Goal: Task Accomplishment & Management: Use online tool/utility

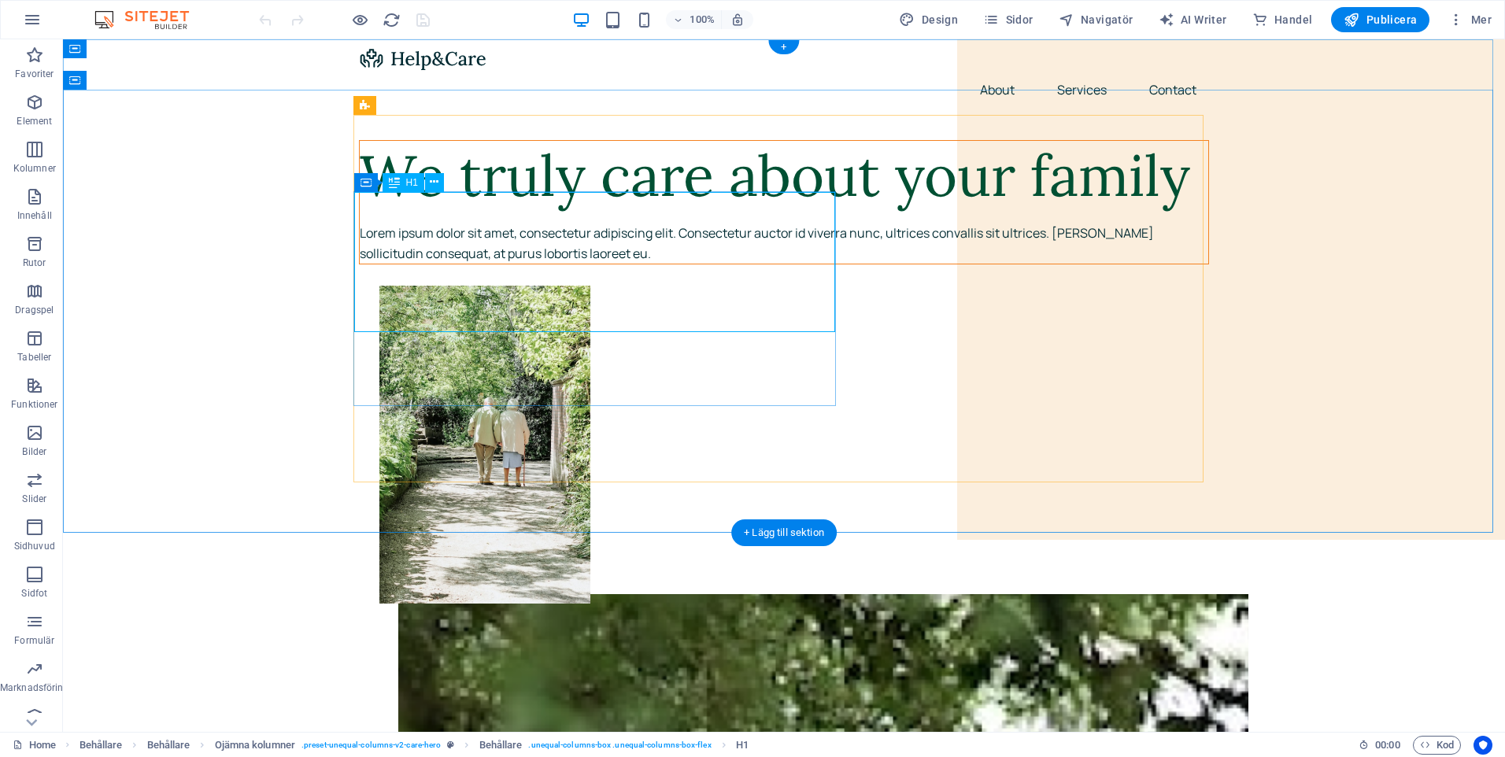
click at [452, 211] on div "We truly care about your family" at bounding box center [784, 176] width 848 height 70
click at [599, 211] on div "We truly care about your family" at bounding box center [784, 176] width 848 height 70
click at [434, 181] on icon at bounding box center [433, 181] width 9 height 17
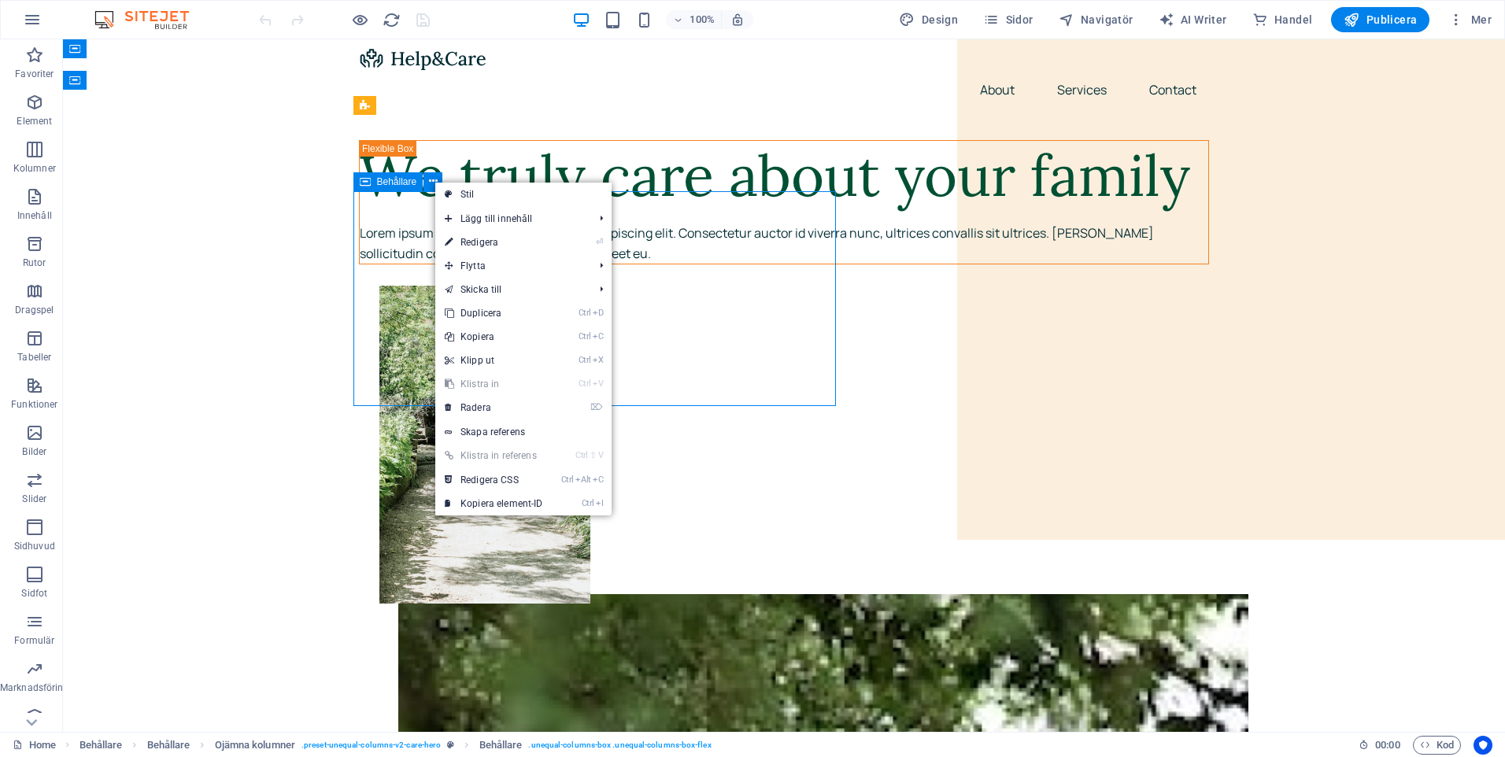
click at [364, 184] on icon at bounding box center [365, 181] width 11 height 19
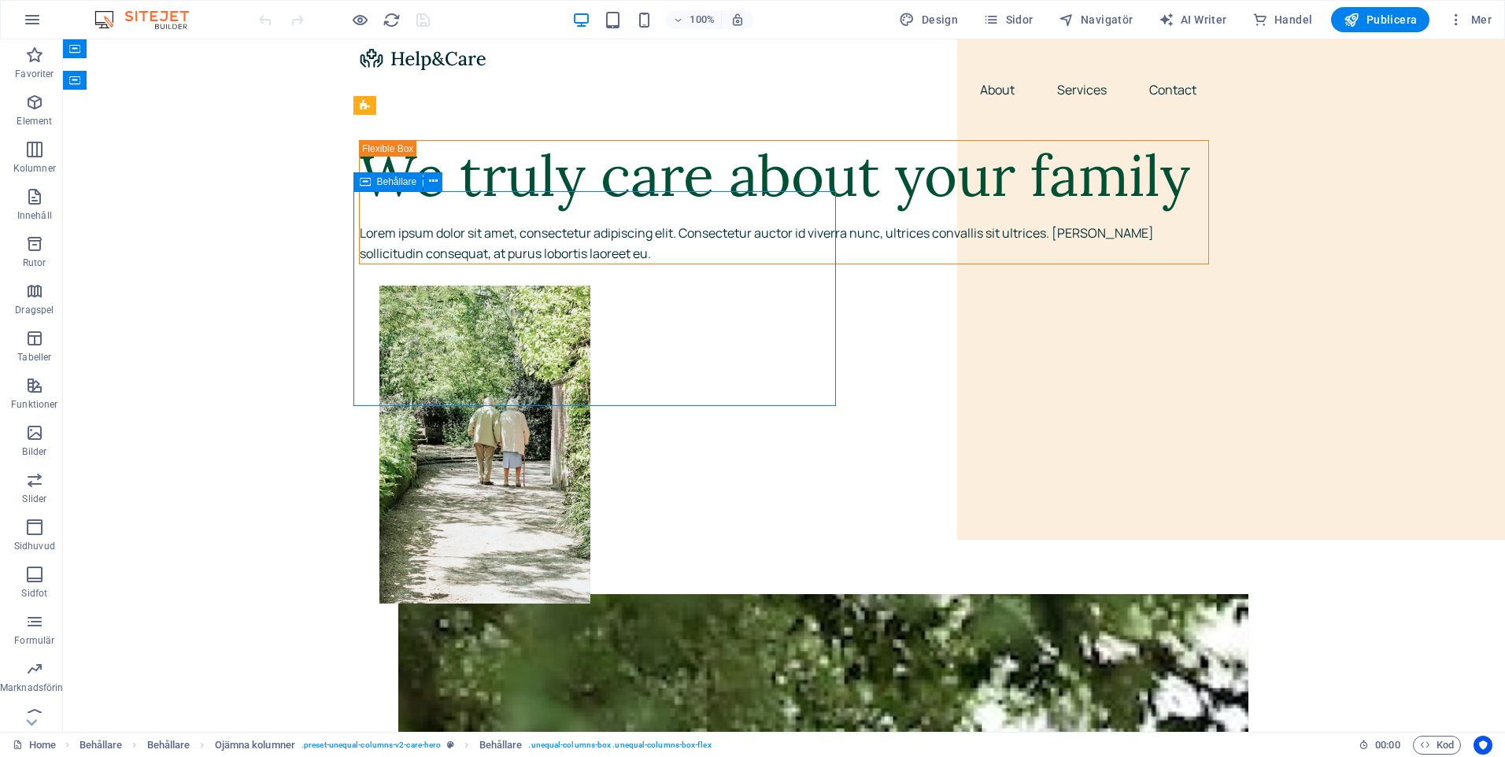
click at [368, 183] on icon at bounding box center [365, 181] width 11 height 19
click at [433, 211] on div "We truly care about your family" at bounding box center [784, 176] width 848 height 70
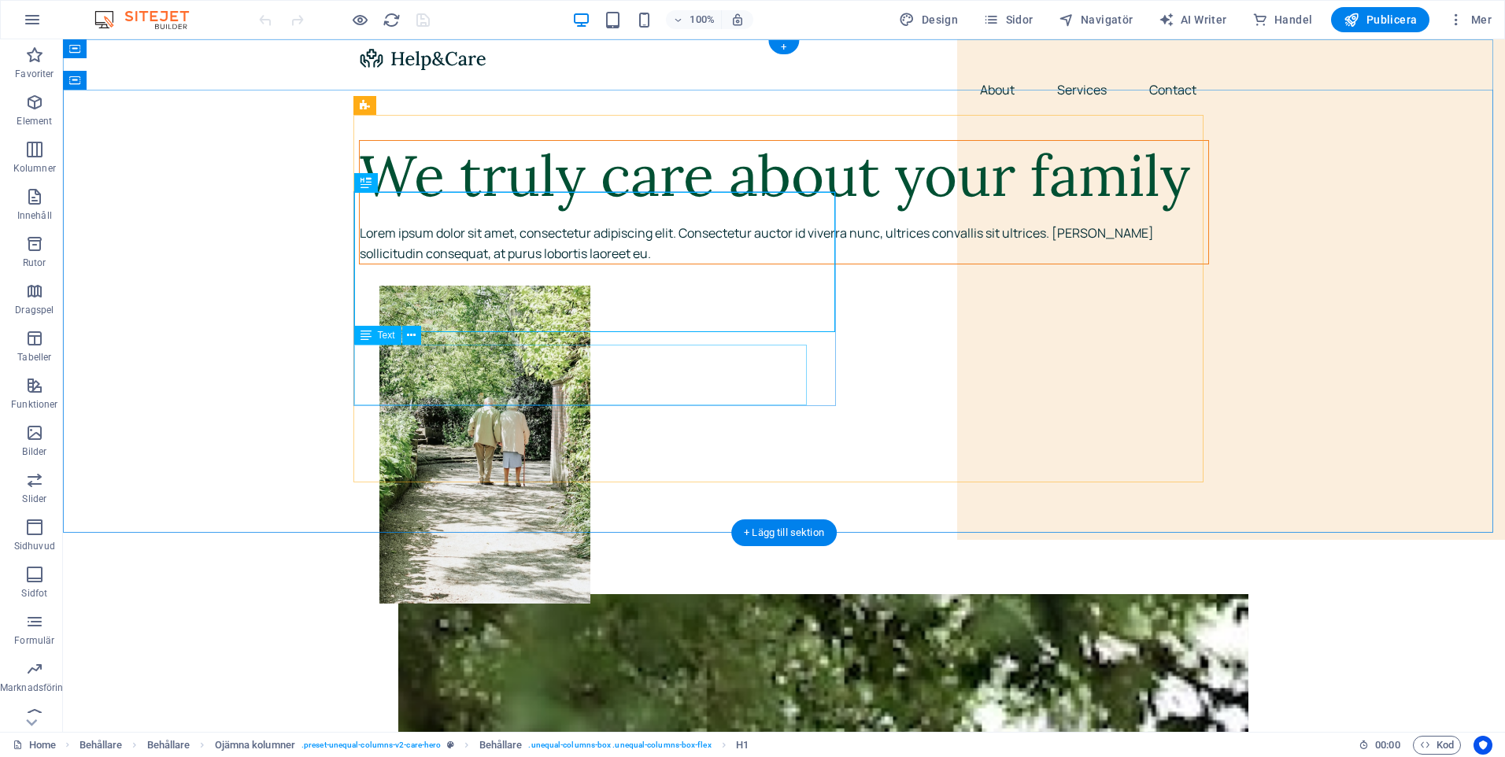
click at [588, 264] on div "Lorem ipsum dolor sit amet, consectetur adipiscing elit. Consectetur auctor id …" at bounding box center [784, 244] width 848 height 40
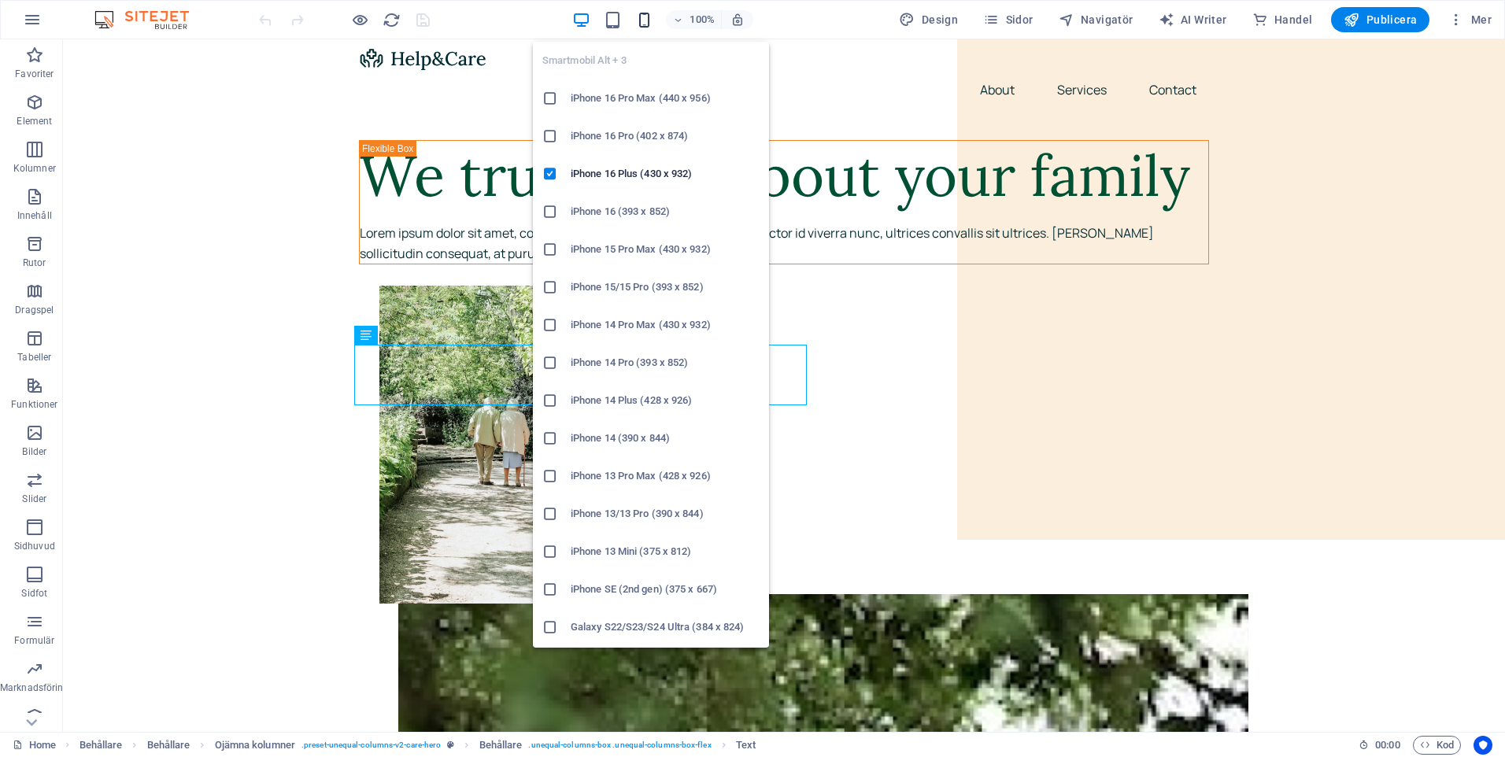
click at [652, 14] on icon "button" at bounding box center [644, 20] width 18 height 18
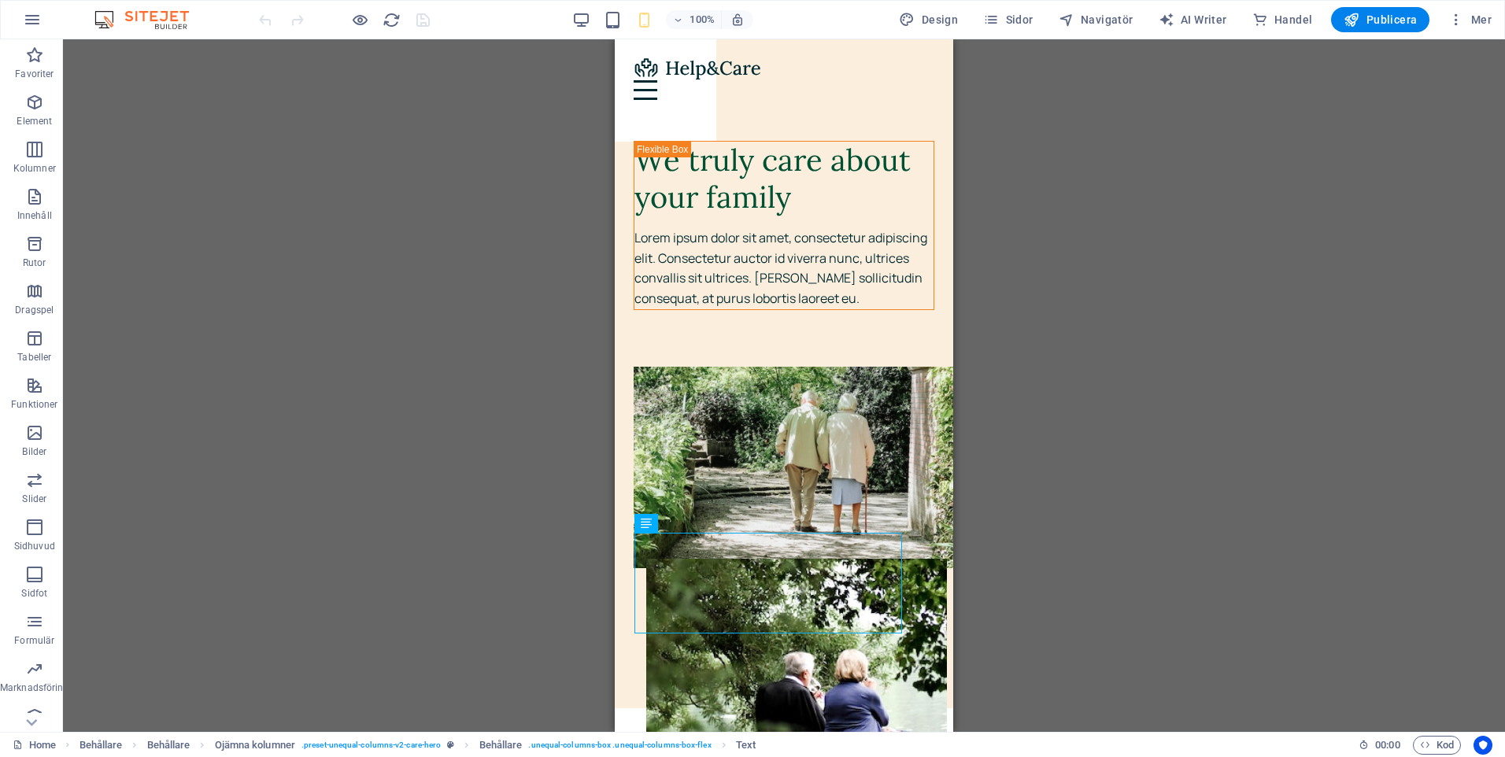
click at [331, 235] on div "Dra hit för att ersätta det befintliga innehållet. Tryck på "Ctrl" om du vill s…" at bounding box center [784, 385] width 1442 height 693
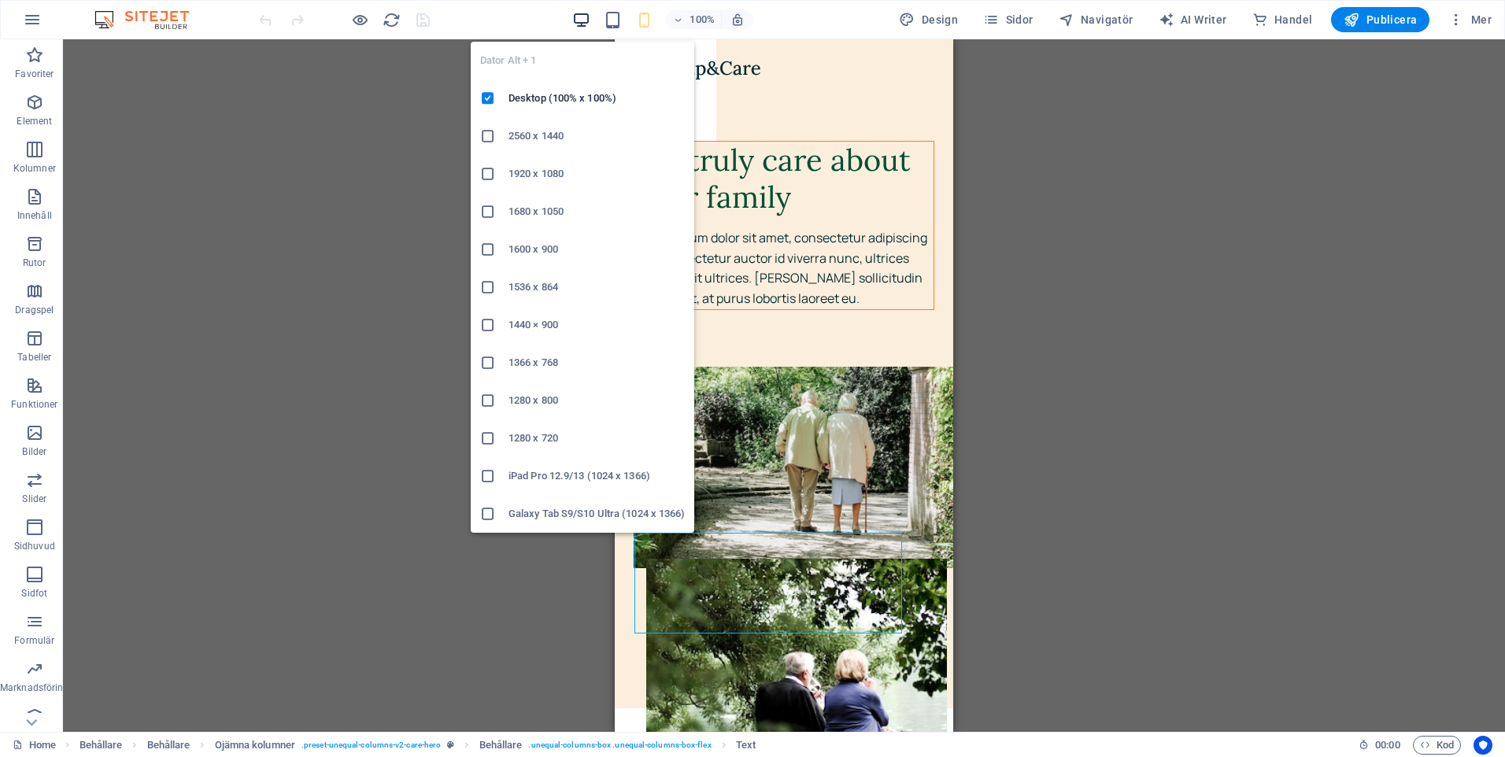
click at [589, 14] on icon "button" at bounding box center [581, 20] width 18 height 18
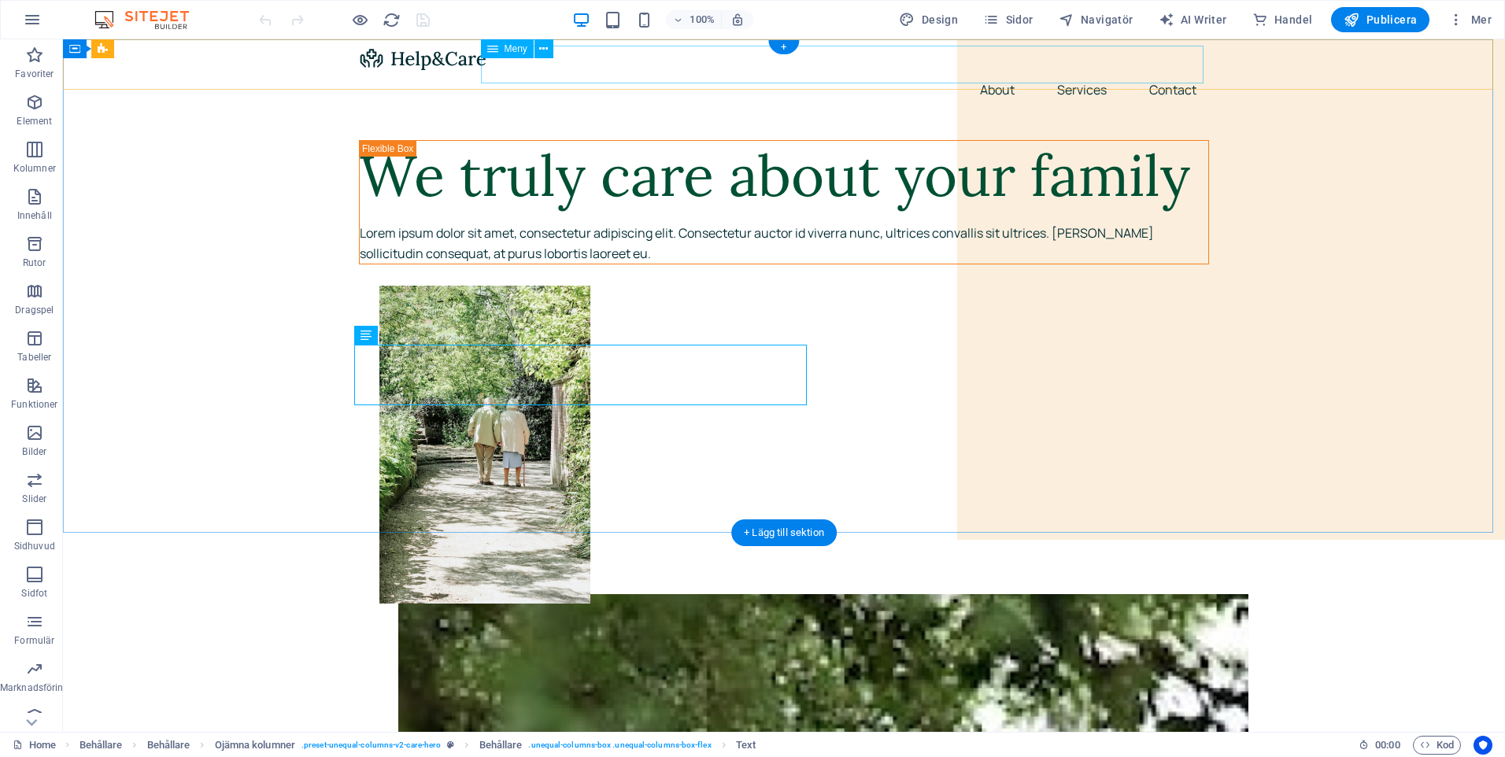
click at [1012, 71] on nav "About Services Contact" at bounding box center [784, 90] width 850 height 38
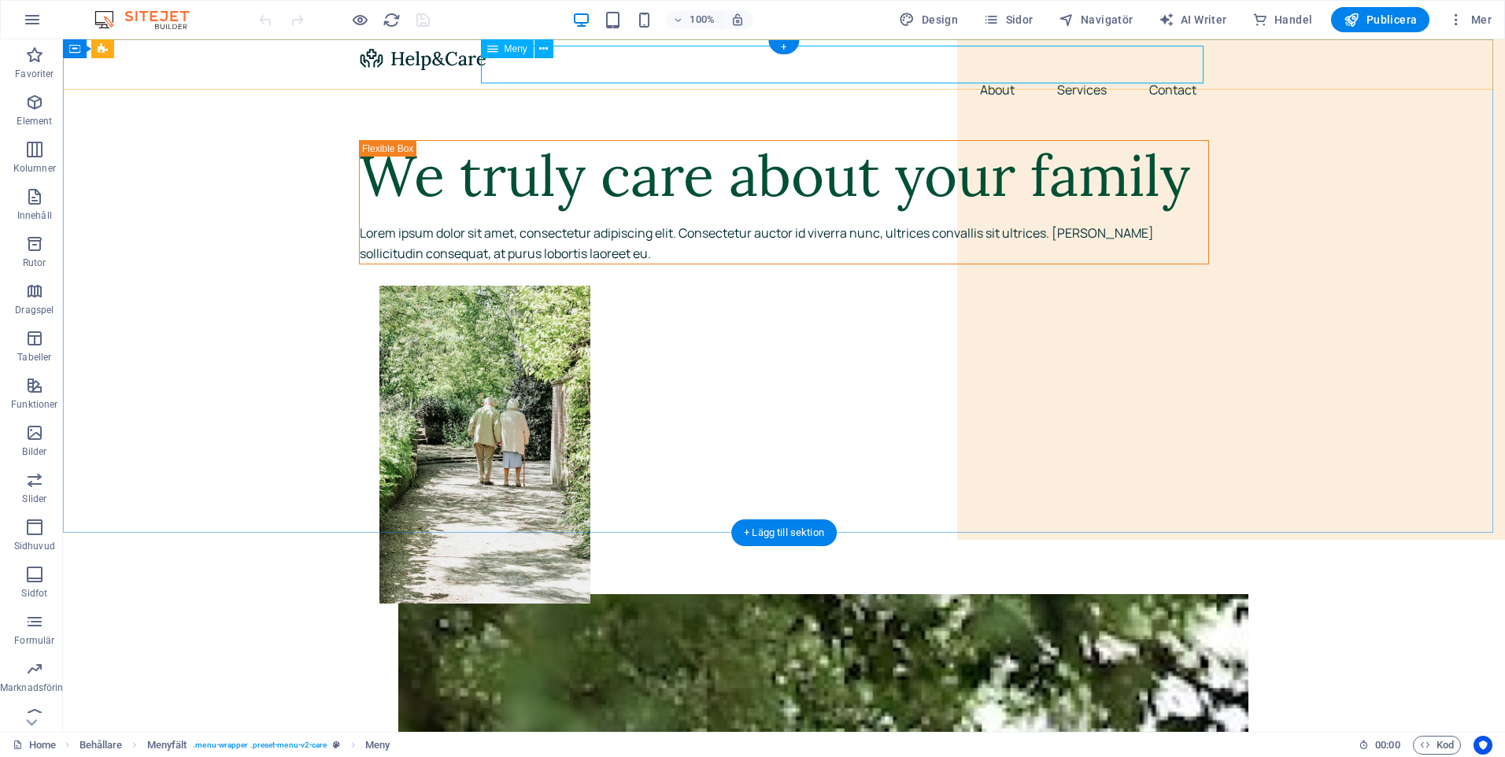
click at [1165, 71] on nav "About Services Contact" at bounding box center [784, 90] width 850 height 38
click at [545, 50] on icon at bounding box center [543, 49] width 9 height 17
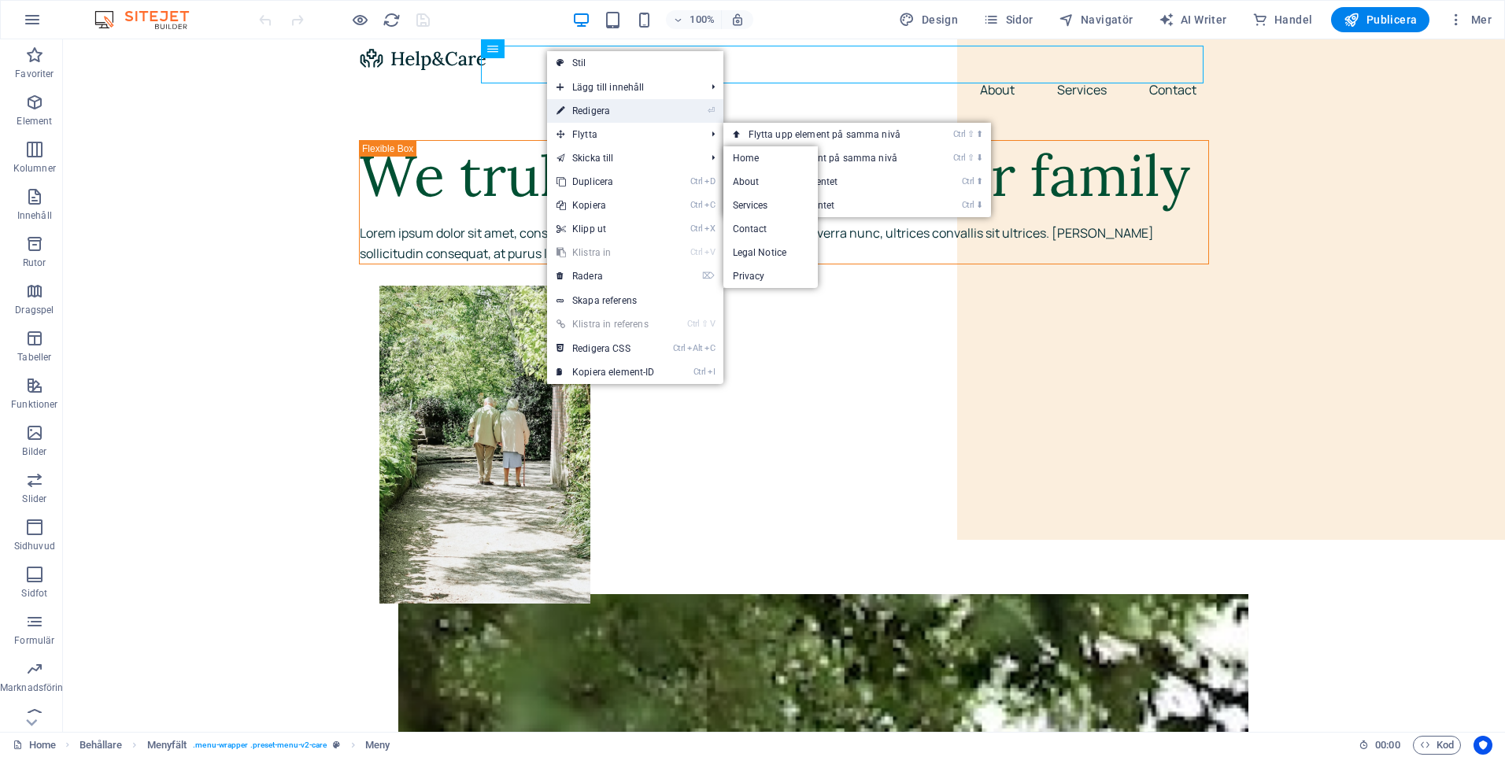
click at [604, 104] on link "⏎ Redigera" at bounding box center [605, 111] width 117 height 24
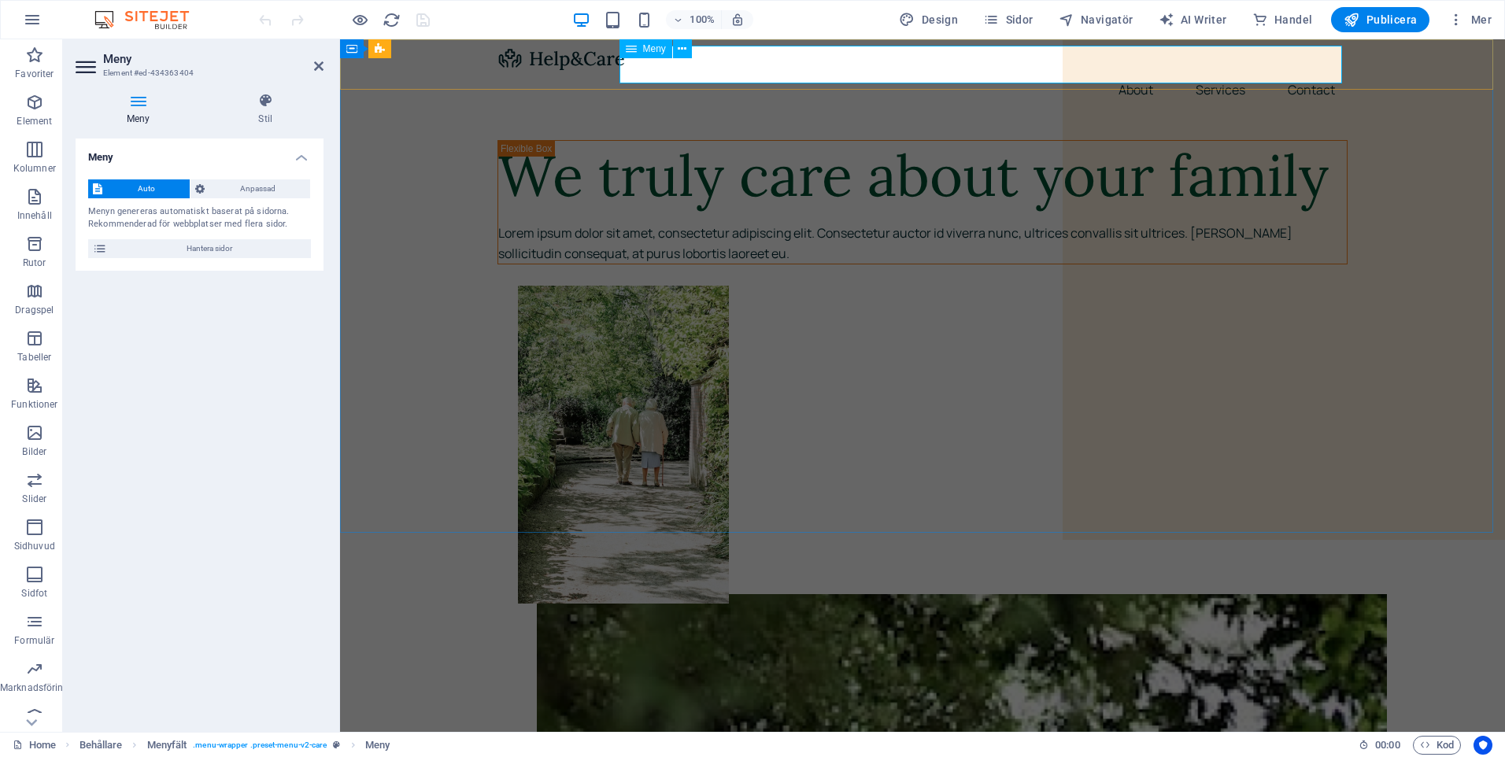
click at [1129, 71] on nav "About Services Contact" at bounding box center [922, 90] width 850 height 38
click at [215, 187] on span "Anpassad" at bounding box center [257, 188] width 96 height 19
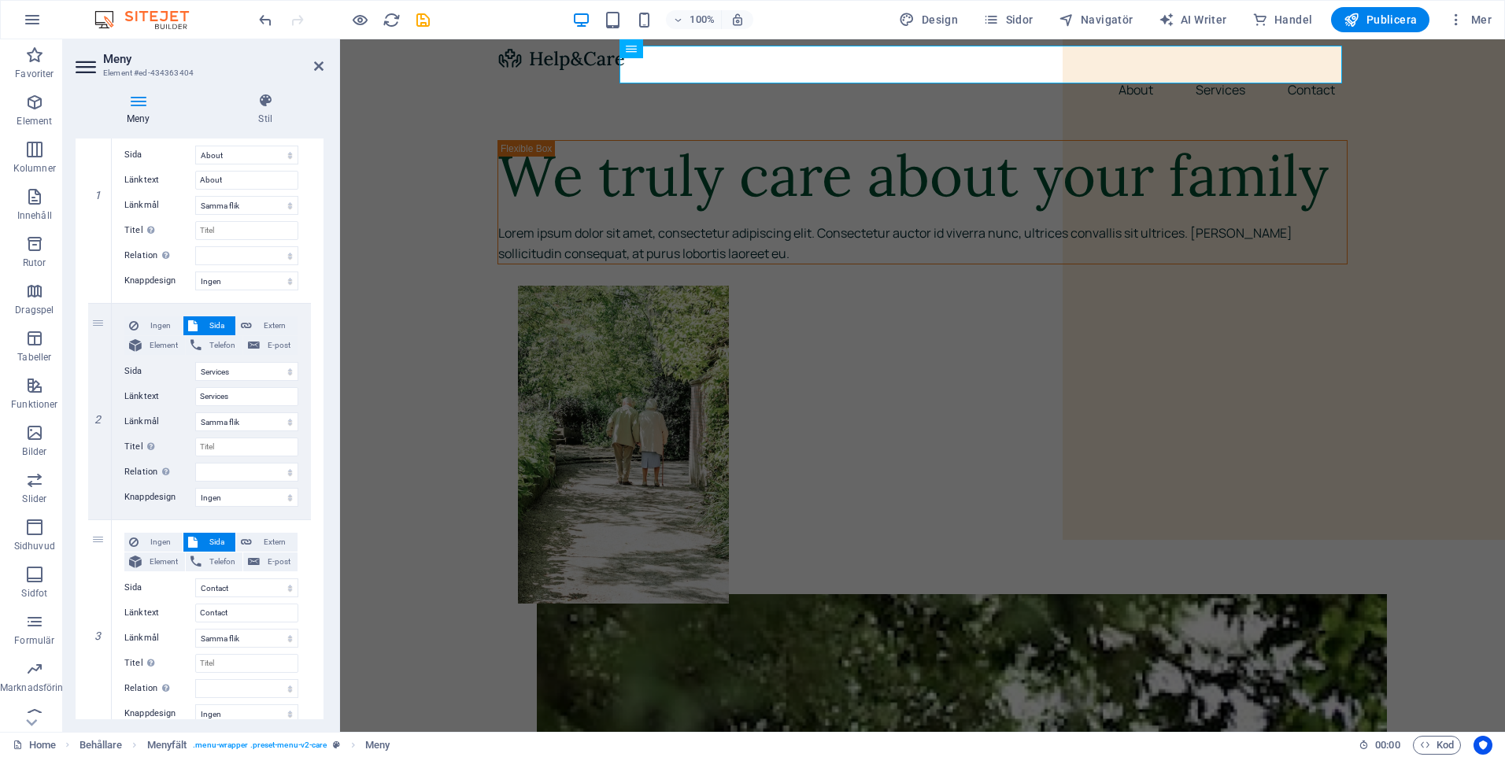
scroll to position [261, 0]
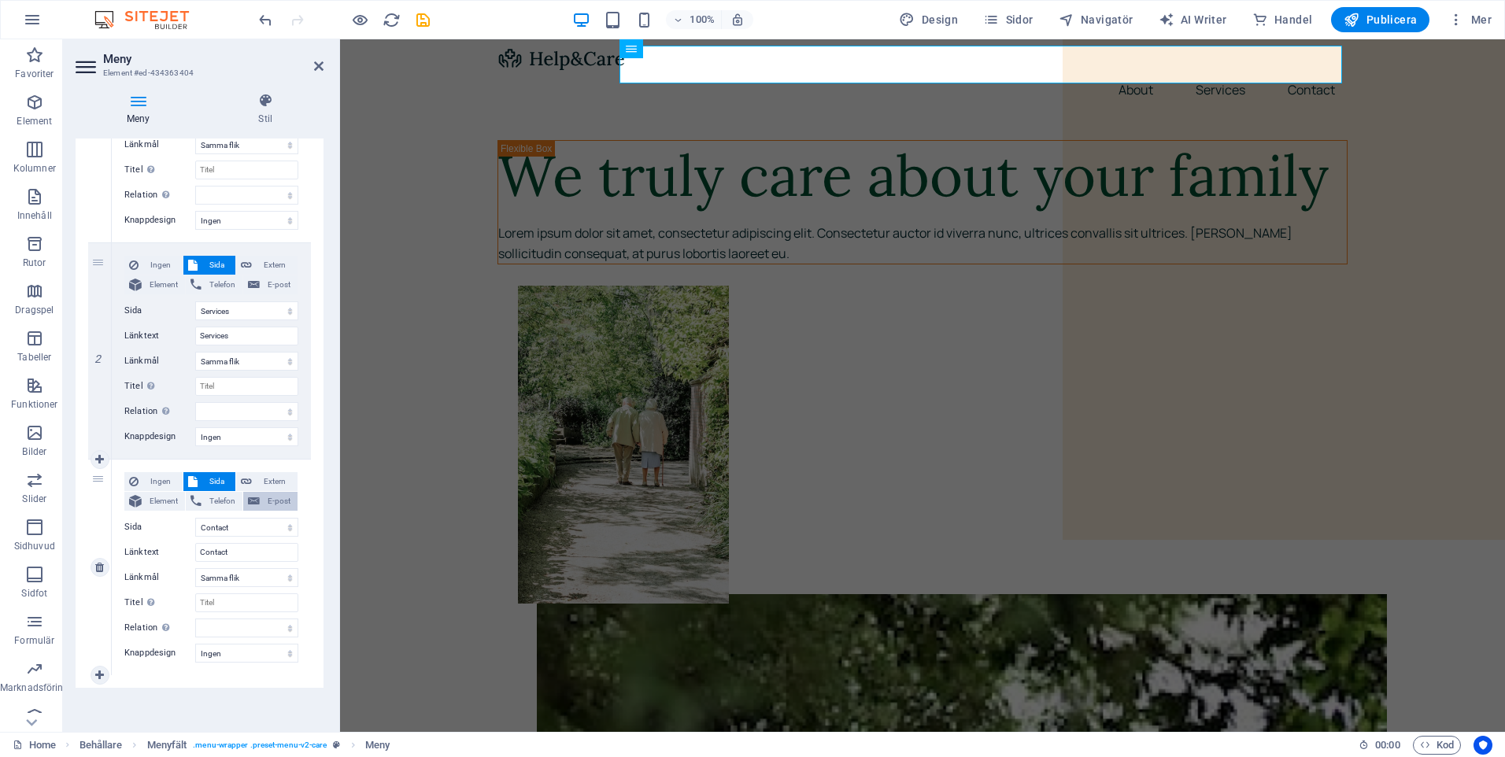
click at [260, 502] on button "E-post" at bounding box center [270, 501] width 54 height 19
select select
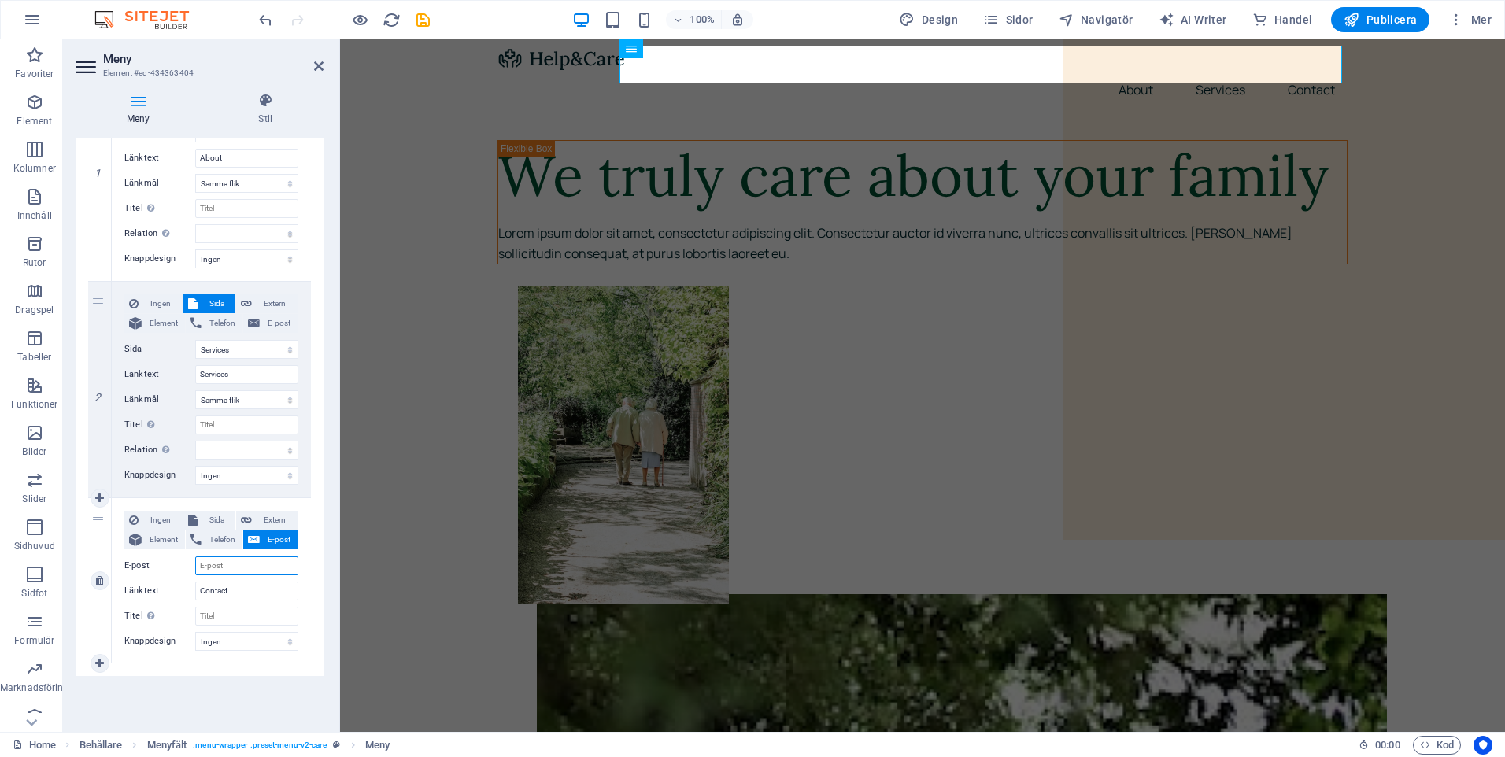
scroll to position [223, 0]
click at [225, 564] on input "E-post" at bounding box center [246, 565] width 103 height 19
type input "stolac"
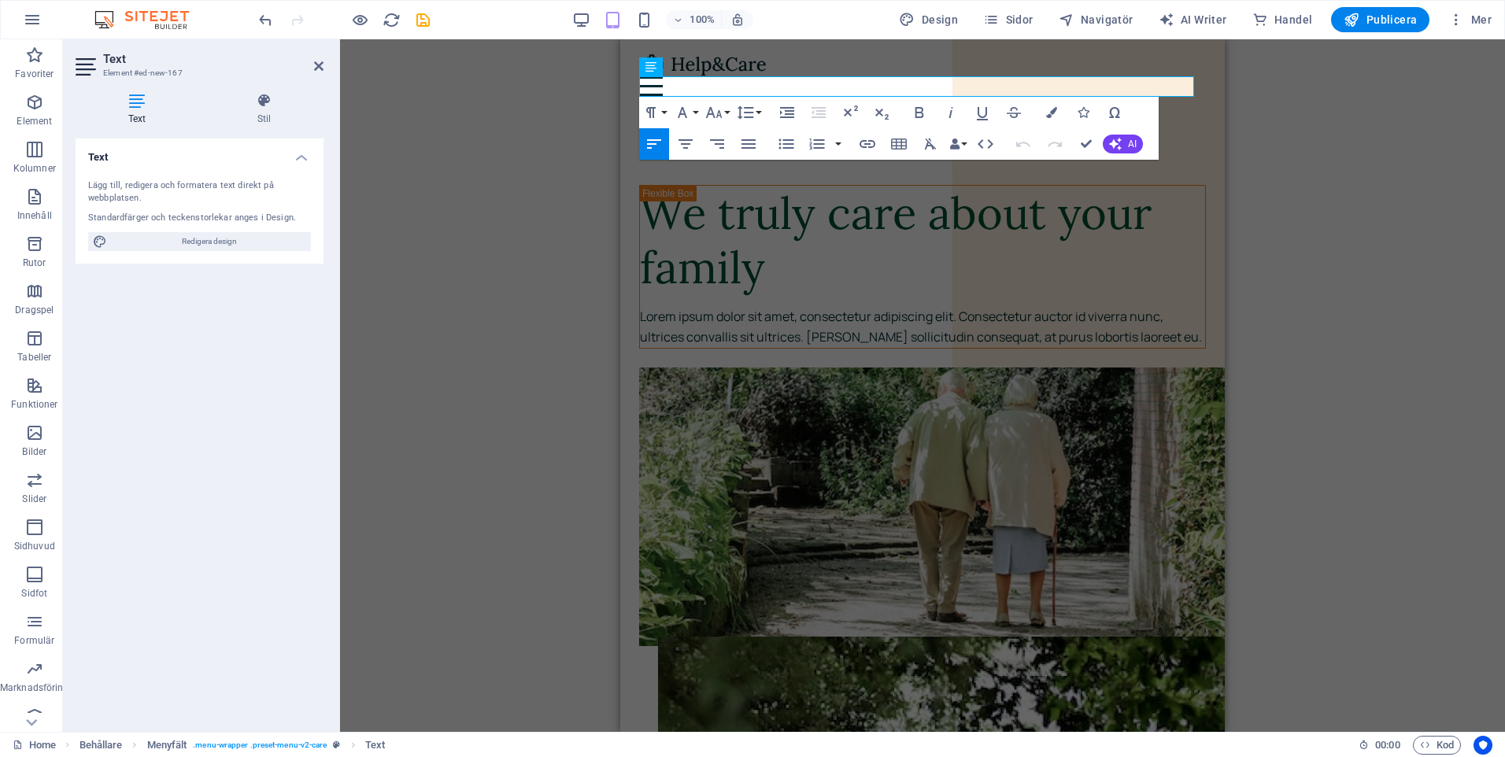
click at [171, 158] on h4 "Text" at bounding box center [200, 153] width 248 height 28
click at [138, 104] on icon at bounding box center [137, 101] width 123 height 16
click at [145, 103] on icon at bounding box center [137, 101] width 123 height 16
click at [510, 354] on div "Ojämna kolumner Behållare H1 Behållare Behållare Ojämna kolumner Behållare Behå…" at bounding box center [922, 385] width 1165 height 693
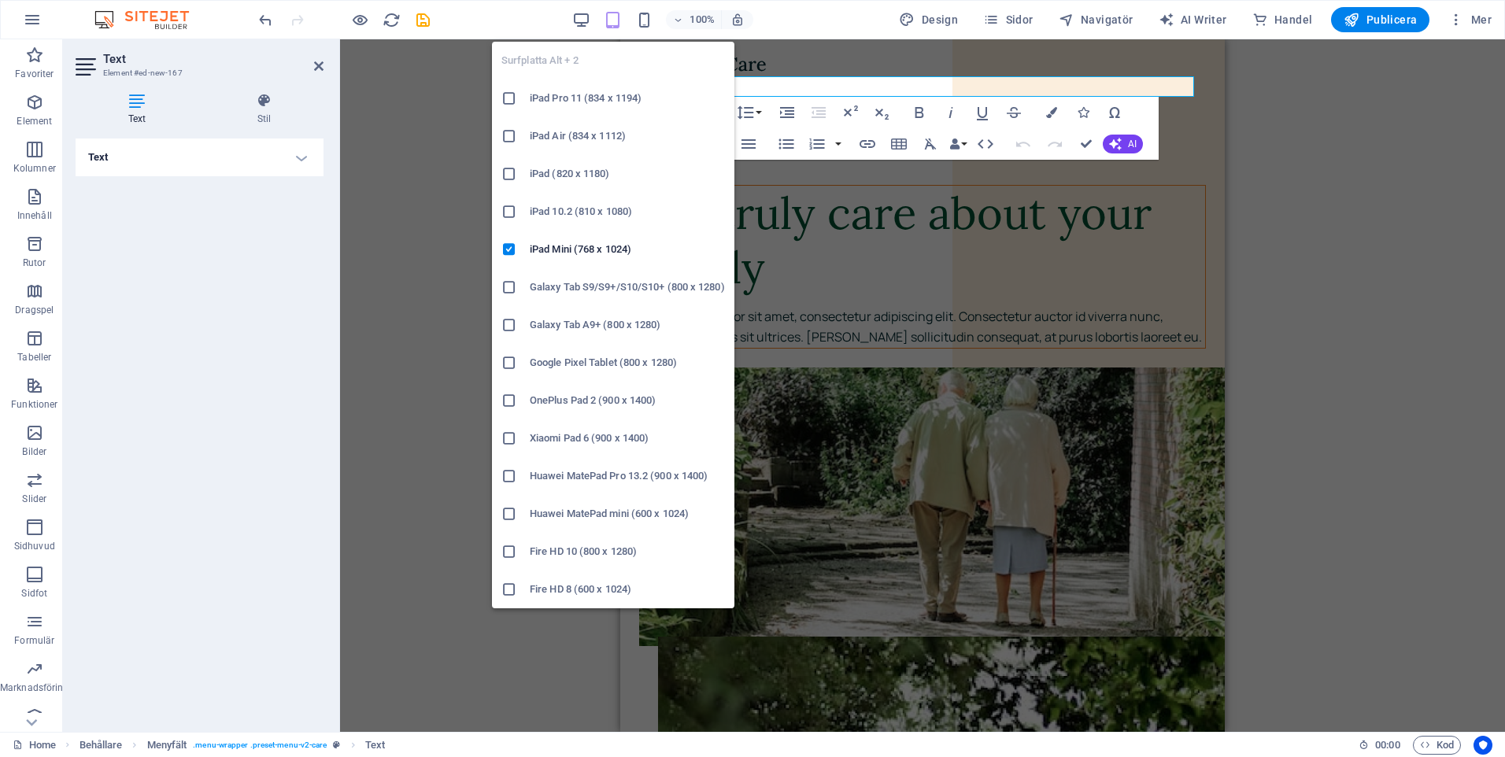
click at [613, 20] on icon "button" at bounding box center [613, 20] width 18 height 18
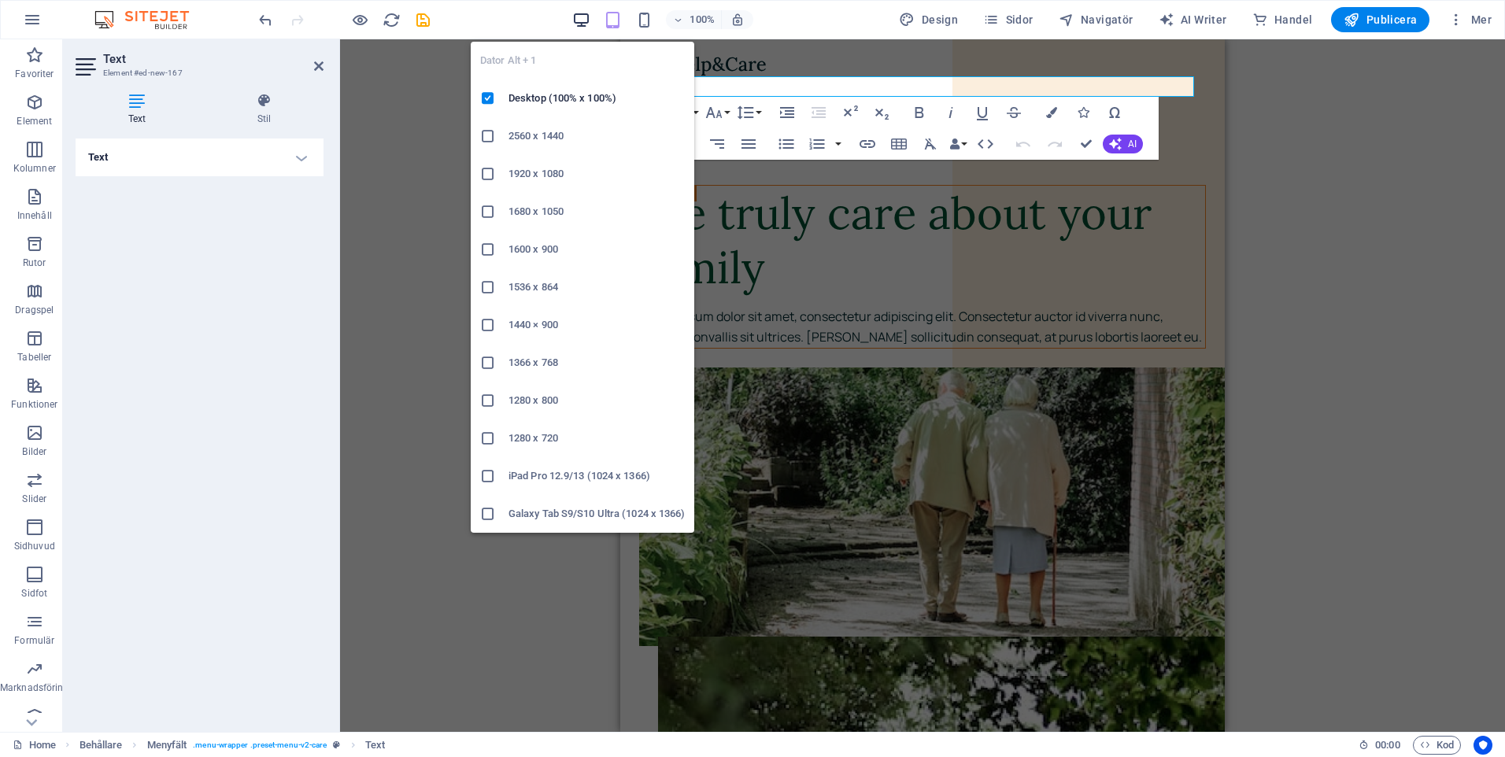
click at [590, 18] on icon "button" at bounding box center [581, 20] width 18 height 18
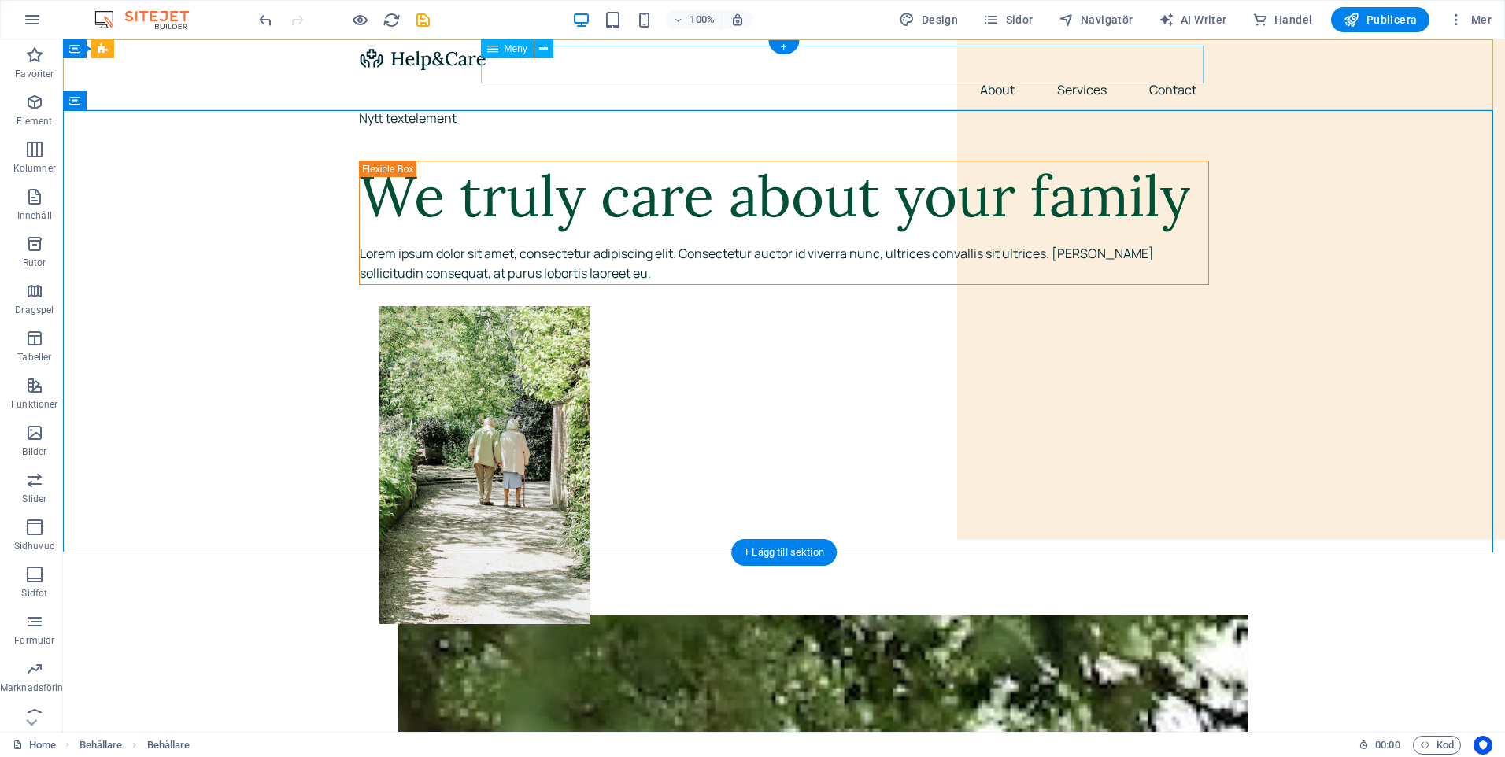
click at [1054, 71] on nav "About Services Contact" at bounding box center [784, 90] width 850 height 38
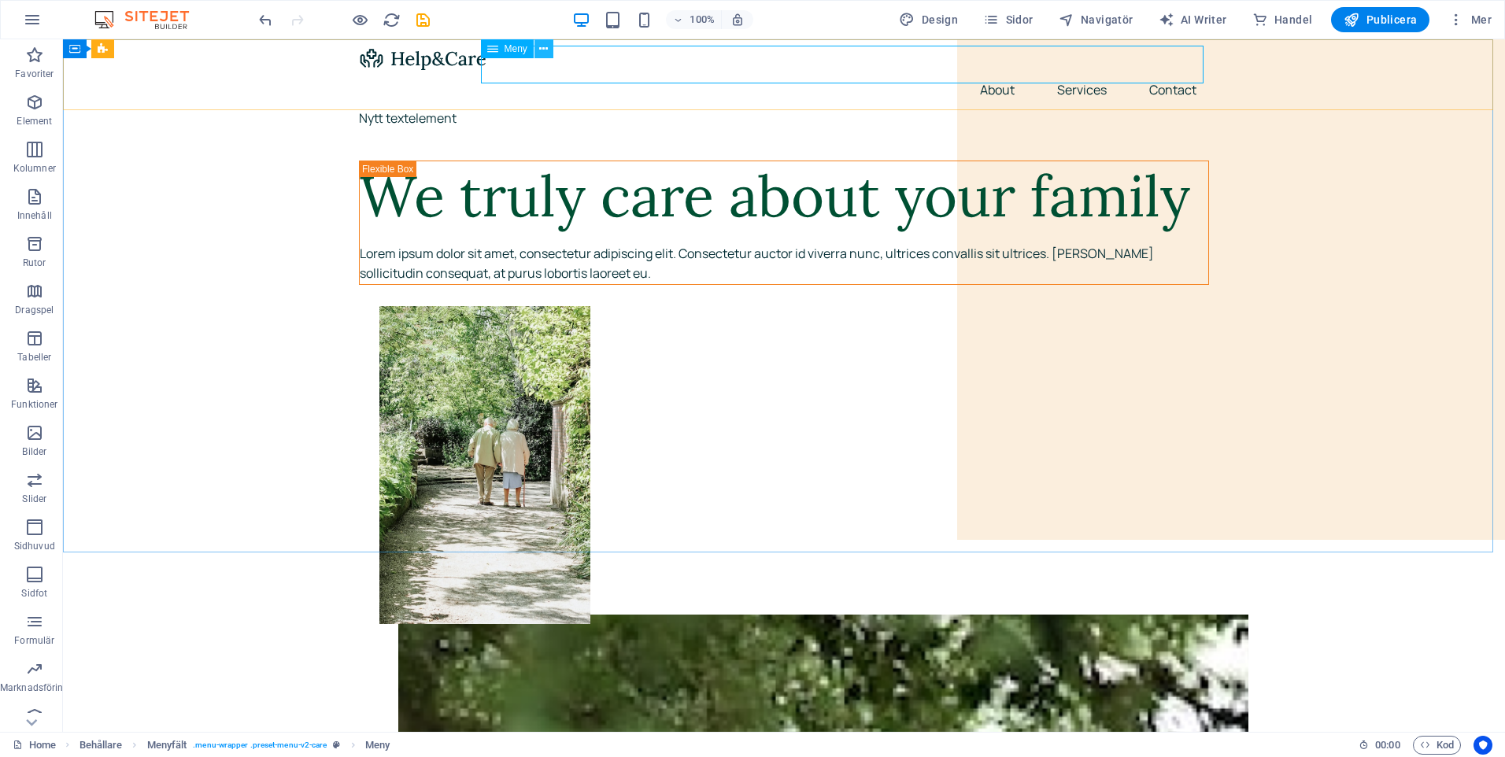
click at [540, 48] on icon at bounding box center [543, 49] width 9 height 17
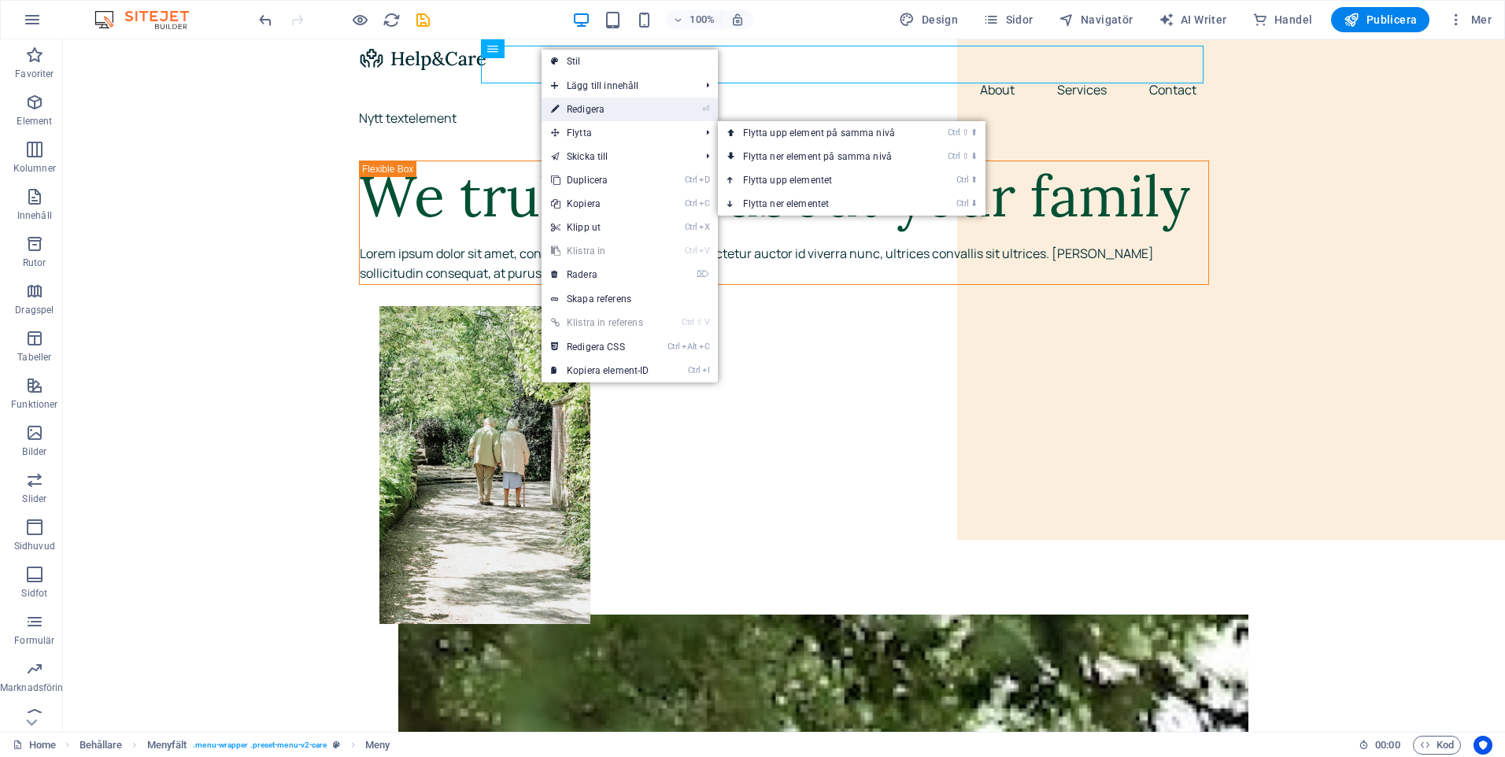
click at [588, 106] on link "⏎ Redigera" at bounding box center [600, 110] width 117 height 24
select select "1"
select select
select select "2"
select select
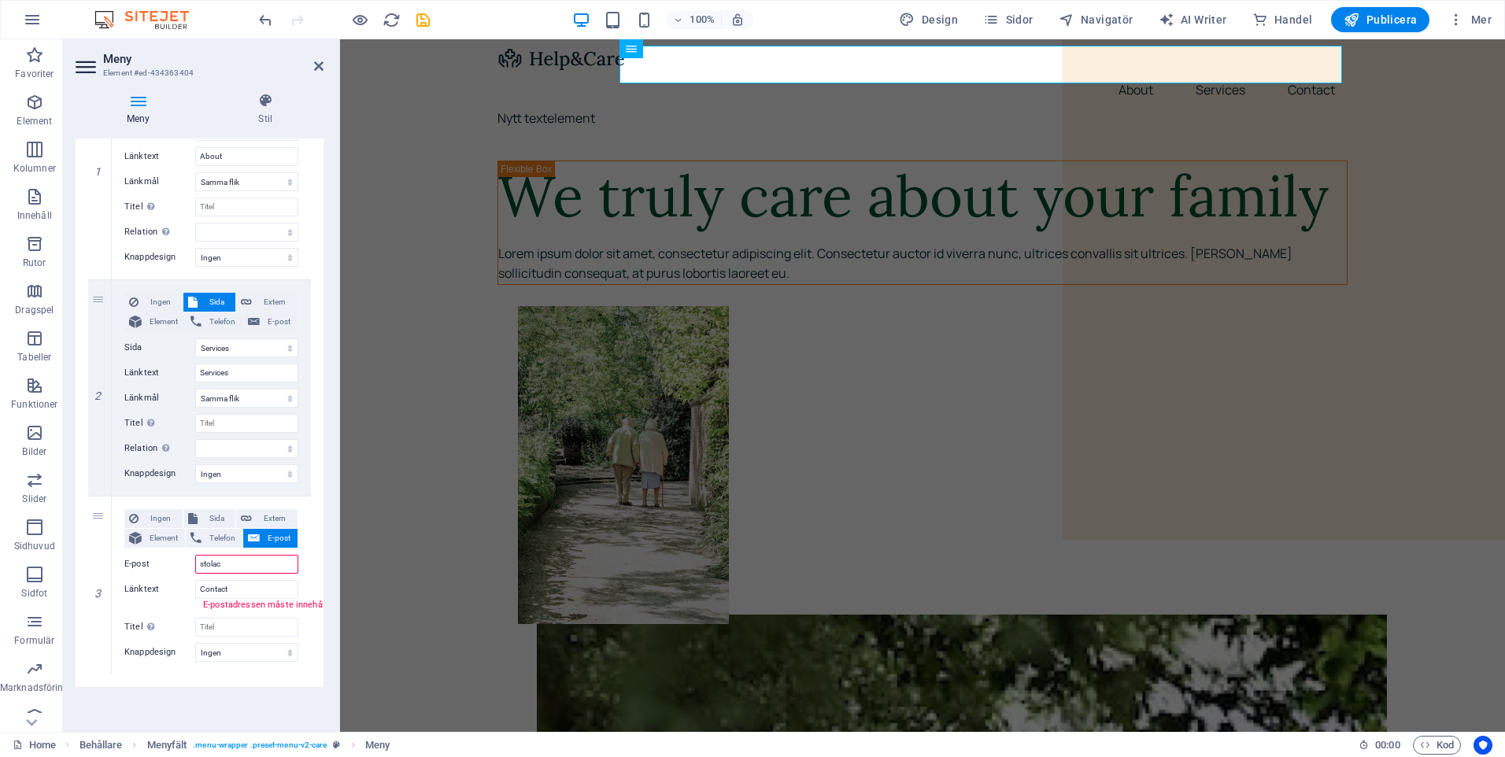
scroll to position [235, 0]
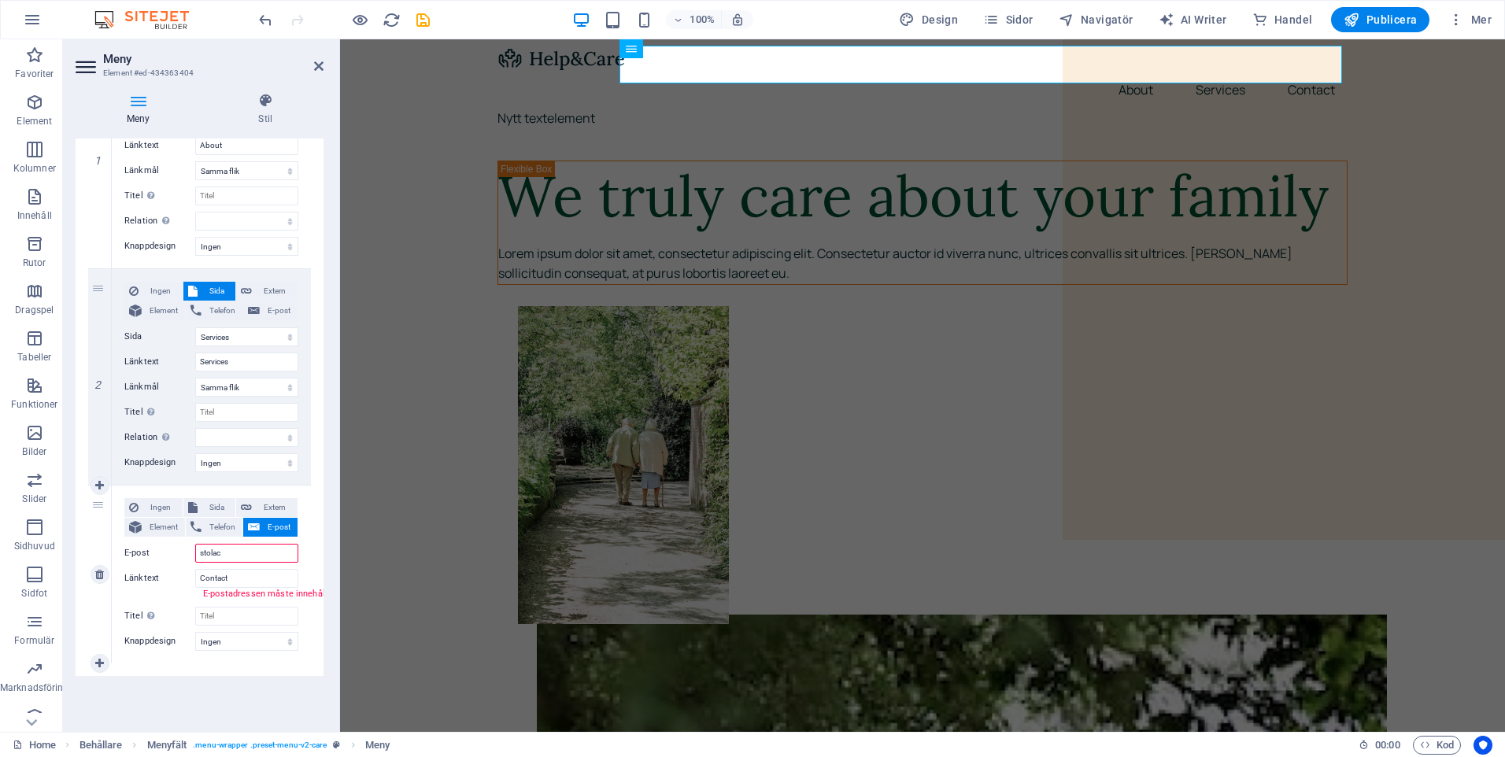
click at [237, 554] on input "stolac" at bounding box center [246, 553] width 103 height 19
type input "stolac@stolac.eu"
select select
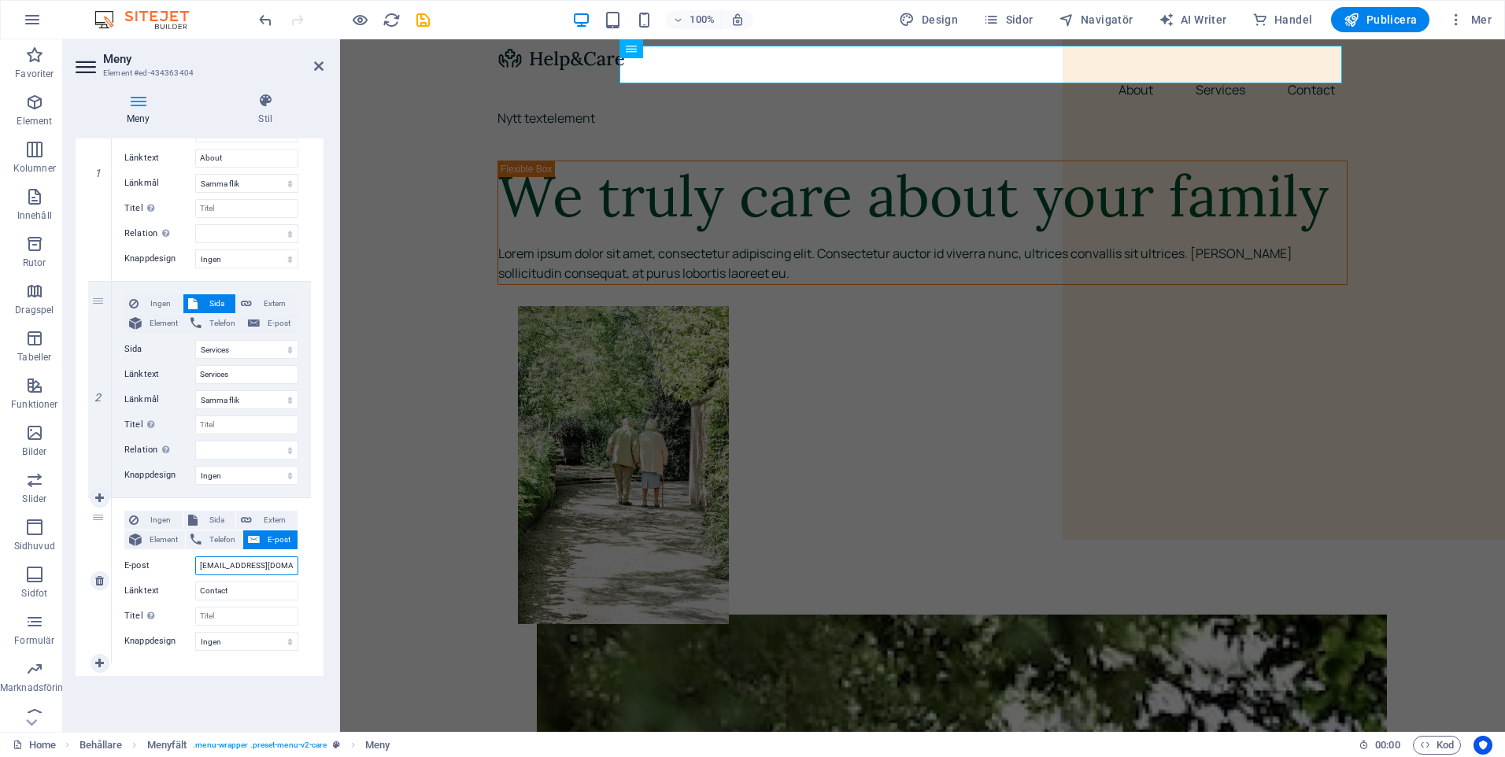
scroll to position [223, 0]
type input "stolac@stolac.eu"
drag, startPoint x: 252, startPoint y: 592, endPoint x: 163, endPoint y: 592, distance: 88.9
click at [163, 592] on div "Länktext Contact" at bounding box center [211, 591] width 174 height 19
type input "Kontak"
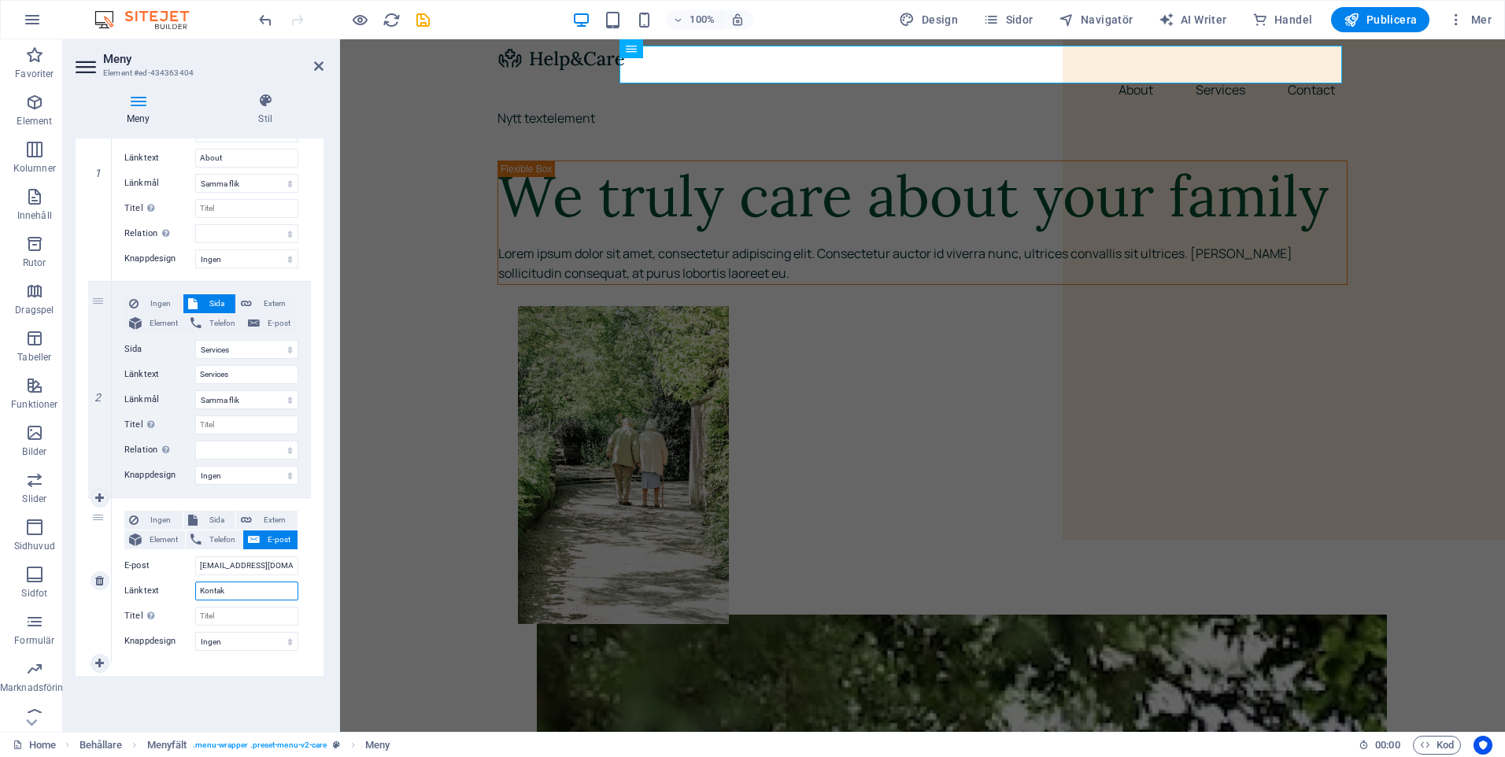
select select
type input "Kontakt"
select select
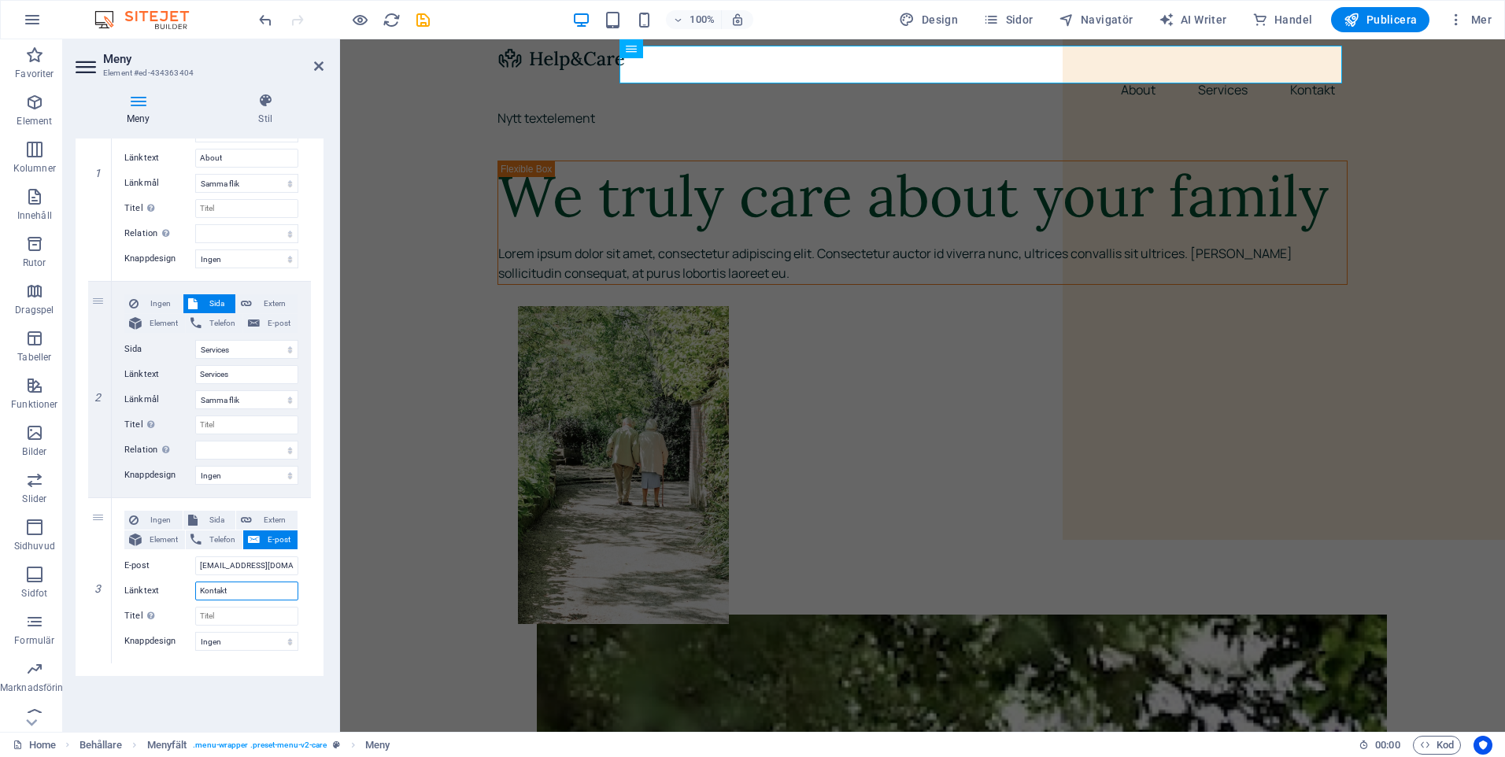
type input "Kontakt"
click at [286, 682] on div "Meny Auto Anpassad Skapa anpassade menyobjekt för denna meny. Rekommenderat för…" at bounding box center [200, 429] width 248 height 581
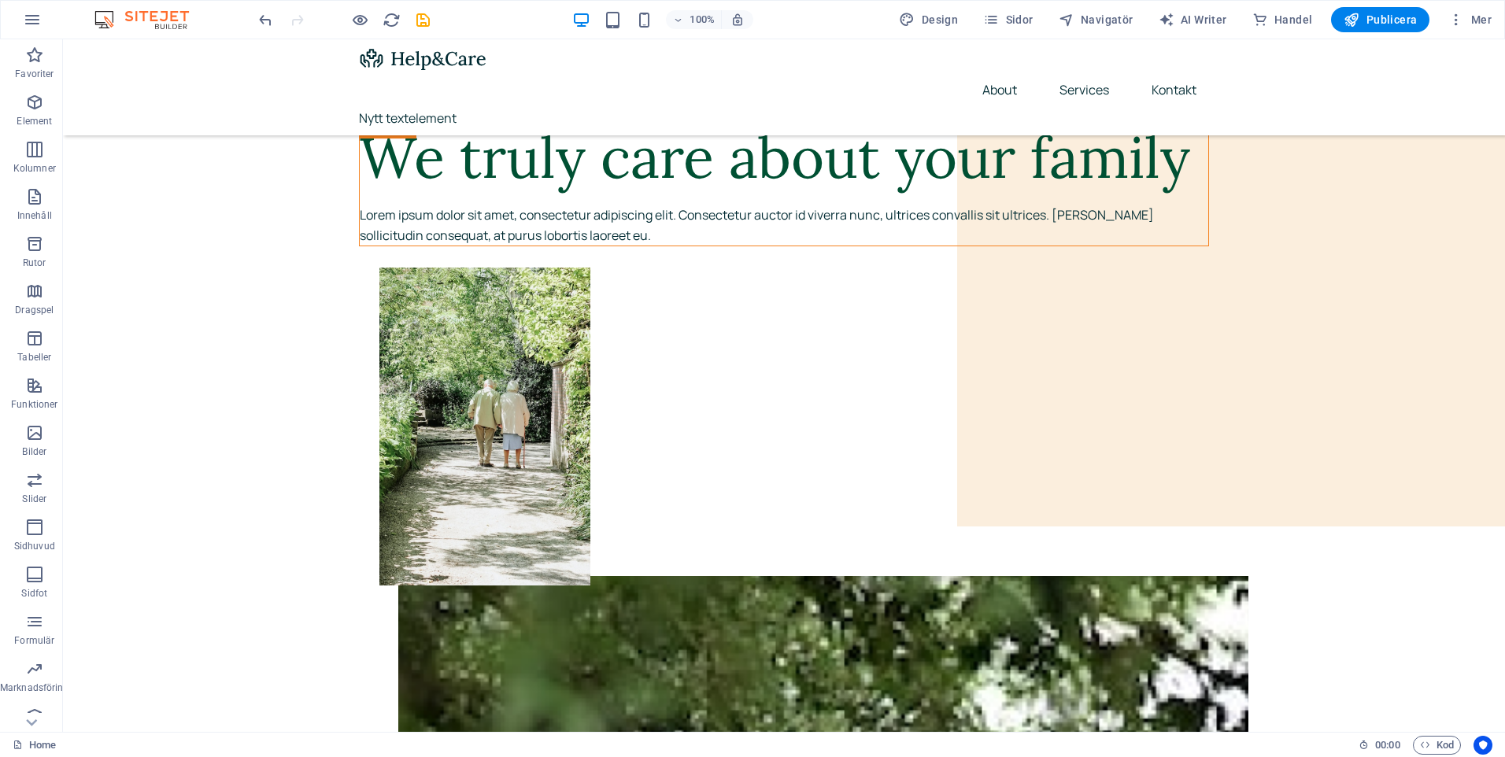
scroll to position [0, 0]
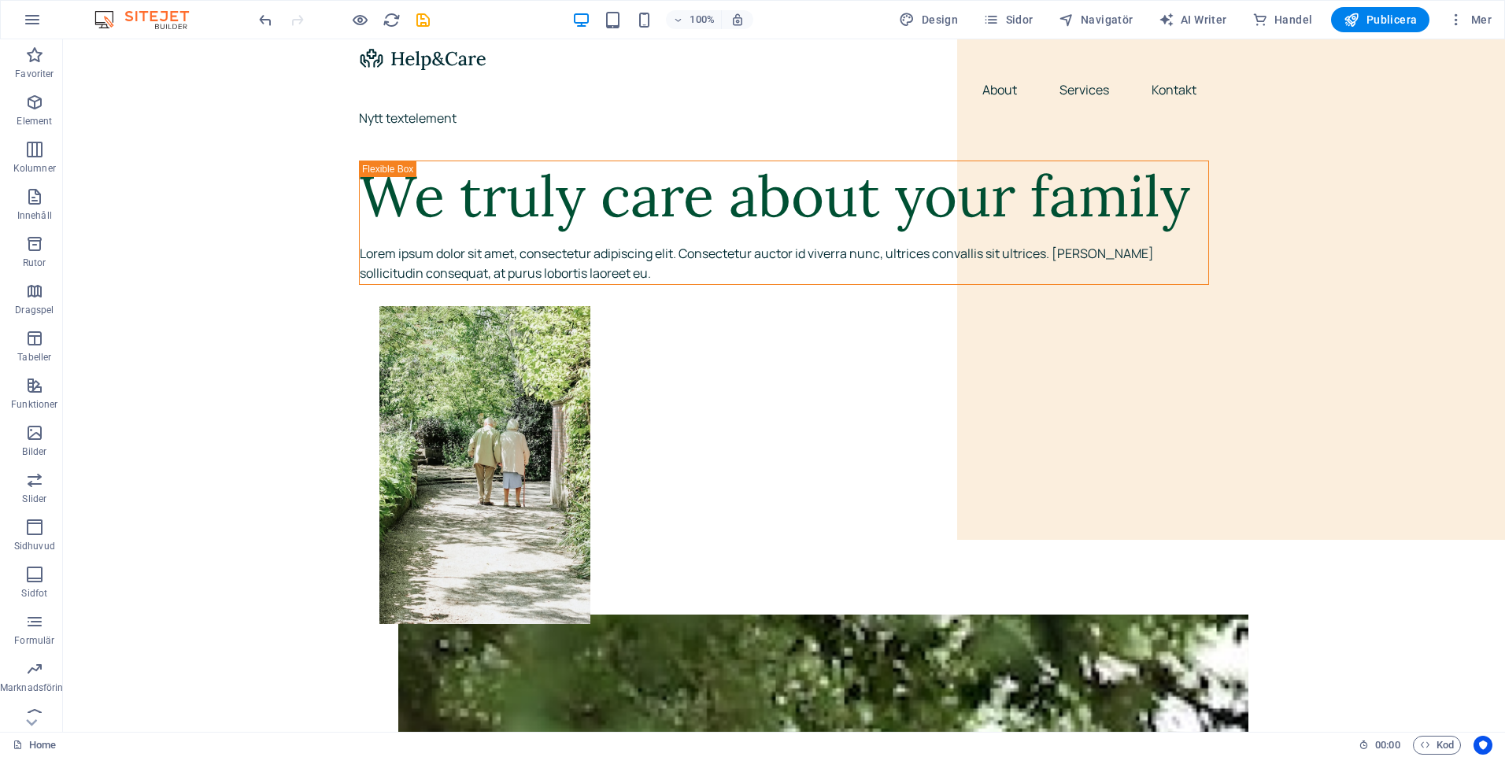
drag, startPoint x: 1502, startPoint y: 192, endPoint x: 1540, endPoint y: 51, distance: 145.9
click at [1469, 20] on span "Mer" at bounding box center [1469, 20] width 43 height 16
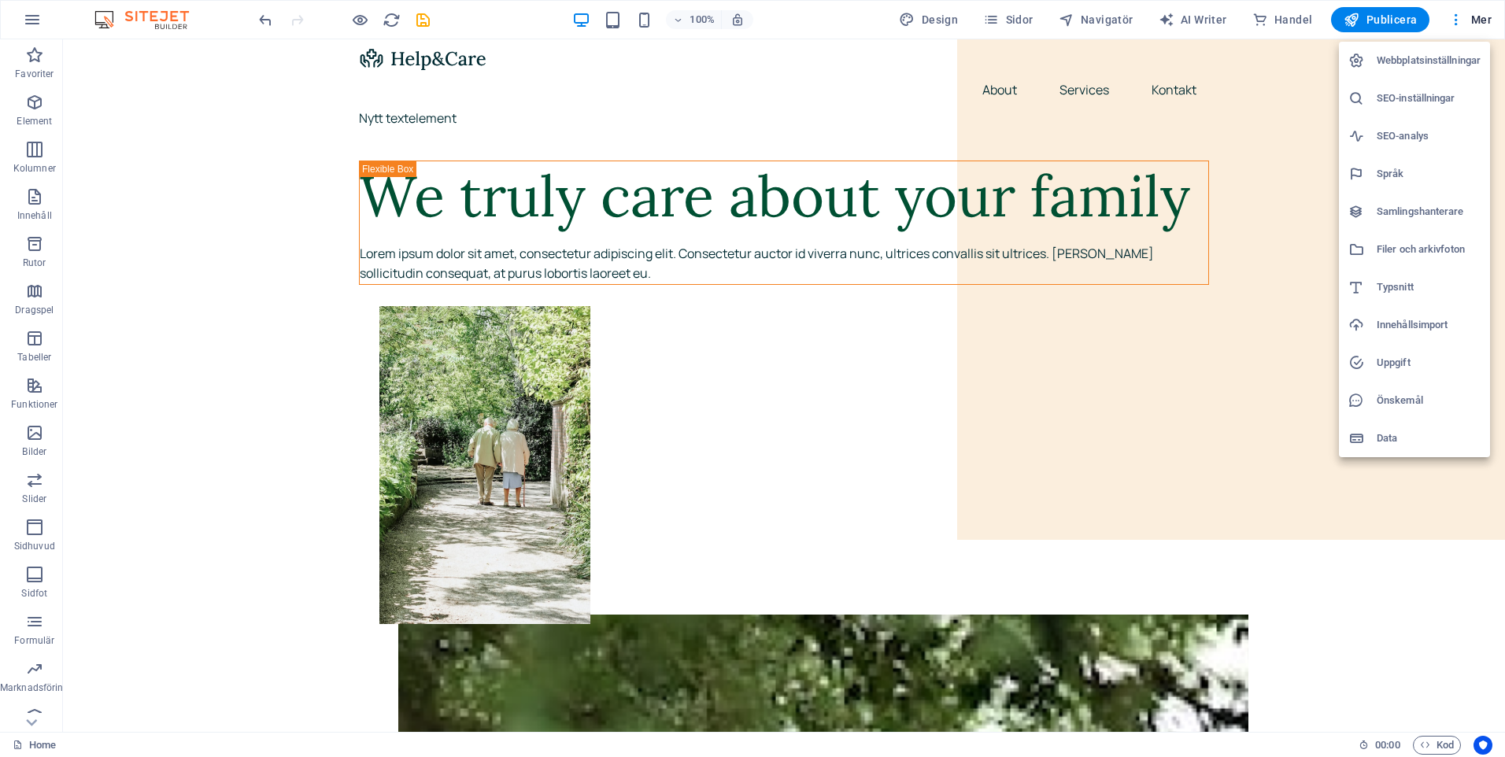
click at [649, 17] on div at bounding box center [752, 378] width 1505 height 757
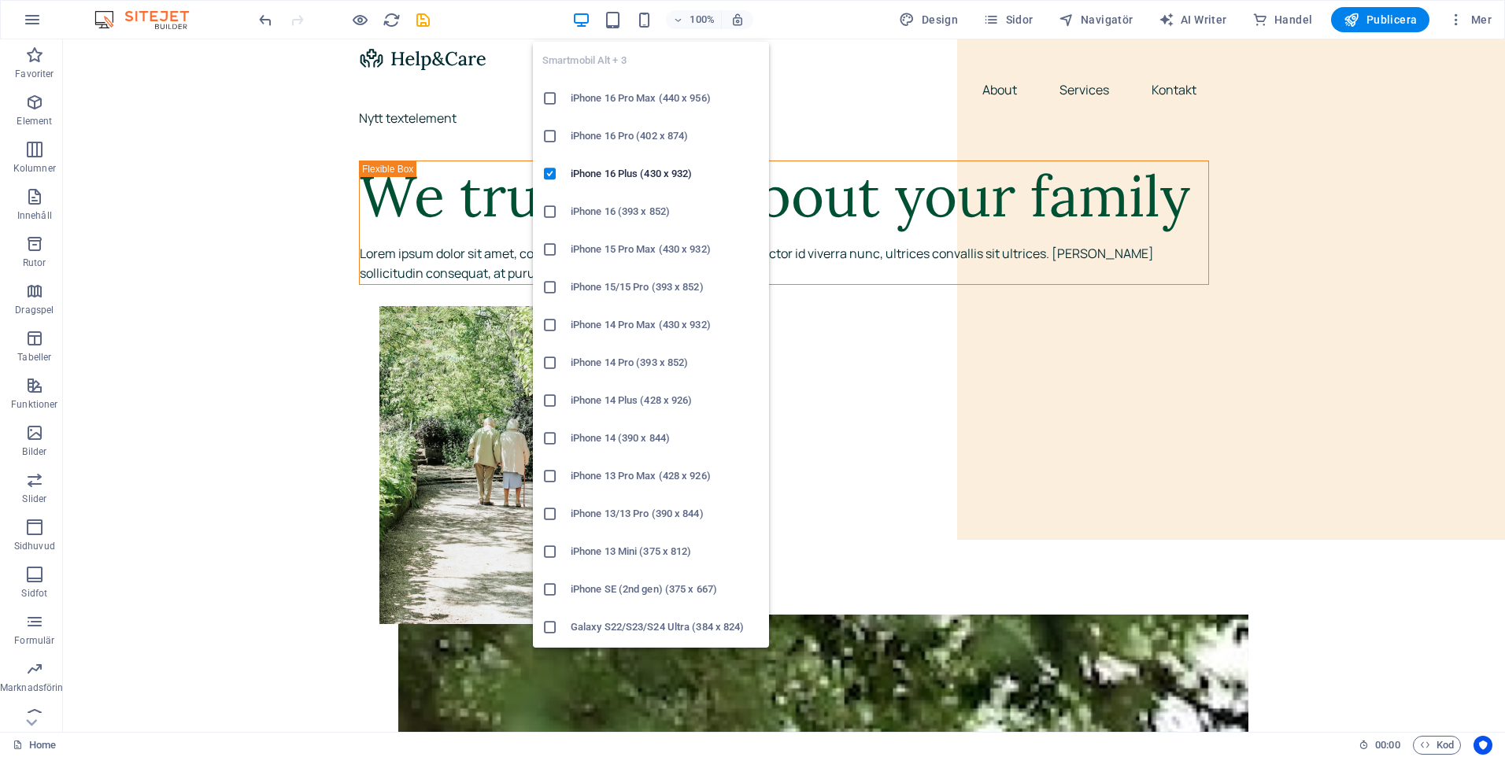
click at [649, 17] on icon "button" at bounding box center [644, 20] width 18 height 18
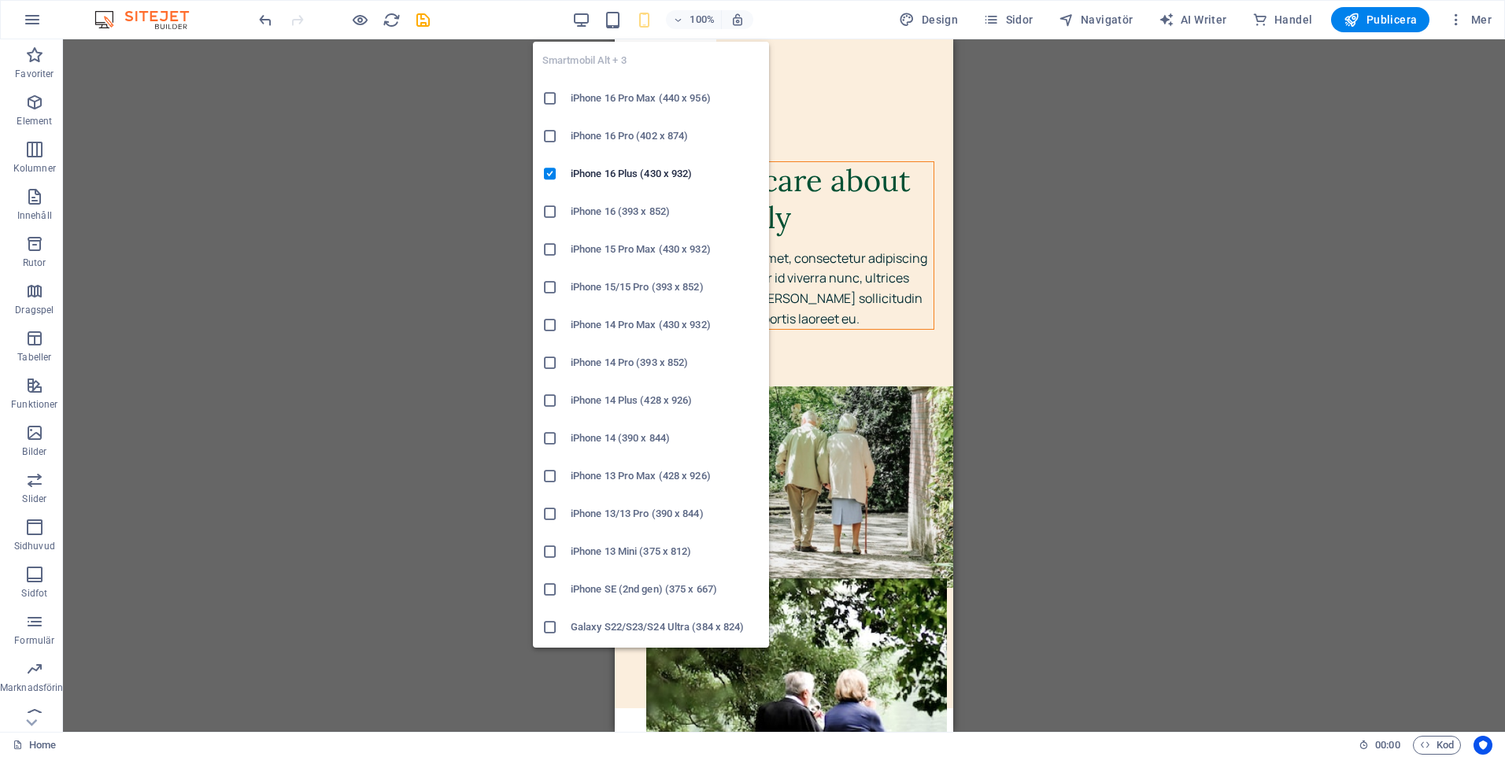
click at [553, 327] on icon at bounding box center [550, 325] width 16 height 16
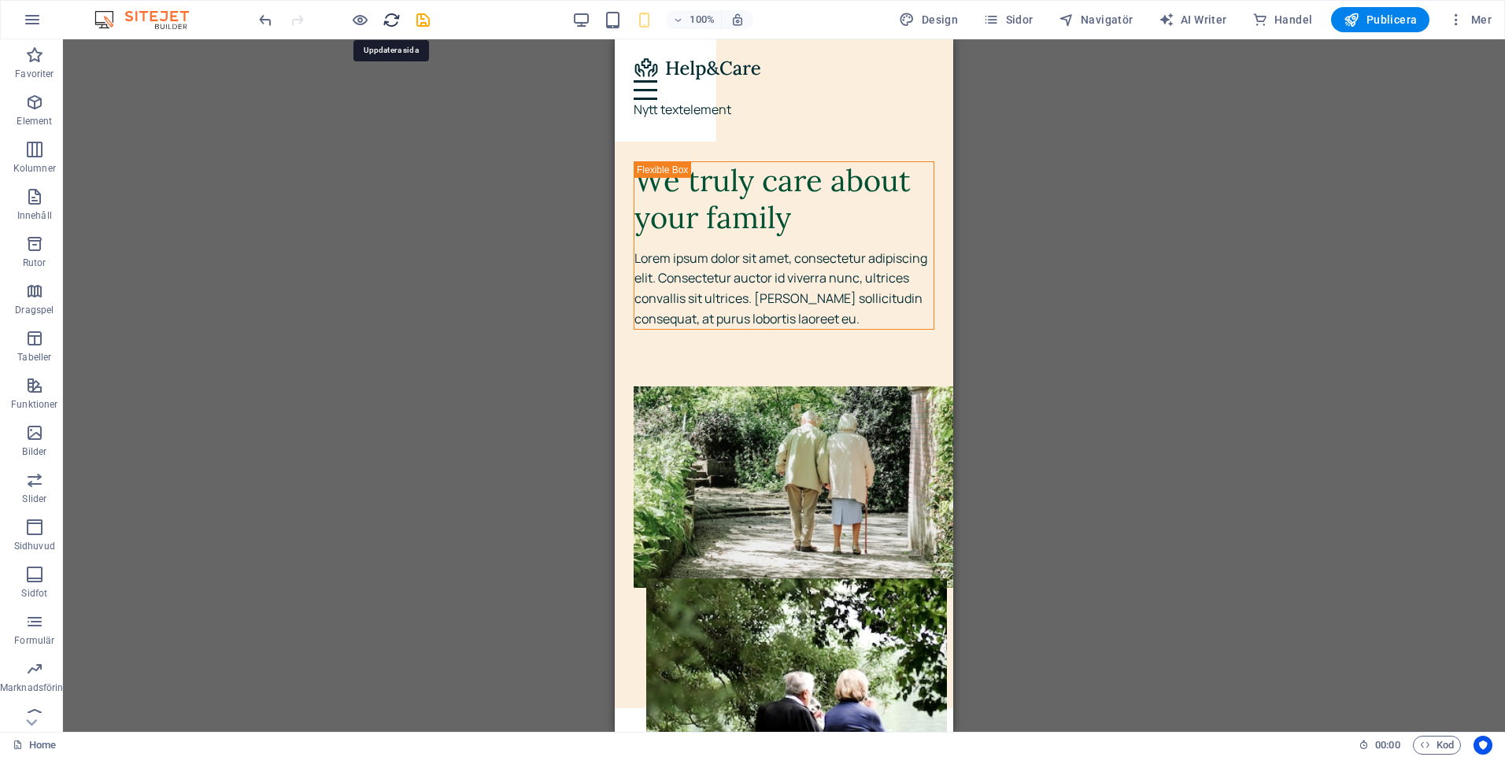
click at [384, 21] on icon "reload" at bounding box center [392, 20] width 18 height 18
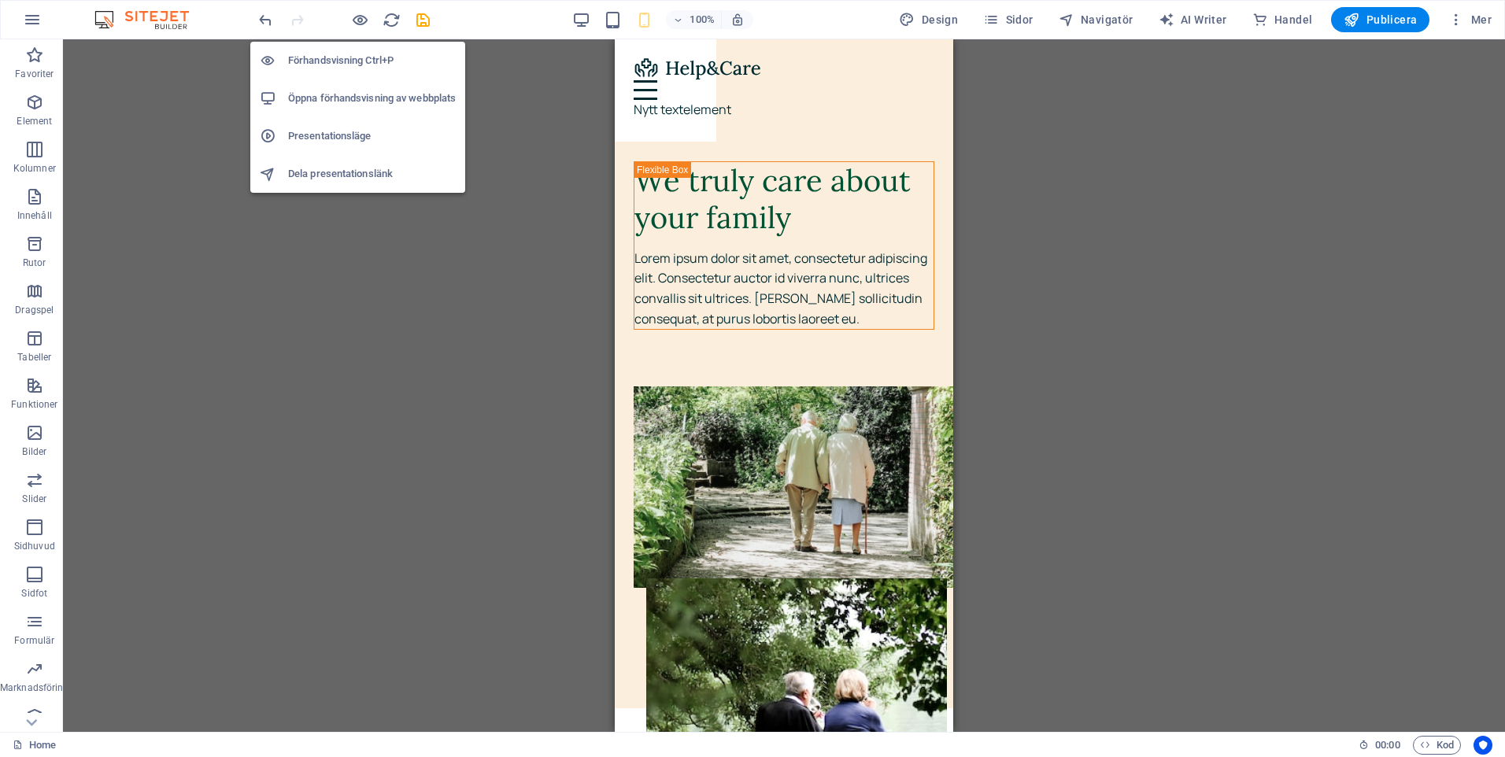
click at [350, 98] on h6 "Öppna förhandsvisning av webbplats" at bounding box center [372, 98] width 168 height 19
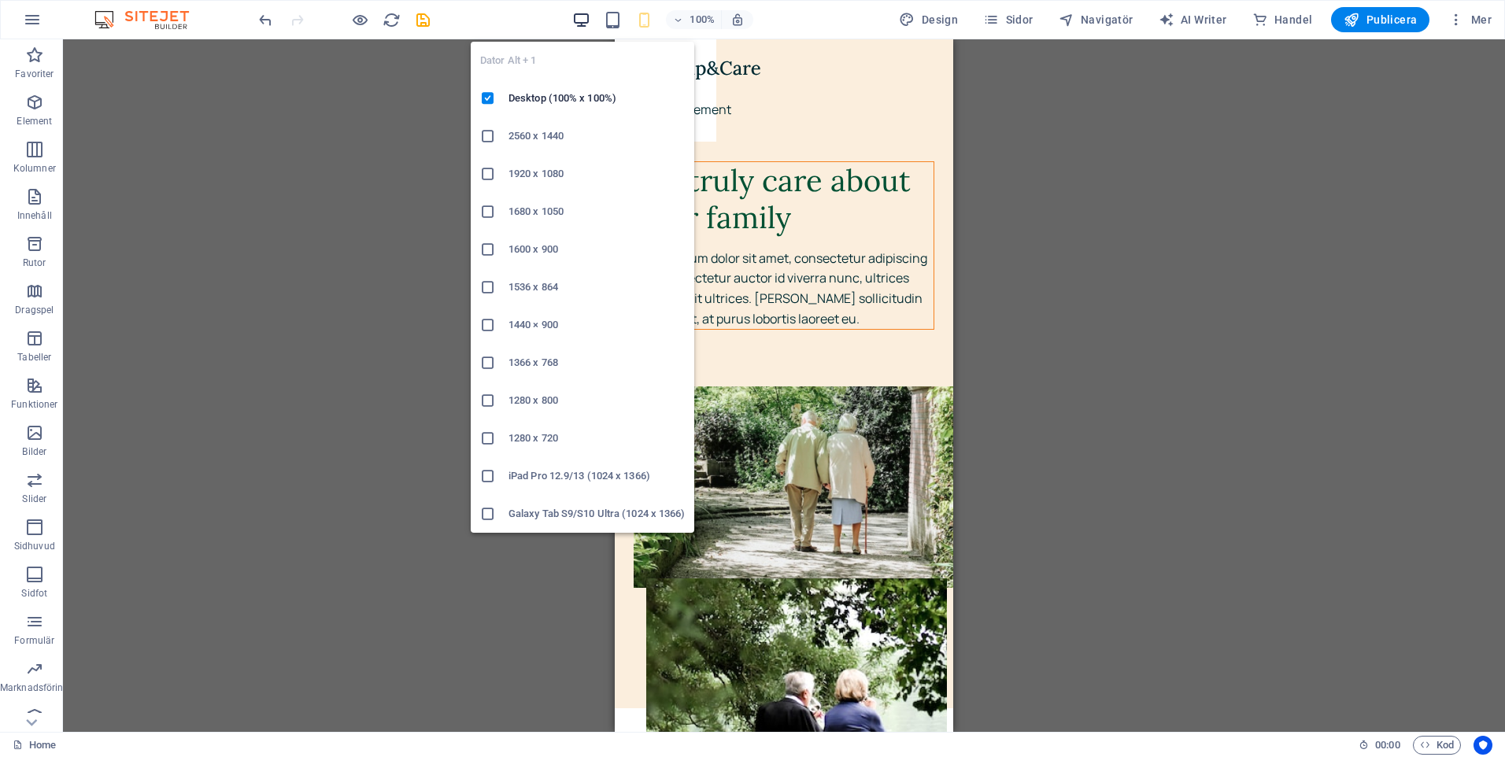
click at [588, 25] on icon "button" at bounding box center [581, 20] width 18 height 18
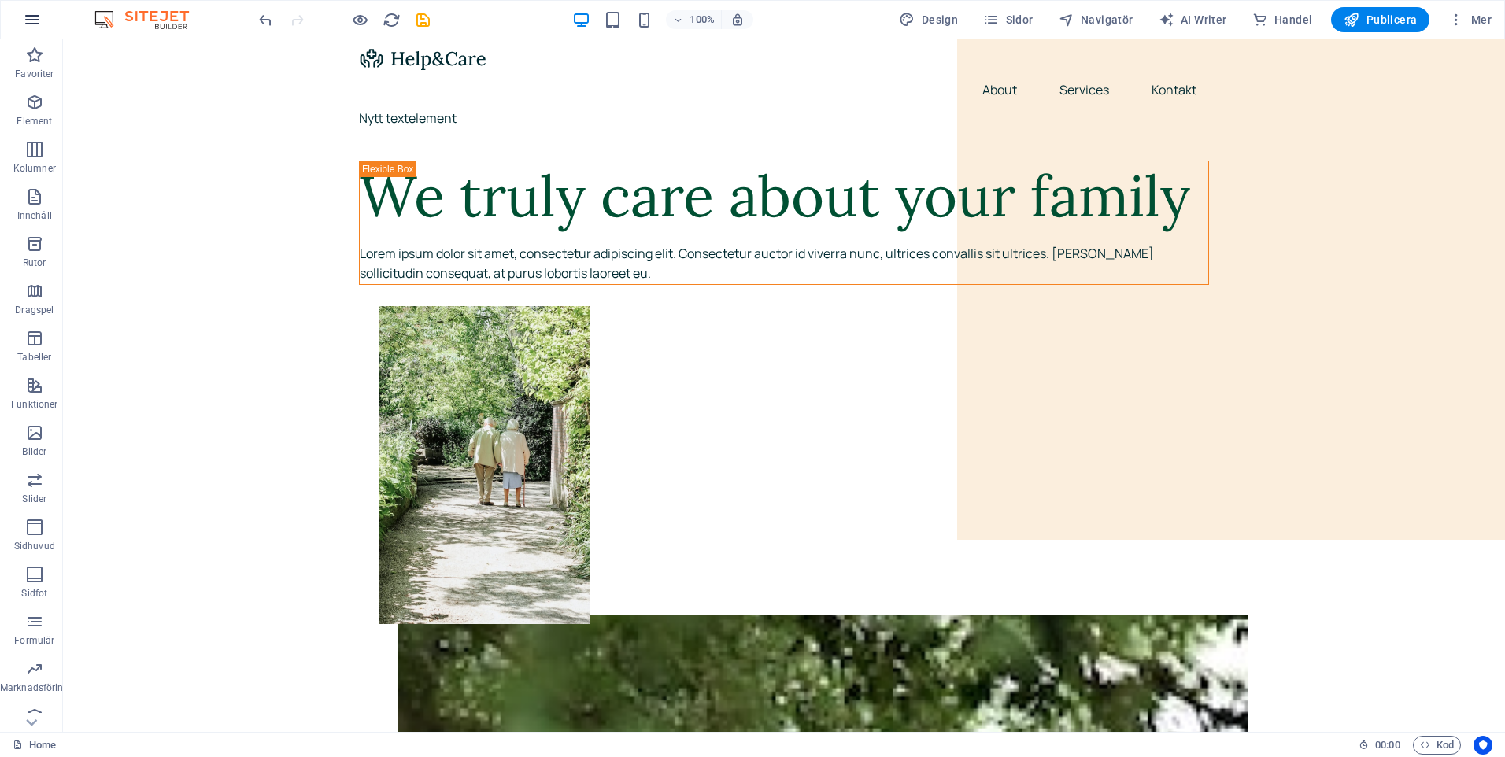
click at [34, 16] on icon "button" at bounding box center [32, 19] width 19 height 19
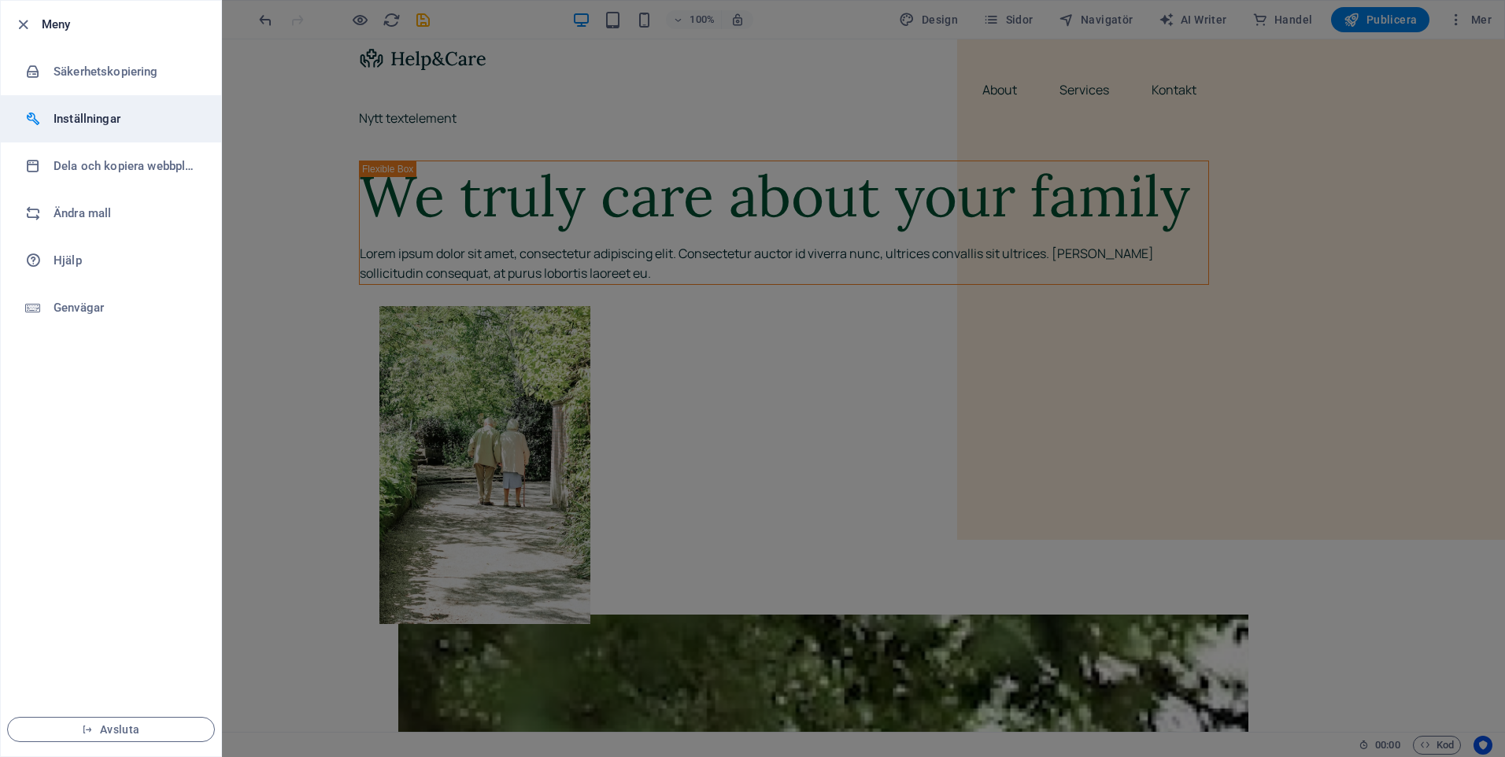
click at [91, 113] on h6 "Inställningar" at bounding box center [127, 118] width 146 height 19
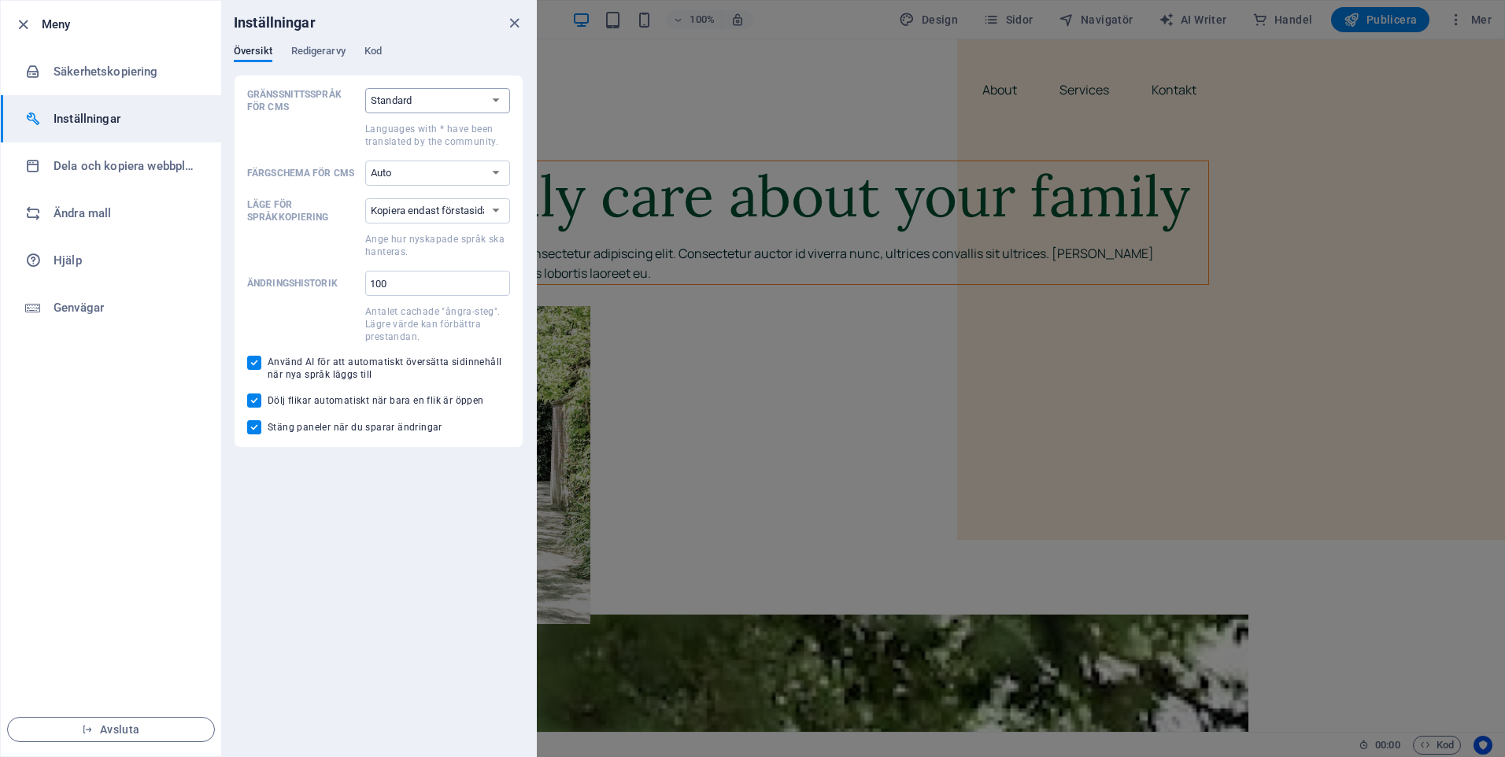
click at [502, 102] on select "Standard Deutsch English Español Suomi* Français Magyar Italiano Nederlands Pol…" at bounding box center [437, 100] width 145 height 25
click at [375, 497] on div "Inställningar Översikt Redigerarvy Kod Gränssnittsspråk för CMS Standard Deutsc…" at bounding box center [378, 379] width 315 height 756
click at [485, 561] on div "Inställningar Översikt Redigerarvy Kod Gränssnittsspråk för CMS Standard Deutsc…" at bounding box center [378, 379] width 315 height 756
click at [103, 214] on h6 "Ändra mall" at bounding box center [127, 213] width 146 height 19
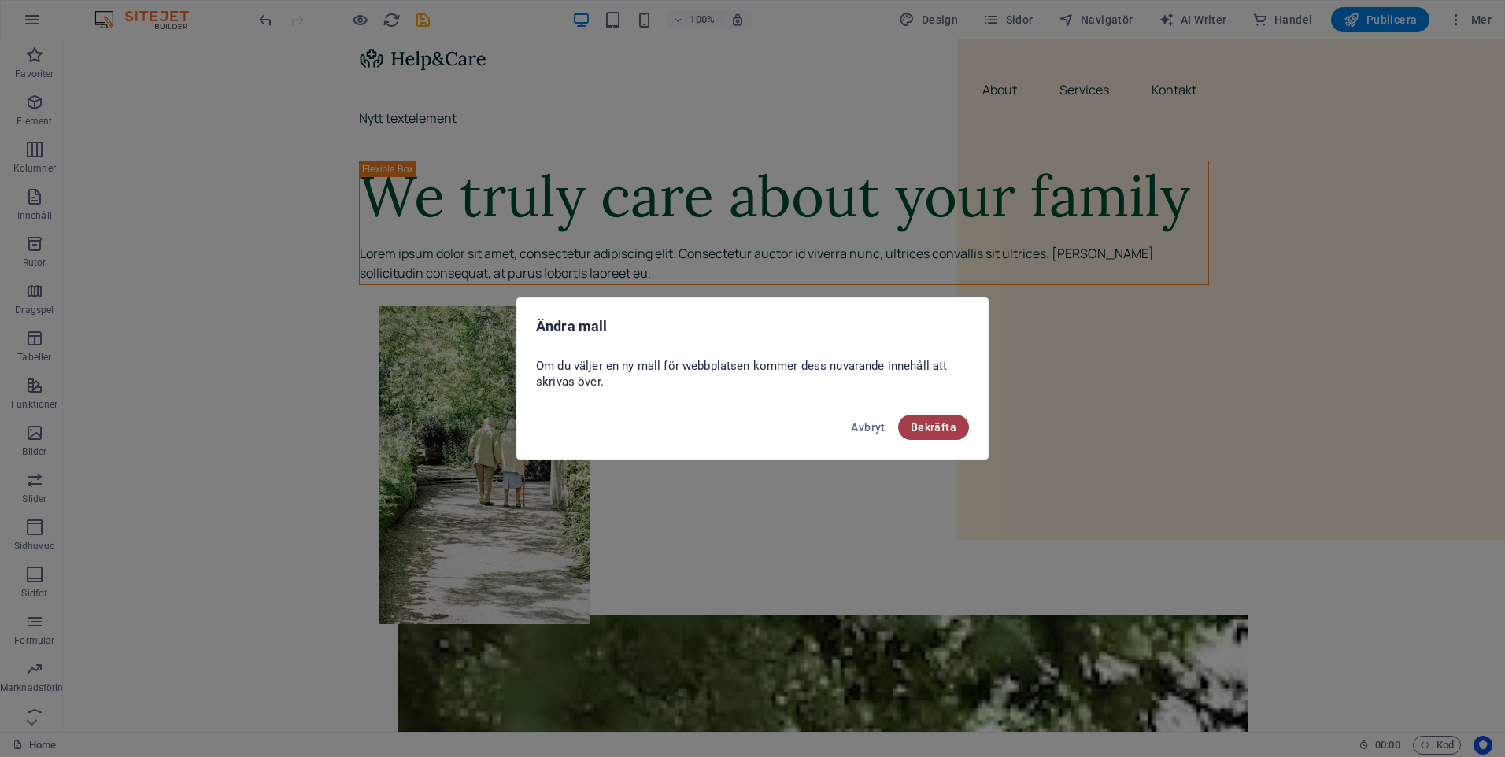
click at [948, 429] on span "Bekräfta" at bounding box center [934, 427] width 46 height 13
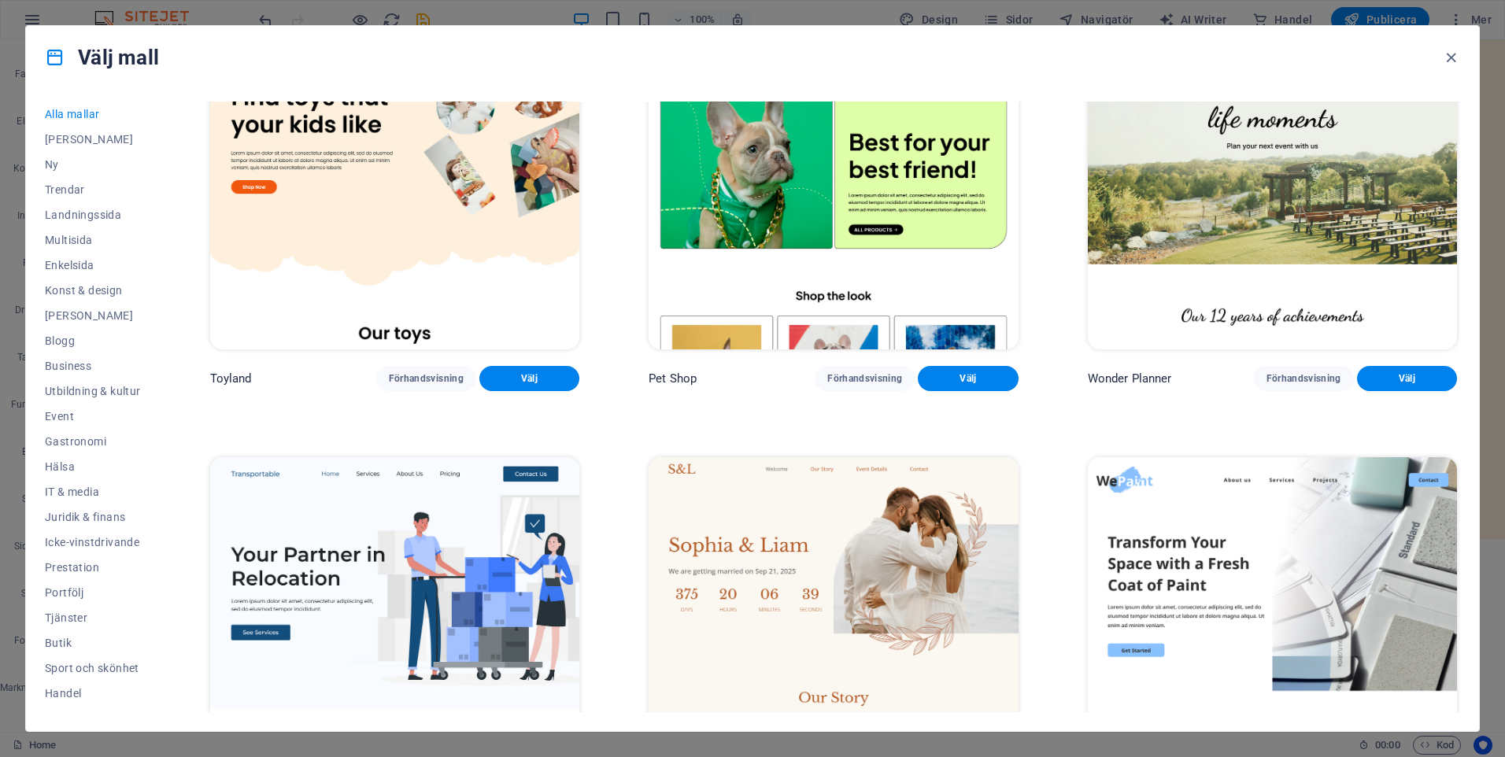
scroll to position [1338, 0]
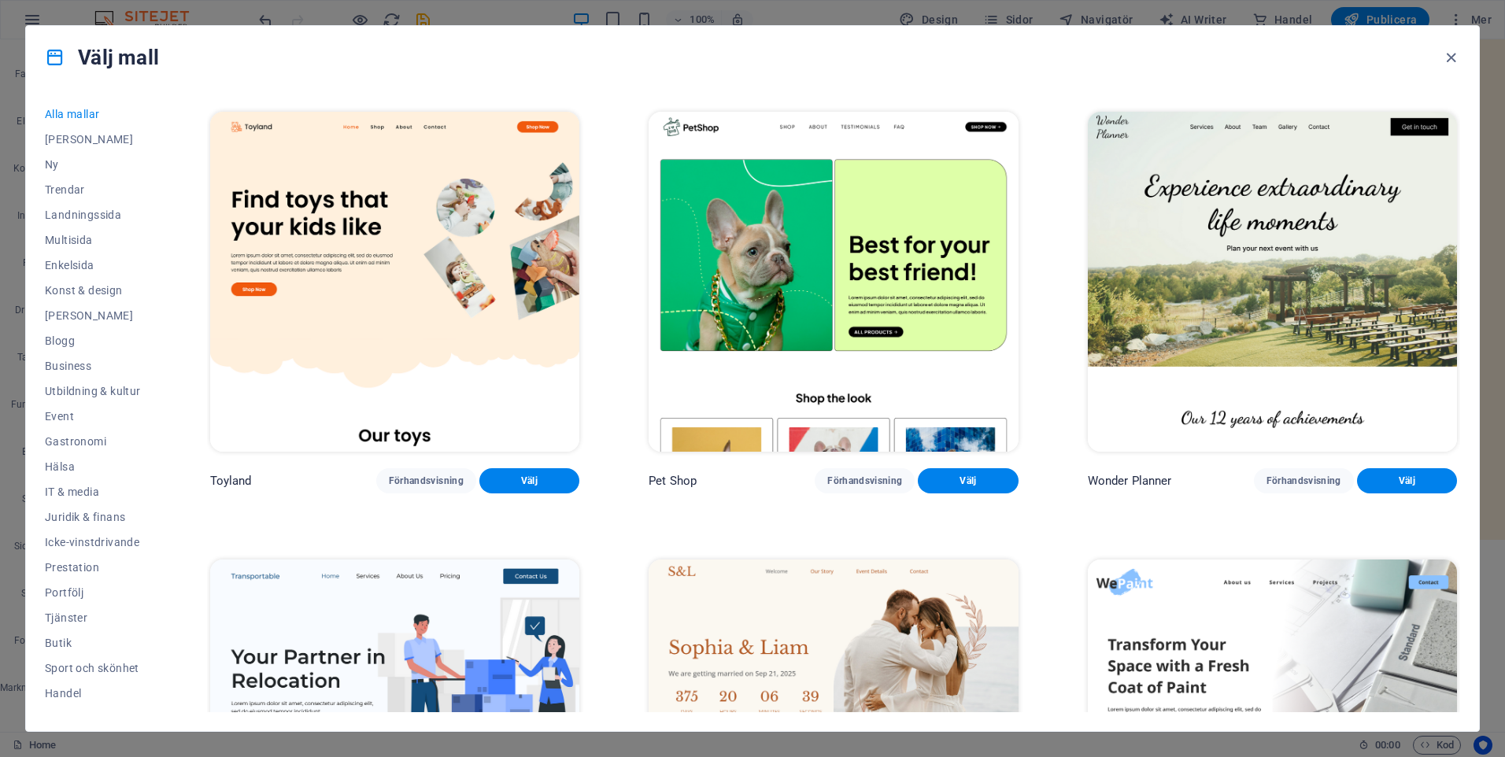
click at [855, 279] on img at bounding box center [833, 282] width 369 height 341
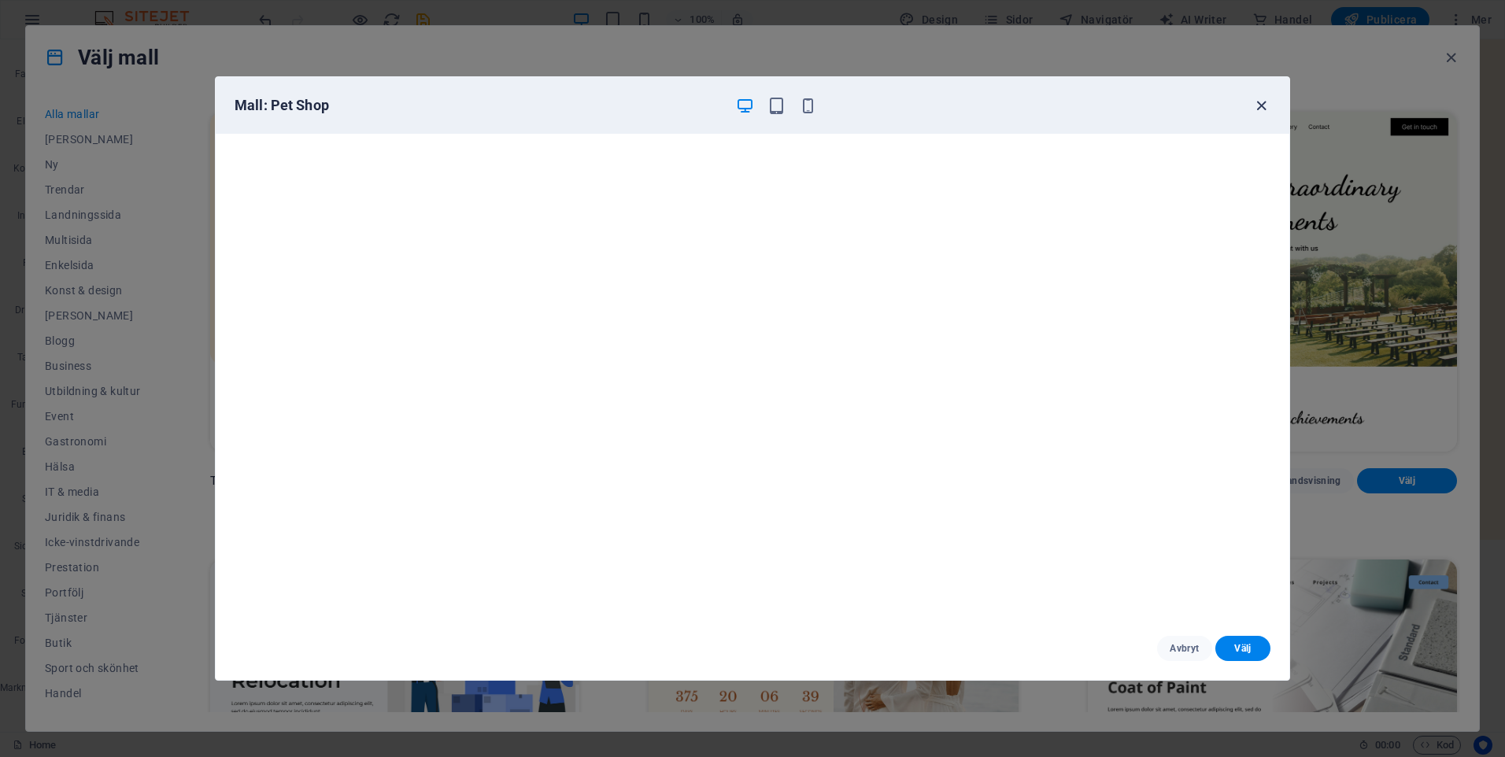
click at [1255, 105] on icon "button" at bounding box center [1261, 106] width 18 height 18
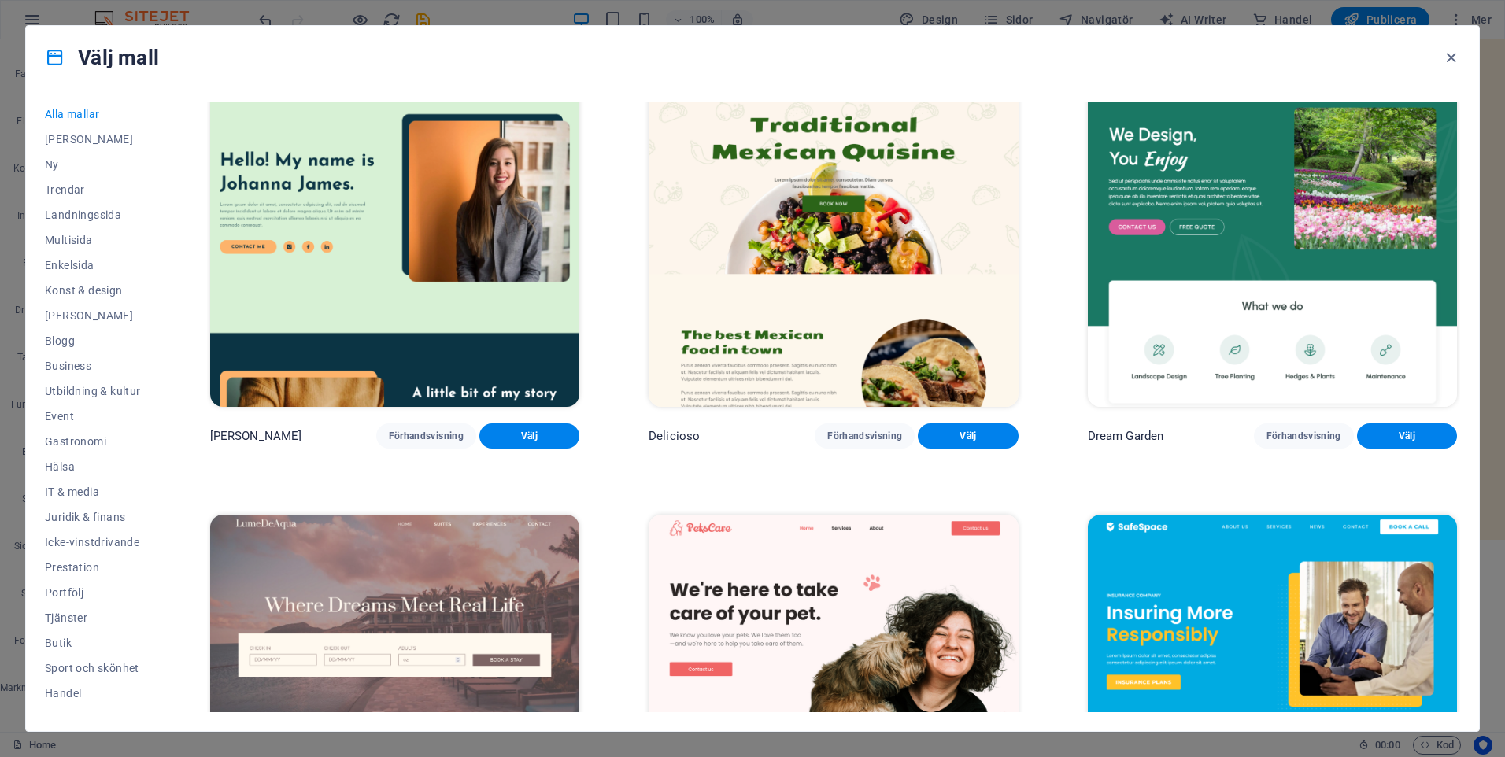
scroll to position [4093, 0]
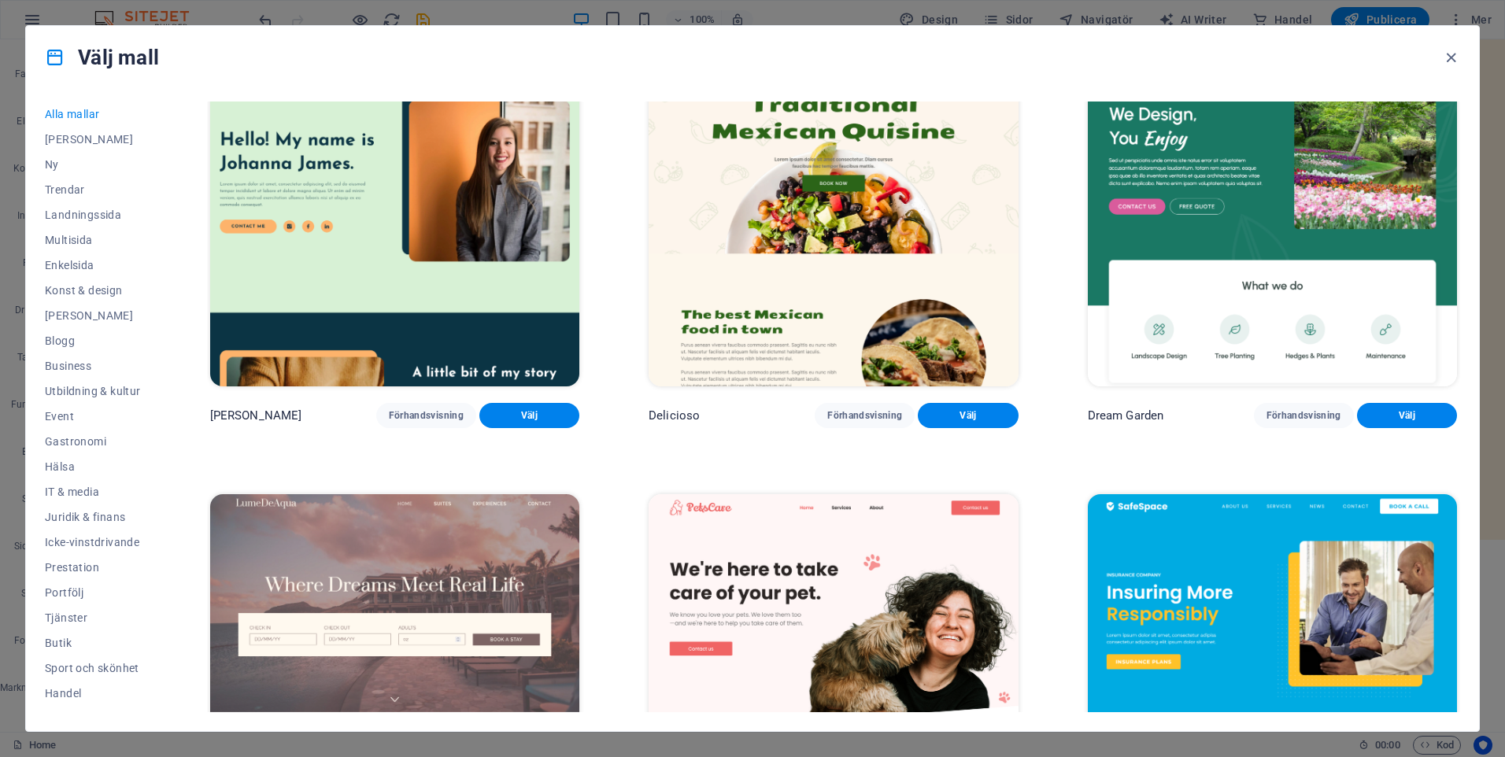
click at [1193, 586] on img at bounding box center [1272, 664] width 369 height 341
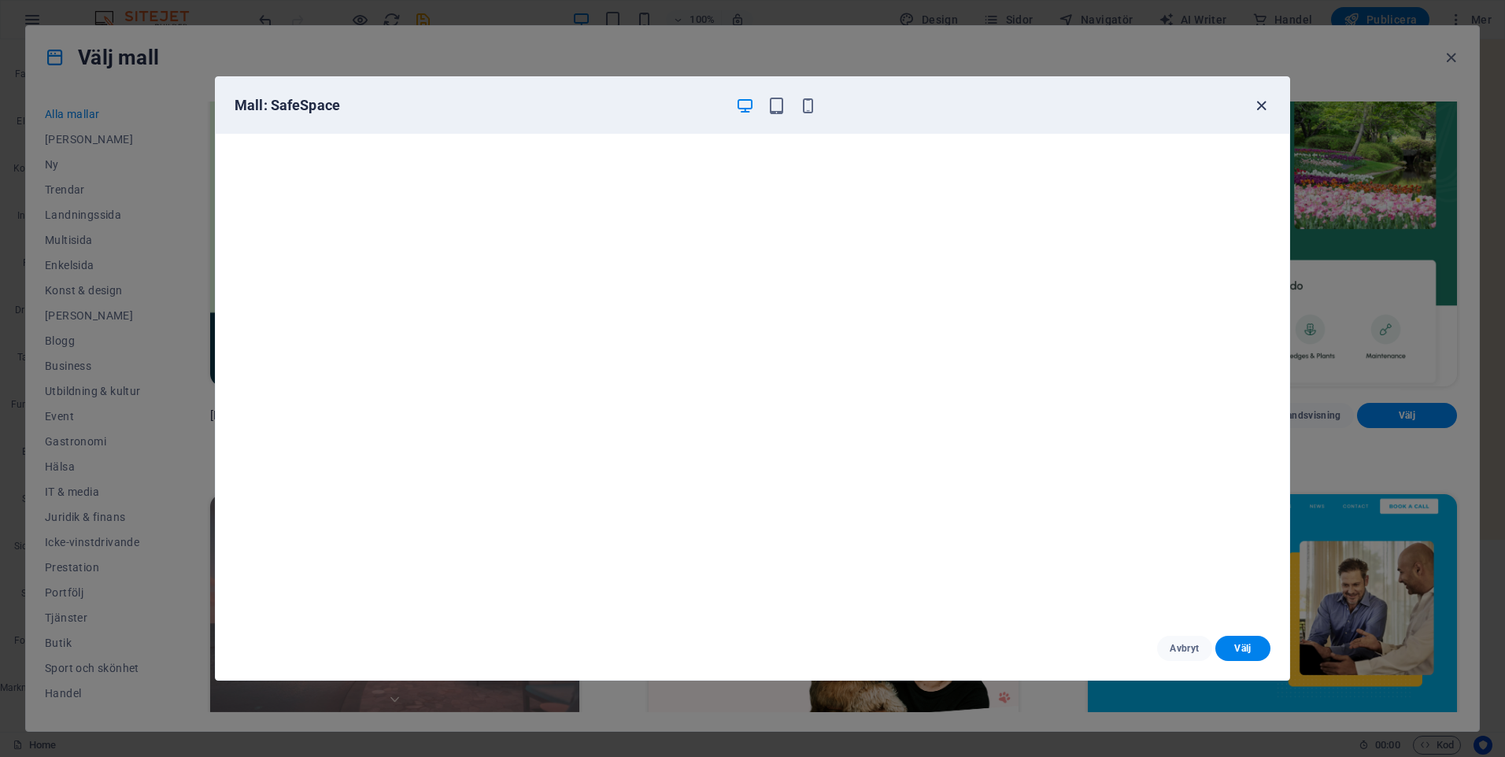
click at [1257, 107] on icon "button" at bounding box center [1261, 106] width 18 height 18
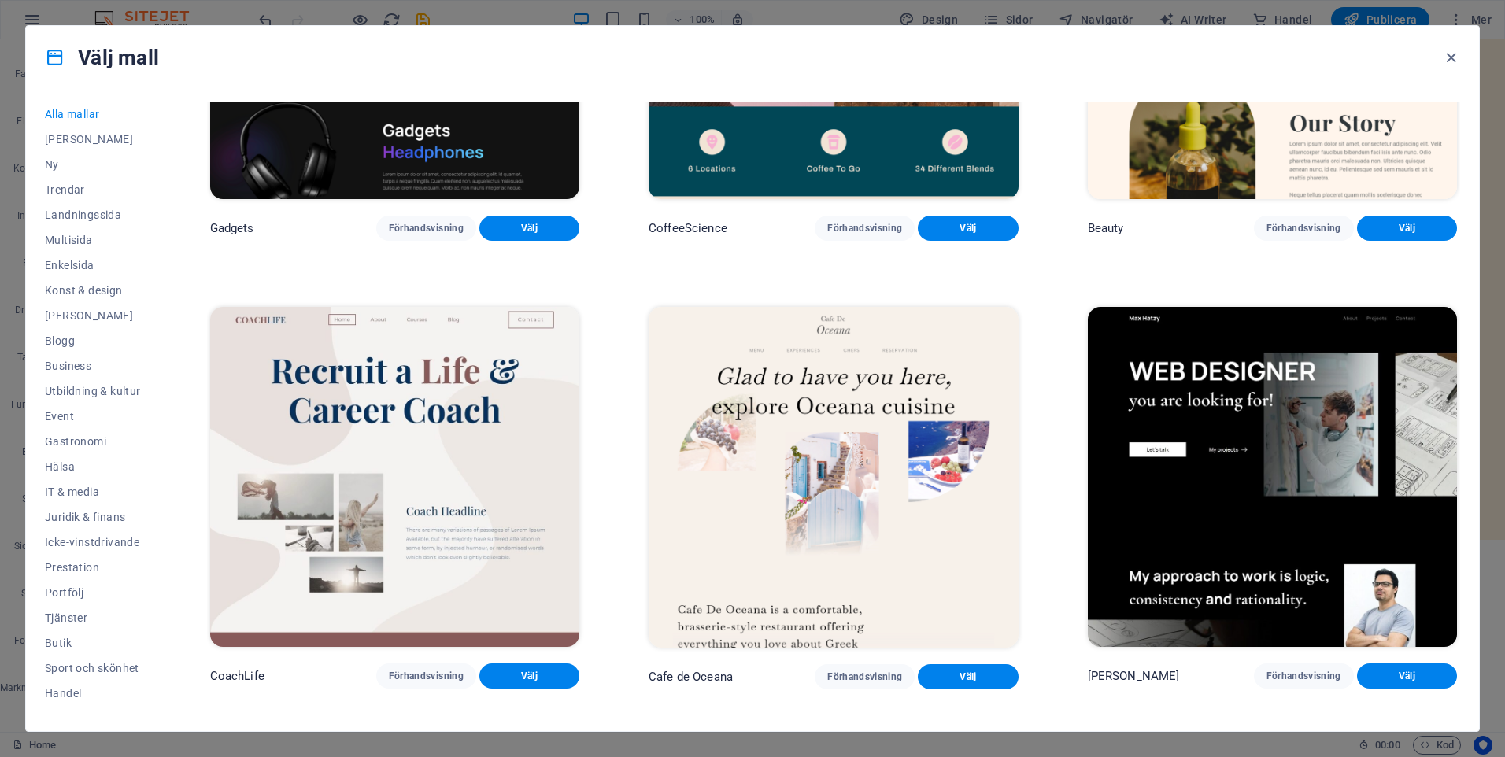
scroll to position [6690, 0]
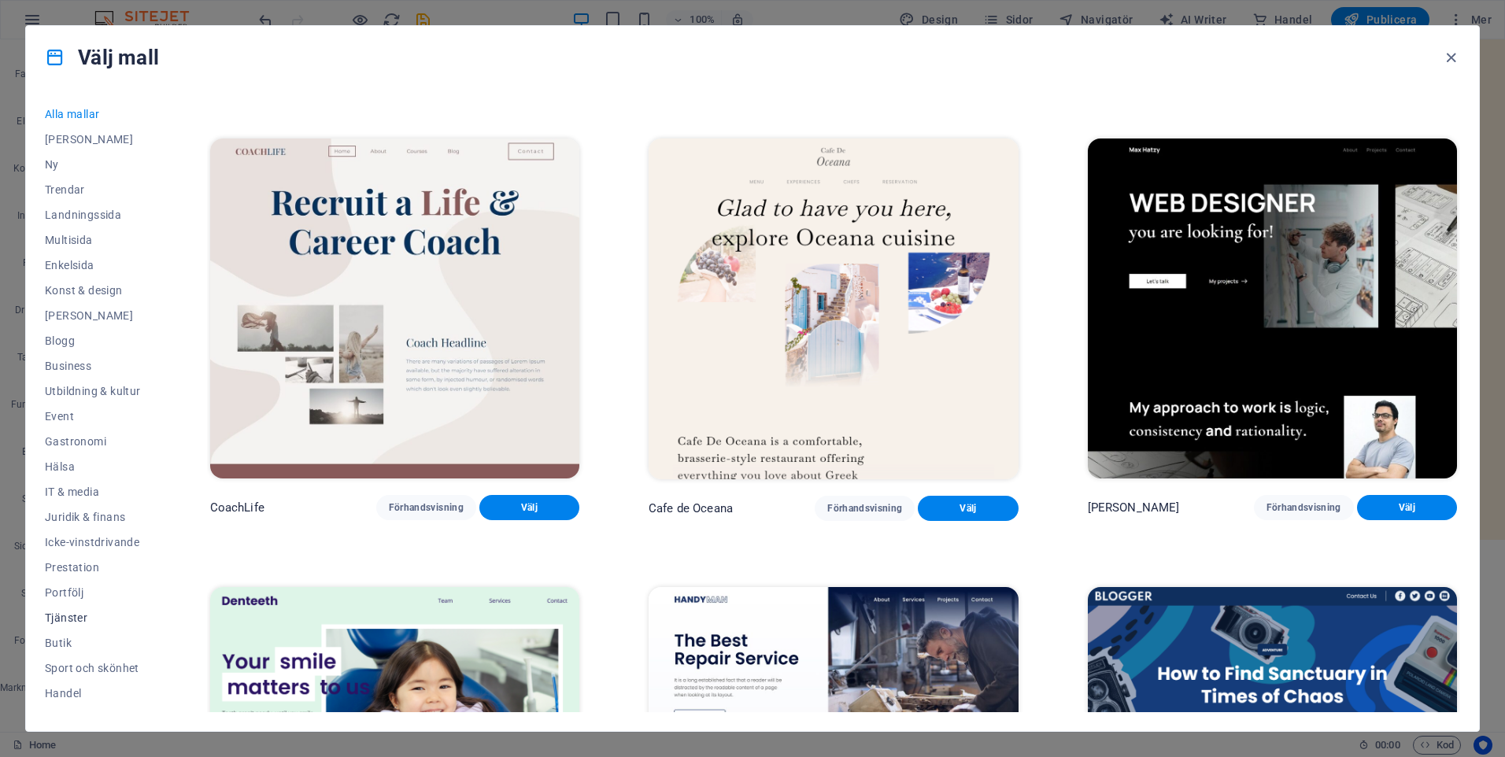
click at [70, 615] on span "Tjänster" at bounding box center [93, 618] width 96 height 13
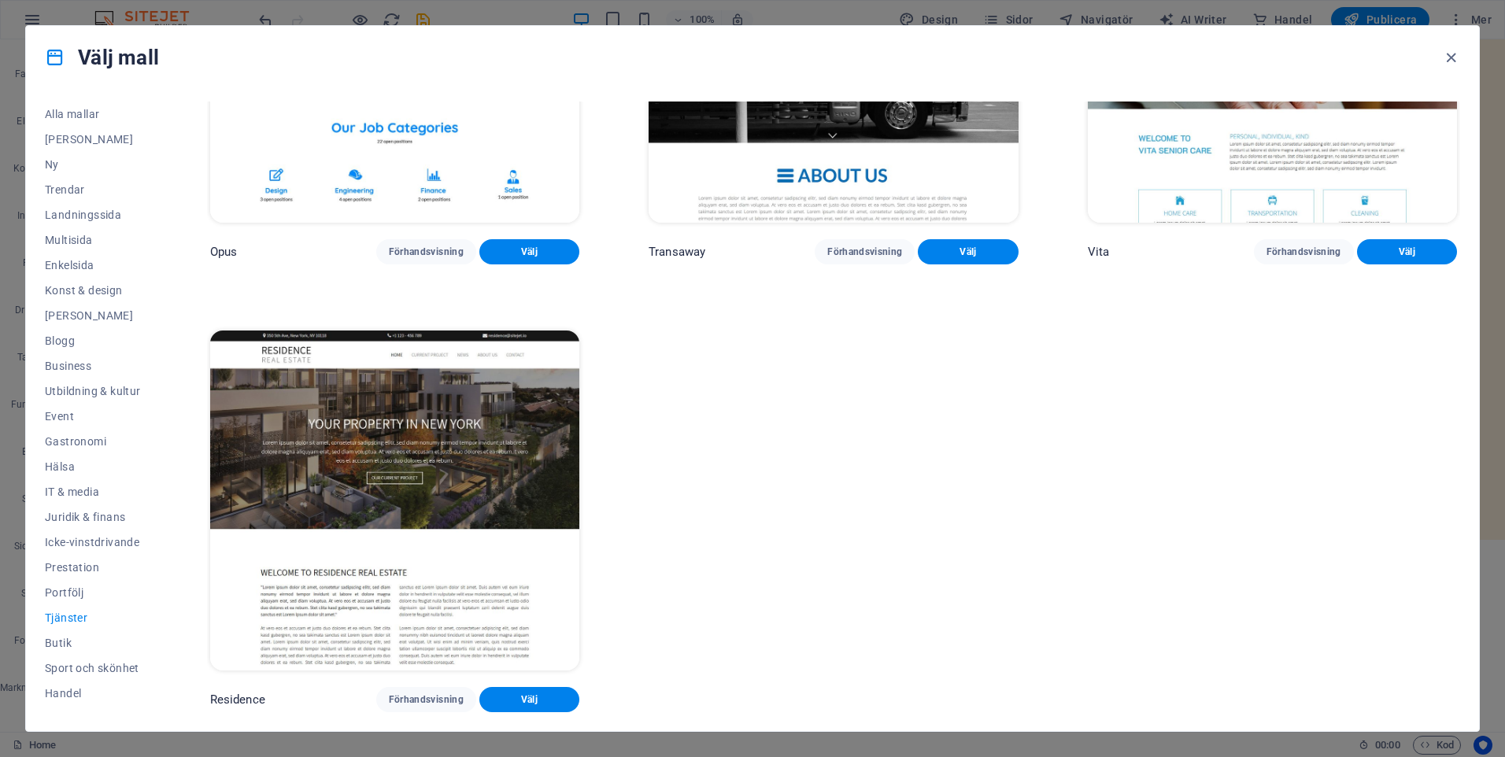
scroll to position [1333, 0]
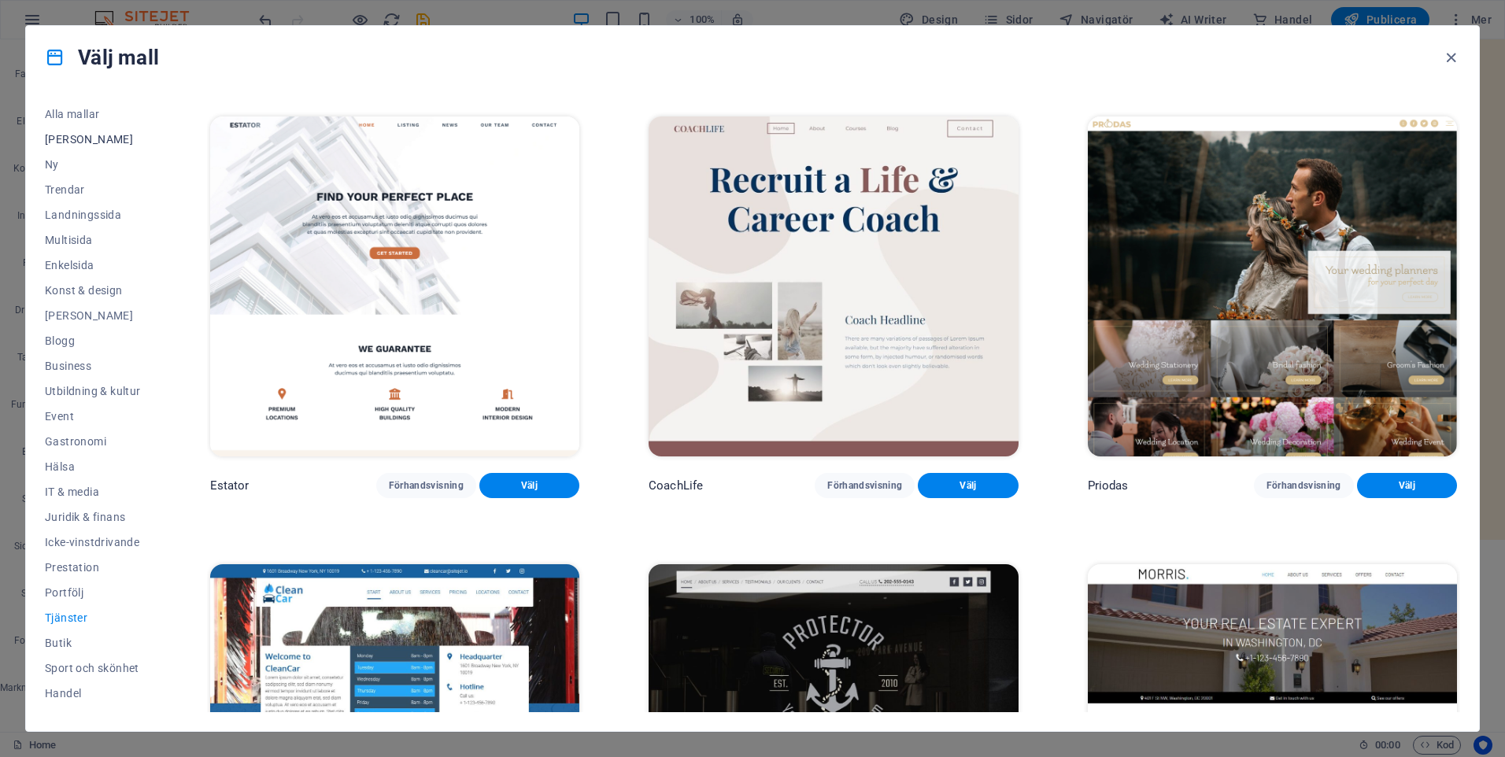
click at [78, 135] on span "Mina mallar" at bounding box center [93, 139] width 96 height 13
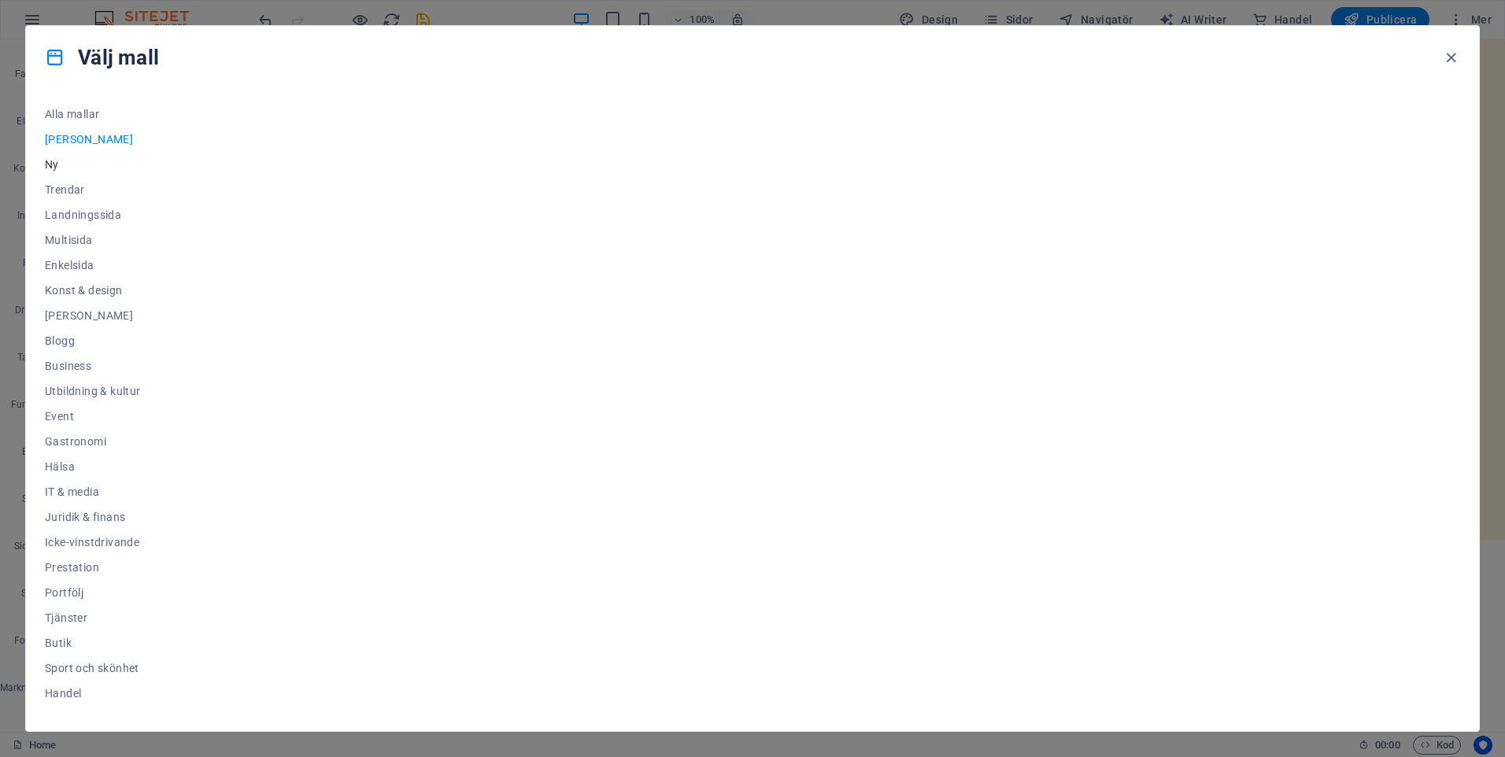
click at [53, 165] on span "Ny" at bounding box center [93, 164] width 96 height 13
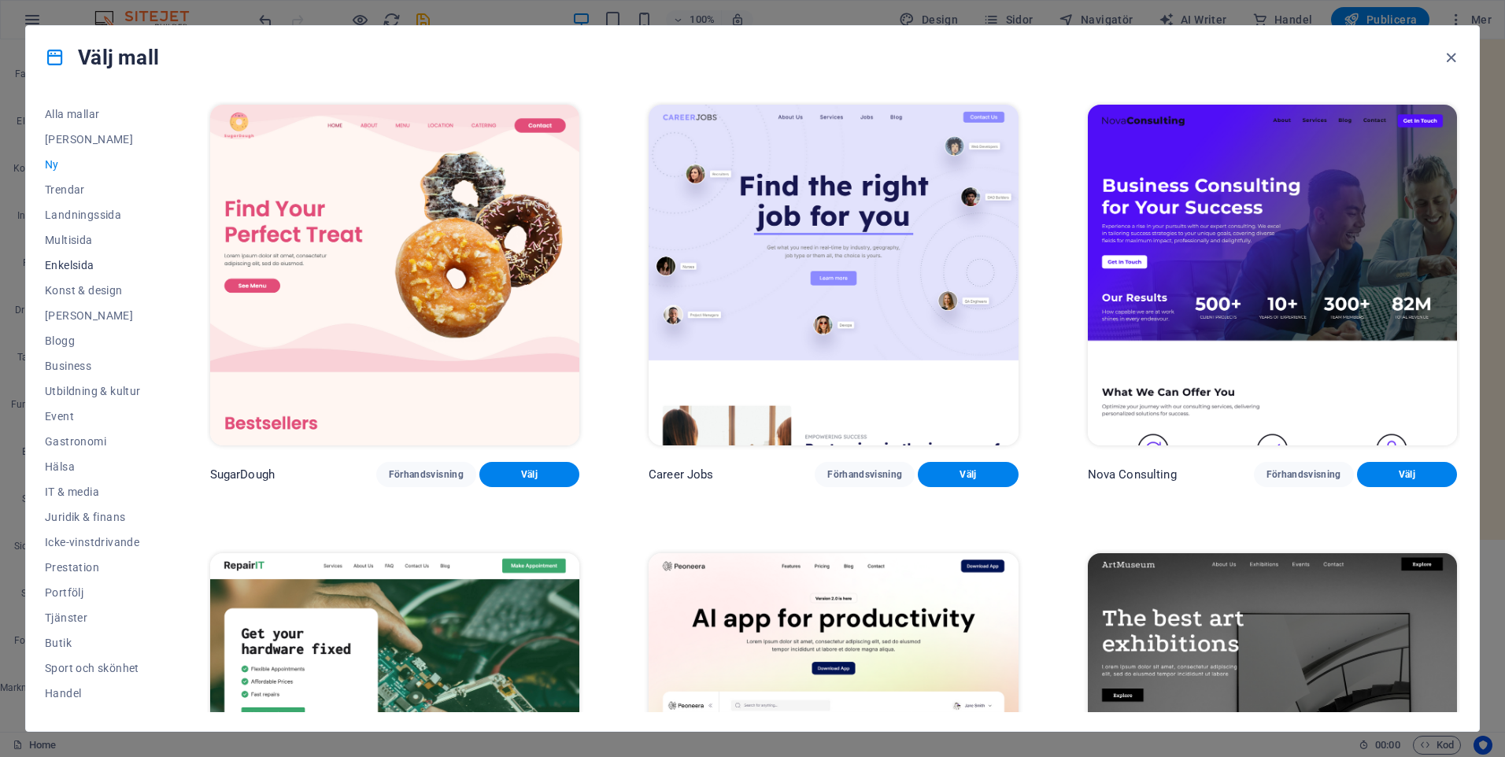
click at [72, 261] on span "Enkelsida" at bounding box center [93, 265] width 96 height 13
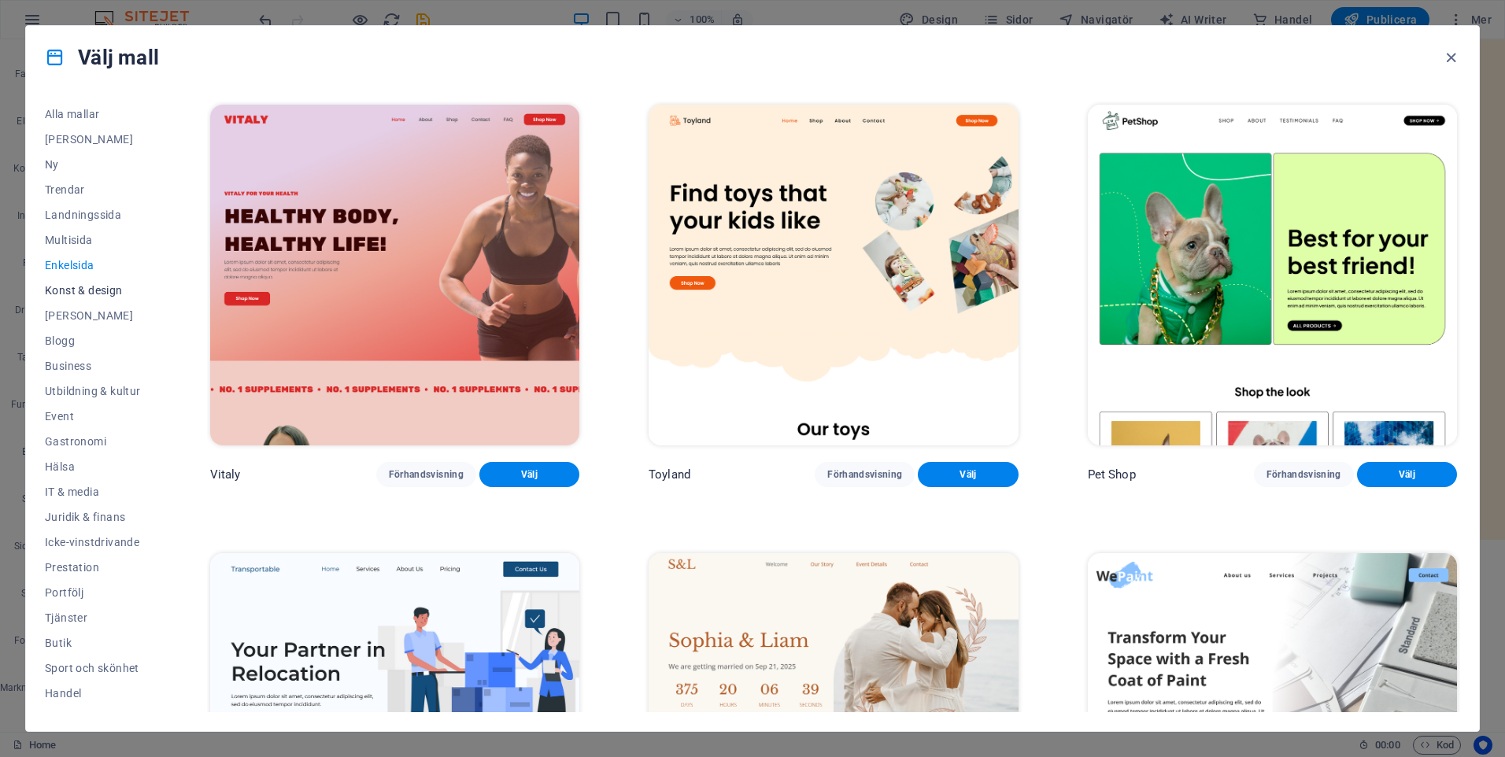
click at [89, 287] on span "Konst & design" at bounding box center [93, 290] width 96 height 13
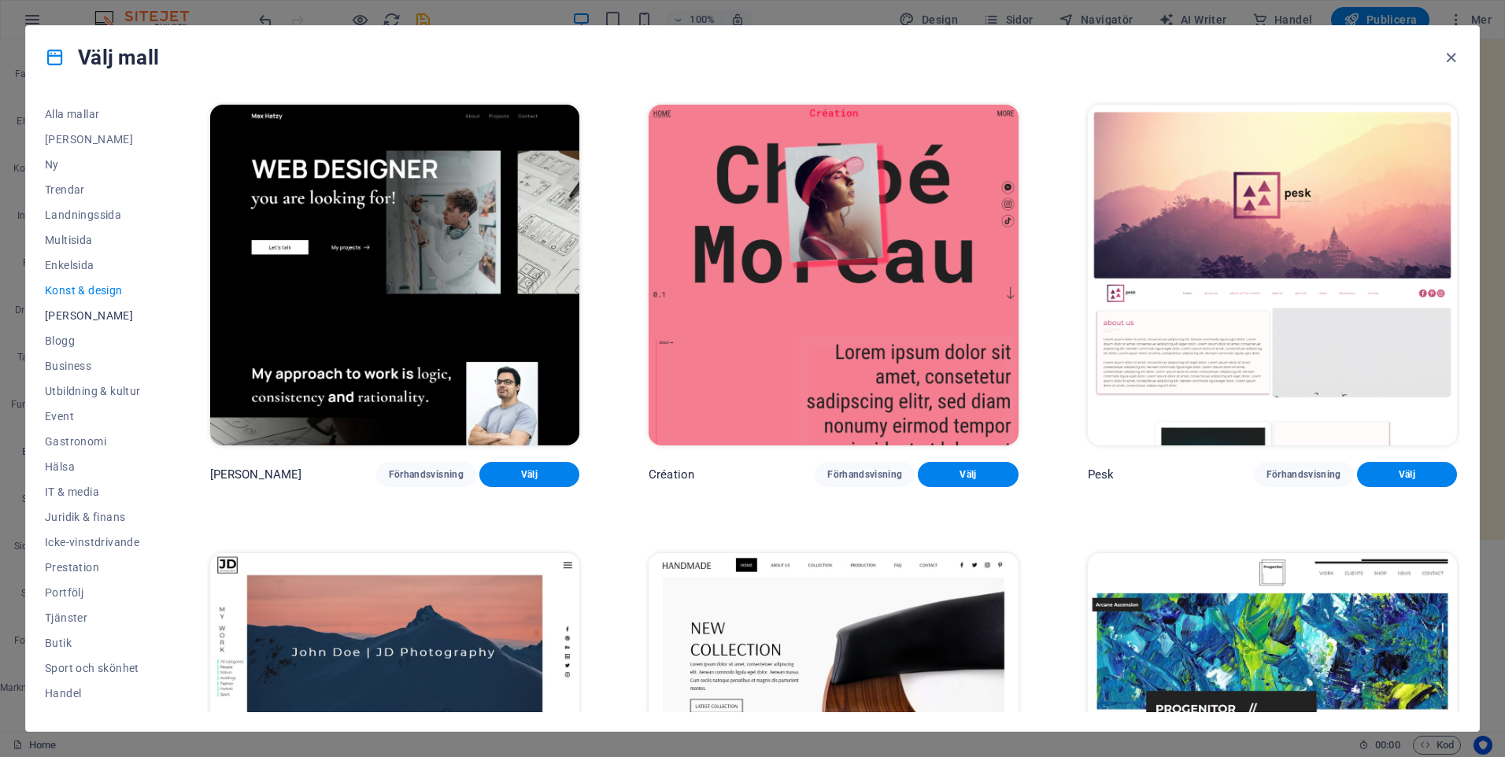
click at [68, 309] on span "Tom" at bounding box center [93, 315] width 96 height 13
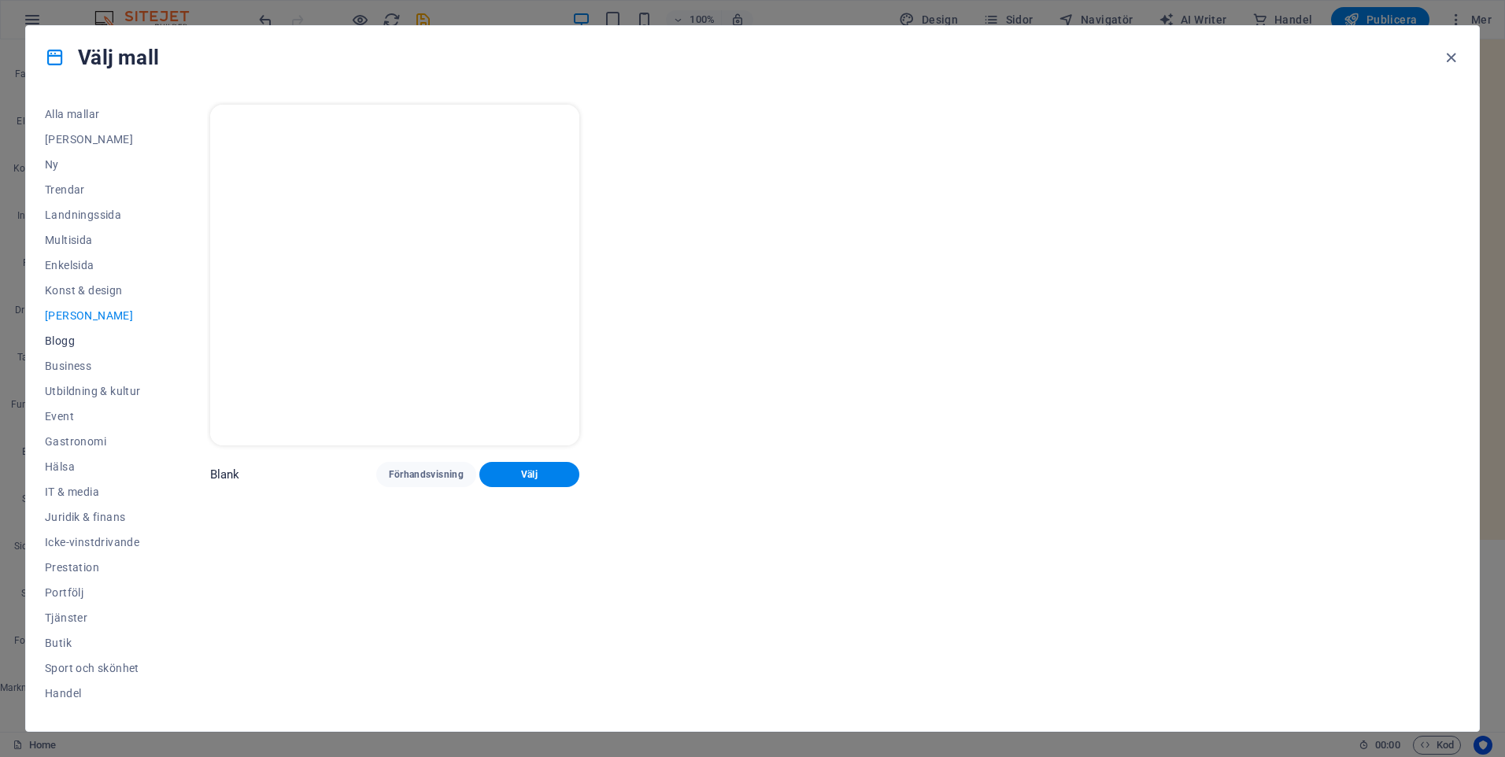
click at [62, 338] on span "Blogg" at bounding box center [93, 341] width 96 height 13
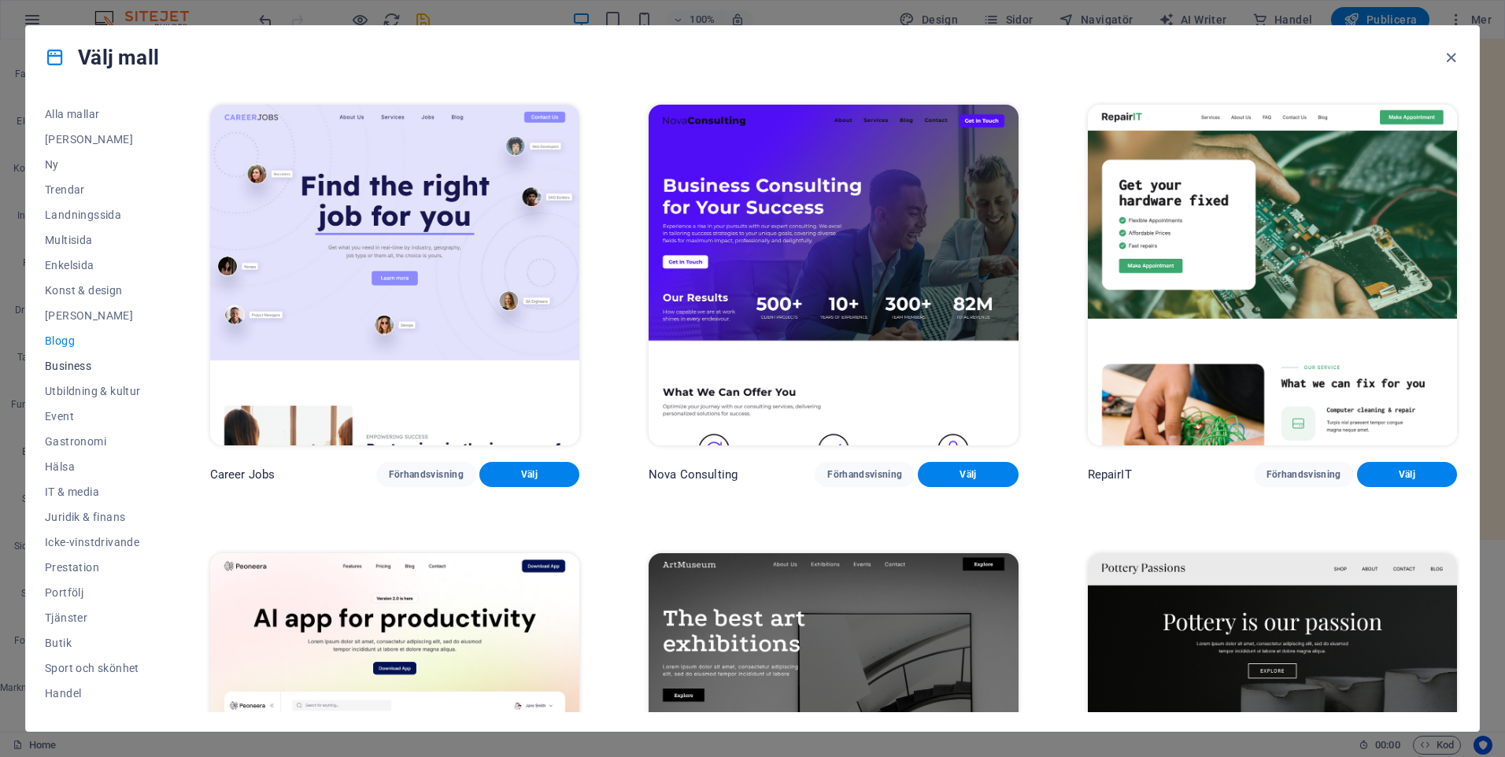
click at [72, 372] on button "Business" at bounding box center [93, 365] width 96 height 25
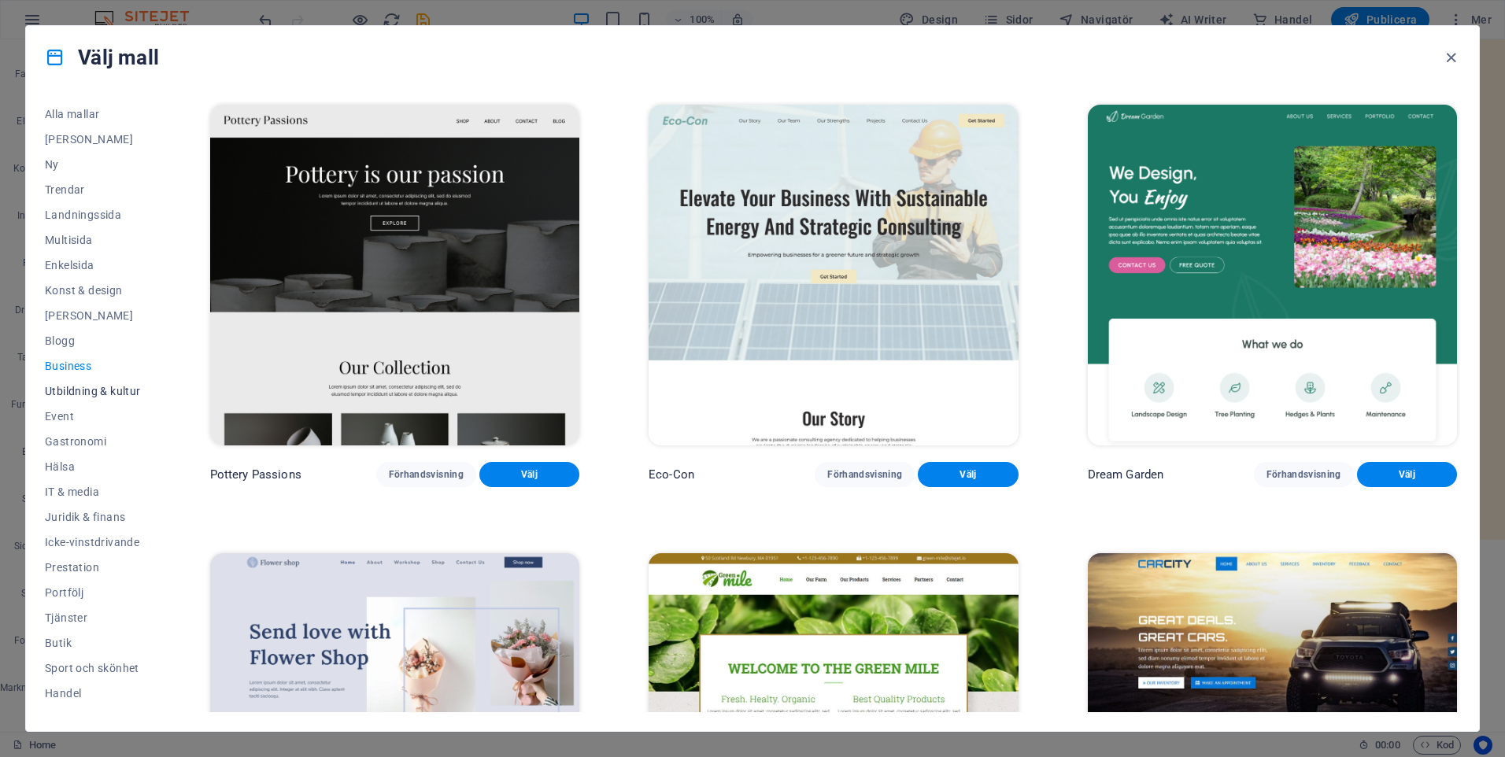
click at [80, 390] on span "Utbildning & kultur" at bounding box center [93, 391] width 96 height 13
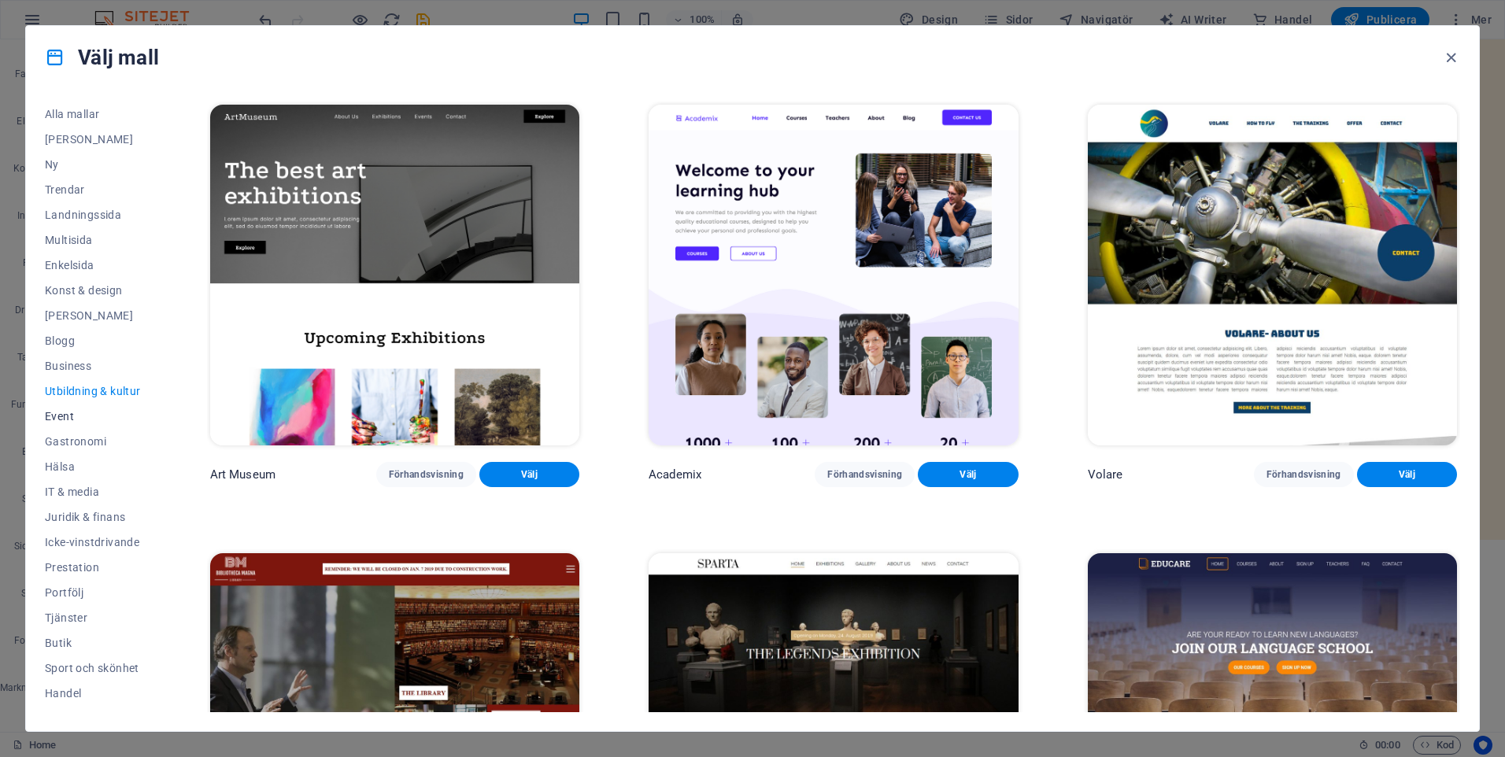
click at [72, 415] on span "Event" at bounding box center [93, 416] width 96 height 13
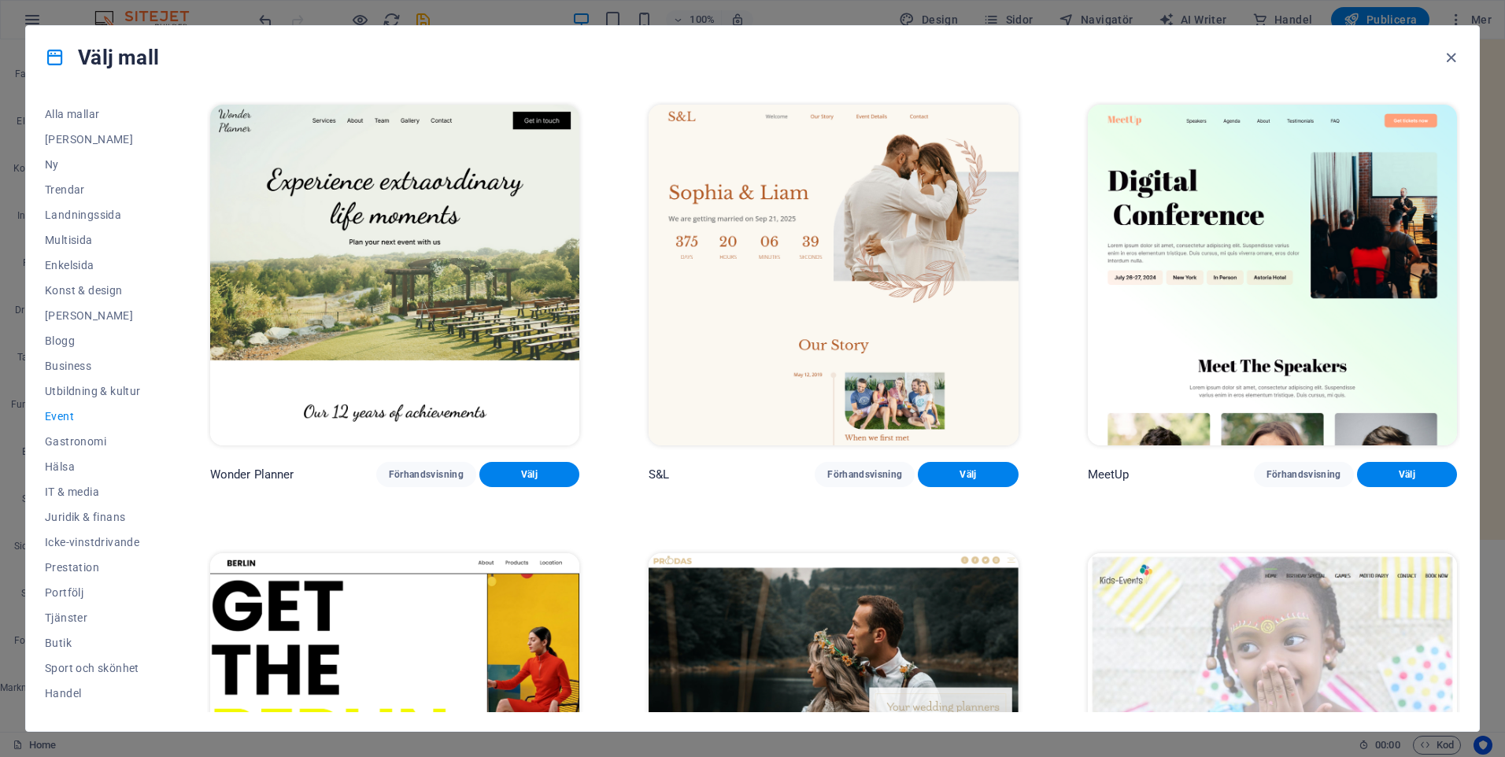
click at [422, 254] on img at bounding box center [394, 275] width 369 height 341
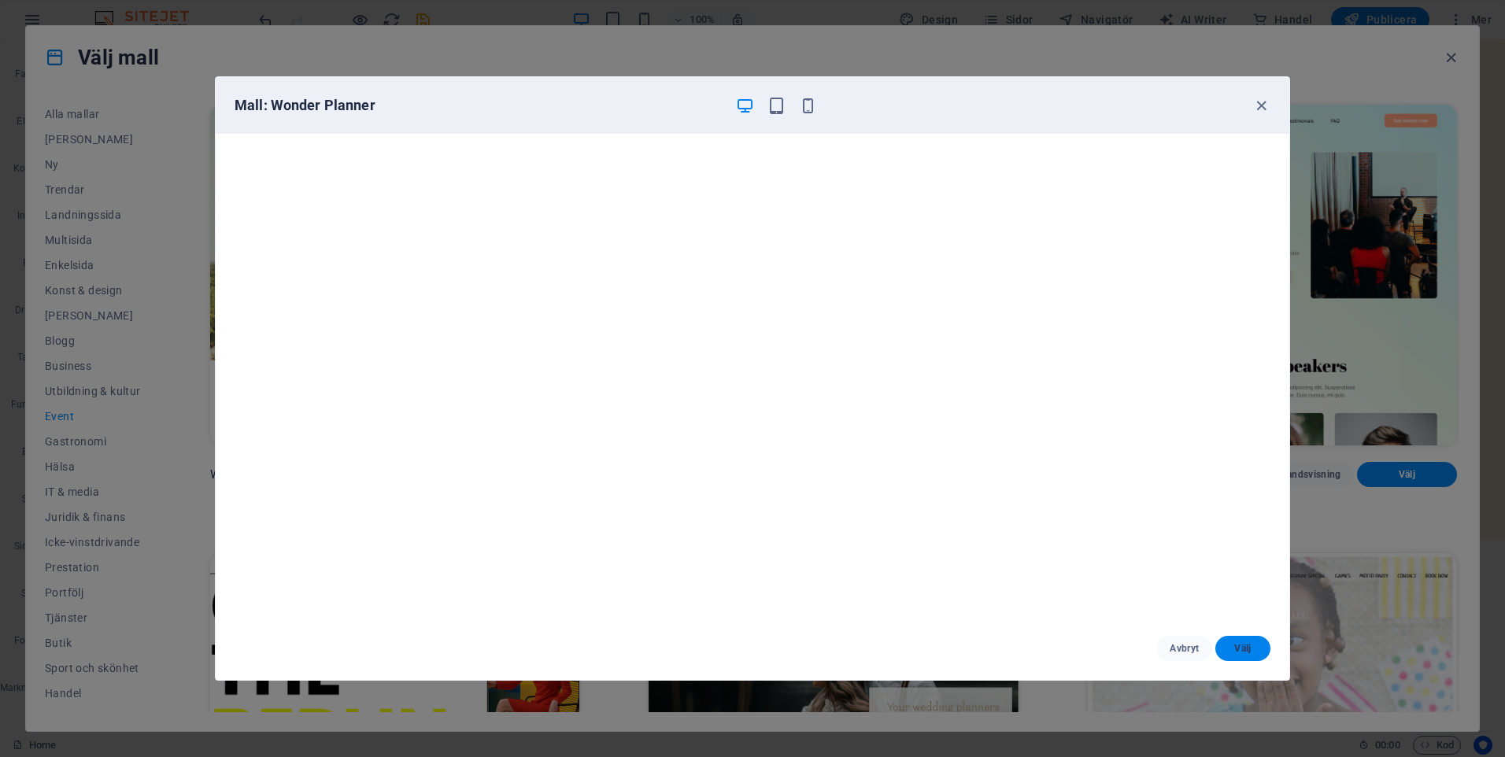
click at [1255, 649] on span "Välj" at bounding box center [1243, 648] width 30 height 13
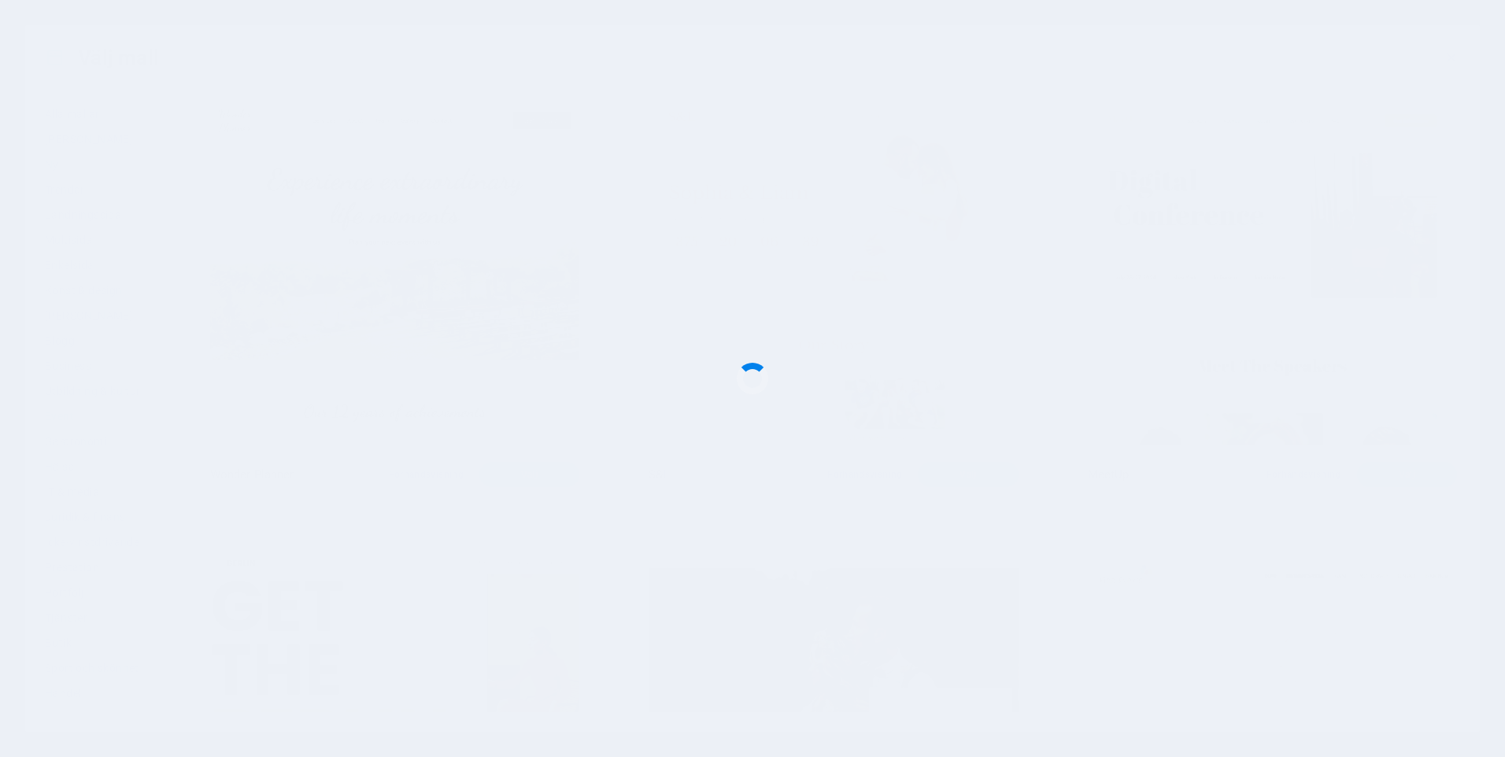
checkbox input "false"
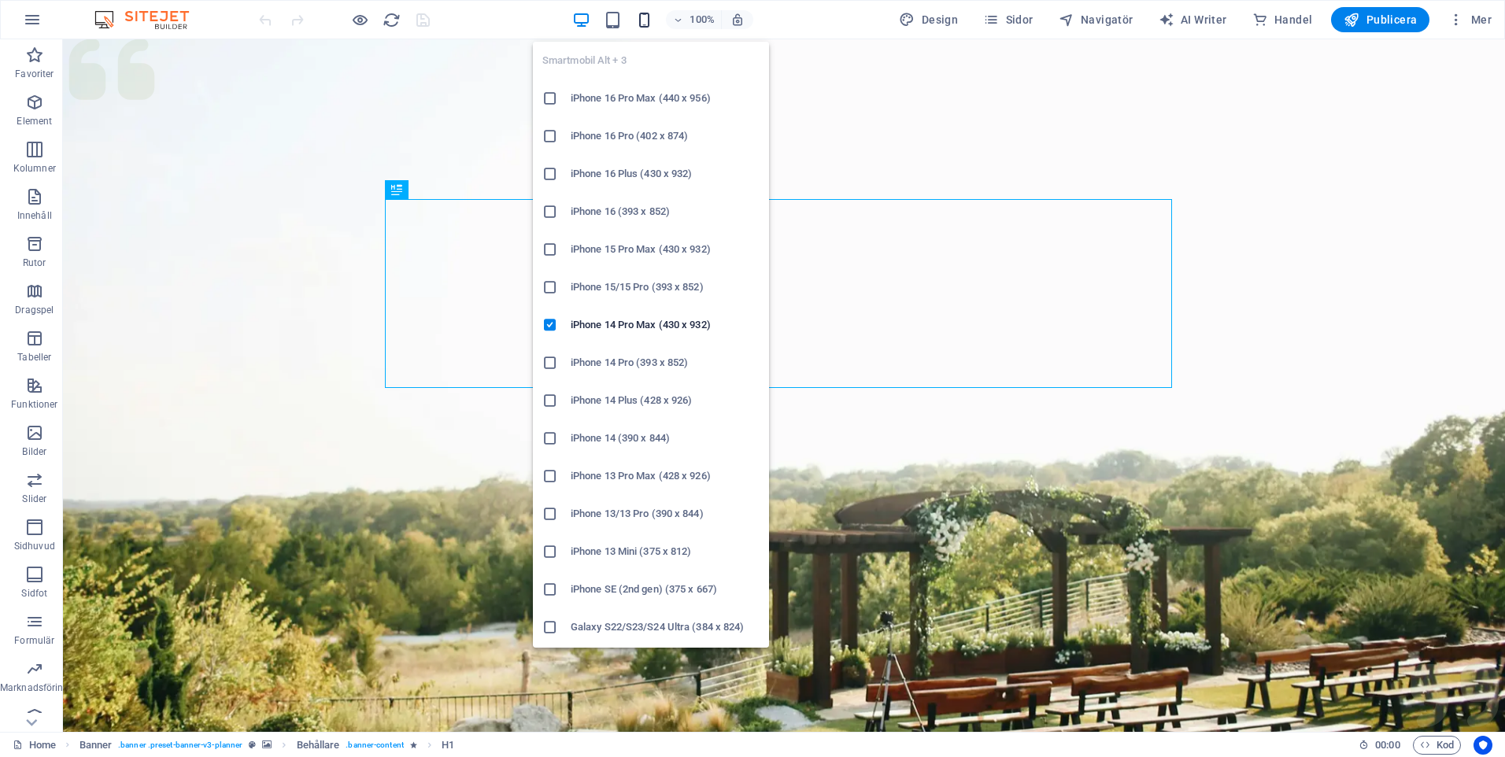
click at [645, 17] on icon "button" at bounding box center [644, 20] width 18 height 18
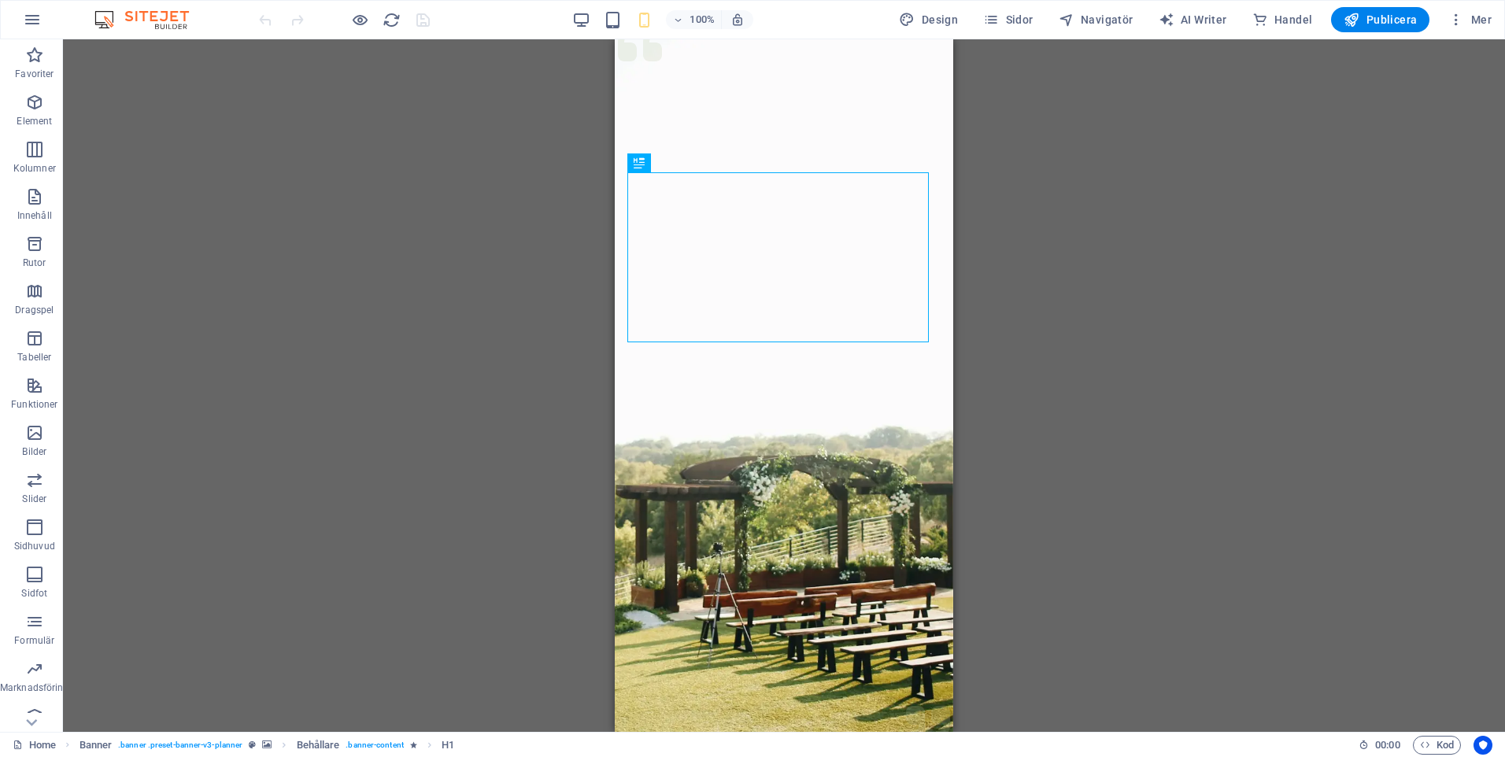
click at [416, 291] on div "Dra hit för att ersätta det befintliga innehållet. Tryck på "Ctrl" om du vill s…" at bounding box center [784, 385] width 1442 height 693
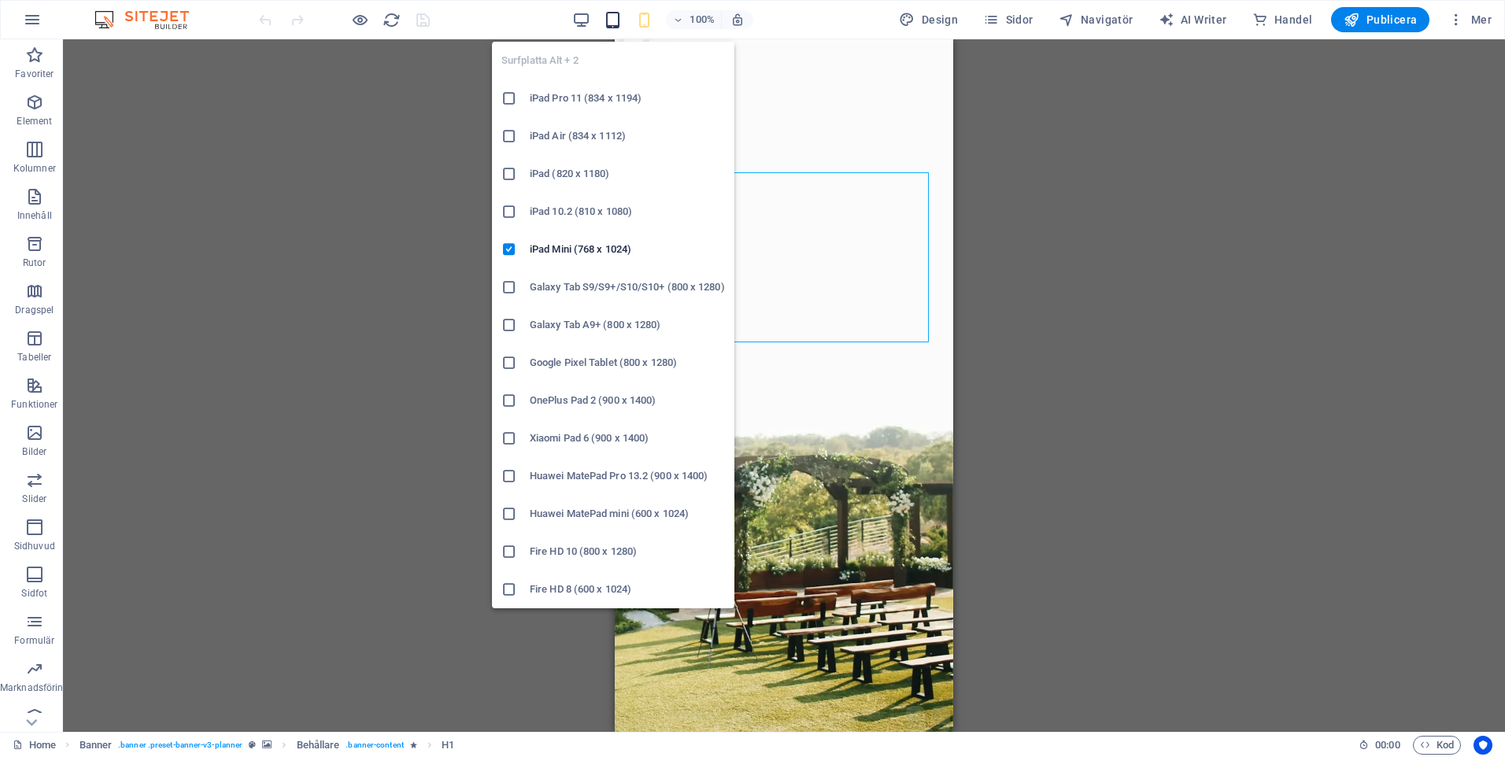
click at [616, 20] on icon "button" at bounding box center [613, 20] width 18 height 18
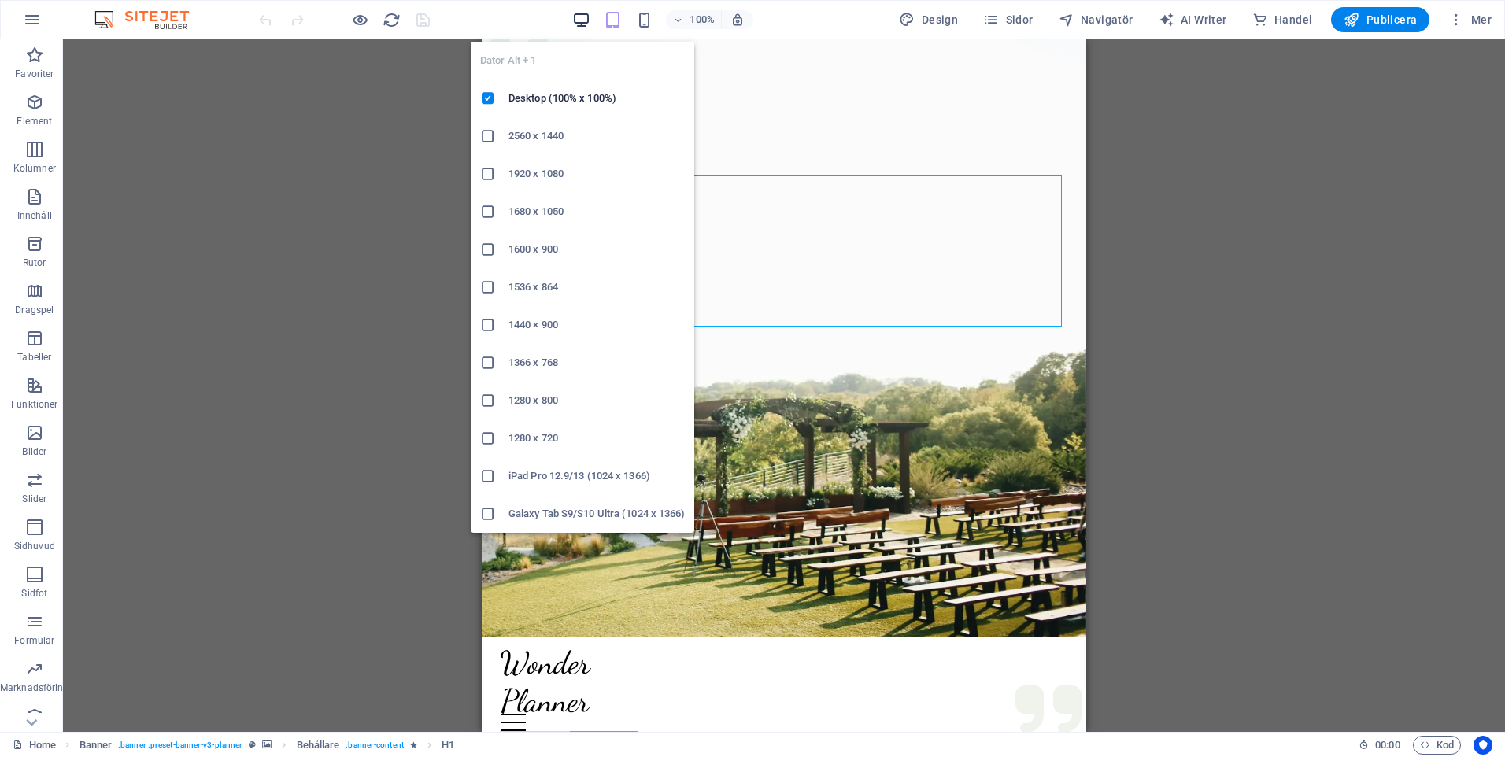
click at [581, 20] on icon "button" at bounding box center [581, 20] width 18 height 18
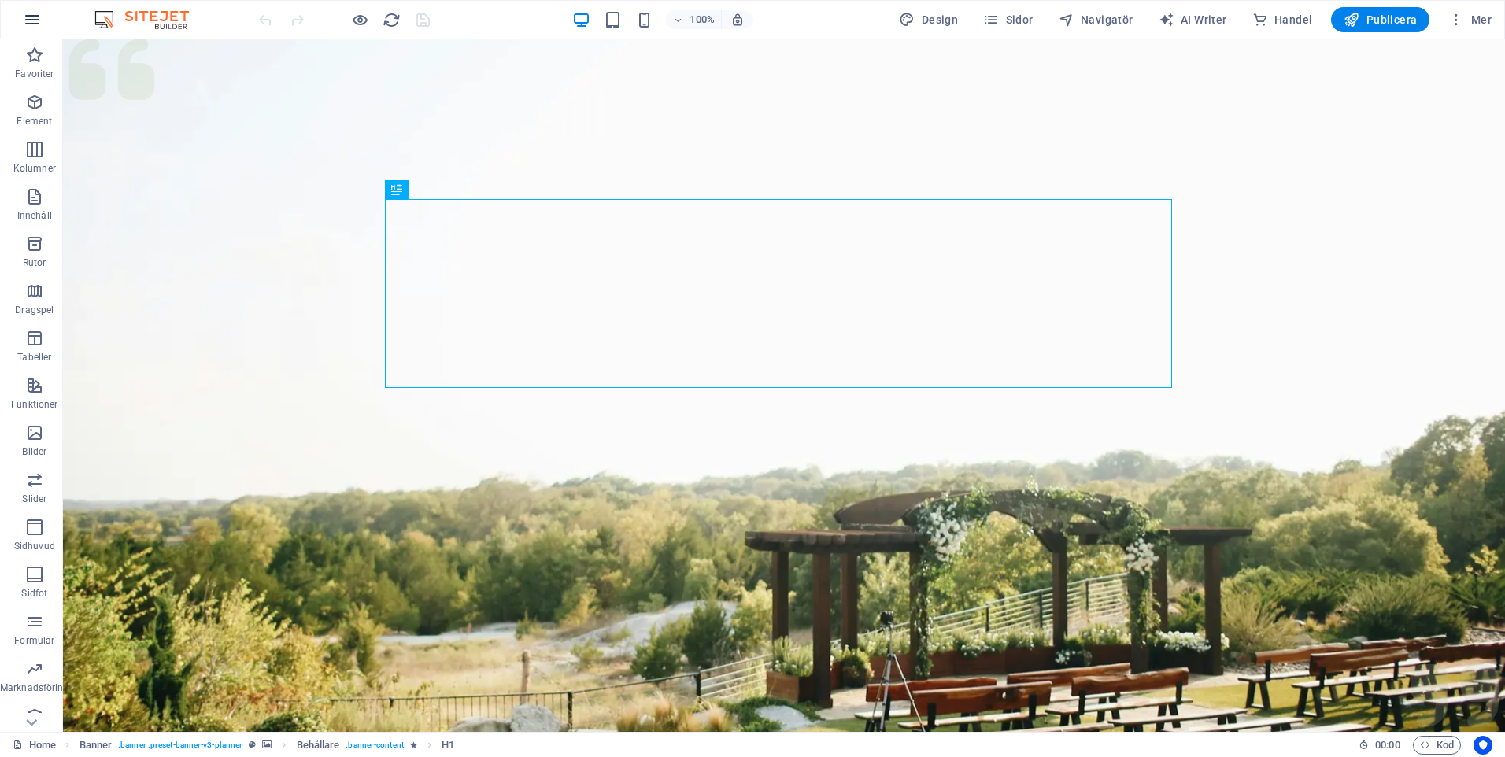
click at [28, 19] on icon "button" at bounding box center [32, 19] width 19 height 19
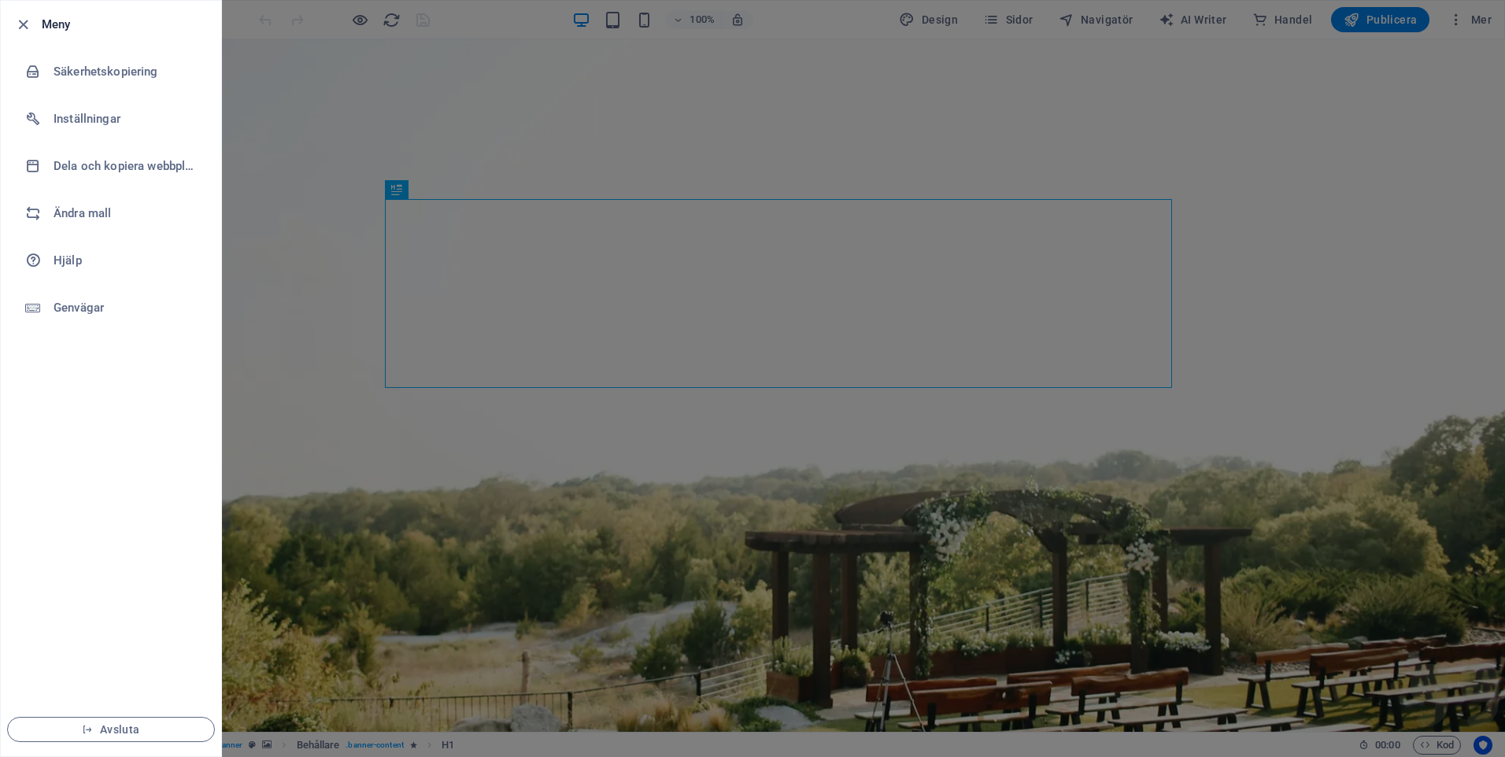
click at [278, 183] on div at bounding box center [752, 378] width 1505 height 757
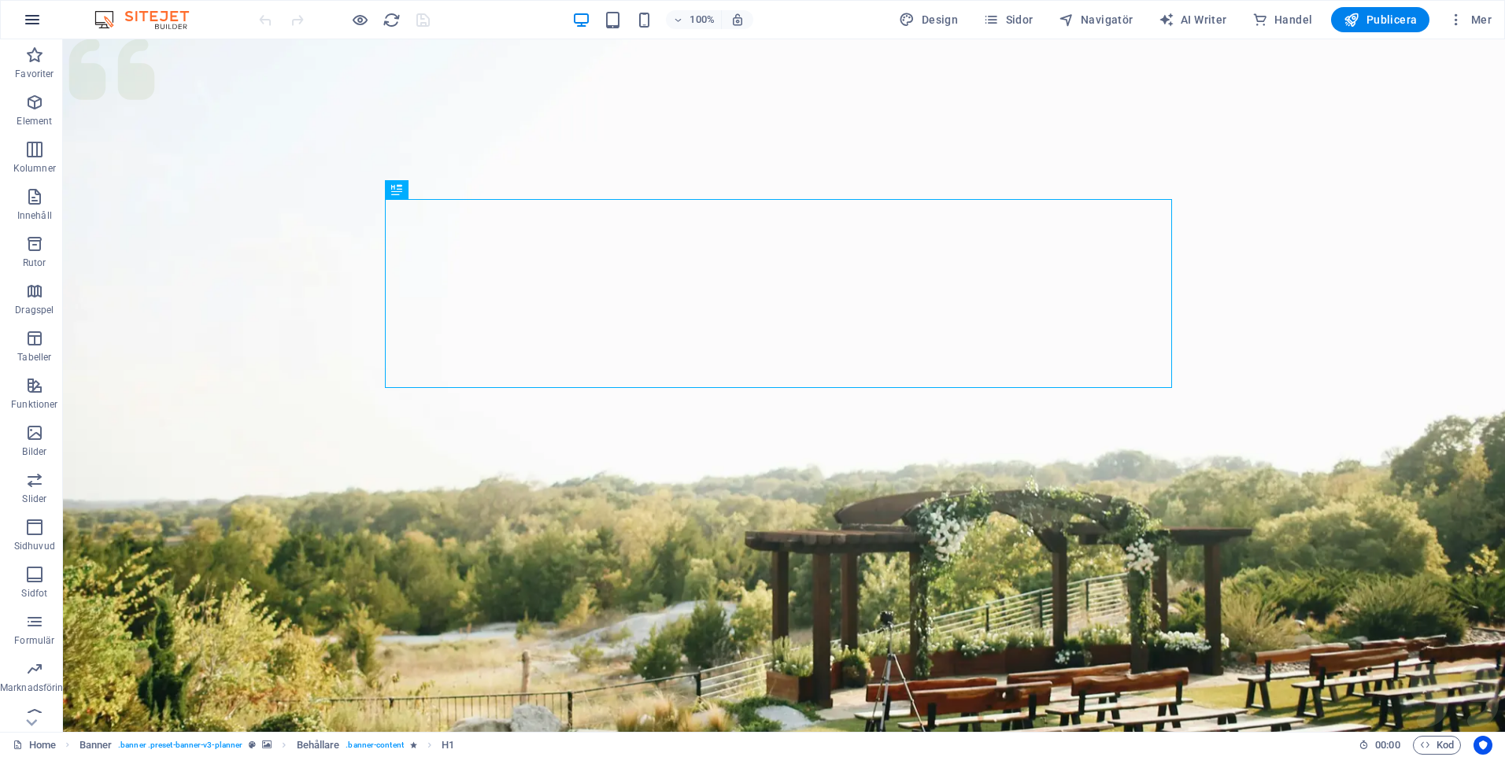
click at [37, 23] on icon "button" at bounding box center [32, 19] width 19 height 19
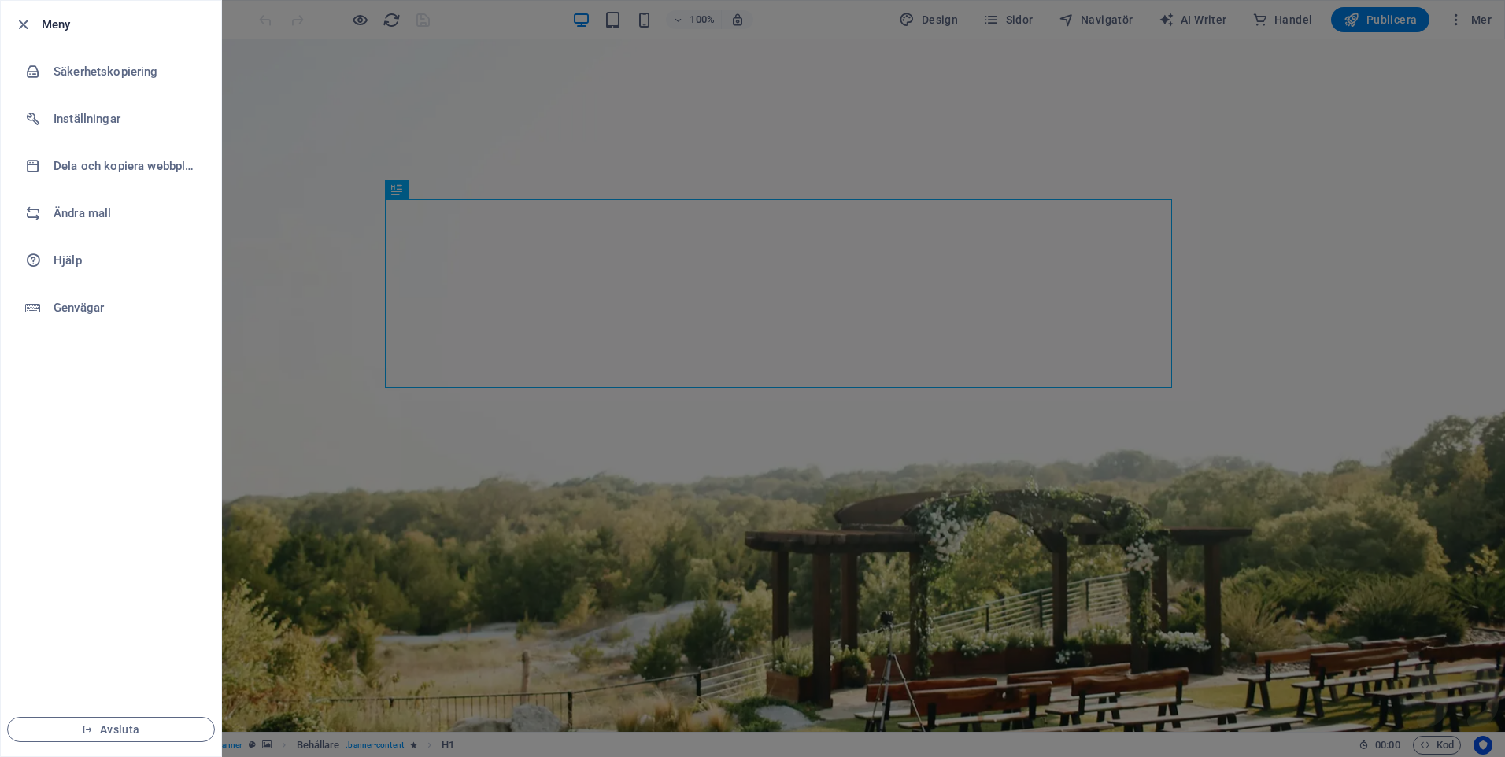
click at [353, 298] on div at bounding box center [752, 378] width 1505 height 757
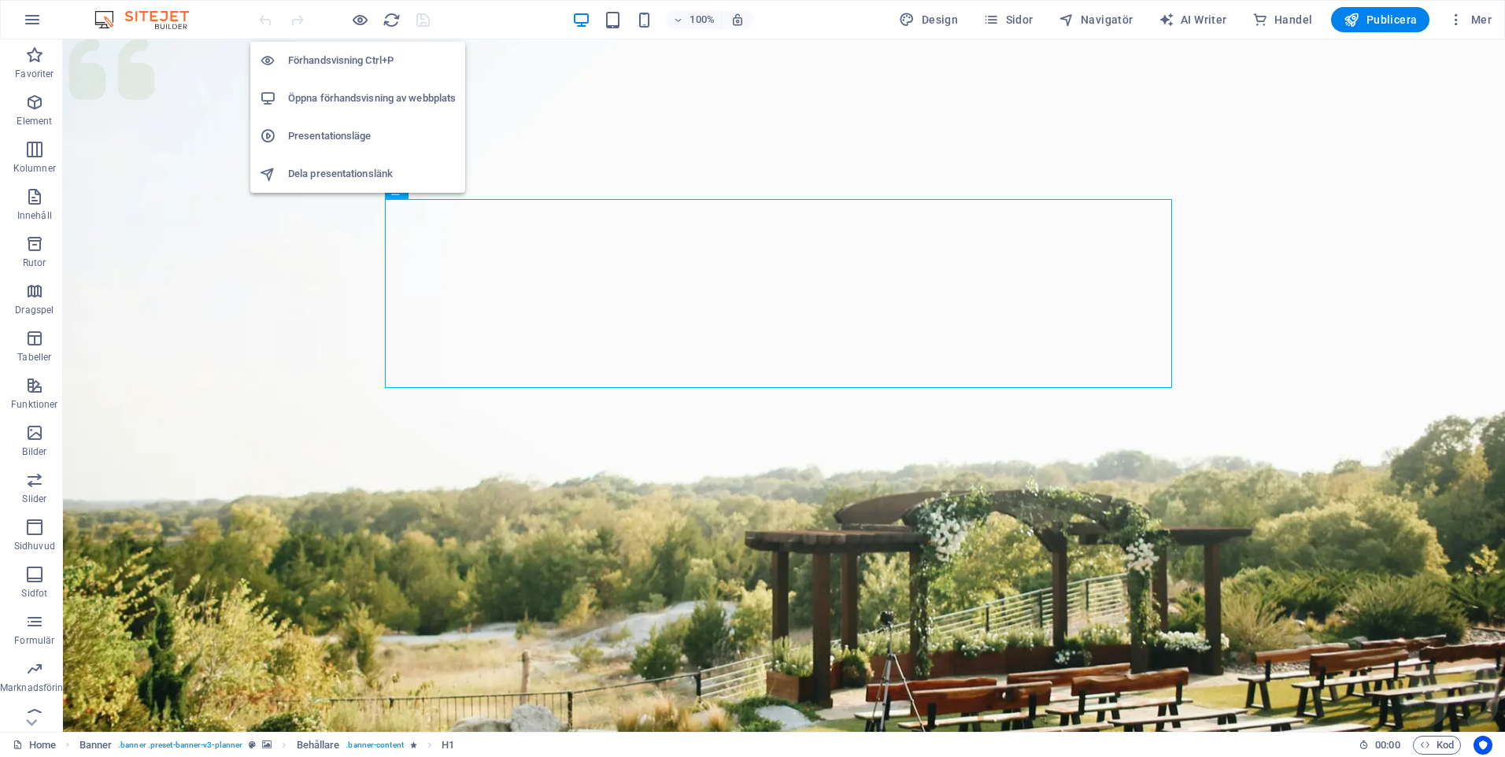
click at [342, 96] on h6 "Öppna förhandsvisning av webbplats" at bounding box center [372, 98] width 168 height 19
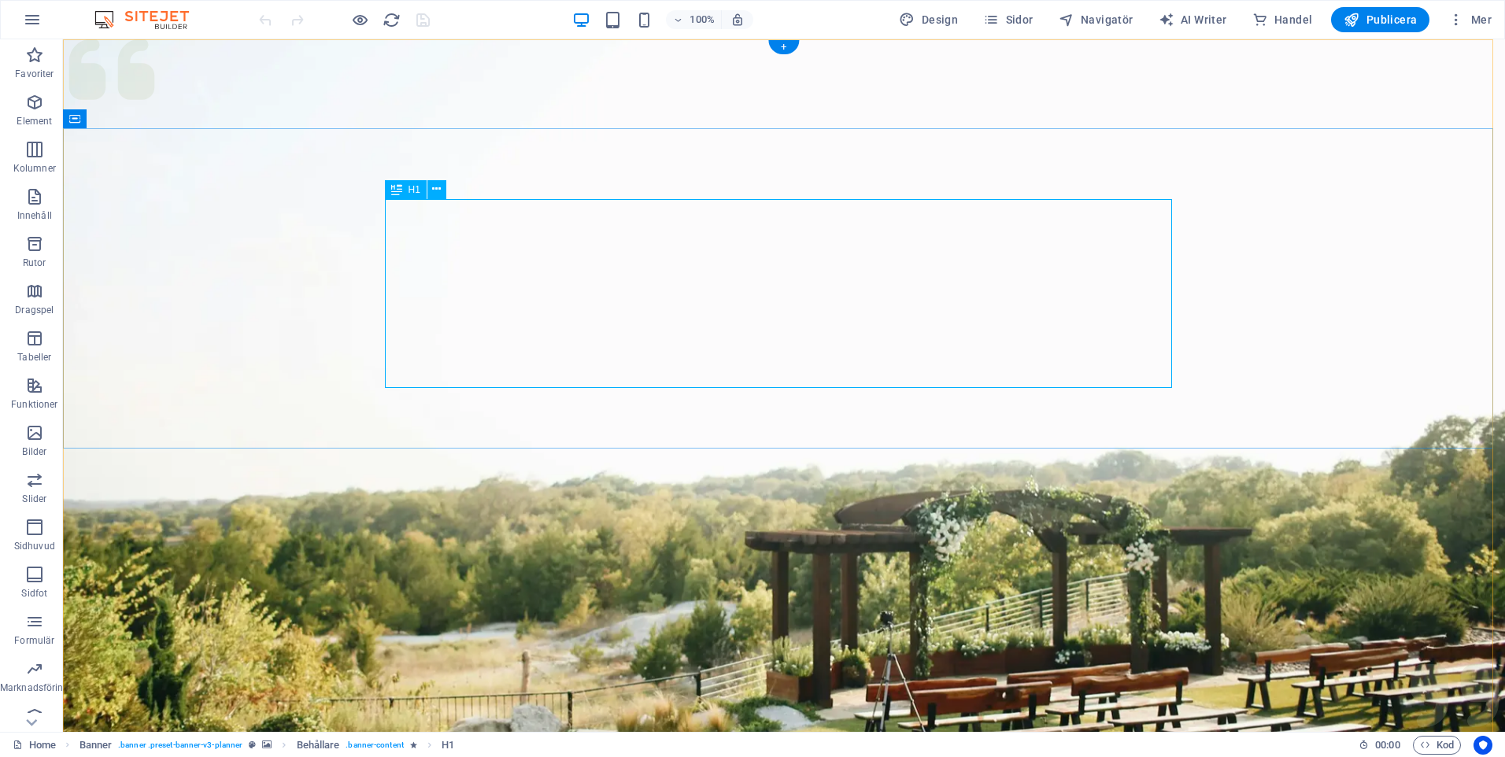
click at [434, 190] on icon at bounding box center [436, 189] width 9 height 17
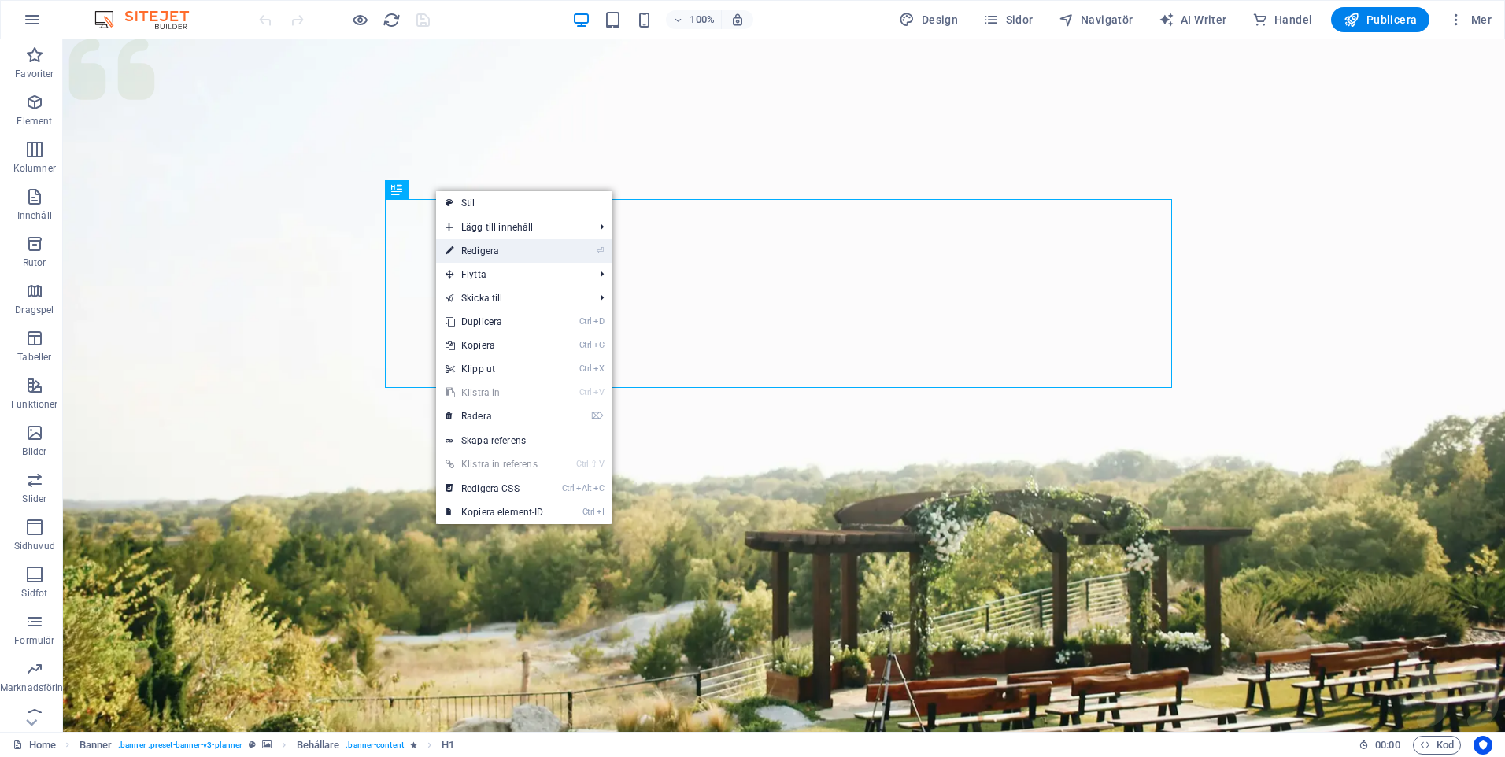
click at [484, 249] on link "⏎ Redigera" at bounding box center [494, 251] width 117 height 24
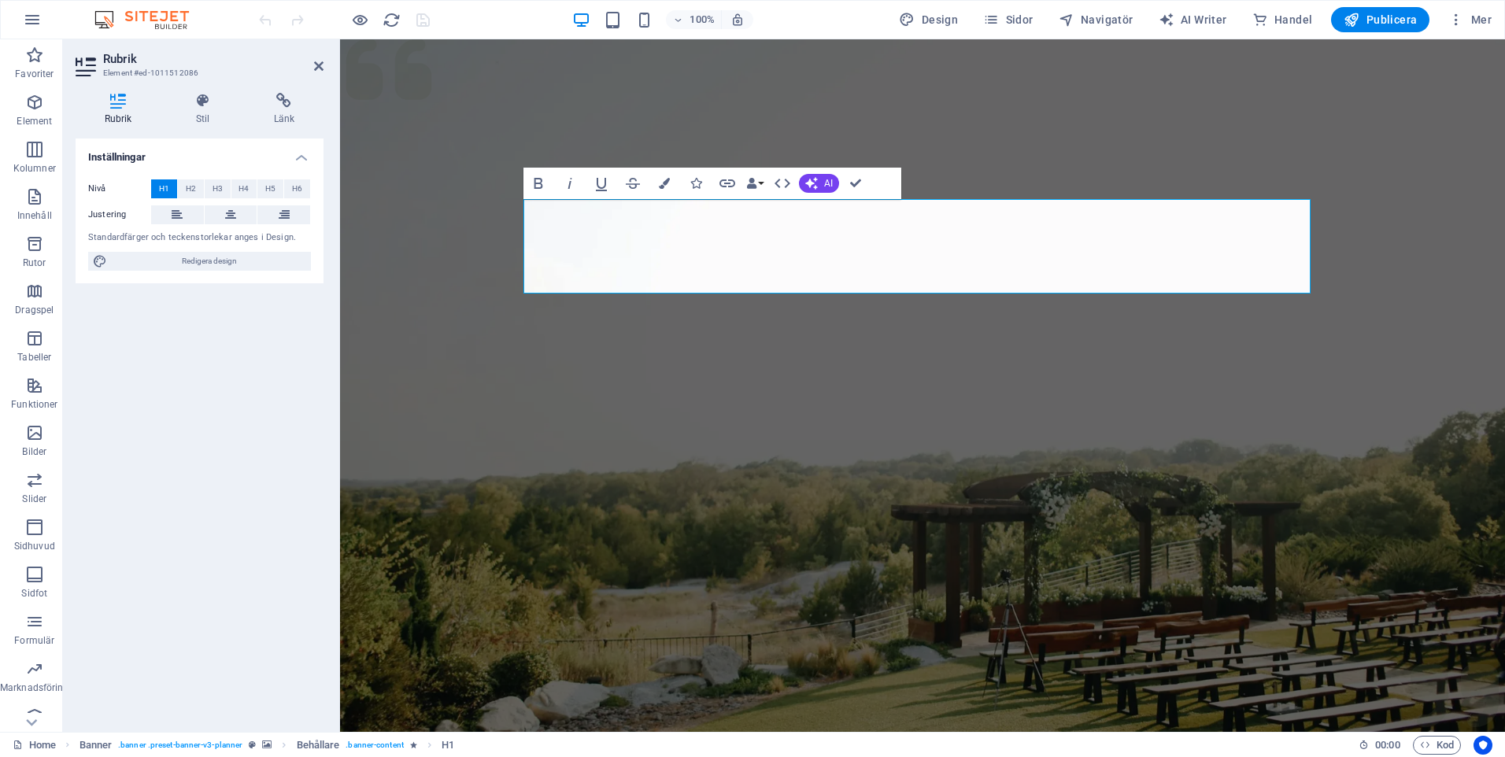
click at [722, 386] on figure at bounding box center [922, 393] width 1165 height 708
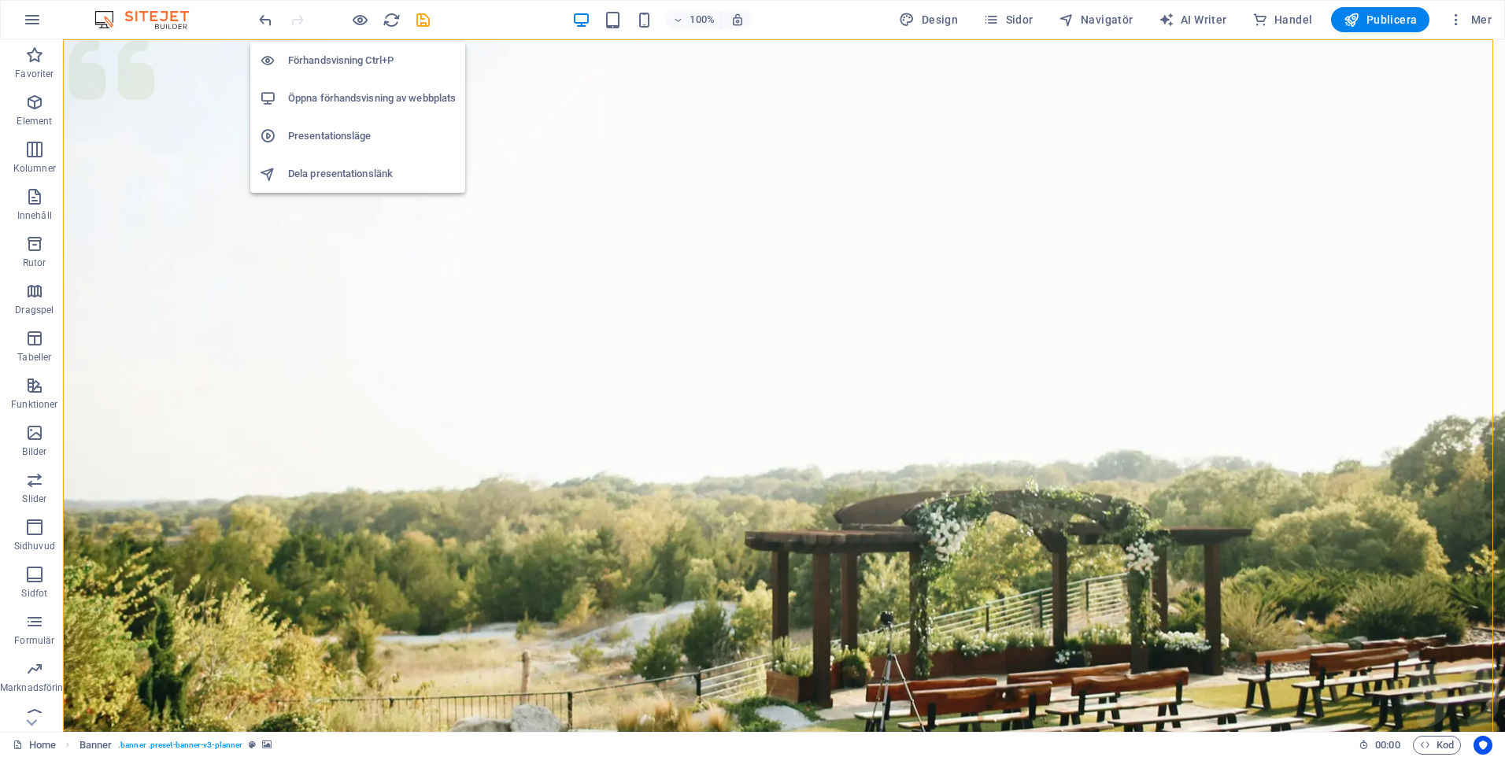
click at [367, 61] on h6 "Förhandsvisning Ctrl+P" at bounding box center [372, 60] width 168 height 19
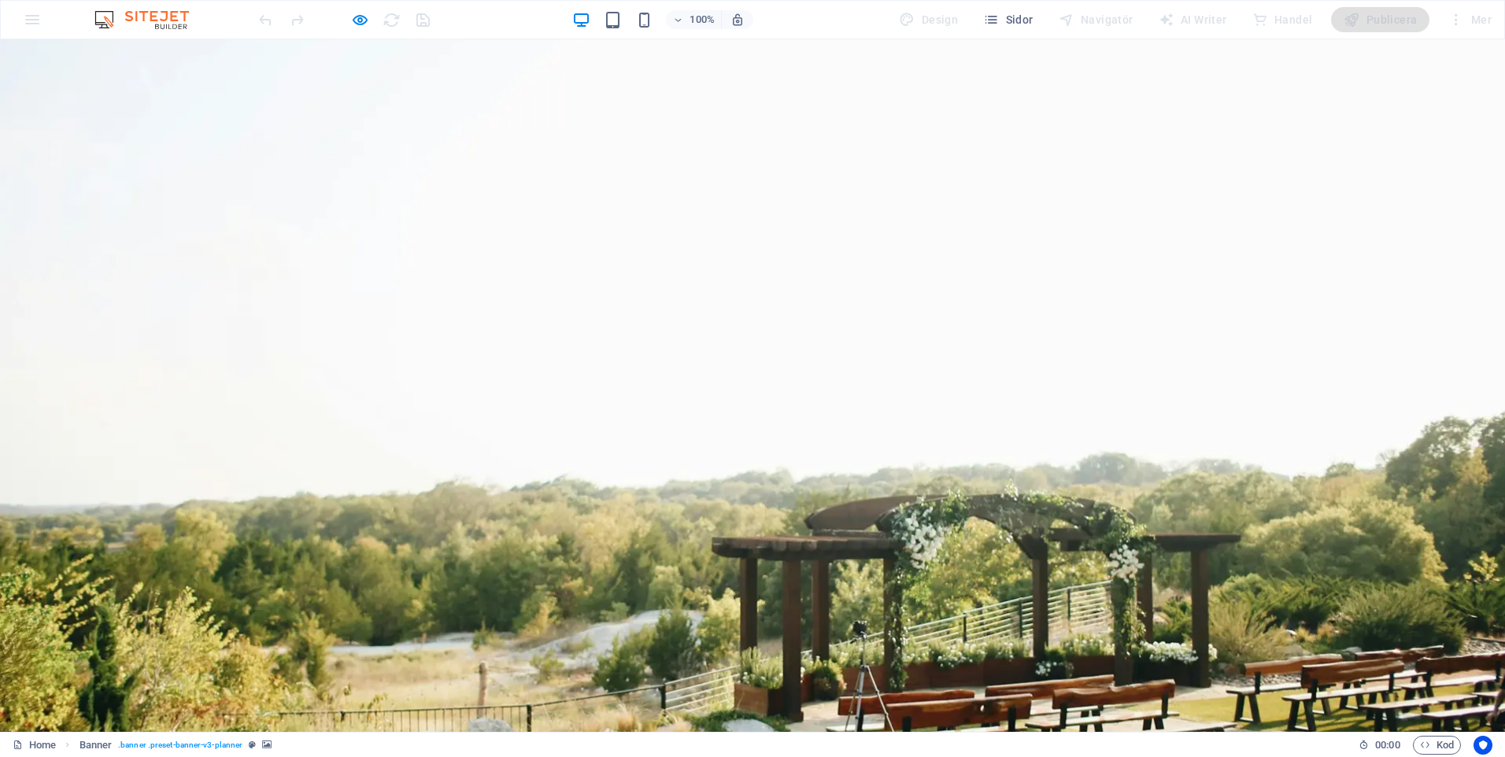
click at [361, 20] on icon "button" at bounding box center [360, 20] width 18 height 18
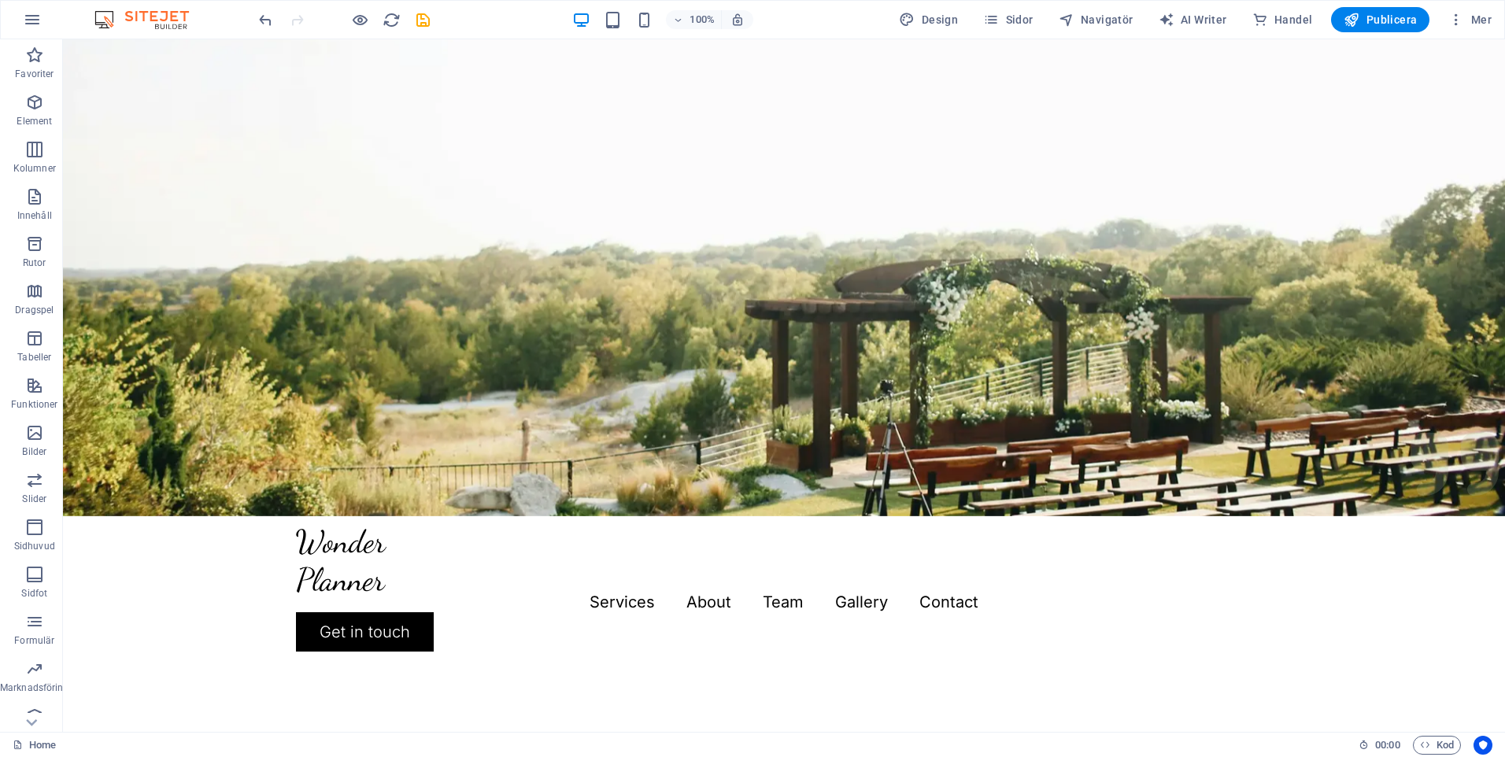
scroll to position [251, 0]
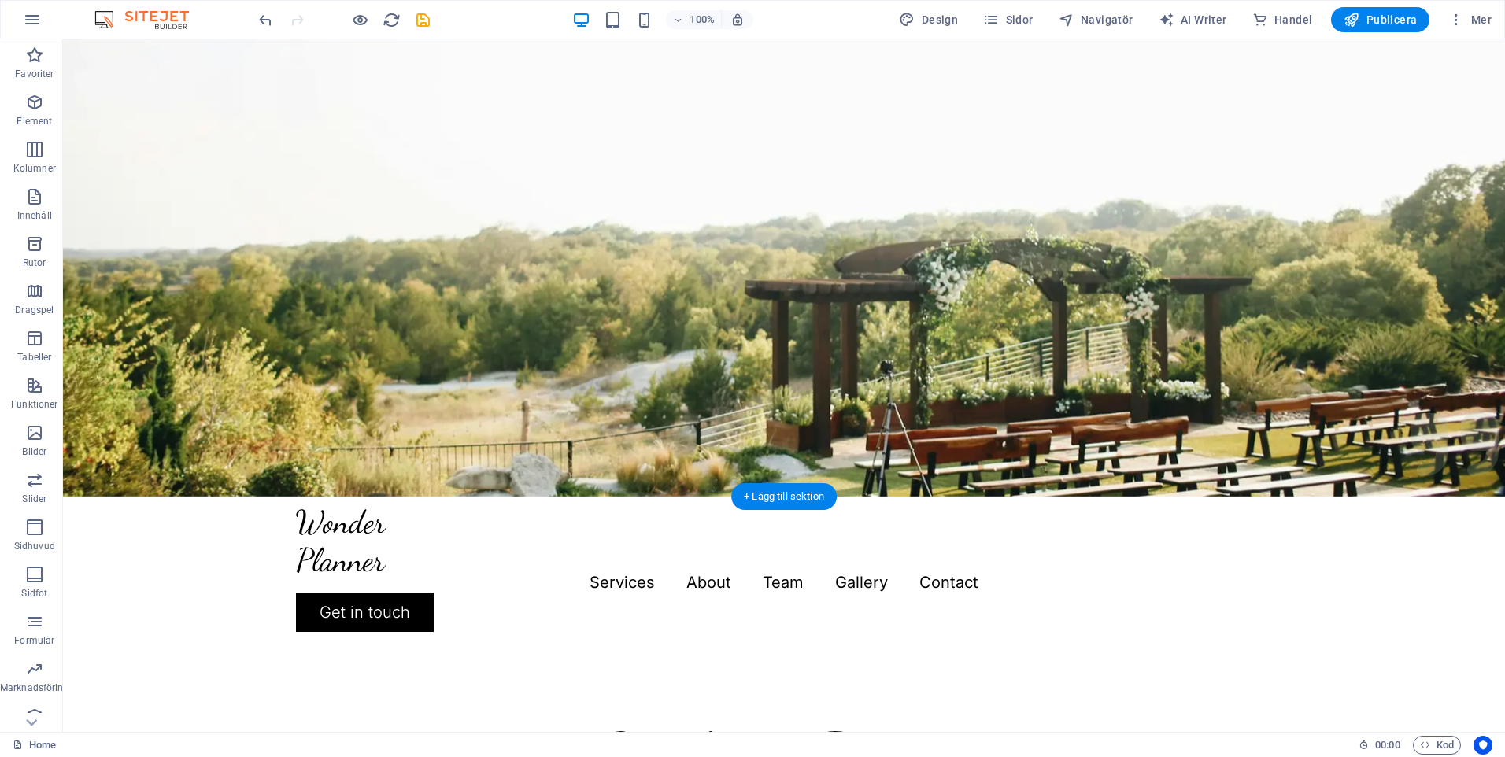
click at [715, 271] on figure at bounding box center [784, 142] width 1442 height 708
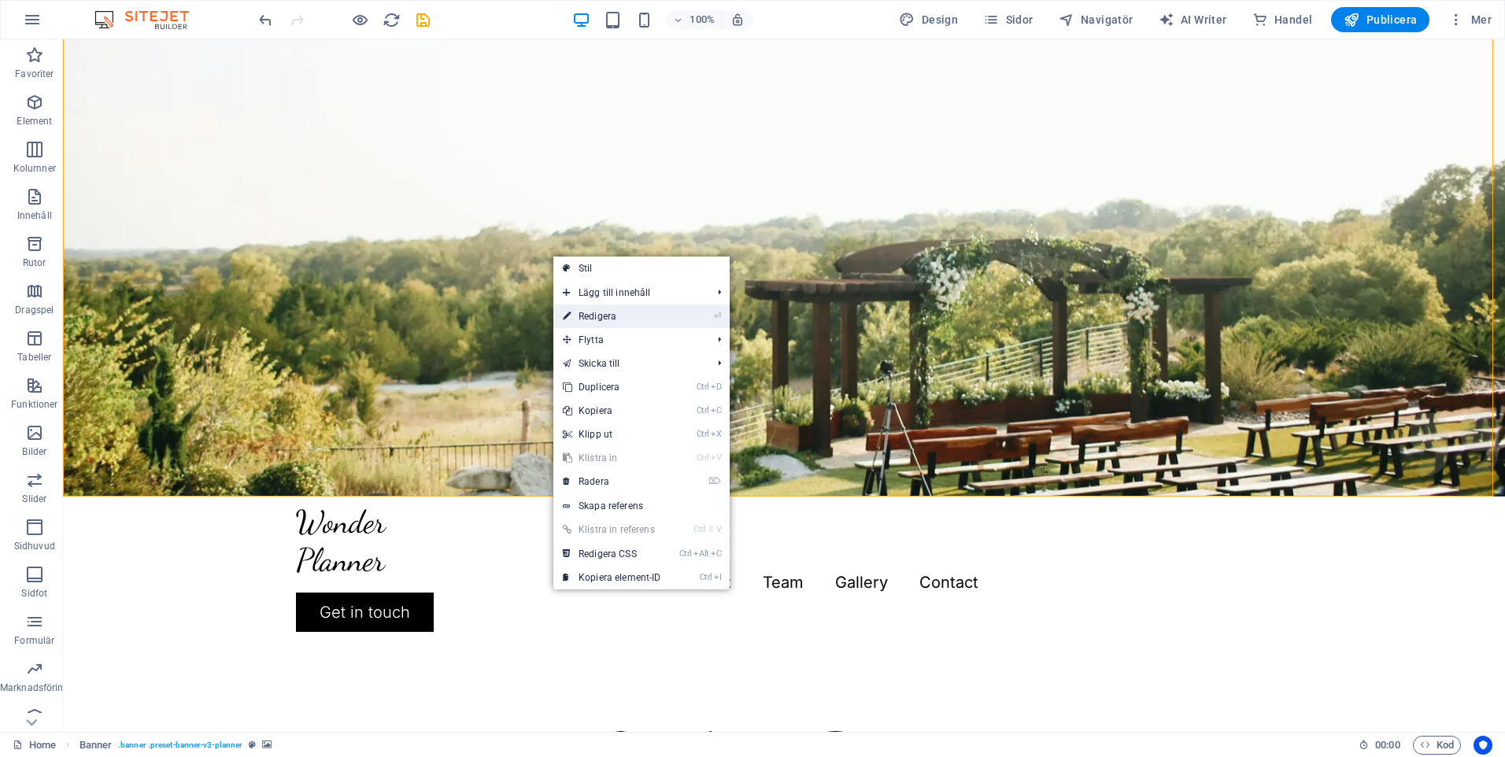
click at [586, 309] on link "⏎ Redigera" at bounding box center [611, 317] width 117 height 24
select select "px"
select select "header"
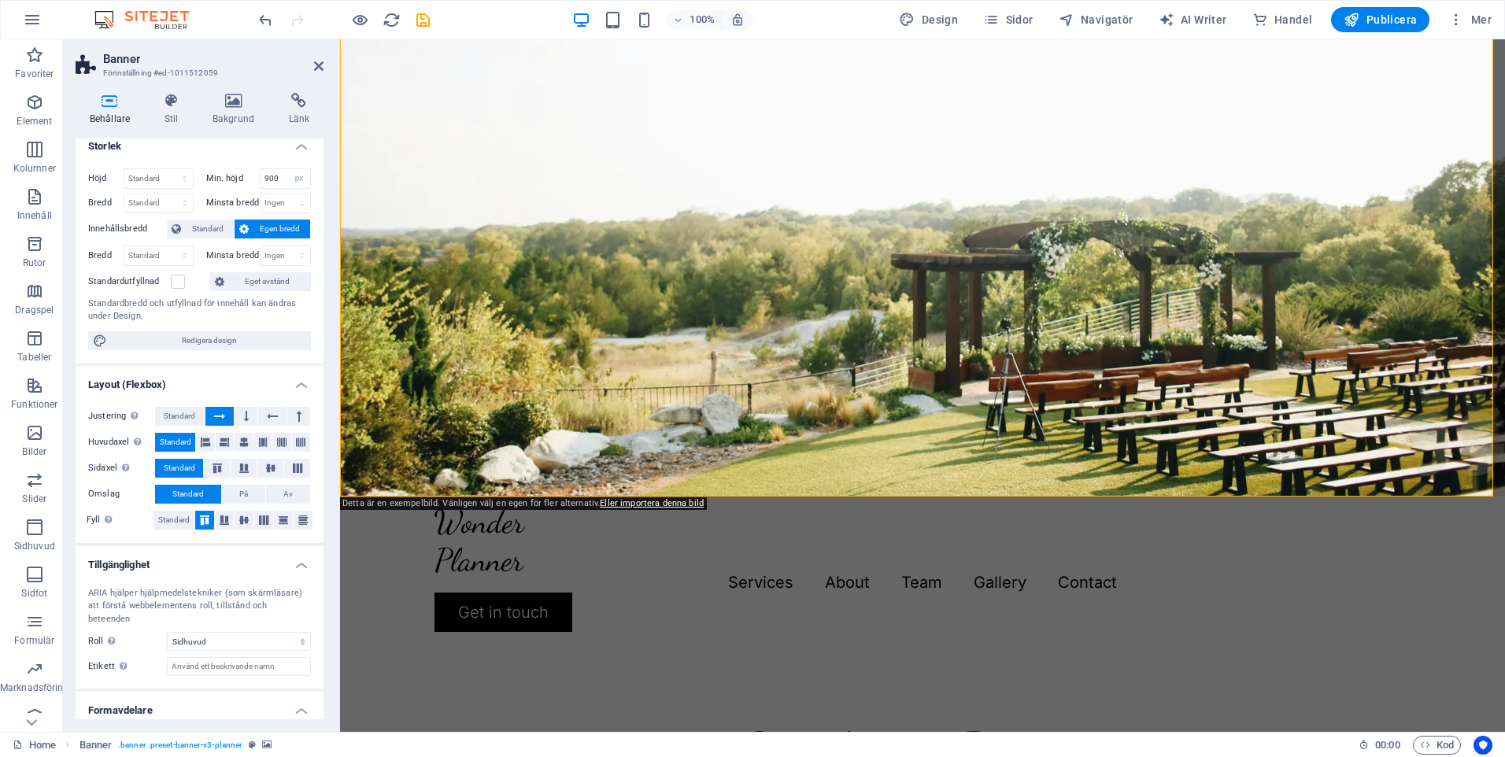
scroll to position [0, 0]
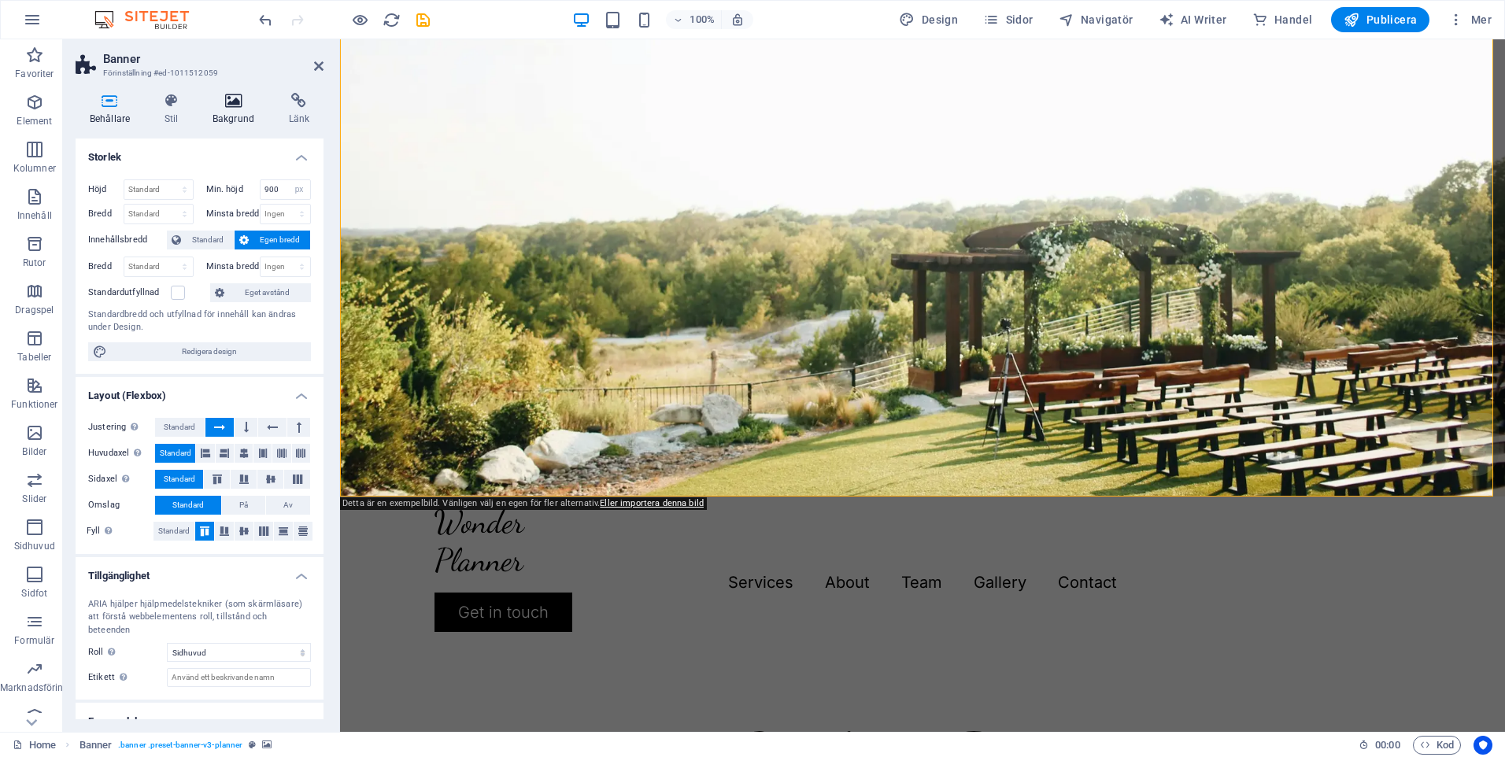
click at [238, 110] on h4 "Bakgrund" at bounding box center [236, 109] width 76 height 33
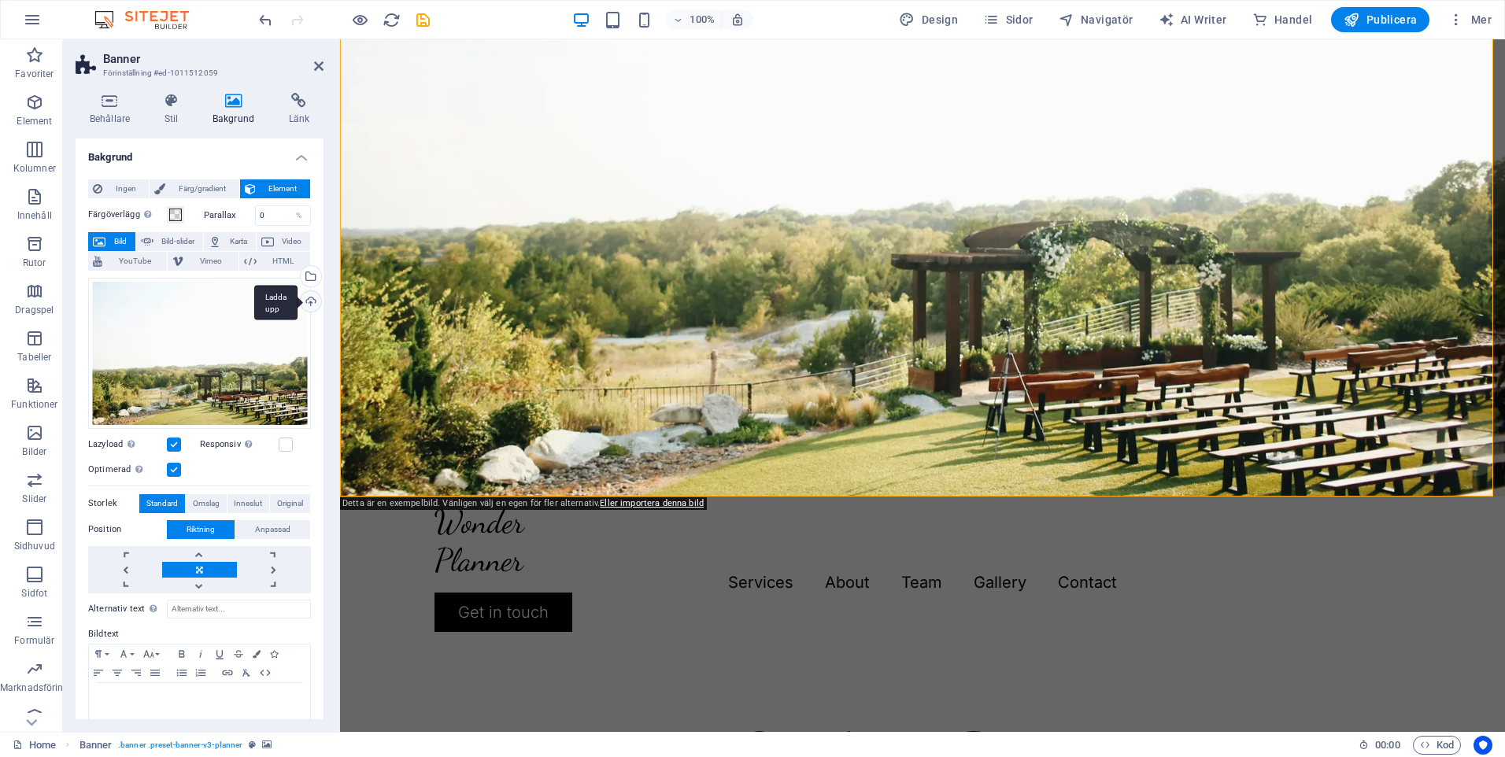
click at [307, 301] on div "Ladda upp" at bounding box center [310, 303] width 24 height 24
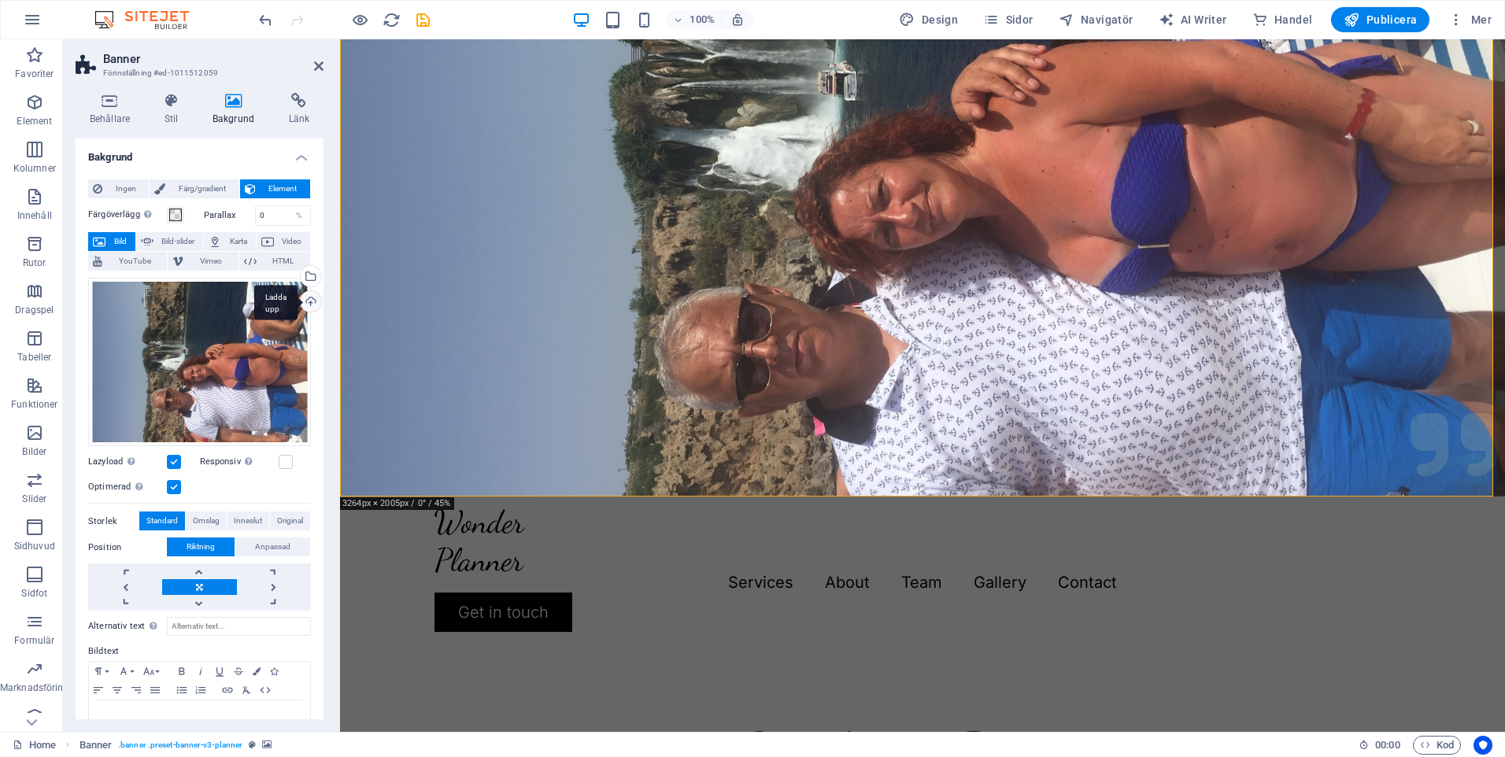
click at [309, 299] on div "Ladda upp" at bounding box center [310, 303] width 24 height 24
click at [220, 349] on div "Dra filer hit, klicka för att välja filer eller välj filer från Filer eller vår…" at bounding box center [199, 362] width 223 height 169
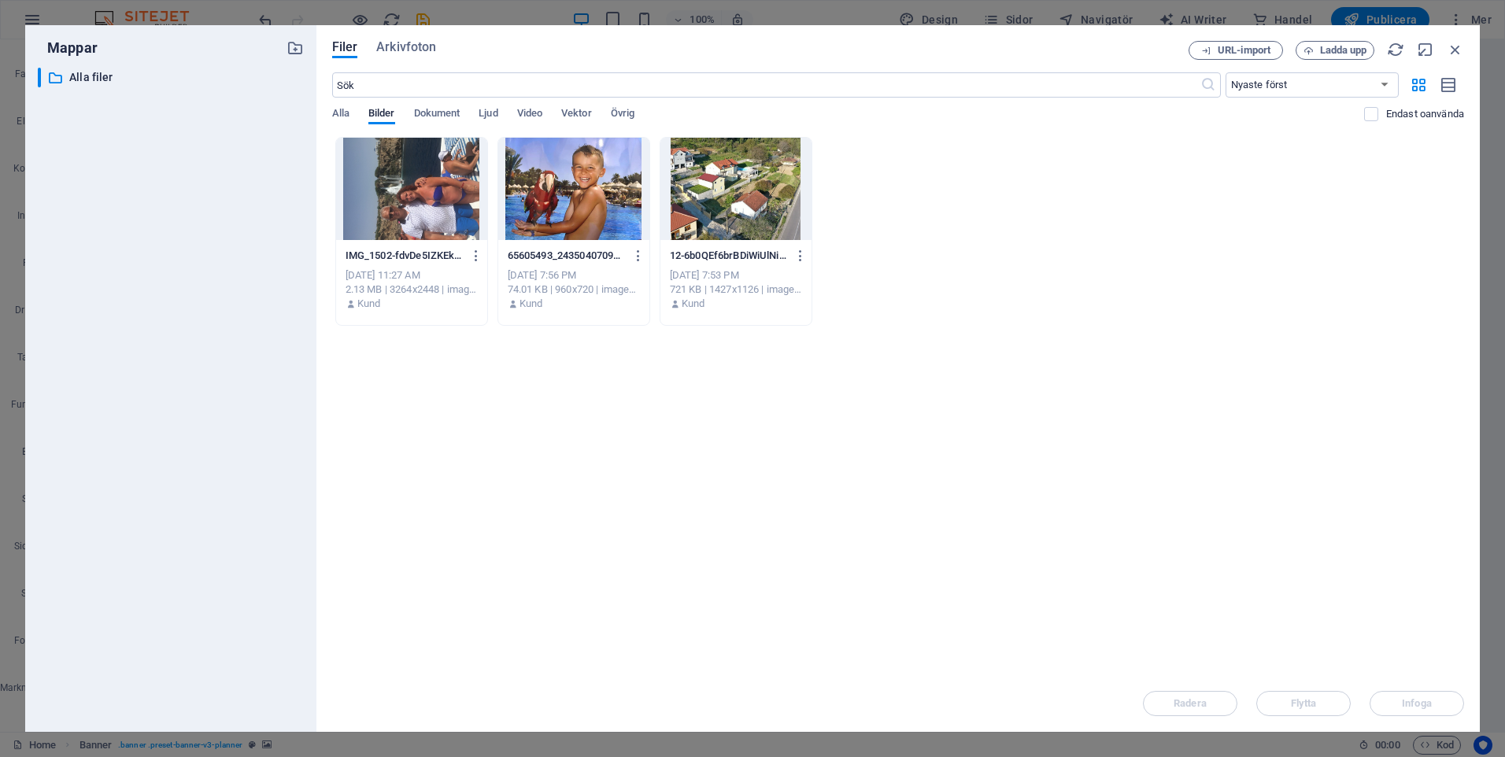
click at [414, 187] on div at bounding box center [411, 189] width 151 height 102
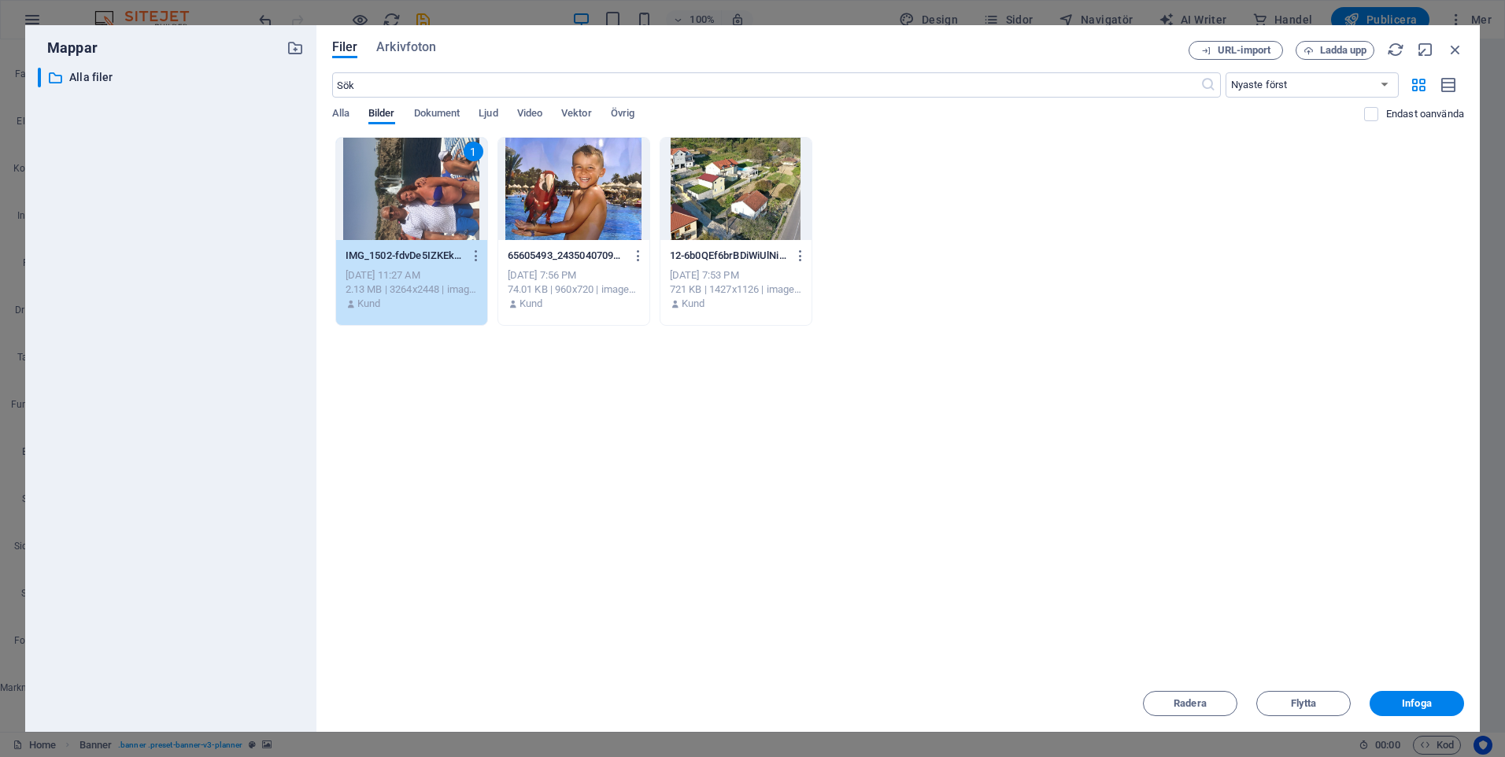
click at [423, 186] on div "1" at bounding box center [411, 189] width 151 height 102
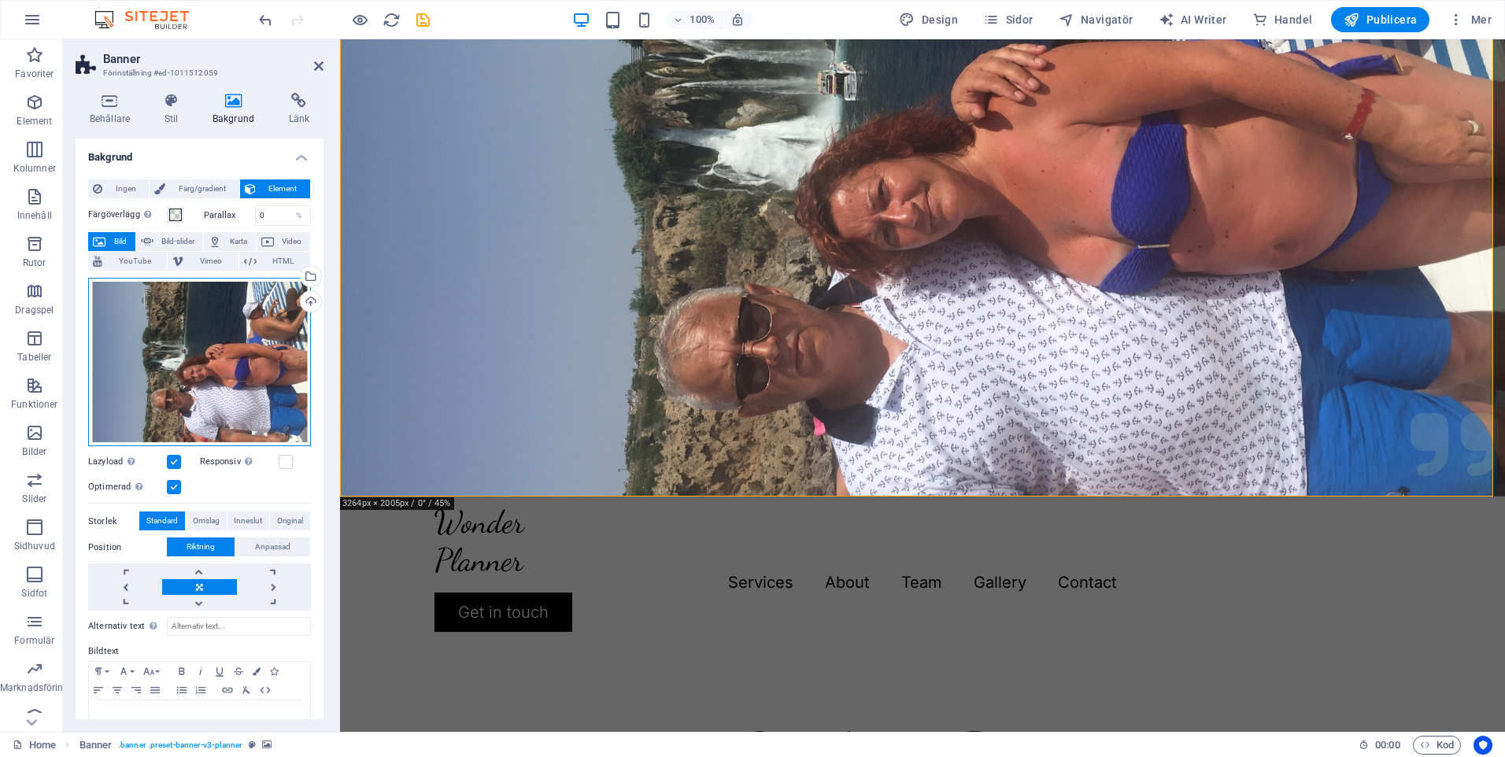
click at [277, 328] on div "Dra filer hit, klicka för att välja filer eller välj filer från Filer eller vår…" at bounding box center [199, 362] width 223 height 169
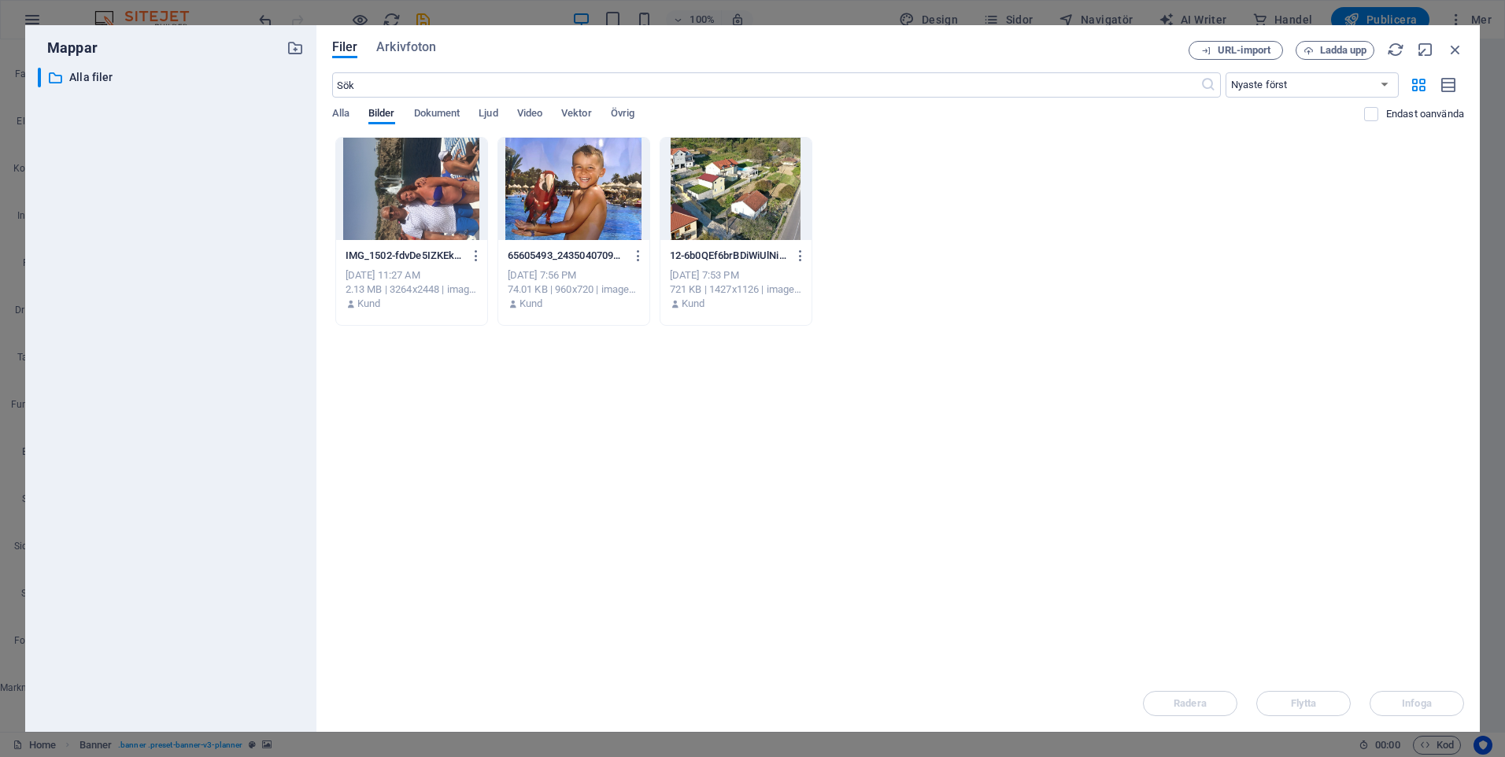
click at [737, 192] on div at bounding box center [735, 189] width 151 height 102
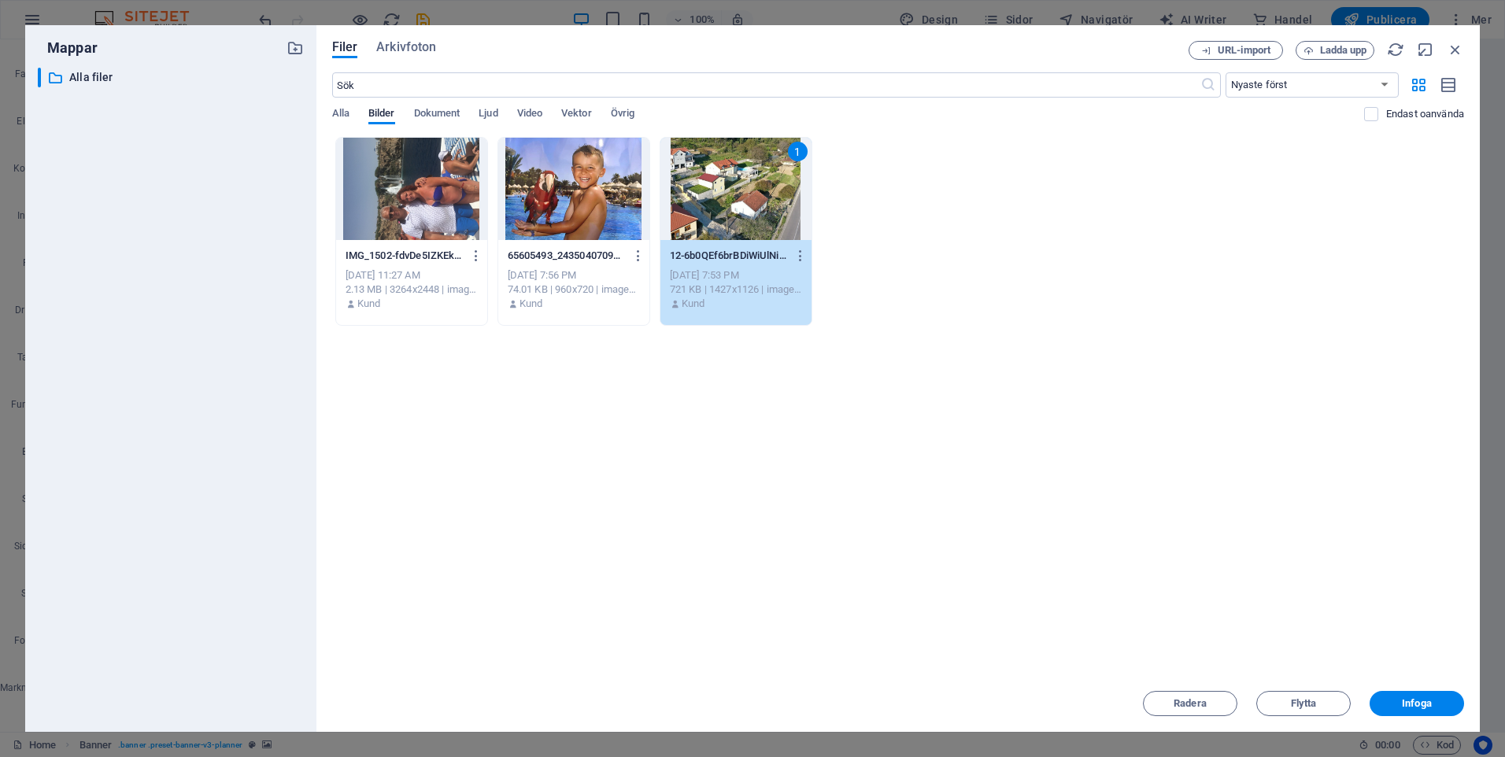
click at [737, 192] on div "1" at bounding box center [735, 189] width 151 height 102
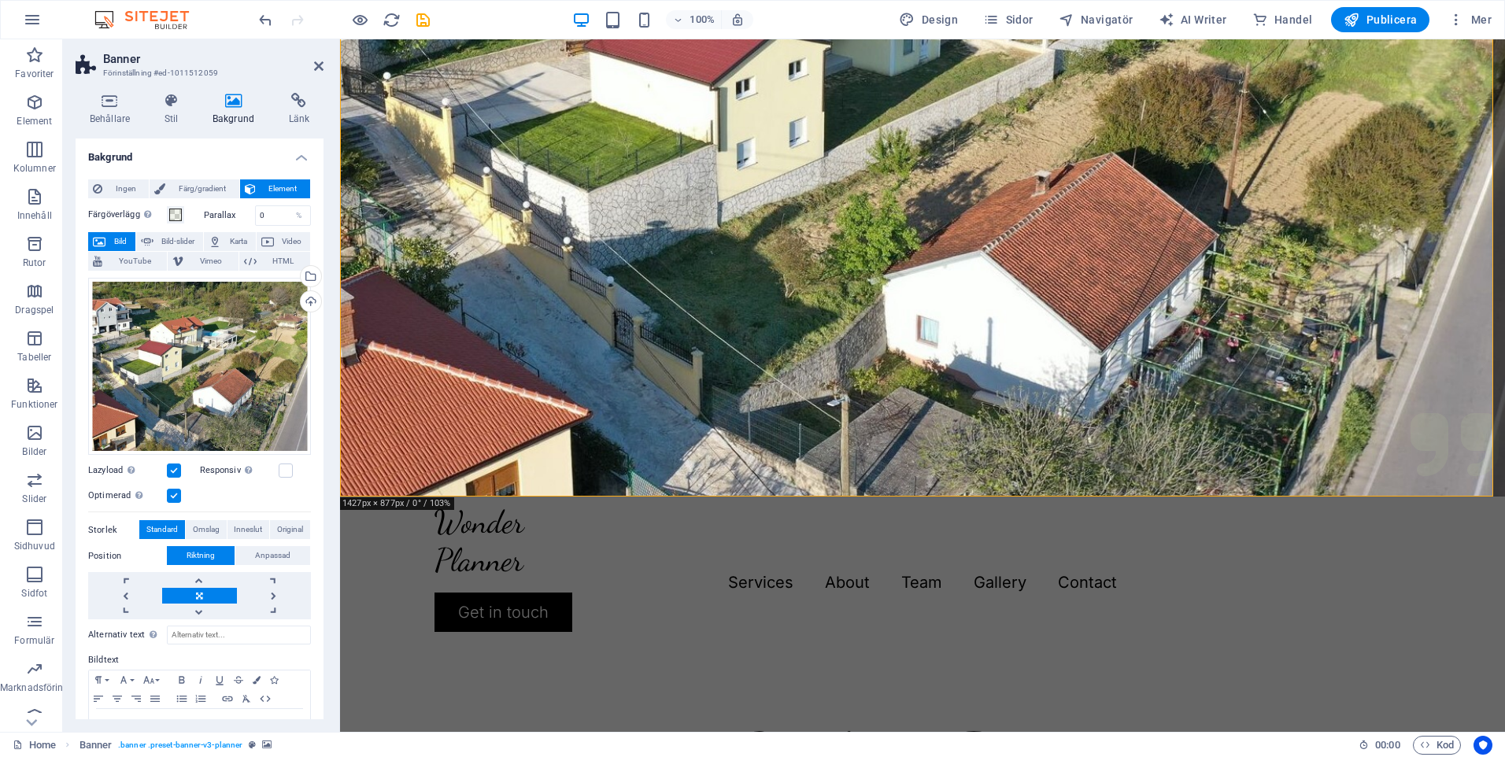
drag, startPoint x: 896, startPoint y: 128, endPoint x: 896, endPoint y: 249, distance: 121.2
click at [896, 249] on figure at bounding box center [922, 142] width 1165 height 708
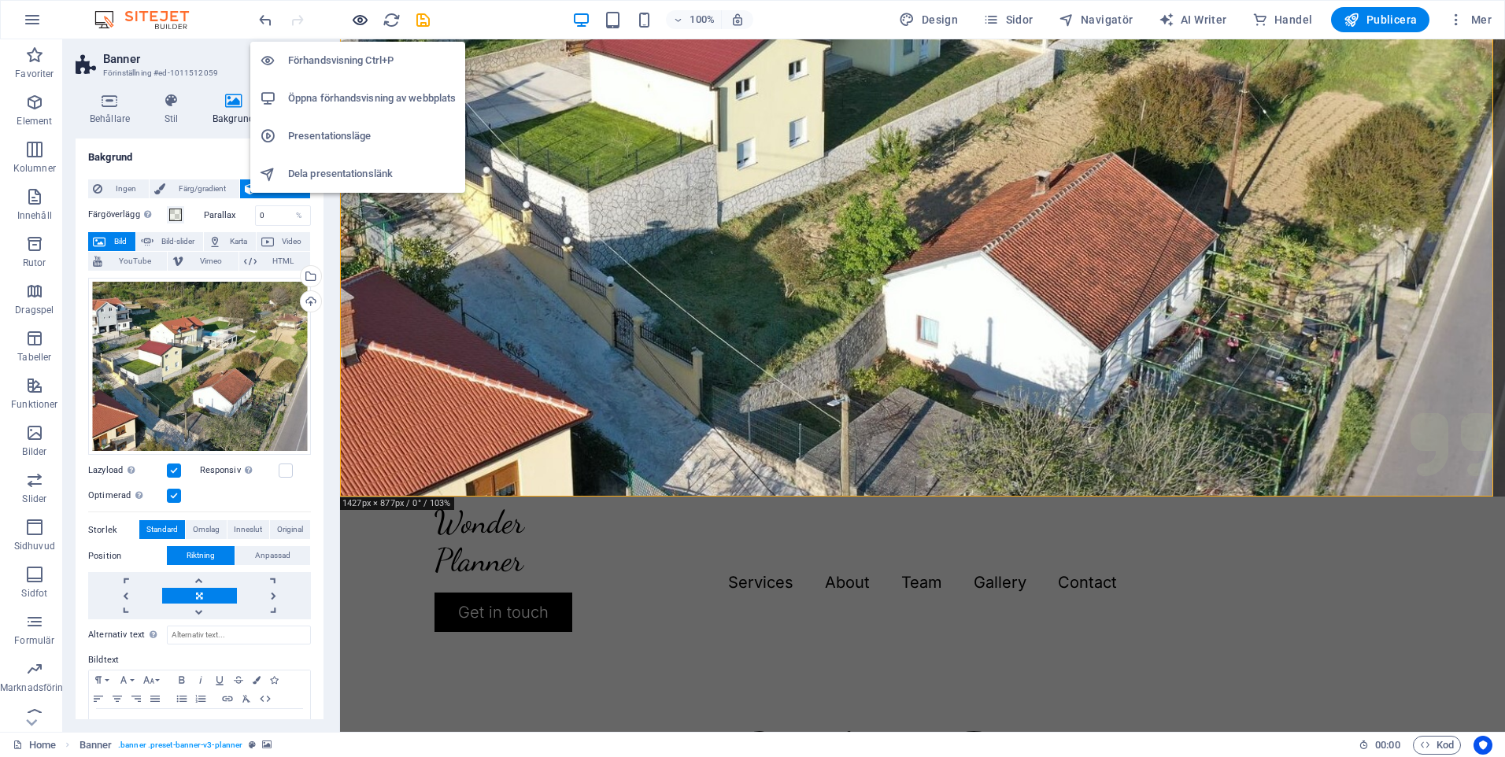
click at [363, 17] on icon "button" at bounding box center [360, 20] width 18 height 18
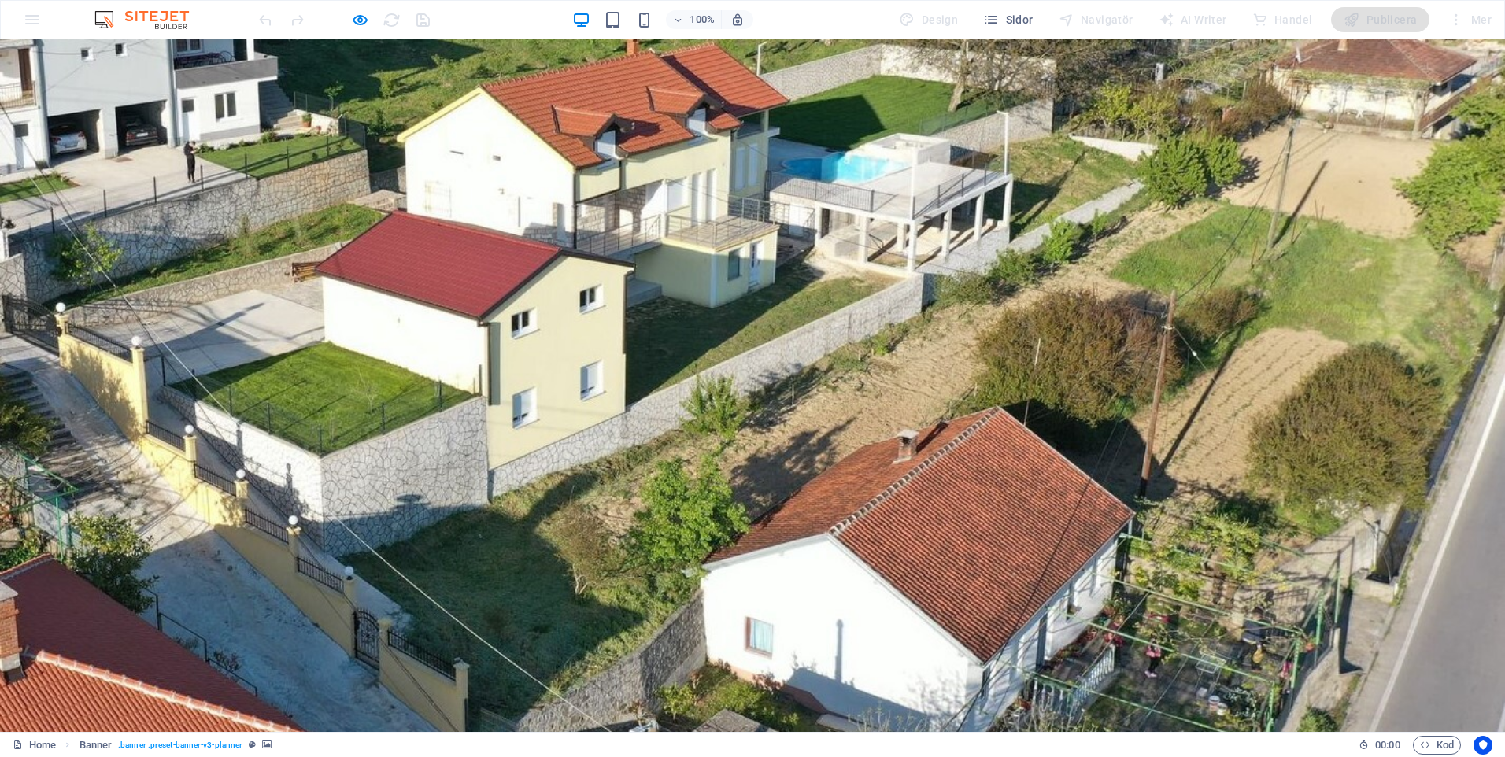
drag, startPoint x: 671, startPoint y: 422, endPoint x: 597, endPoint y: 409, distance: 75.8
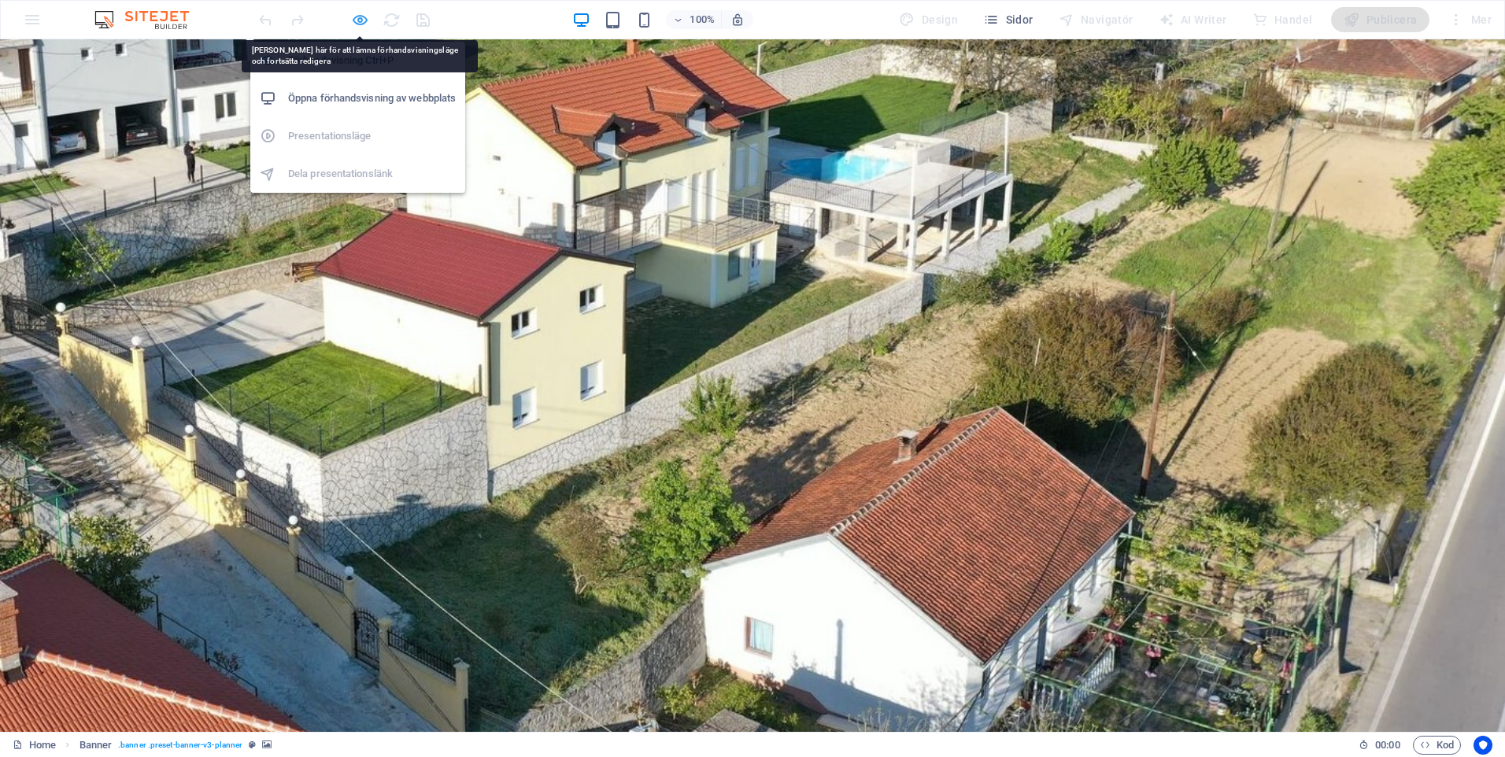
click at [358, 16] on icon "button" at bounding box center [360, 20] width 18 height 18
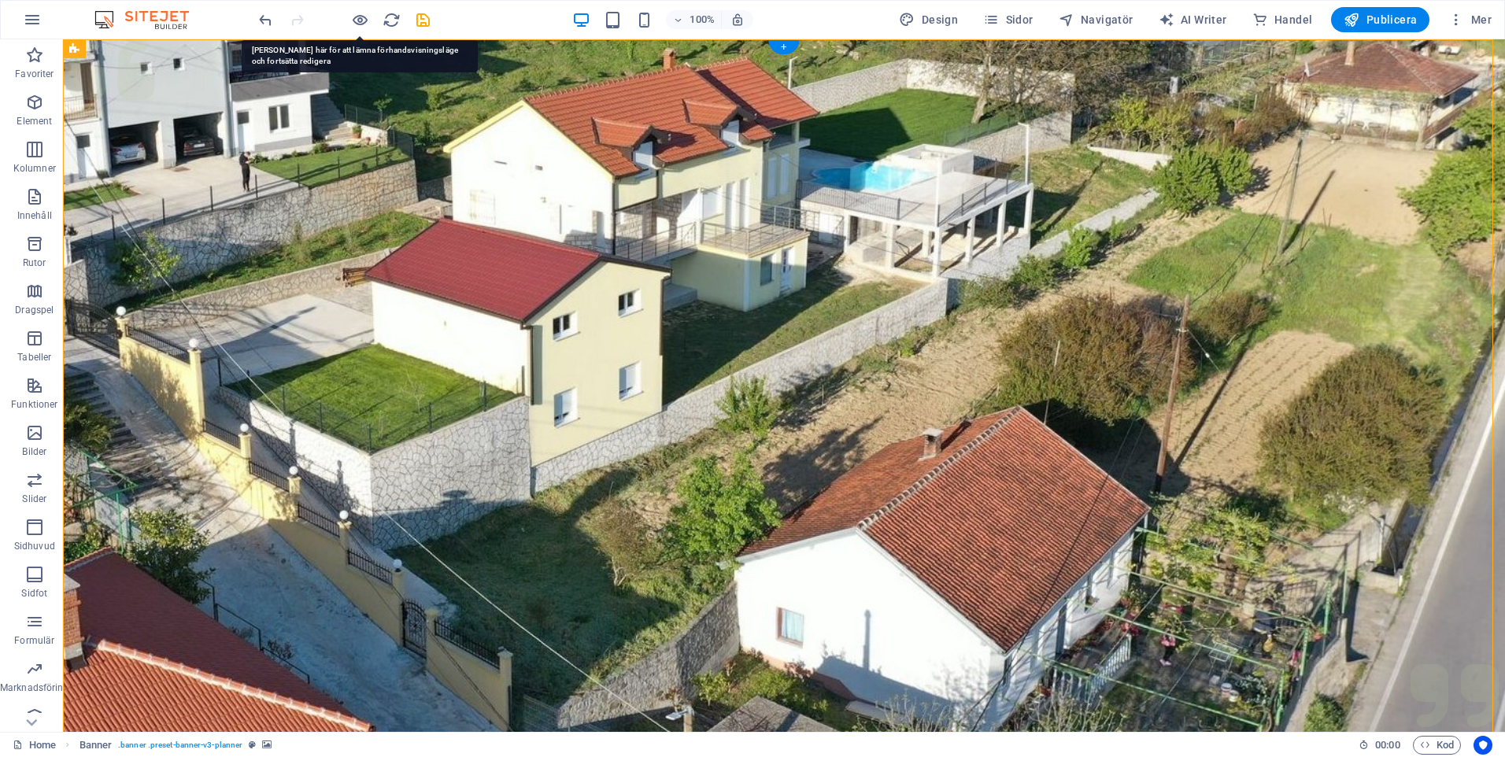
click at [676, 441] on figure at bounding box center [784, 393] width 1442 height 708
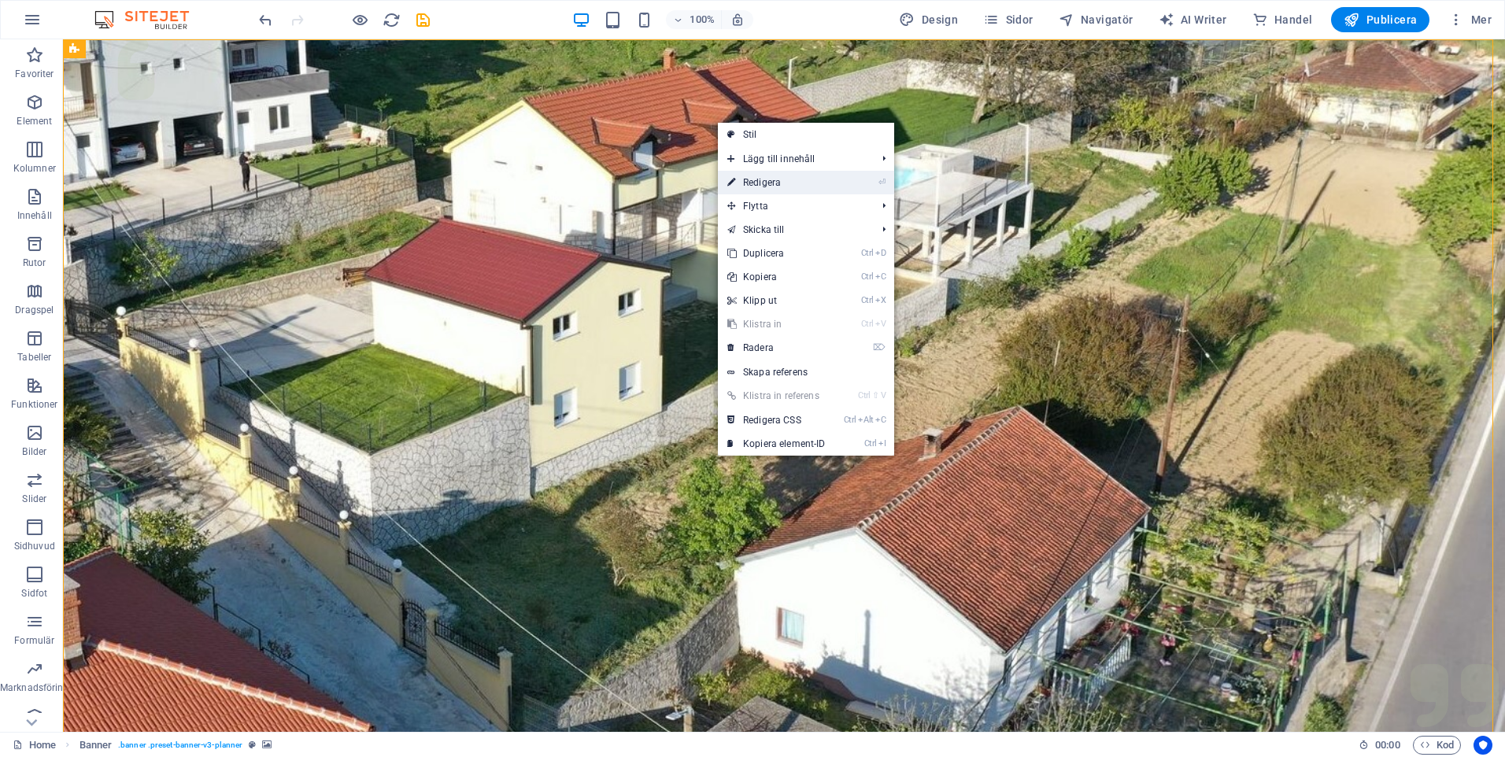
click at [772, 178] on link "⏎ Redigera" at bounding box center [776, 183] width 117 height 24
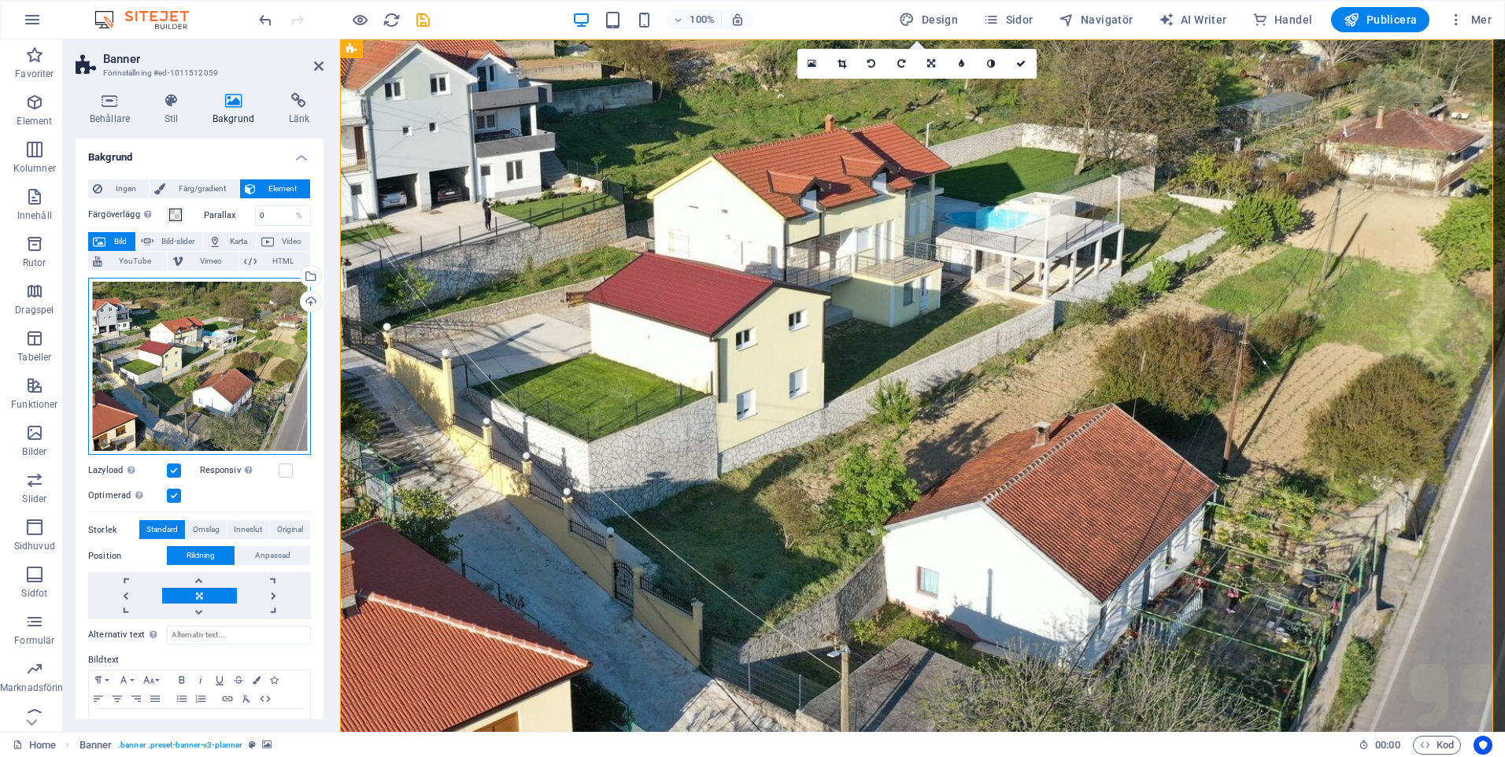
drag, startPoint x: 286, startPoint y: 453, endPoint x: 295, endPoint y: 358, distance: 94.8
click at [295, 358] on div "Dra filer hit, klicka för att välja filer eller välj filer från Filer eller vår…" at bounding box center [199, 367] width 223 height 178
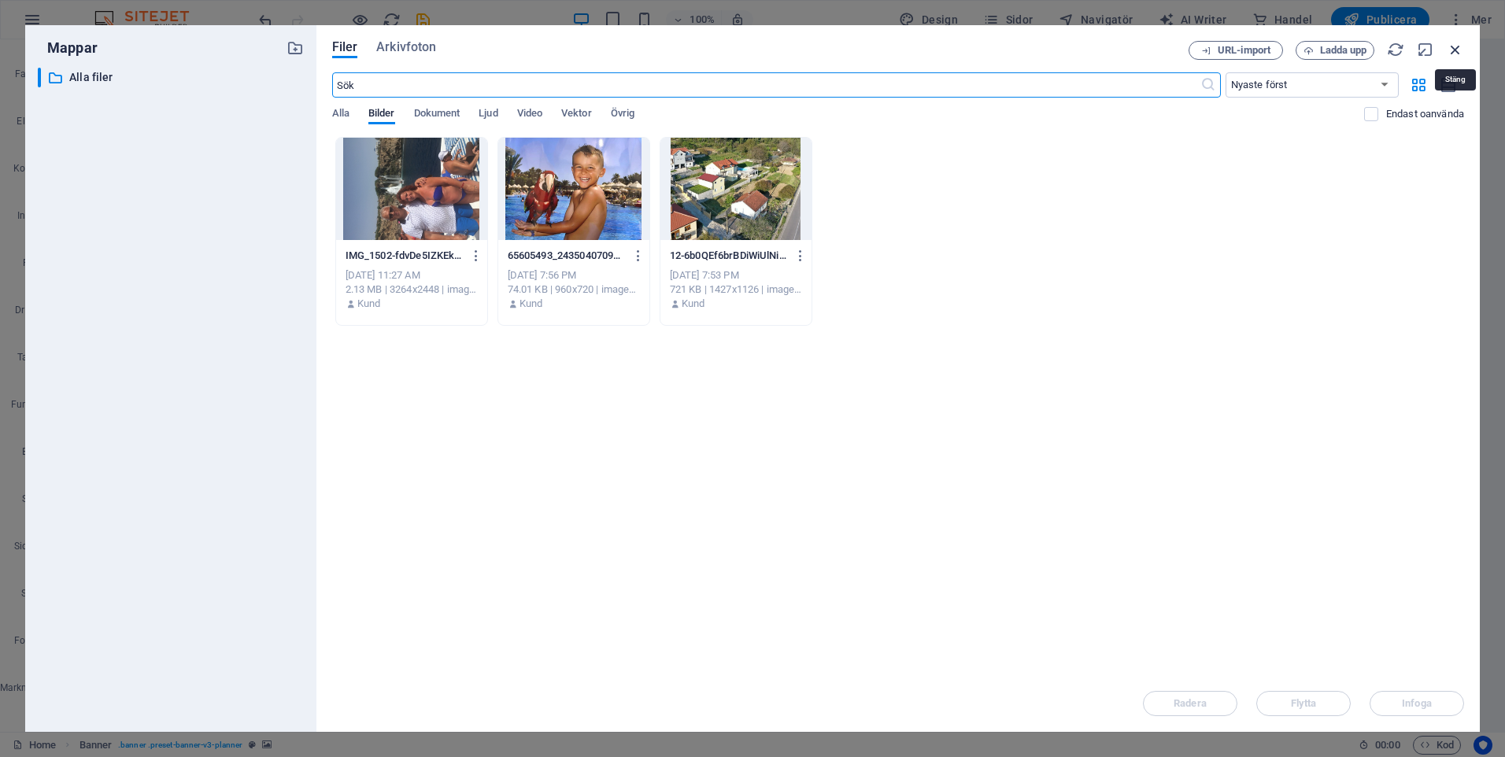
click at [1457, 46] on icon "button" at bounding box center [1455, 49] width 17 height 17
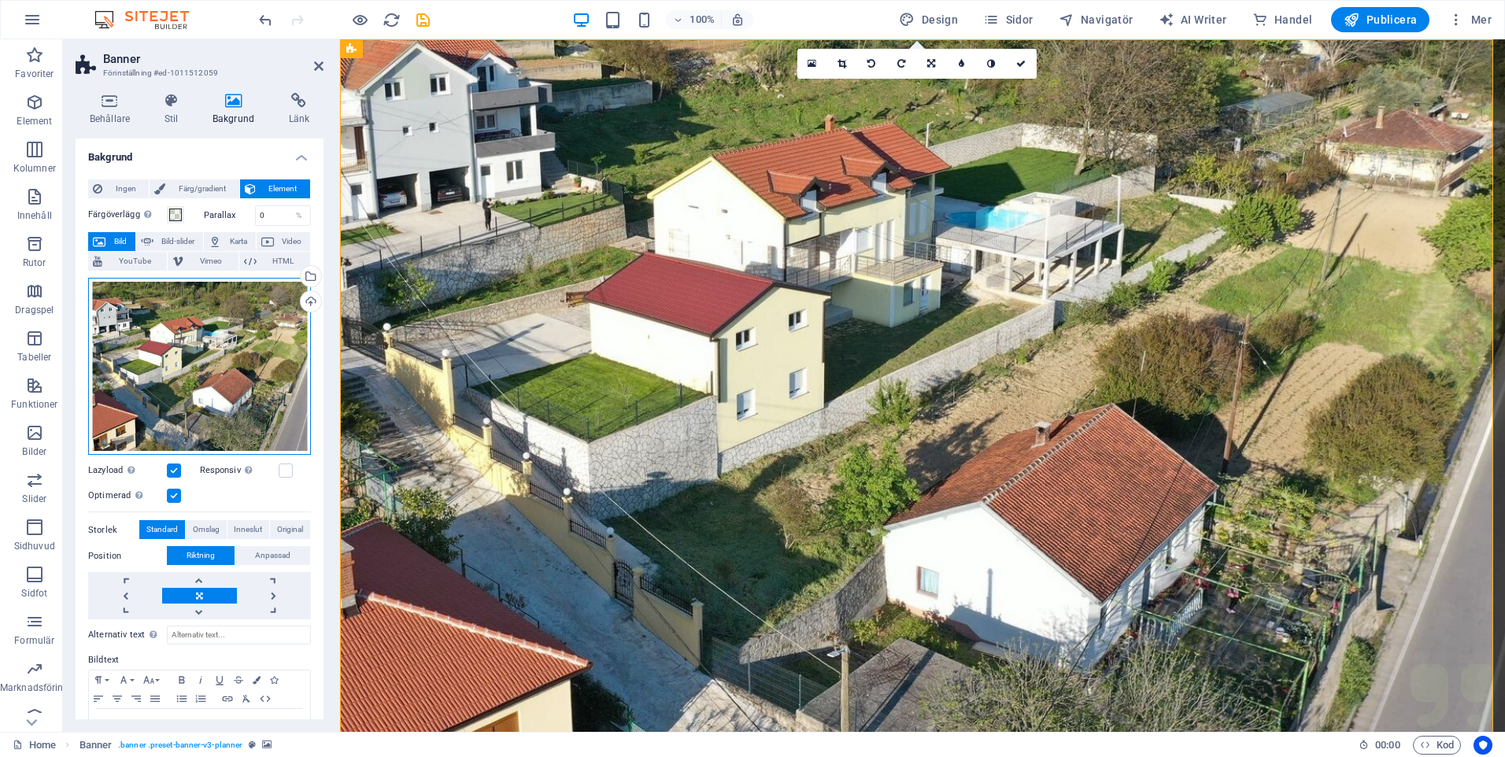
click at [210, 348] on div "Dra filer hit, klicka för att välja filer eller välj filer från Filer eller vår…" at bounding box center [199, 367] width 223 height 178
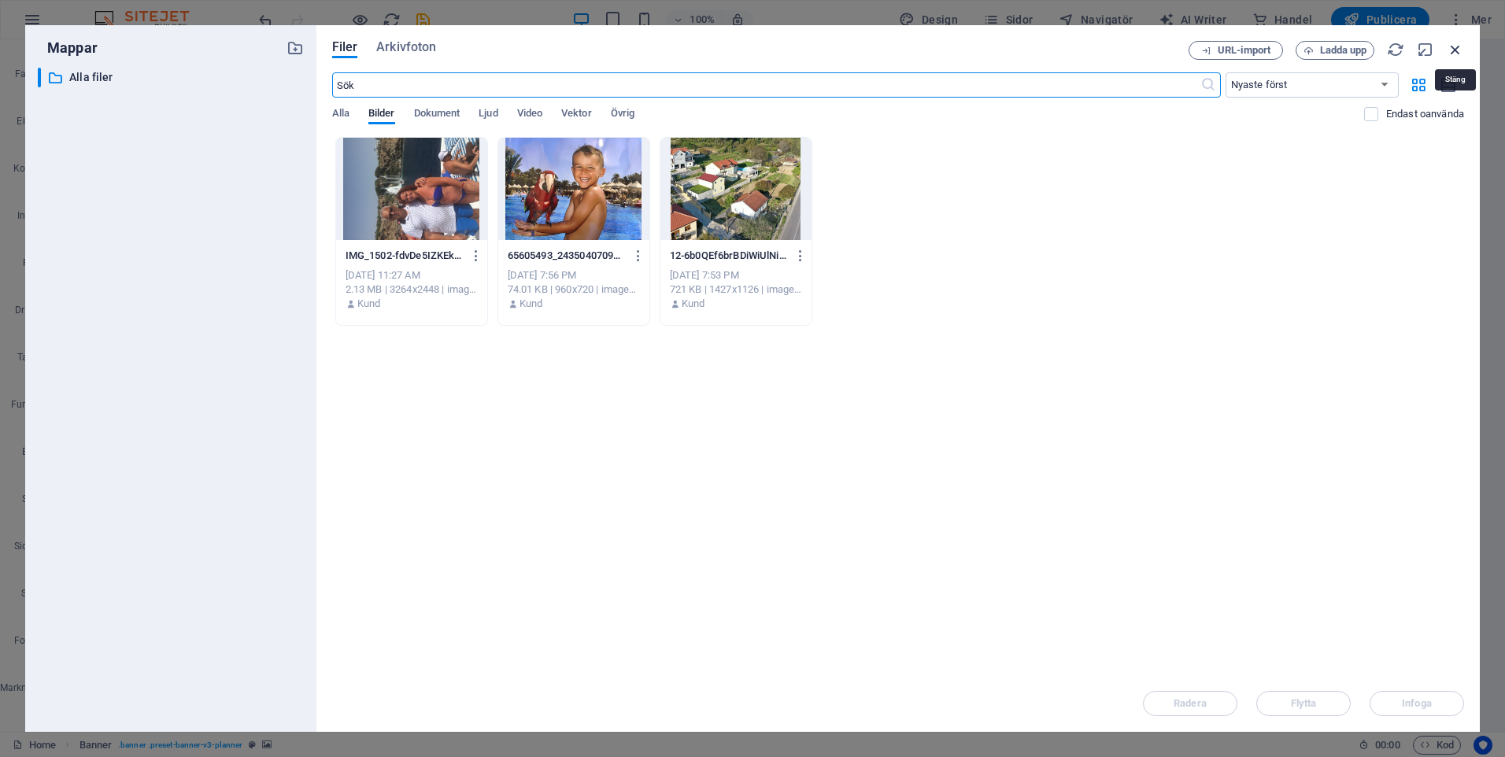
click at [1454, 50] on icon "button" at bounding box center [1455, 49] width 17 height 17
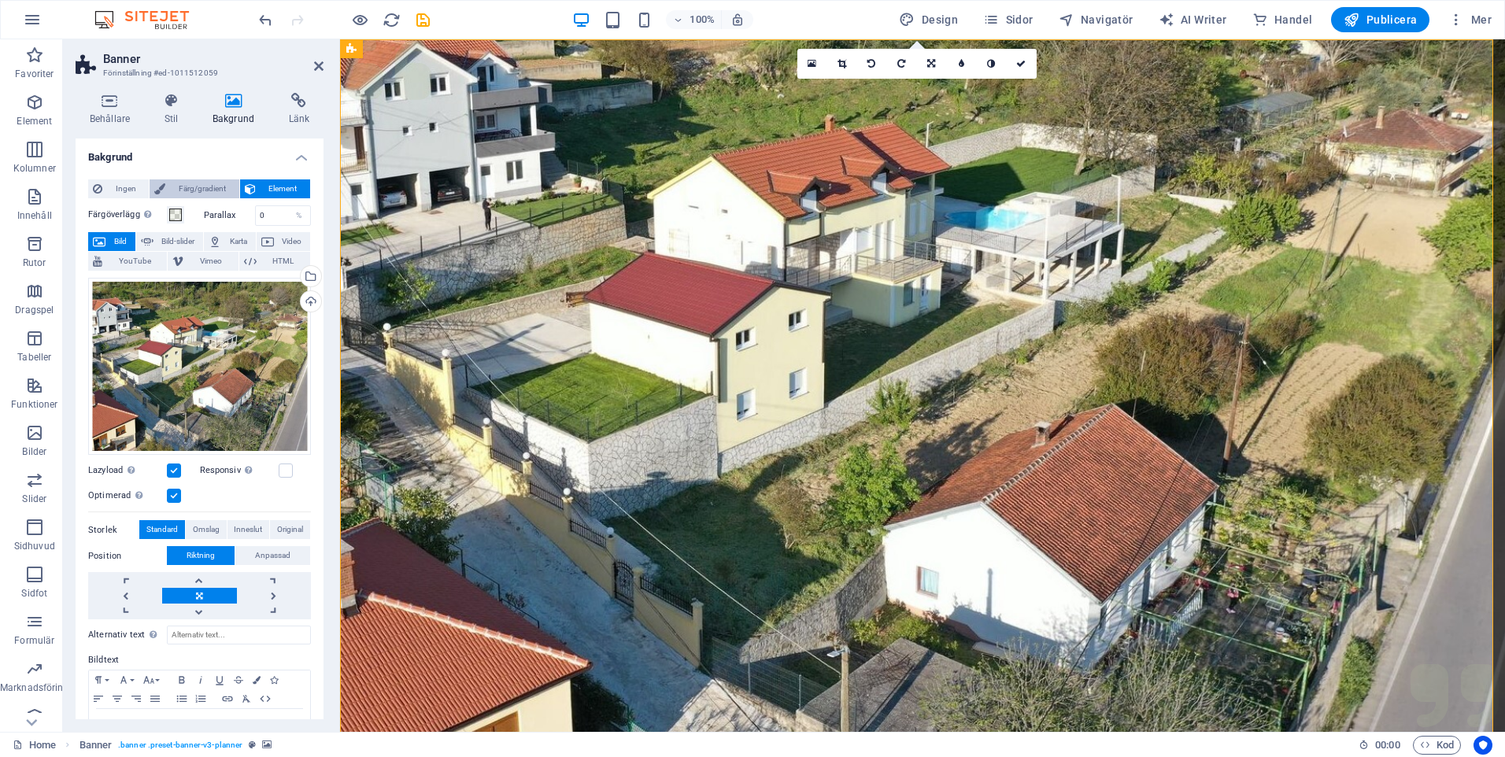
click at [206, 189] on span "Färg/gradient" at bounding box center [202, 188] width 64 height 19
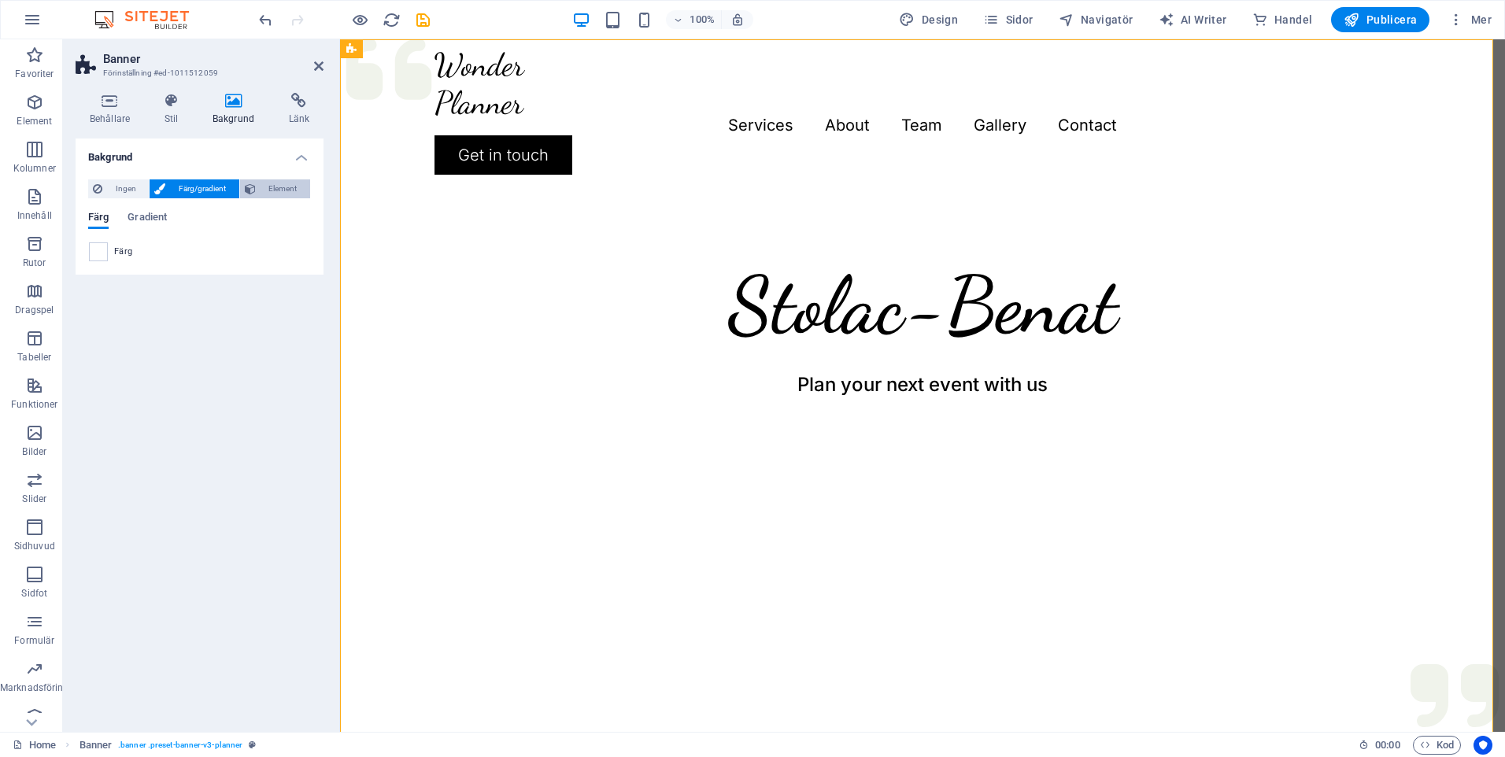
click at [289, 183] on span "Element" at bounding box center [283, 188] width 45 height 19
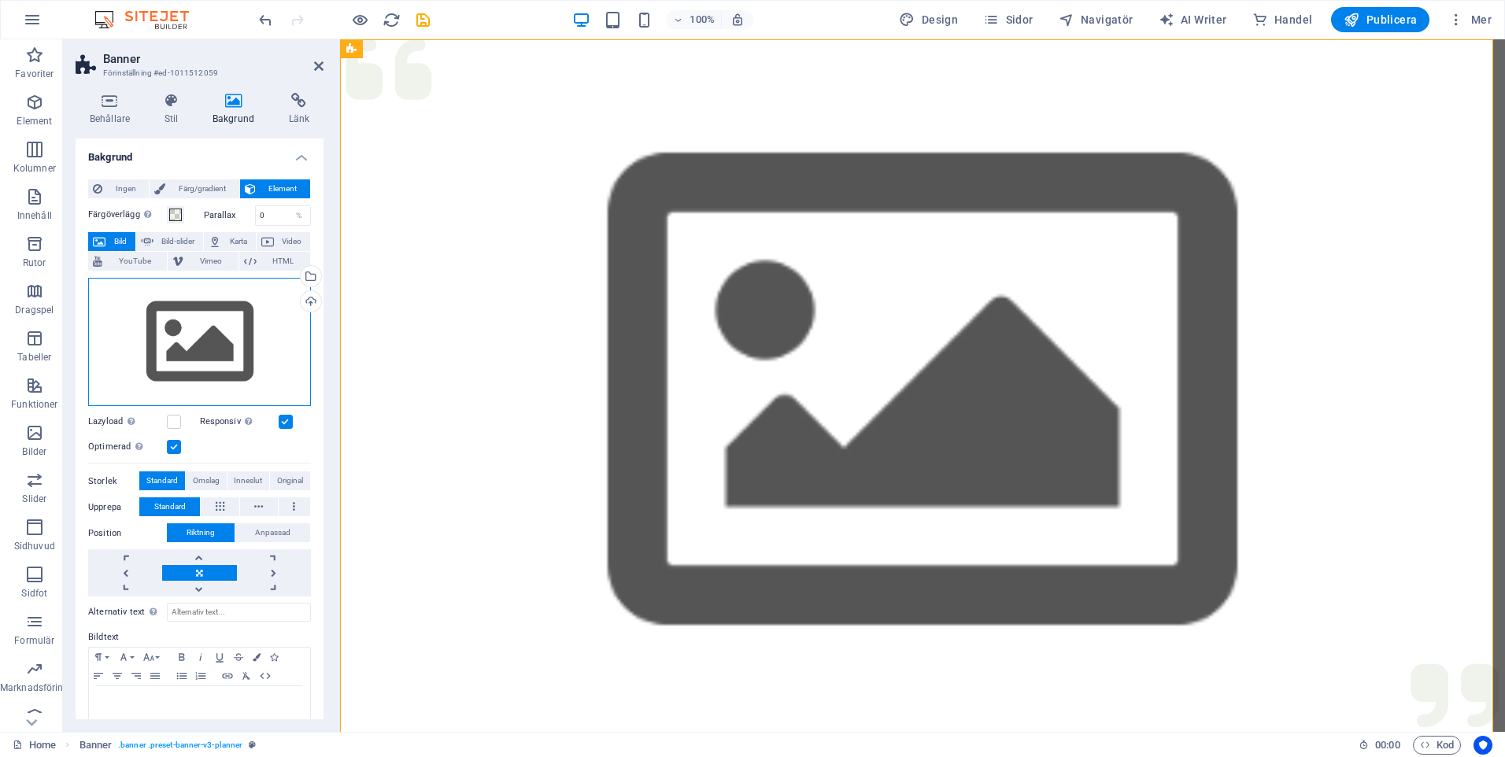
click at [231, 322] on div "Dra filer hit, klicka för att välja filer eller välj filer från Filer eller vår…" at bounding box center [199, 342] width 223 height 129
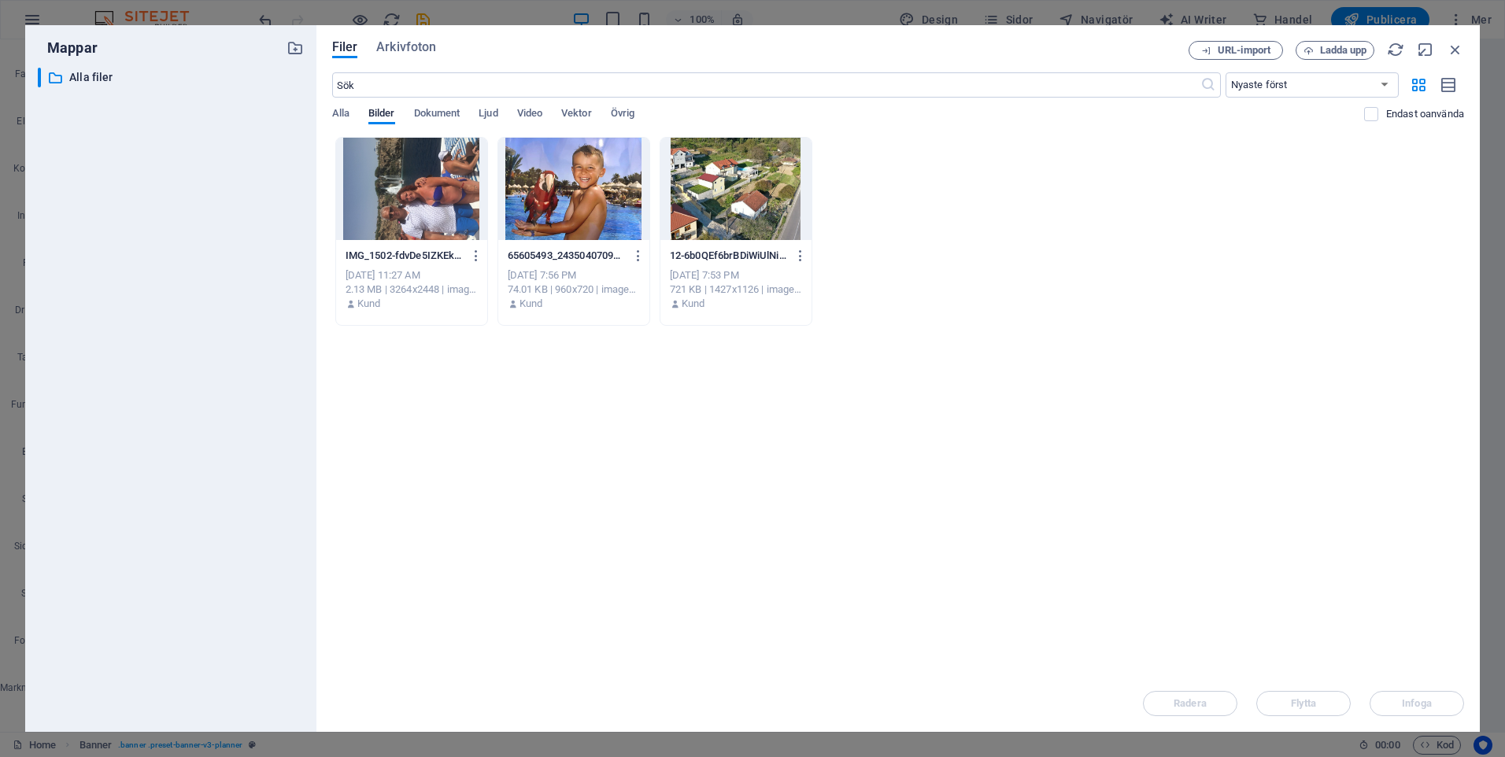
click at [712, 198] on div at bounding box center [735, 189] width 151 height 102
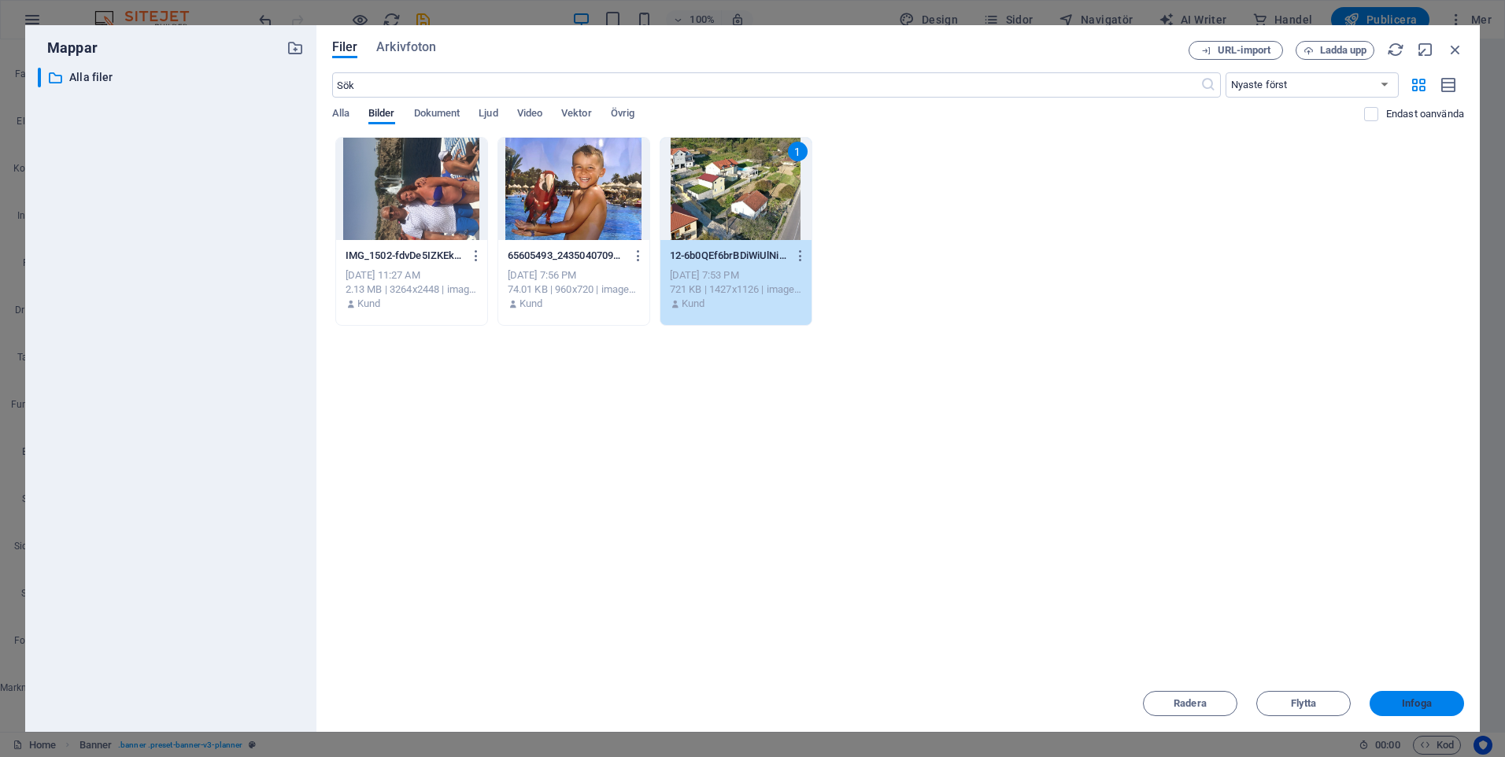
drag, startPoint x: 1407, startPoint y: 696, endPoint x: 1072, endPoint y: 659, distance: 337.3
click at [1407, 696] on button "Infoga" at bounding box center [1416, 703] width 94 height 25
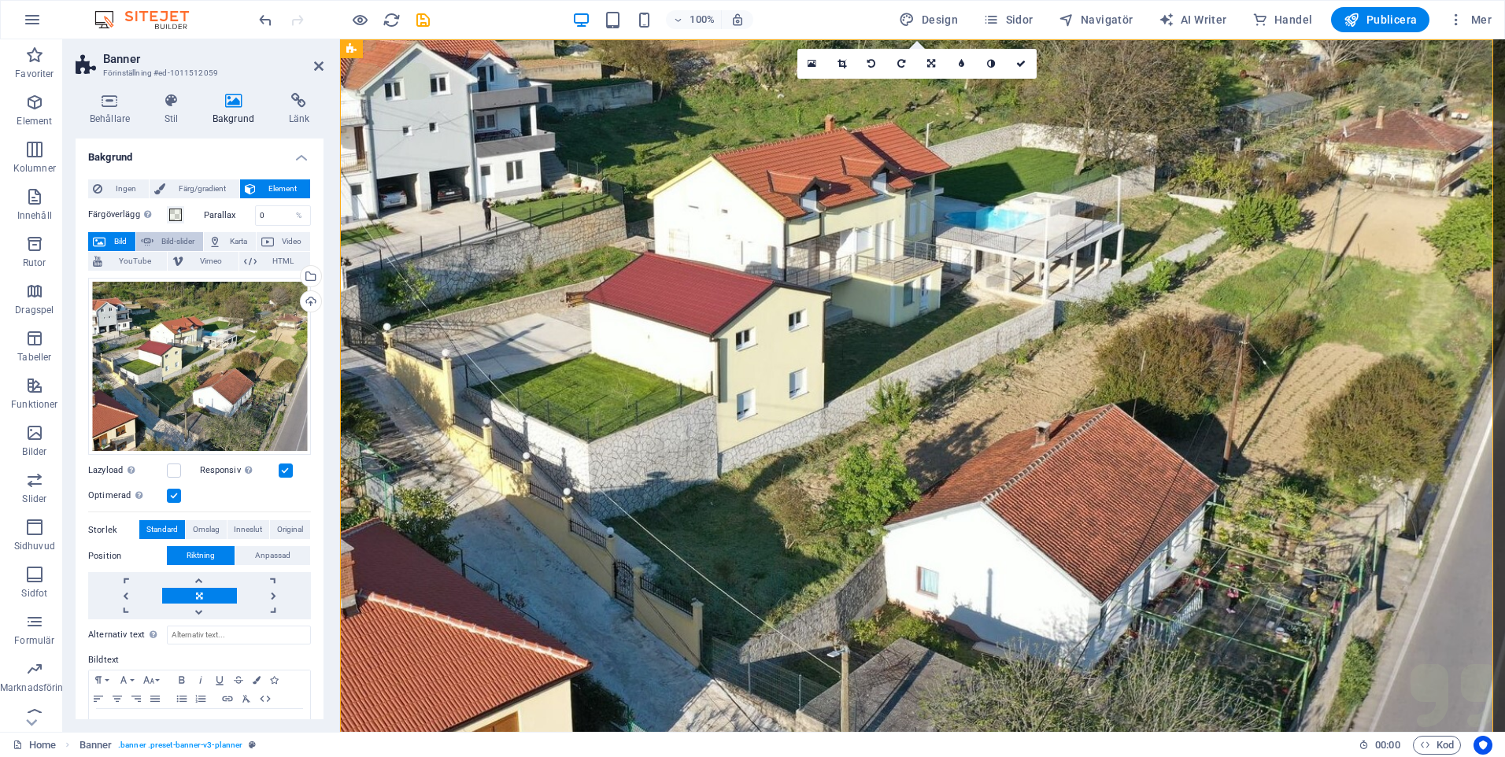
click at [169, 238] on span "Bild-slider" at bounding box center [178, 241] width 41 height 19
select select "ms"
select select "s"
select select "progressive"
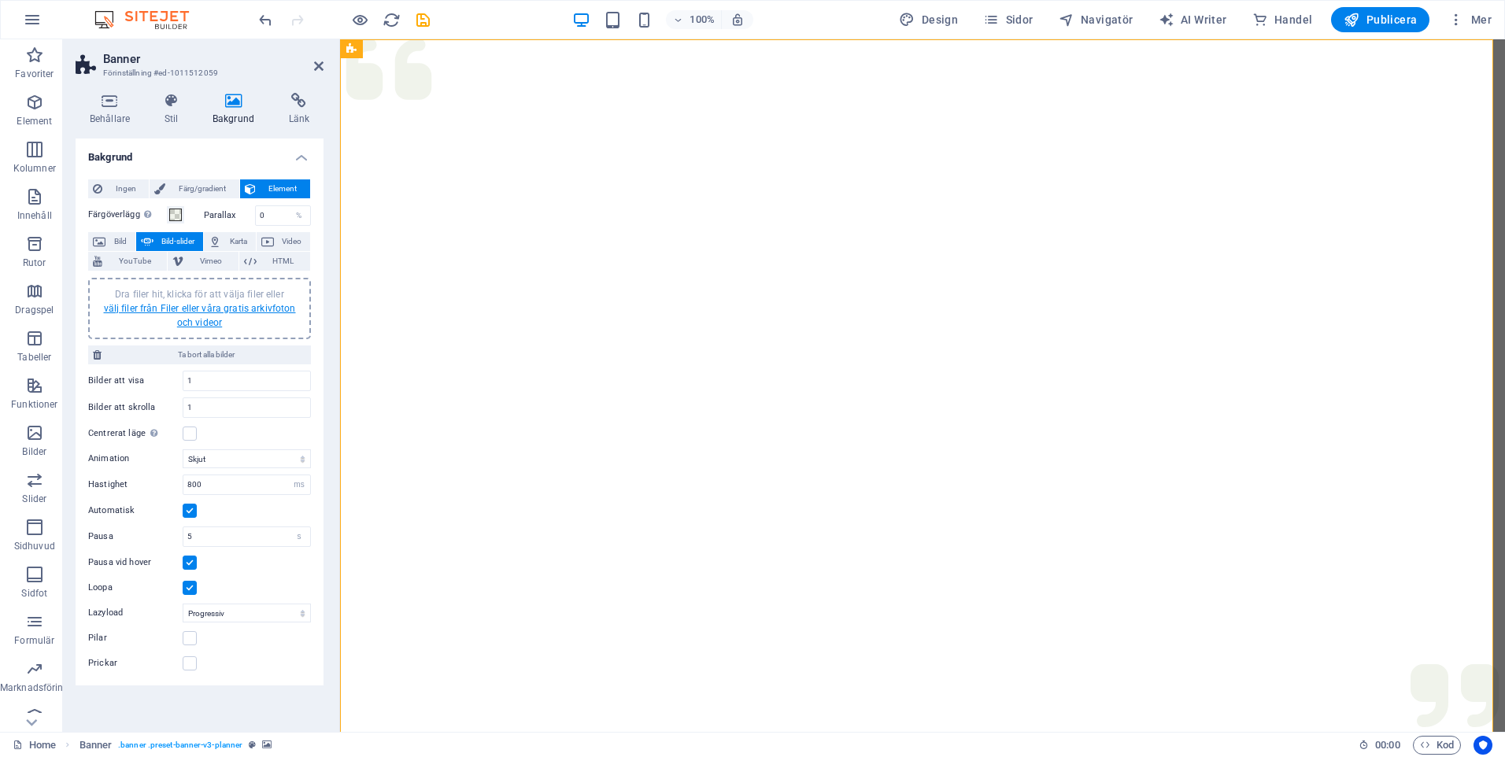
click at [203, 313] on link "välj filer från Filer eller våra gratis arkivfoton och videor" at bounding box center [200, 315] width 192 height 25
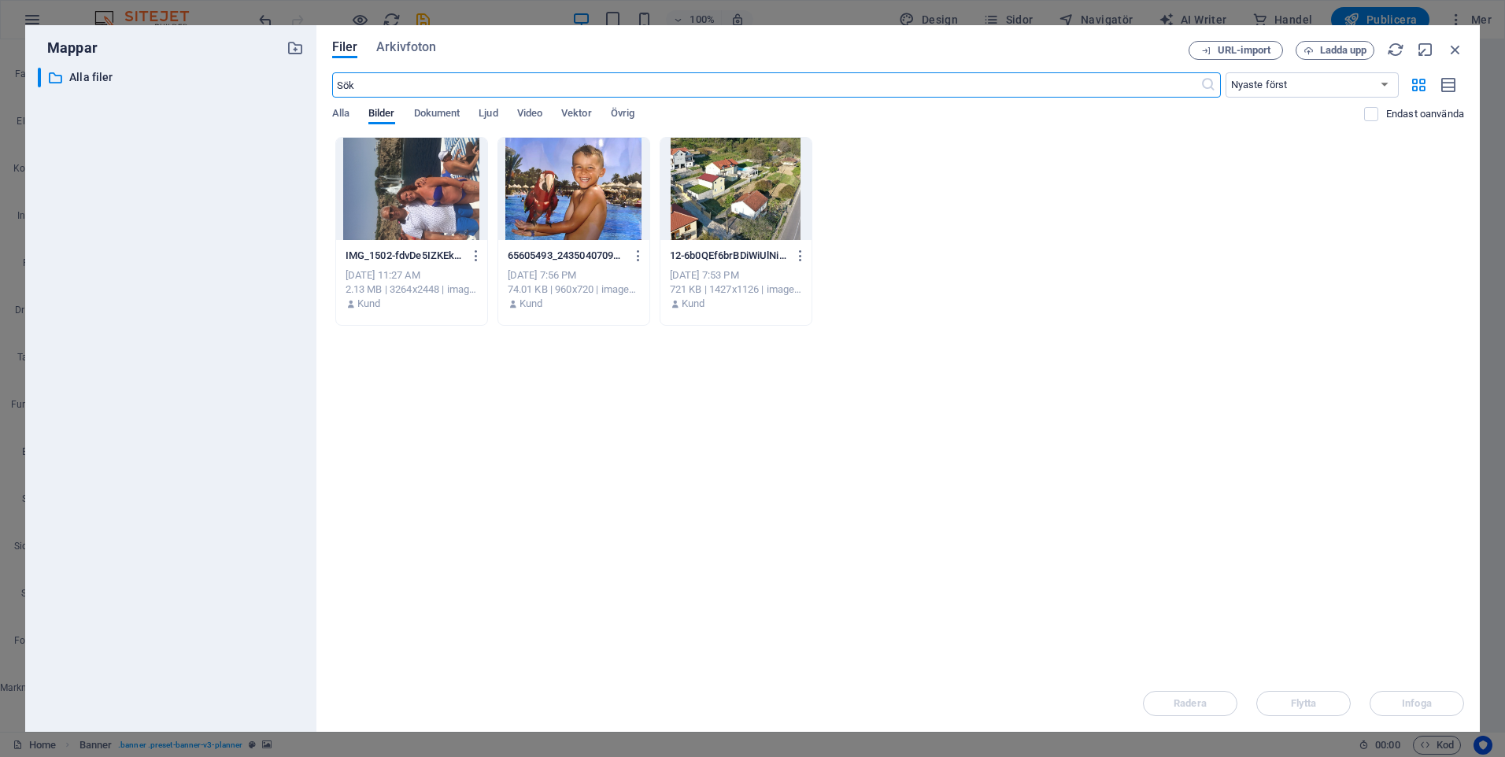
click at [596, 196] on div at bounding box center [573, 189] width 151 height 102
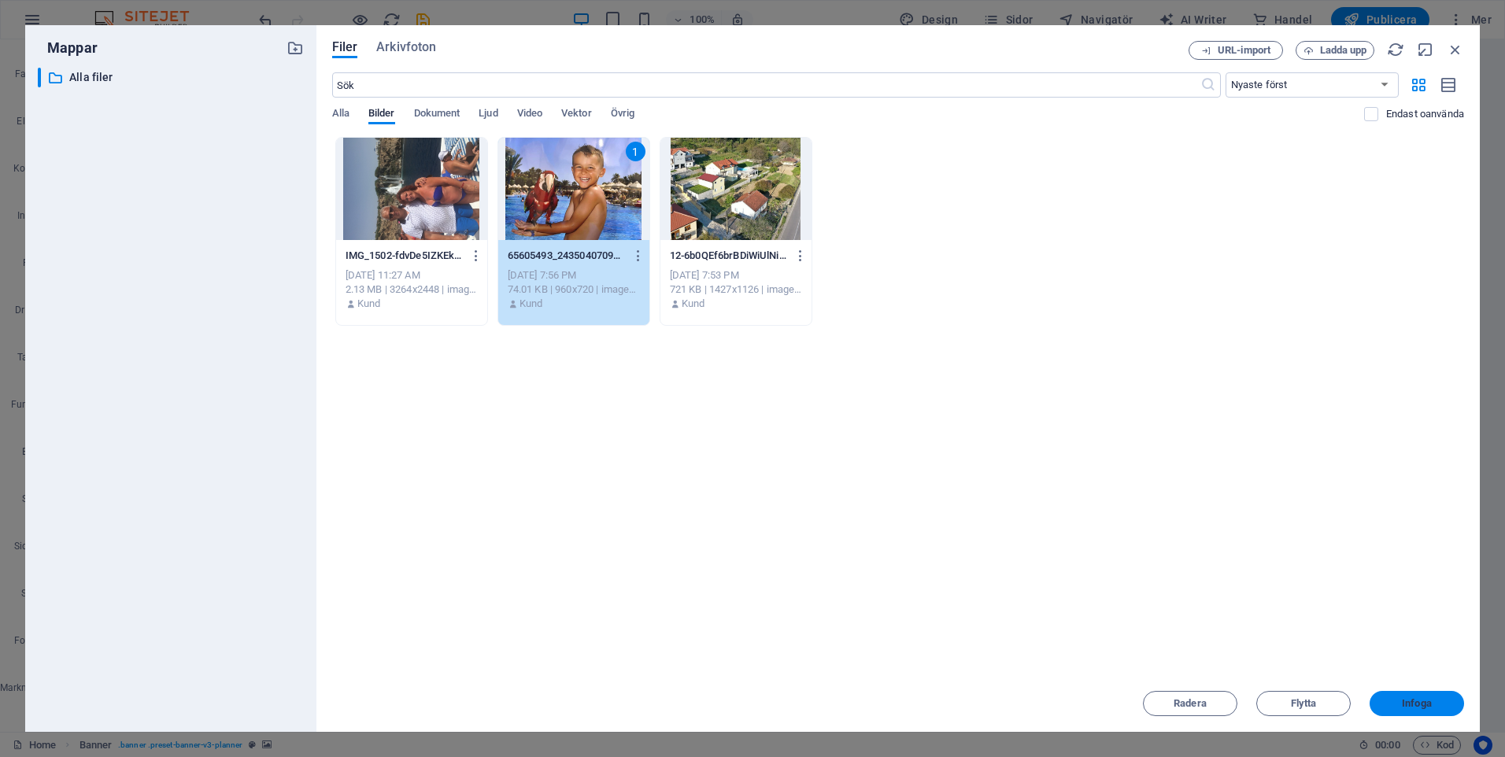
drag, startPoint x: 1414, startPoint y: 702, endPoint x: 1070, endPoint y: 663, distance: 346.1
click at [1414, 702] on span "Infoga" at bounding box center [1417, 703] width 30 height 9
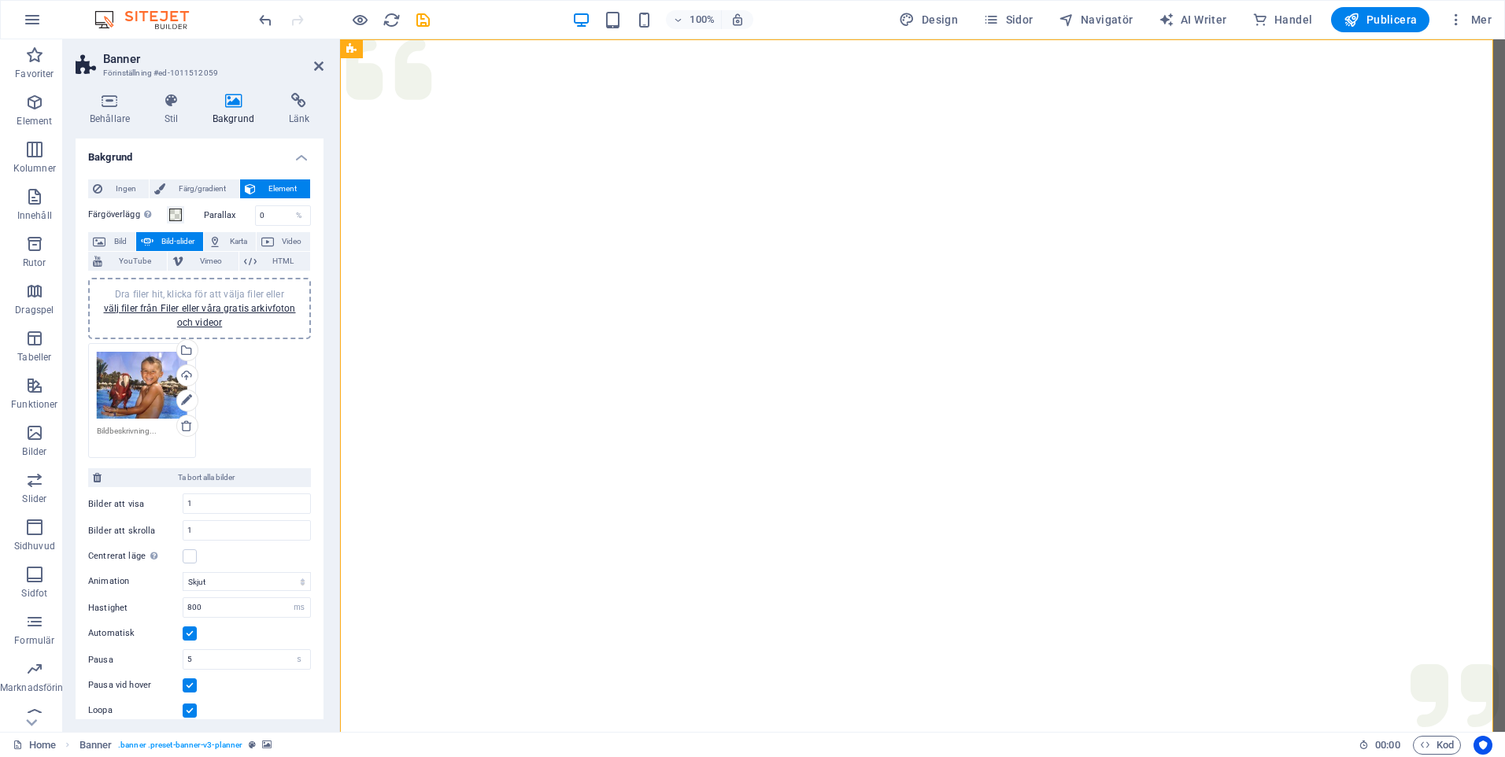
click at [244, 408] on div "Dra filer hit, klicka för att välja filer eller välj filer från Filer eller vår…" at bounding box center [199, 401] width 231 height 124
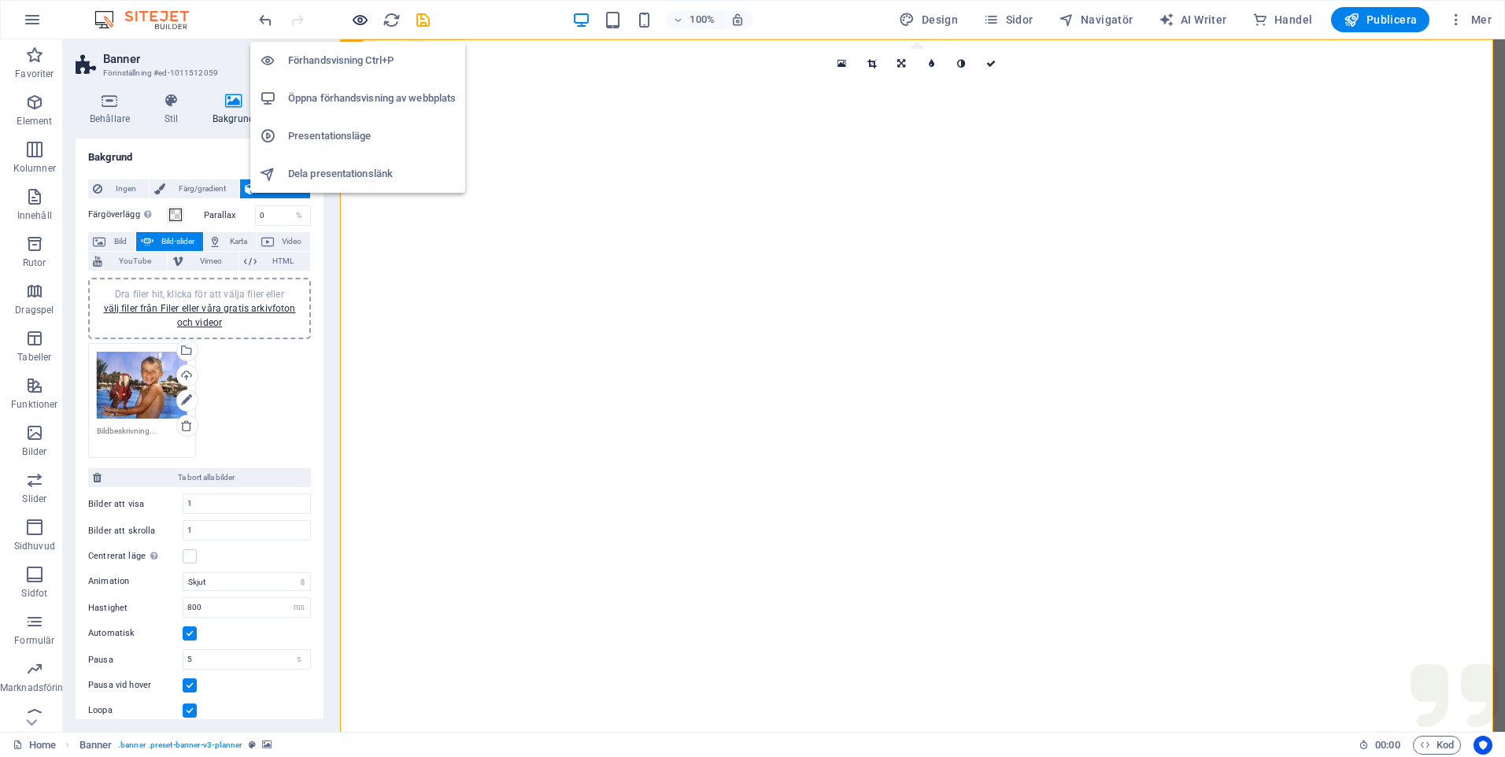
click at [363, 17] on icon "button" at bounding box center [360, 20] width 18 height 18
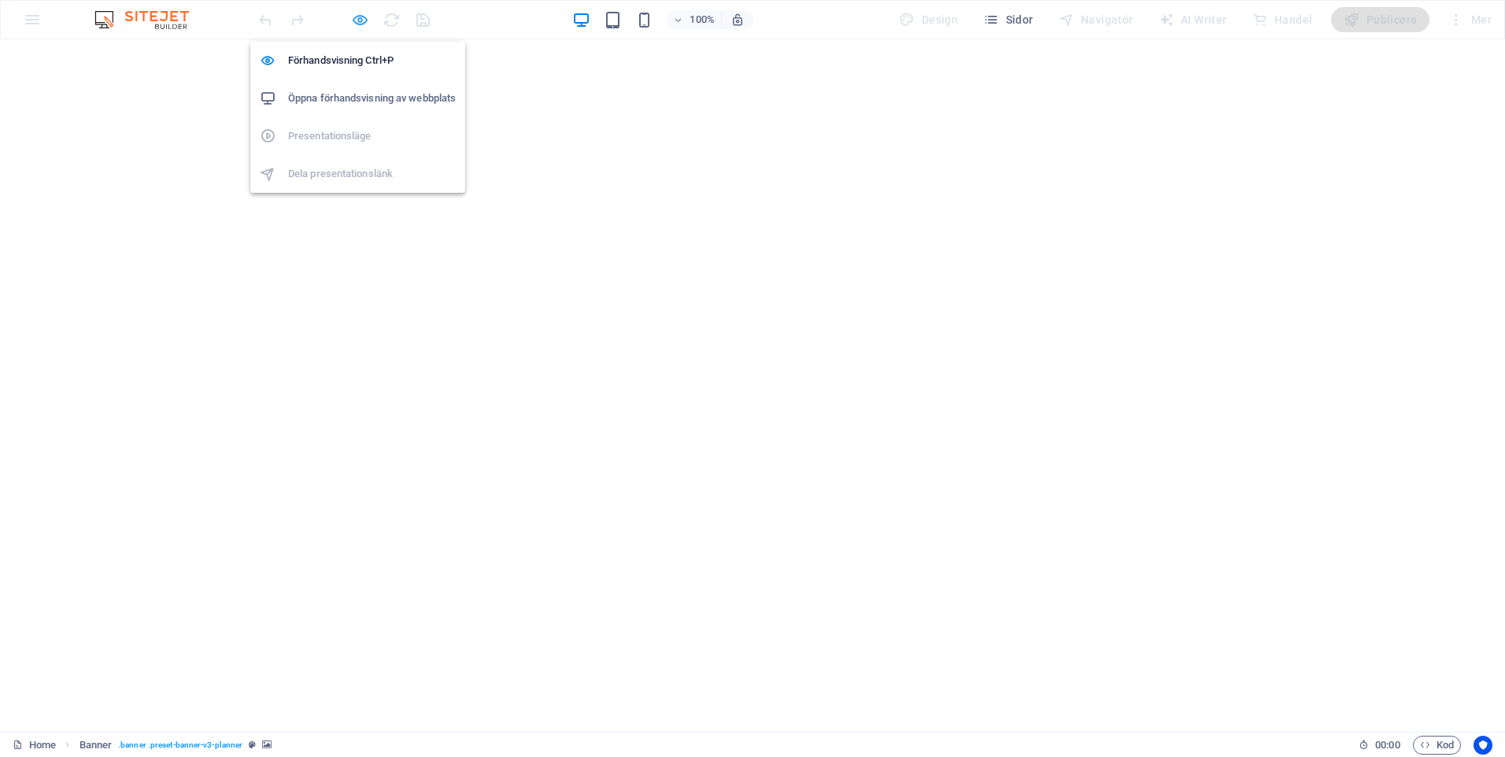
click at [363, 20] on icon "button" at bounding box center [360, 20] width 18 height 18
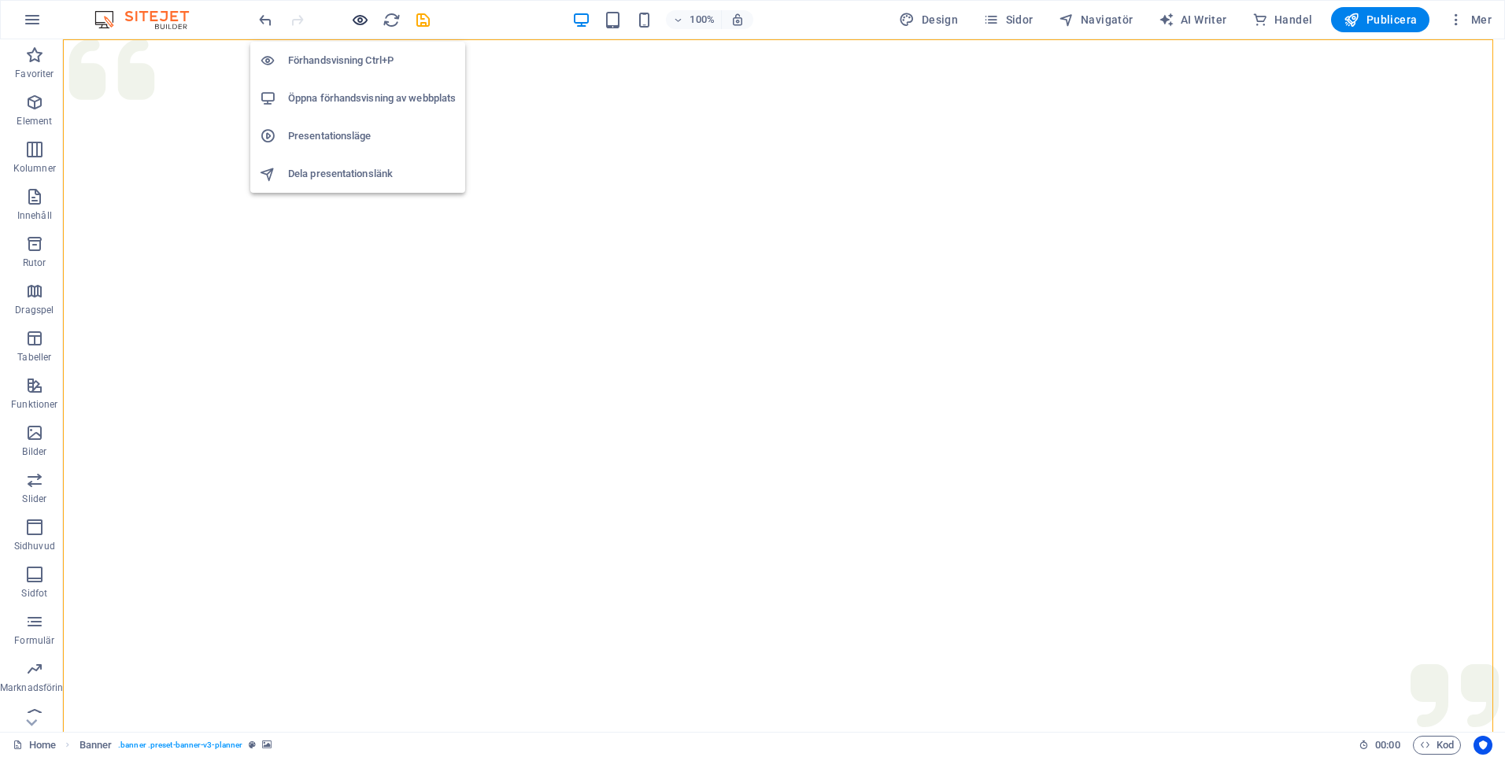
click at [365, 16] on icon "button" at bounding box center [360, 20] width 18 height 18
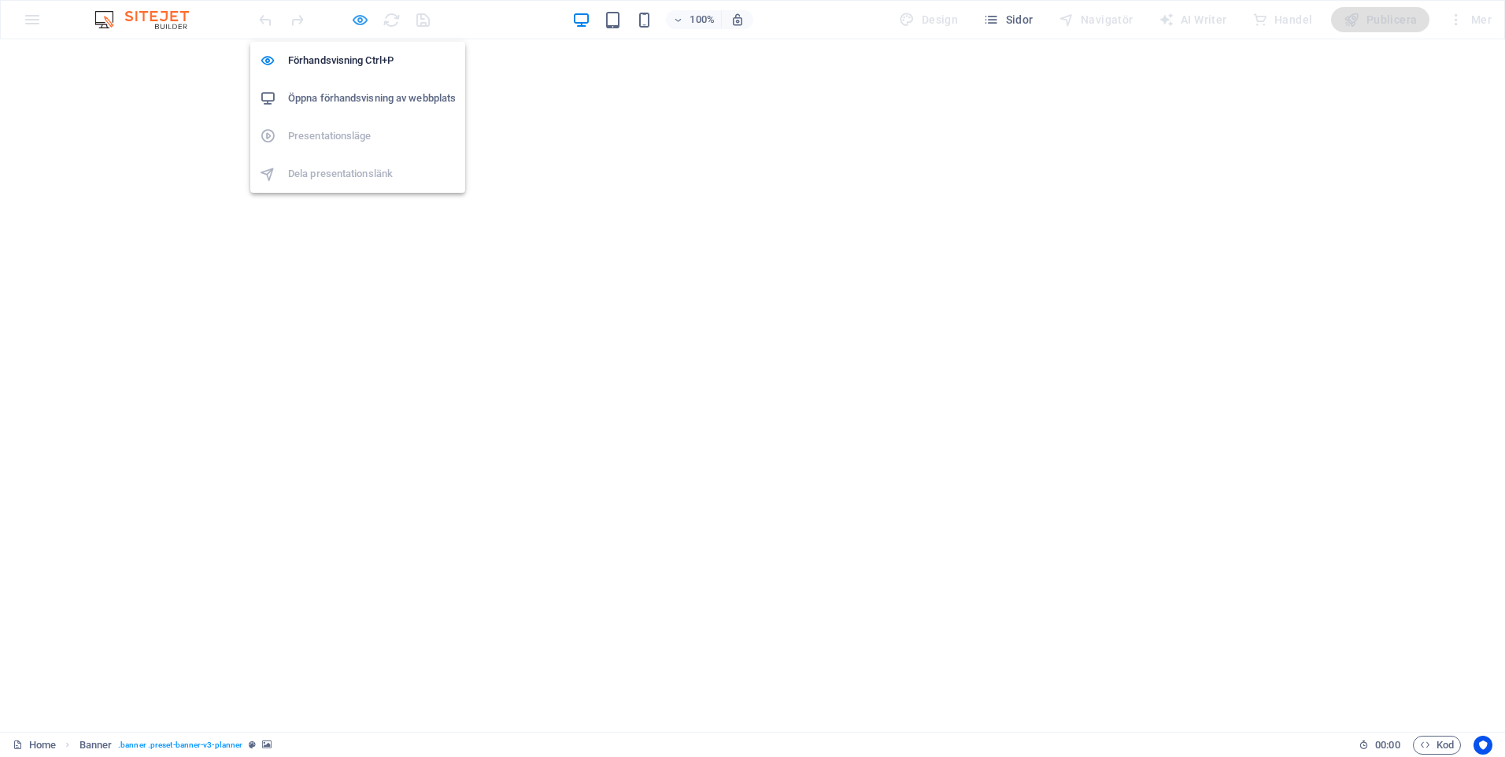
click at [365, 16] on icon "button" at bounding box center [360, 20] width 18 height 18
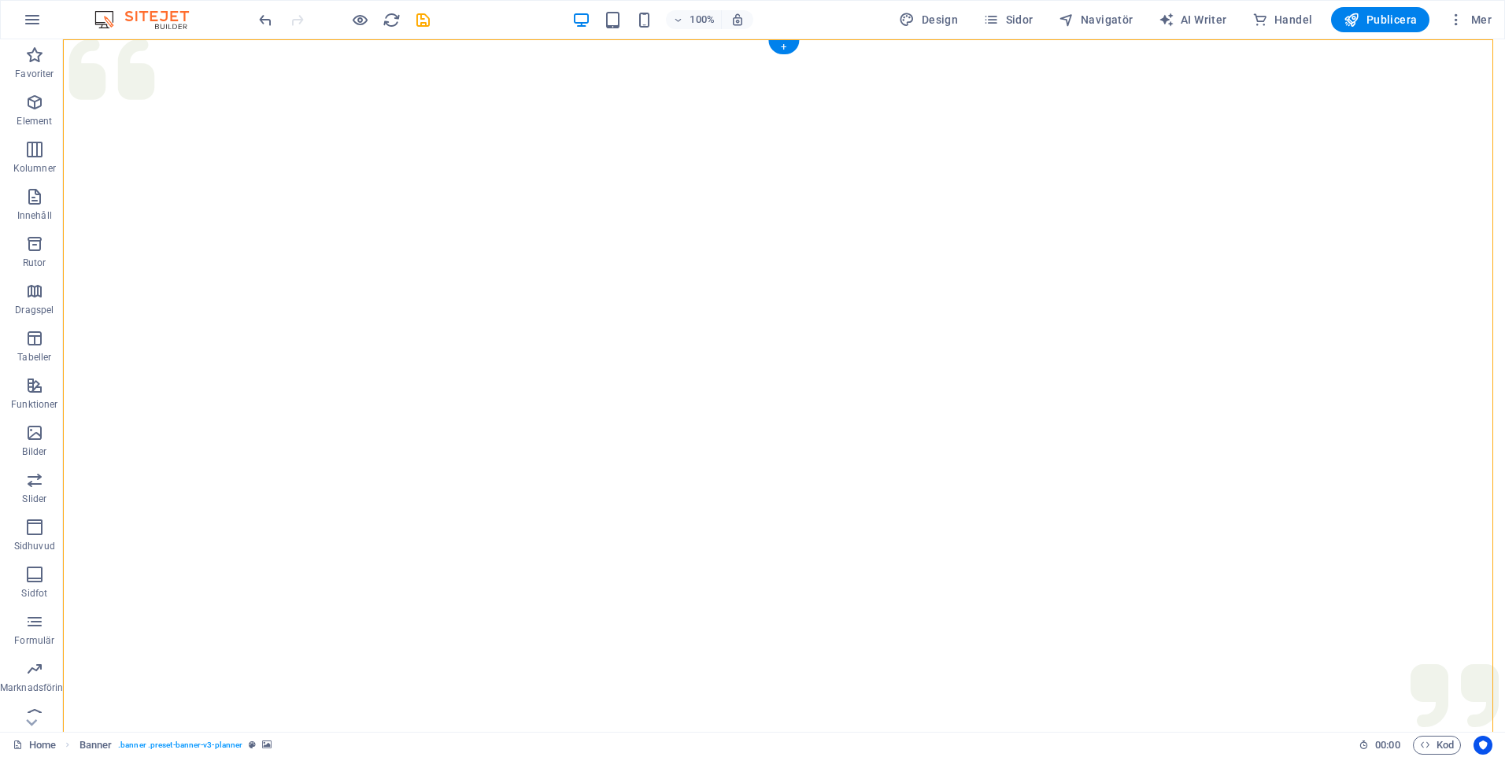
click at [346, 39] on img "1/1" at bounding box center [778, 39] width 1430 height 0
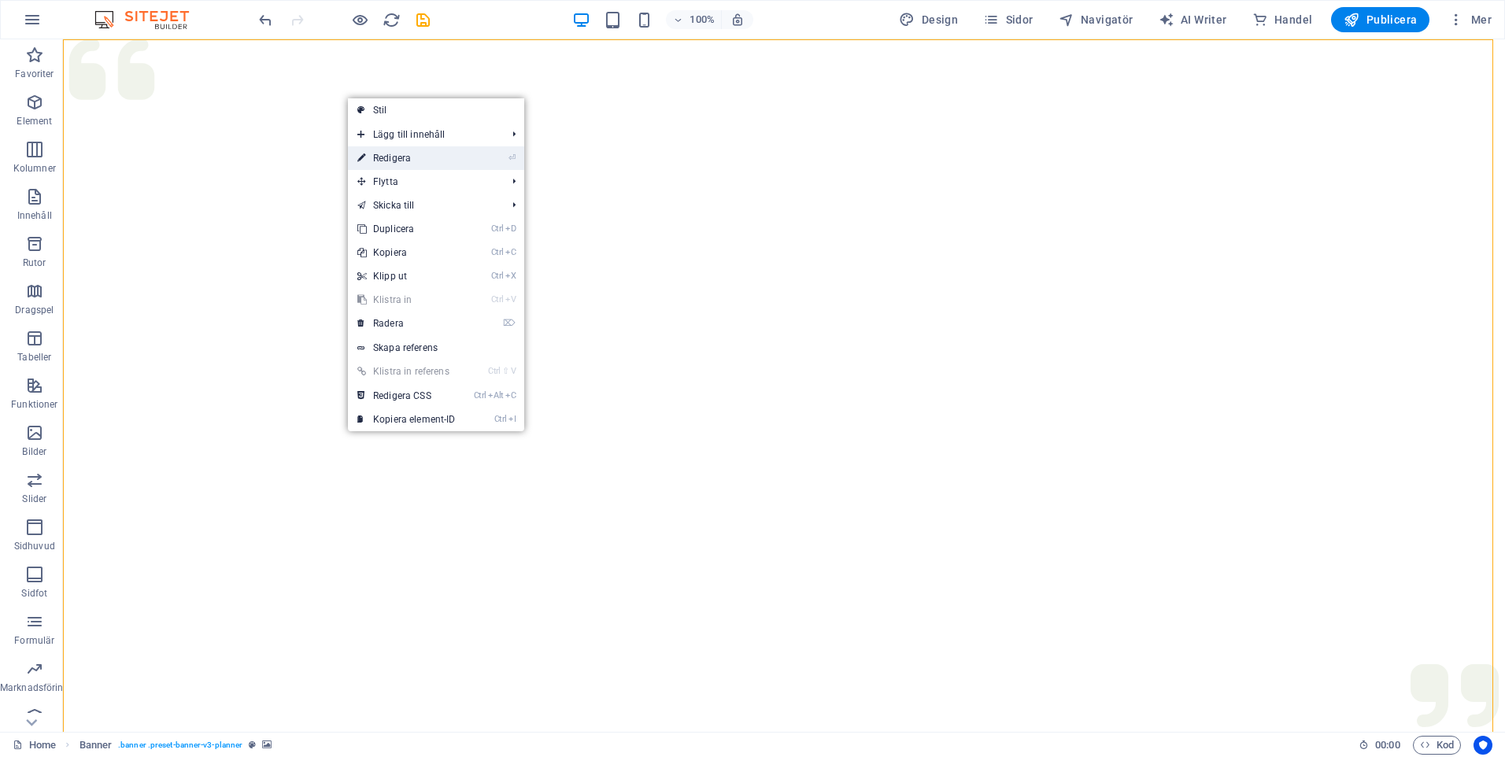
click at [410, 159] on link "⏎ Redigera" at bounding box center [406, 158] width 117 height 24
select select "ms"
select select "s"
select select "progressive"
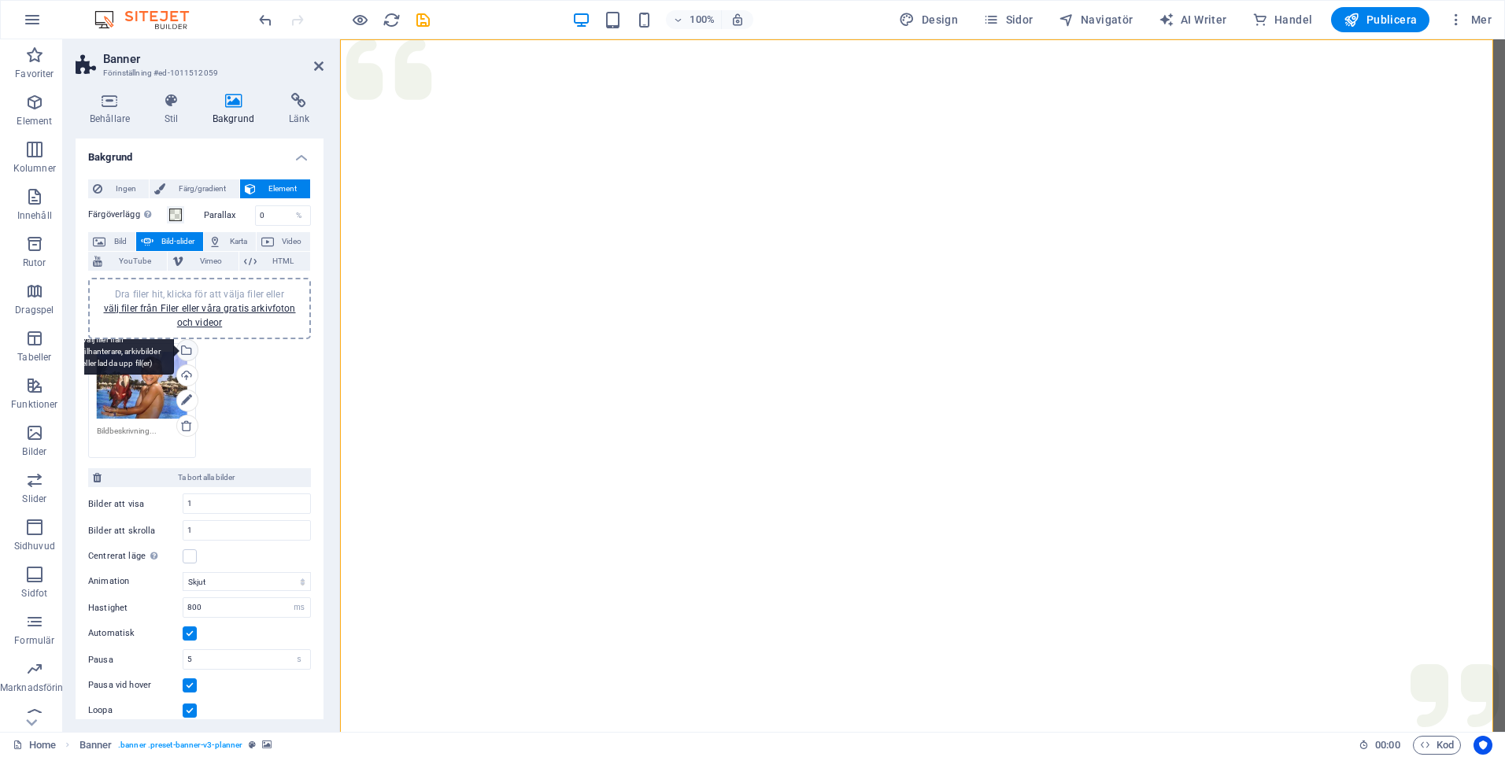
click at [189, 347] on div "Välj filer från filhanterare, arkivbilder eller ladda upp fil(er)" at bounding box center [186, 352] width 24 height 24
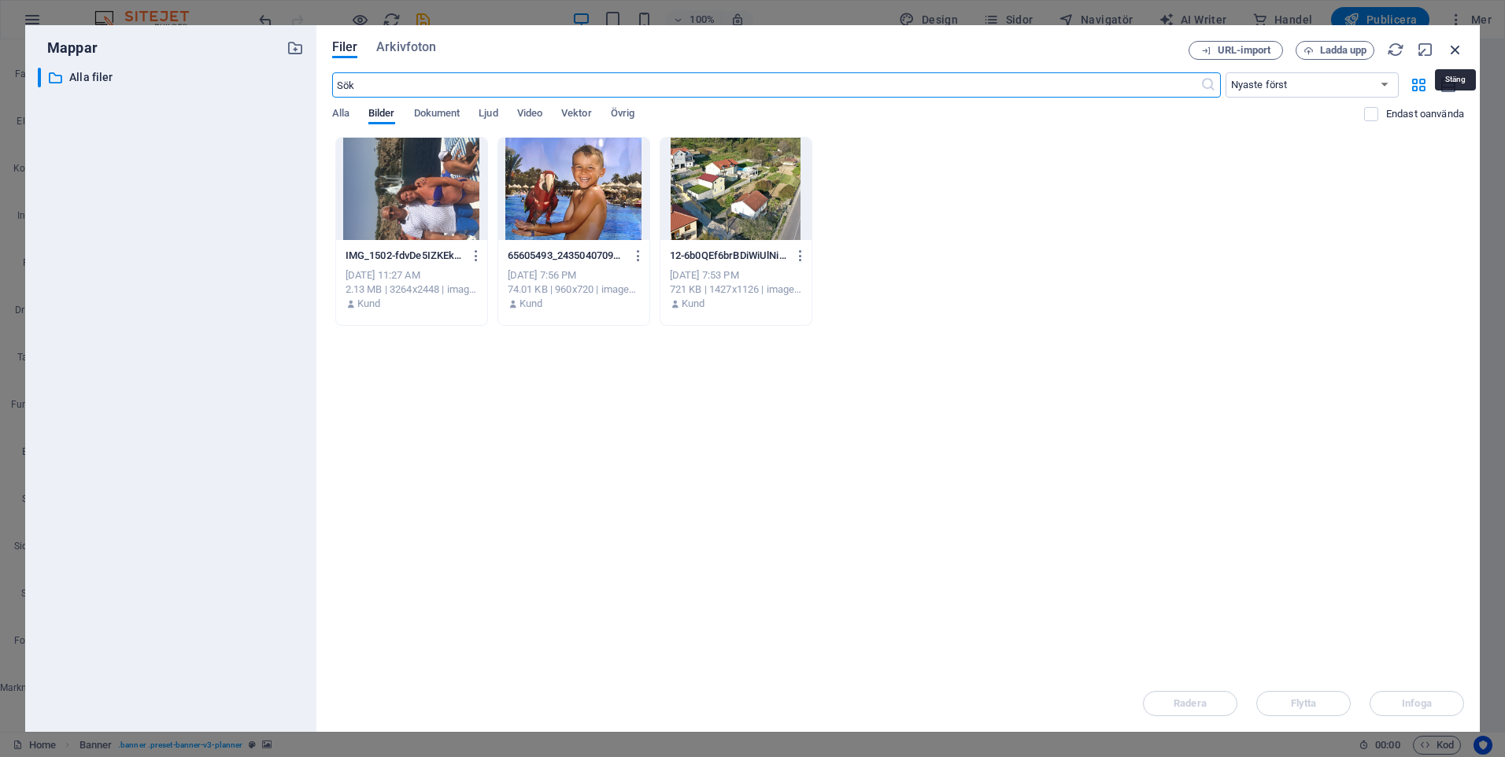
click at [1456, 48] on icon "button" at bounding box center [1455, 49] width 17 height 17
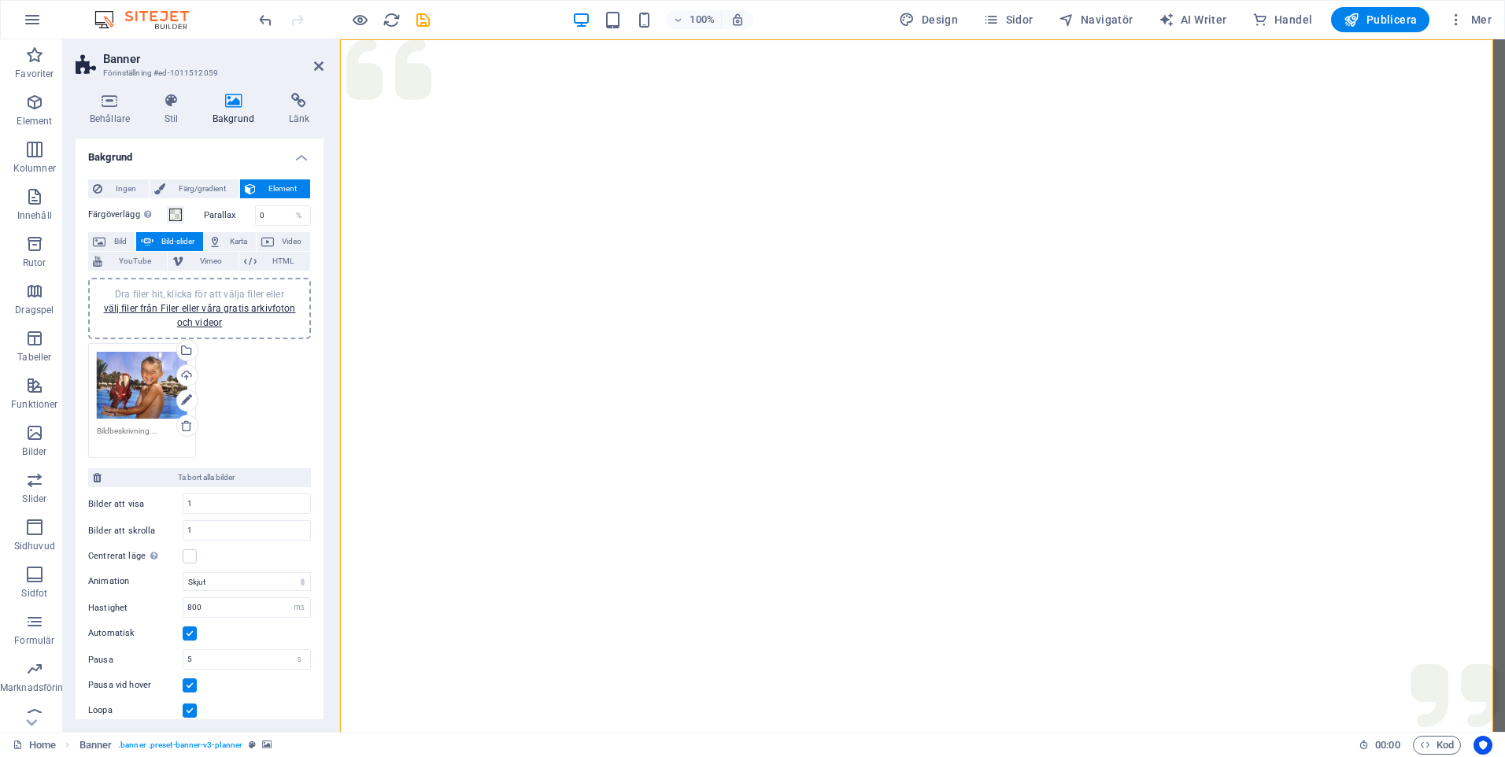
click at [246, 99] on icon at bounding box center [233, 101] width 70 height 16
drag, startPoint x: 278, startPoint y: 215, endPoint x: 228, endPoint y: 218, distance: 49.7
click at [228, 218] on div "Parallax 0 %" at bounding box center [258, 215] width 108 height 20
drag, startPoint x: 279, startPoint y: 215, endPoint x: 238, endPoint y: 215, distance: 40.1
click at [238, 215] on div "Parallax 50 %" at bounding box center [258, 215] width 108 height 20
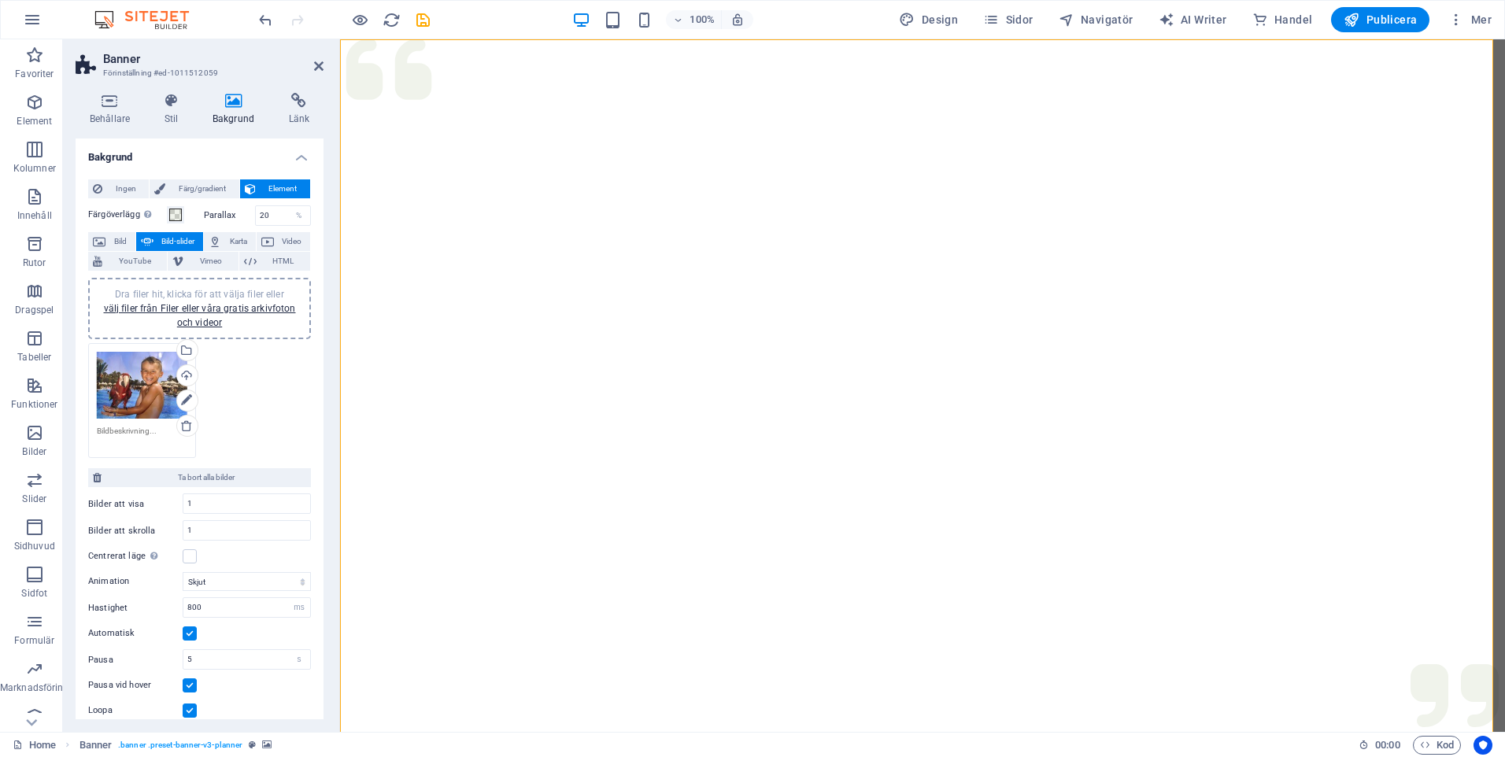
click at [291, 400] on div "Dra filer hit, klicka för att välja filer eller välj filer från Filer eller vår…" at bounding box center [199, 401] width 231 height 124
click at [270, 206] on input "20" at bounding box center [283, 215] width 55 height 19
drag, startPoint x: 277, startPoint y: 216, endPoint x: 220, endPoint y: 220, distance: 57.6
click at [220, 220] on div "Parallax 20 %" at bounding box center [258, 215] width 108 height 20
type input "100"
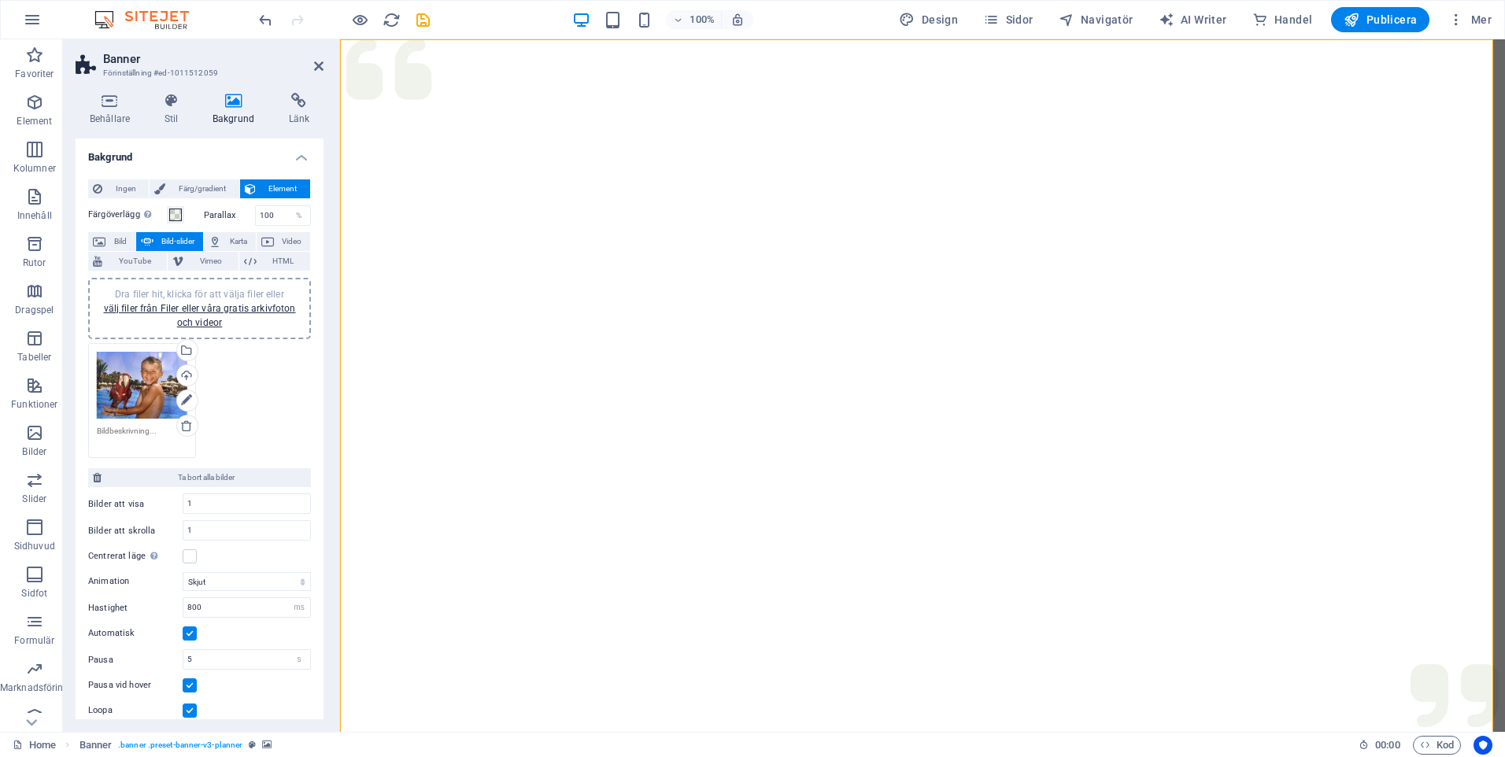
drag, startPoint x: 286, startPoint y: 211, endPoint x: 196, endPoint y: 219, distance: 90.9
click at [196, 219] on div "Färgöverlägg Placerar ett överlägg över bakgrunden för att färgsätta den Parall…" at bounding box center [199, 215] width 223 height 20
drag, startPoint x: 272, startPoint y: 217, endPoint x: 190, endPoint y: 217, distance: 81.9
click at [190, 217] on div "Färgöverlägg Placerar ett överlägg över bakgrunden för att färgsätta den Parall…" at bounding box center [199, 215] width 223 height 20
click at [262, 415] on div "Dra filer hit, klicka för att välja filer eller välj filer från Filer eller vår…" at bounding box center [199, 401] width 231 height 124
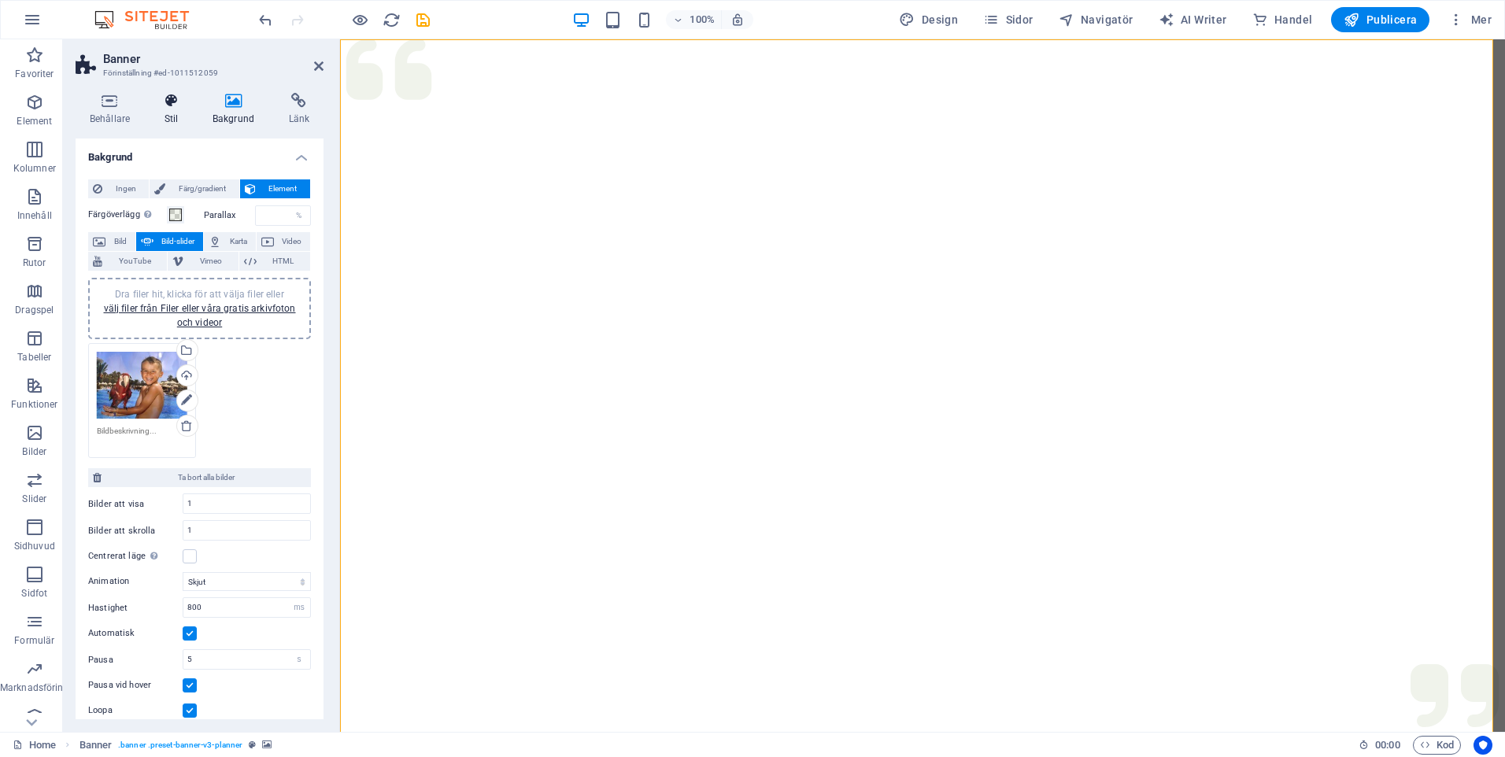
click at [171, 106] on icon at bounding box center [171, 101] width 42 height 16
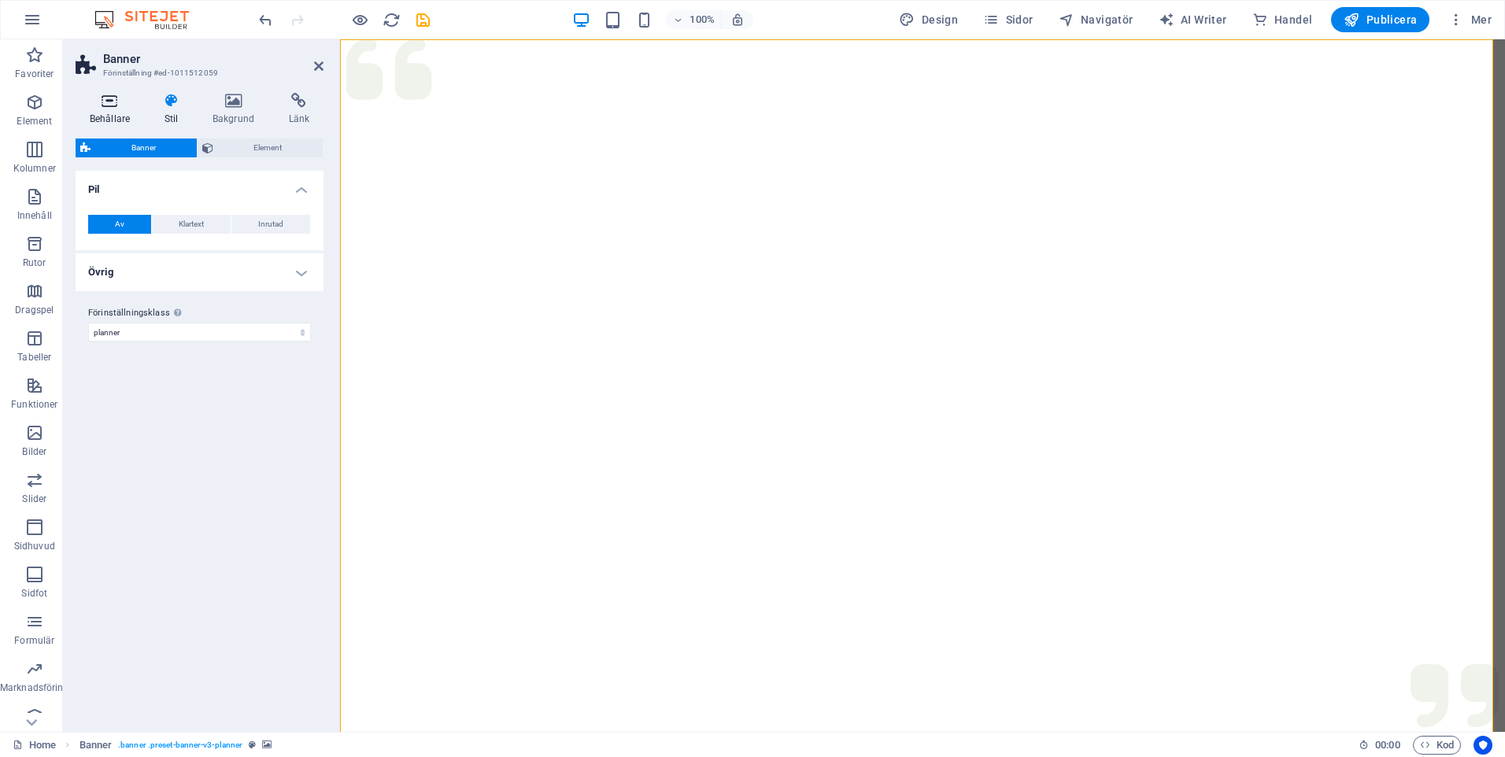
click at [105, 109] on h4 "Behållare" at bounding box center [113, 109] width 75 height 33
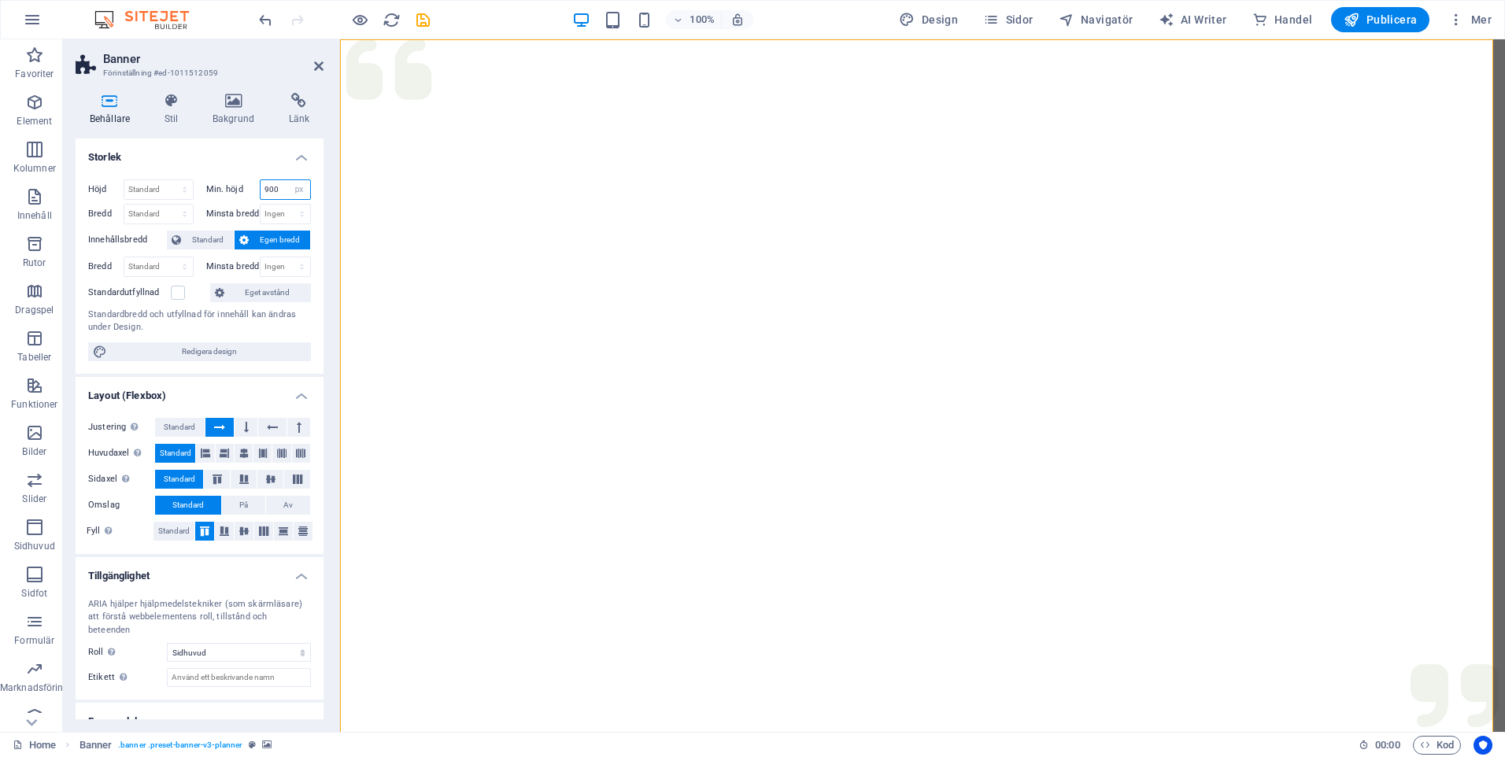
drag, startPoint x: 283, startPoint y: 186, endPoint x: 241, endPoint y: 188, distance: 42.6
click at [241, 188] on div "Min. höjd 900 Ingen px rem % vh vw" at bounding box center [258, 189] width 105 height 20
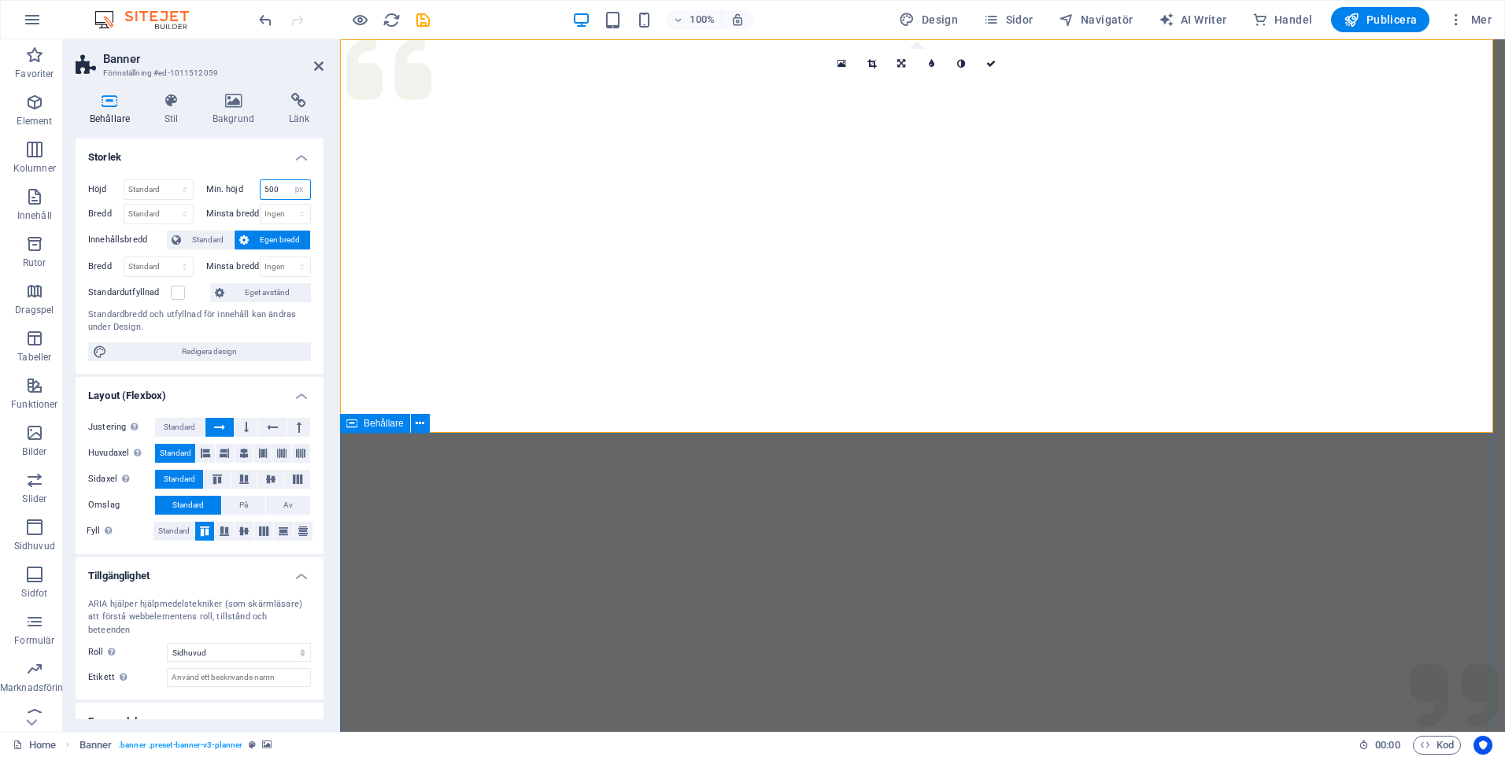
type input "500"
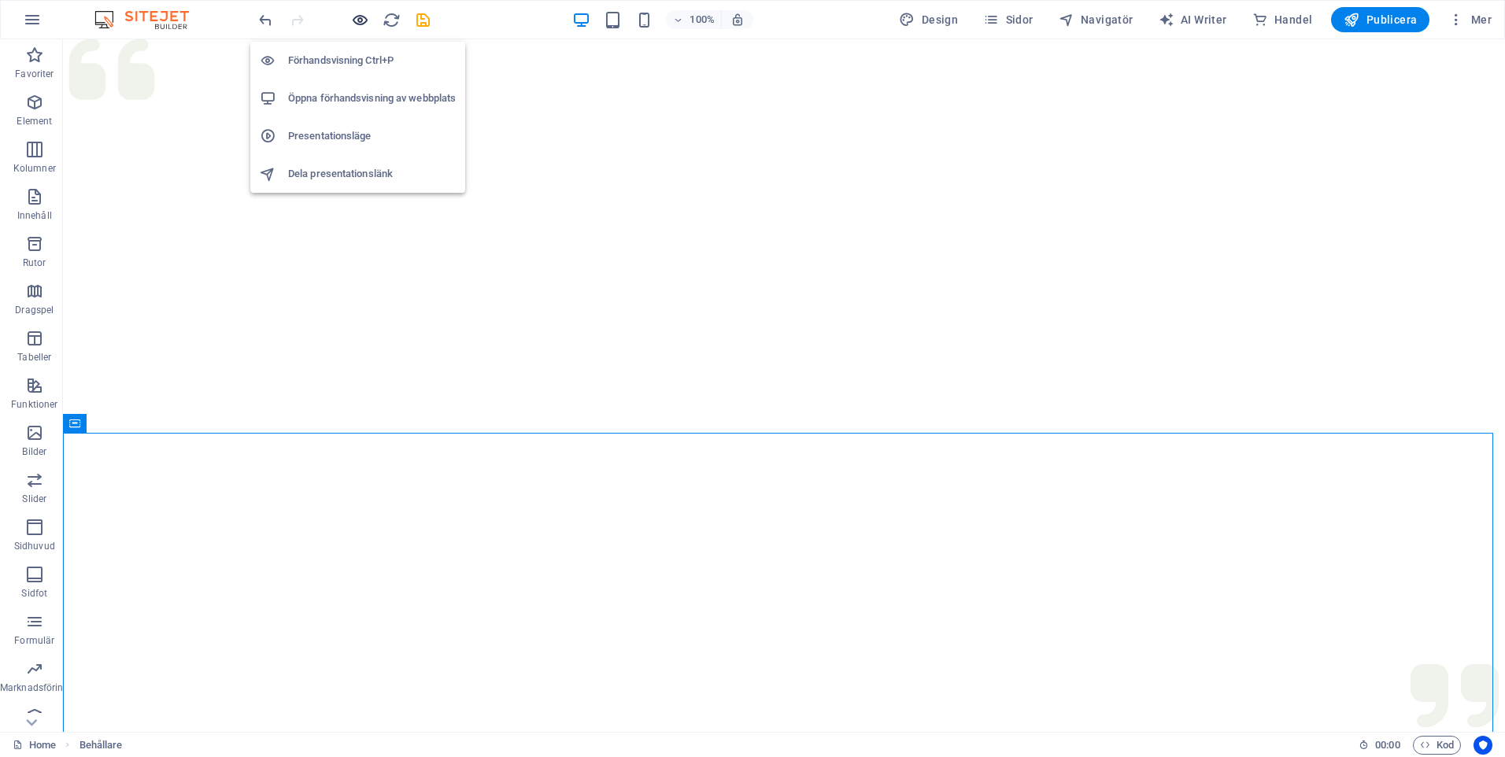
click at [358, 17] on icon "button" at bounding box center [360, 20] width 18 height 18
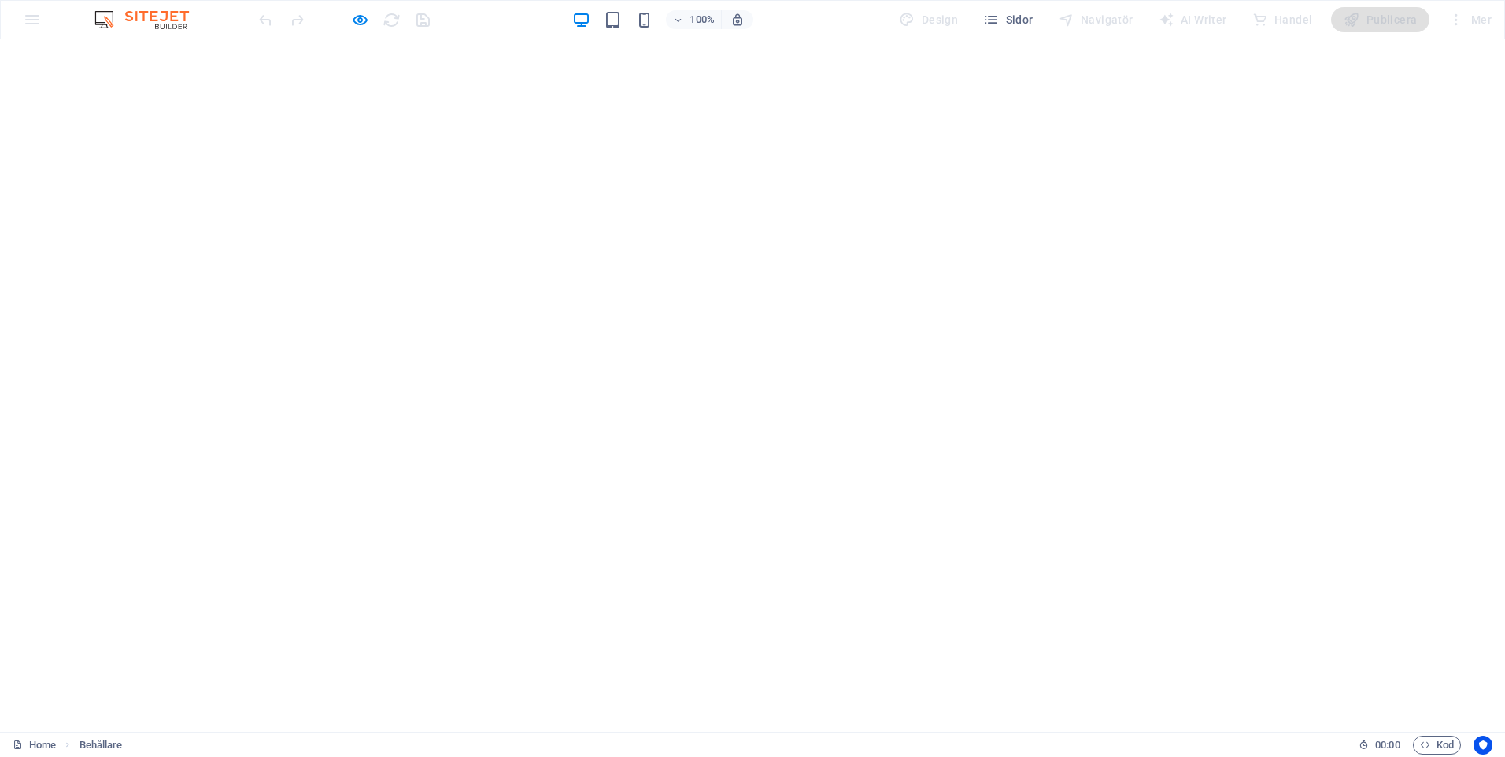
click at [368, 17] on icon "button" at bounding box center [360, 20] width 18 height 18
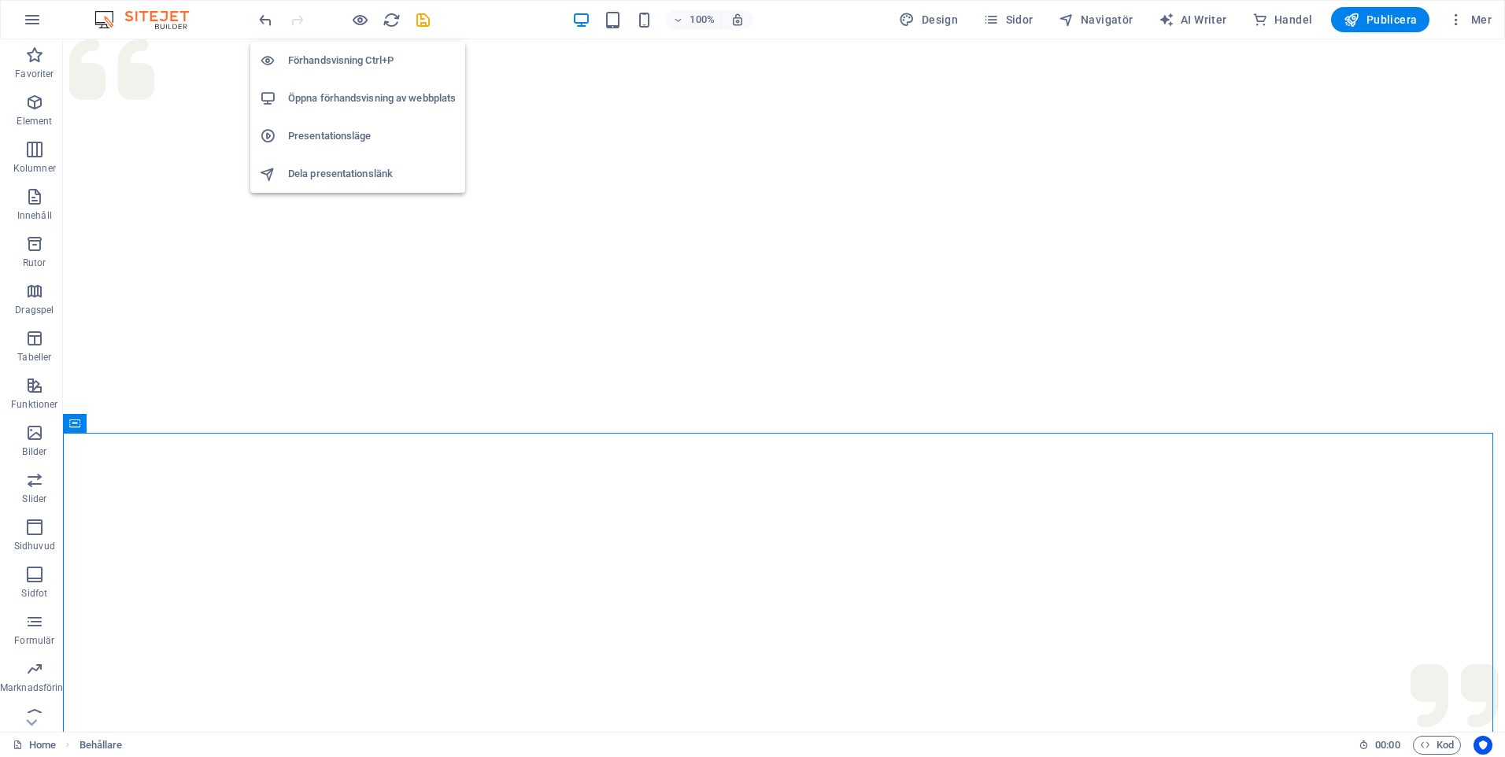
drag, startPoint x: 526, startPoint y: 209, endPoint x: 333, endPoint y: 335, distance: 230.3
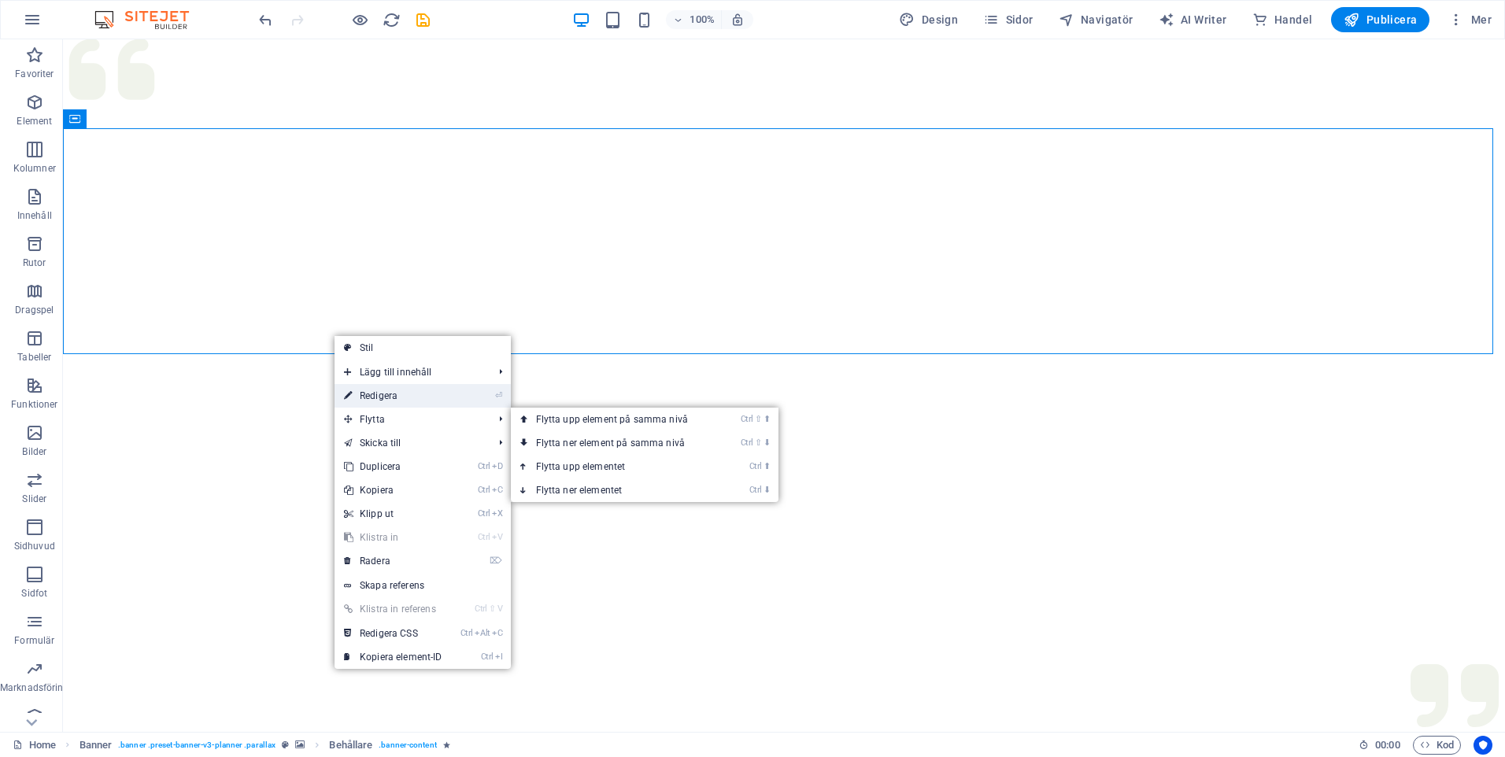
click at [408, 396] on link "⏎ Redigera" at bounding box center [393, 396] width 117 height 24
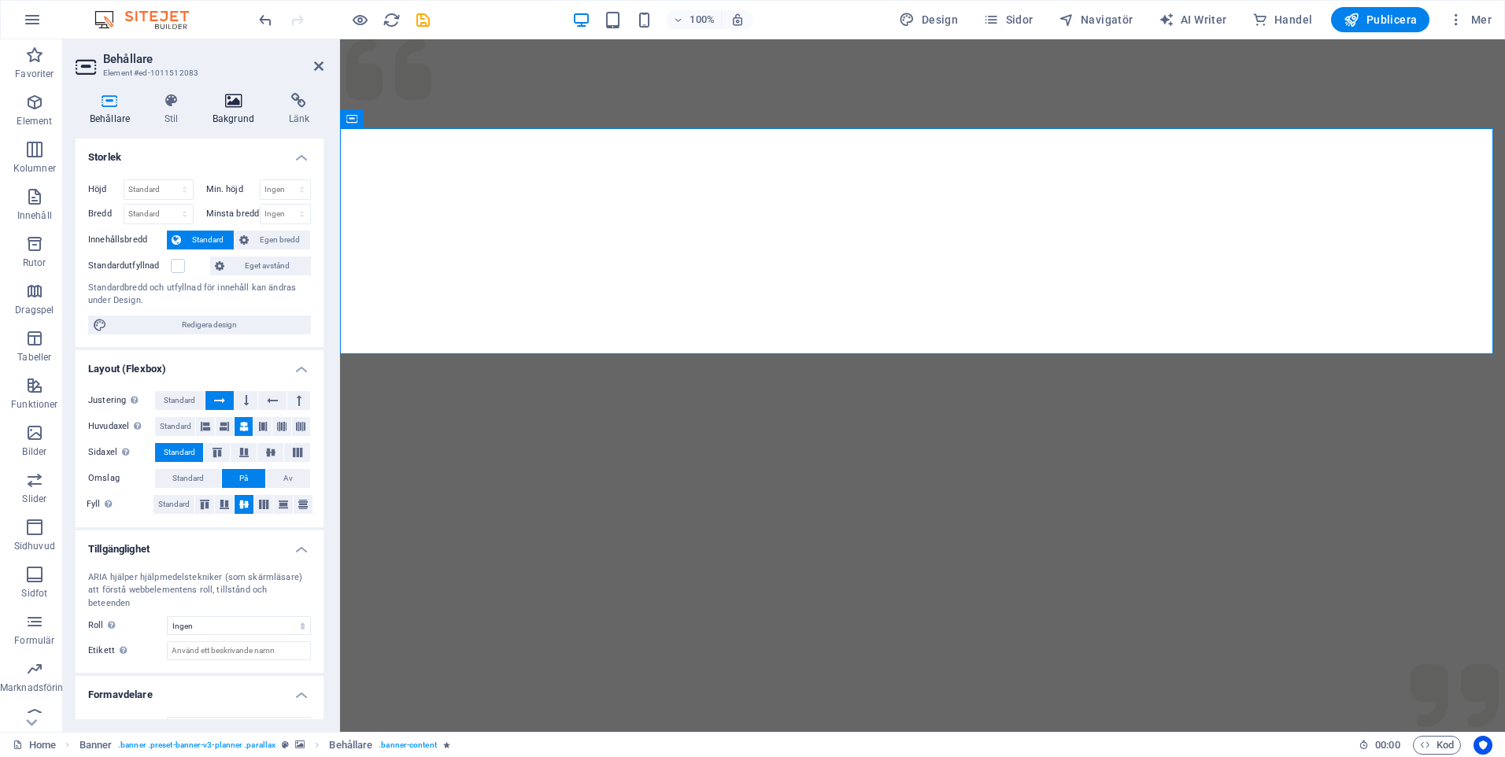
click at [227, 99] on icon at bounding box center [233, 101] width 70 height 16
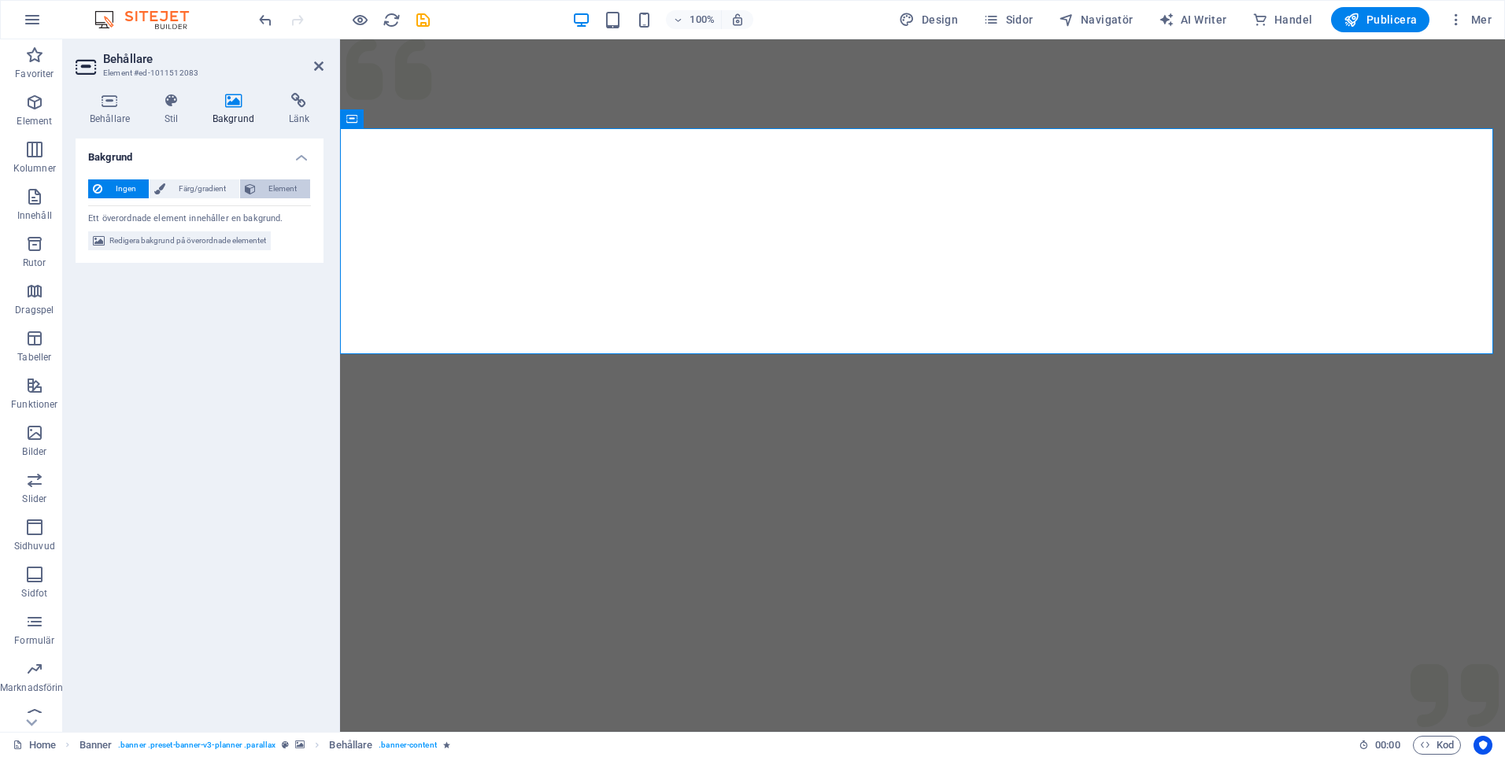
click at [276, 187] on span "Element" at bounding box center [283, 188] width 45 height 19
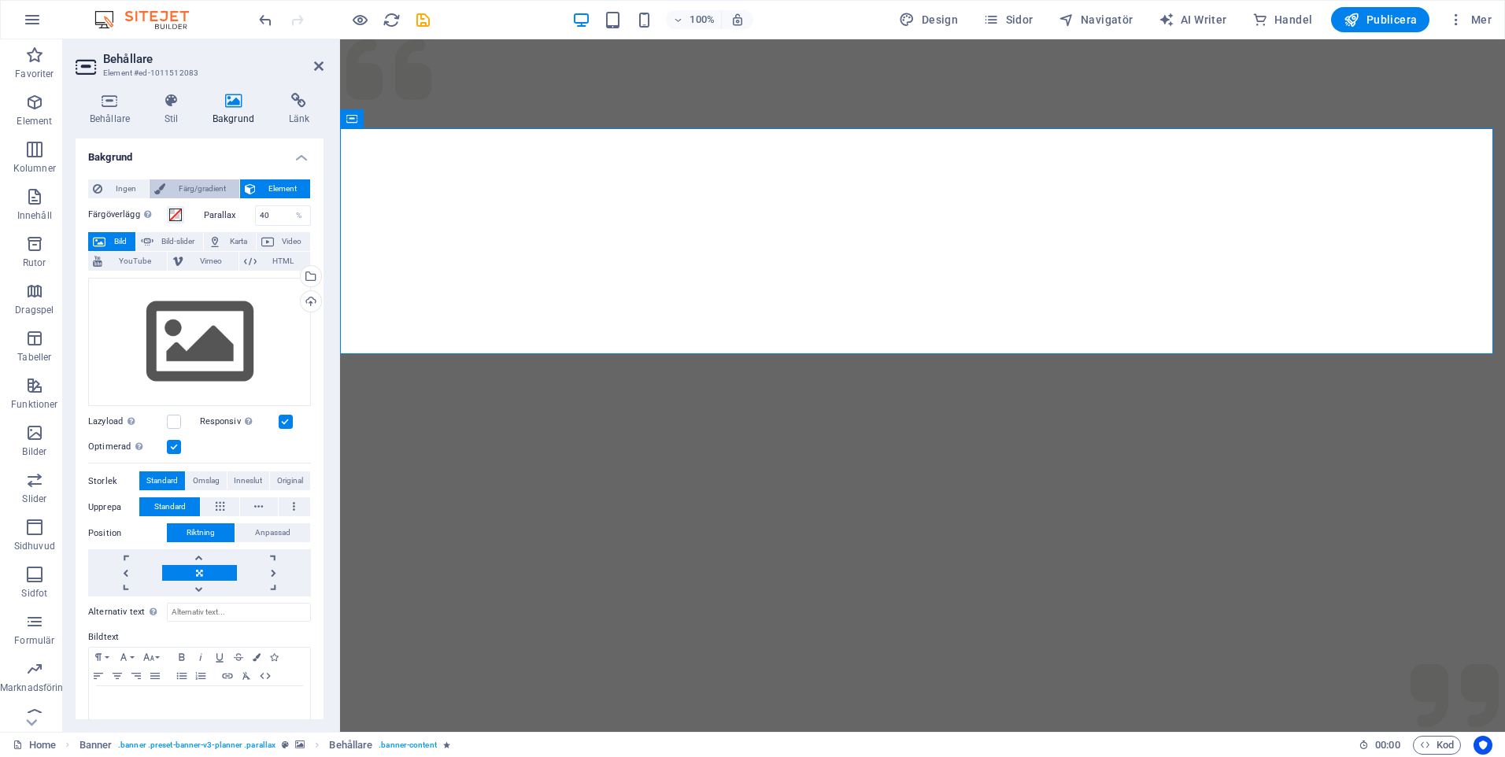
click at [187, 188] on span "Färg/gradient" at bounding box center [202, 188] width 64 height 19
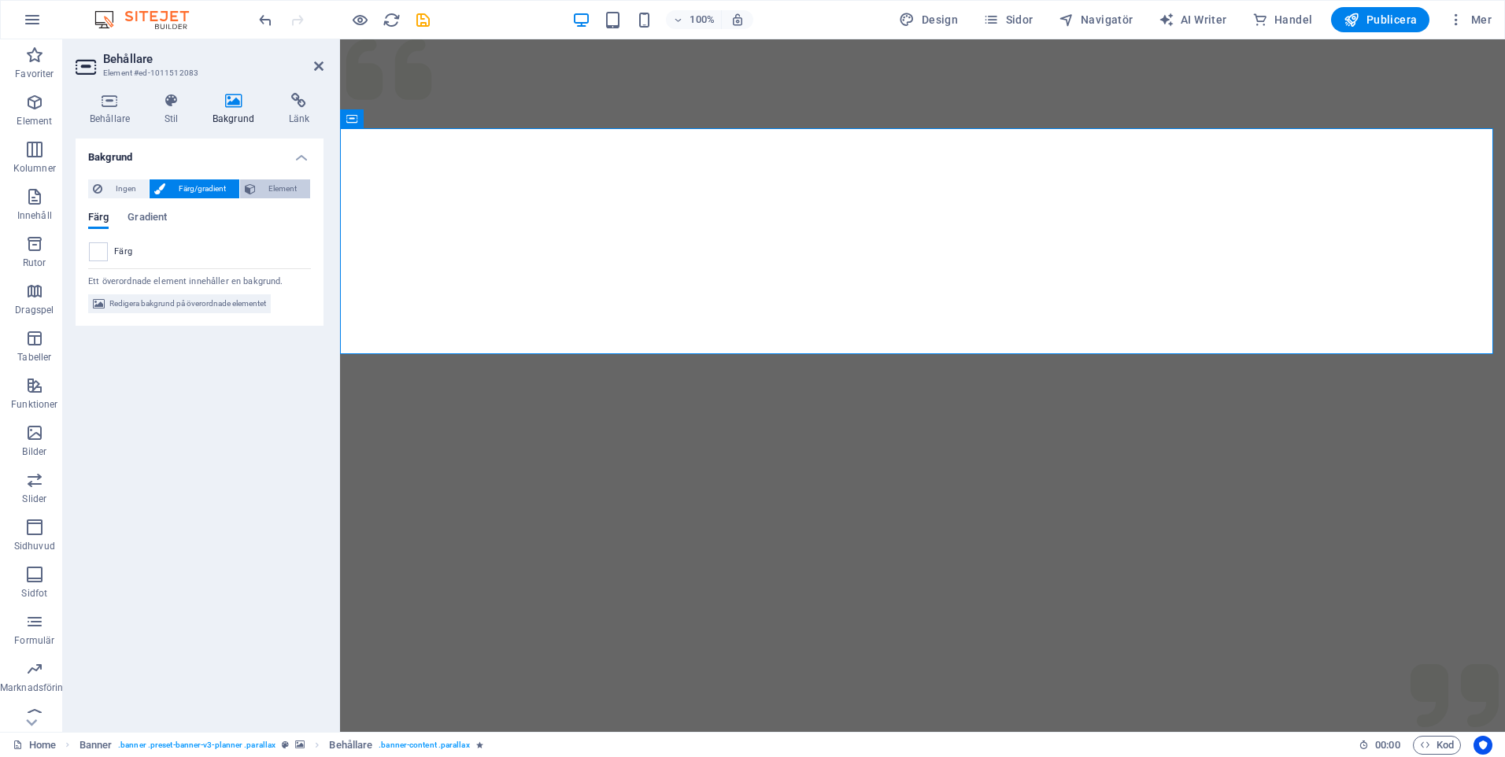
click at [283, 185] on span "Element" at bounding box center [283, 188] width 45 height 19
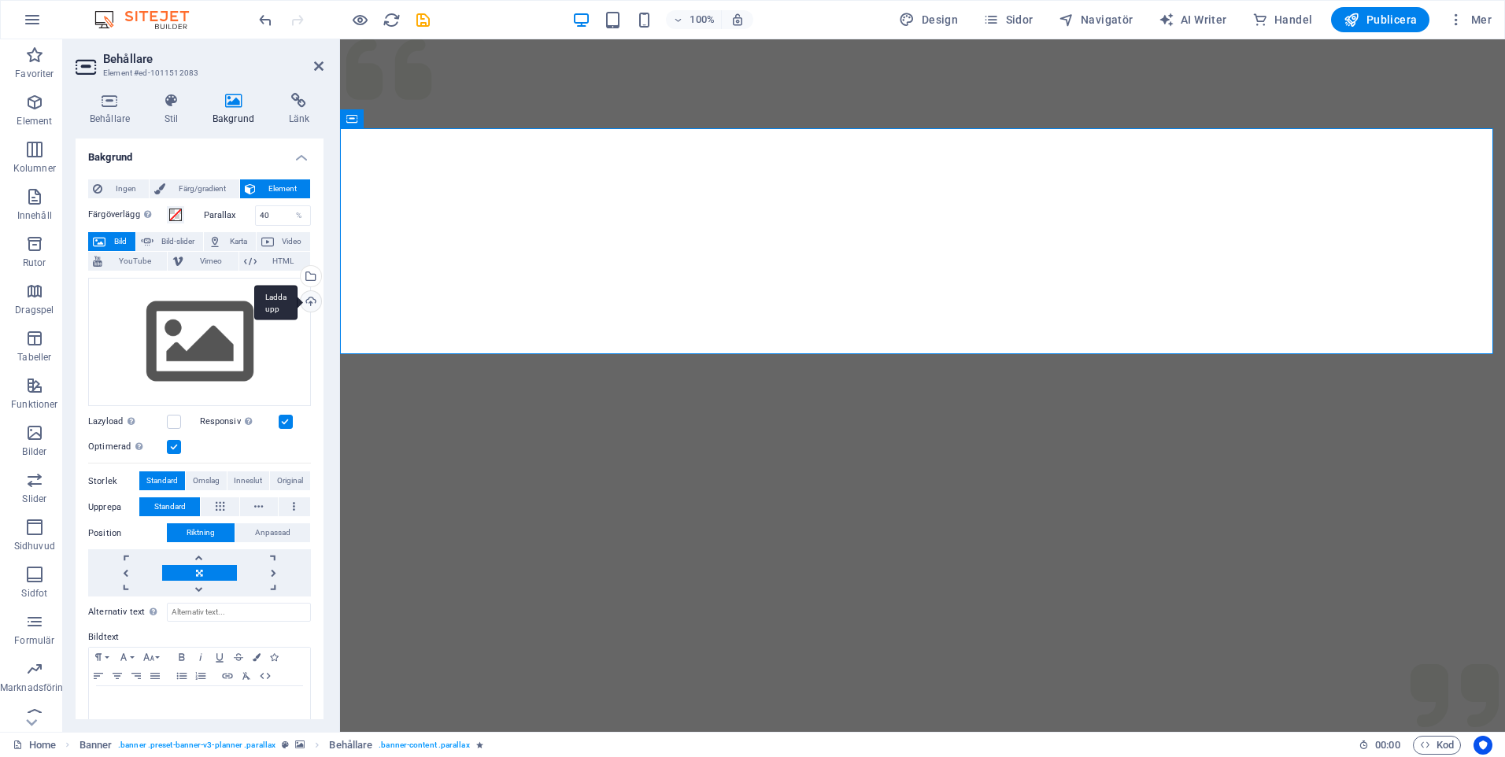
click at [302, 295] on div "Ladda upp" at bounding box center [310, 303] width 24 height 24
click at [200, 312] on div "Dra filer hit, klicka för att välja filer eller välj filer från Filer eller vår…" at bounding box center [199, 342] width 223 height 129
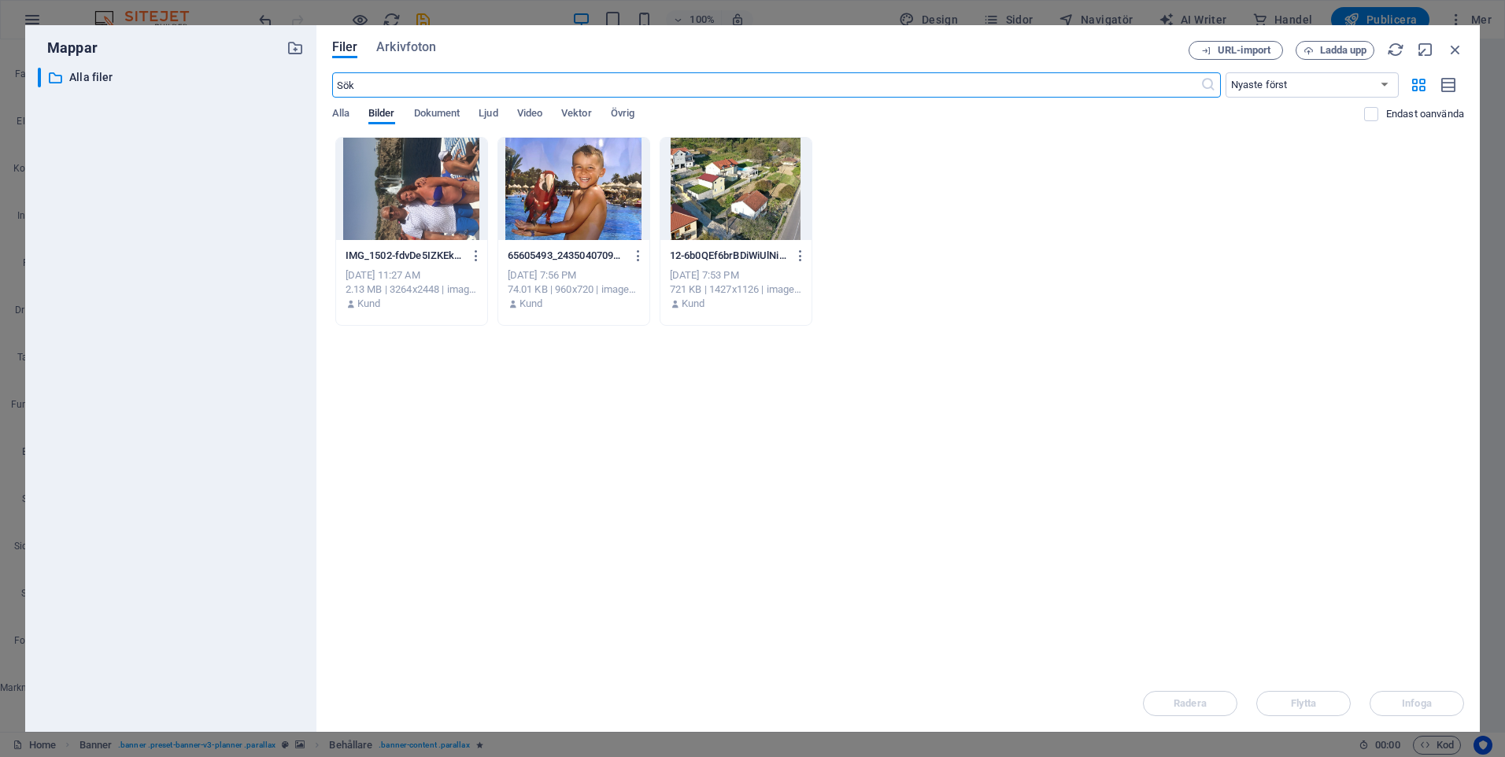
click at [748, 198] on div at bounding box center [735, 189] width 151 height 102
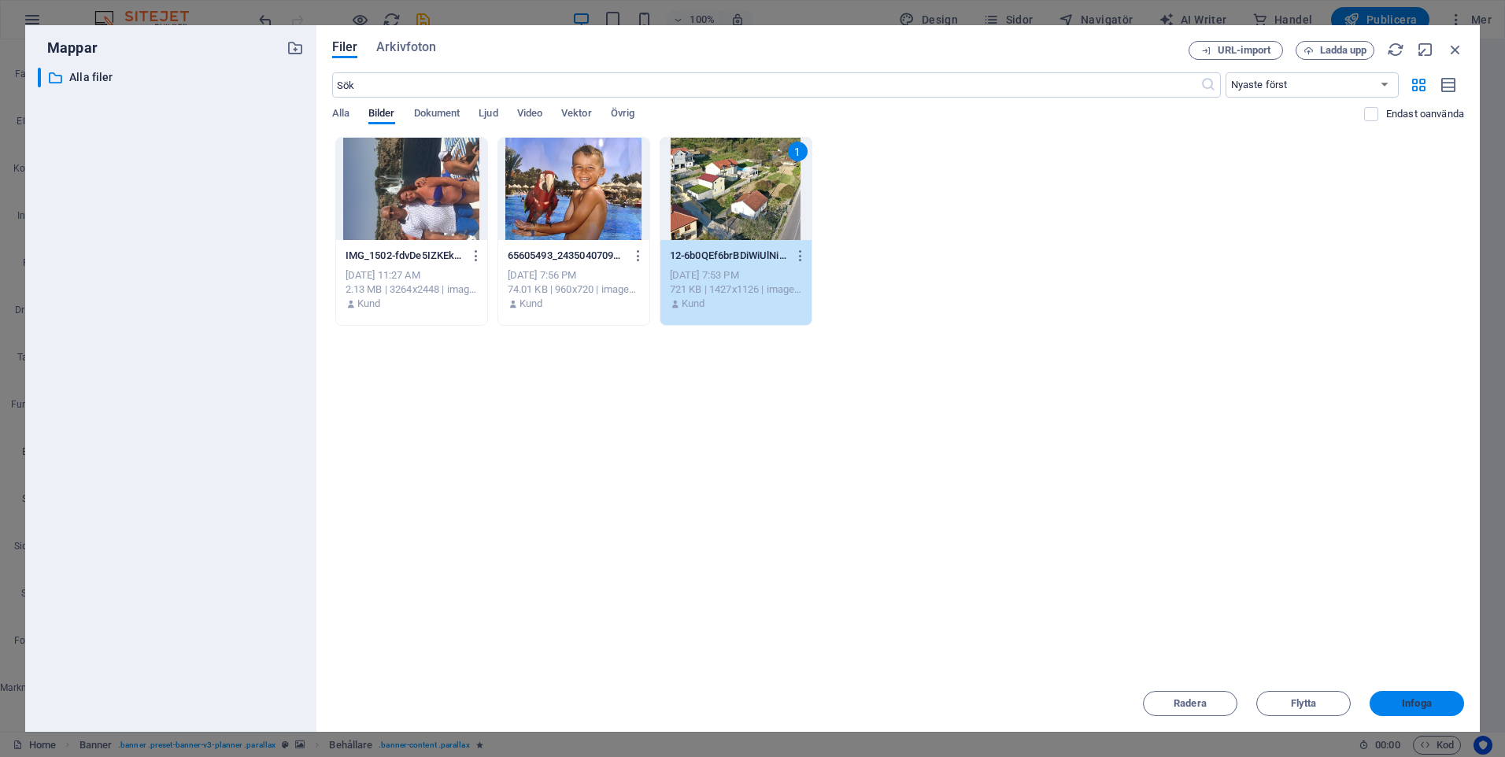
click at [1410, 708] on span "Infoga" at bounding box center [1417, 703] width 30 height 9
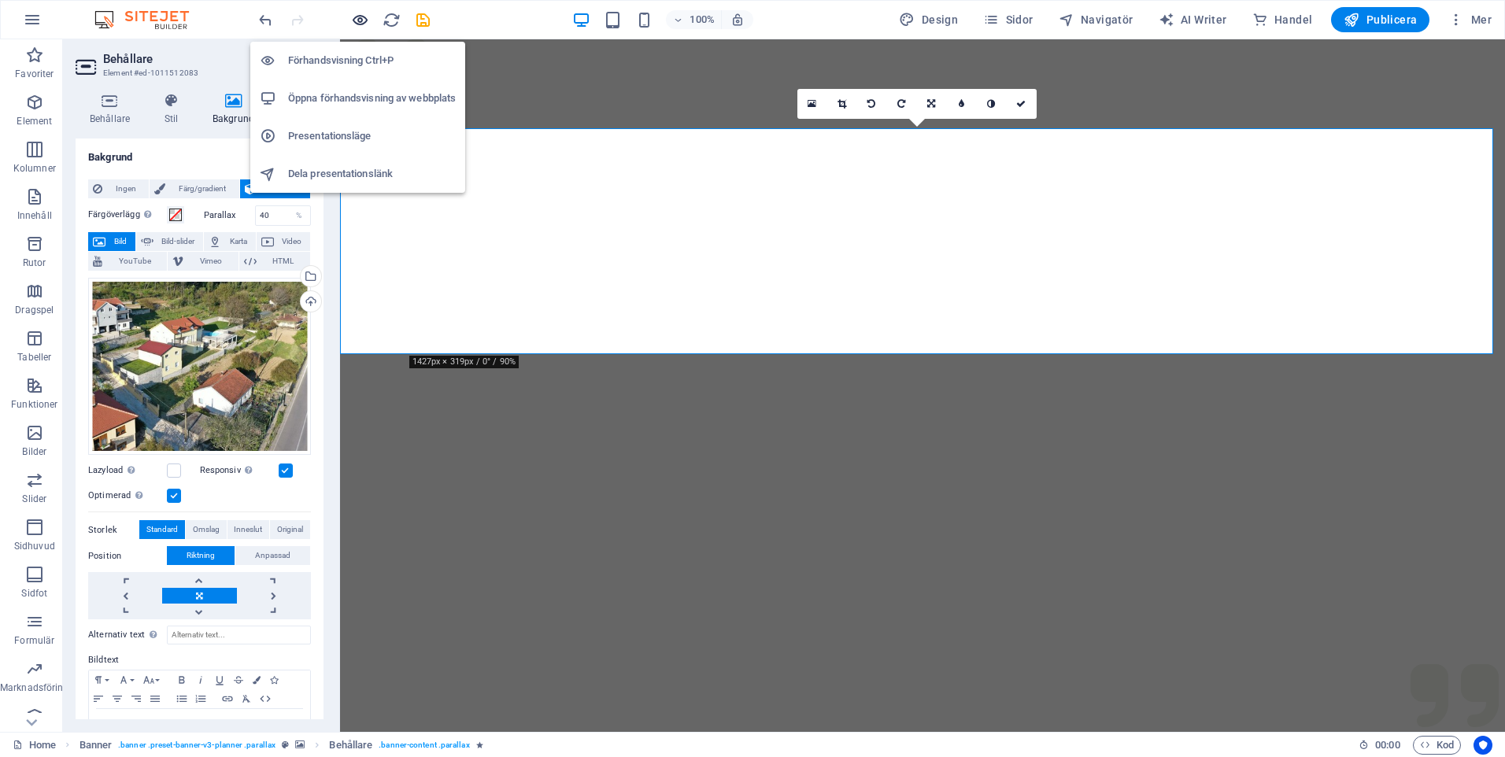
click at [356, 15] on icon "button" at bounding box center [360, 20] width 18 height 18
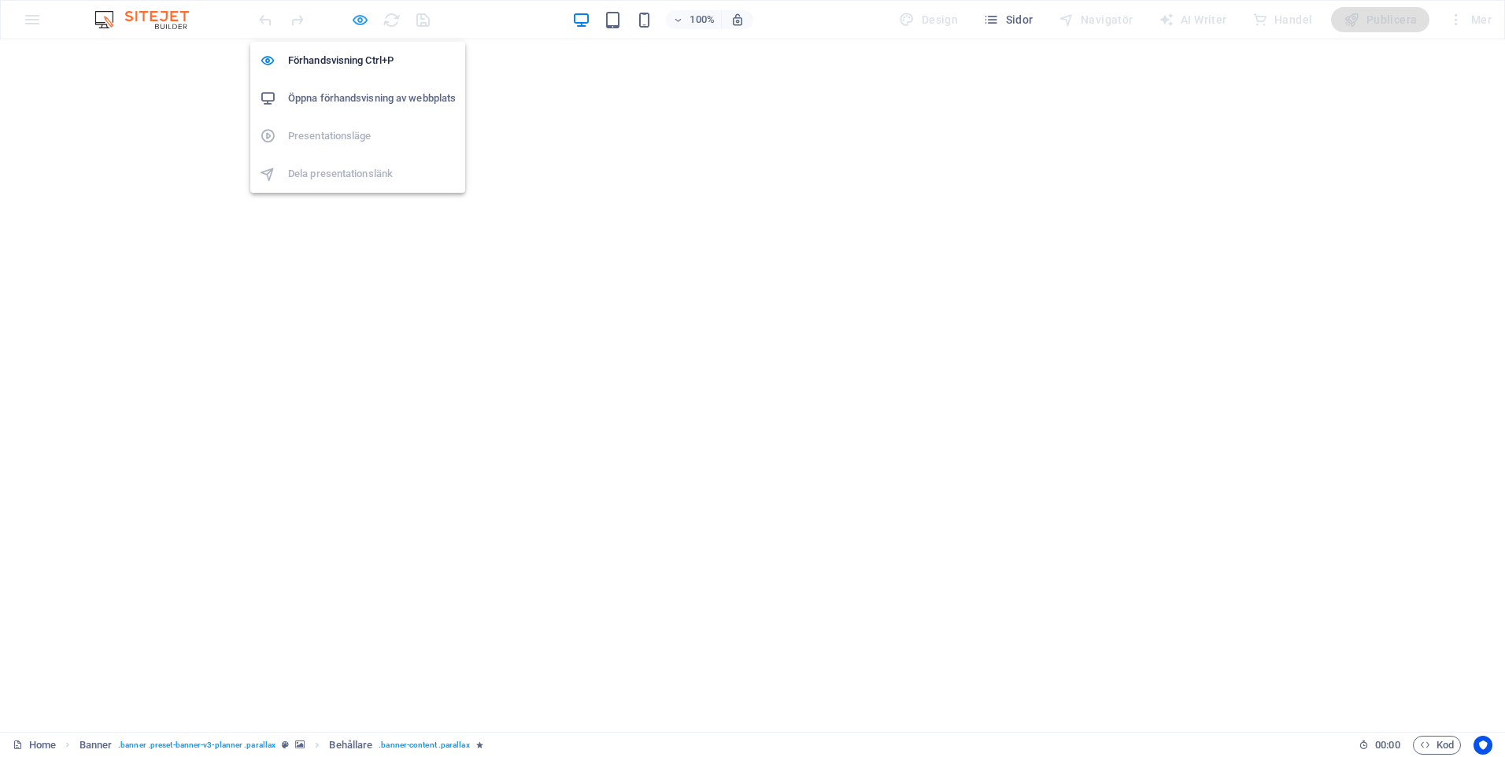
click at [367, 24] on icon "button" at bounding box center [360, 20] width 18 height 18
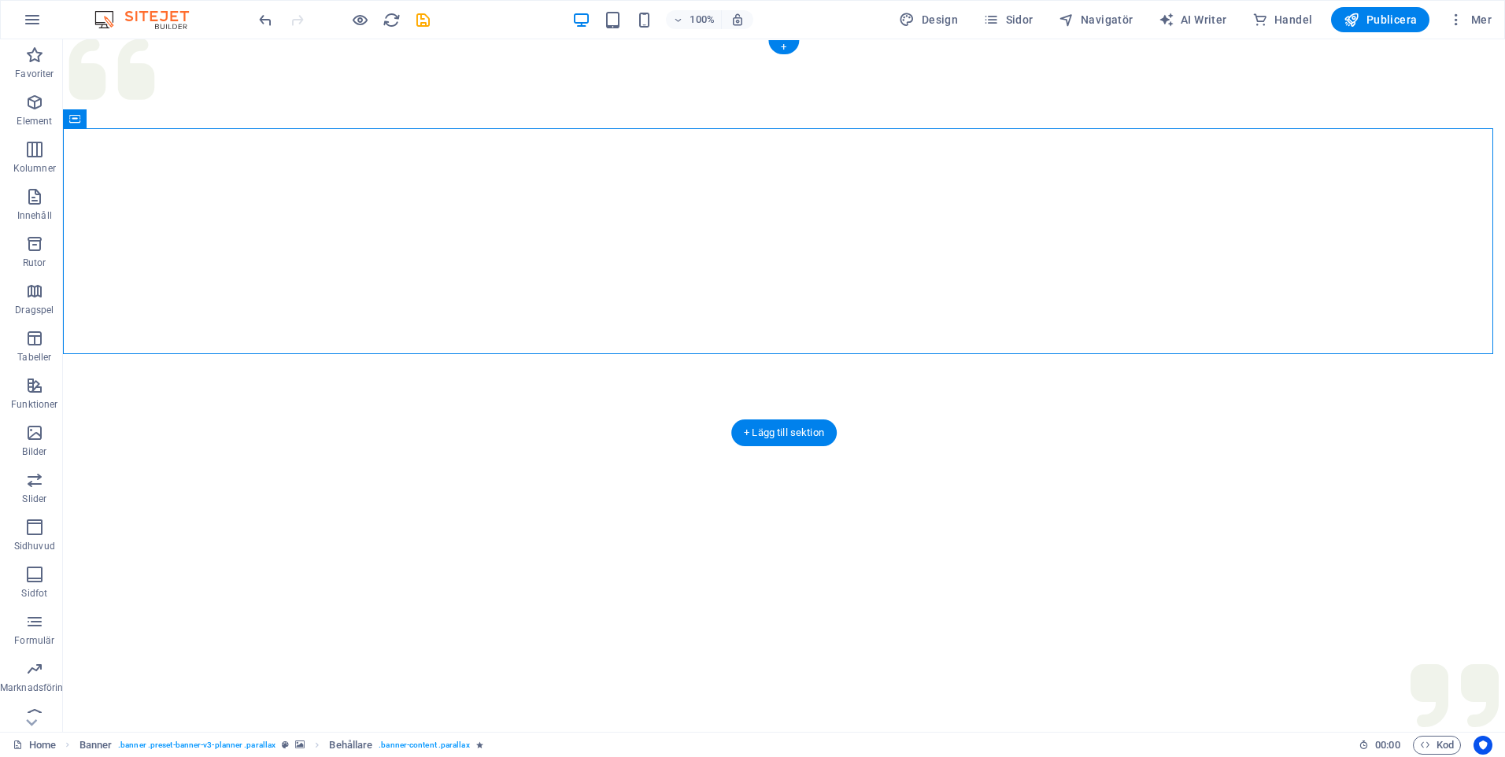
click at [530, 39] on img "1/1" at bounding box center [778, 39] width 1430 height 0
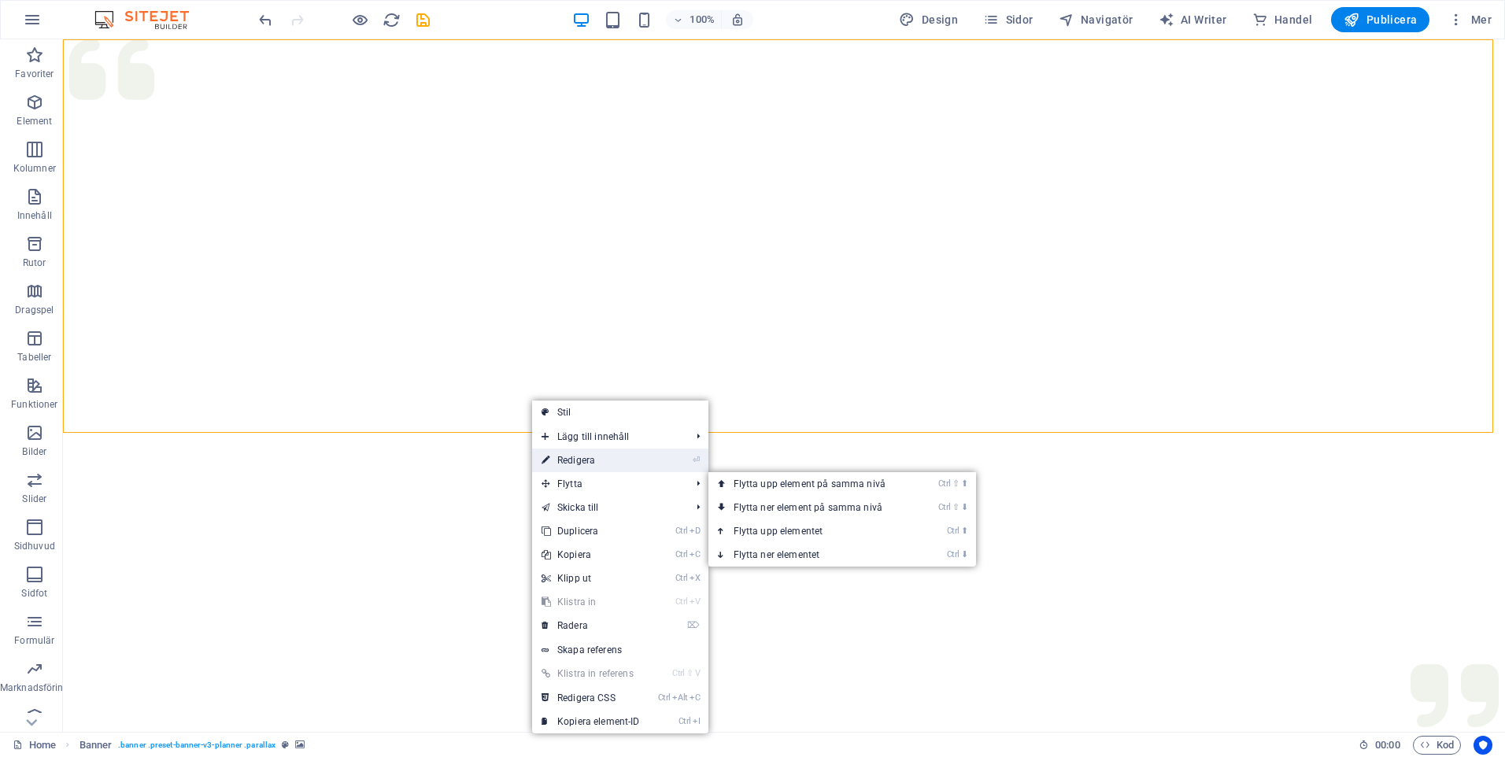
click at [584, 458] on link "⏎ Redigera" at bounding box center [590, 461] width 117 height 24
select select "px"
select select "header"
select select "ms"
select select "s"
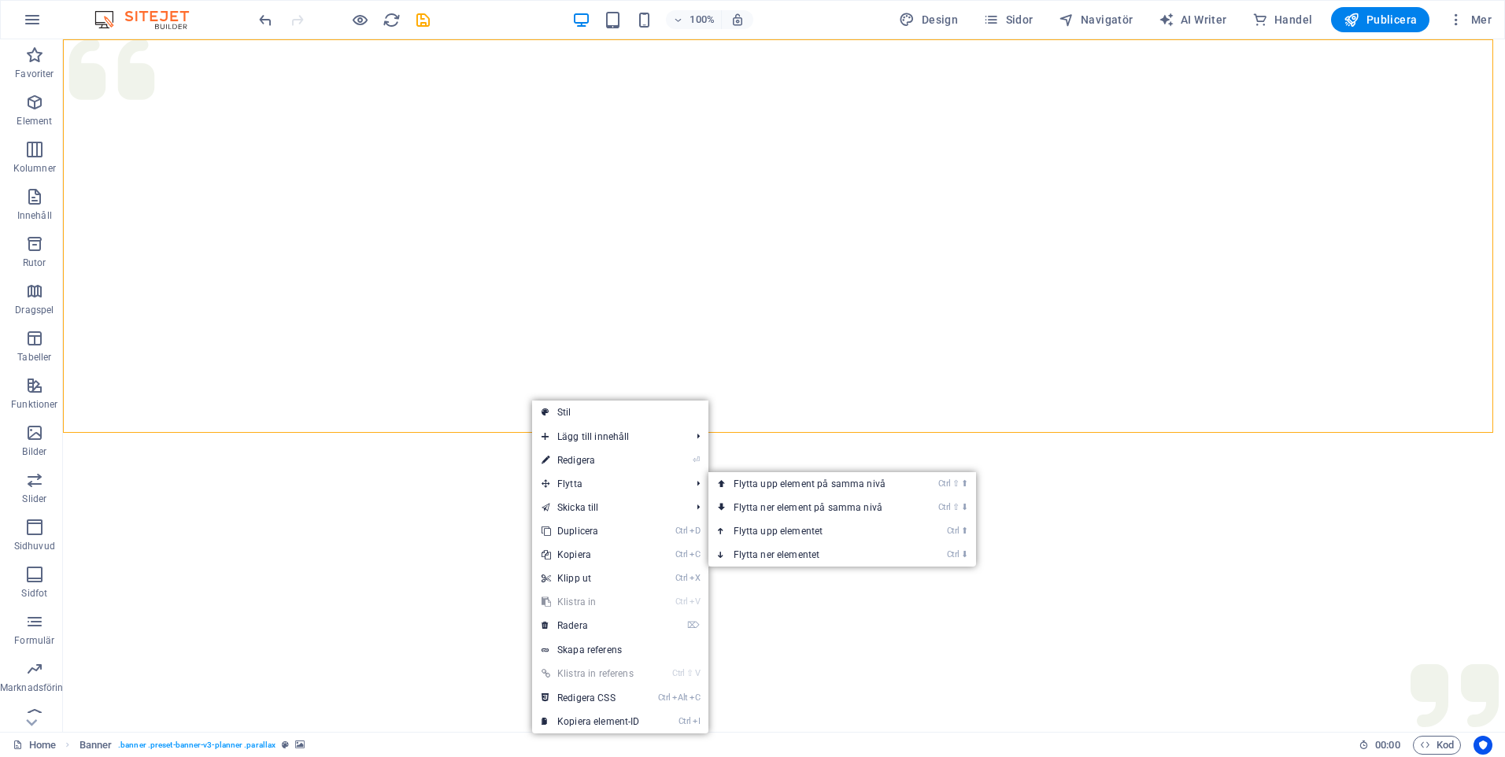
select select "progressive"
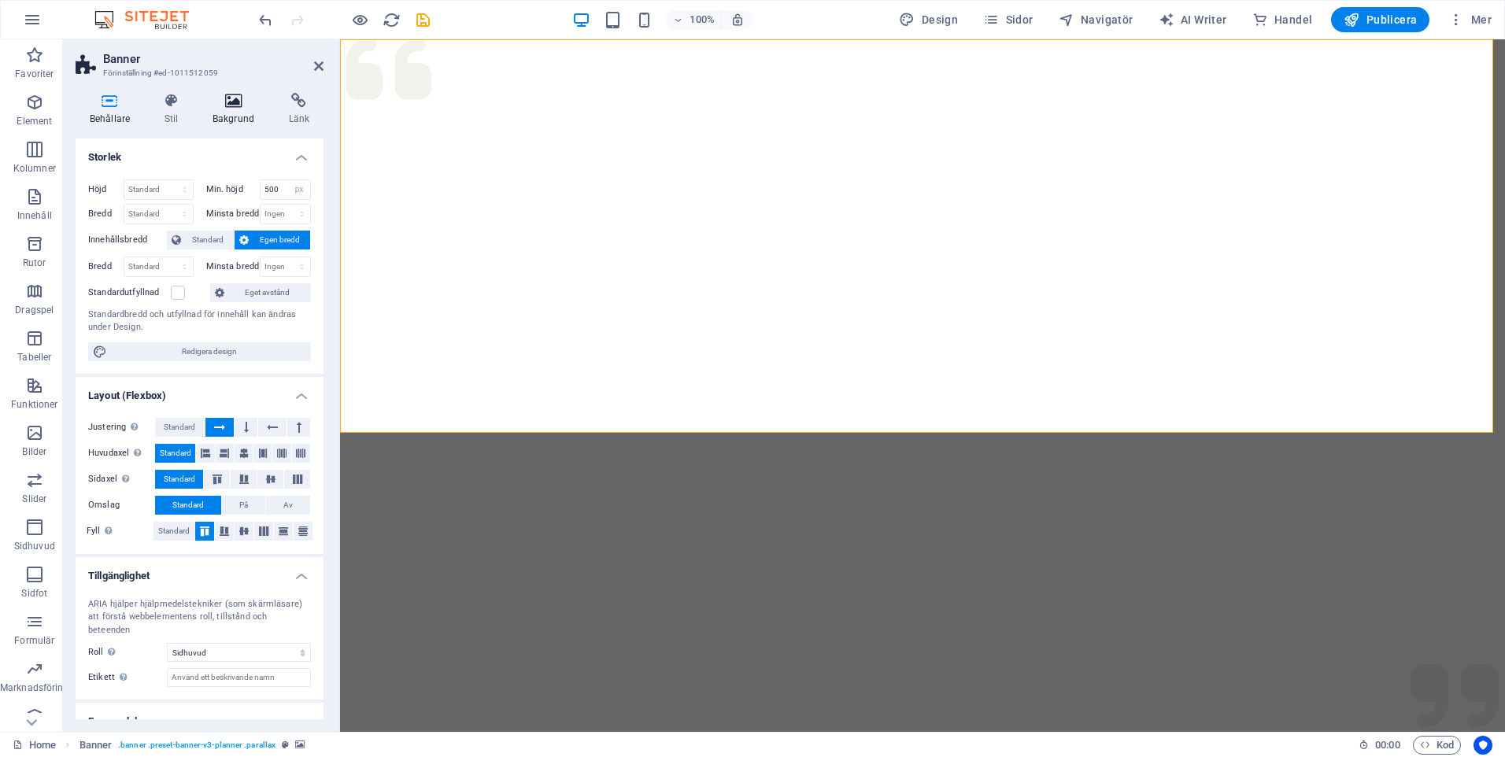
click at [235, 100] on icon at bounding box center [233, 101] width 70 height 16
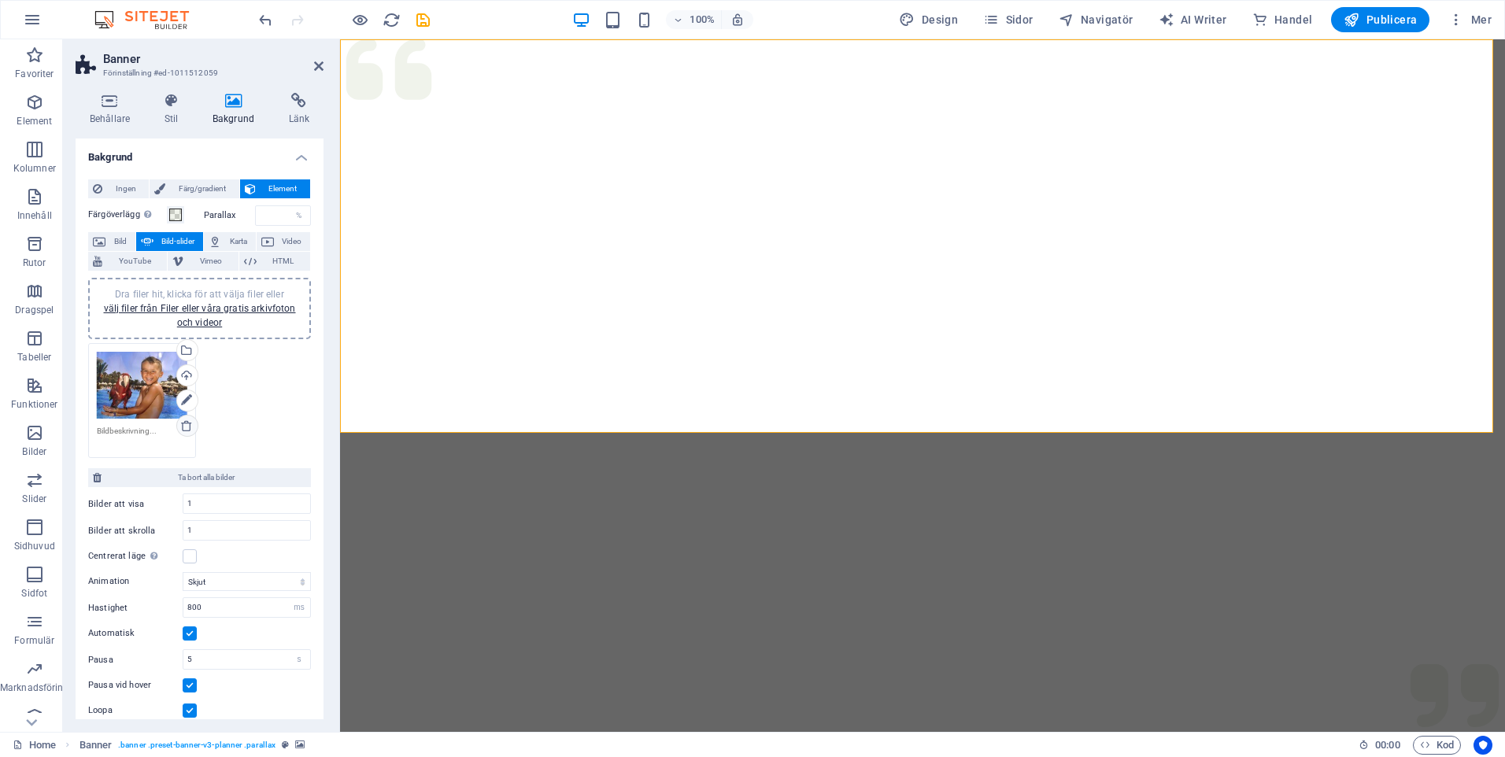
click at [191, 423] on icon at bounding box center [186, 426] width 13 height 13
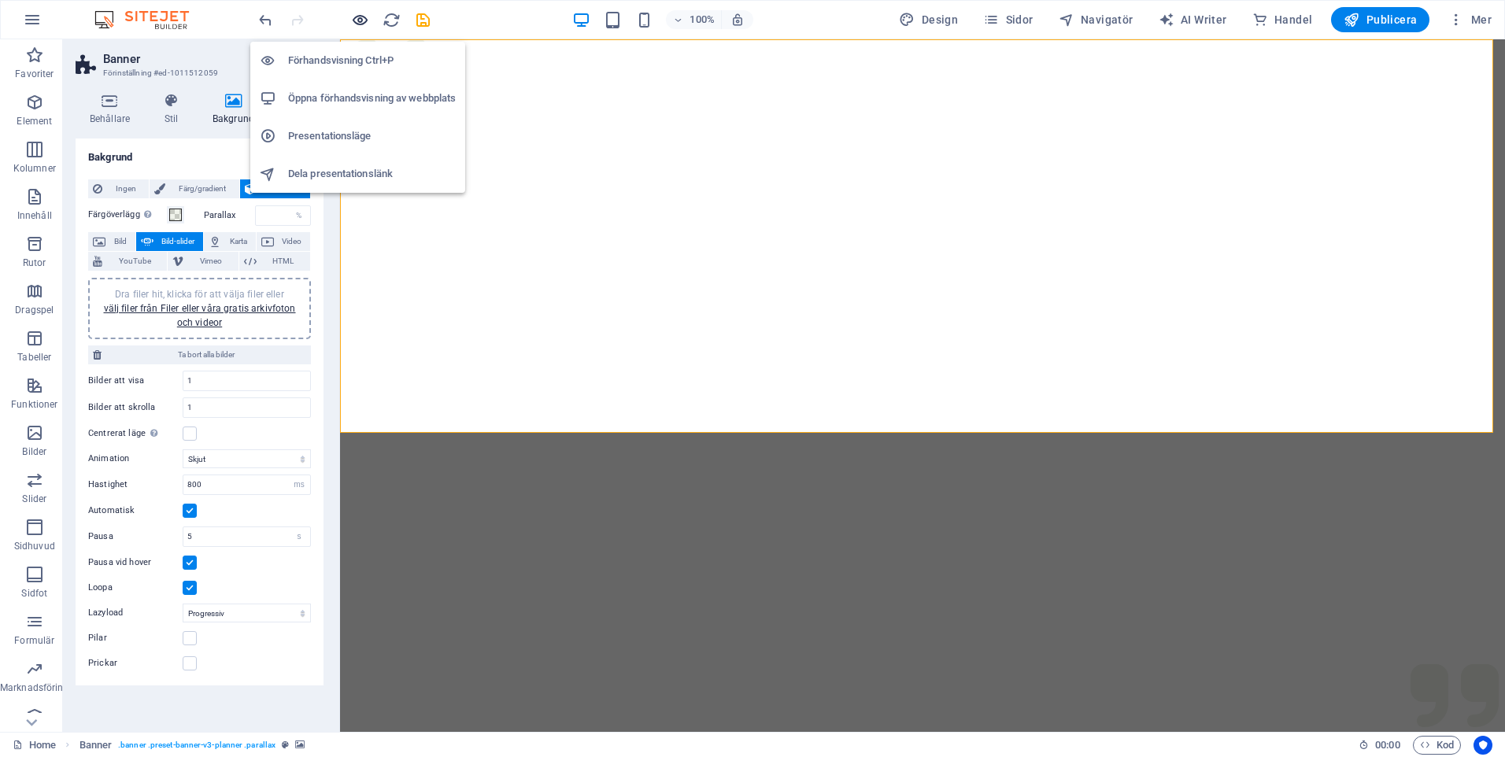
click at [364, 20] on icon "button" at bounding box center [360, 20] width 18 height 18
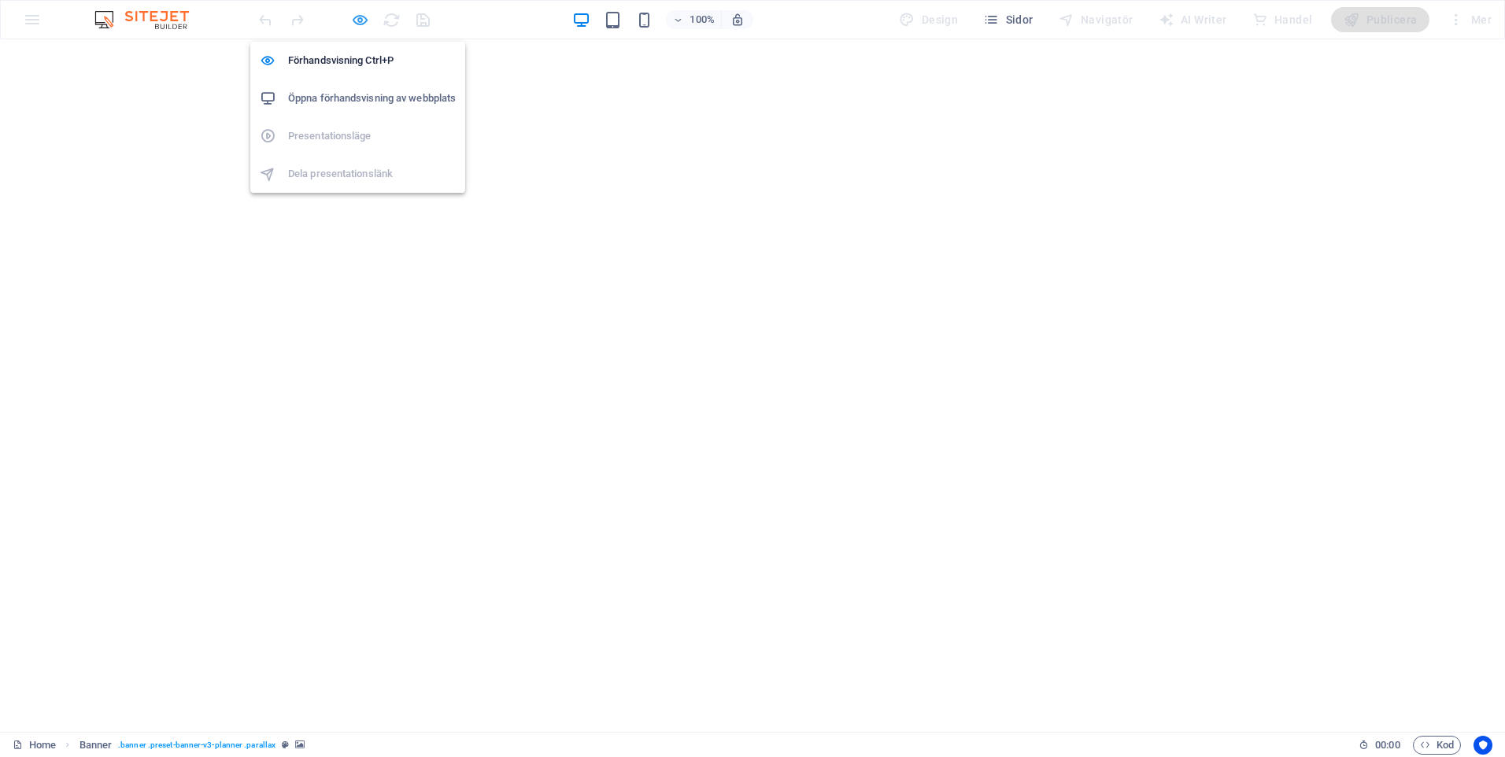
click at [364, 15] on icon "button" at bounding box center [360, 20] width 18 height 18
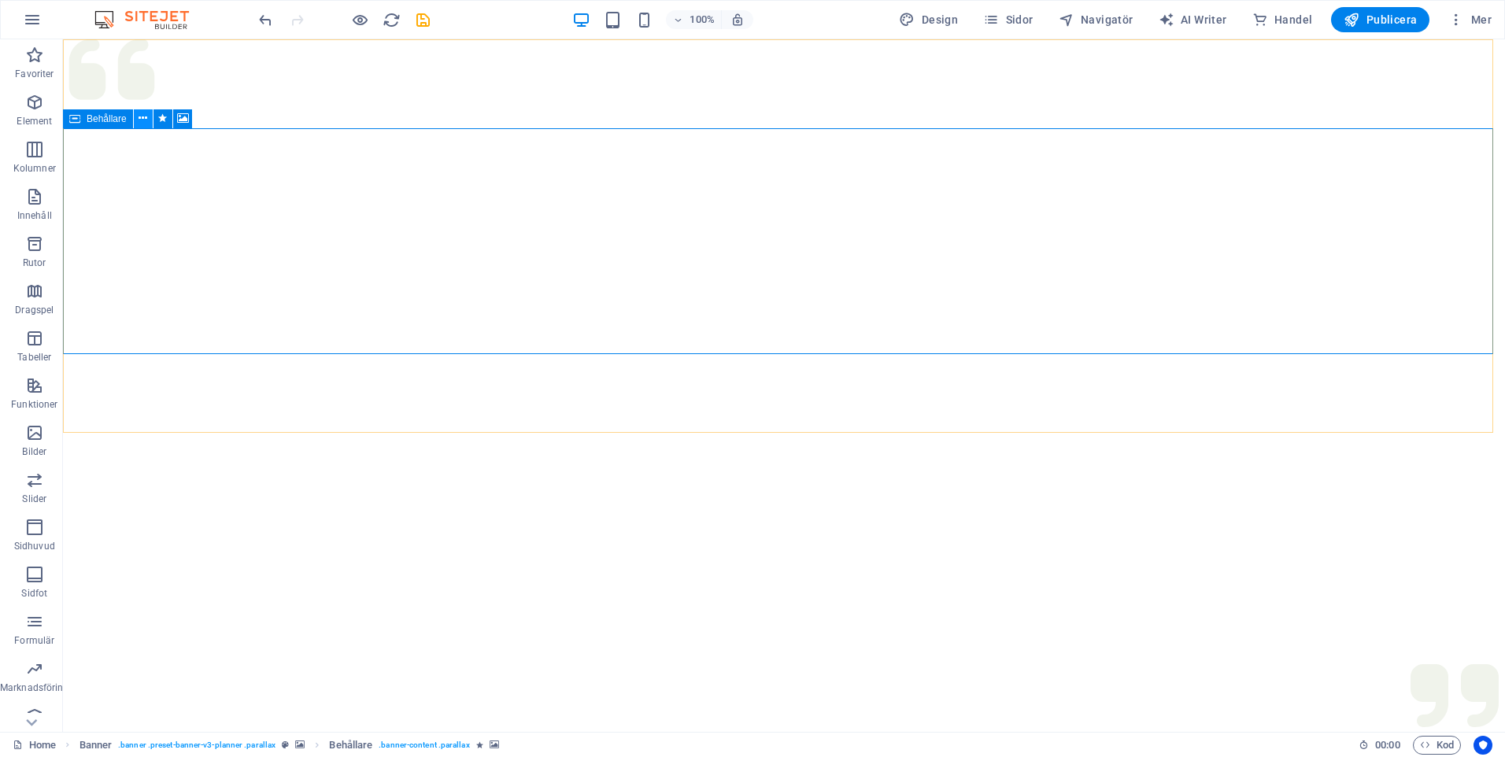
click at [144, 117] on icon at bounding box center [143, 118] width 9 height 17
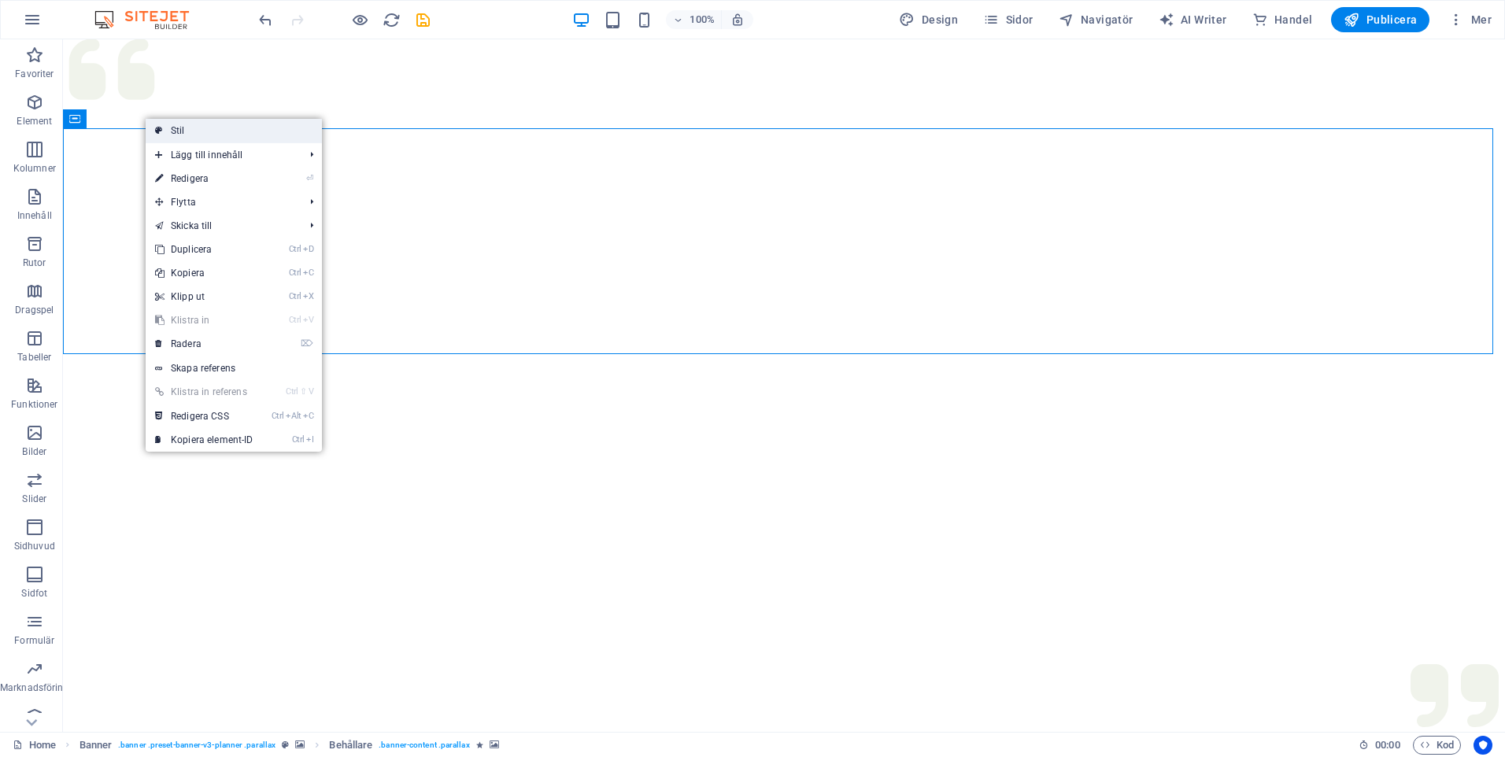
click at [187, 131] on link "Stil" at bounding box center [234, 131] width 176 height 24
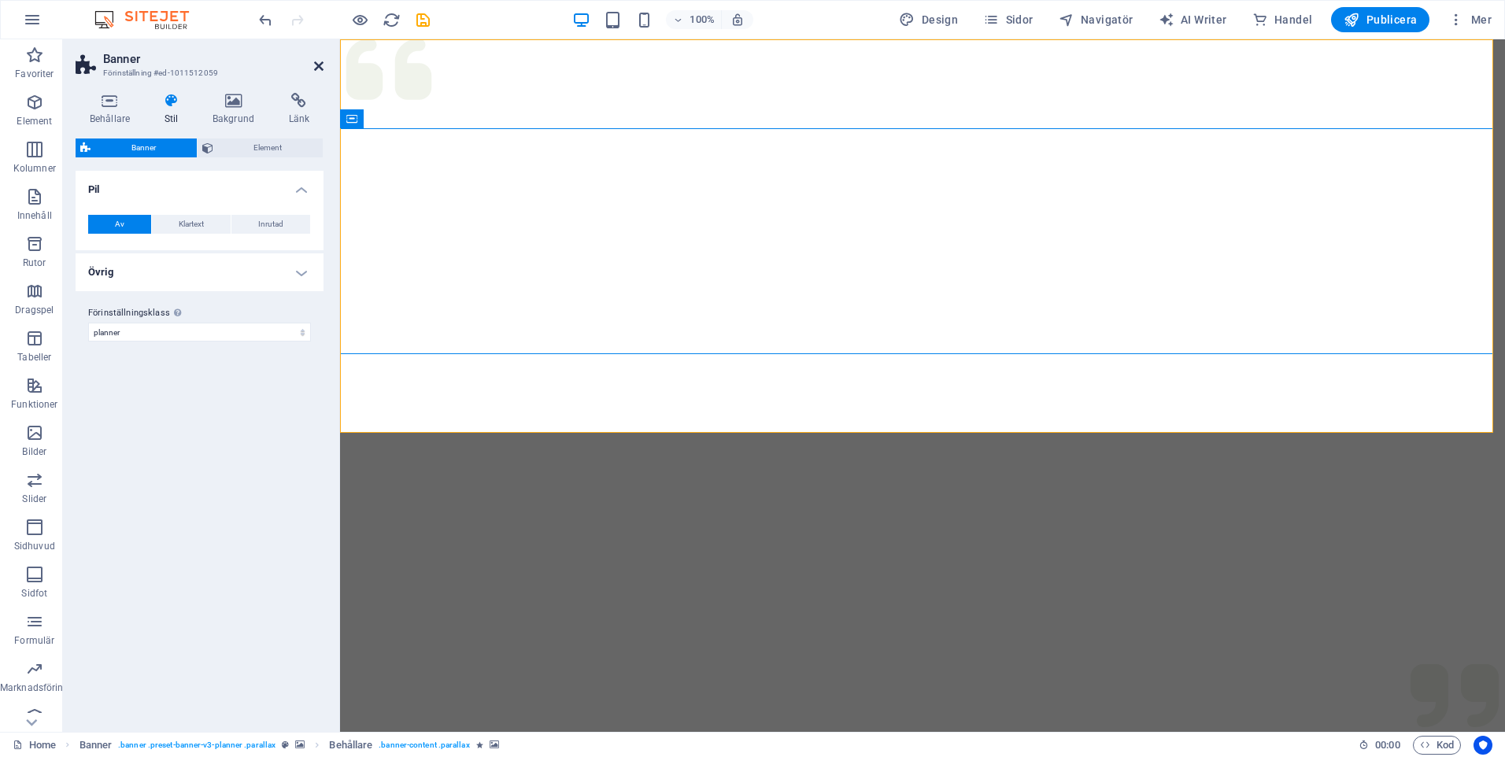
click at [314, 62] on icon at bounding box center [318, 66] width 9 height 13
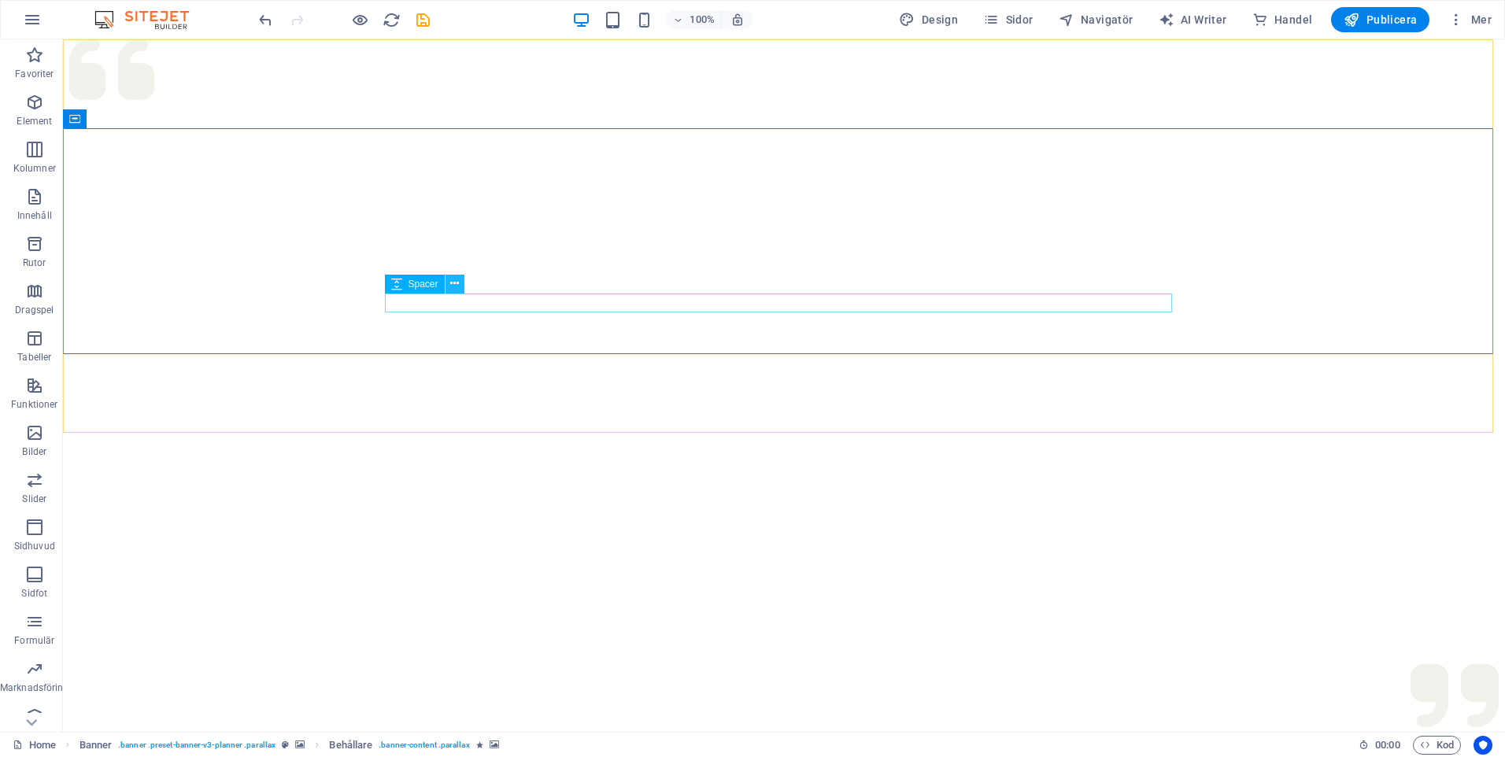
click at [457, 286] on icon at bounding box center [454, 283] width 9 height 17
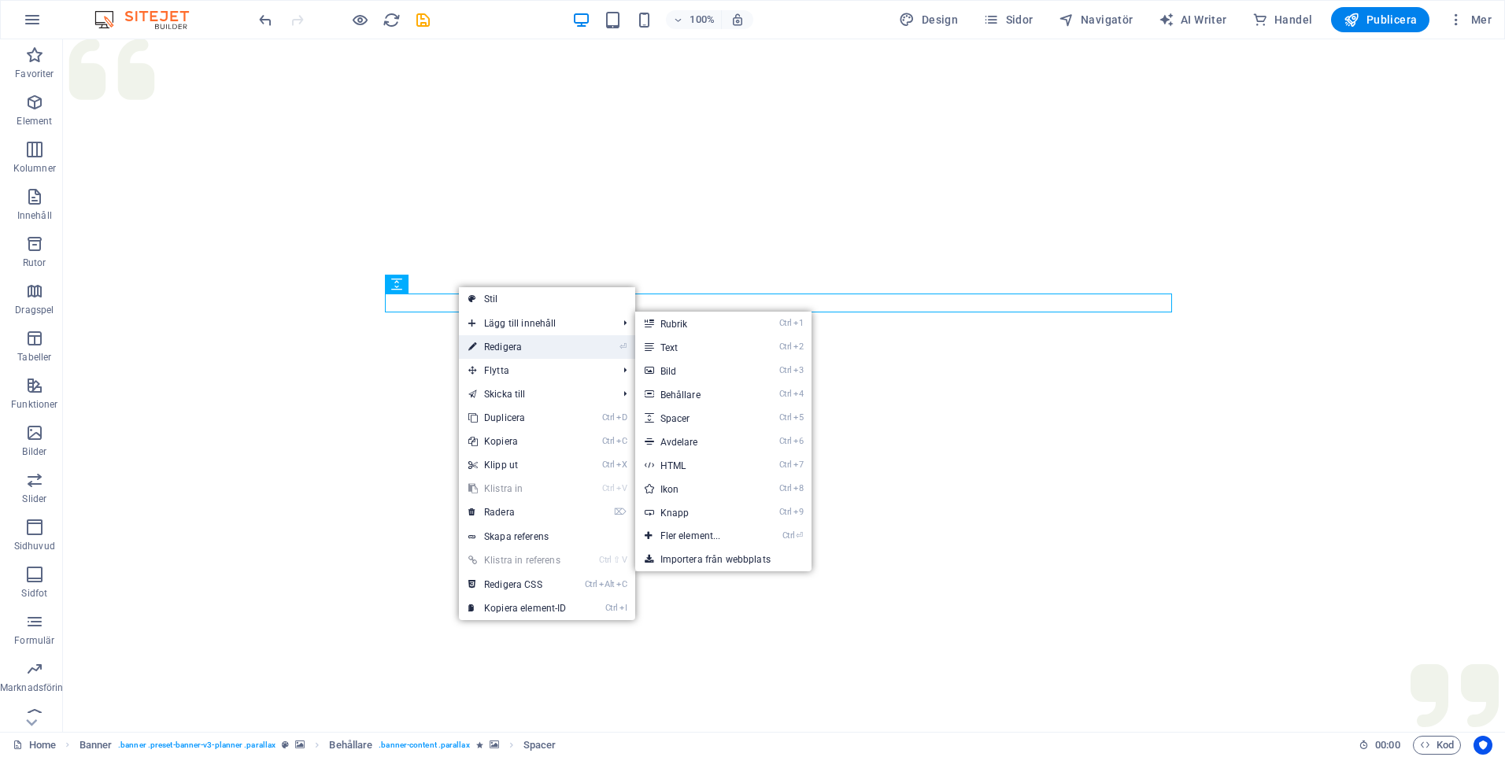
click at [507, 342] on link "⏎ Redigera" at bounding box center [517, 347] width 117 height 24
select select "px"
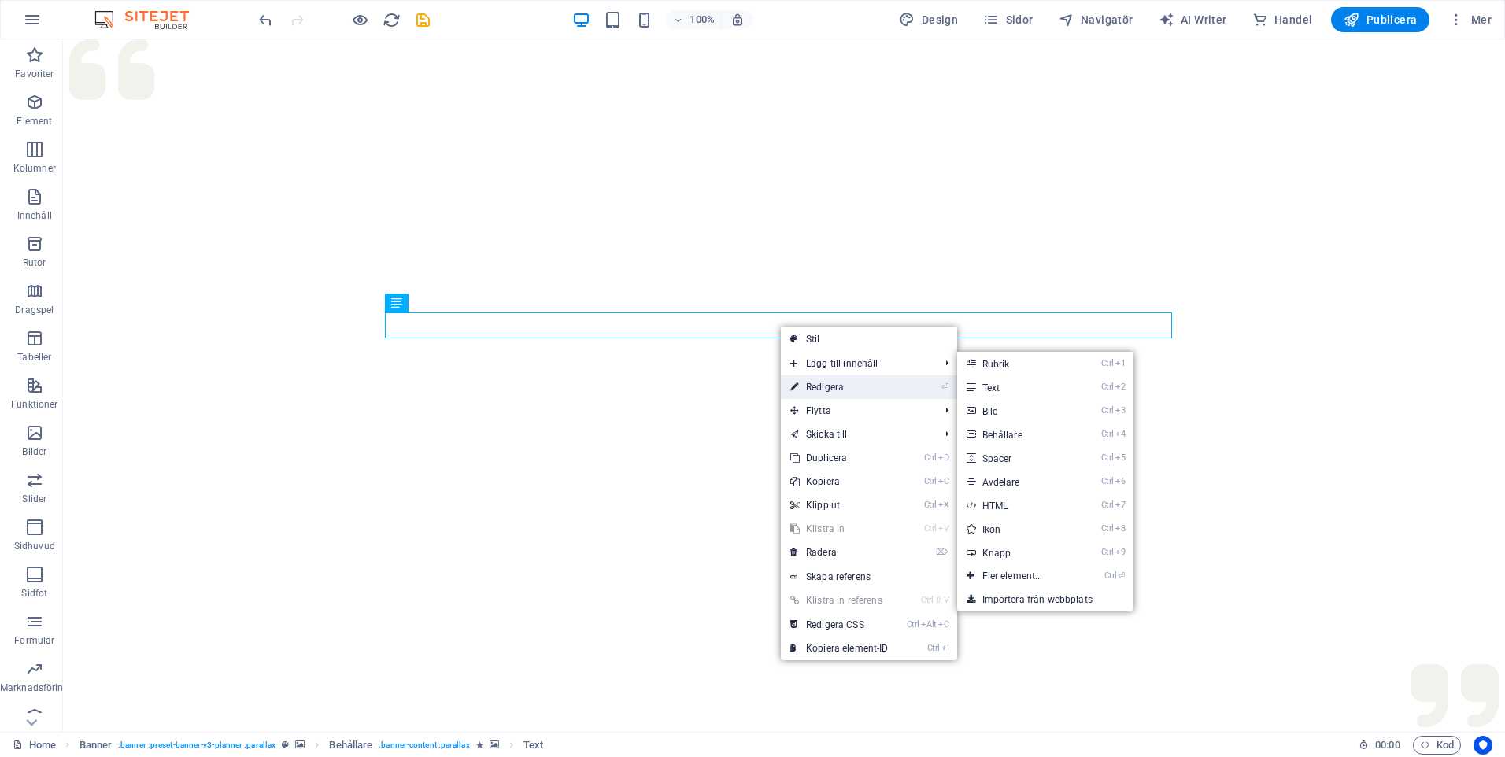
click at [826, 388] on link "⏎ Redigera" at bounding box center [839, 387] width 117 height 24
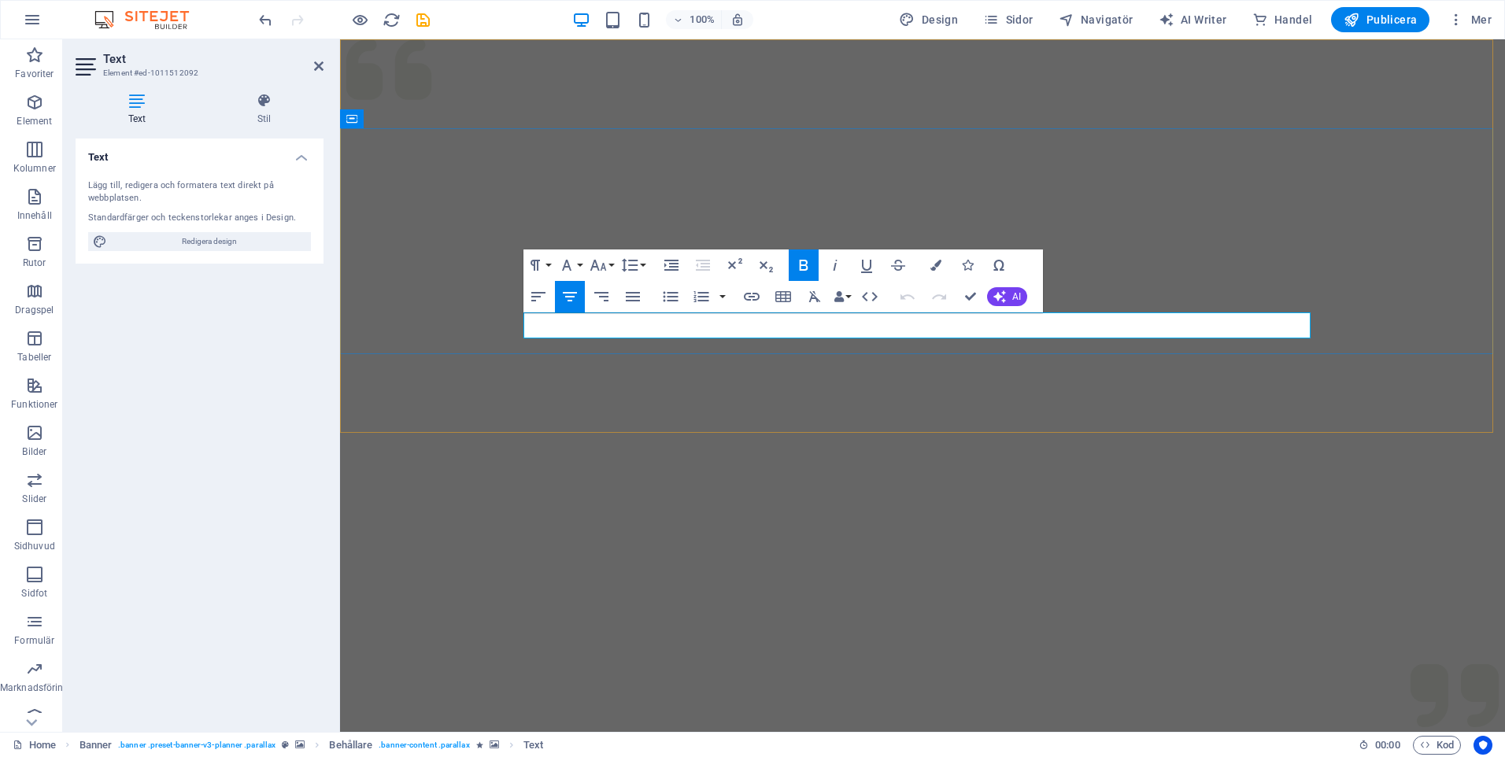
drag, startPoint x: 1062, startPoint y: 329, endPoint x: 718, endPoint y: 324, distance: 344.0
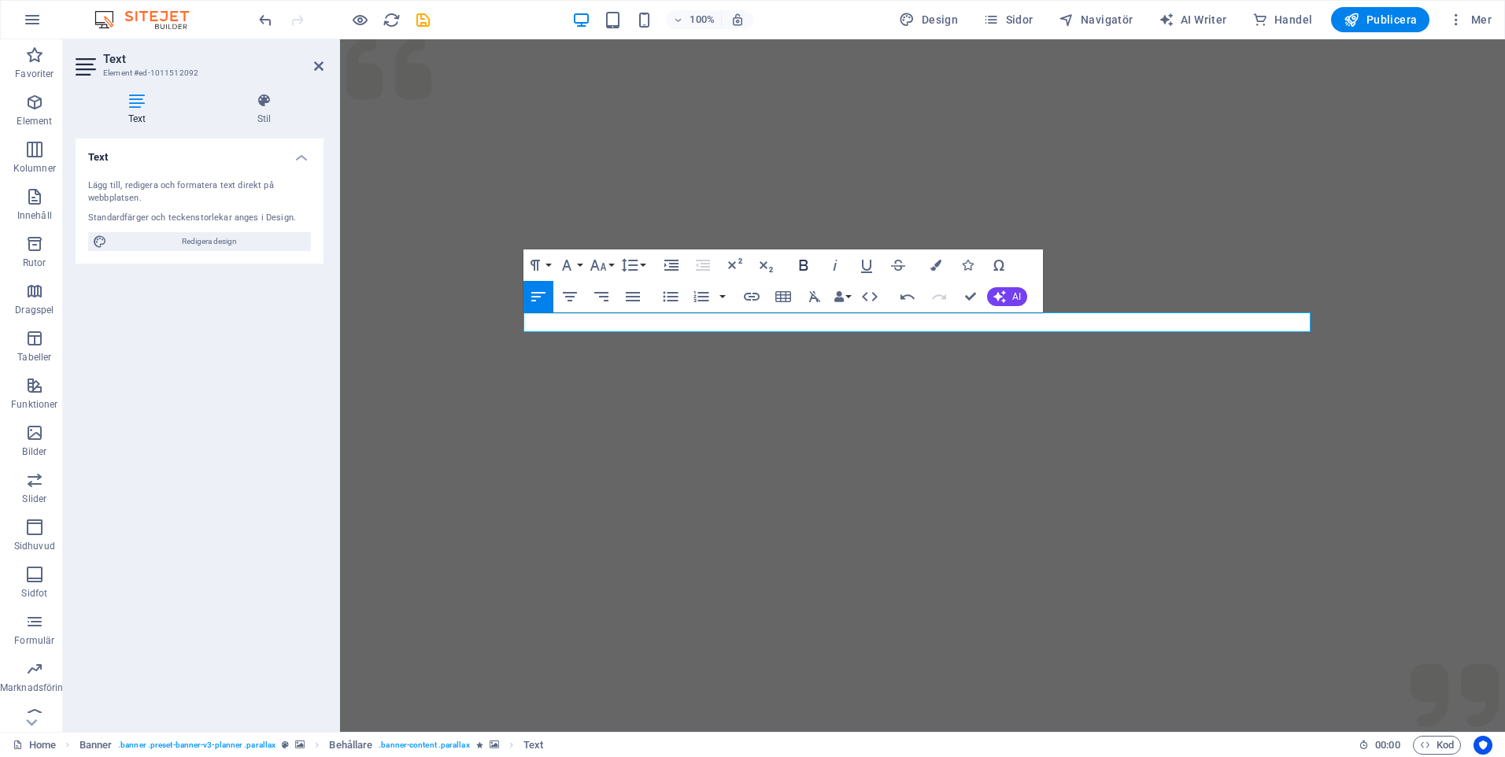
click at [804, 266] on icon "button" at bounding box center [803, 265] width 19 height 19
click at [619, 426] on div at bounding box center [922, 385] width 1165 height 693
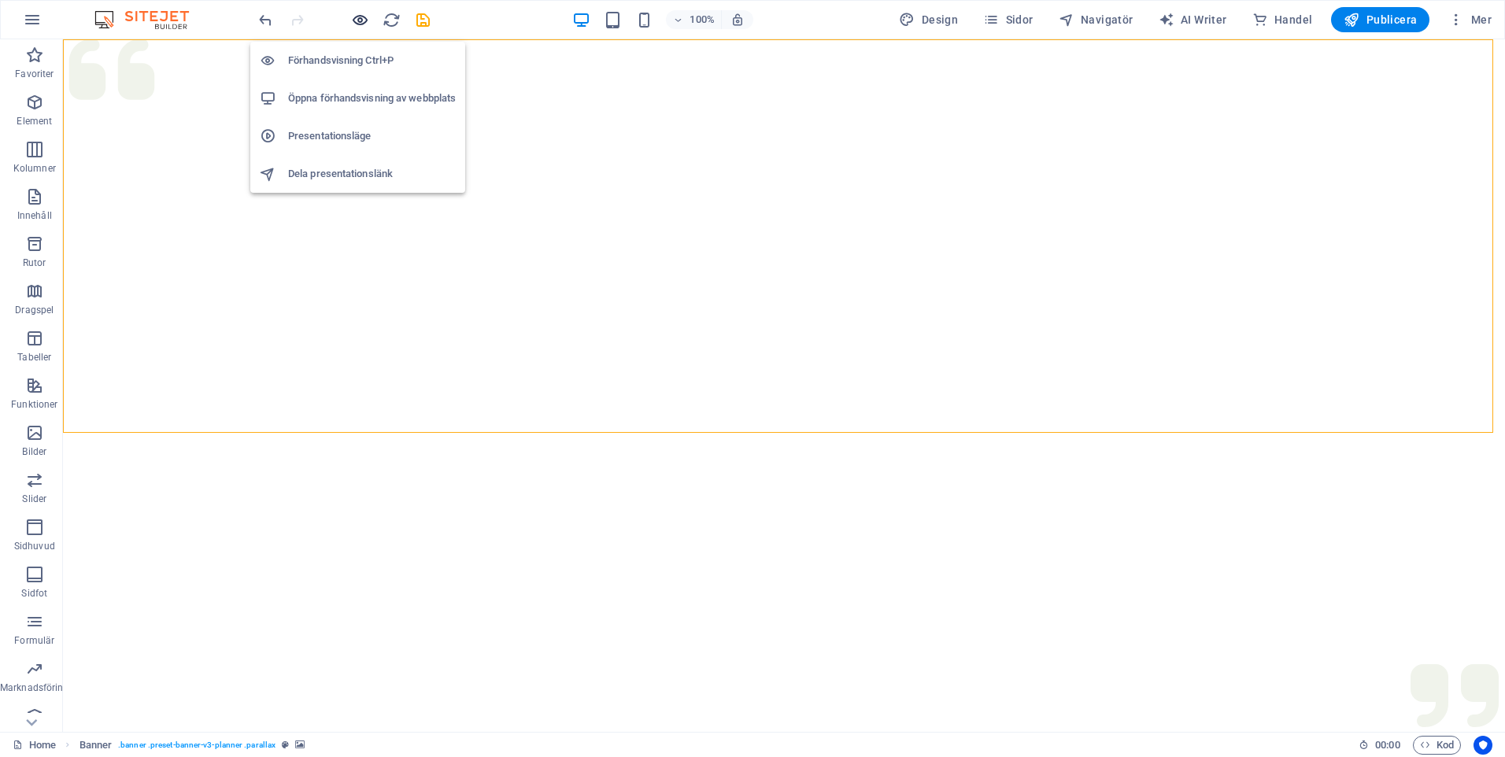
click at [362, 18] on icon "button" at bounding box center [360, 20] width 18 height 18
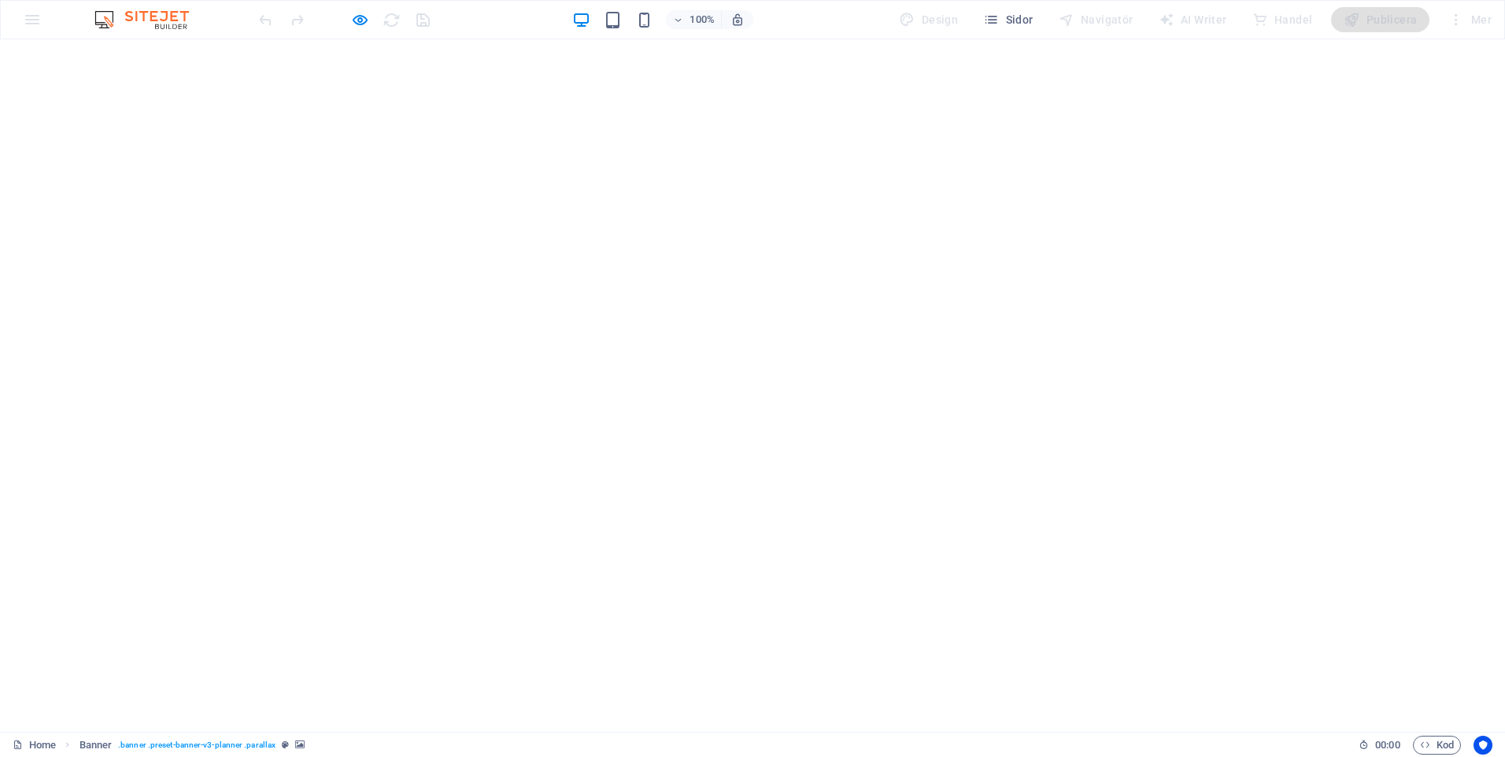
click at [357, 24] on icon "button" at bounding box center [360, 20] width 18 height 18
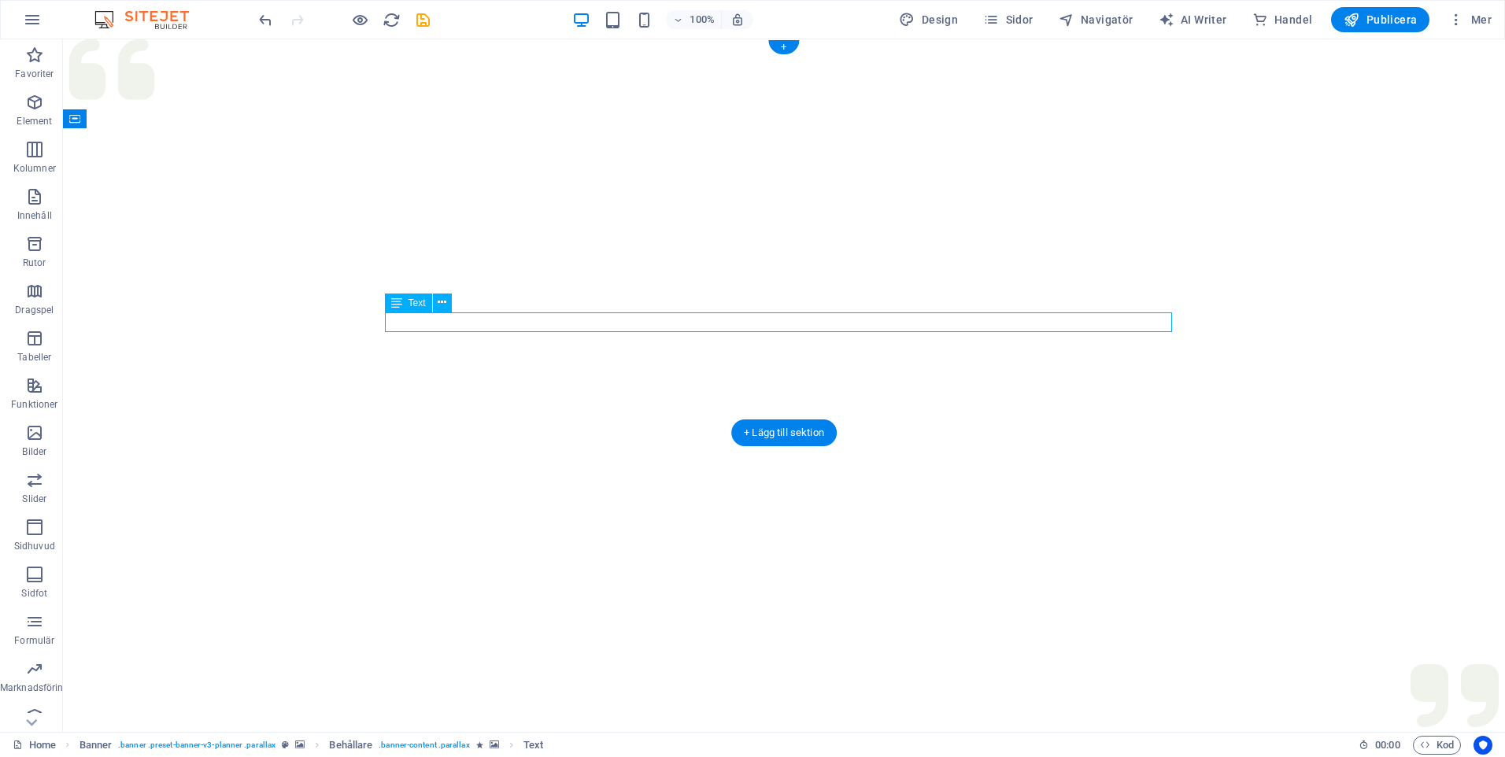
click at [419, 302] on span "Text" at bounding box center [416, 302] width 17 height 9
click at [397, 302] on icon at bounding box center [396, 303] width 11 height 19
click at [438, 301] on icon at bounding box center [442, 302] width 9 height 17
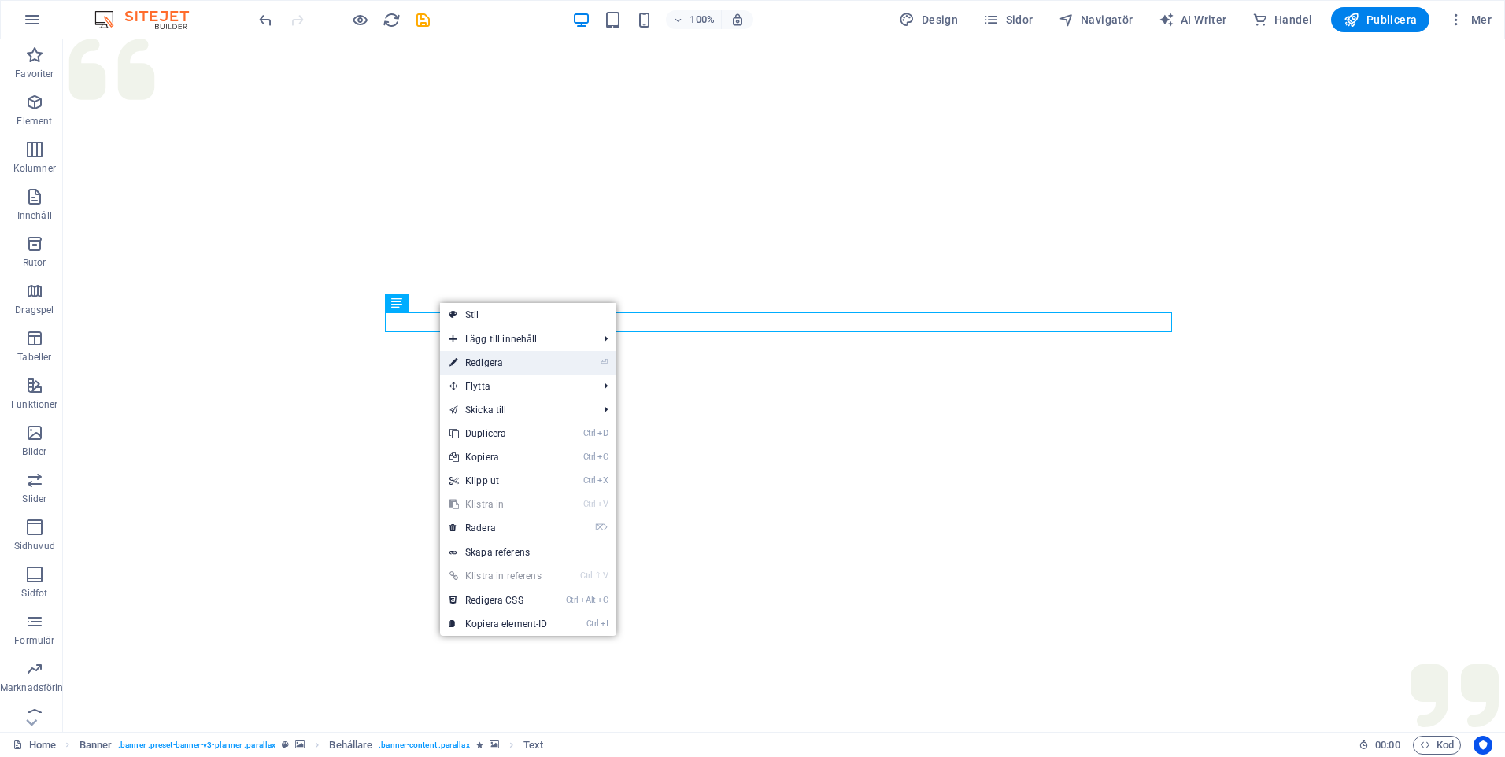
click at [495, 360] on link "⏎ Redigera" at bounding box center [498, 363] width 117 height 24
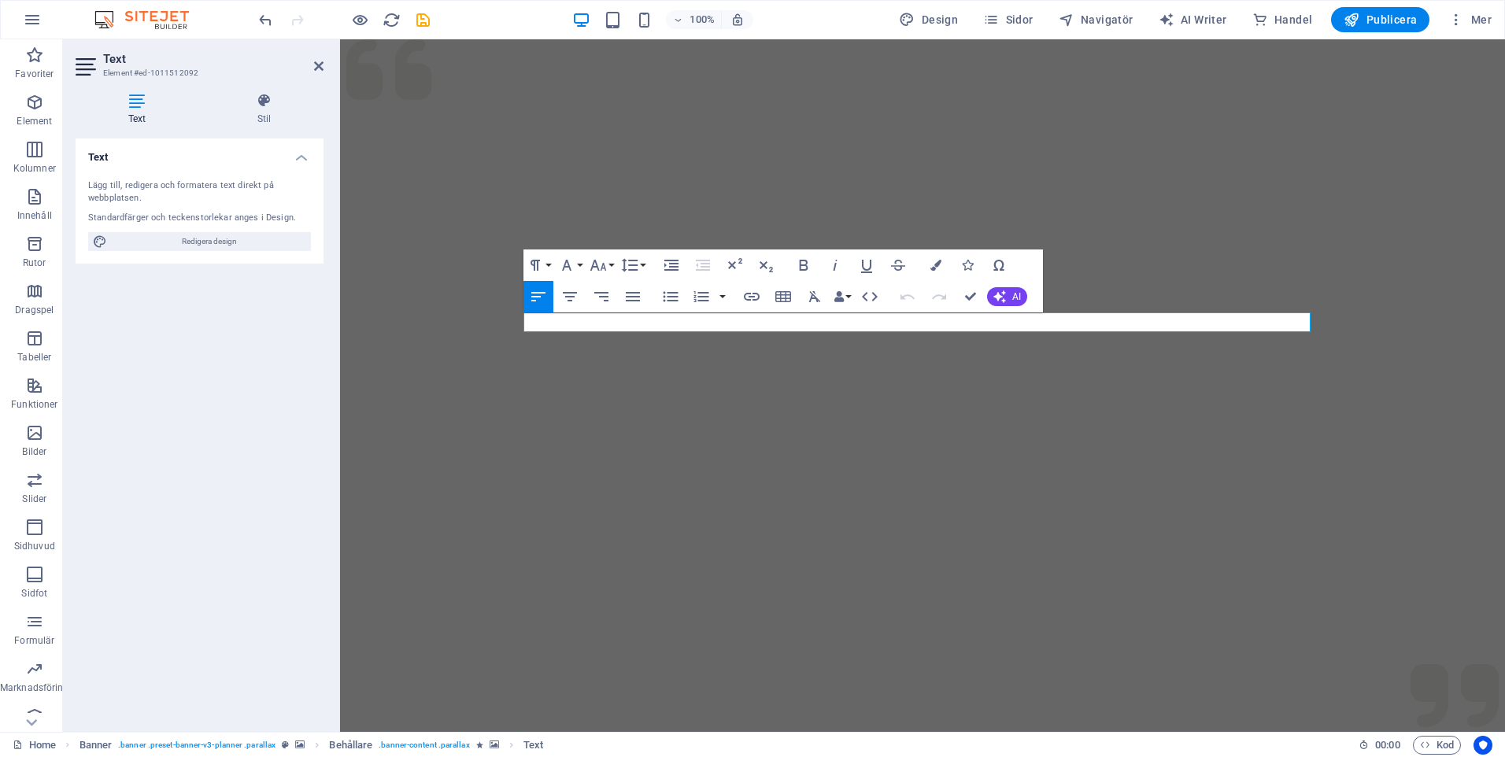
drag, startPoint x: 630, startPoint y: 322, endPoint x: 491, endPoint y: 322, distance: 139.3
click at [804, 265] on icon "button" at bounding box center [803, 265] width 9 height 11
click at [669, 297] on icon "button" at bounding box center [670, 296] width 15 height 10
click at [629, 297] on icon "button" at bounding box center [633, 296] width 14 height 9
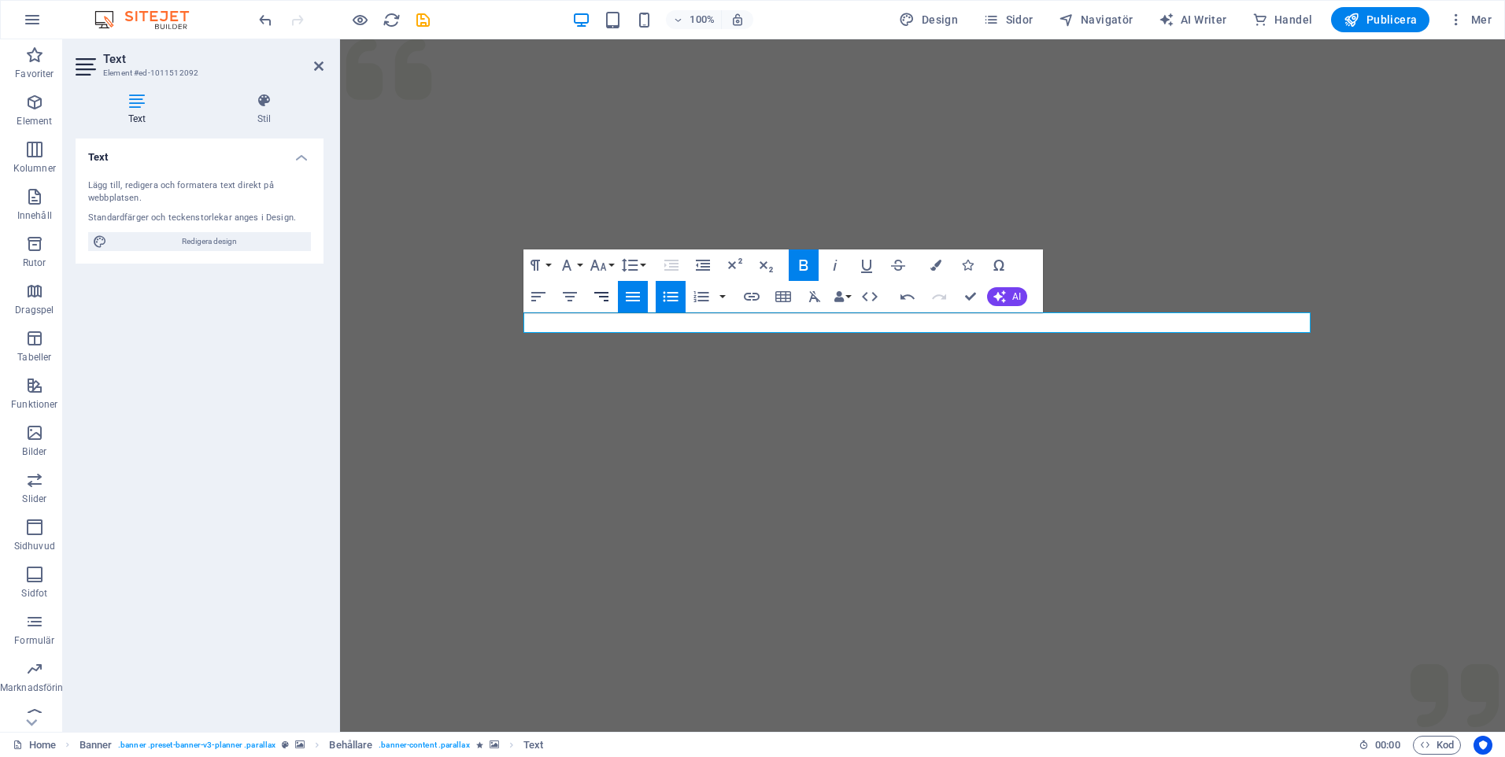
click at [600, 294] on icon "button" at bounding box center [601, 296] width 19 height 19
click at [574, 294] on icon "button" at bounding box center [569, 296] width 19 height 19
click at [607, 264] on icon "button" at bounding box center [598, 265] width 19 height 19
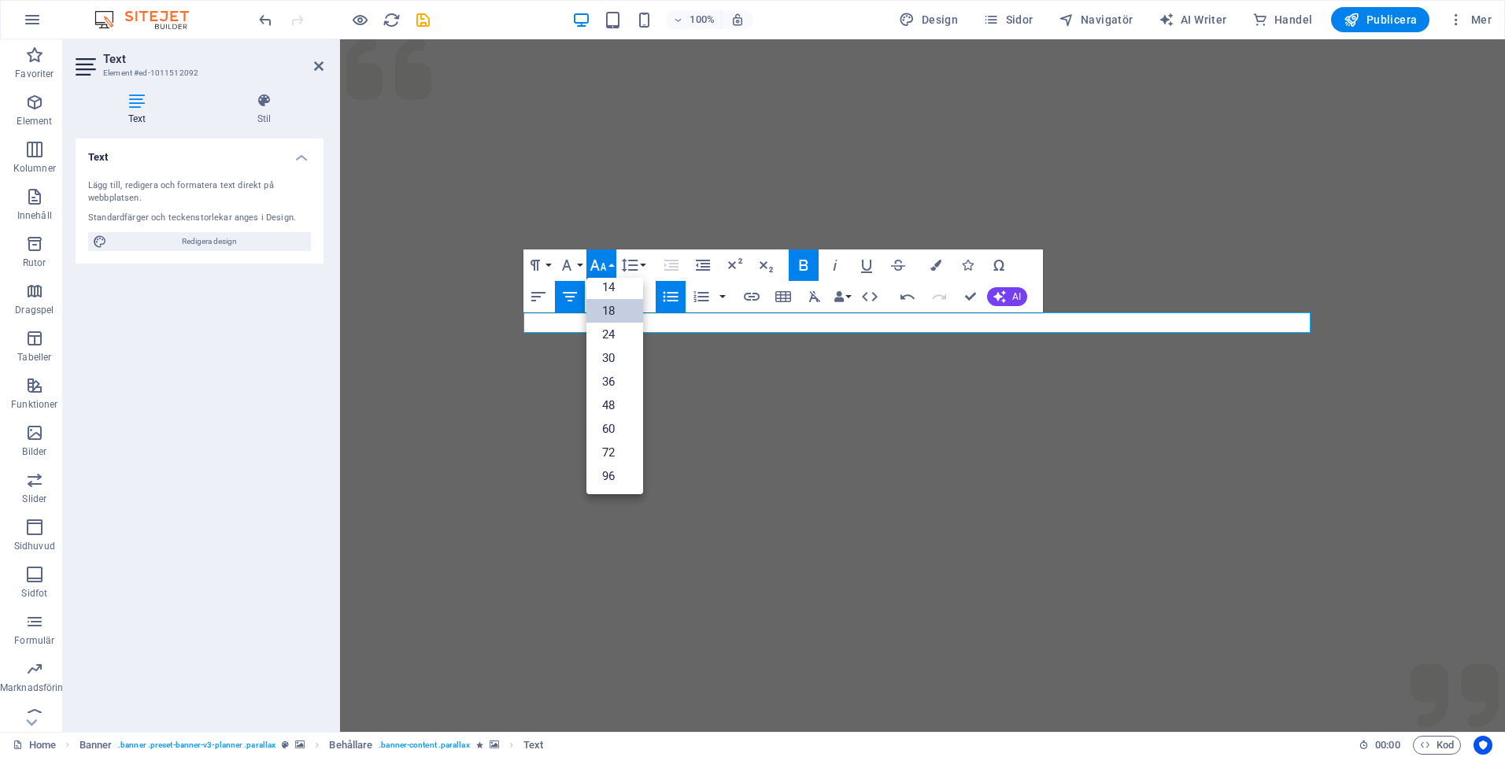
scroll to position [127, 0]
click at [616, 376] on link "36" at bounding box center [614, 382] width 57 height 24
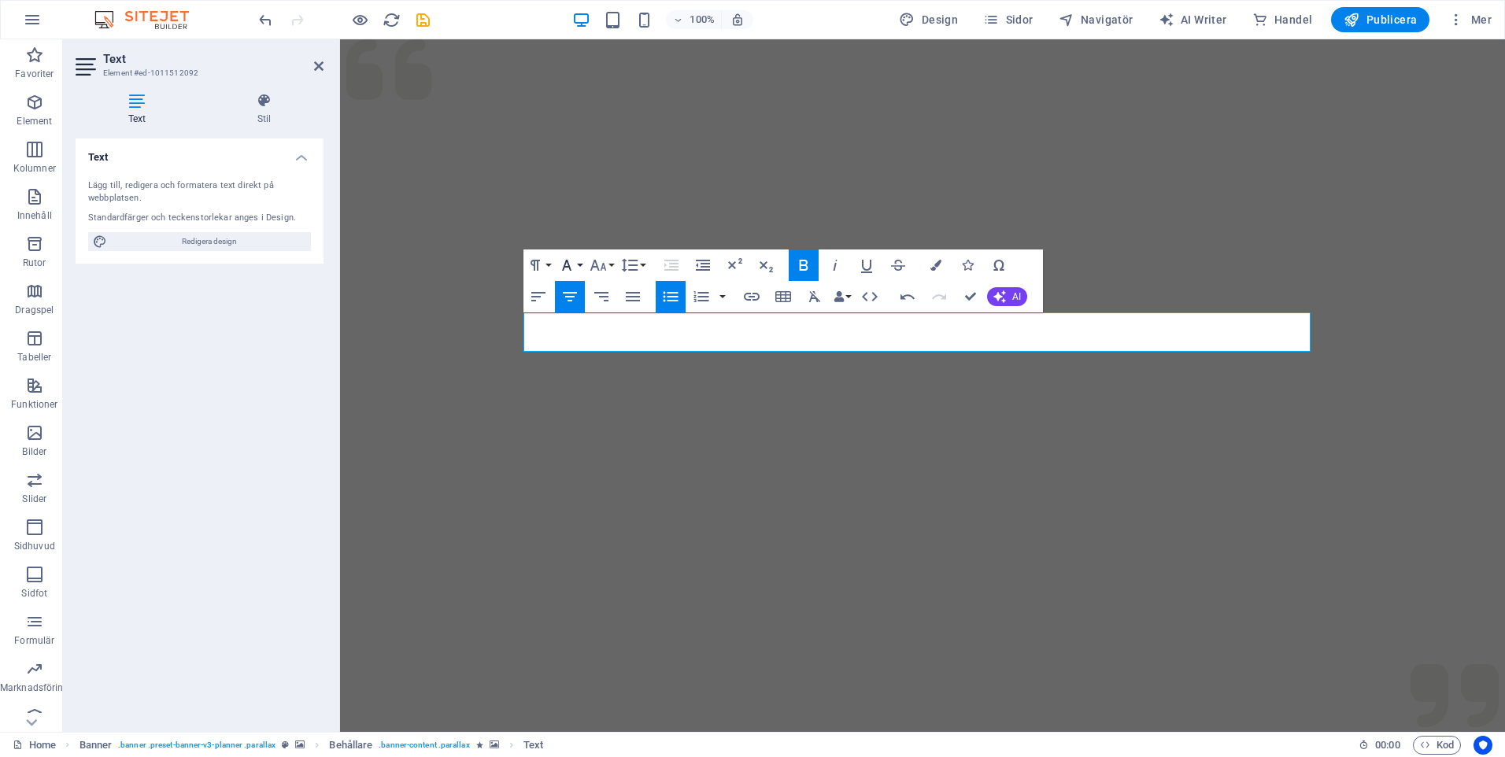
click at [580, 264] on button "Font Family" at bounding box center [570, 265] width 30 height 31
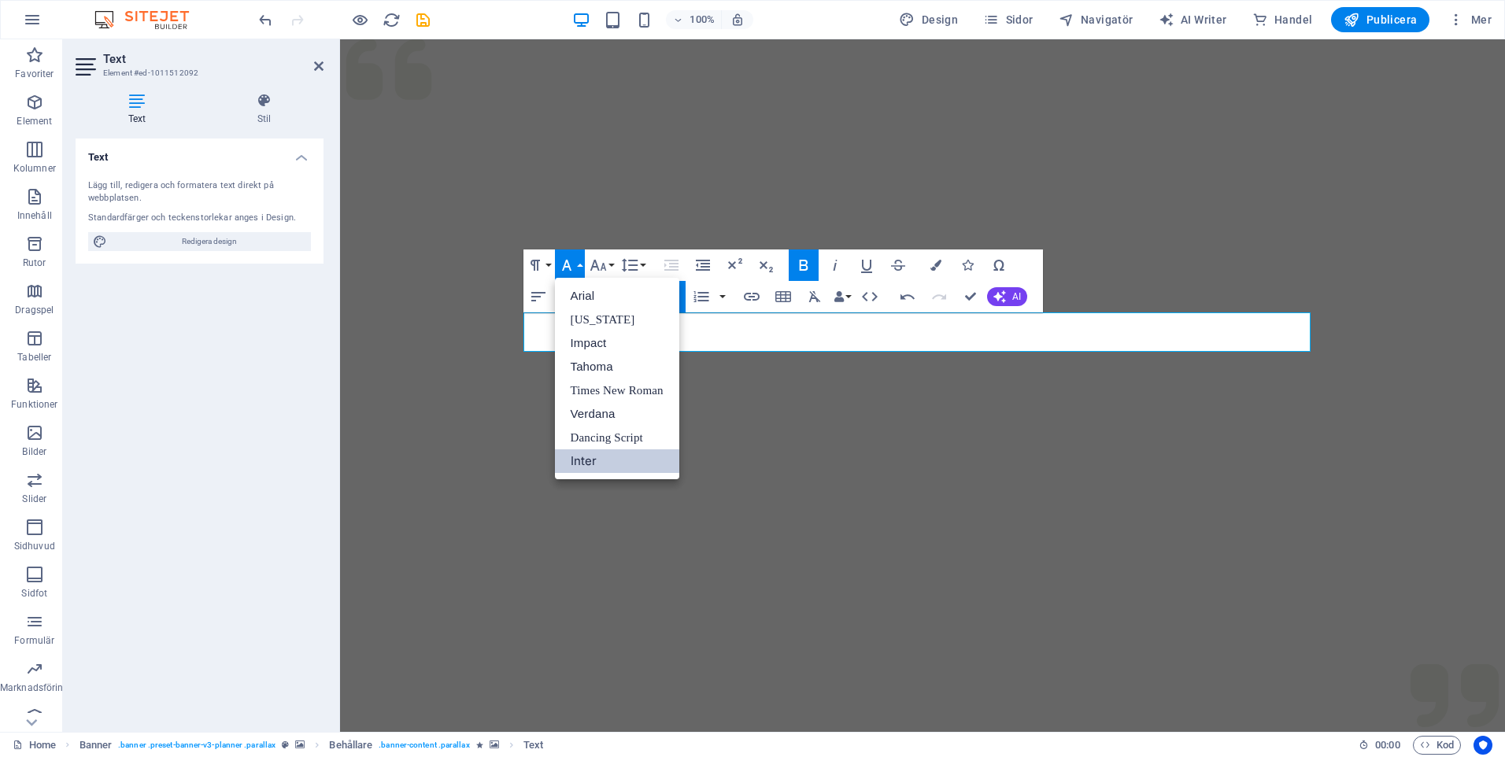
scroll to position [0, 0]
click at [593, 368] on link "Tahoma" at bounding box center [617, 367] width 124 height 24
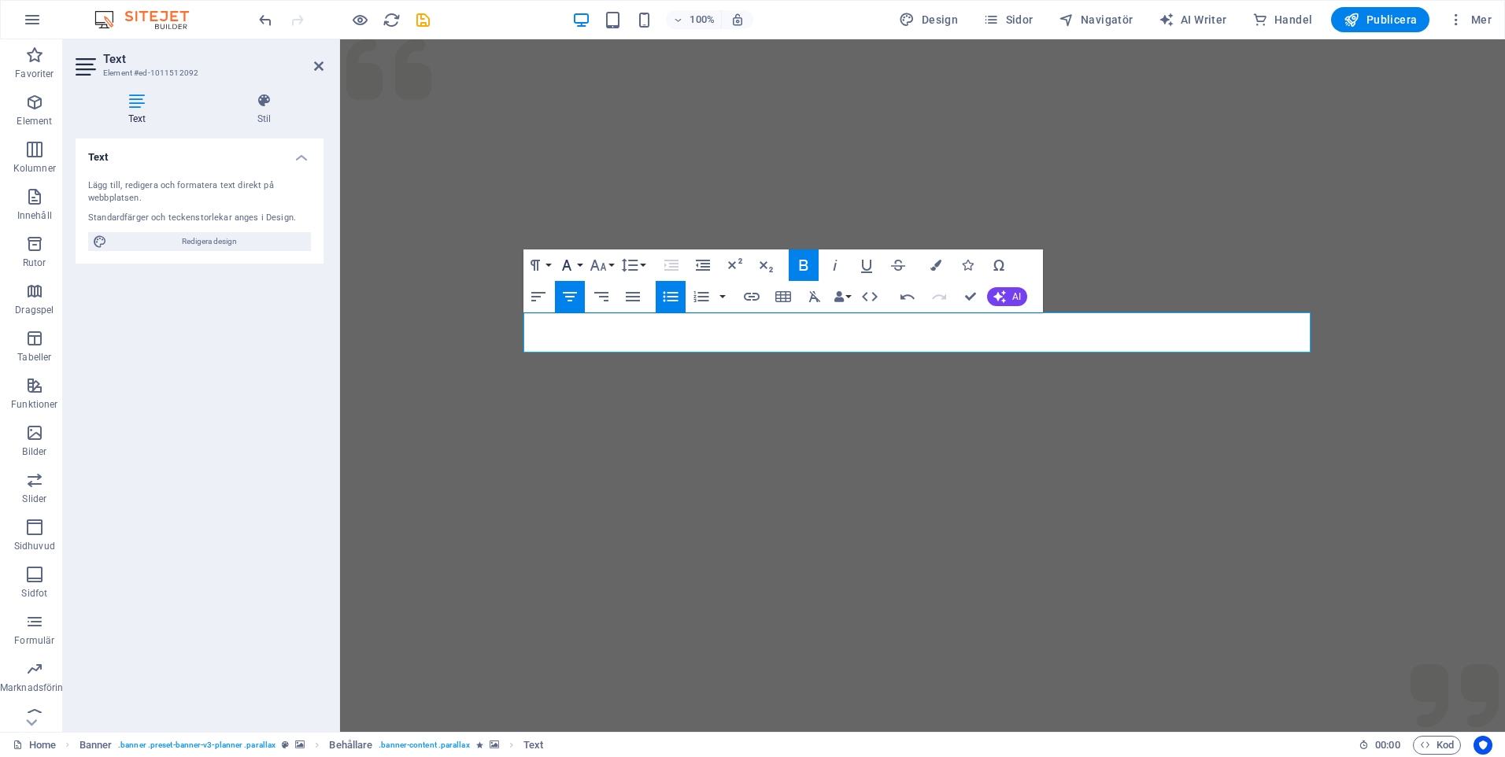
click at [583, 259] on button "Font Family" at bounding box center [570, 265] width 30 height 31
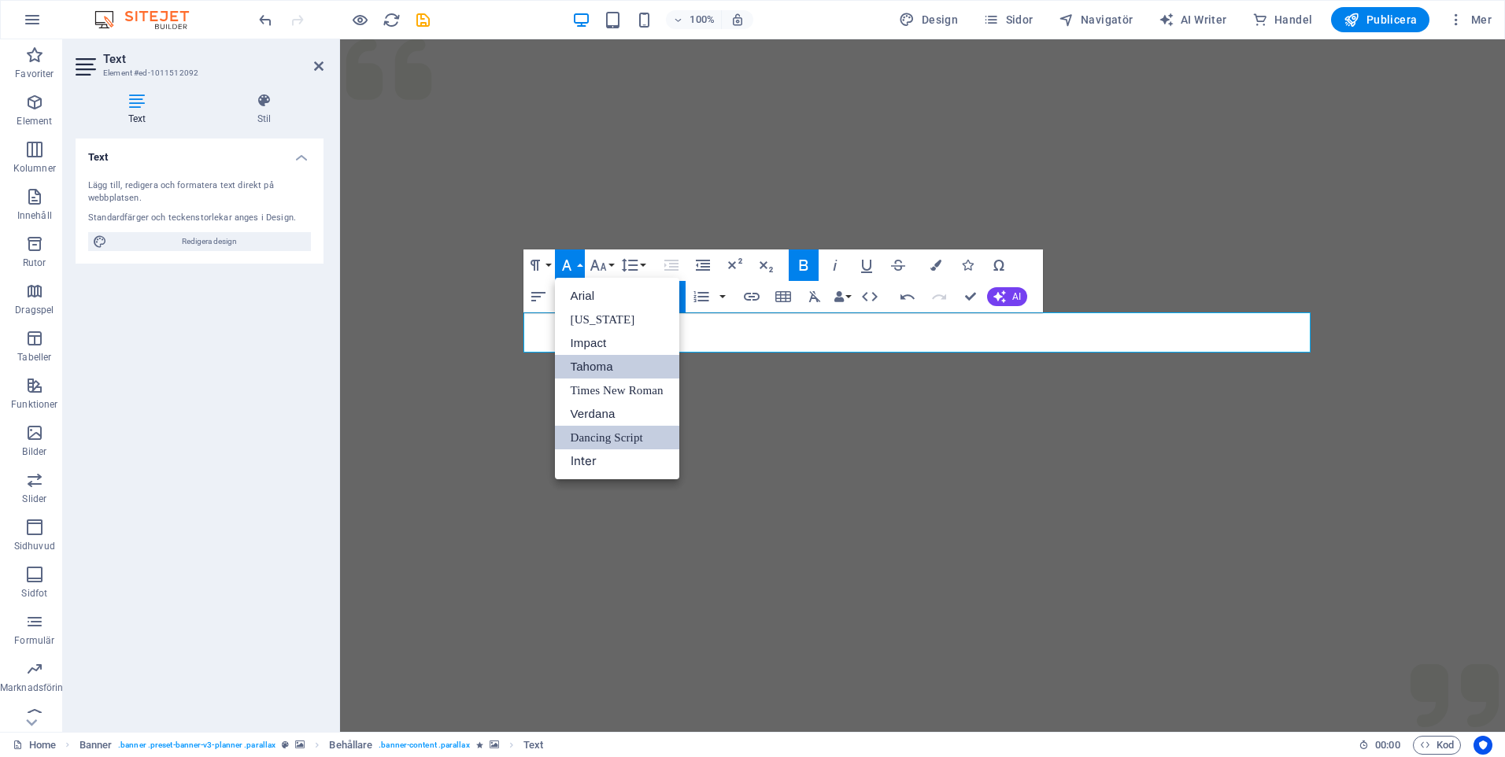
click at [598, 439] on link "Dancing Script" at bounding box center [617, 438] width 124 height 24
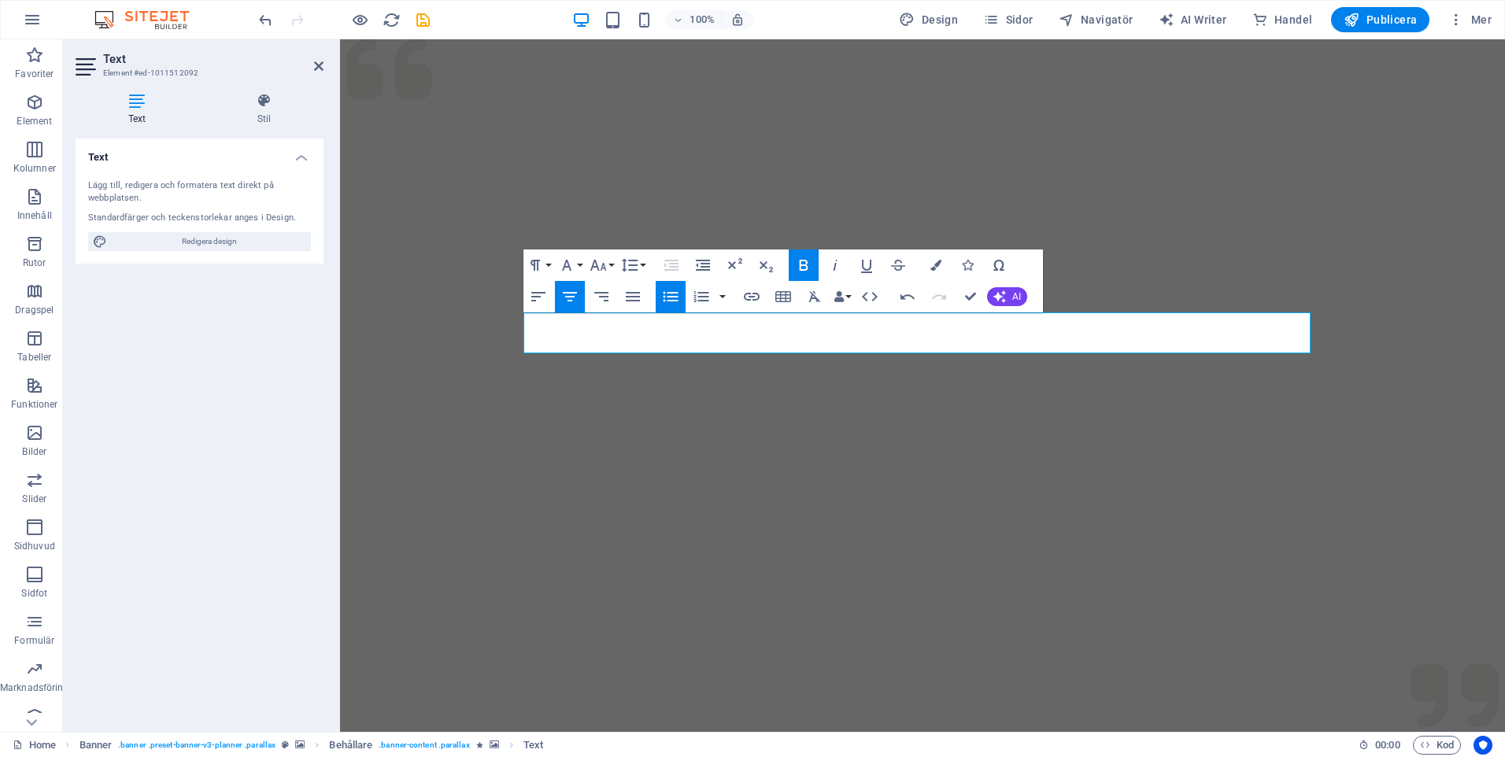
click at [1048, 387] on div at bounding box center [922, 385] width 1165 height 693
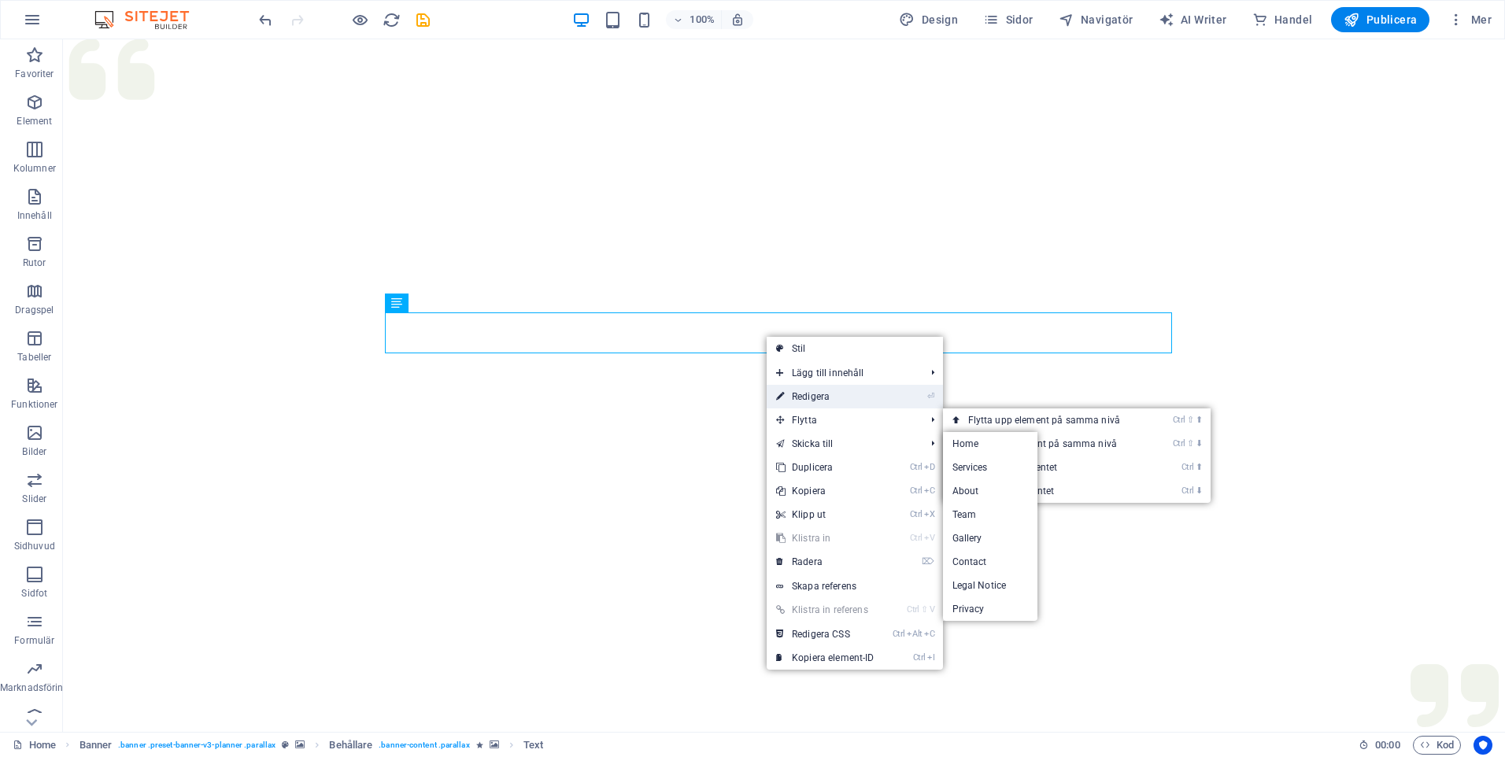
click at [820, 395] on link "⏎ Redigera" at bounding box center [825, 397] width 117 height 24
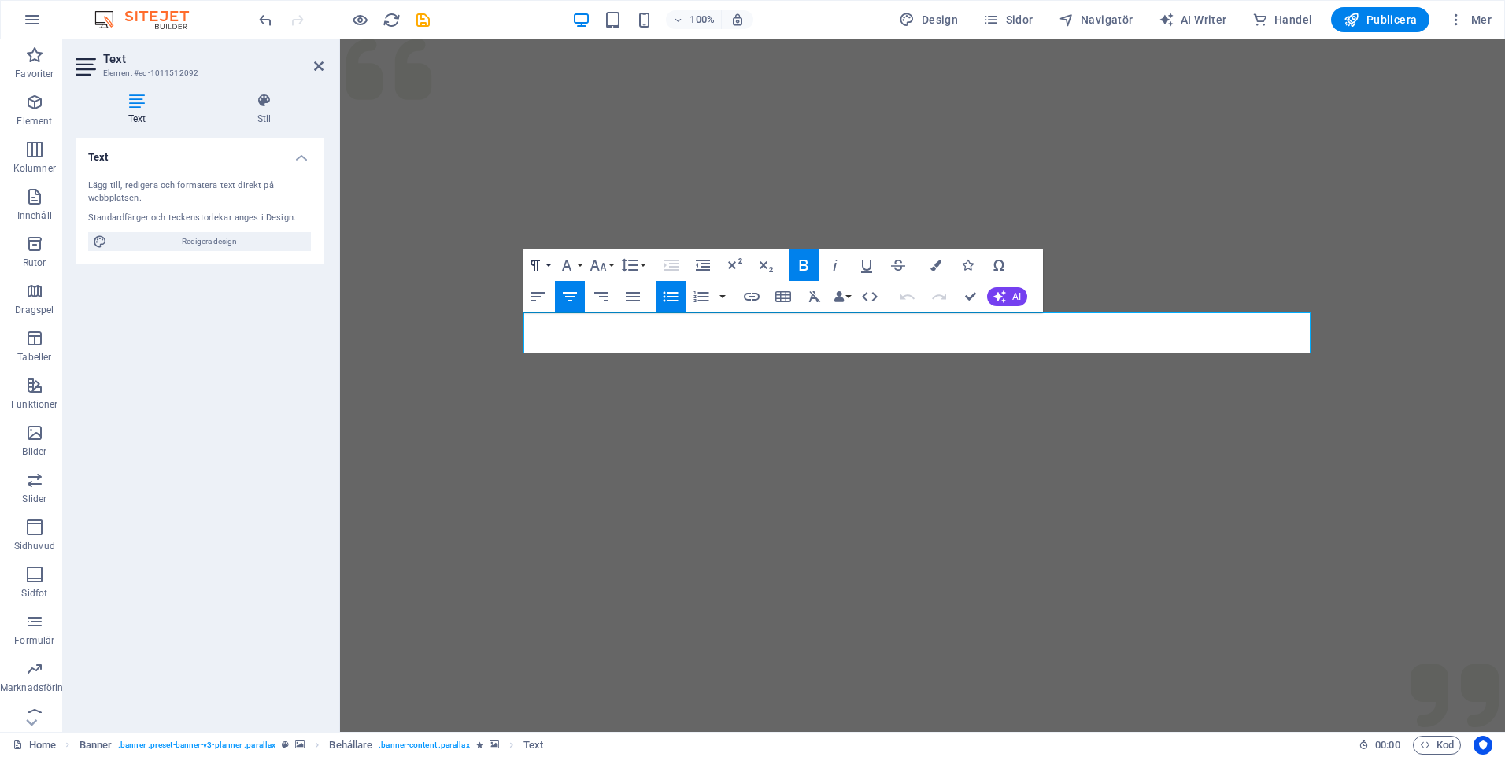
click at [541, 263] on icon "button" at bounding box center [535, 265] width 19 height 19
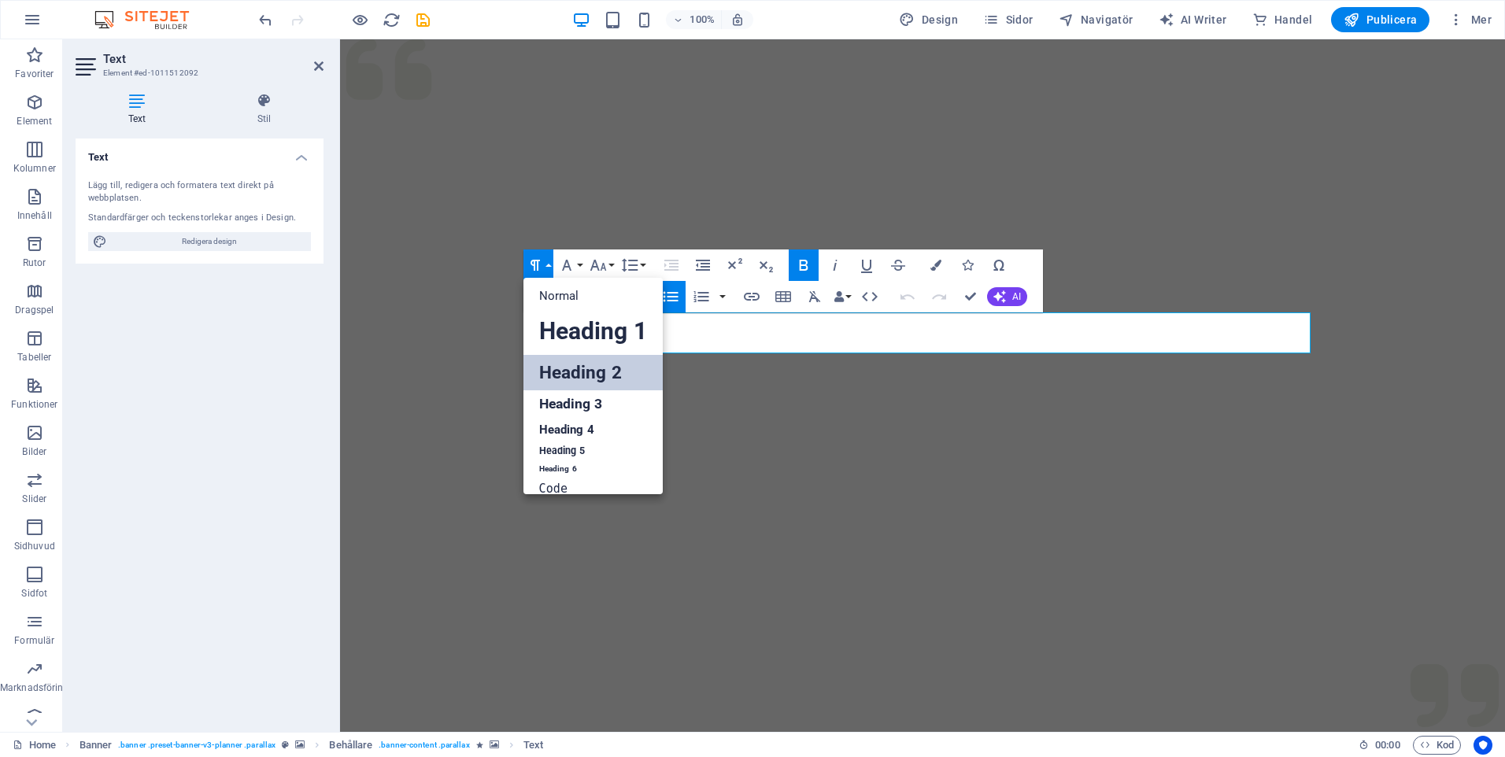
click at [569, 379] on link "Heading 2" at bounding box center [592, 372] width 139 height 35
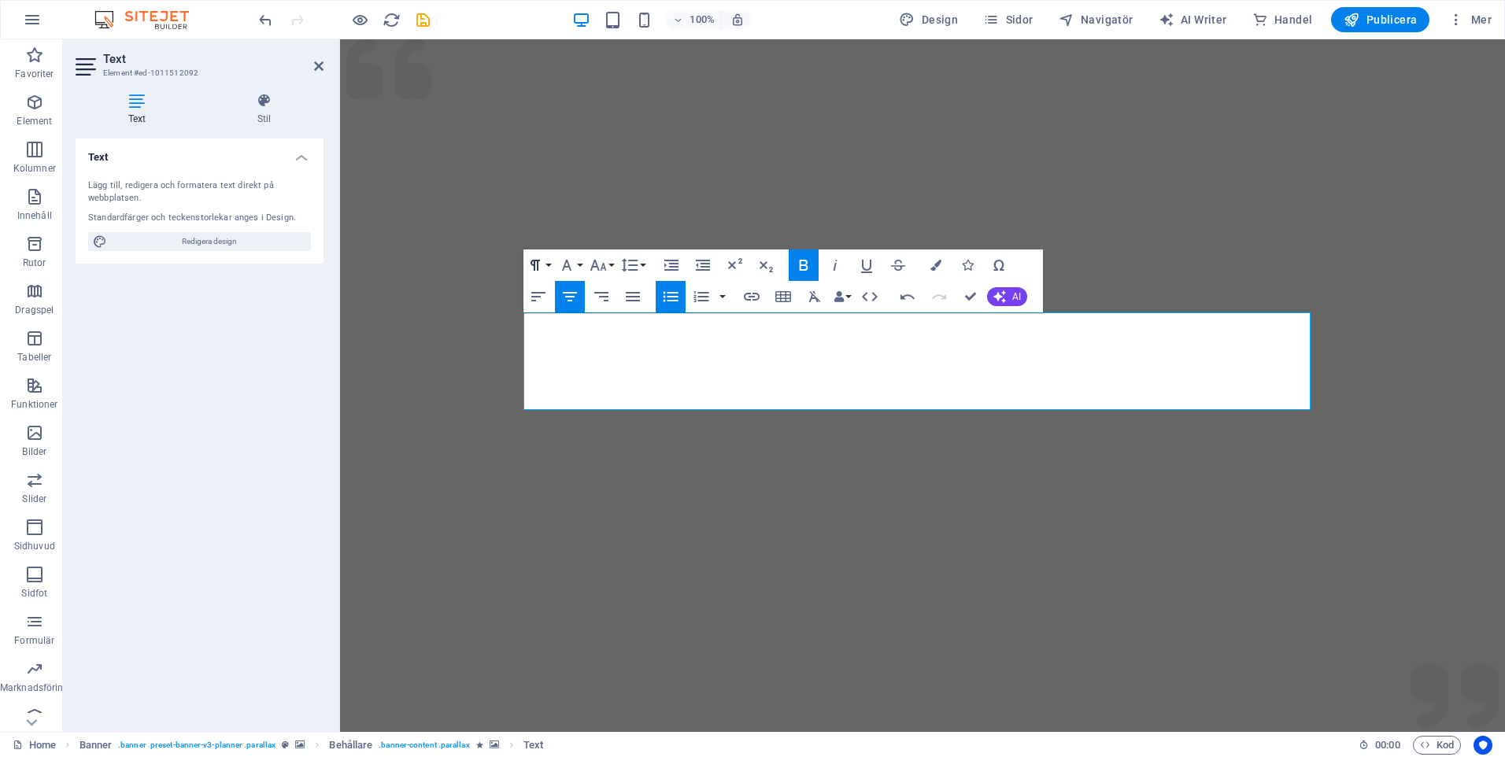
click at [537, 262] on icon "button" at bounding box center [534, 264] width 9 height 11
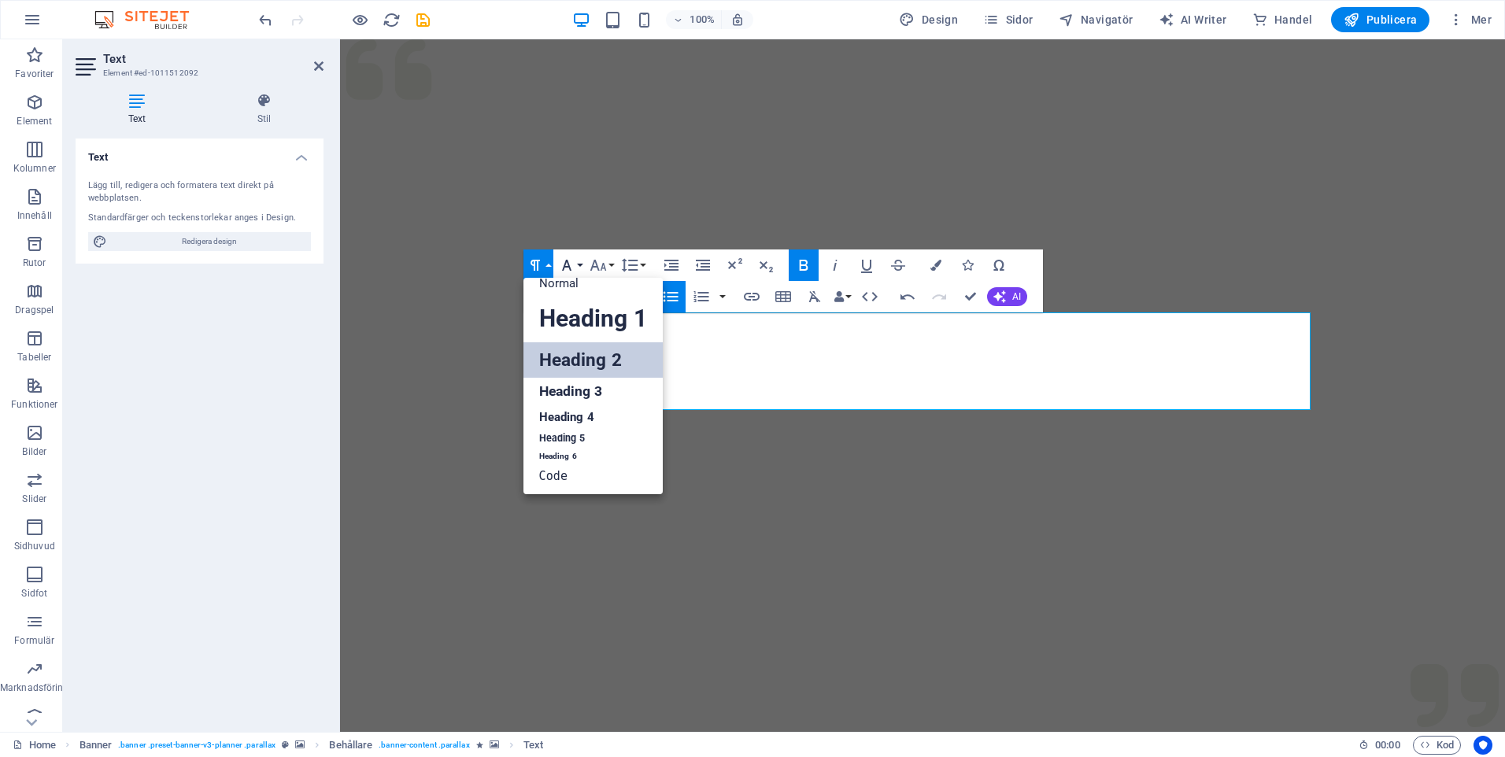
scroll to position [13, 0]
click at [565, 283] on link "Normal" at bounding box center [592, 284] width 139 height 24
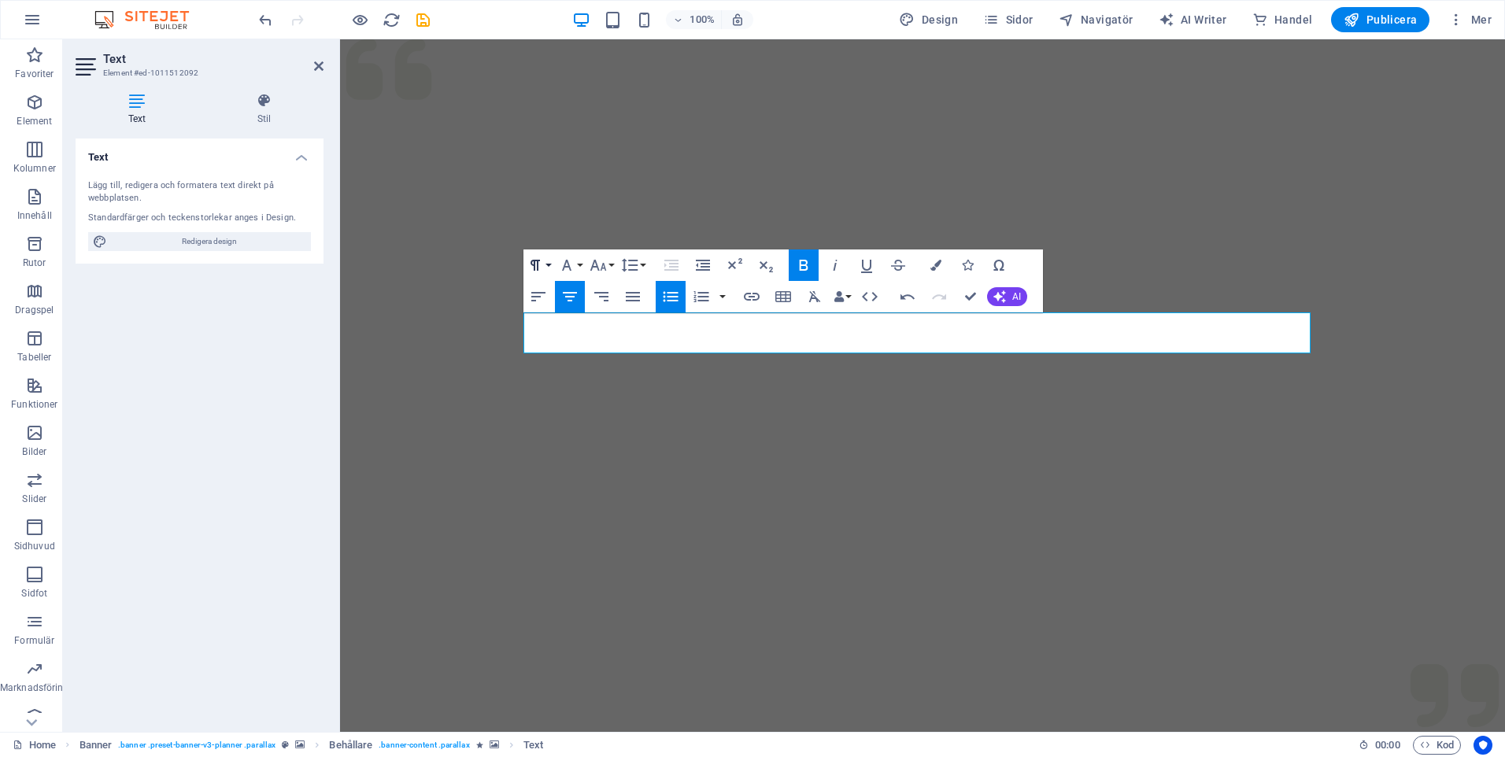
click at [545, 260] on button "Paragraph Format" at bounding box center [538, 265] width 30 height 31
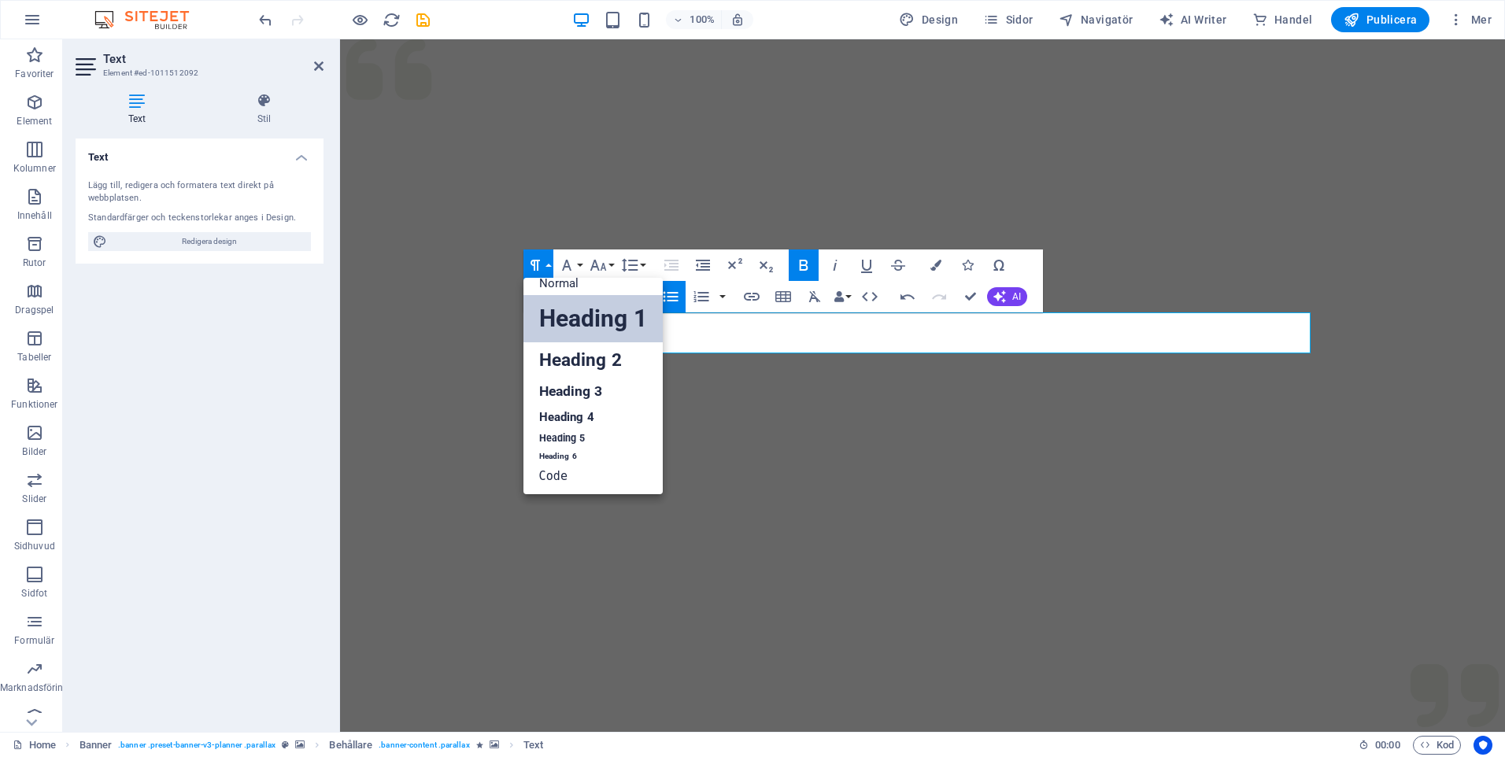
click at [580, 325] on link "Heading 1" at bounding box center [592, 318] width 139 height 47
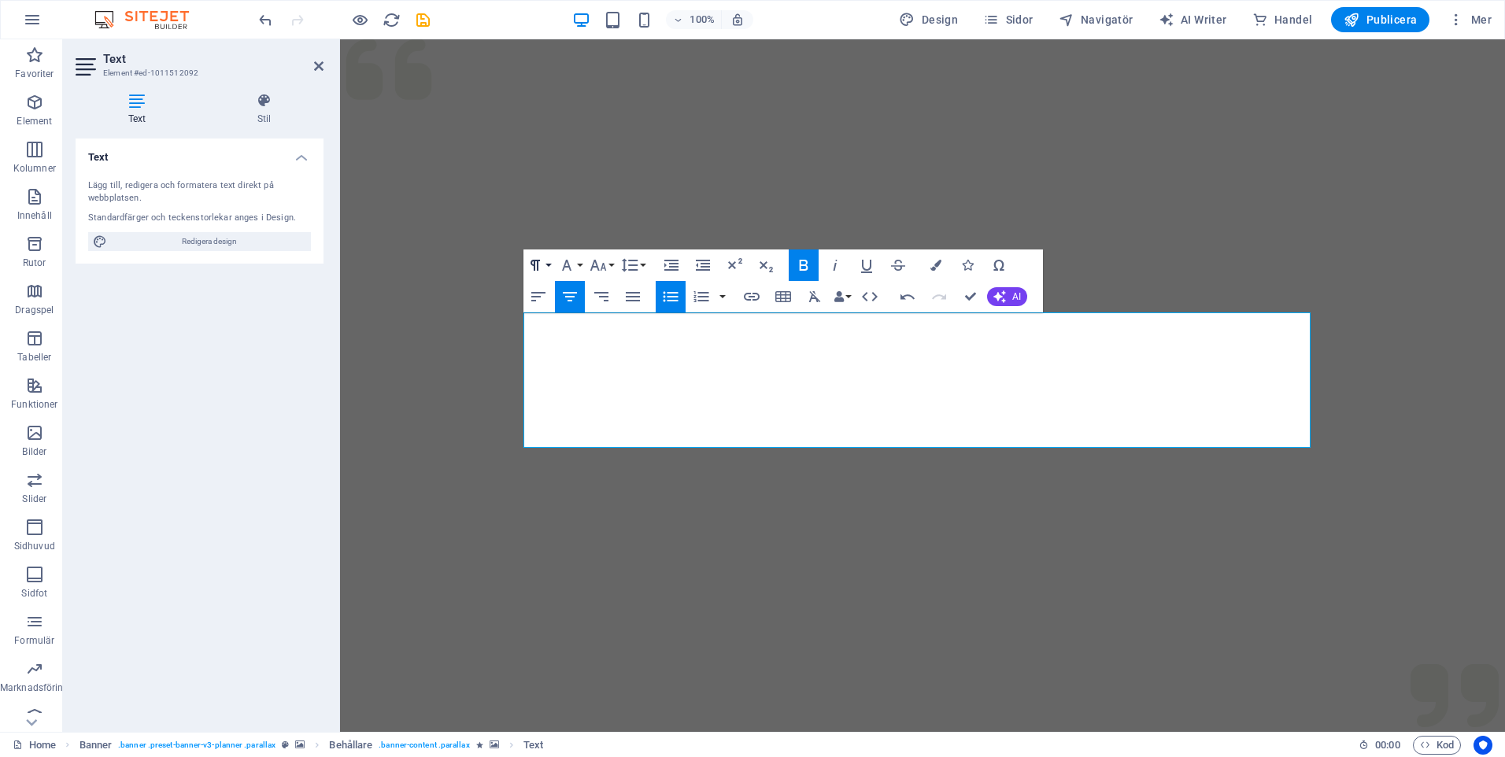
click at [544, 265] on icon "button" at bounding box center [535, 265] width 19 height 19
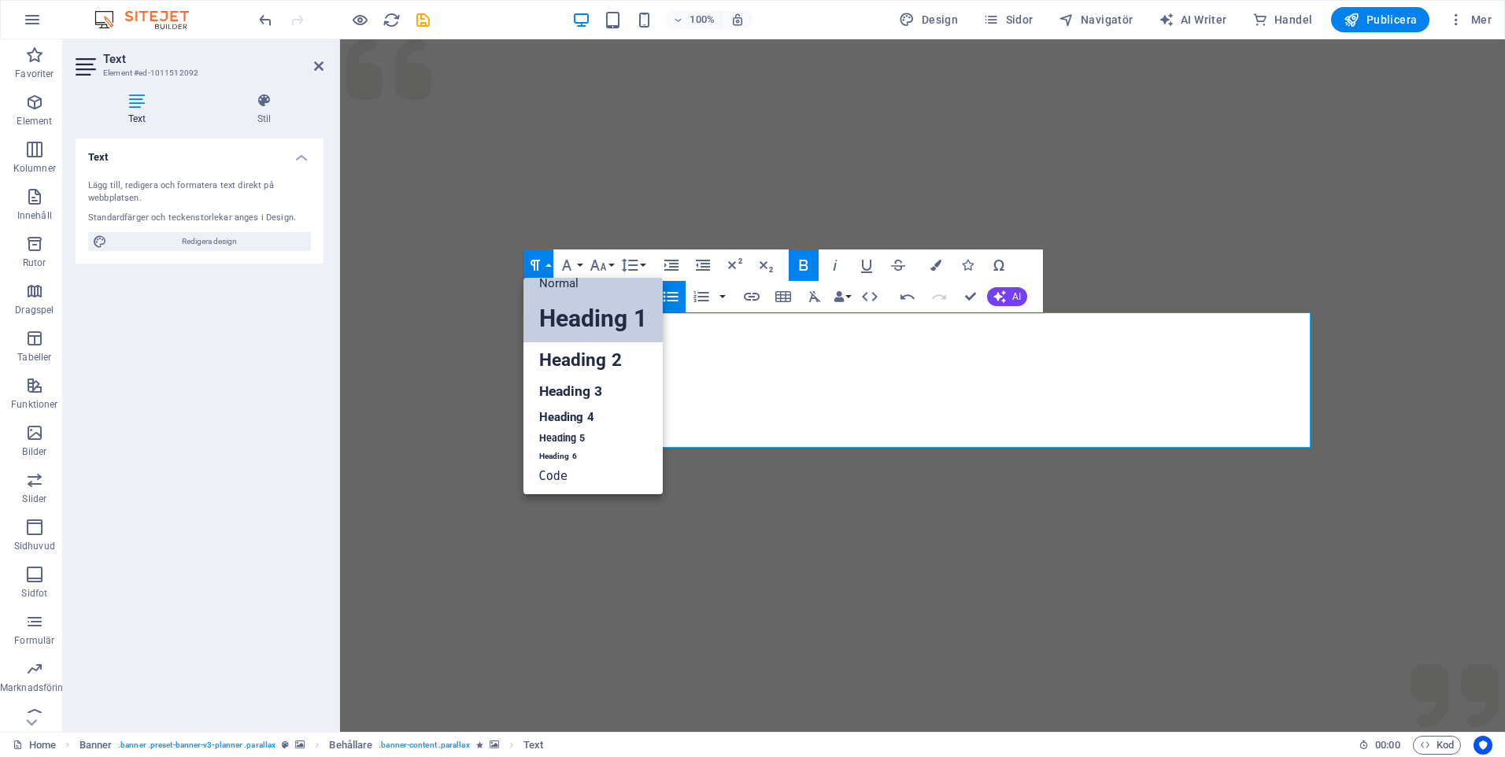
click at [552, 288] on link "Normal" at bounding box center [592, 284] width 139 height 24
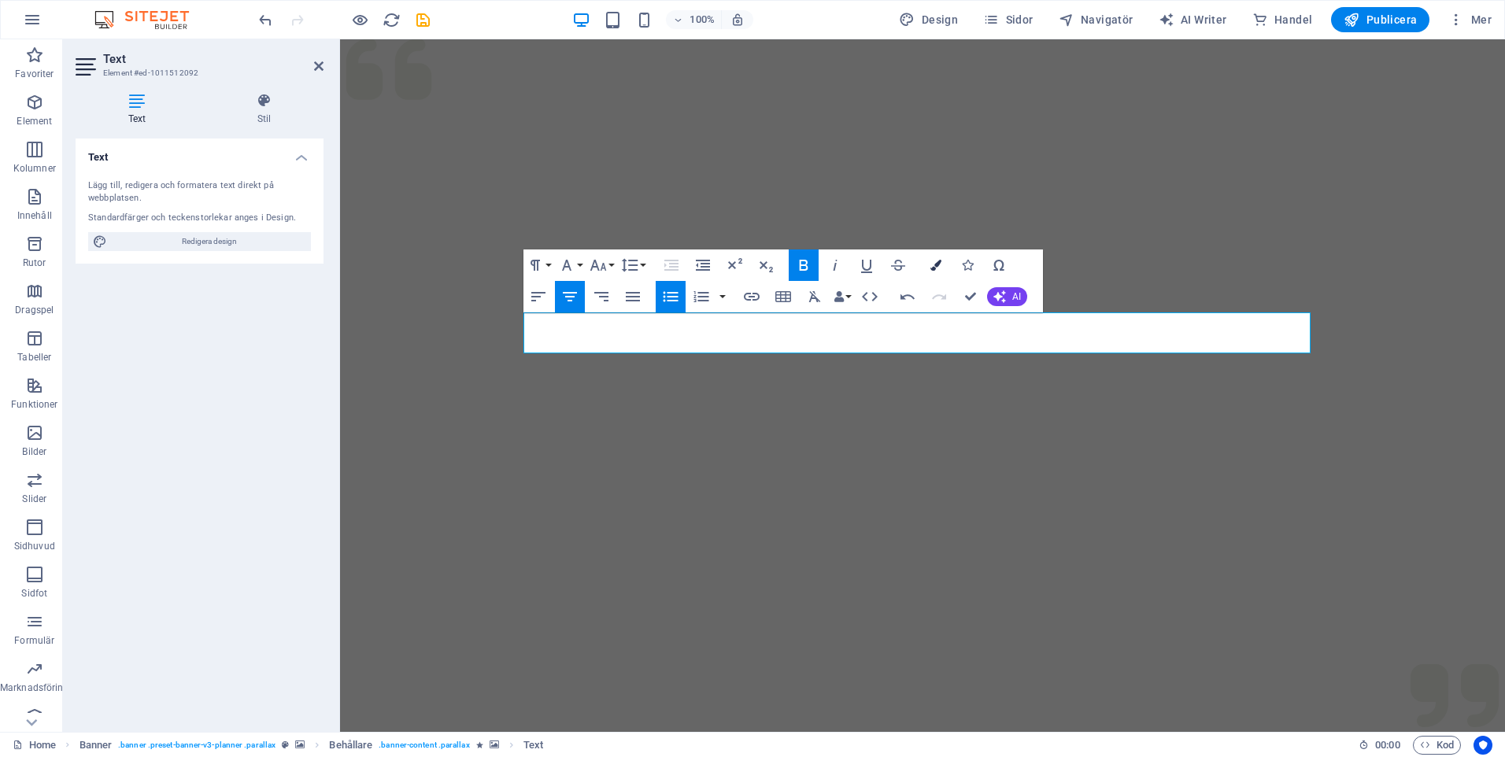
click at [940, 260] on icon "button" at bounding box center [935, 265] width 11 height 11
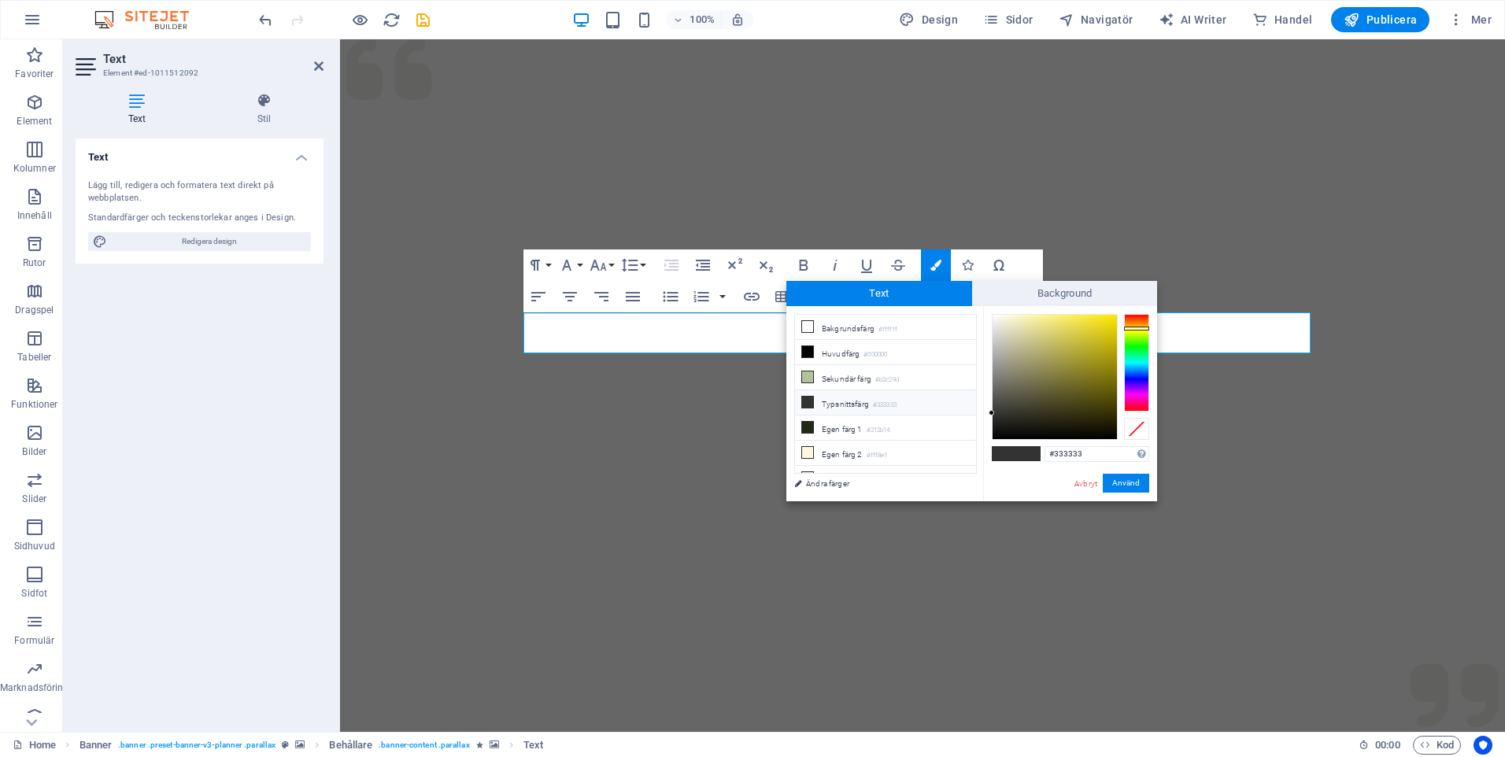
click at [1140, 328] on div at bounding box center [1136, 363] width 25 height 98
click at [1132, 486] on button "Använd" at bounding box center [1126, 483] width 46 height 19
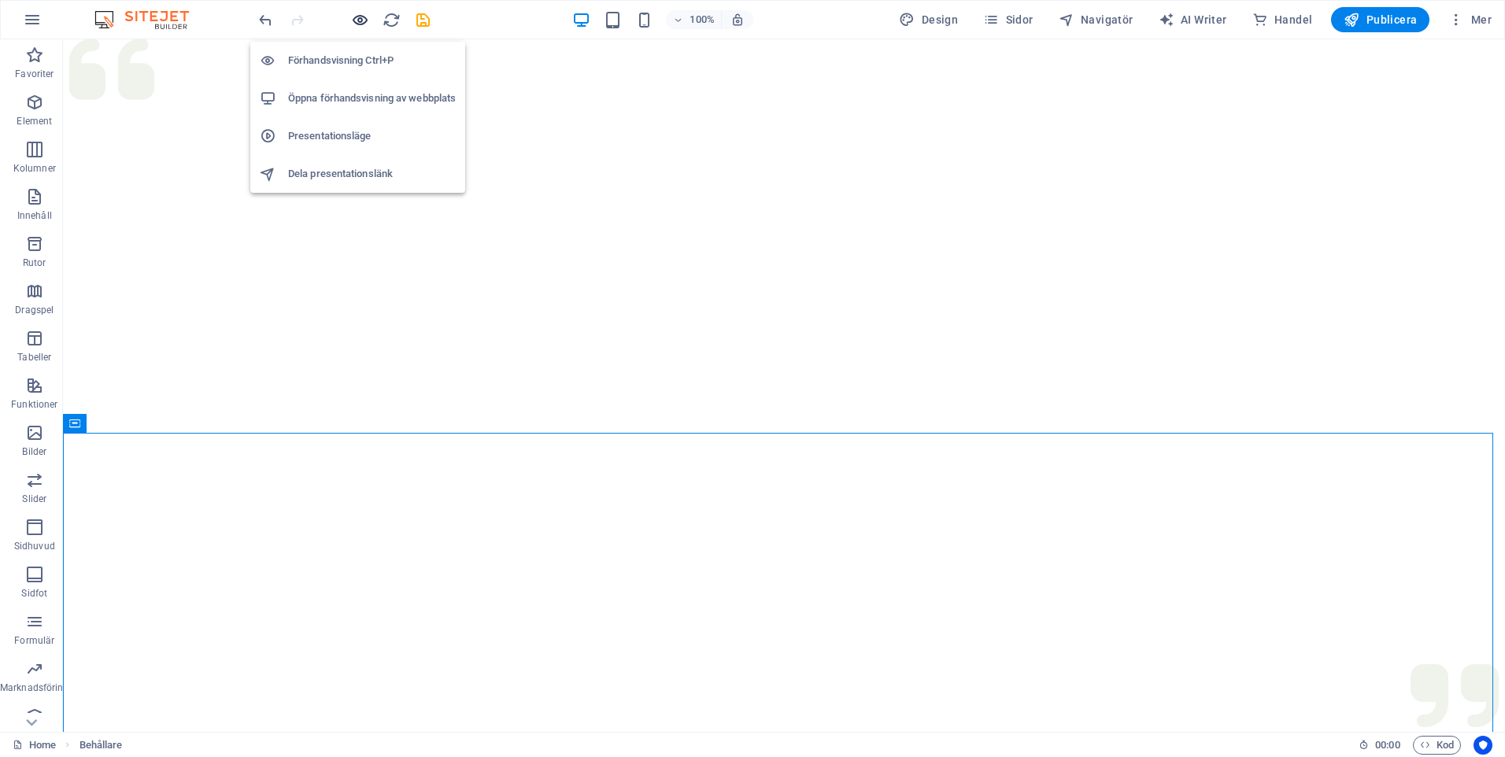
click at [360, 15] on icon "button" at bounding box center [360, 20] width 18 height 18
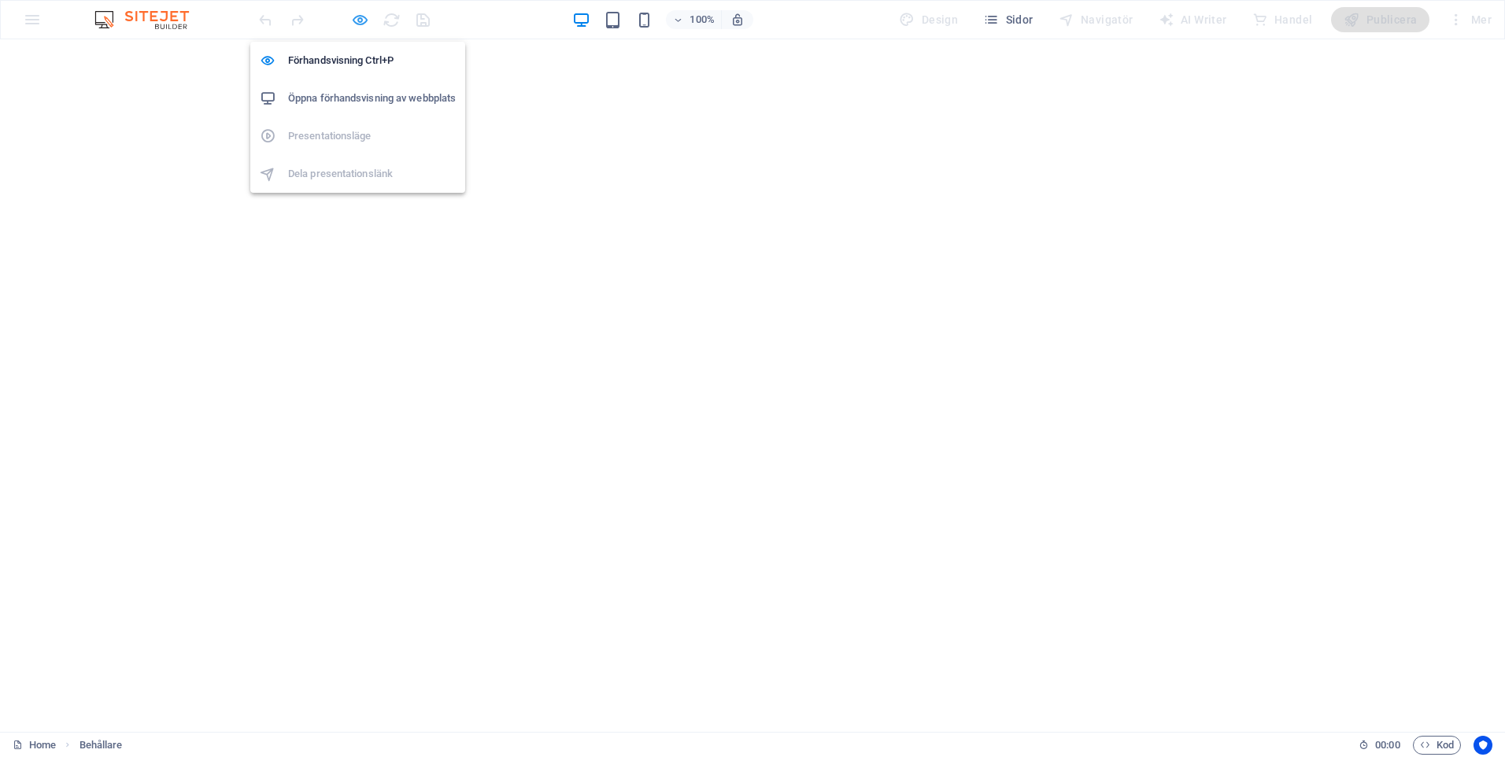
click at [358, 18] on icon "button" at bounding box center [360, 20] width 18 height 18
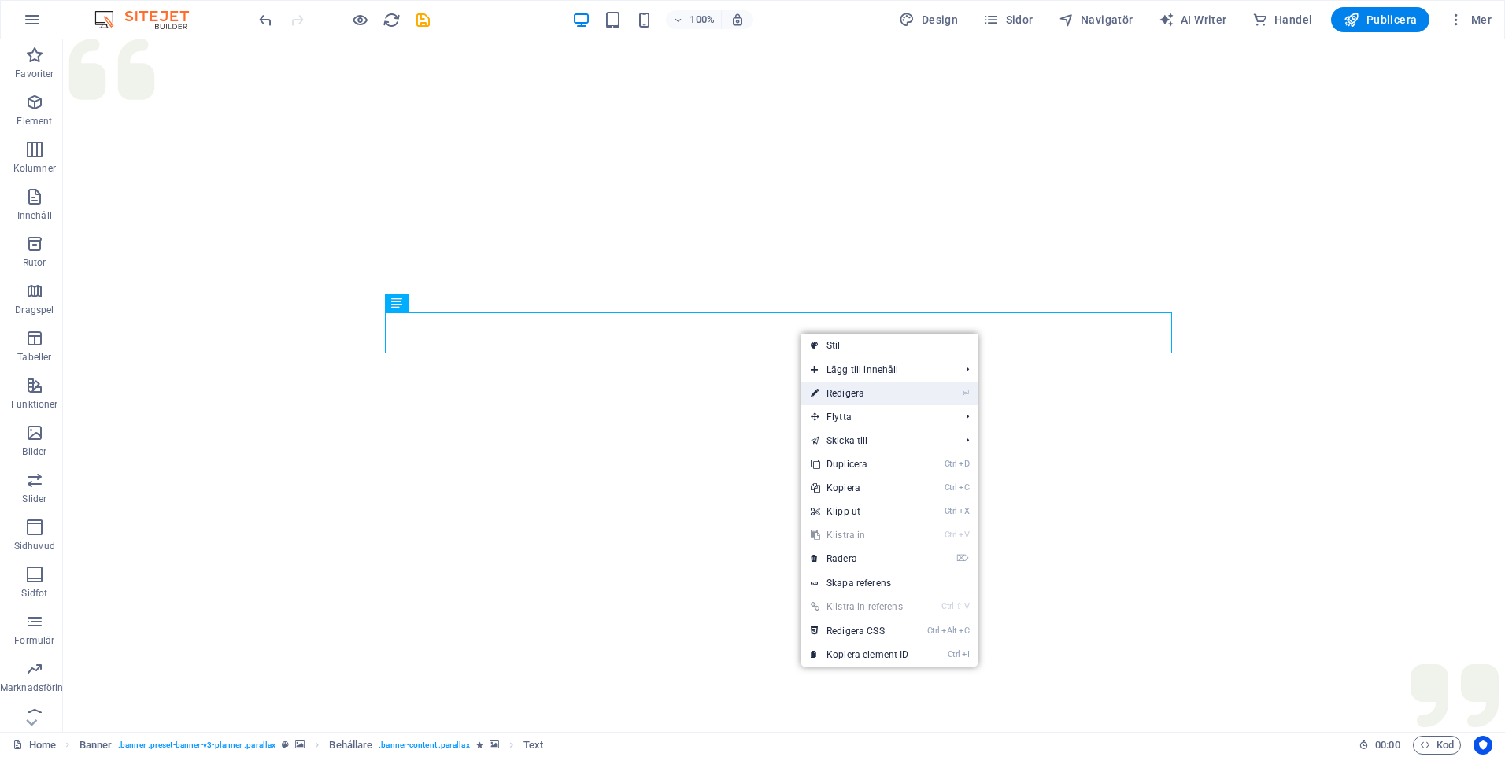
click at [836, 390] on link "⏎ Redigera" at bounding box center [859, 394] width 117 height 24
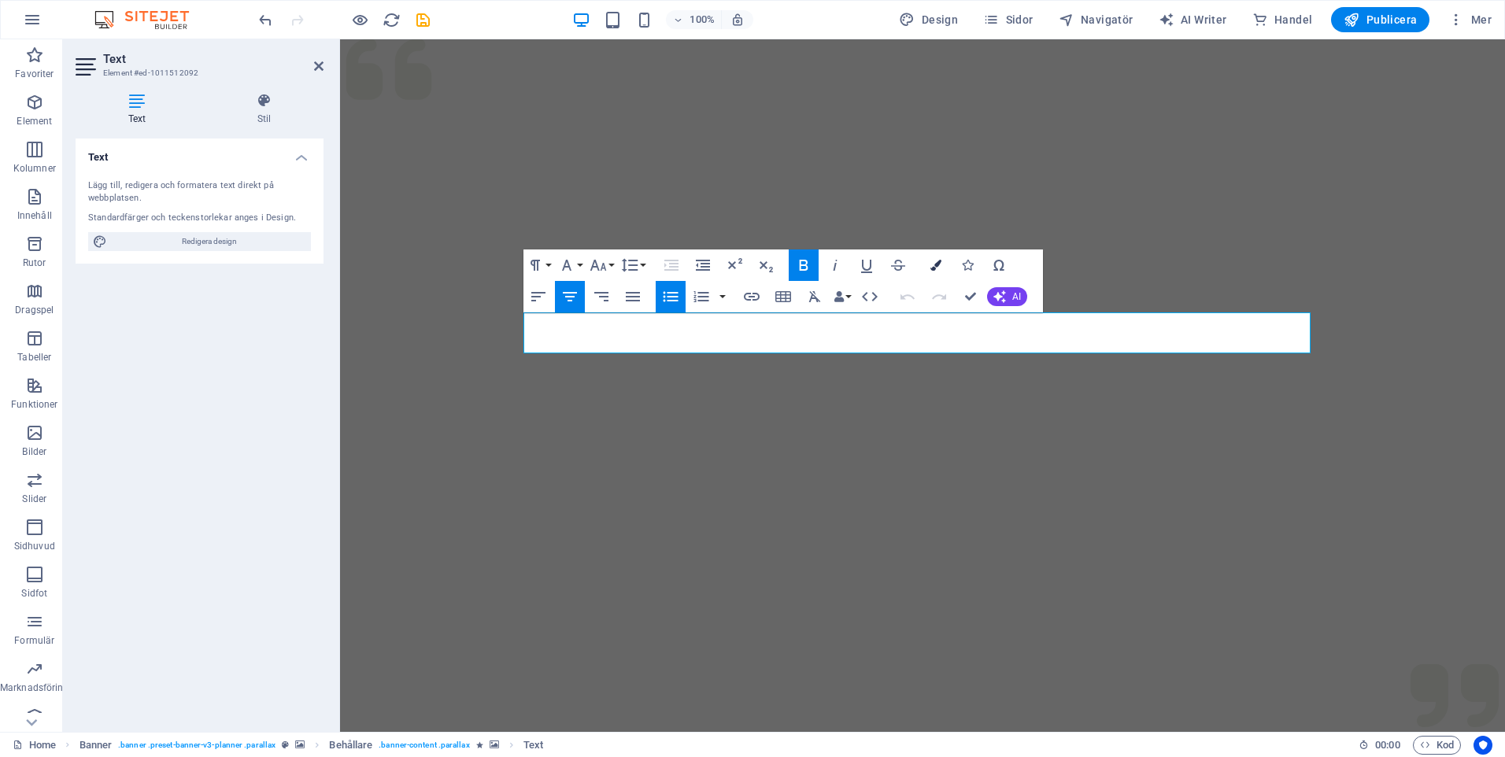
click at [933, 264] on icon "button" at bounding box center [935, 265] width 11 height 11
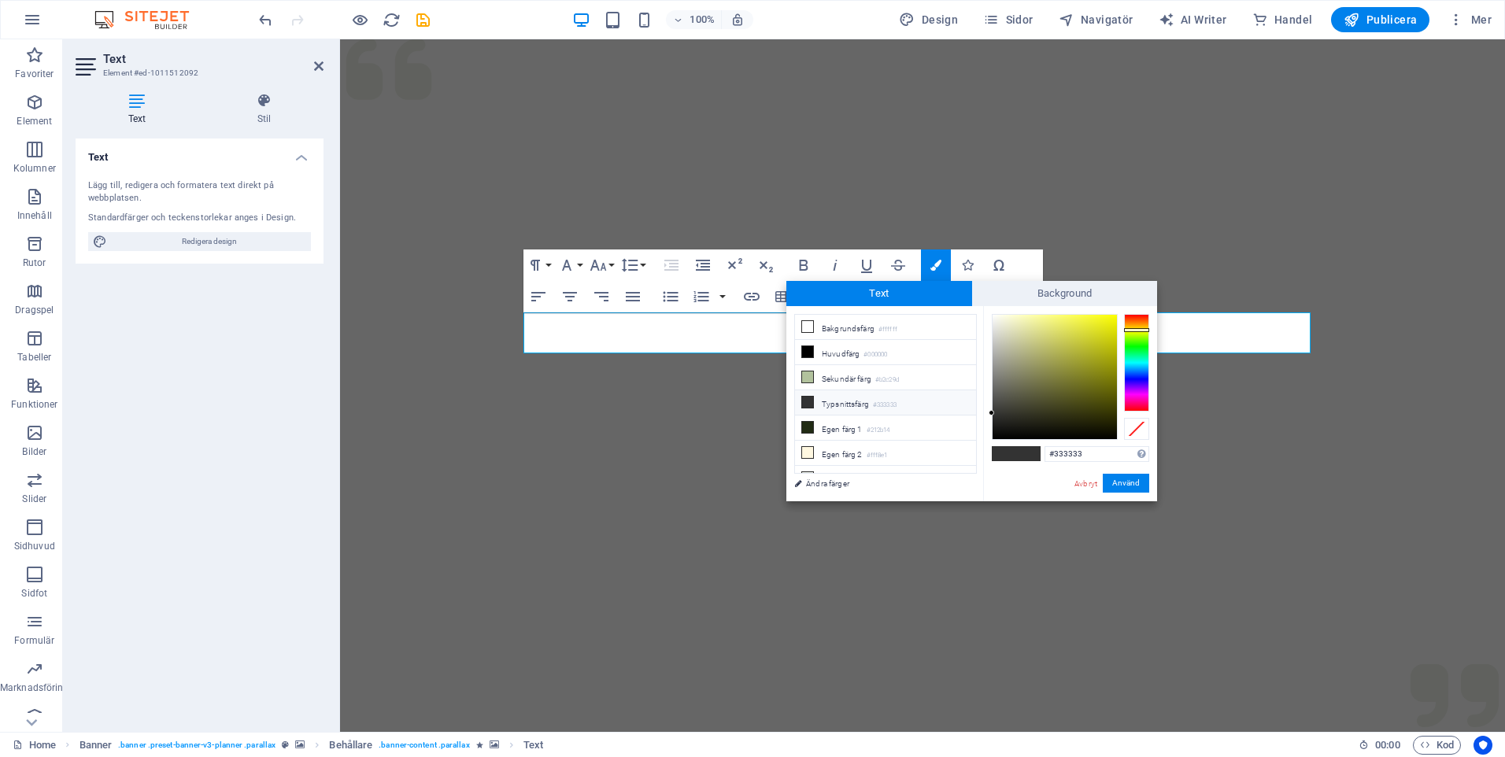
click at [1141, 330] on div at bounding box center [1136, 363] width 25 height 98
click at [1136, 485] on button "Använd" at bounding box center [1126, 483] width 46 height 19
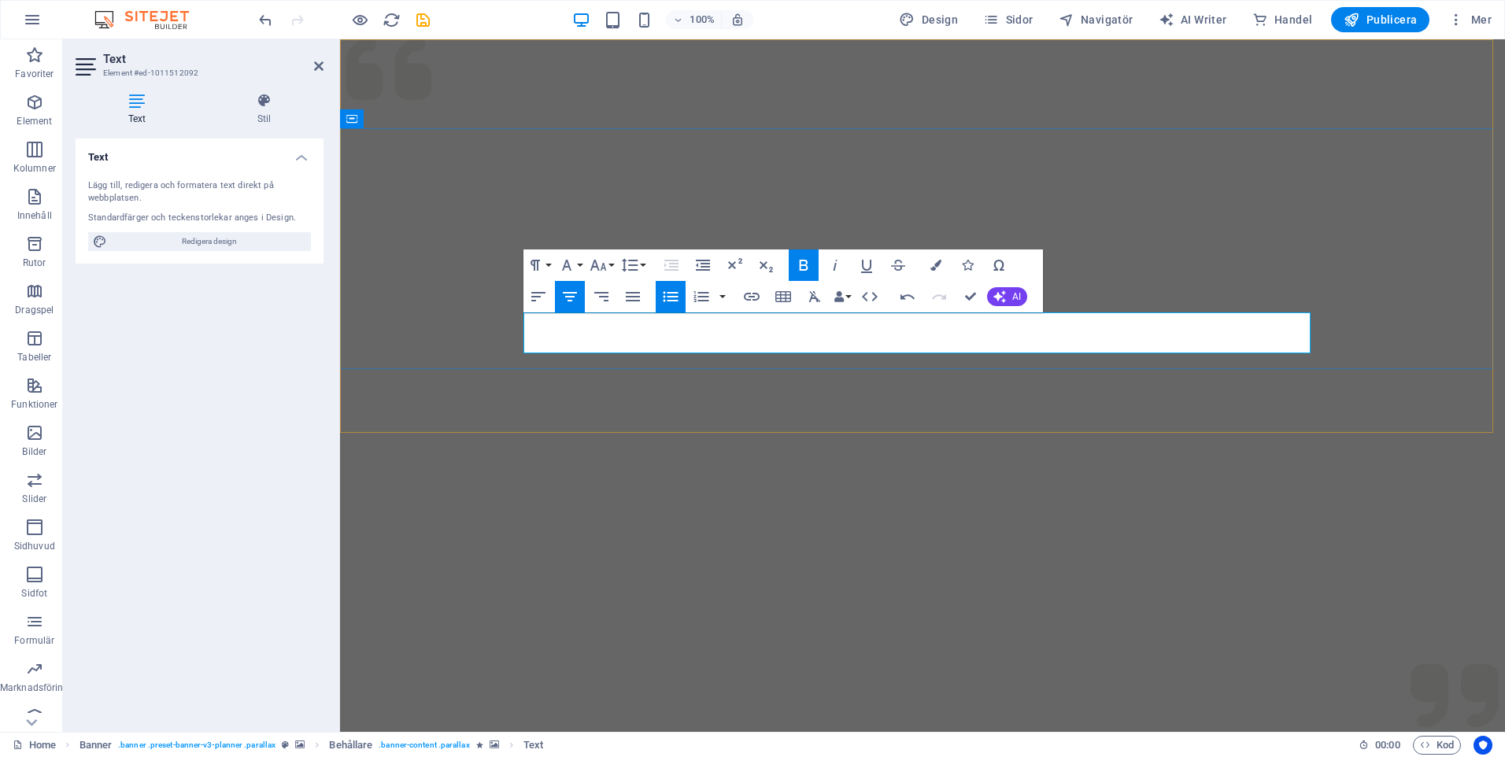
drag, startPoint x: 1015, startPoint y: 340, endPoint x: 762, endPoint y: 327, distance: 253.7
click at [926, 267] on button "Colors" at bounding box center [936, 265] width 30 height 31
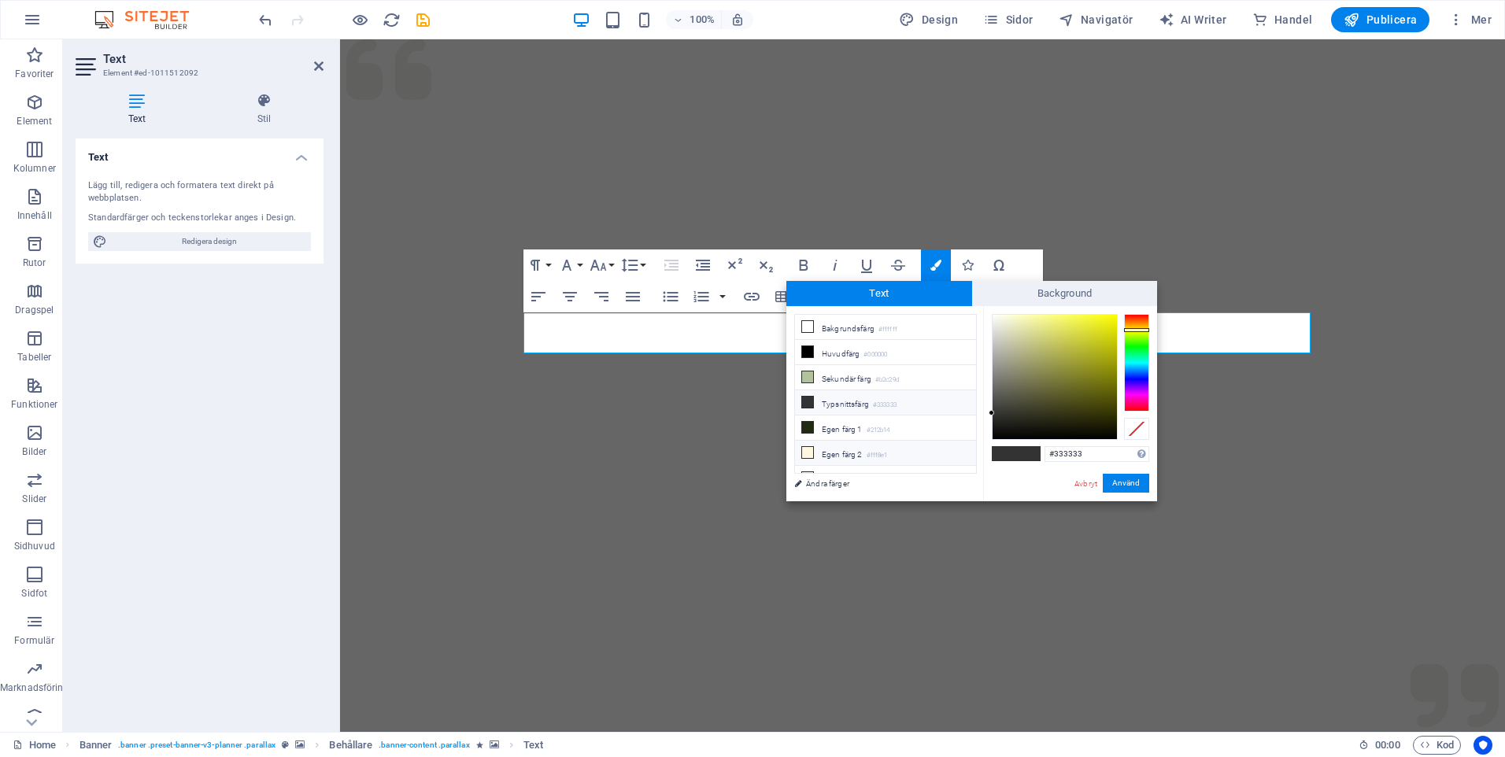
click at [809, 448] on icon at bounding box center [807, 452] width 11 height 11
type input "#fff8e1"
drag, startPoint x: 1134, startPoint y: 482, endPoint x: 785, endPoint y: 442, distance: 351.8
click at [1134, 482] on button "Använd" at bounding box center [1126, 483] width 46 height 19
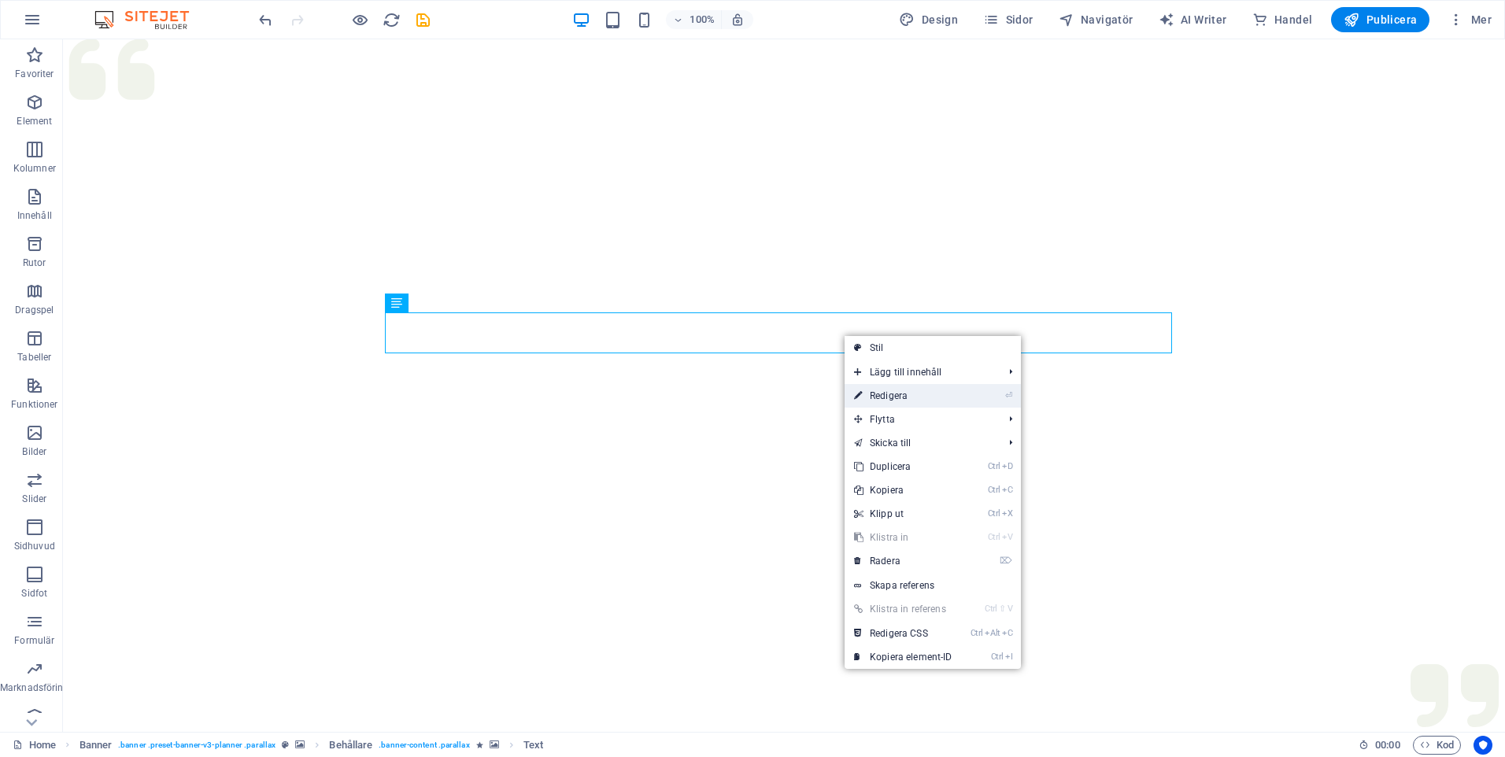
click at [903, 400] on link "⏎ Redigera" at bounding box center [903, 396] width 117 height 24
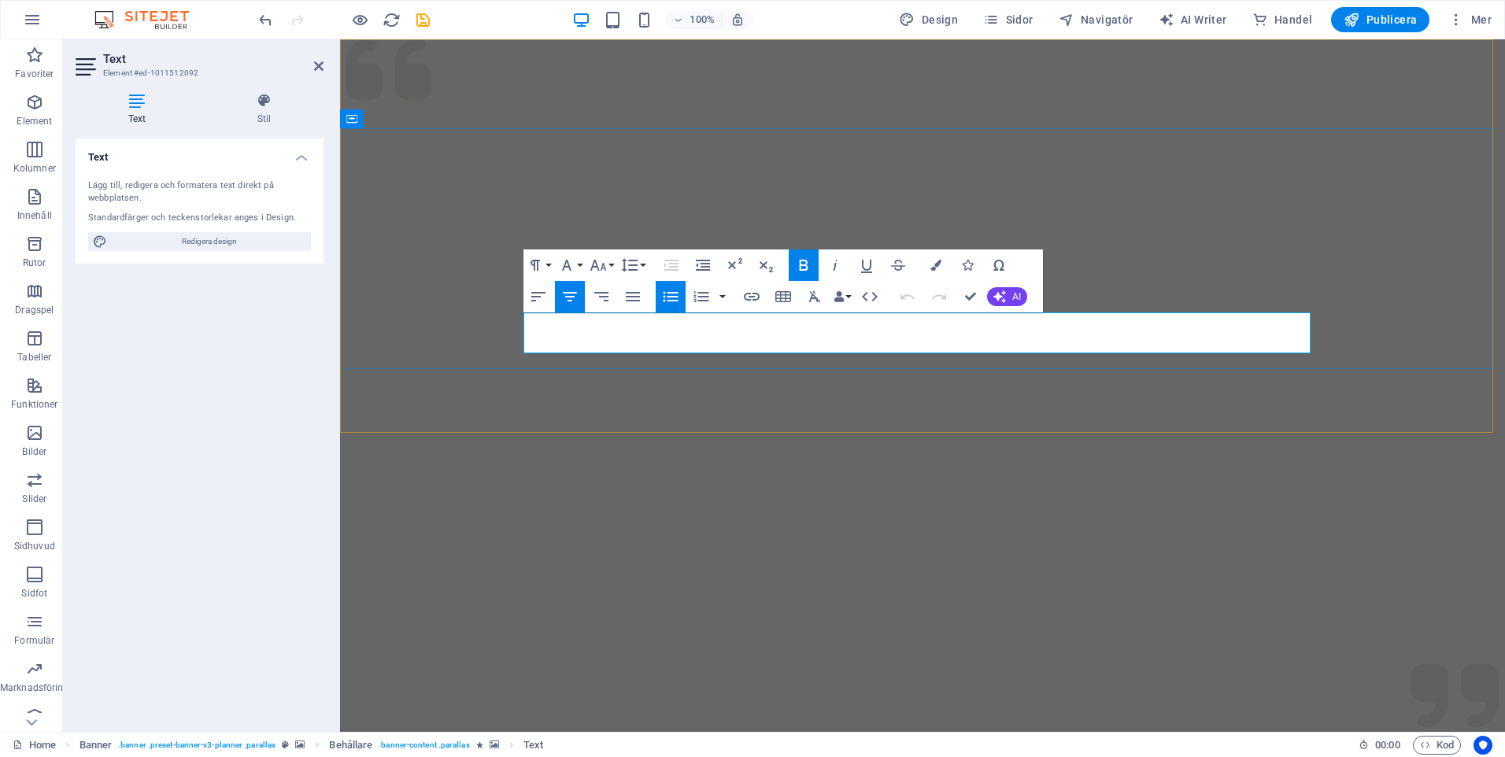
drag, startPoint x: 1000, startPoint y: 336, endPoint x: 788, endPoint y: 326, distance: 212.8
click at [580, 263] on button "Font Family" at bounding box center [570, 265] width 30 height 31
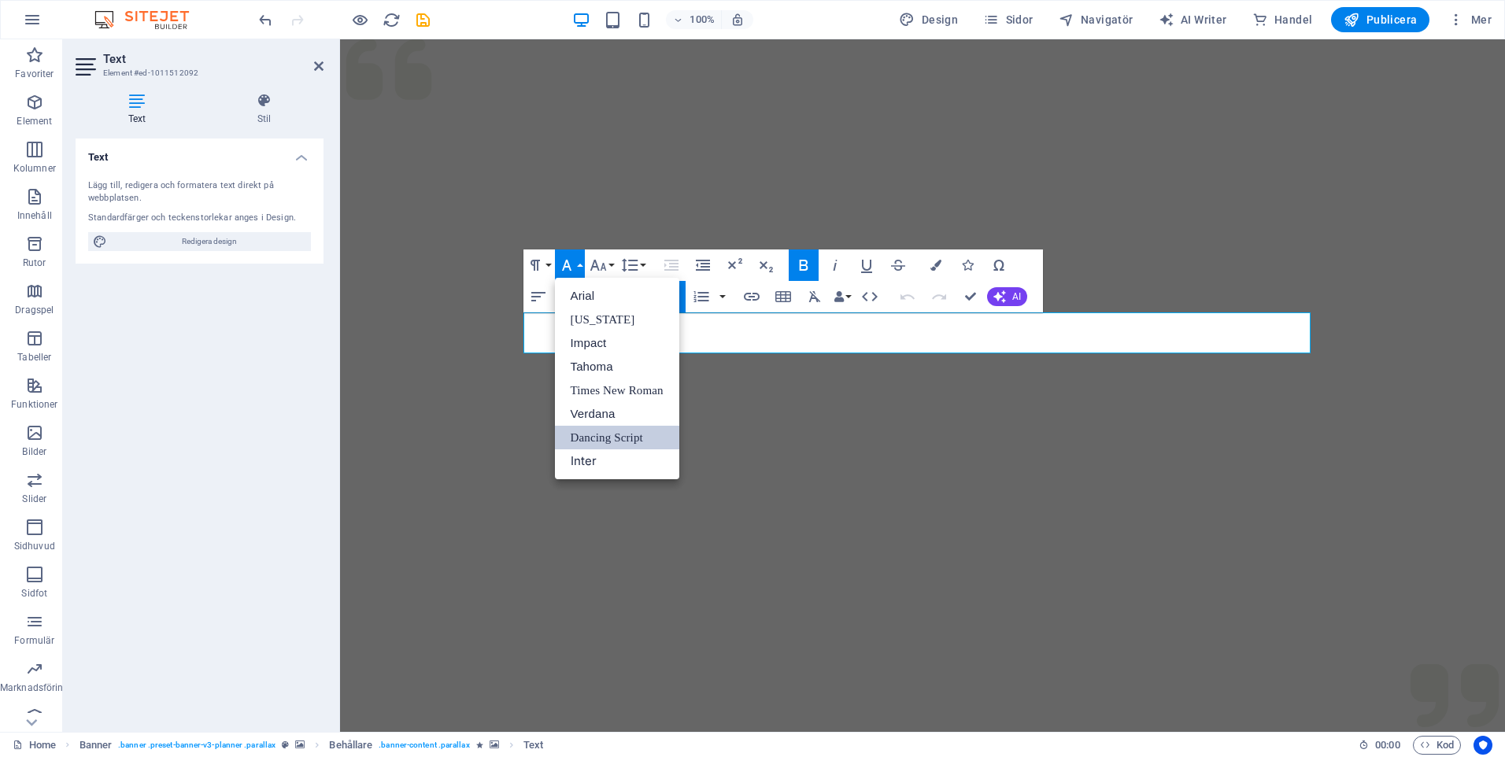
scroll to position [0, 0]
click at [595, 460] on link "Inter" at bounding box center [617, 461] width 124 height 24
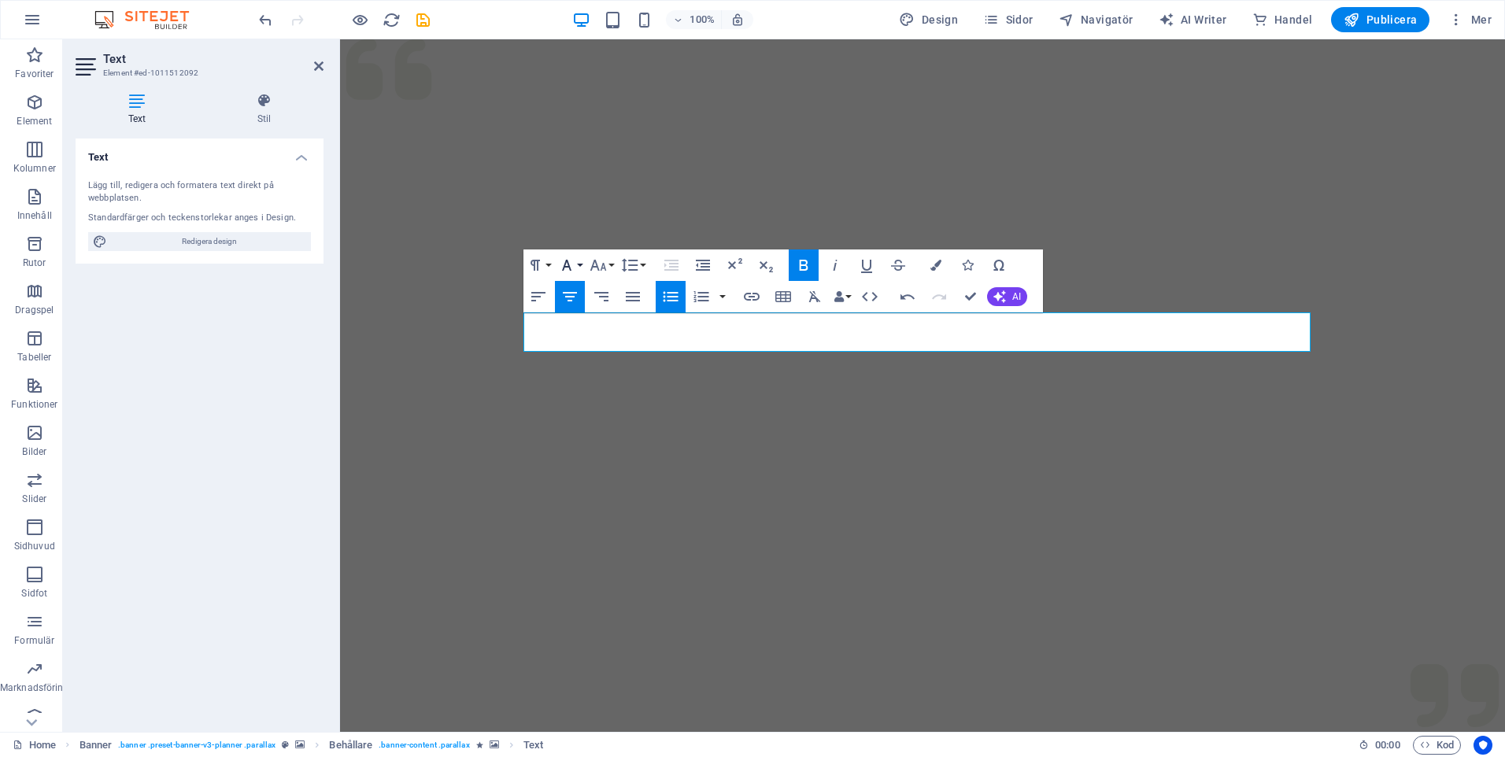
click at [583, 263] on button "Font Family" at bounding box center [570, 265] width 30 height 31
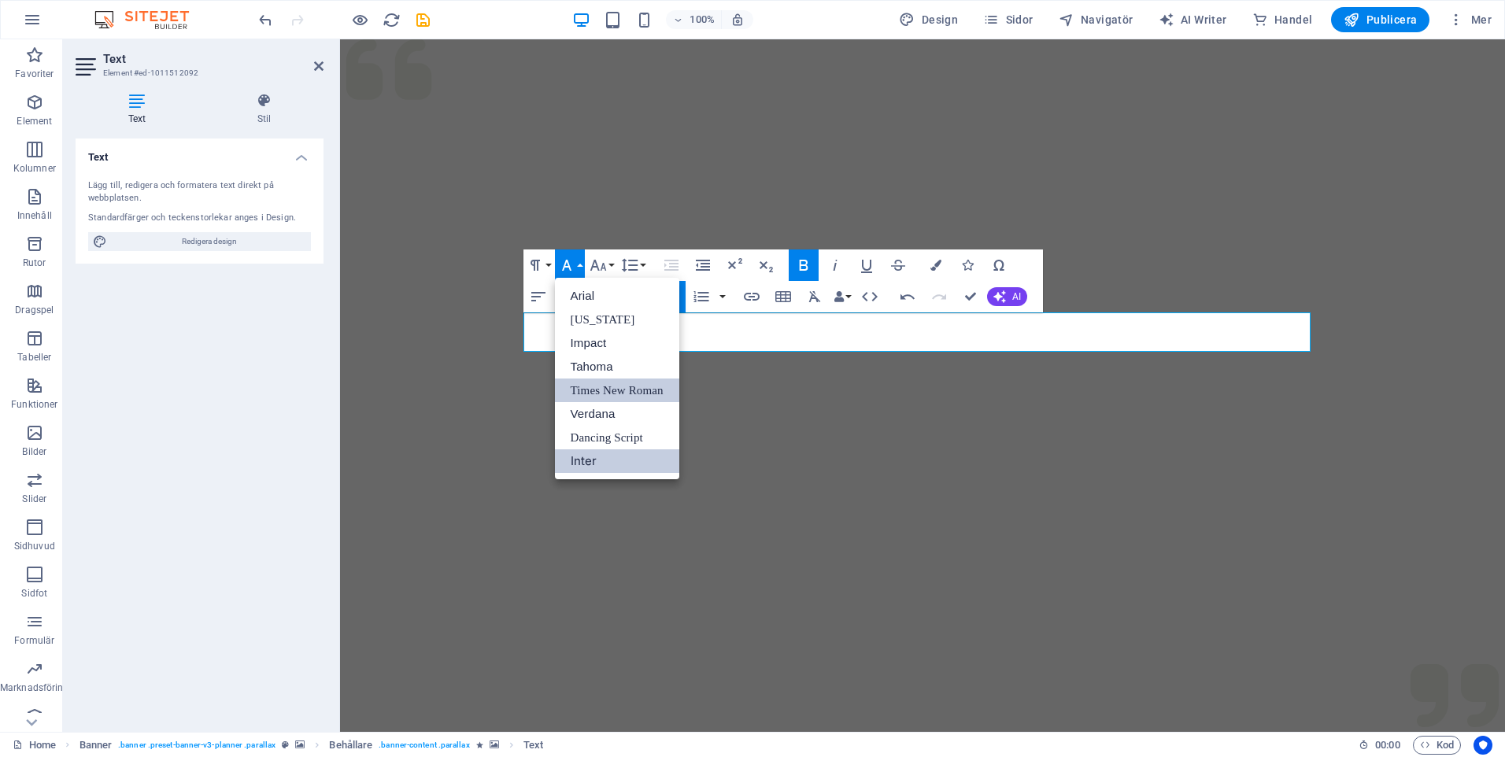
click at [607, 390] on link "Times New Roman" at bounding box center [617, 391] width 124 height 24
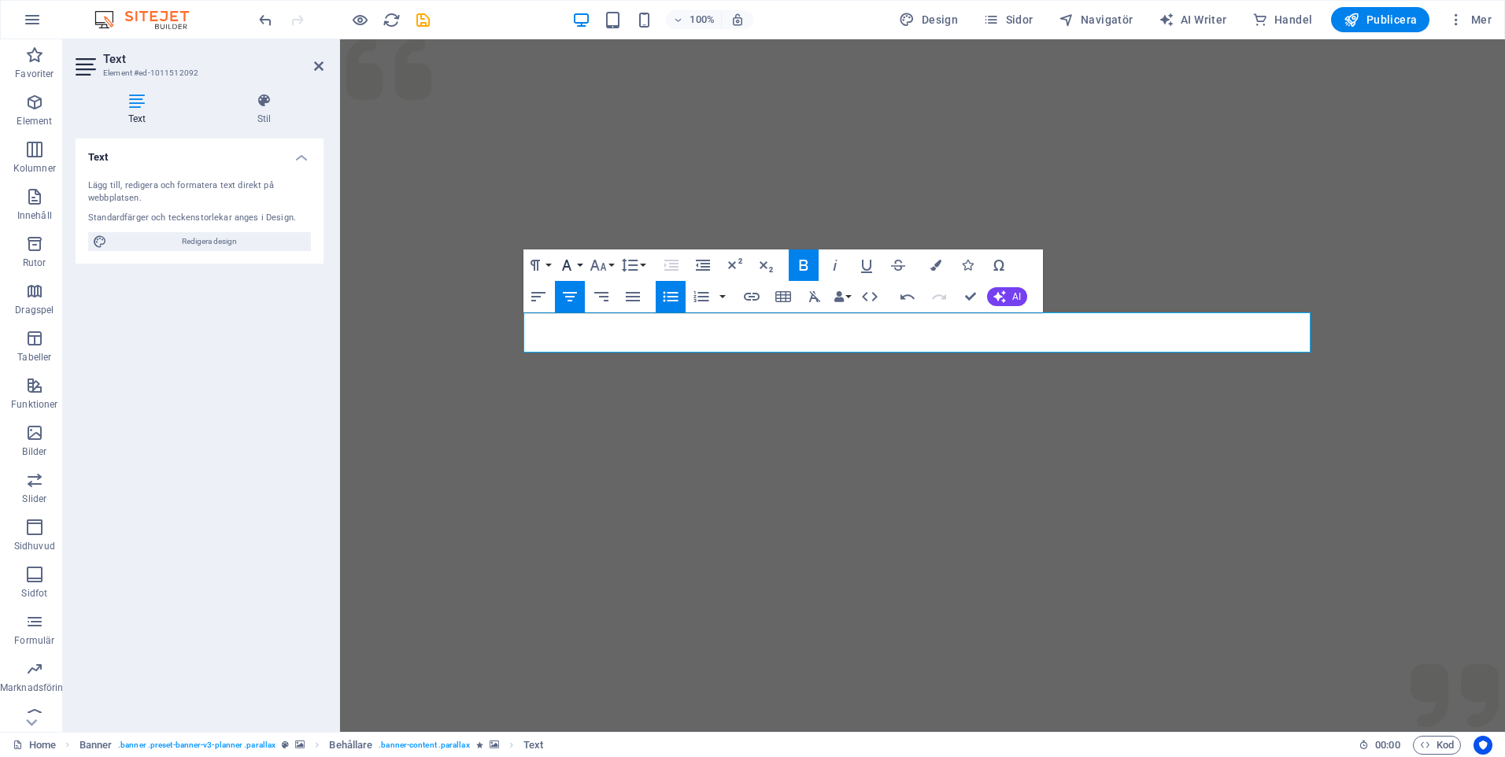
click at [579, 263] on button "Font Family" at bounding box center [570, 265] width 30 height 31
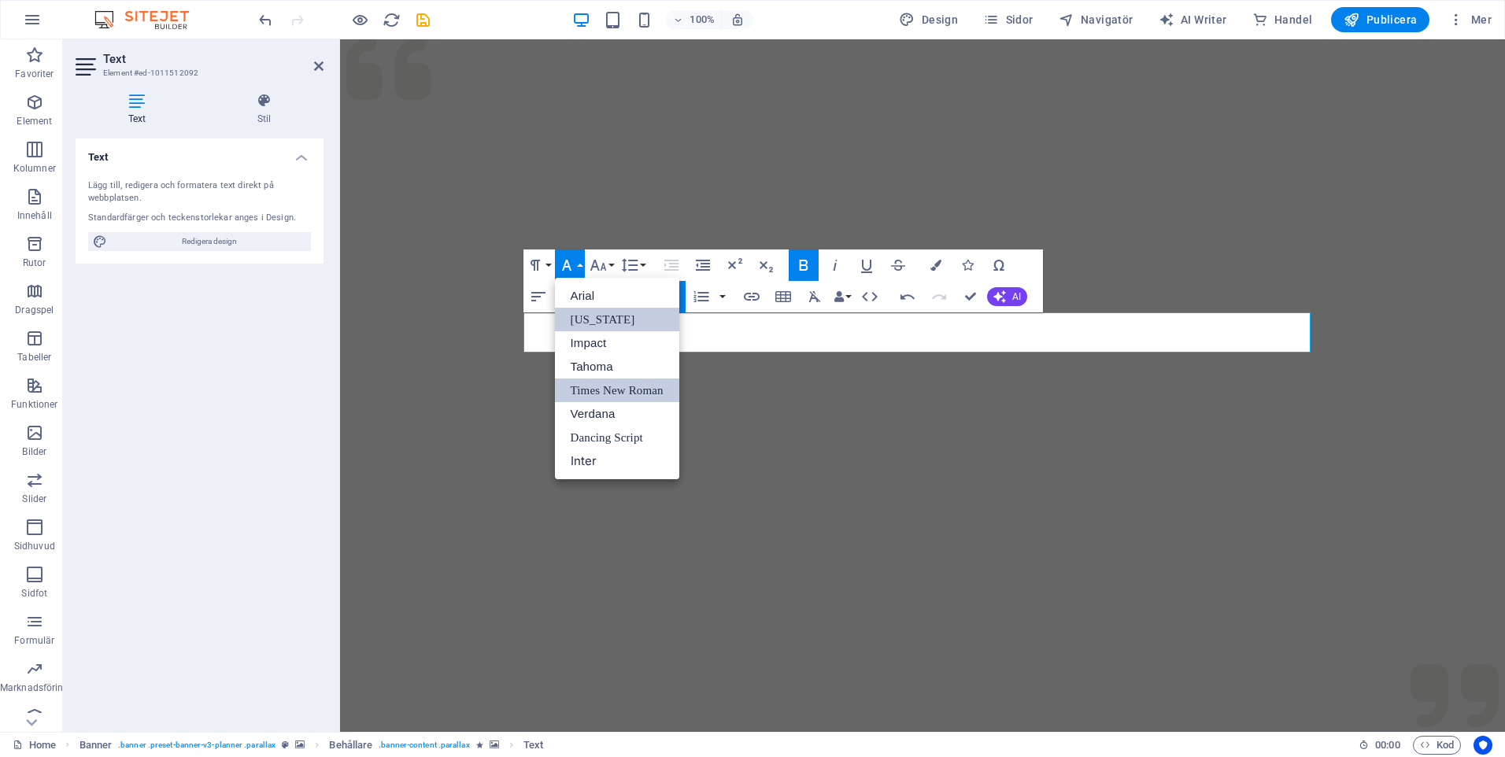
click at [594, 316] on link "[US_STATE]" at bounding box center [617, 320] width 124 height 24
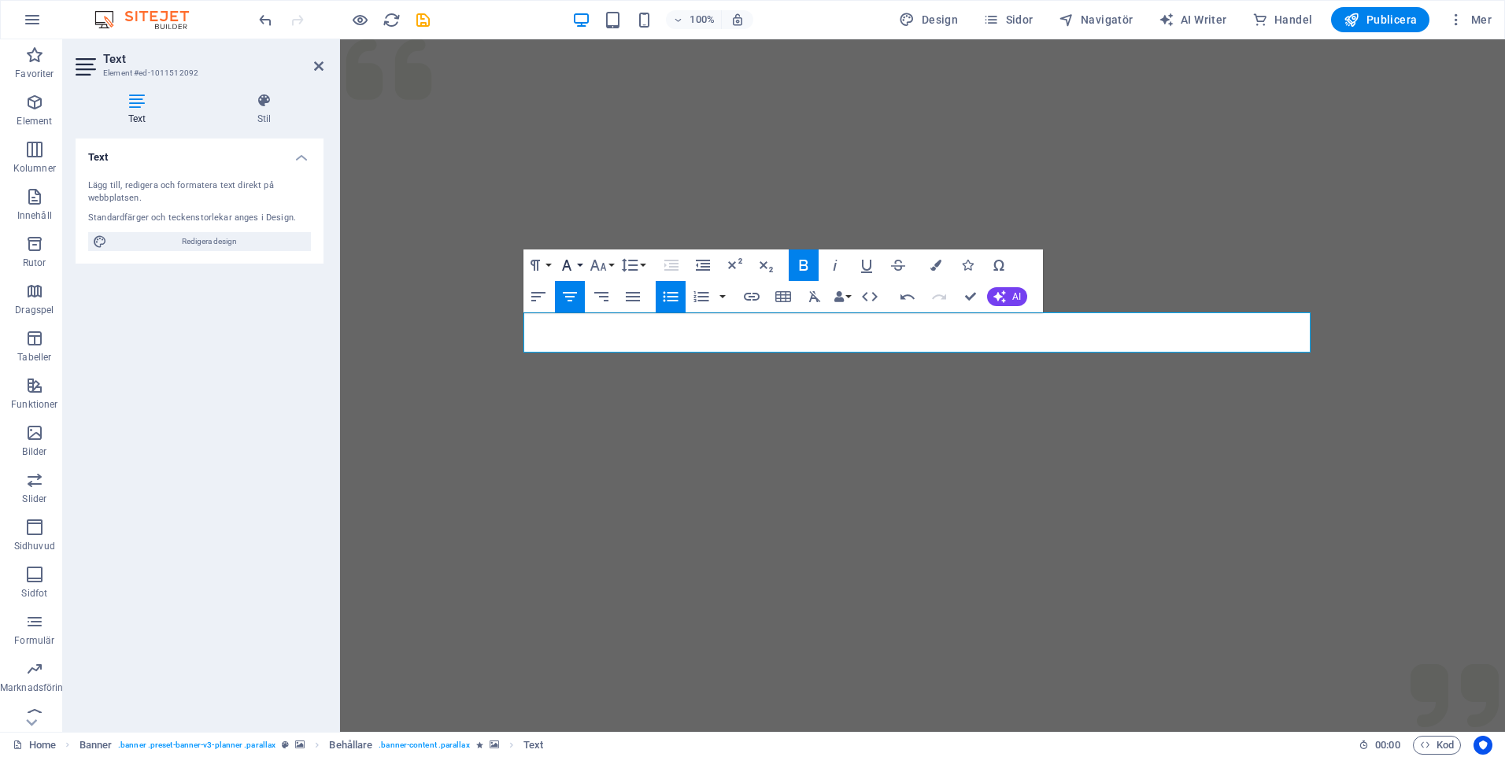
click at [579, 264] on button "Font Family" at bounding box center [570, 265] width 30 height 31
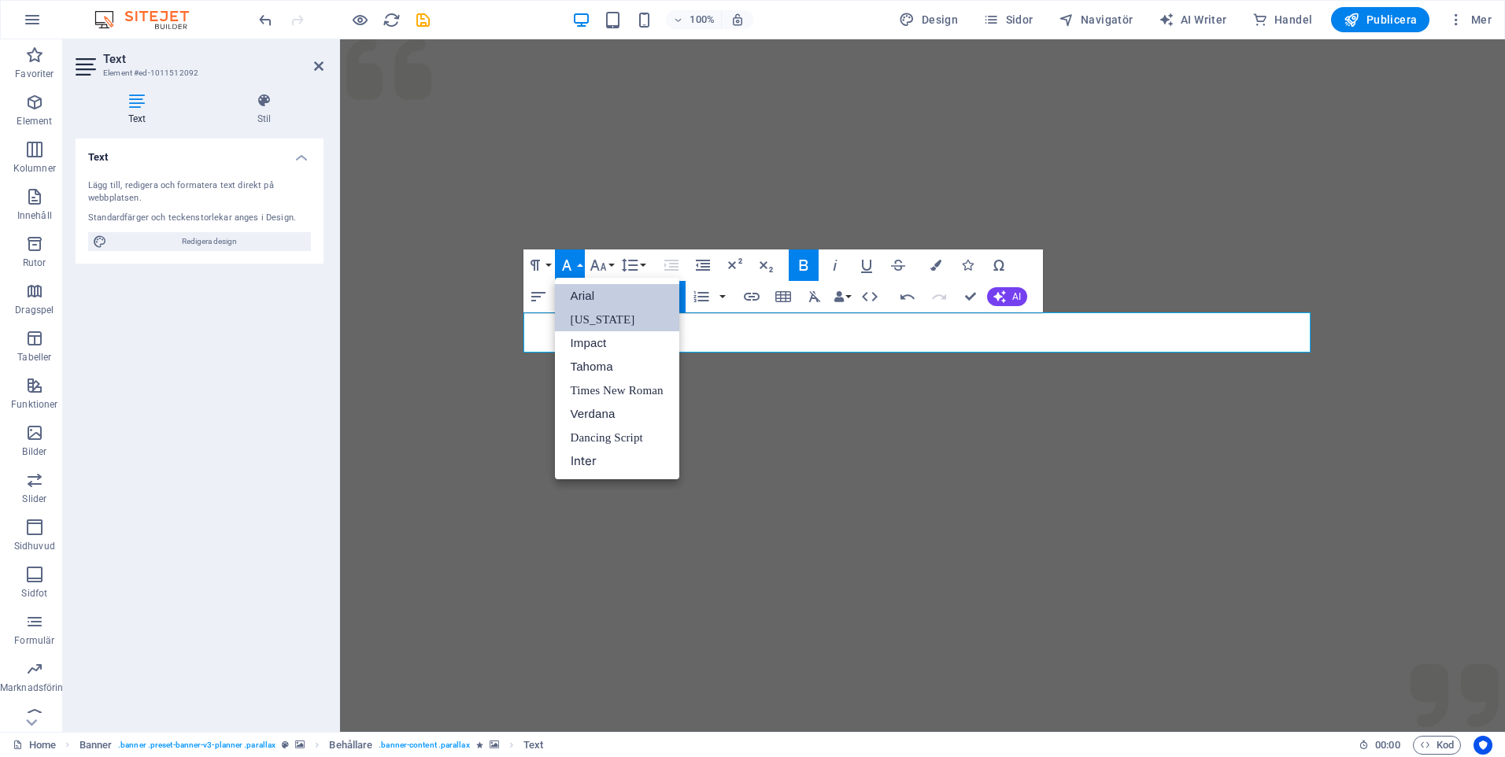
click at [585, 291] on link "Arial" at bounding box center [617, 296] width 124 height 24
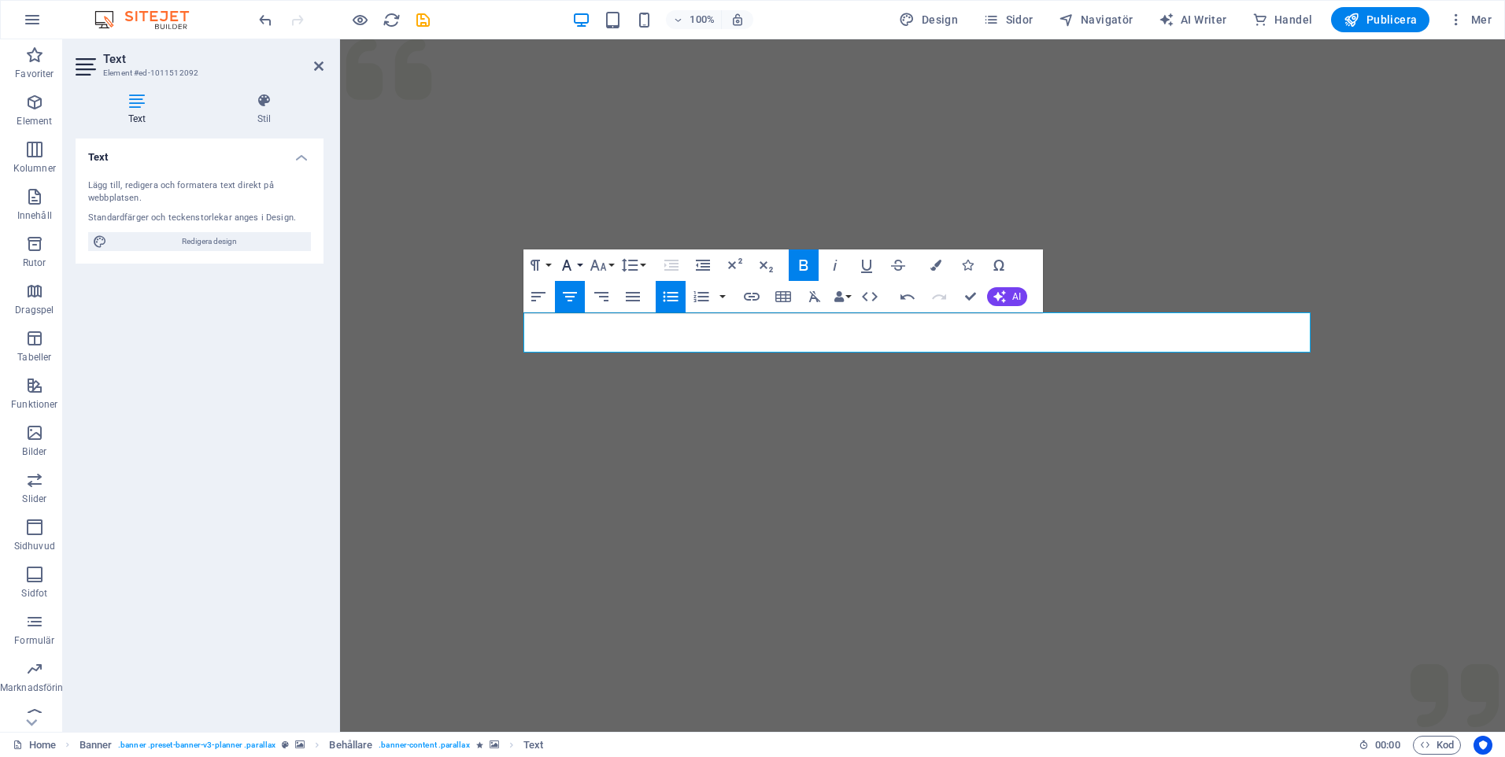
click at [578, 265] on button "Font Family" at bounding box center [570, 265] width 30 height 31
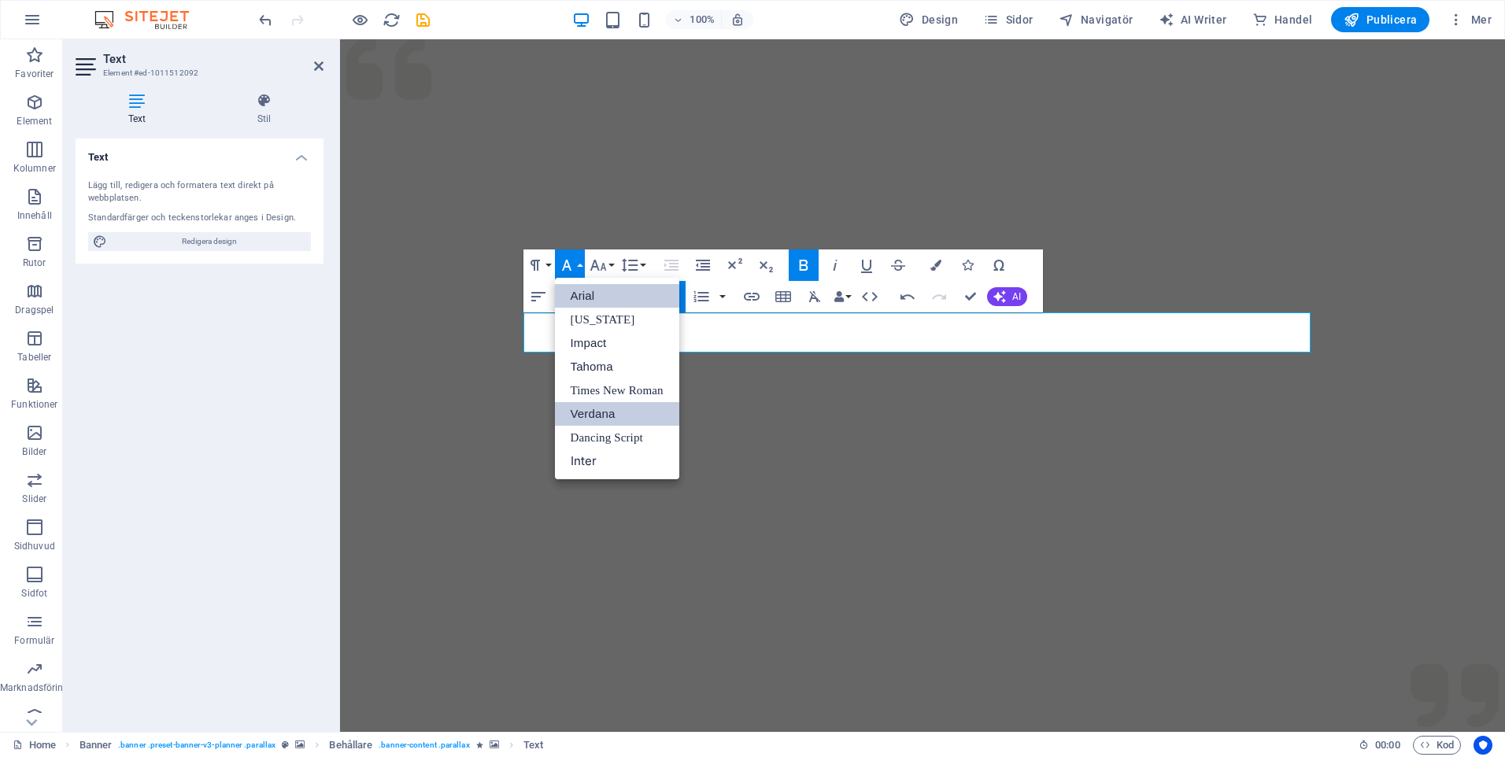
click at [601, 412] on link "Verdana" at bounding box center [617, 414] width 124 height 24
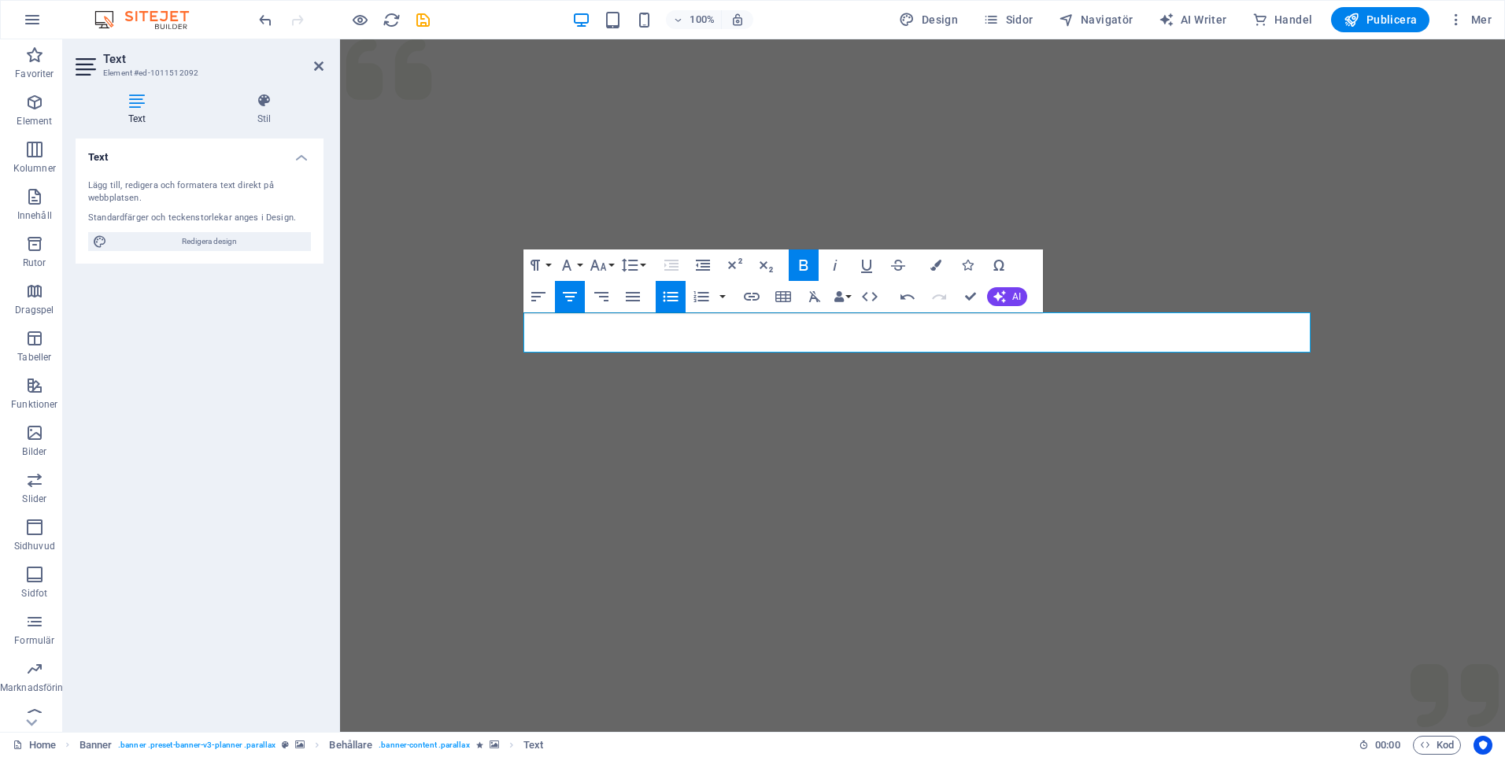
click at [1062, 393] on div at bounding box center [922, 385] width 1165 height 693
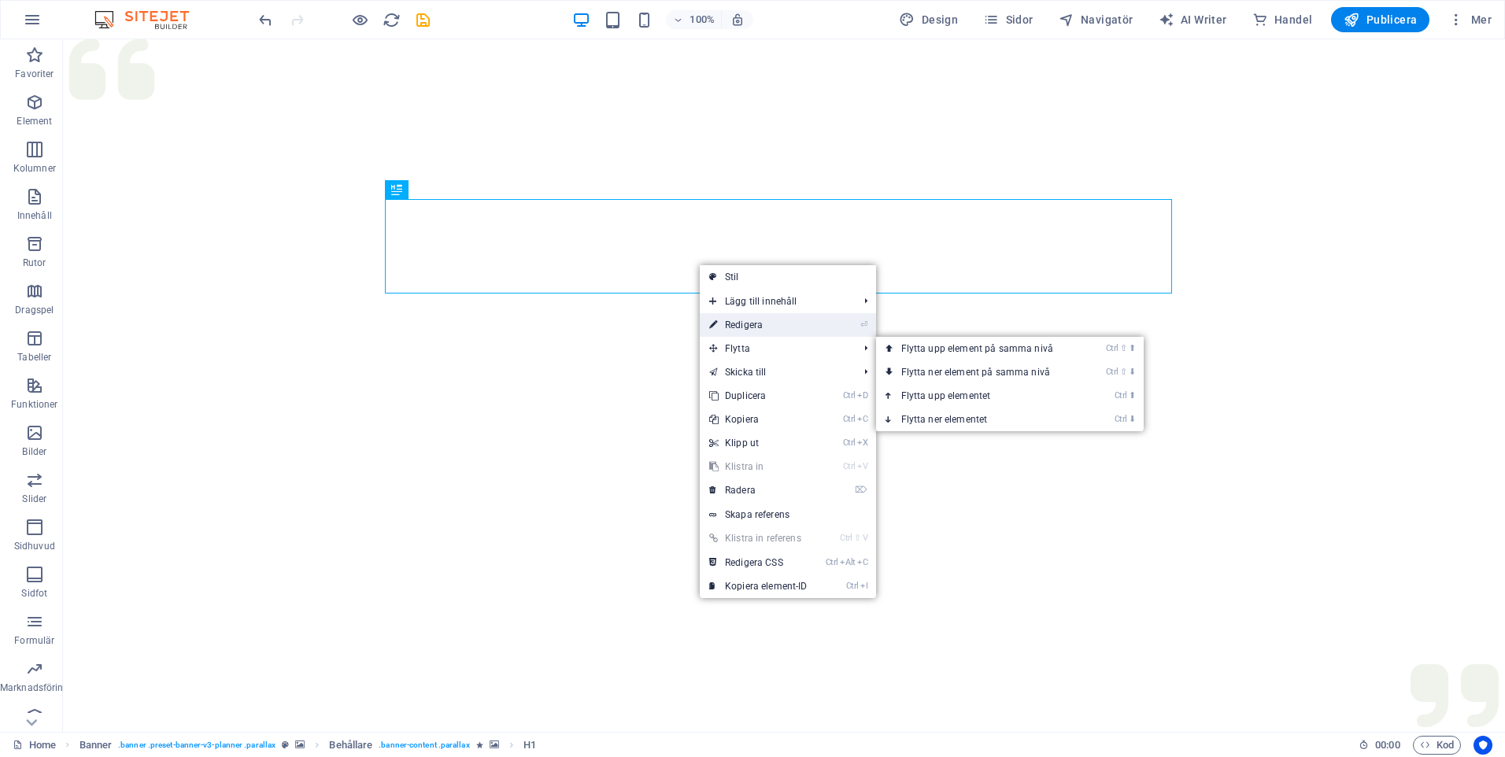
click at [746, 325] on link "⏎ Redigera" at bounding box center [758, 325] width 117 height 24
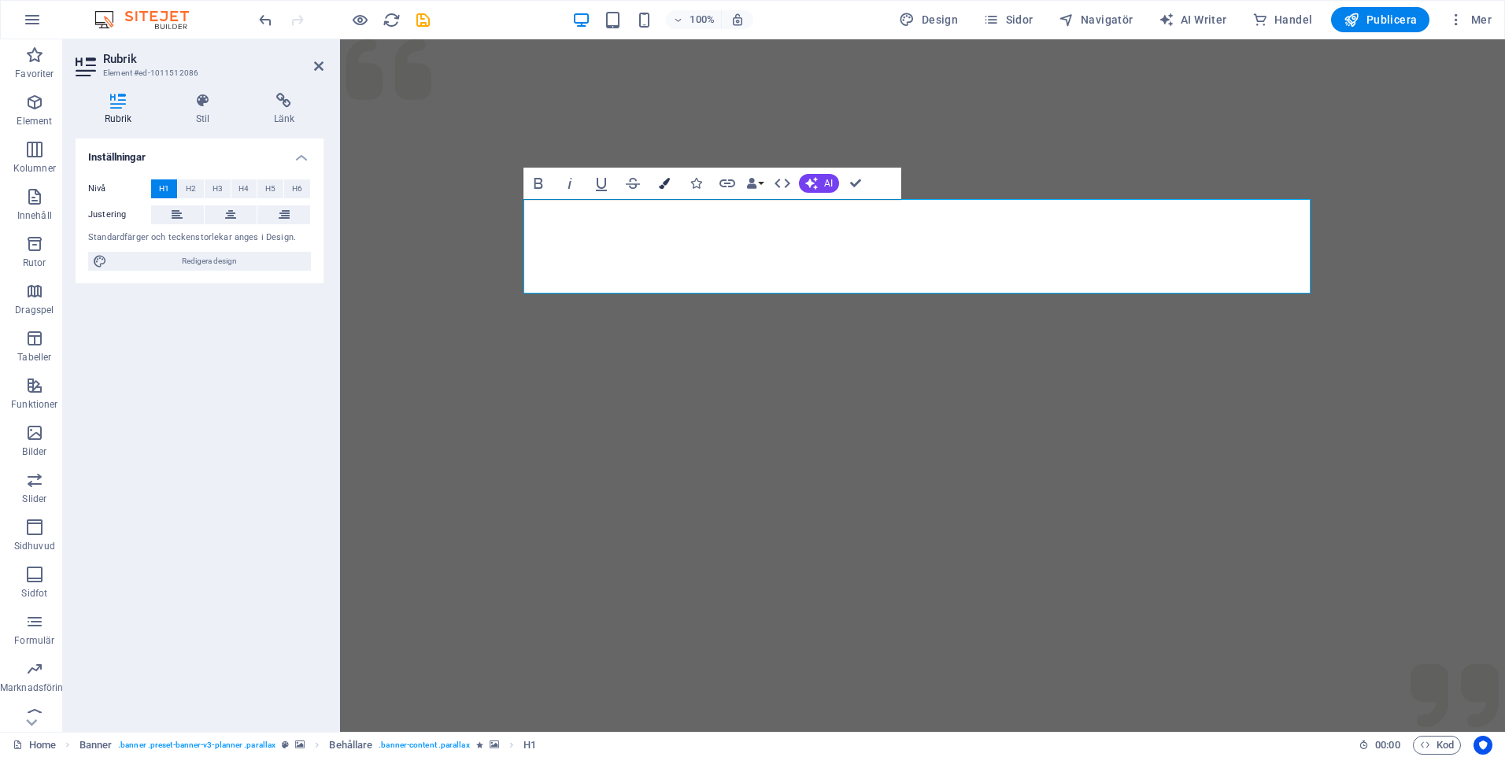
click at [667, 181] on icon "button" at bounding box center [664, 183] width 11 height 11
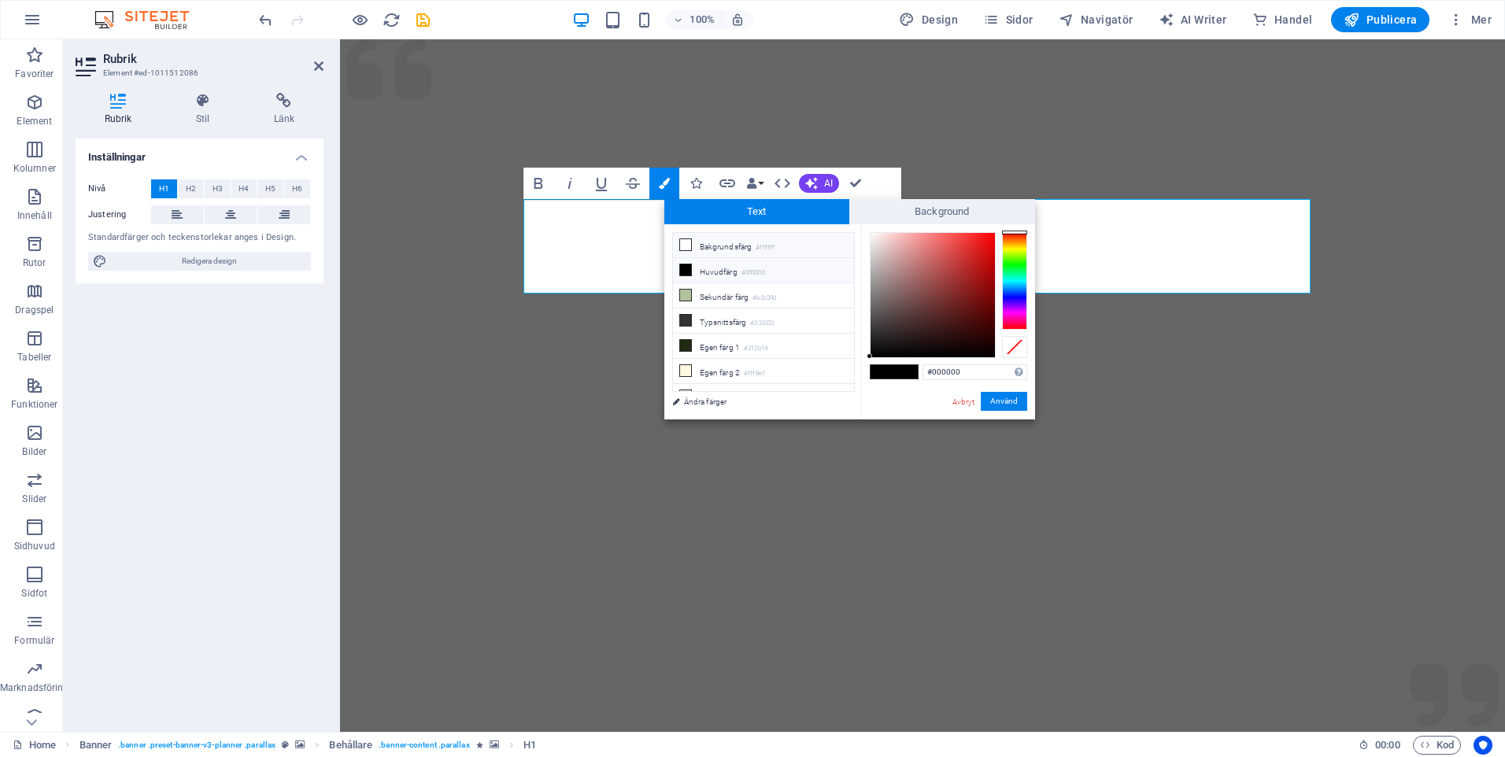
click at [685, 242] on icon at bounding box center [685, 244] width 11 height 11
type input "#ffffff"
click at [1012, 405] on button "Använd" at bounding box center [1004, 401] width 46 height 19
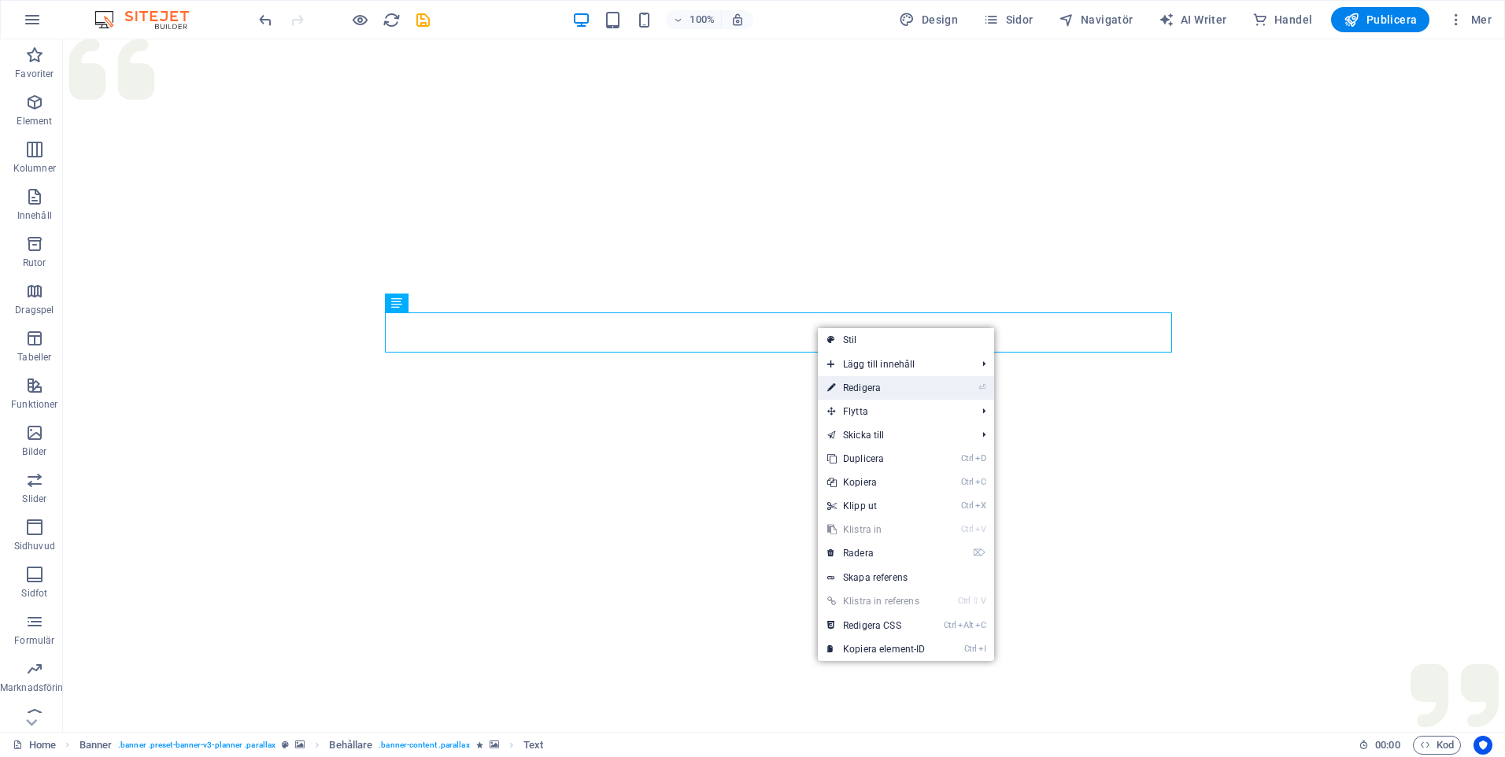
click at [870, 386] on link "⏎ Redigera" at bounding box center [876, 388] width 117 height 24
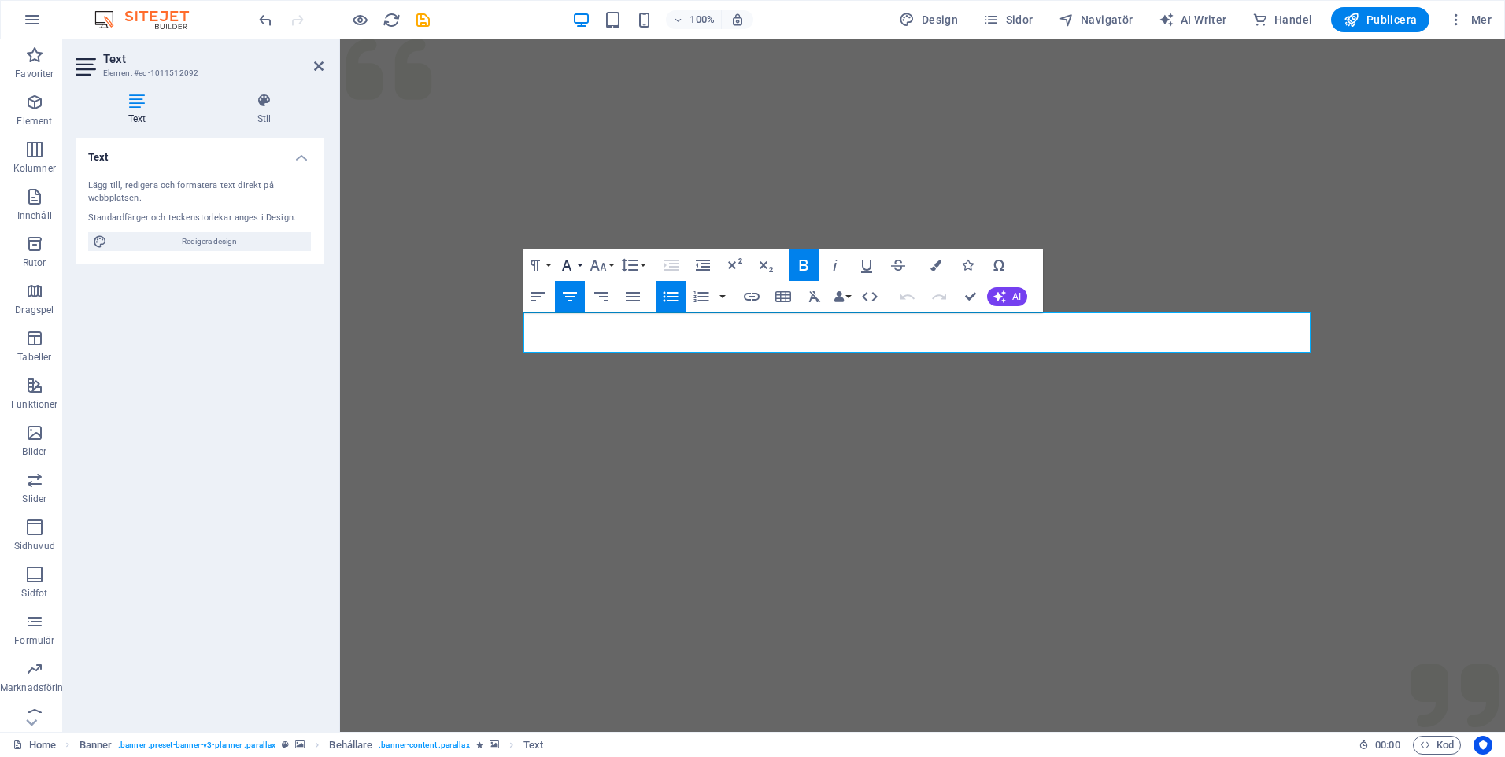
click at [577, 266] on button "Font Family" at bounding box center [570, 265] width 30 height 31
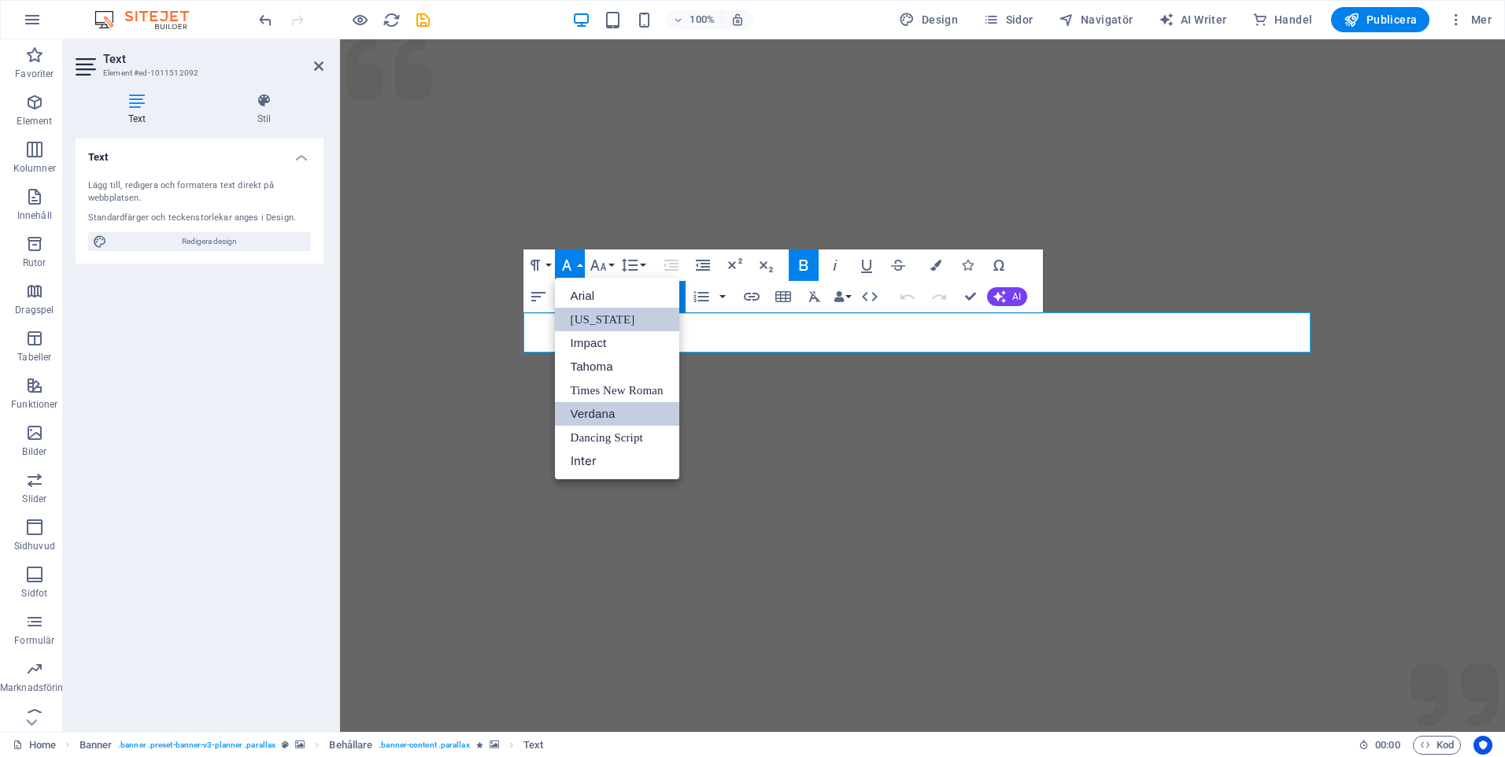
click at [596, 315] on link "[US_STATE]" at bounding box center [617, 320] width 124 height 24
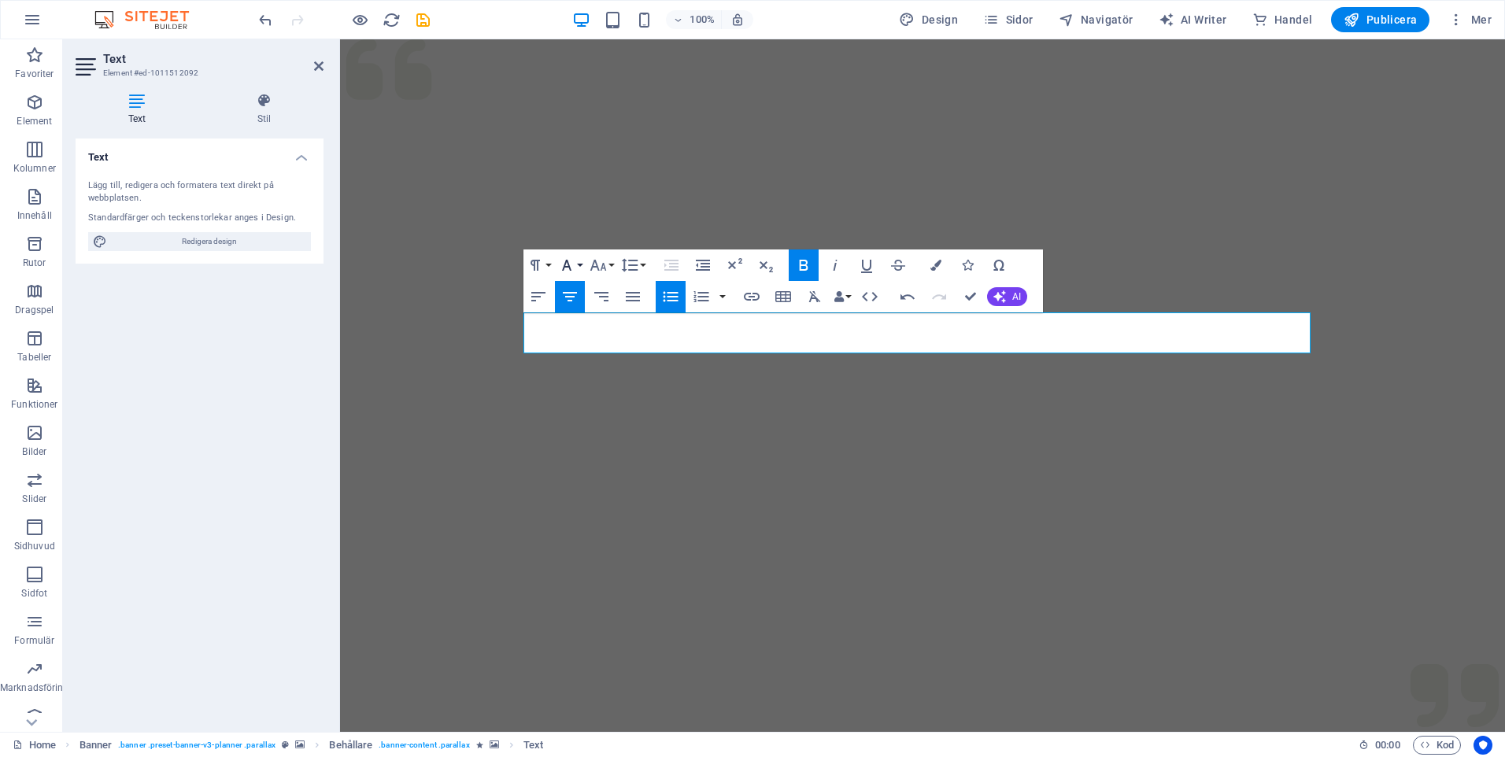
click at [576, 265] on button "Font Family" at bounding box center [570, 265] width 30 height 31
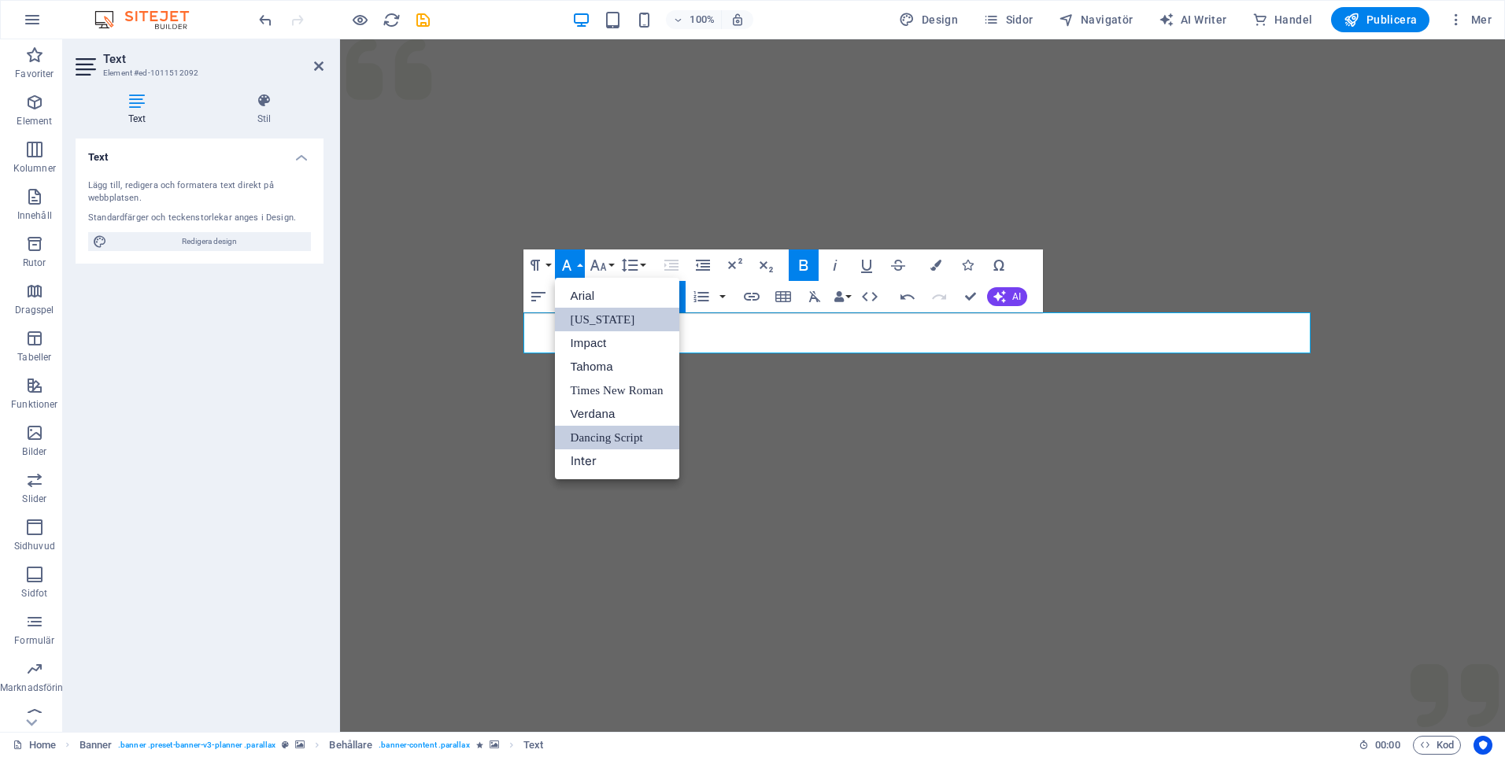
click at [595, 434] on link "Dancing Script" at bounding box center [617, 438] width 124 height 24
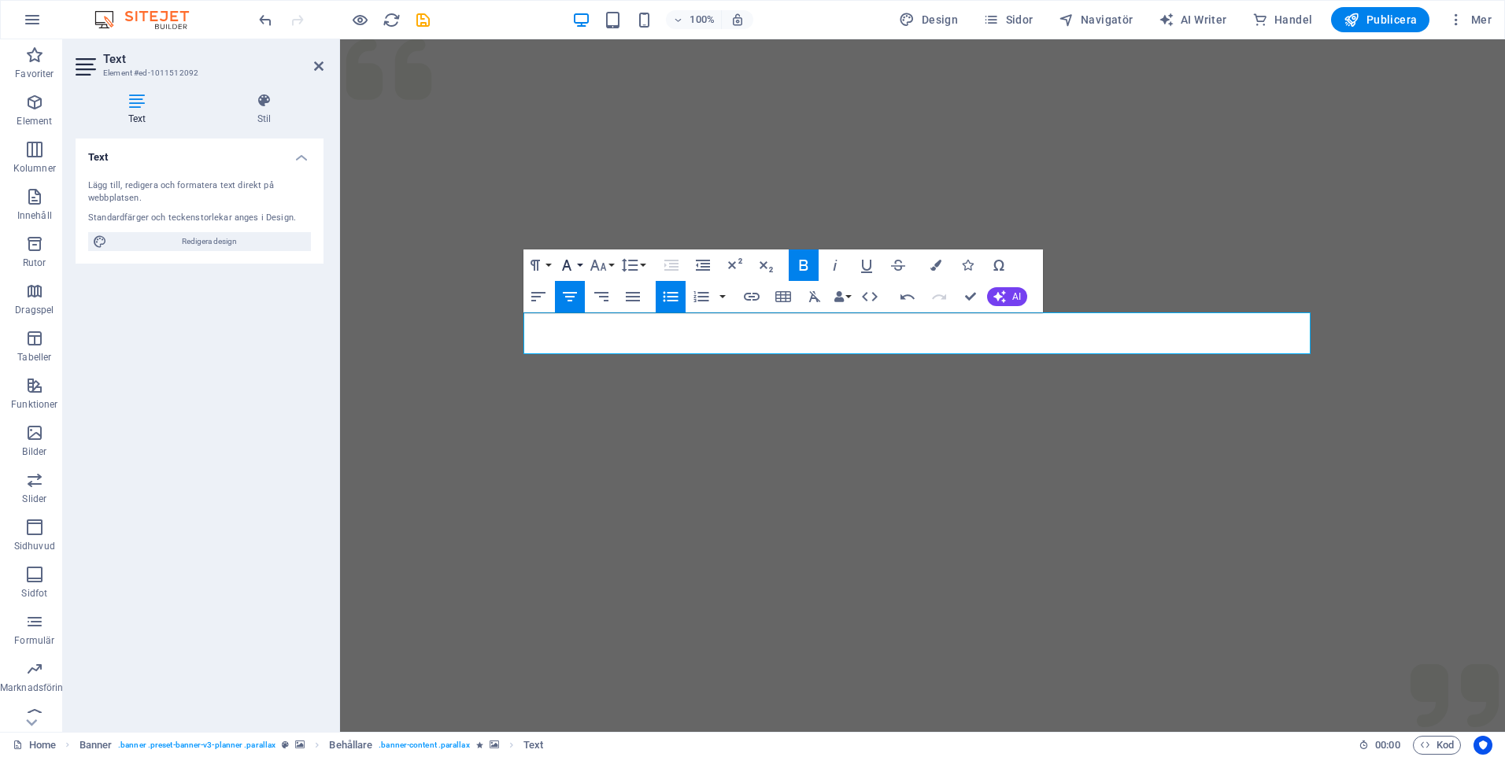
click at [581, 262] on button "Font Family" at bounding box center [570, 265] width 30 height 31
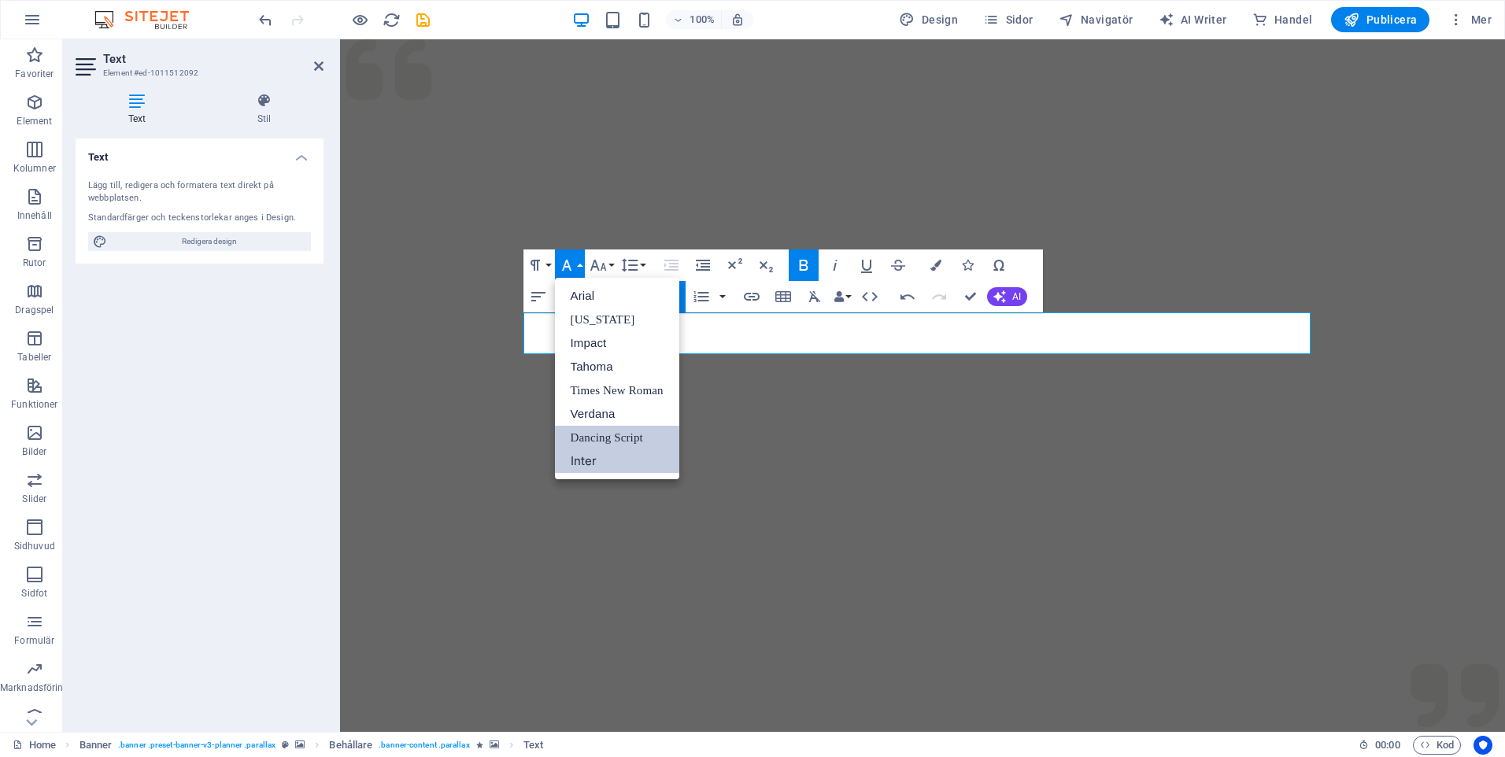
click at [599, 462] on link "Inter" at bounding box center [617, 461] width 124 height 24
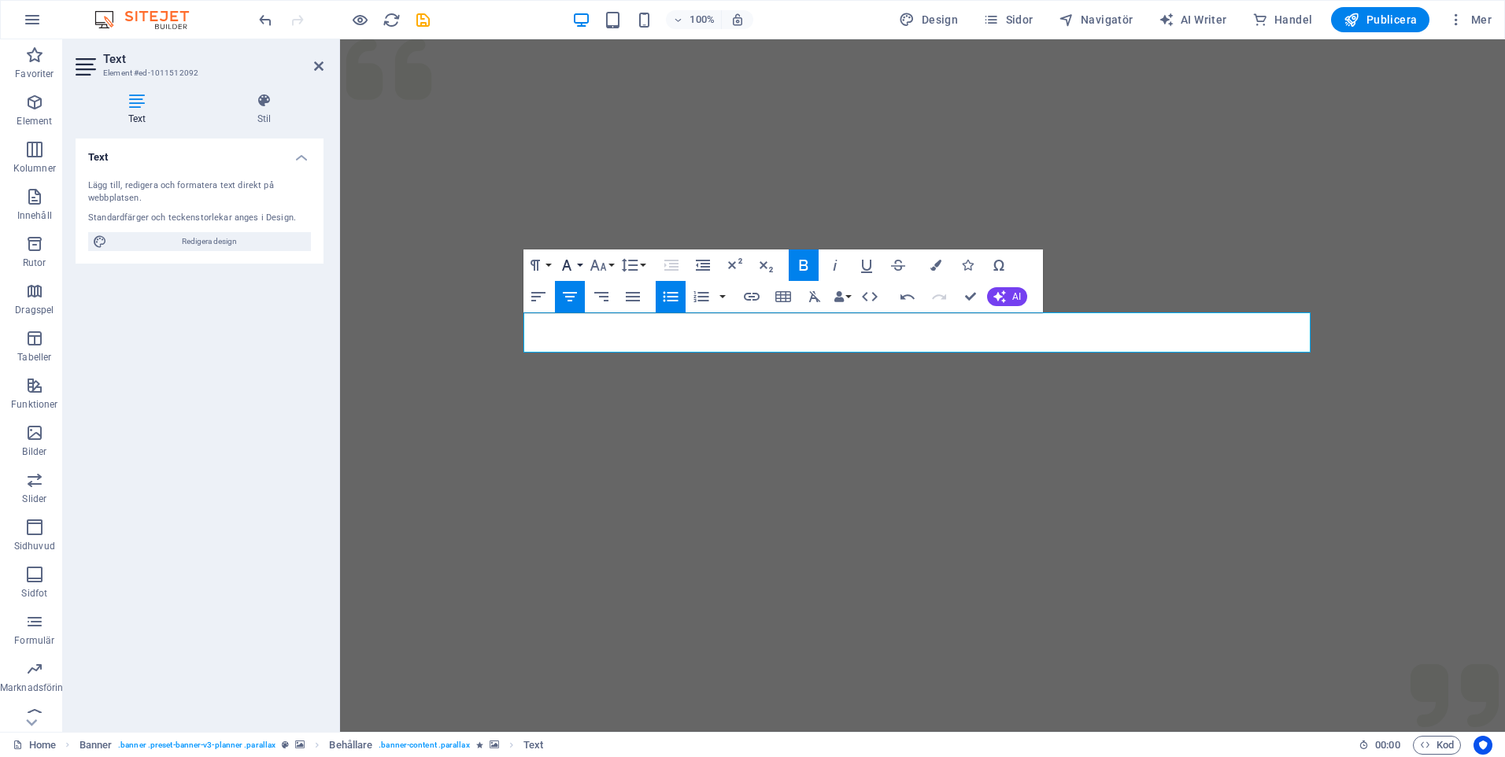
click at [579, 268] on button "Font Family" at bounding box center [570, 265] width 30 height 31
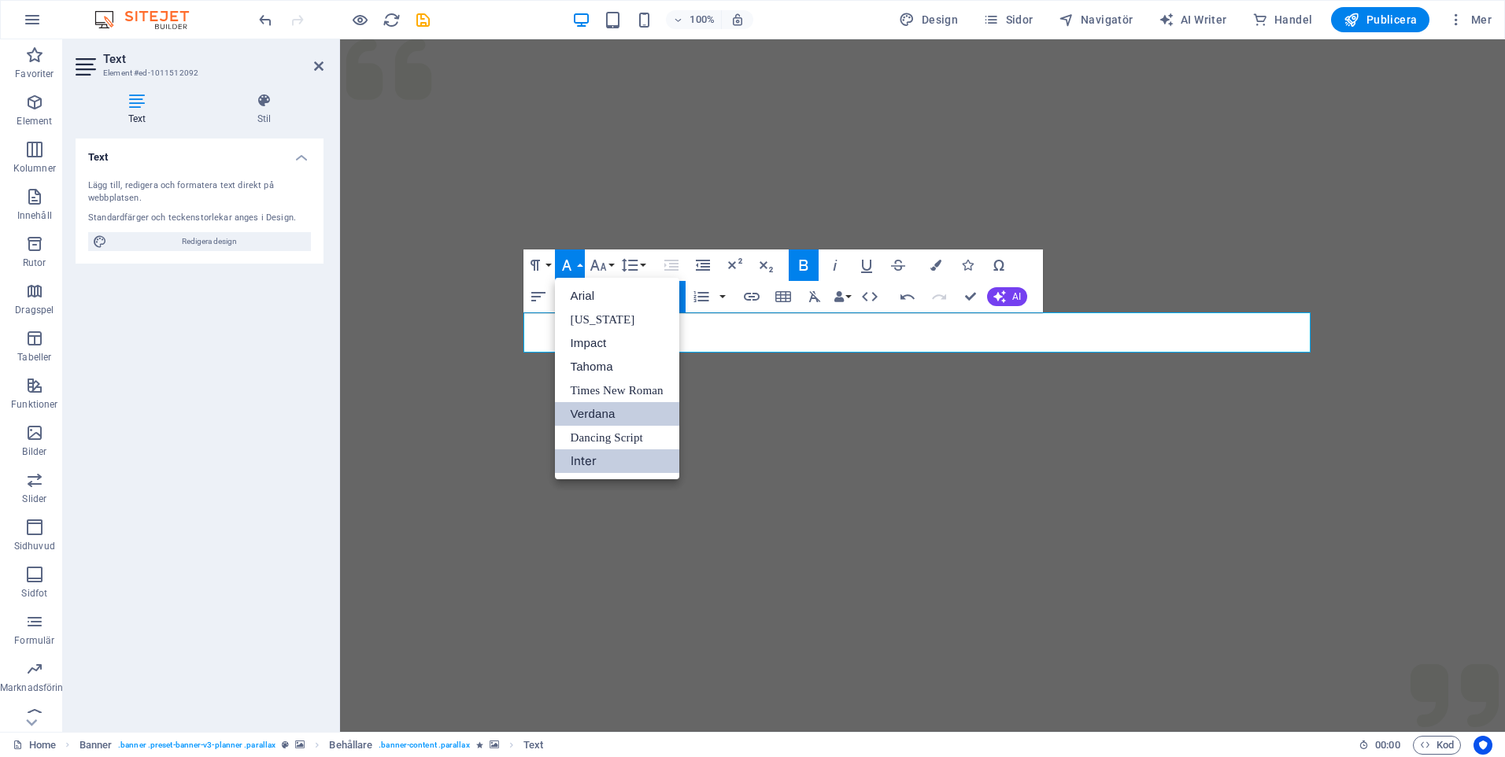
click at [603, 411] on link "Verdana" at bounding box center [617, 414] width 124 height 24
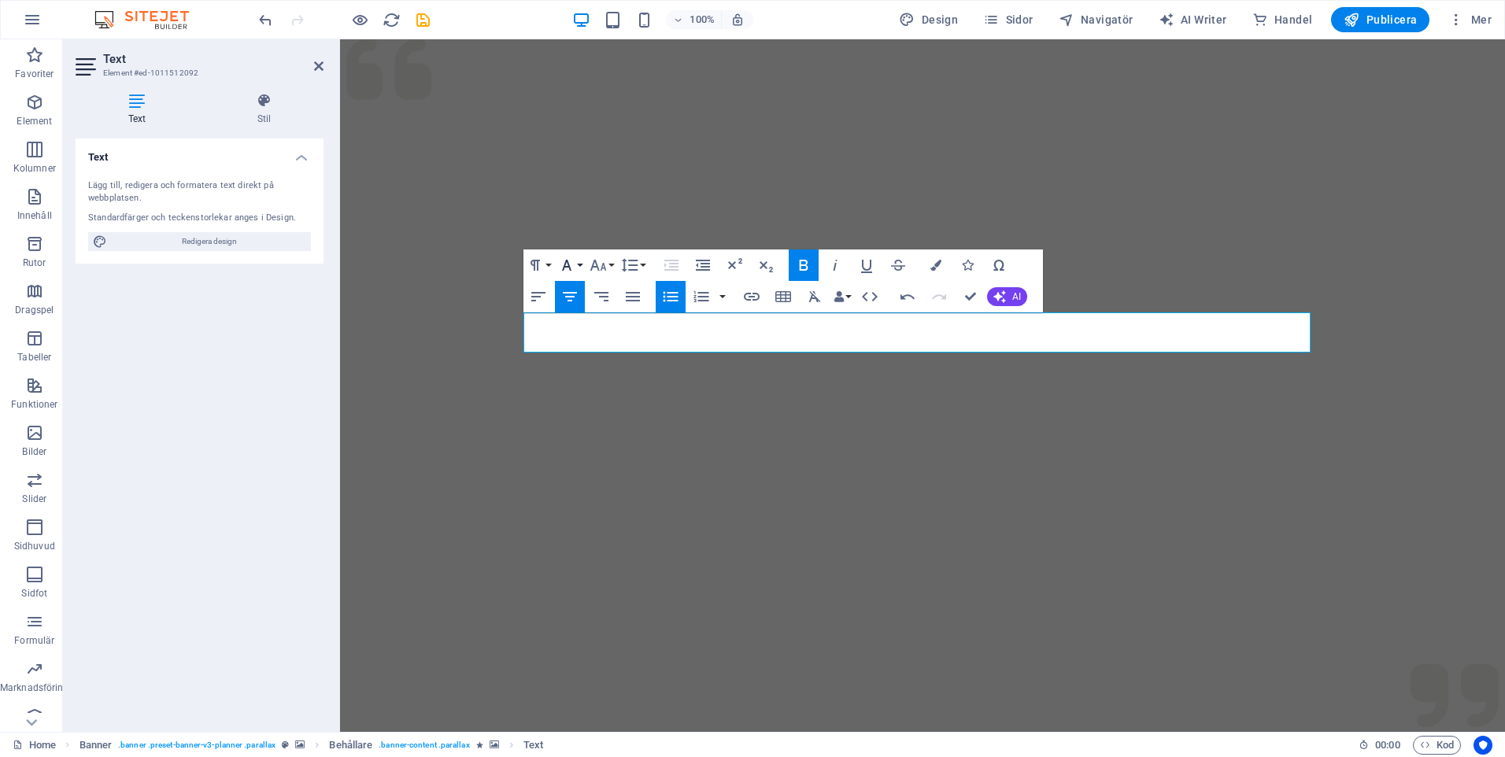
click at [583, 261] on button "Font Family" at bounding box center [570, 265] width 30 height 31
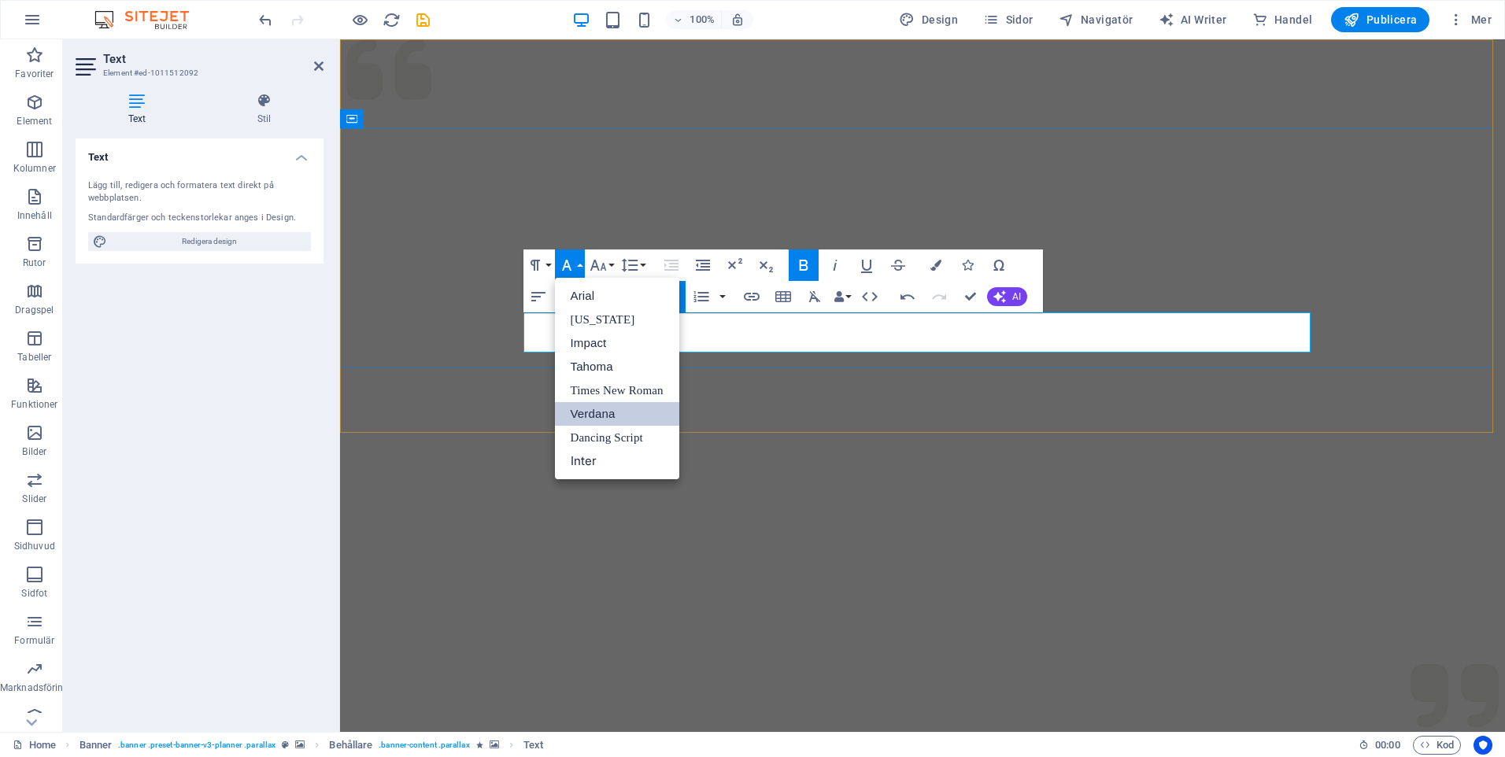
drag, startPoint x: 1052, startPoint y: 329, endPoint x: 783, endPoint y: 333, distance: 269.2
click at [596, 294] on link "Arial" at bounding box center [617, 296] width 124 height 24
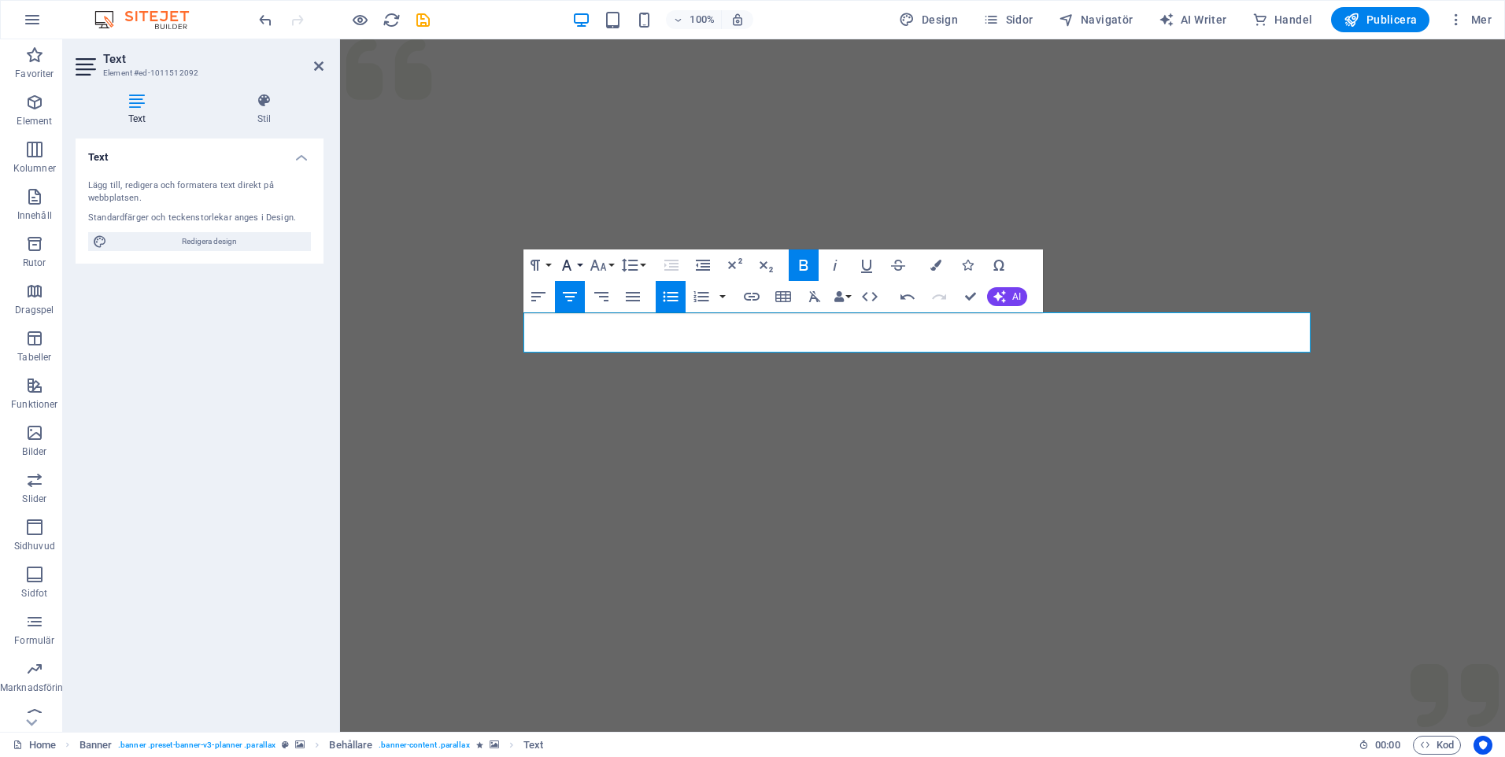
click at [578, 261] on button "Font Family" at bounding box center [570, 265] width 30 height 31
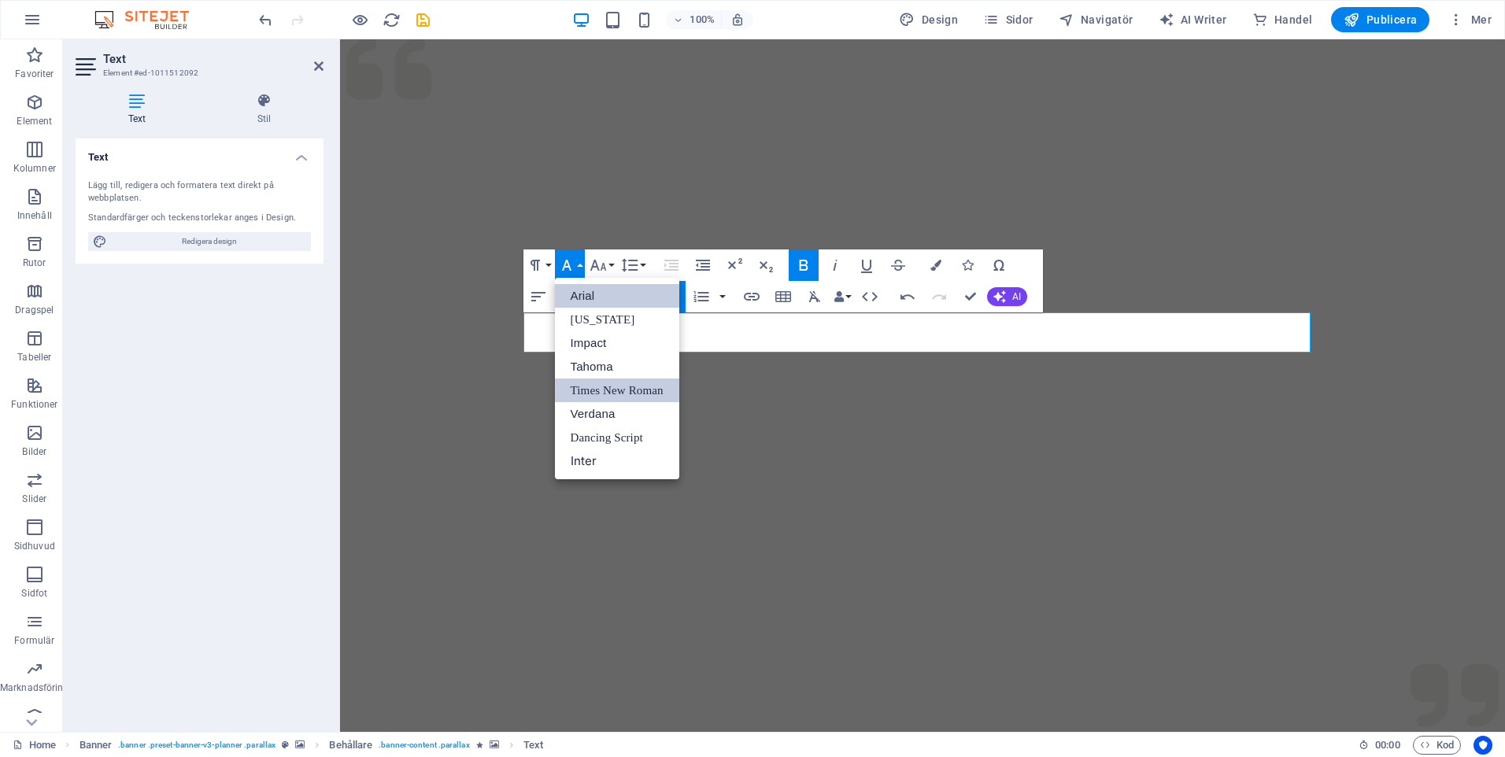
click at [601, 387] on link "Times New Roman" at bounding box center [617, 391] width 124 height 24
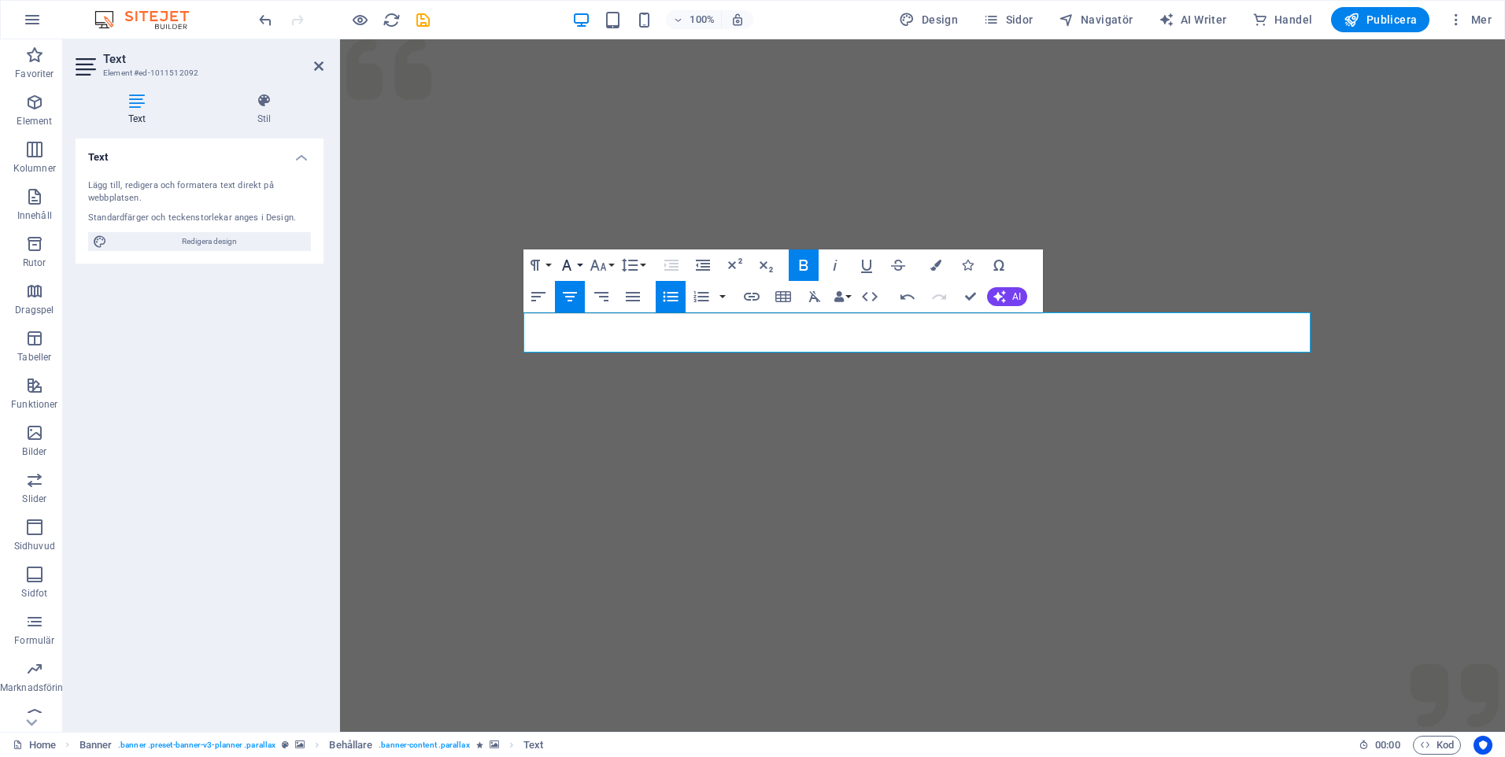
click at [579, 263] on button "Font Family" at bounding box center [570, 265] width 30 height 31
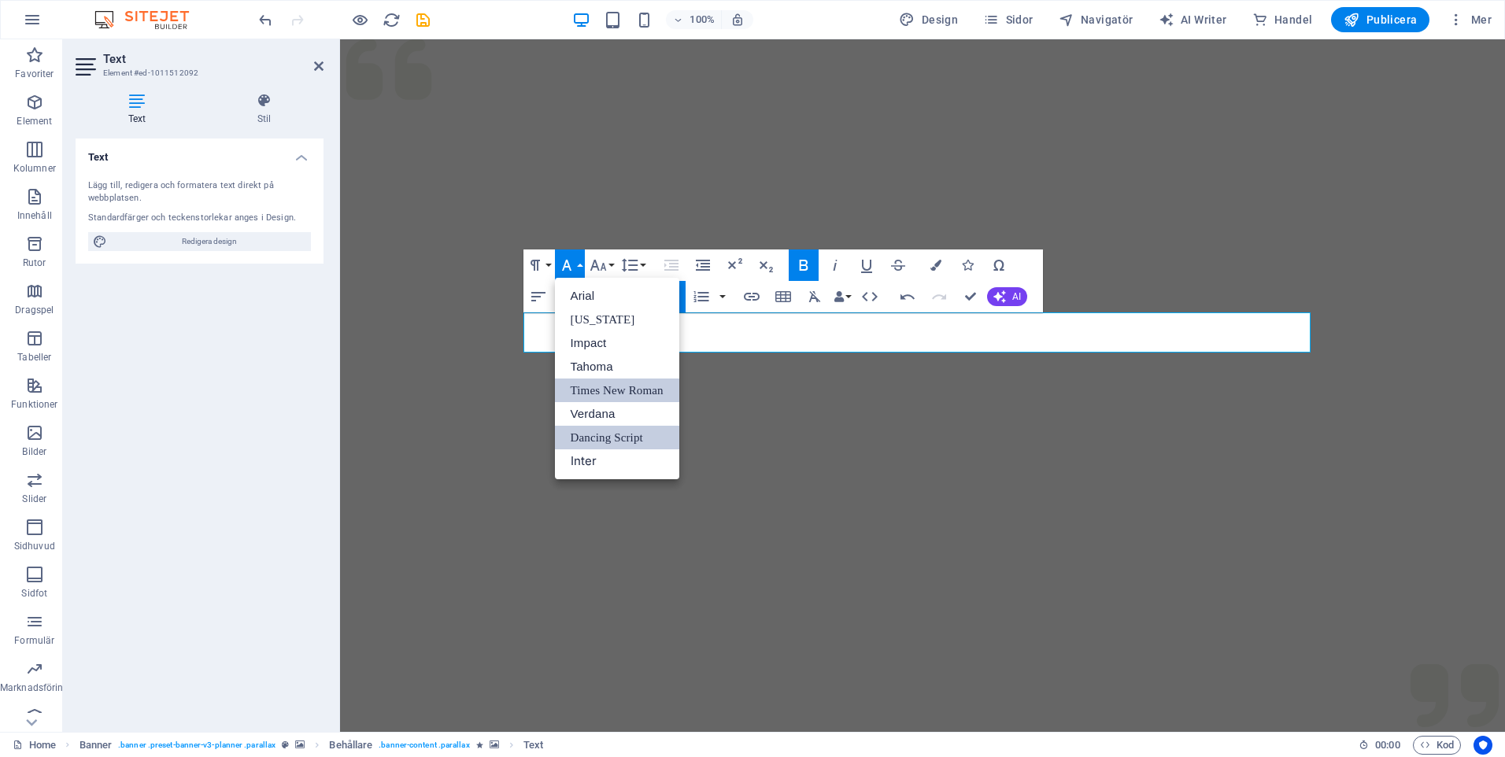
click at [611, 434] on link "Dancing Script" at bounding box center [617, 438] width 124 height 24
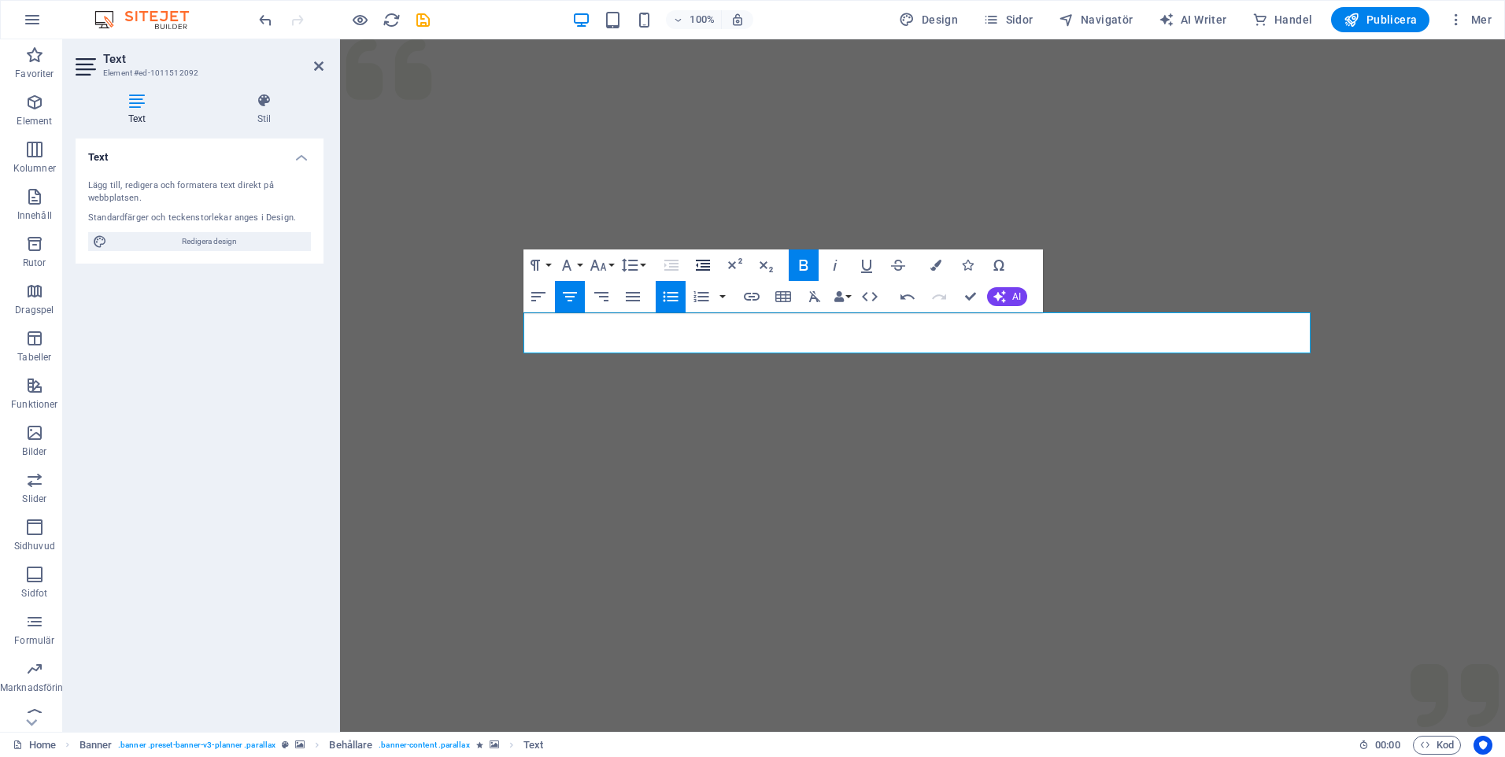
click at [698, 264] on icon "button" at bounding box center [702, 265] width 19 height 19
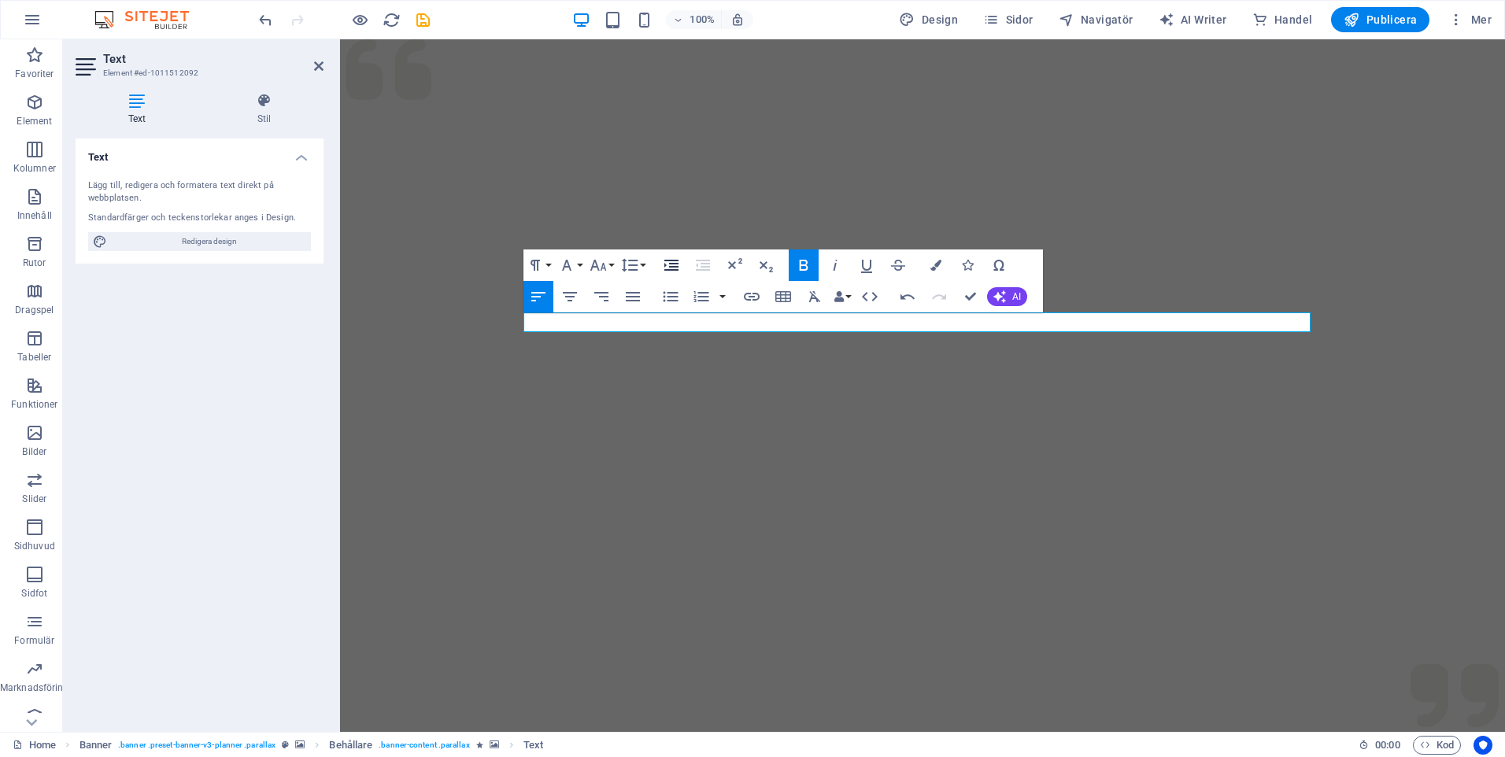
click at [670, 264] on icon "button" at bounding box center [671, 265] width 14 height 11
click at [672, 264] on icon "button" at bounding box center [671, 265] width 19 height 19
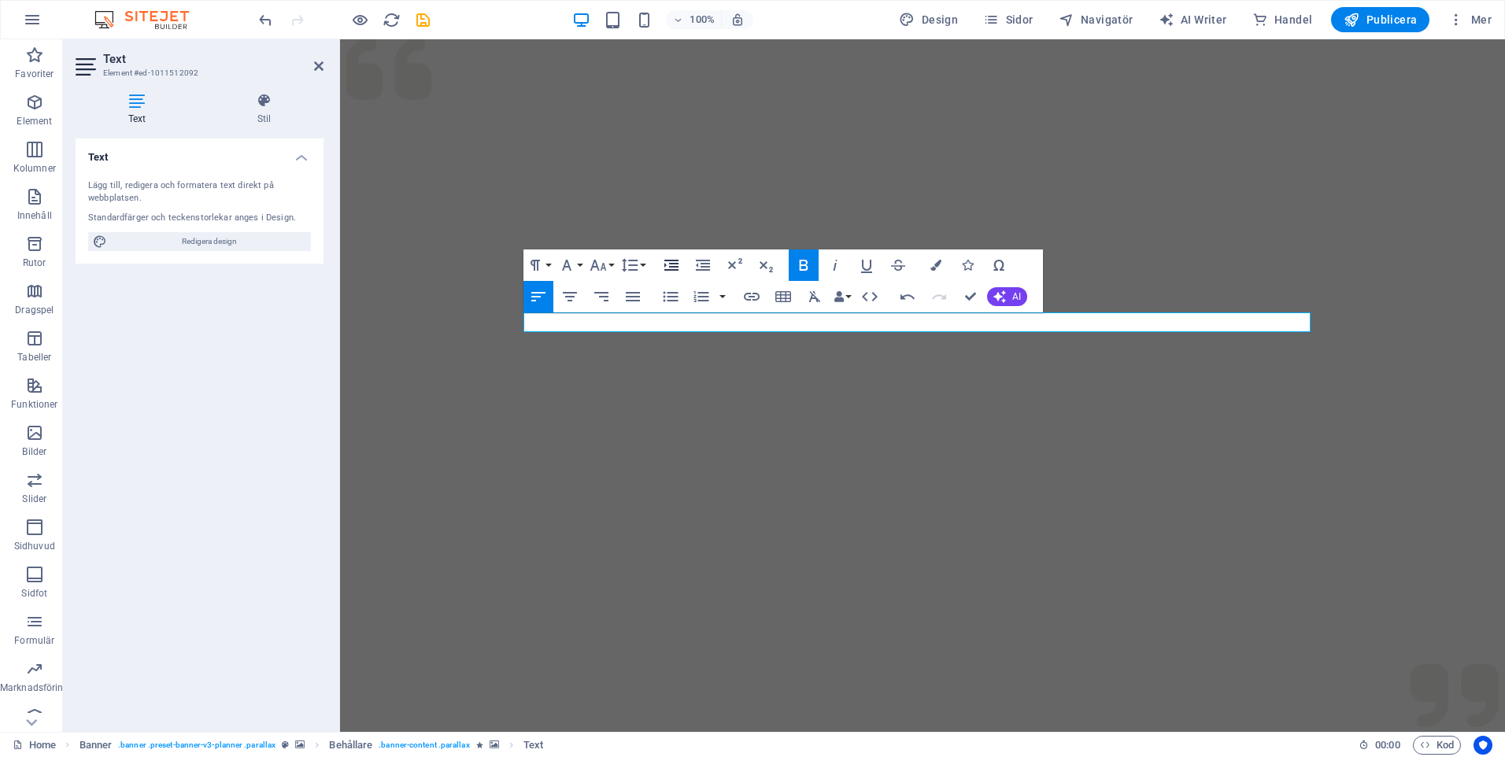
click at [672, 264] on icon "button" at bounding box center [671, 265] width 19 height 19
drag, startPoint x: 672, startPoint y: 264, endPoint x: 660, endPoint y: 270, distance: 13.7
click at [674, 267] on icon "button" at bounding box center [671, 265] width 19 height 19
click at [571, 296] on icon "button" at bounding box center [570, 296] width 14 height 9
click at [941, 429] on div at bounding box center [922, 385] width 1165 height 693
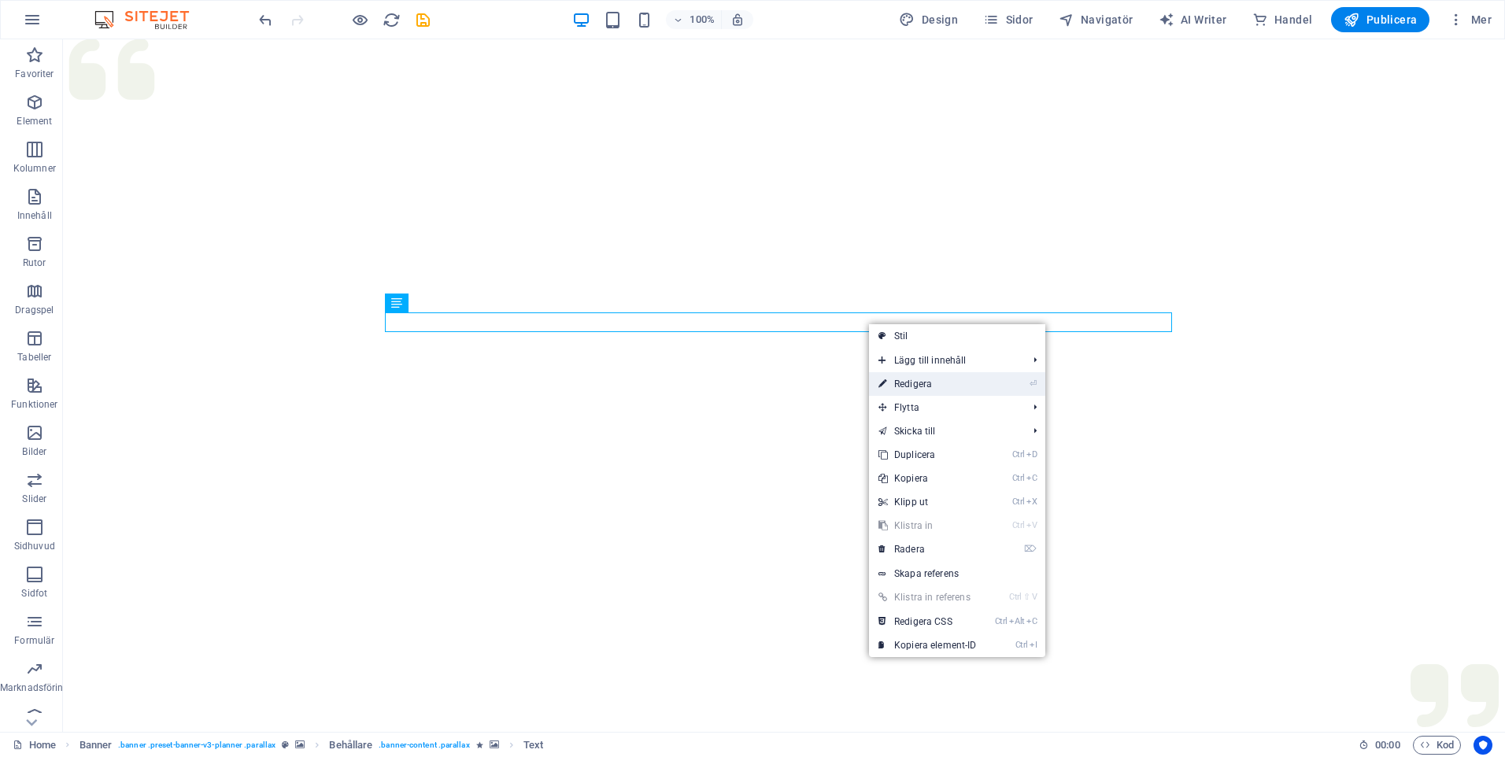
click at [915, 380] on link "⏎ Redigera" at bounding box center [927, 384] width 117 height 24
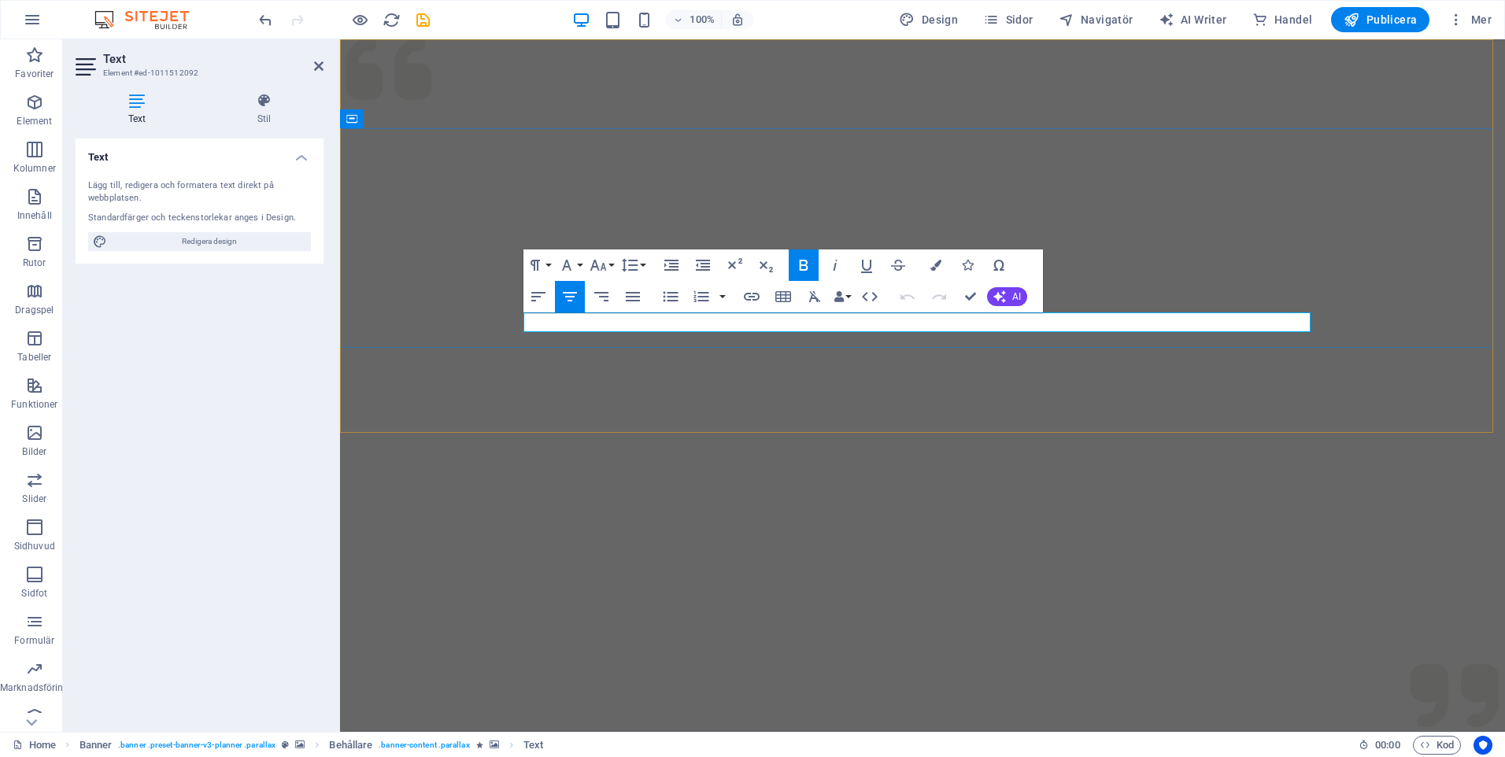
drag, startPoint x: 1048, startPoint y: 322, endPoint x: 858, endPoint y: 323, distance: 189.7
click at [583, 264] on button "Font Family" at bounding box center [570, 265] width 30 height 31
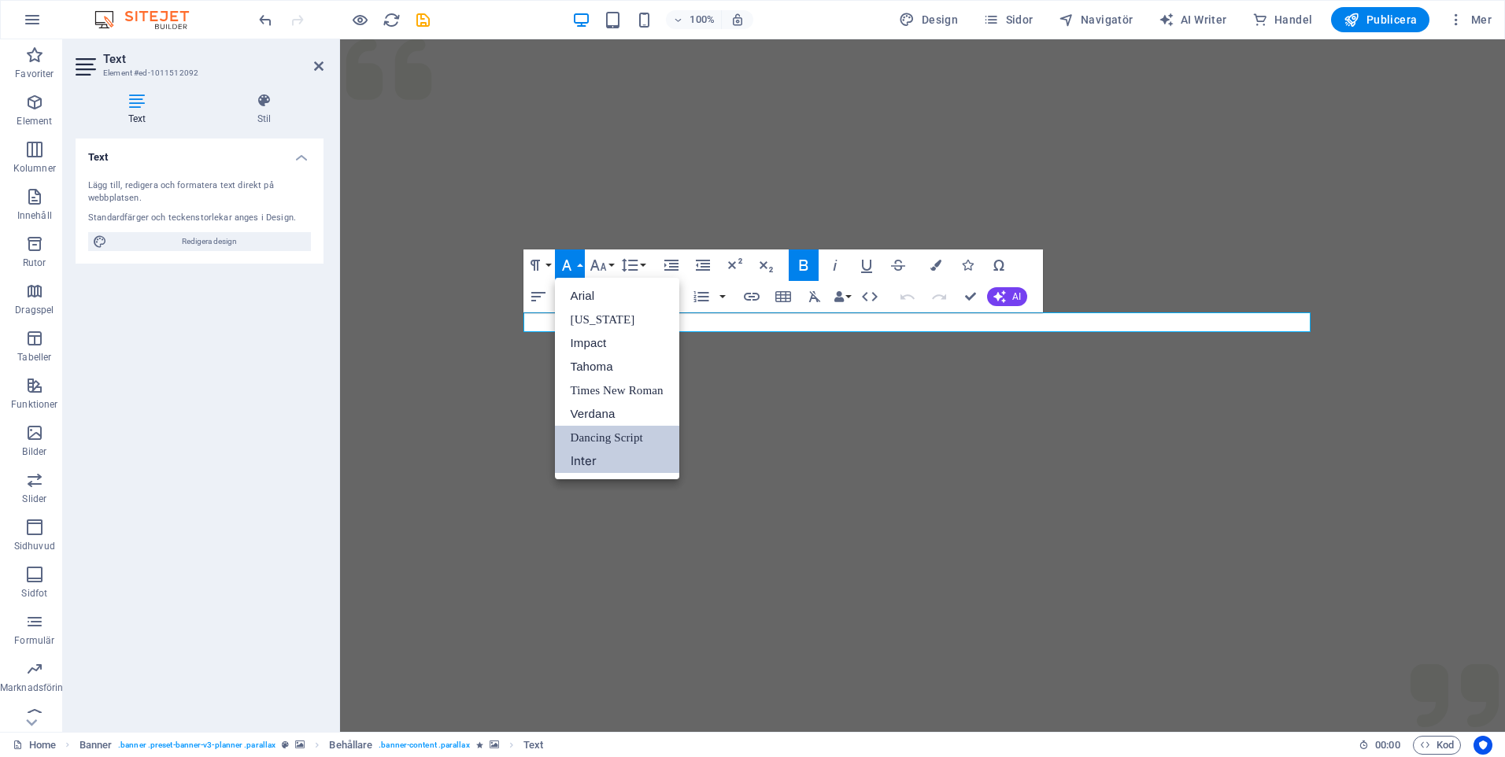
click at [611, 438] on link "Dancing Script" at bounding box center [617, 438] width 124 height 24
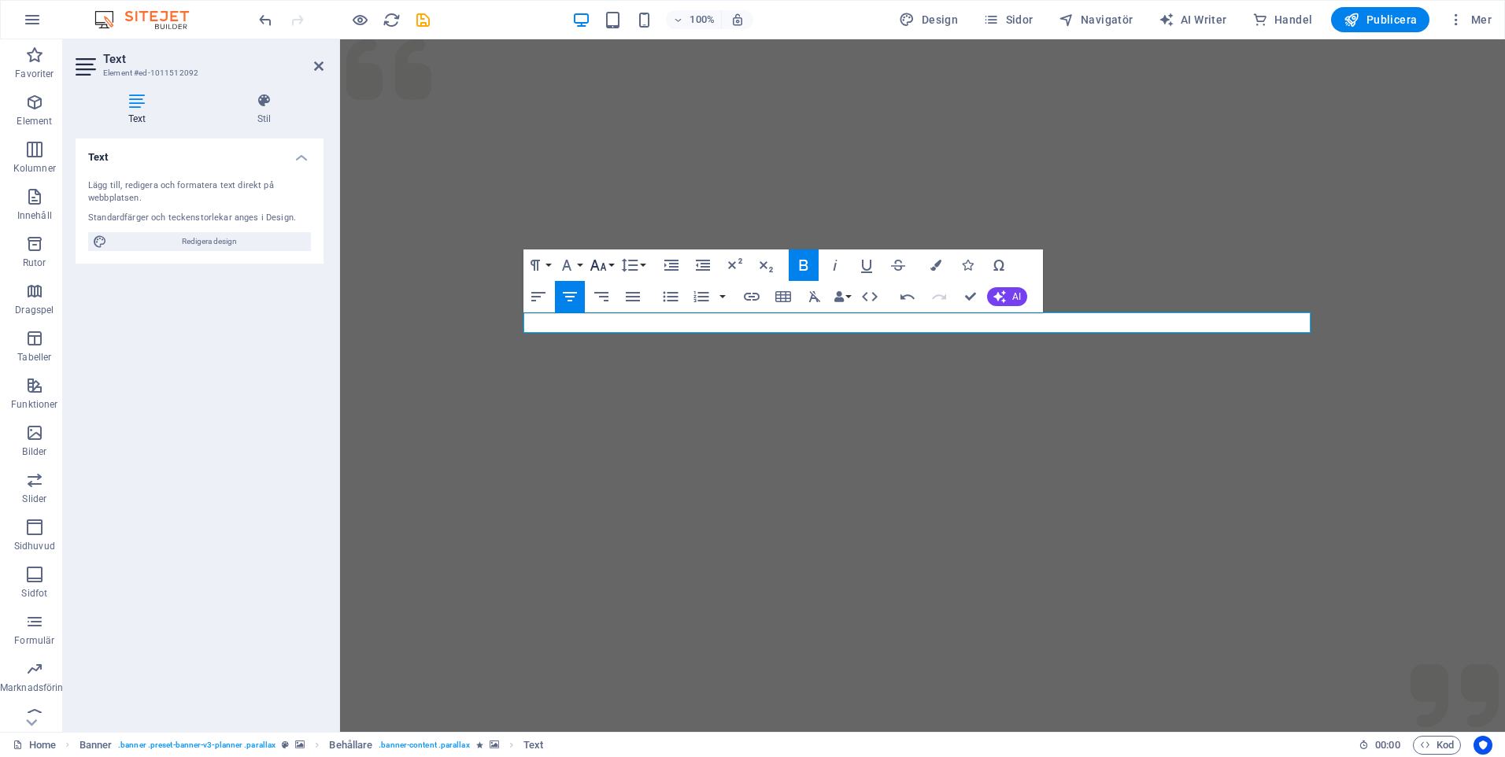
click at [605, 261] on icon "button" at bounding box center [598, 265] width 19 height 19
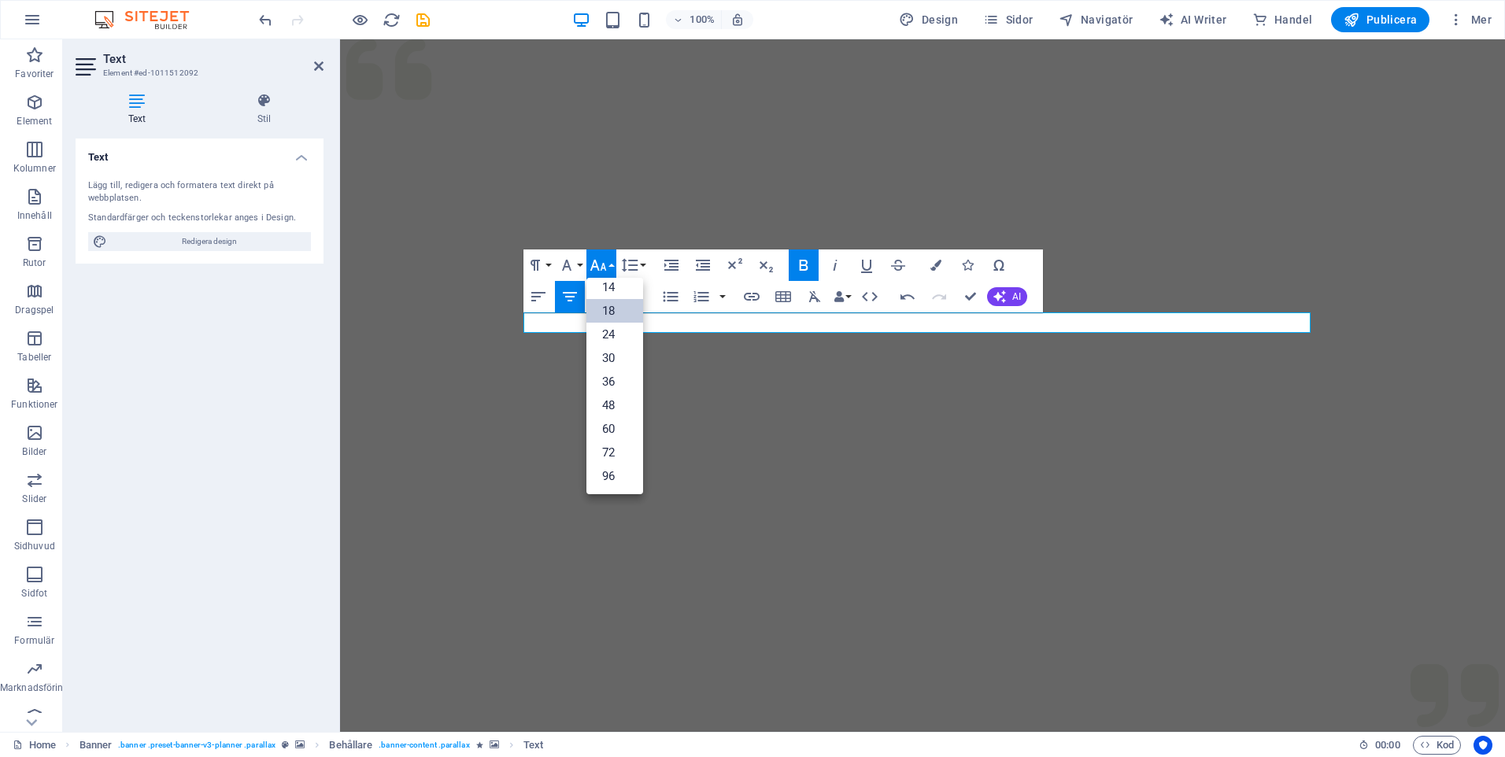
scroll to position [127, 0]
click at [610, 381] on link "36" at bounding box center [614, 382] width 57 height 24
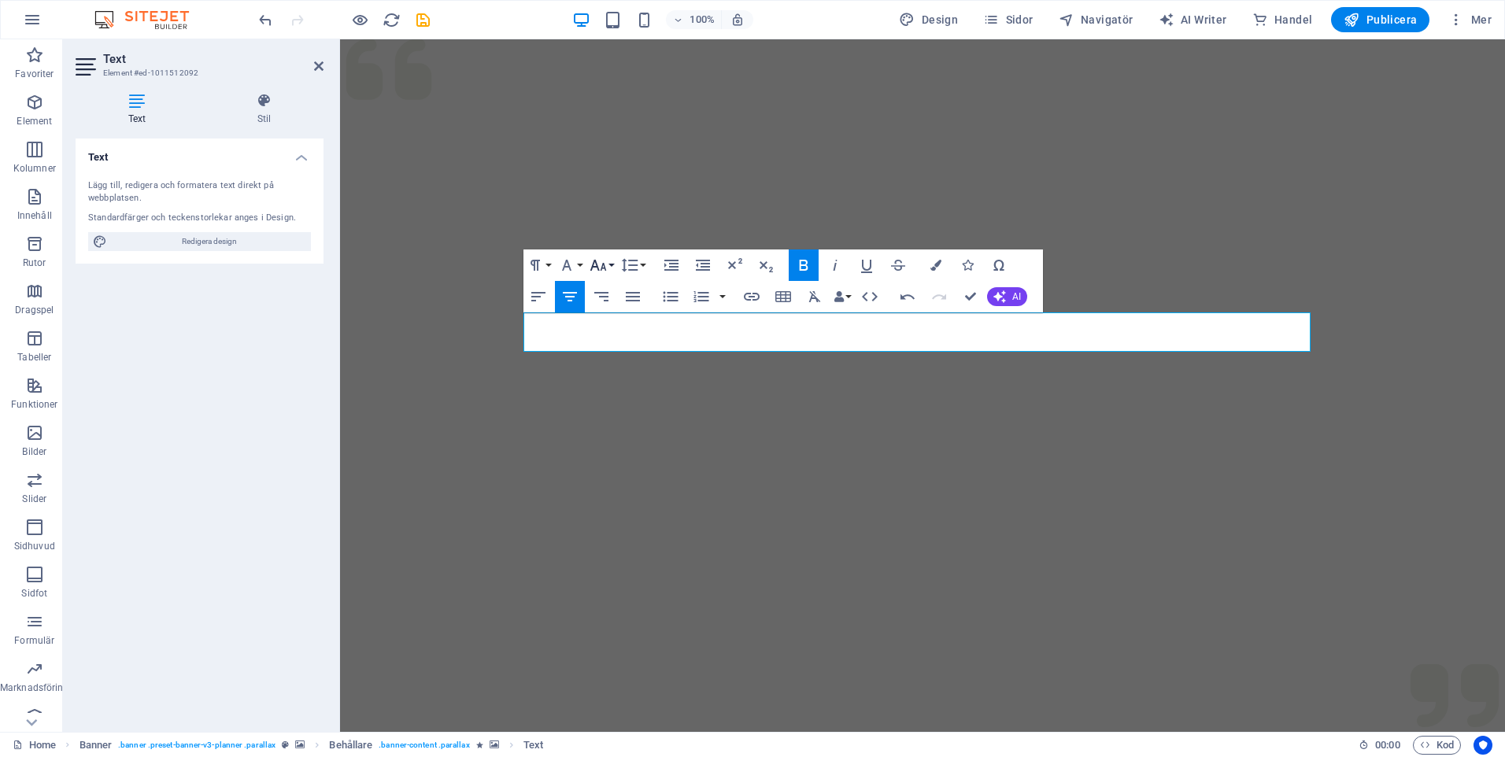
click at [612, 264] on button "Font Size" at bounding box center [601, 265] width 30 height 31
click at [614, 408] on link "48" at bounding box center [614, 406] width 57 height 24
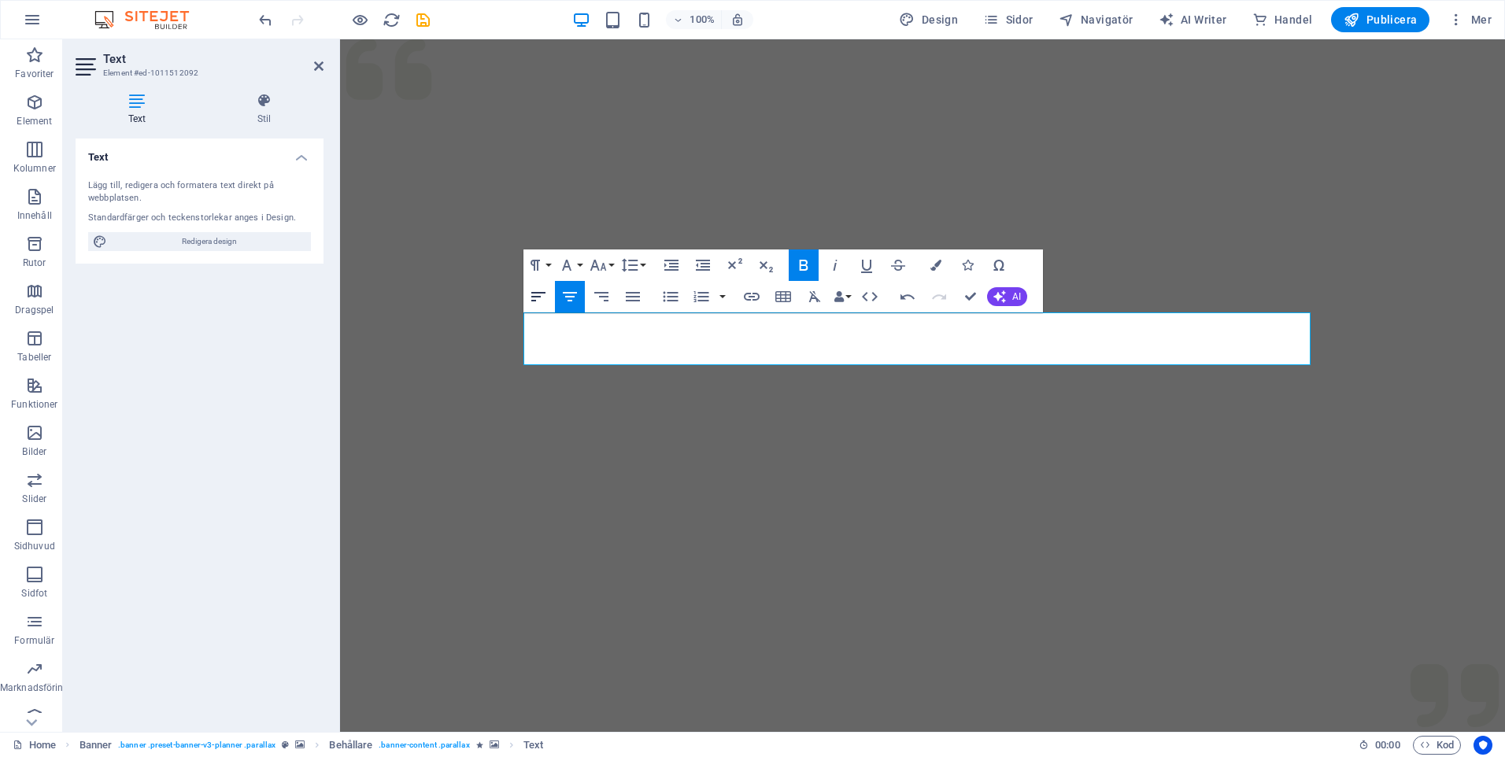
click at [536, 294] on icon "button" at bounding box center [538, 296] width 19 height 19
click at [600, 295] on icon "button" at bounding box center [601, 296] width 19 height 19
click at [573, 294] on icon "button" at bounding box center [569, 296] width 19 height 19
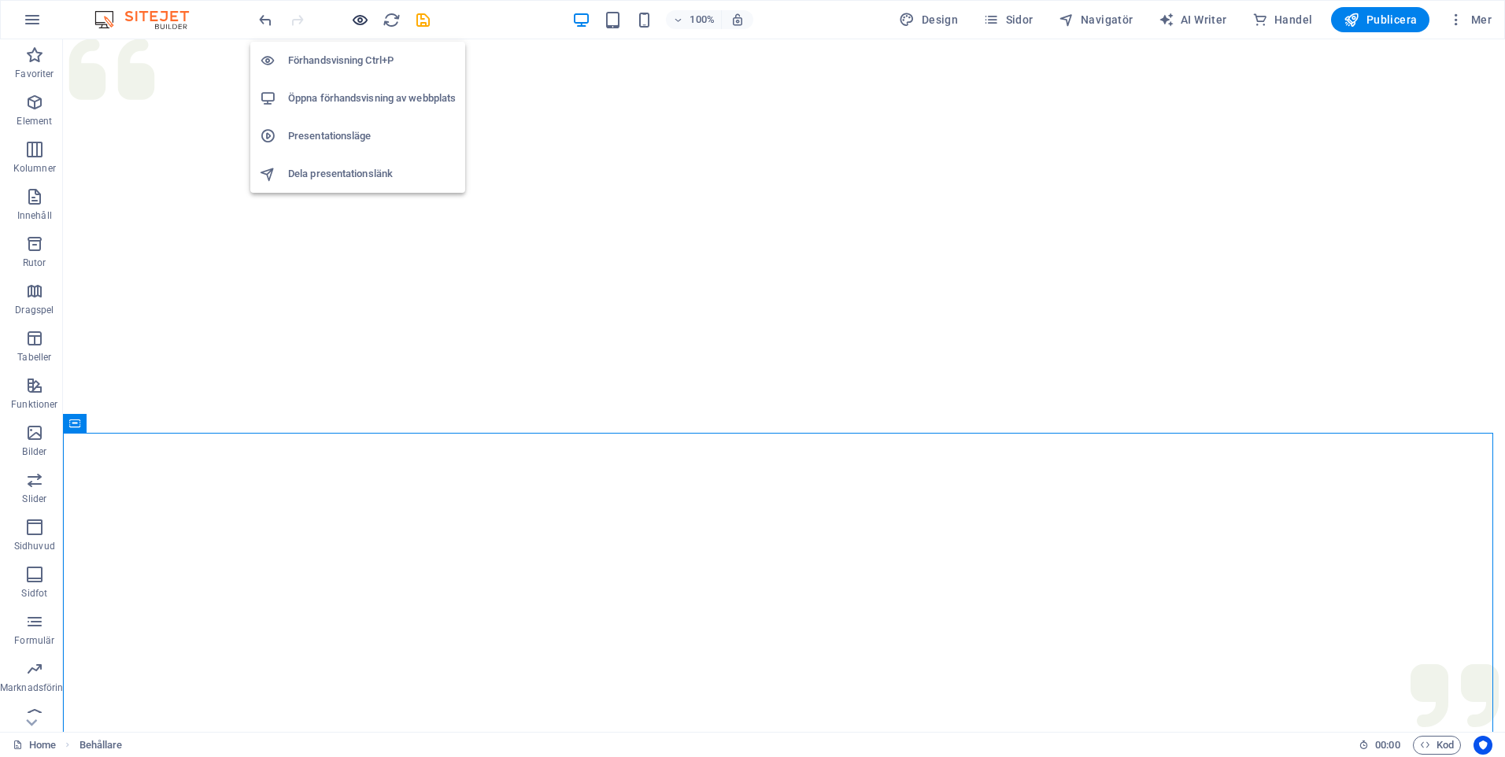
click at [367, 17] on icon "button" at bounding box center [360, 20] width 18 height 18
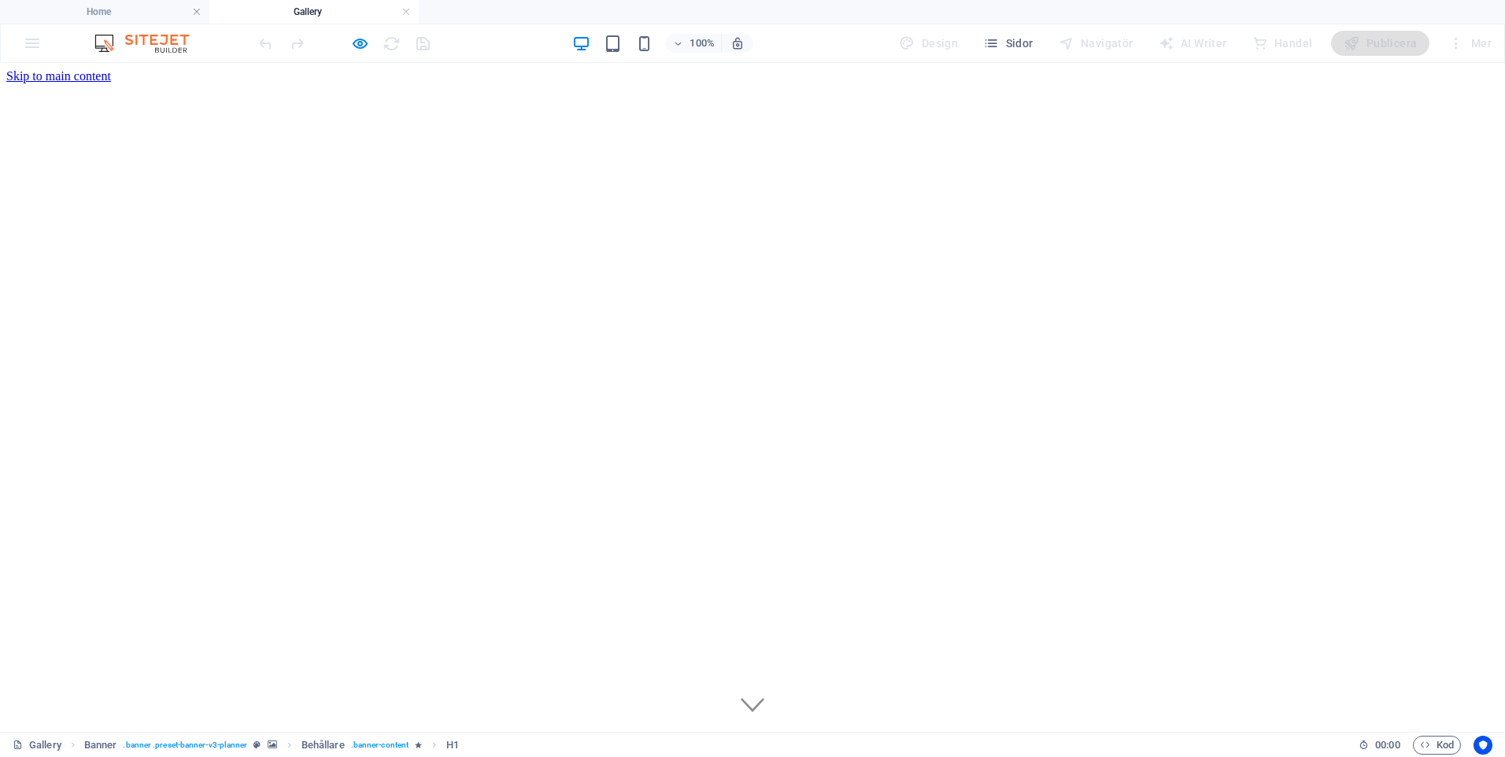
scroll to position [0, 0]
click at [362, 43] on icon "button" at bounding box center [360, 44] width 18 height 18
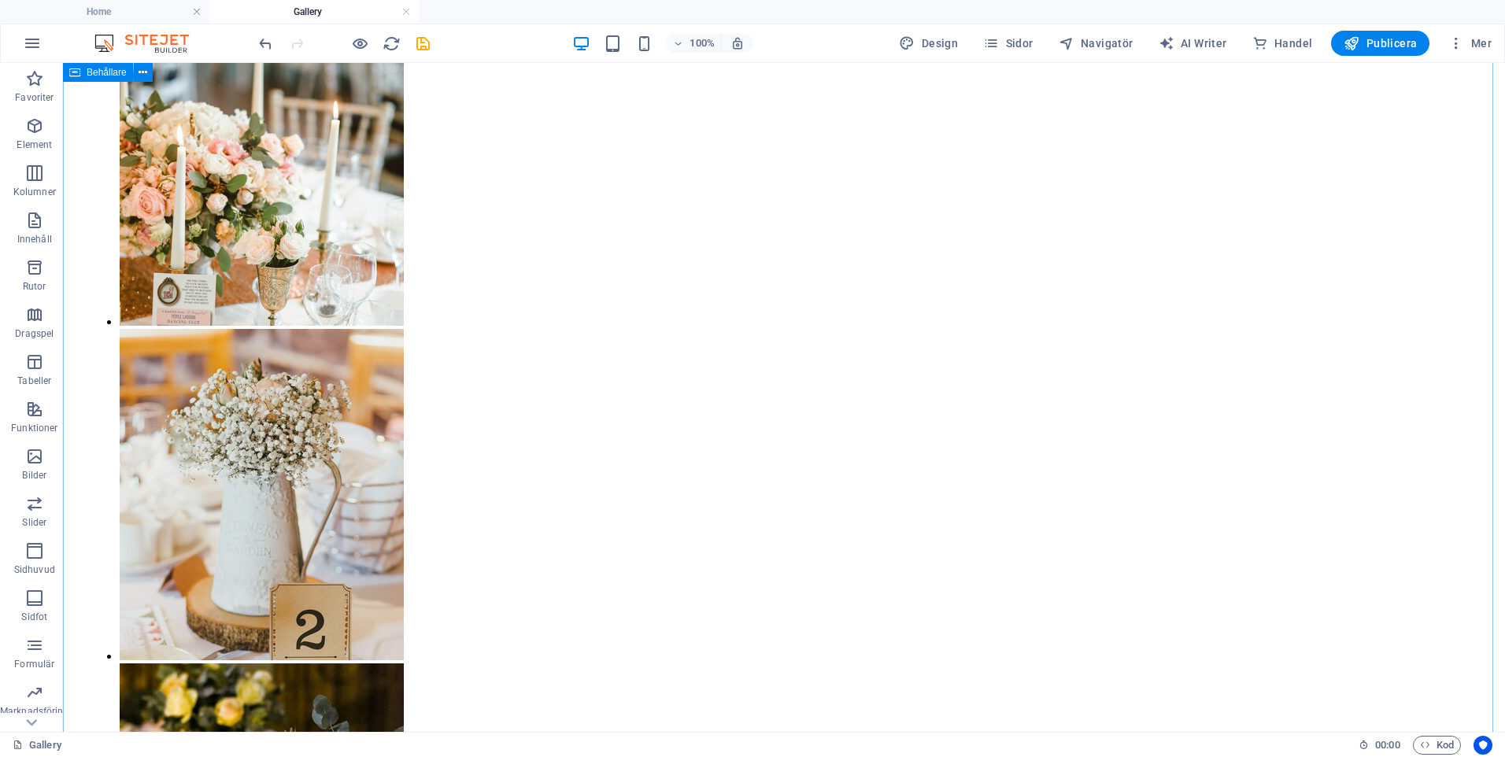
scroll to position [1338, 0]
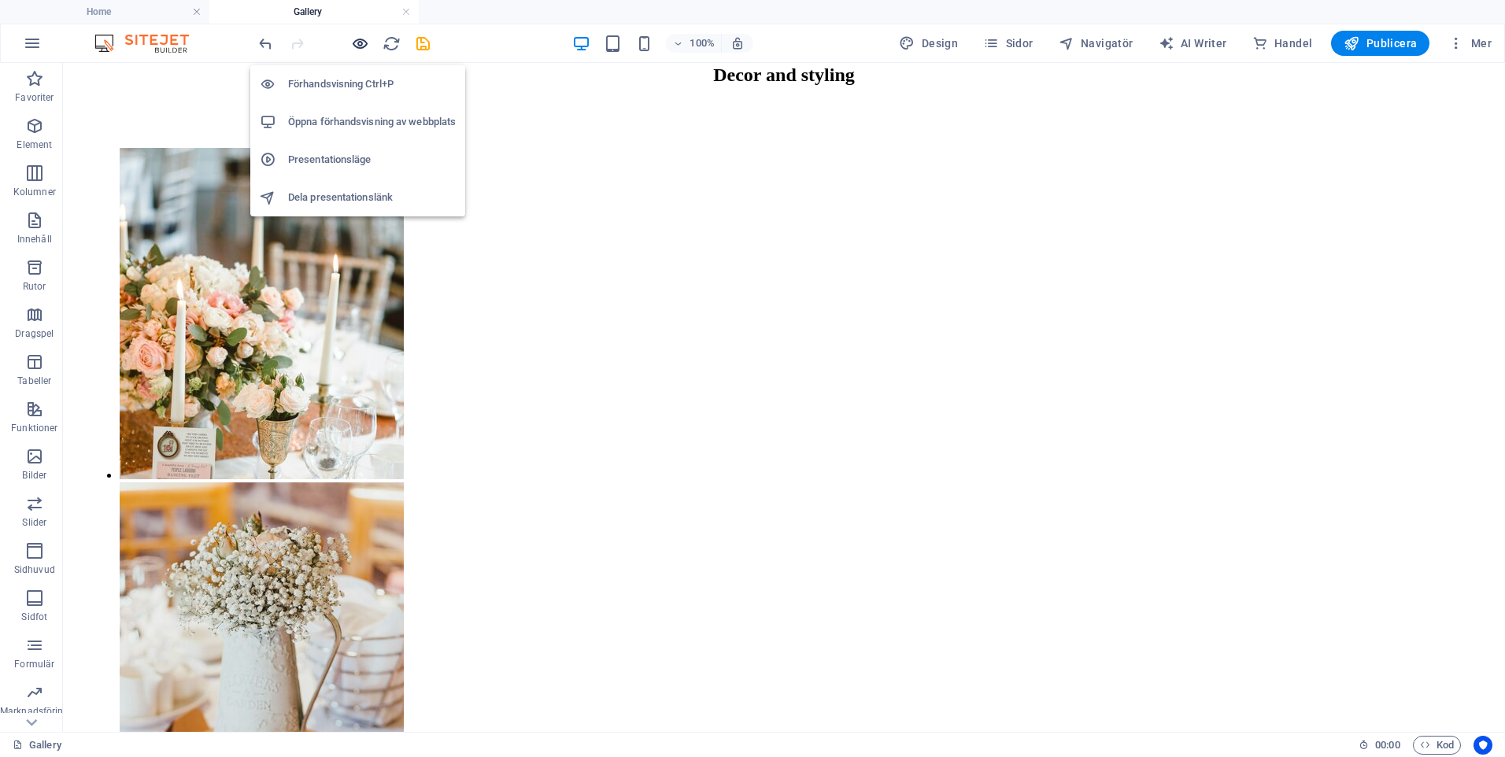
click at [360, 39] on icon "button" at bounding box center [360, 44] width 18 height 18
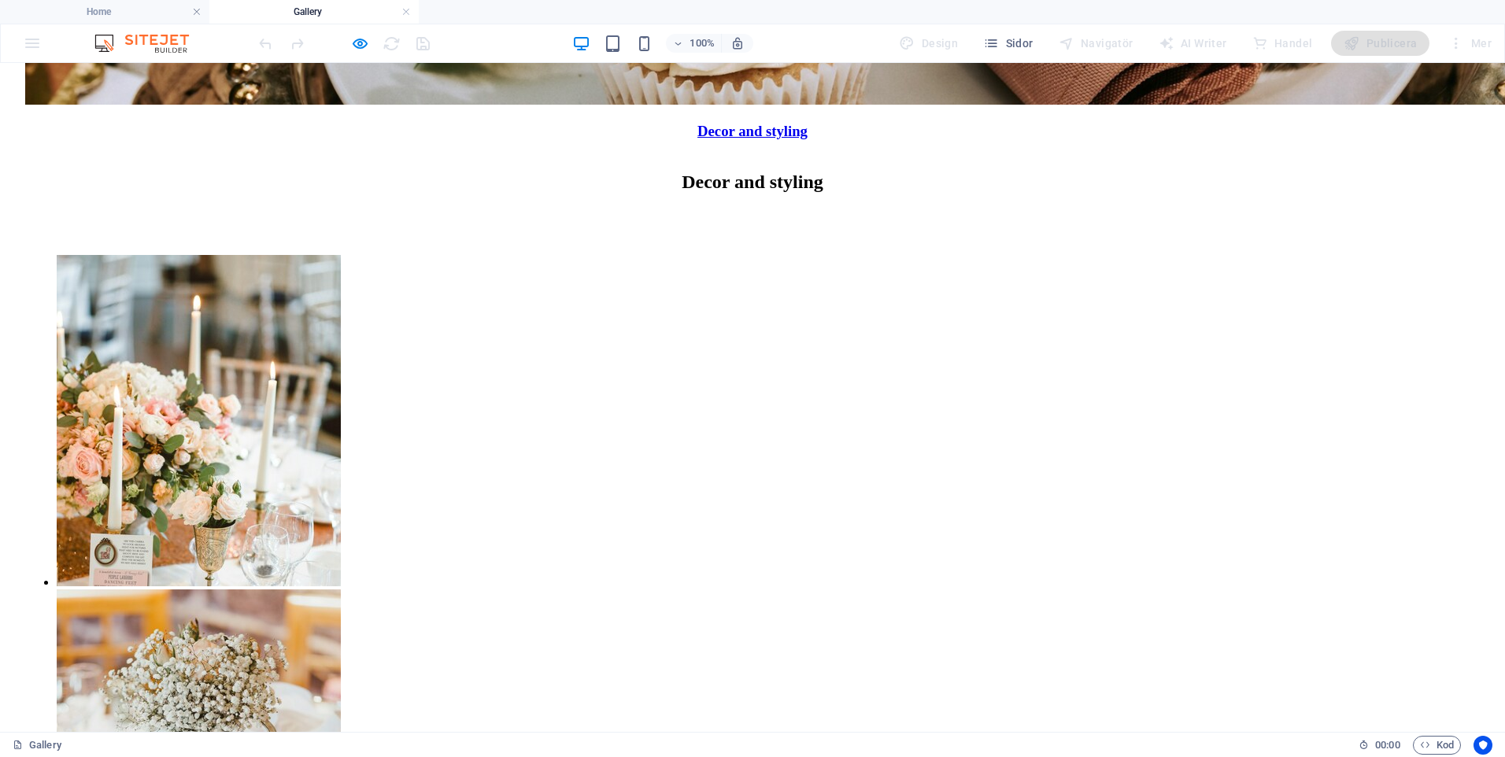
scroll to position [1257, 0]
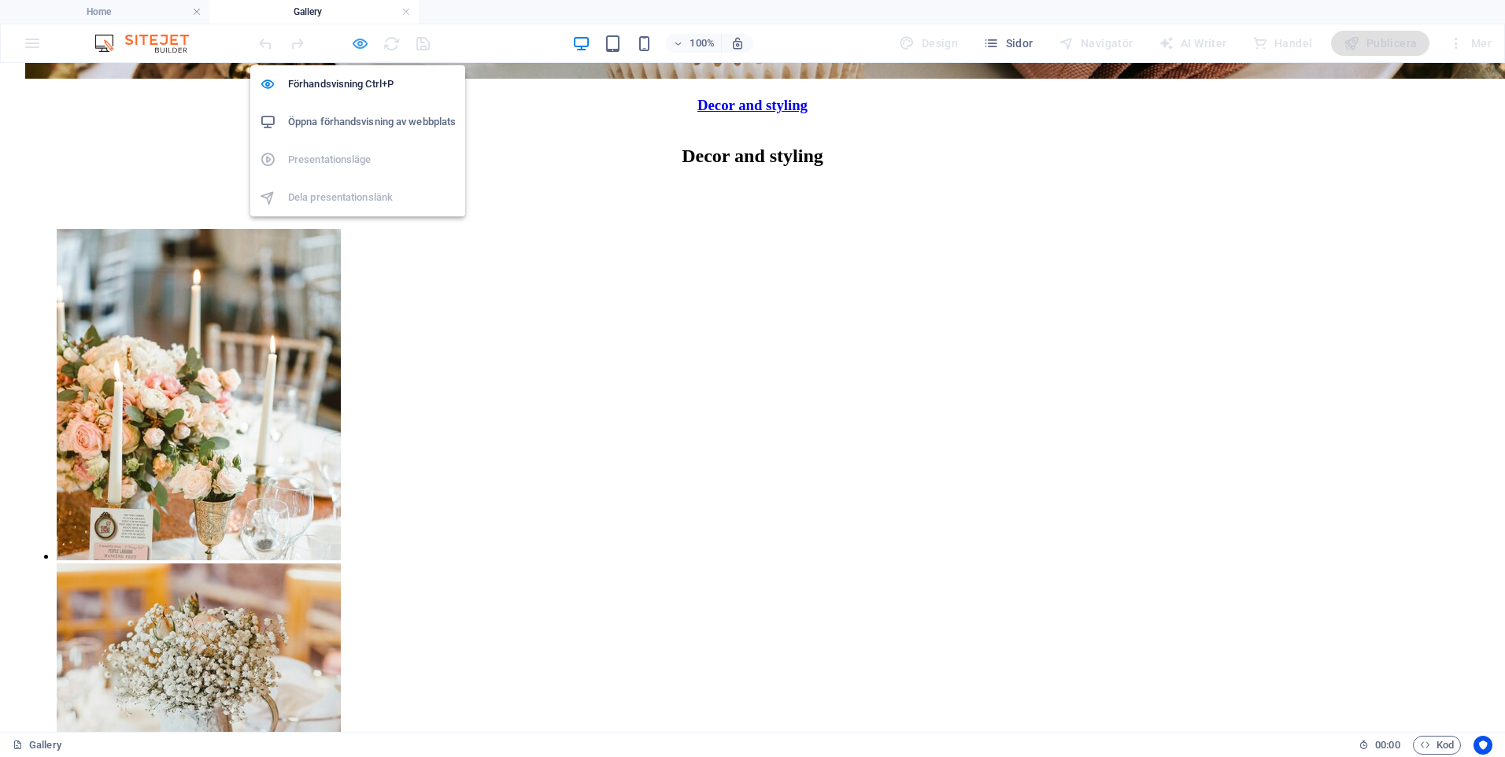
click at [357, 40] on icon "button" at bounding box center [360, 44] width 18 height 18
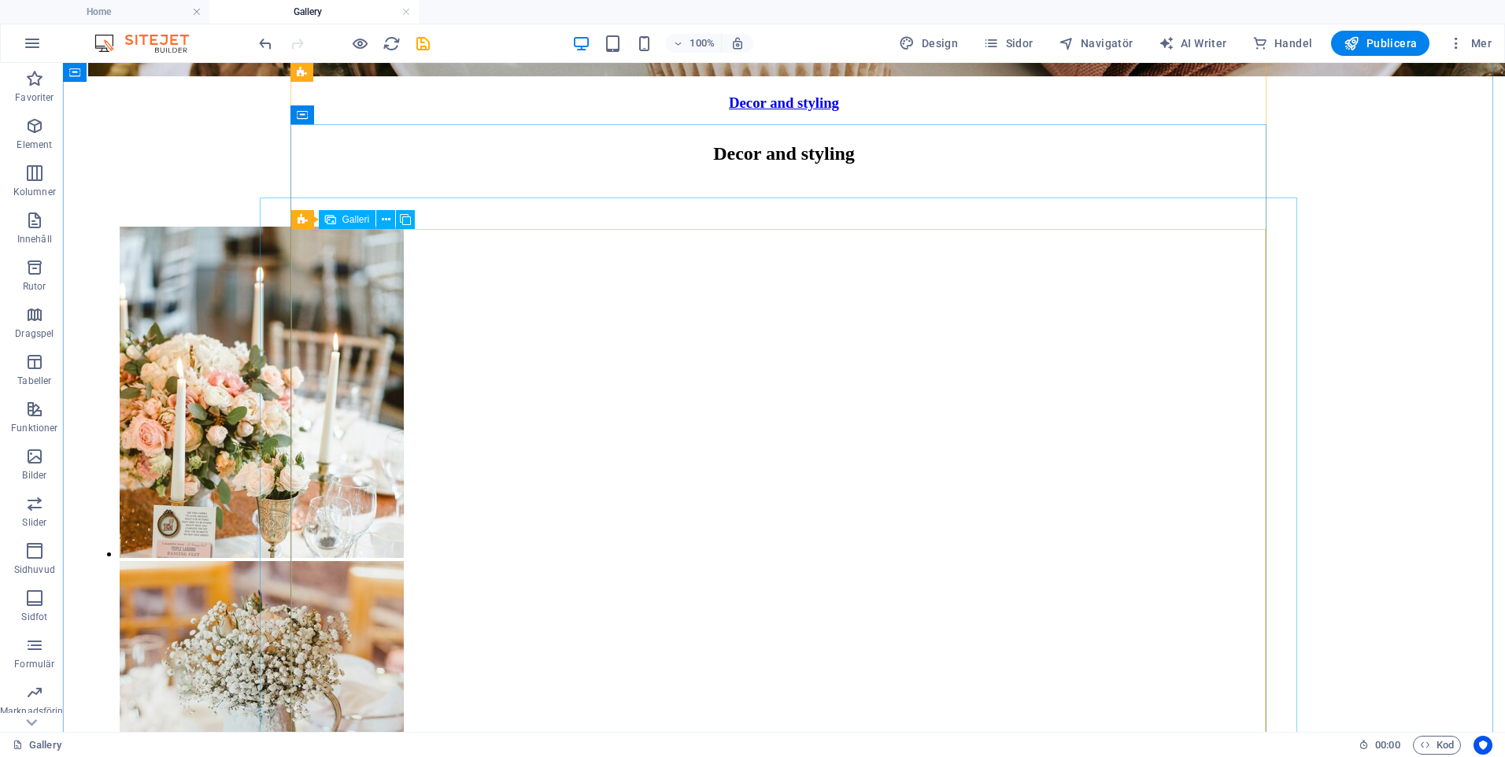
click at [404, 311] on li "Content 1" at bounding box center [262, 394] width 284 height 335
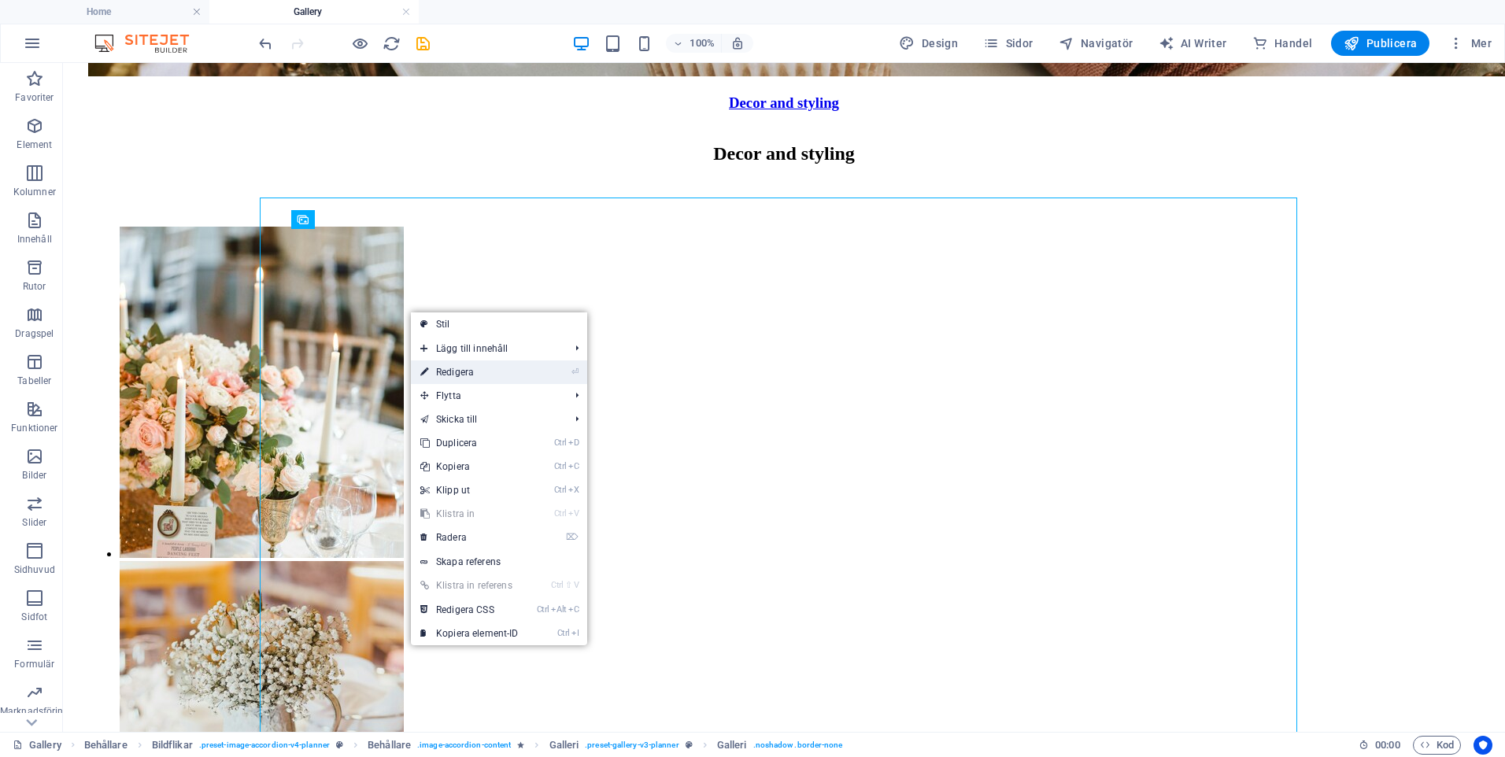
click at [465, 371] on link "⏎ Redigera" at bounding box center [469, 372] width 117 height 24
select select "px"
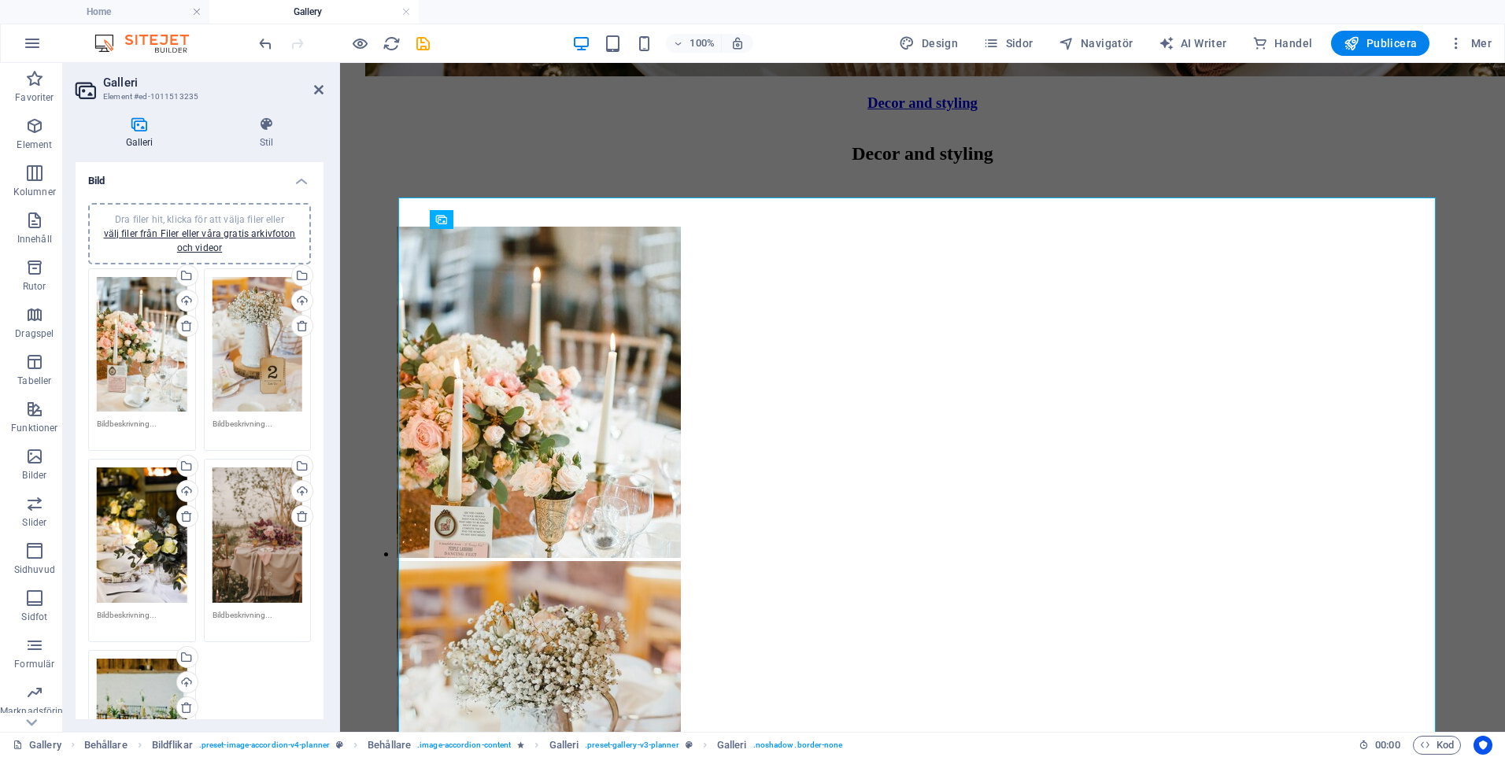
click at [155, 318] on div "Dra filer hit, klicka för att välja filer eller välj filer från Filer eller vår…" at bounding box center [142, 344] width 91 height 135
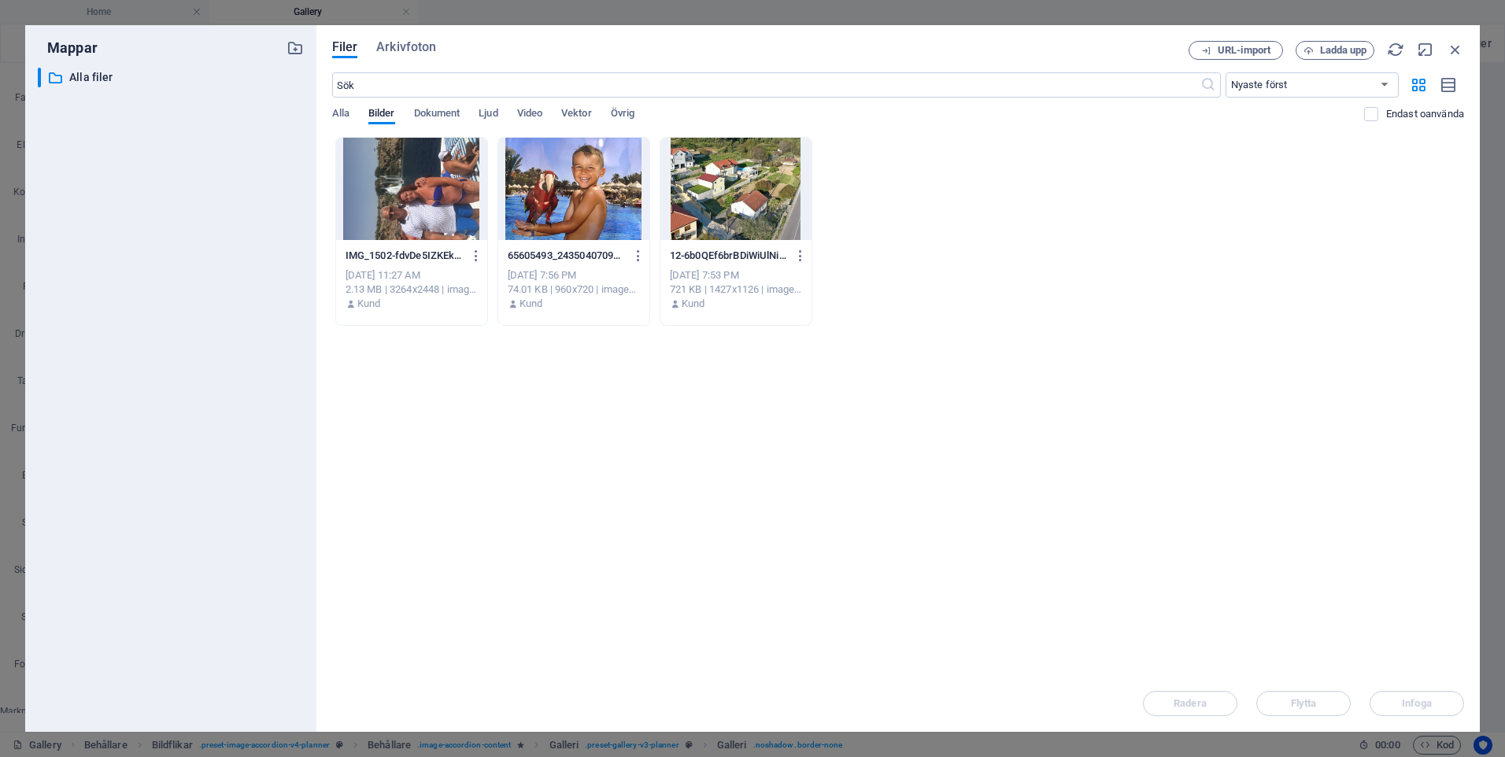
click at [534, 188] on div at bounding box center [573, 189] width 151 height 102
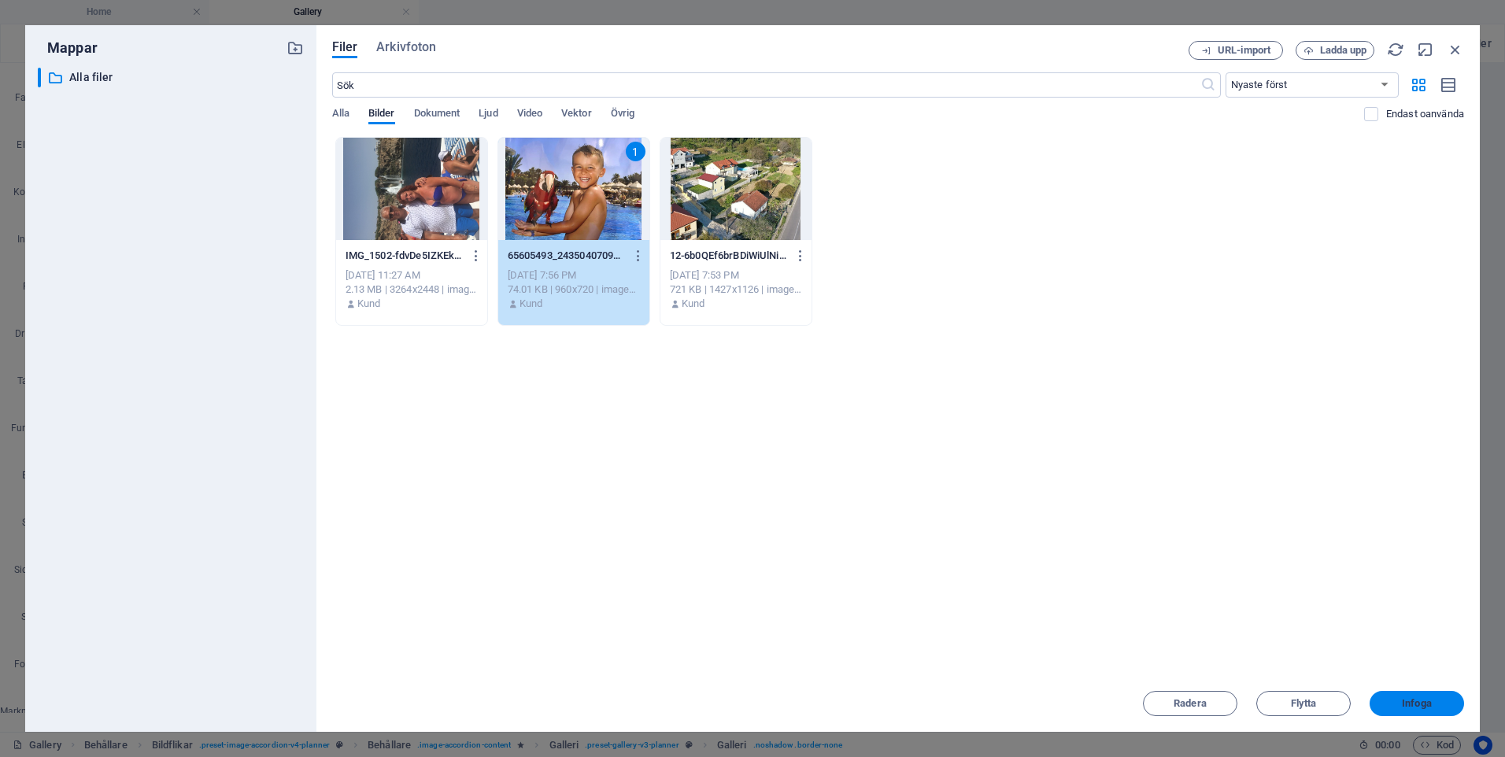
drag, startPoint x: 1426, startPoint y: 702, endPoint x: 1086, endPoint y: 638, distance: 345.9
click at [1426, 702] on span "Infoga" at bounding box center [1417, 703] width 30 height 9
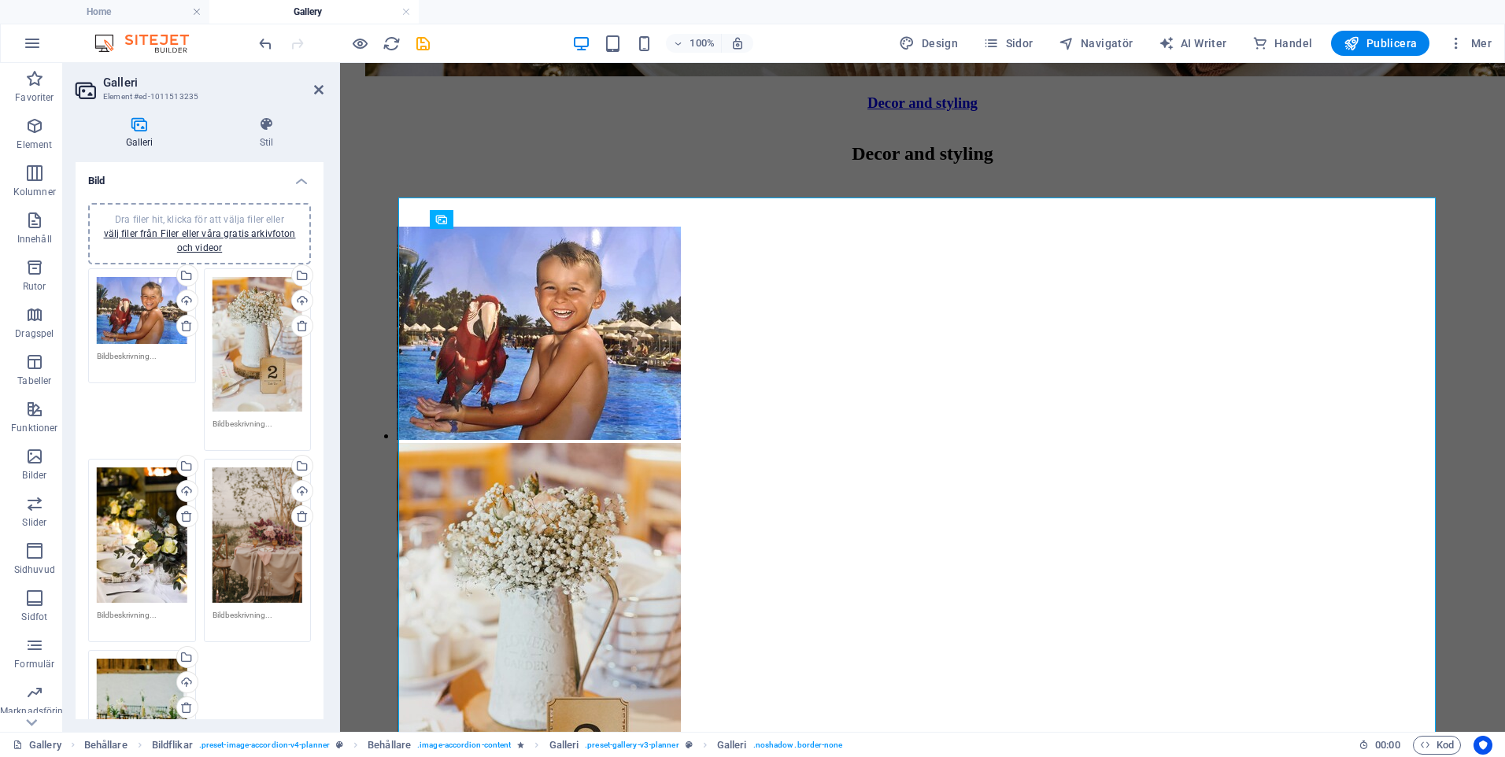
click at [246, 310] on div "Dra filer hit, klicka för att välja filer eller välj filer från Filer eller vår…" at bounding box center [258, 344] width 91 height 135
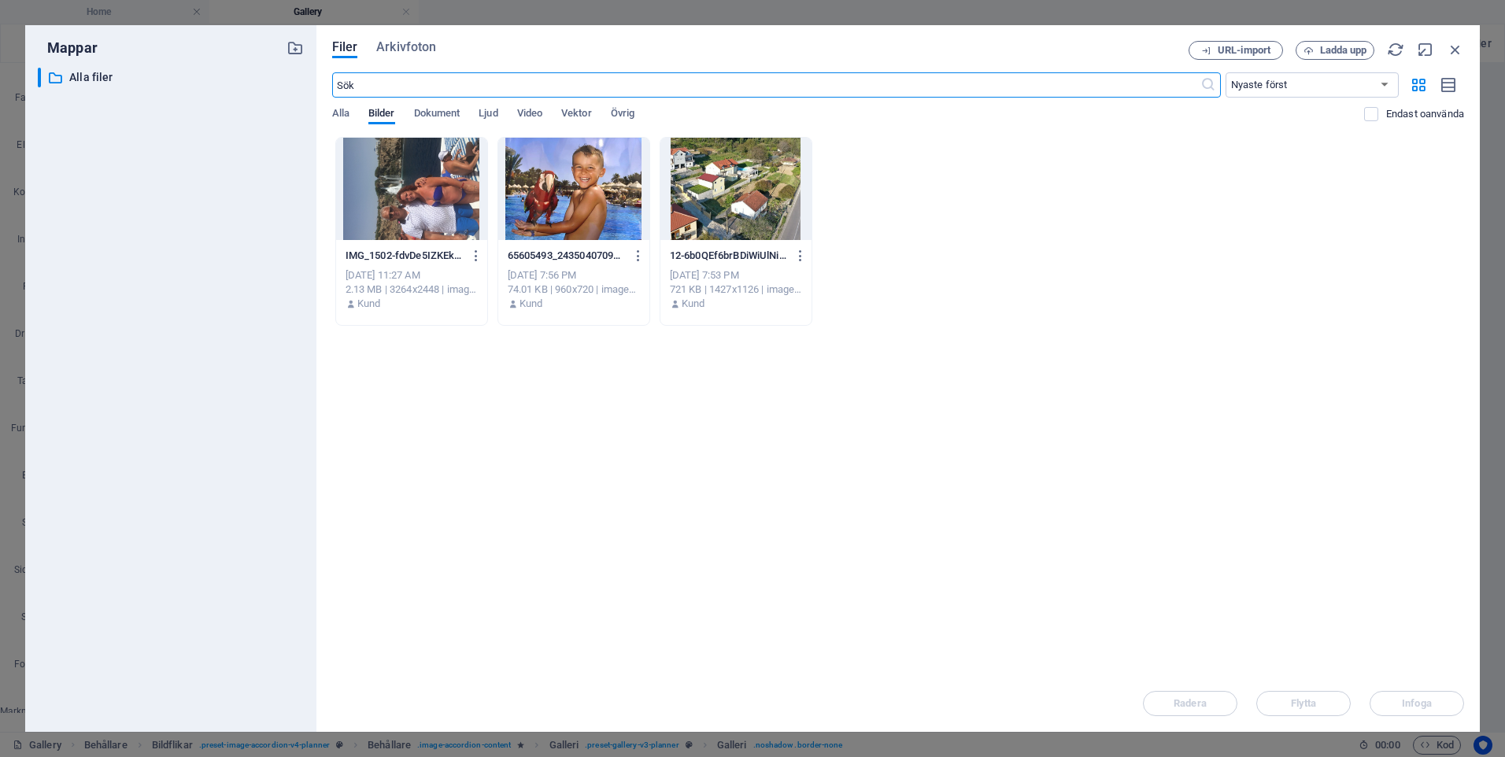
click at [451, 199] on div at bounding box center [411, 189] width 151 height 102
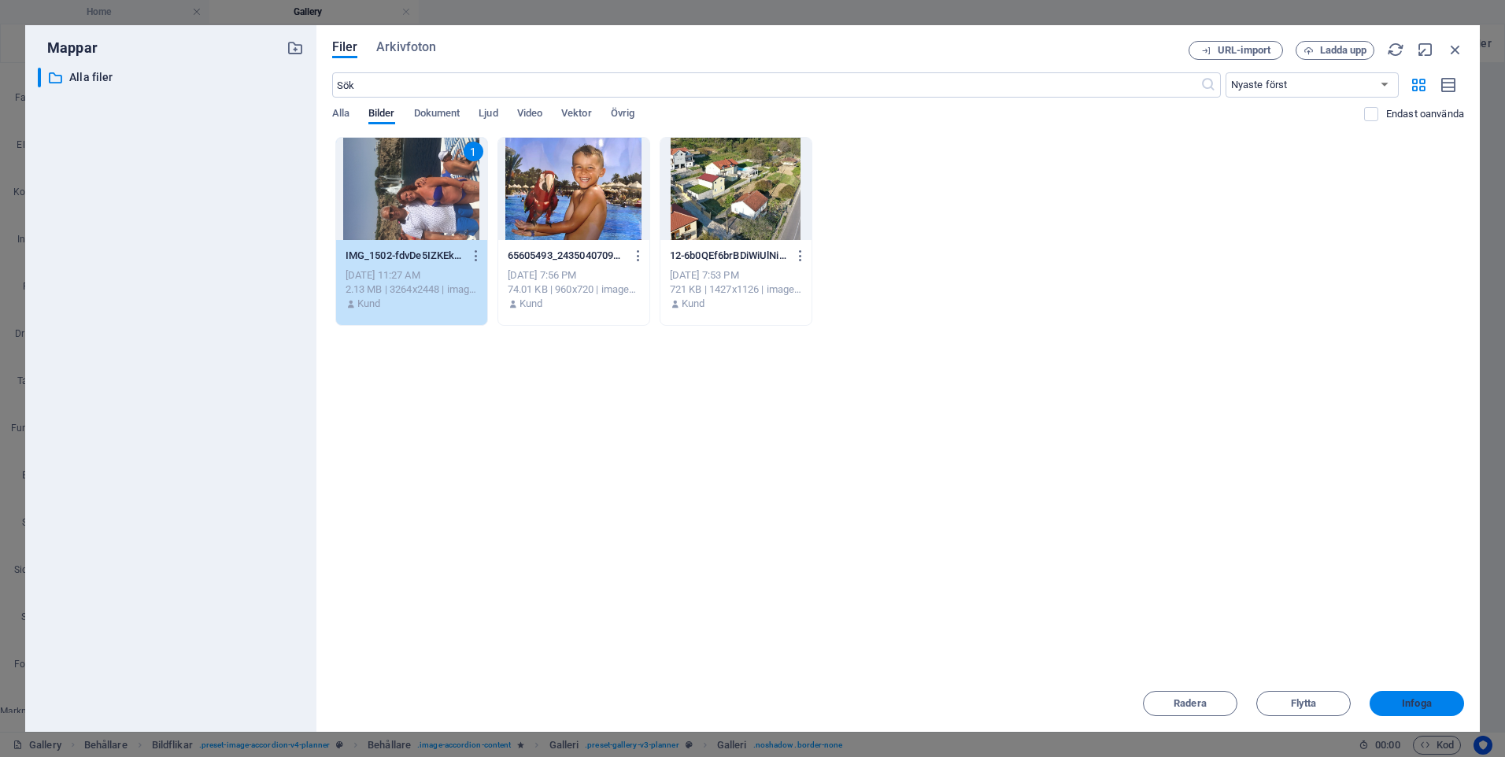
click at [1431, 703] on span "Infoga" at bounding box center [1417, 703] width 30 height 9
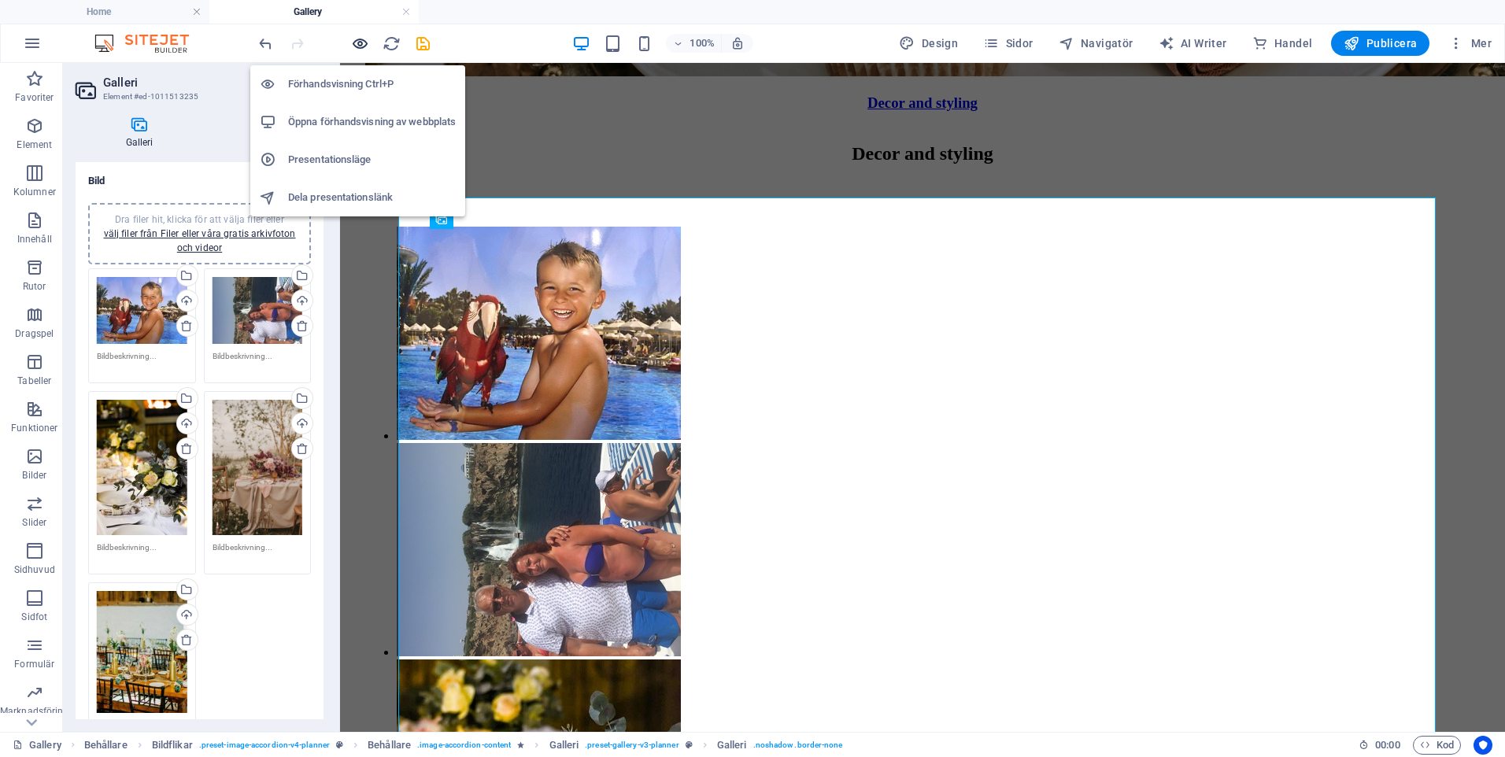
click at [353, 40] on icon "button" at bounding box center [360, 44] width 18 height 18
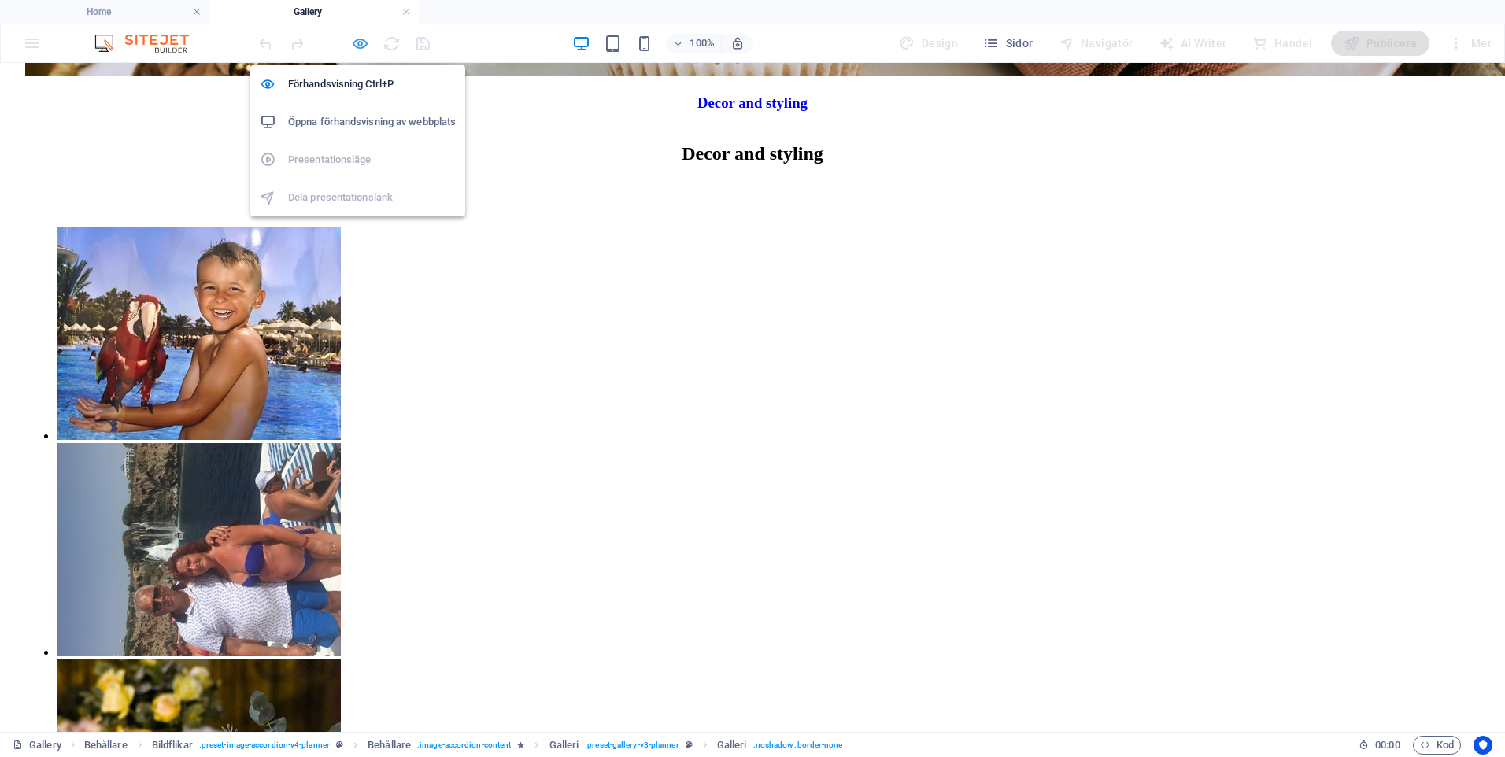
scroll to position [1257, 0]
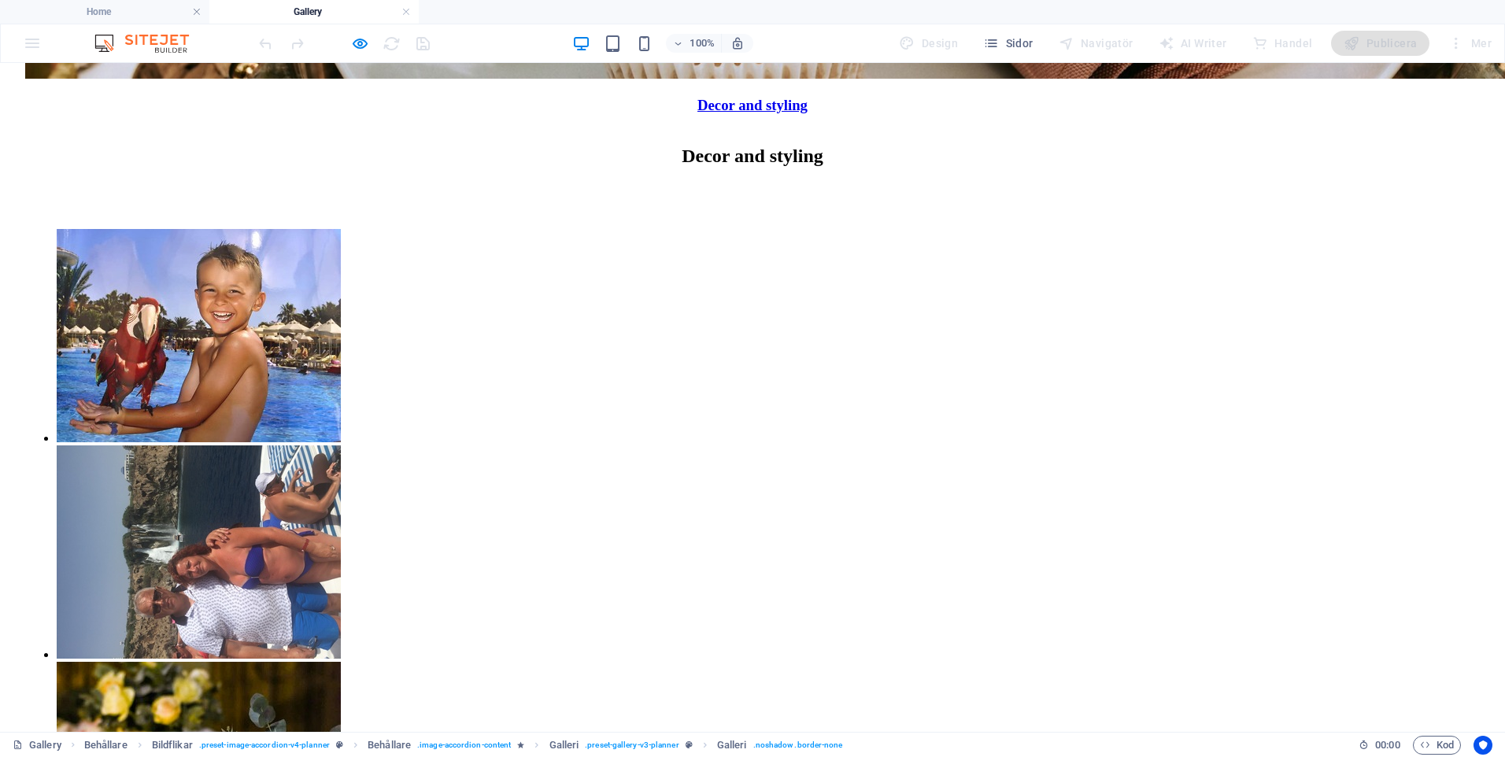
click at [341, 351] on img "Content 1" at bounding box center [199, 335] width 284 height 213
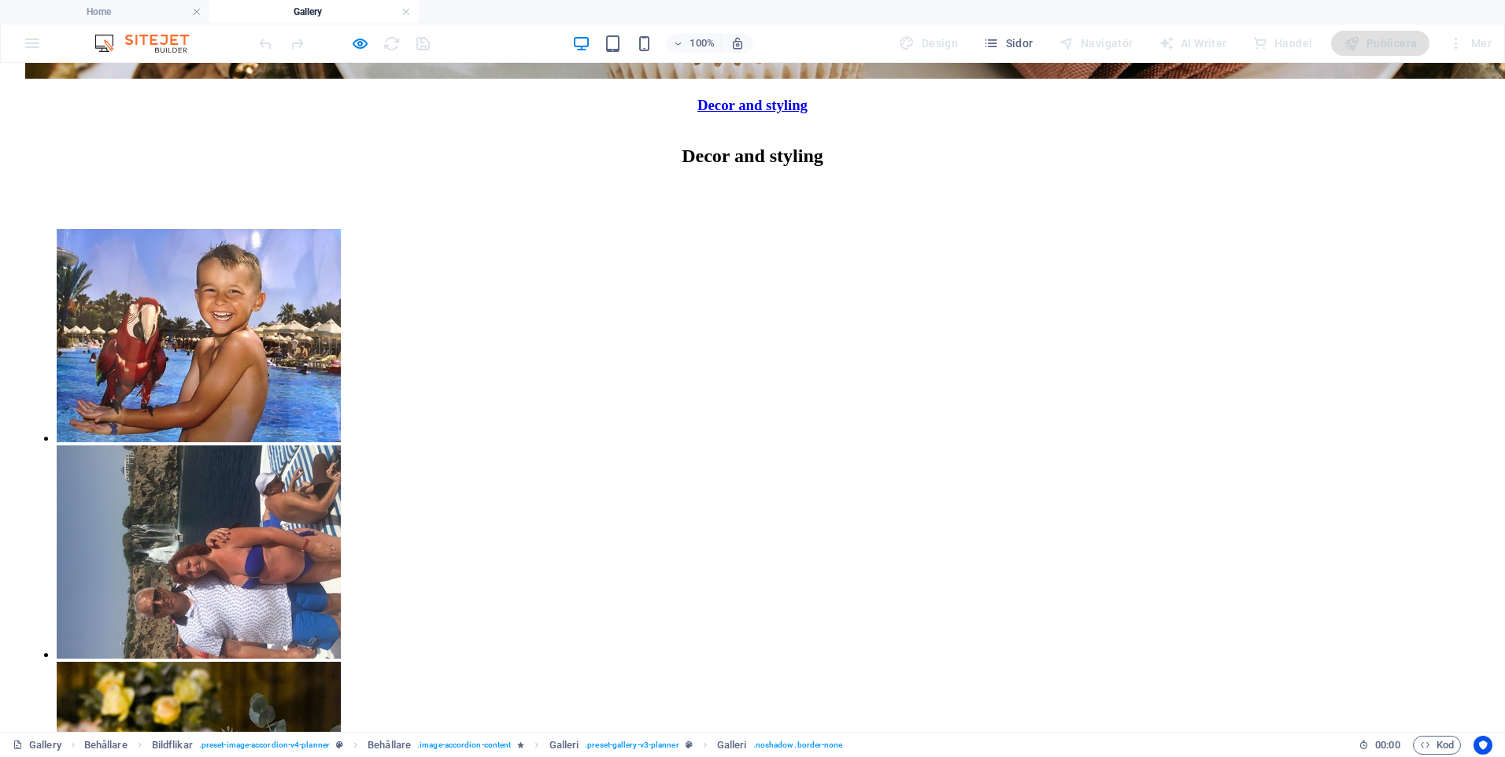
click at [341, 445] on img "Content 1" at bounding box center [199, 551] width 284 height 213
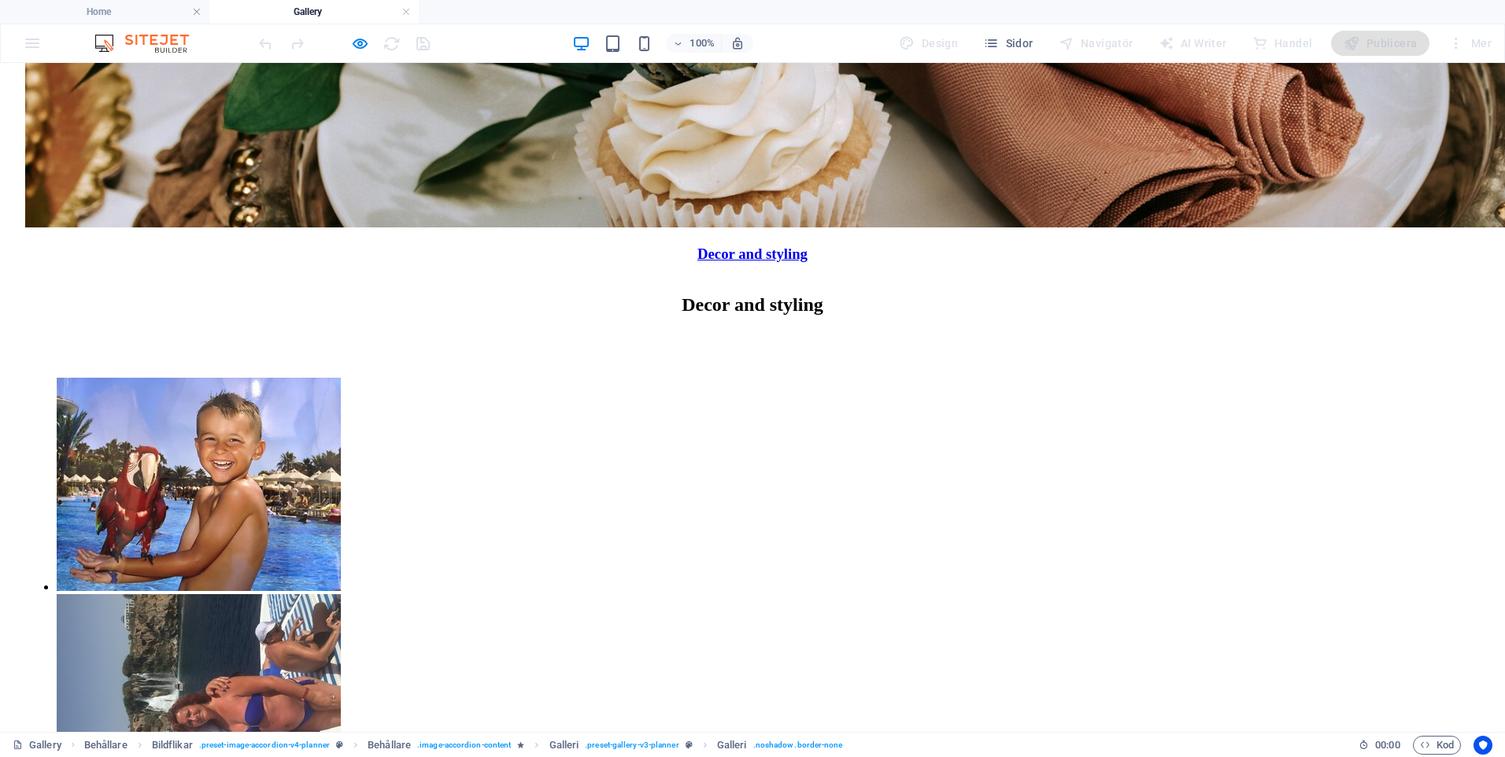
scroll to position [1178, 0]
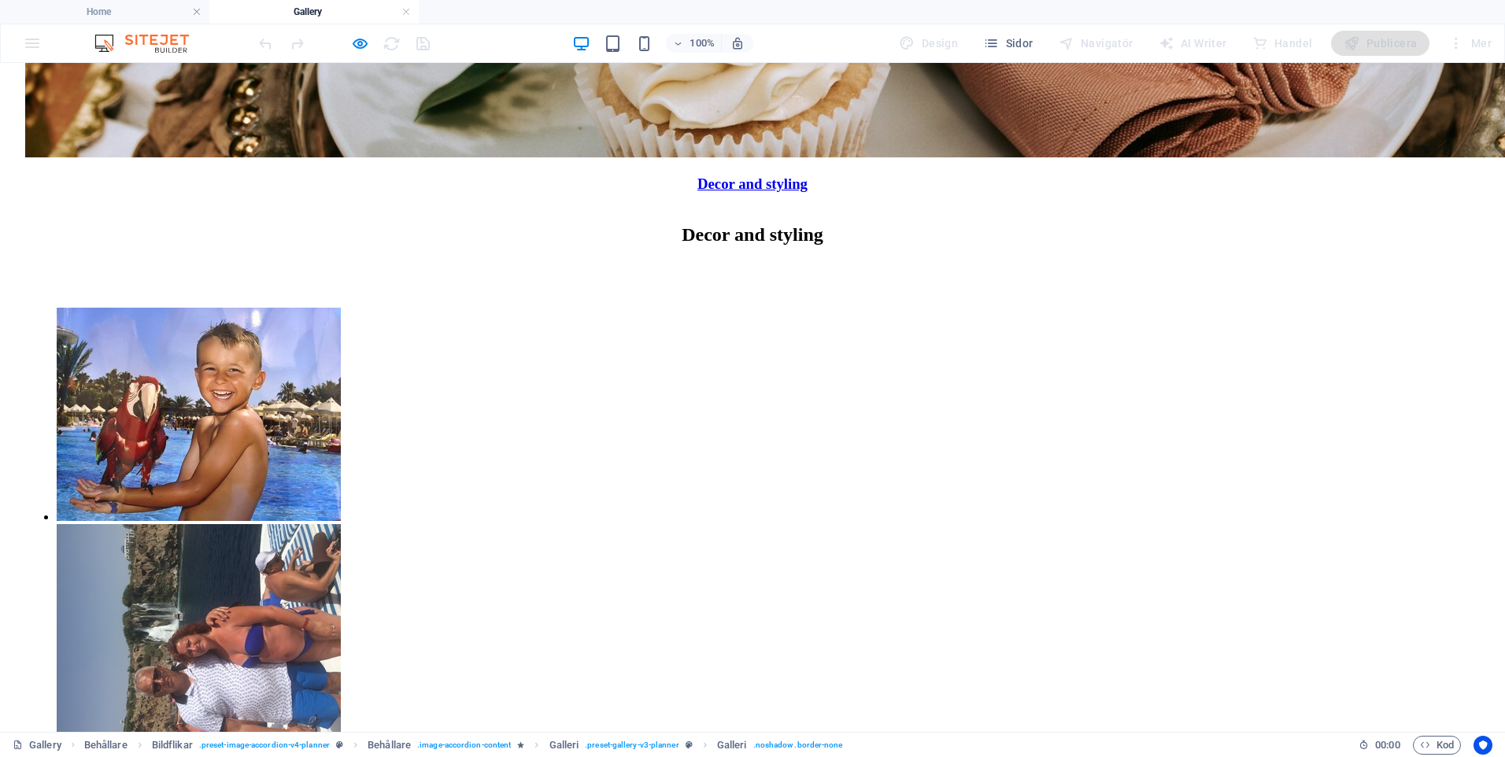
click at [327, 11] on h4 "Gallery" at bounding box center [313, 11] width 209 height 17
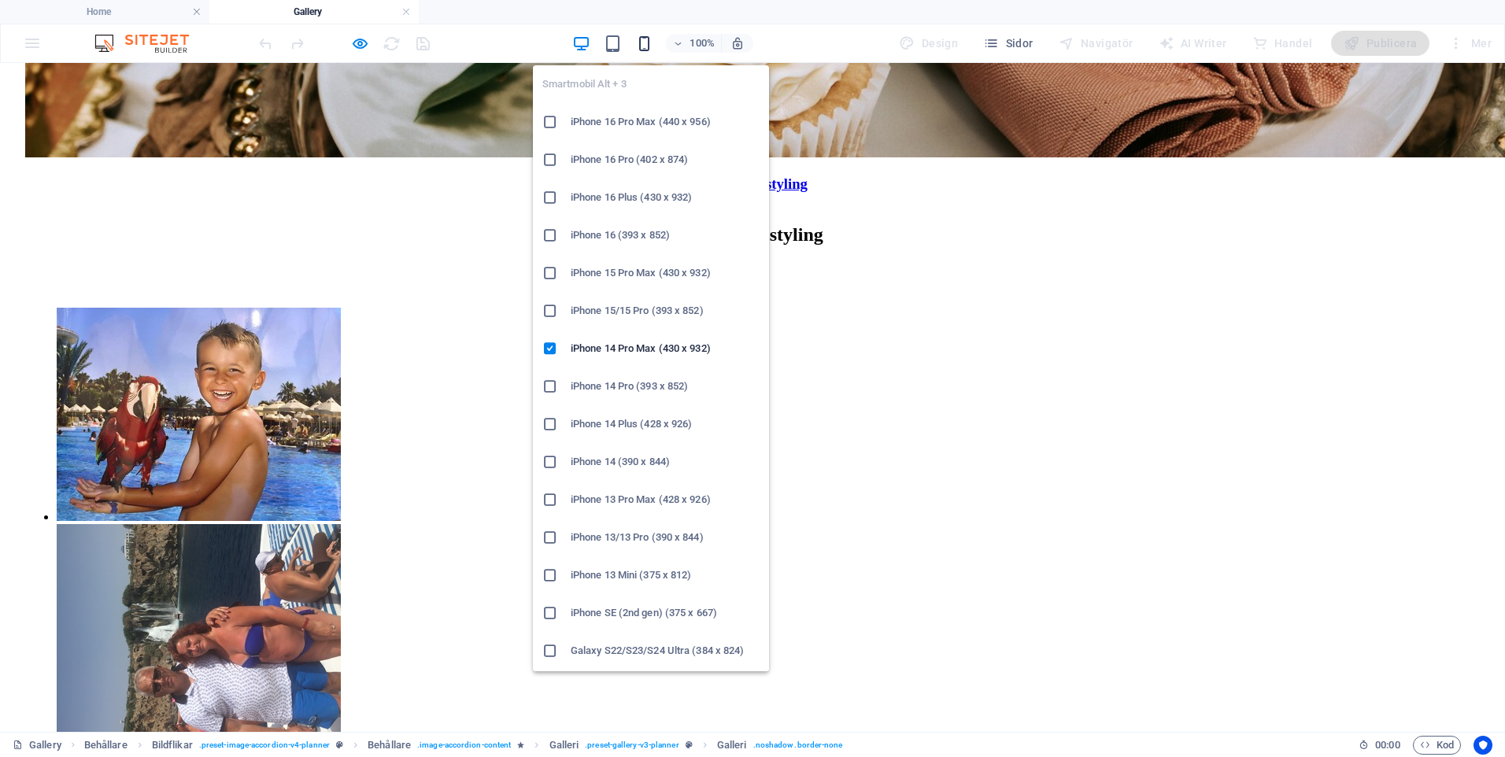
click at [647, 47] on icon "button" at bounding box center [644, 44] width 18 height 18
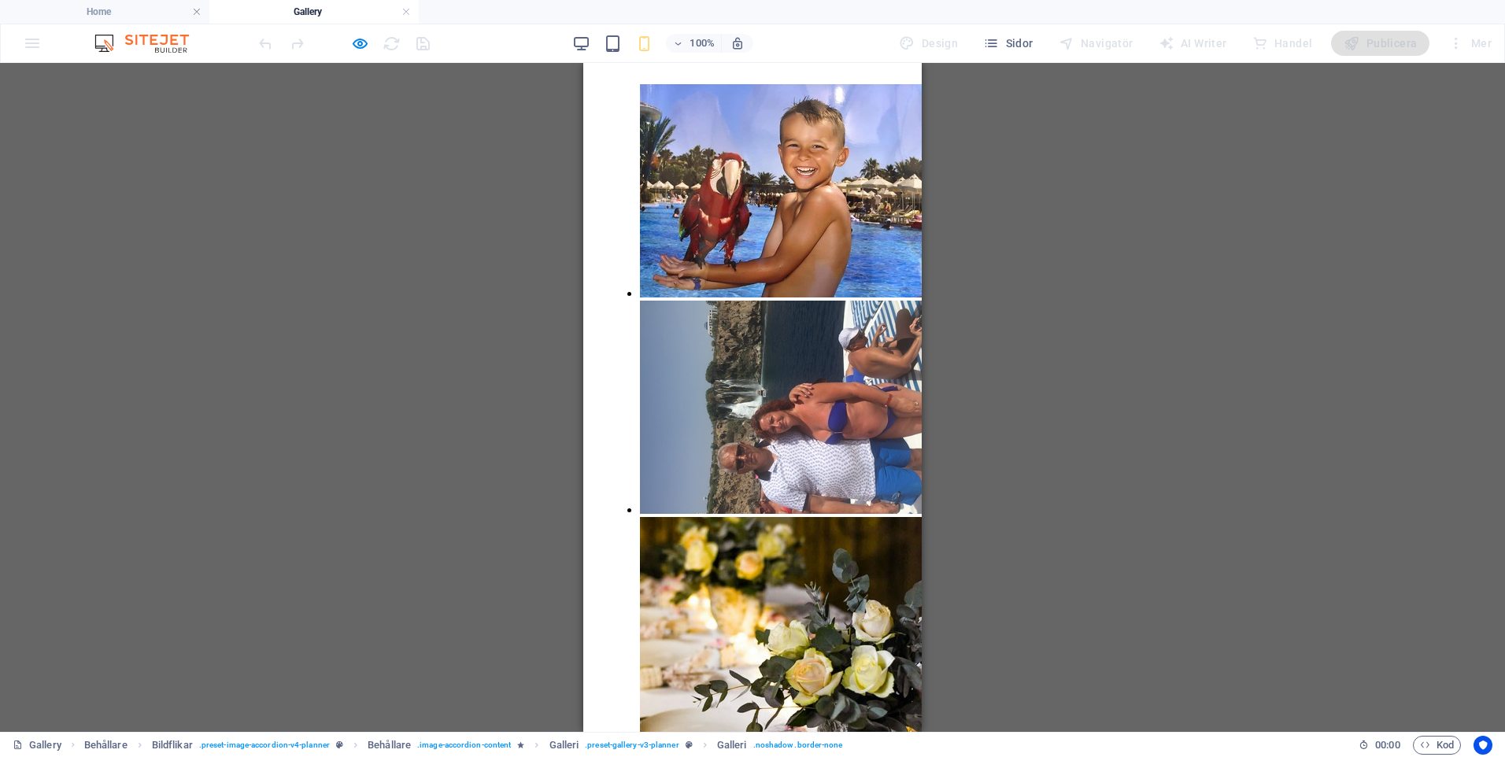
click at [287, 379] on div "Dra och släpp en fil för att lägga till den H1 Banner Behållare Referens Text B…" at bounding box center [752, 397] width 1505 height 669
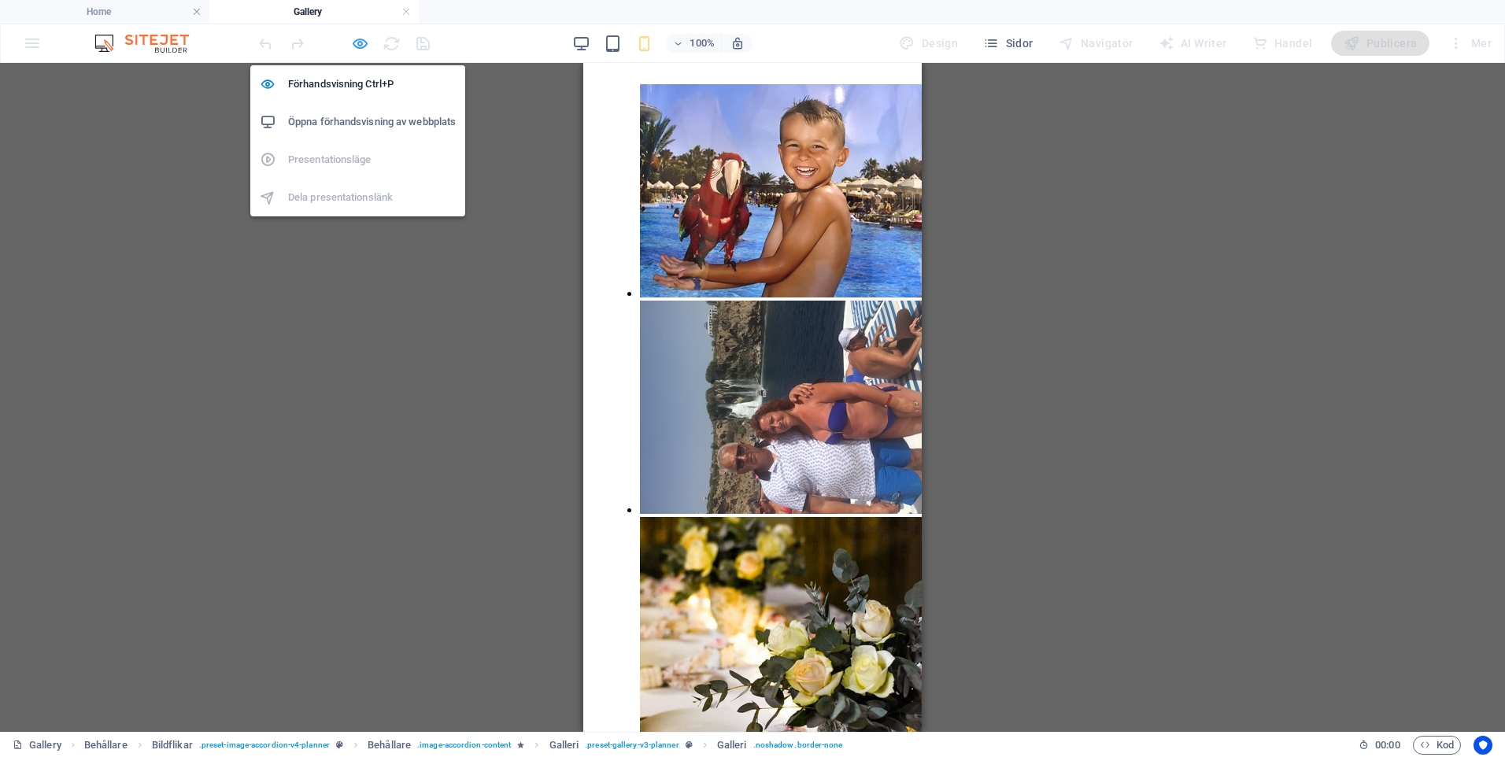
click at [367, 43] on icon "button" at bounding box center [360, 44] width 18 height 18
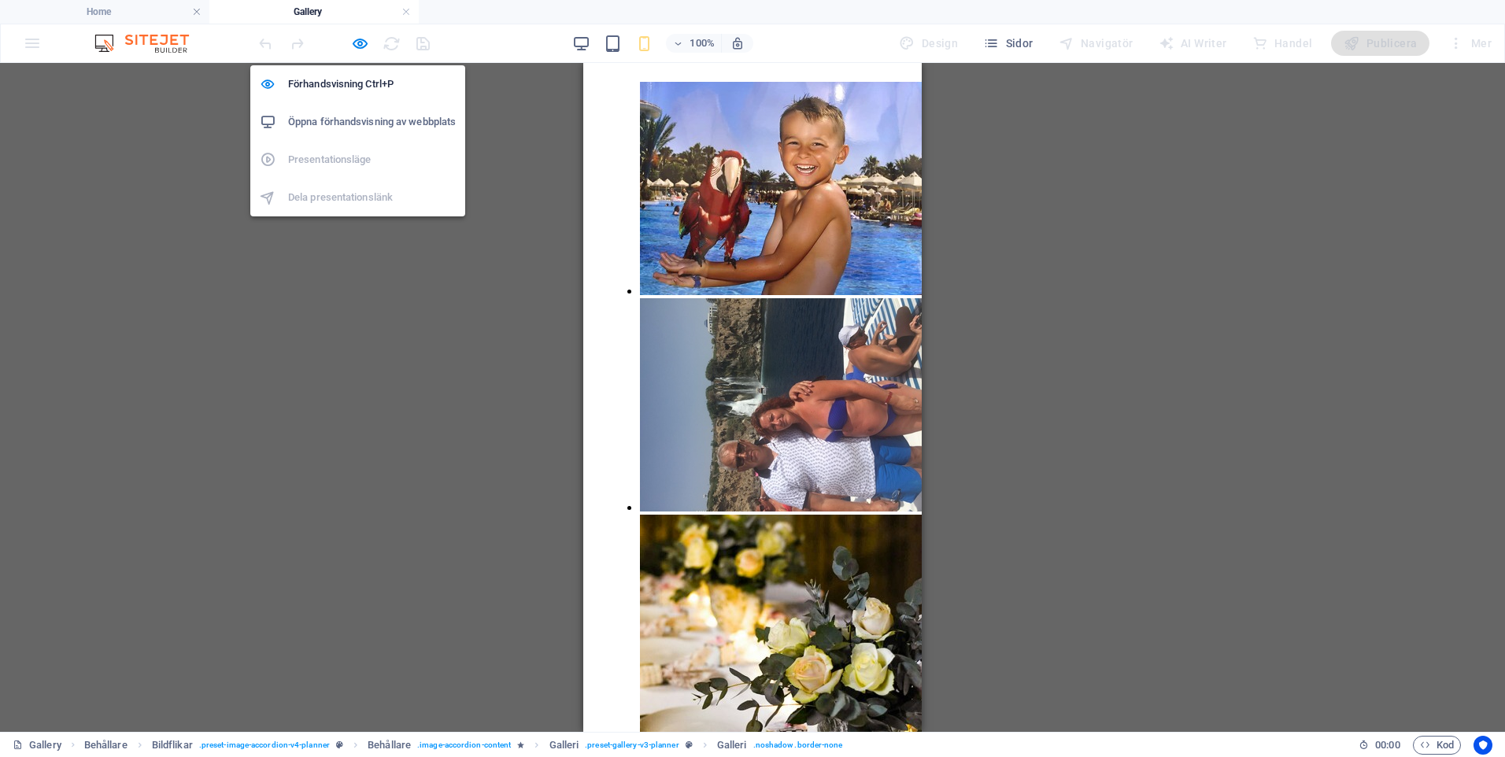
select select "px"
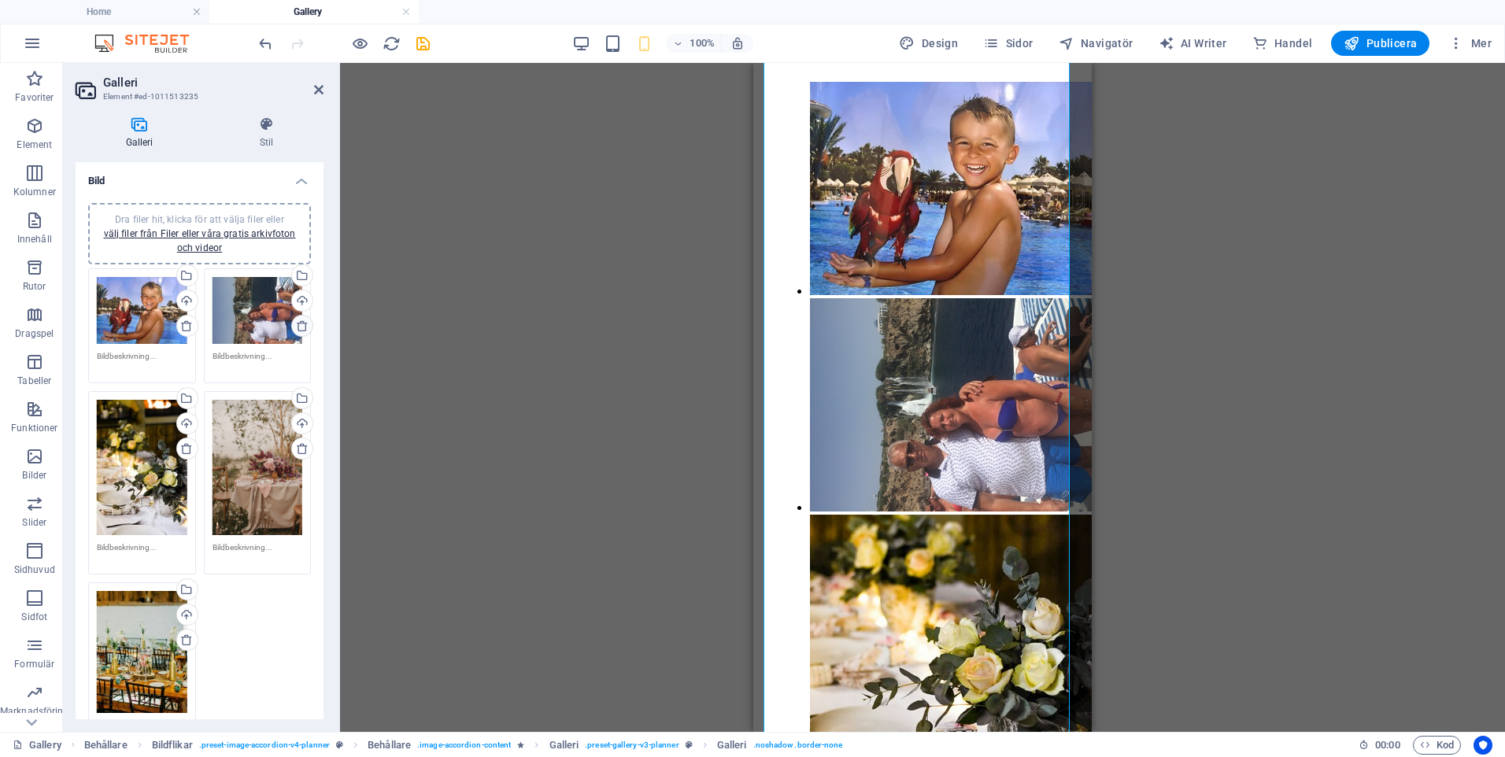
click at [301, 324] on icon at bounding box center [302, 326] width 13 height 13
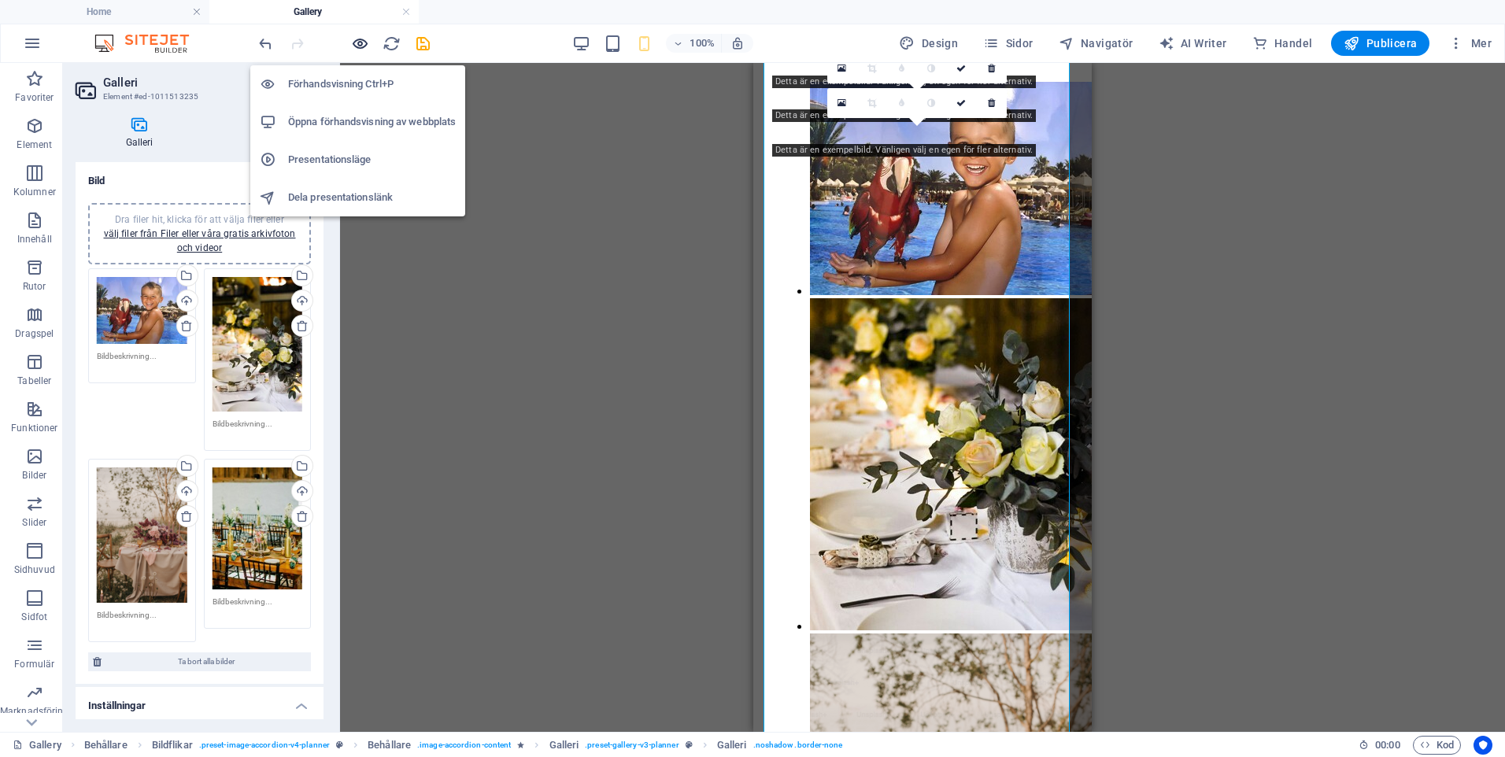
click at [360, 41] on icon "button" at bounding box center [360, 44] width 18 height 18
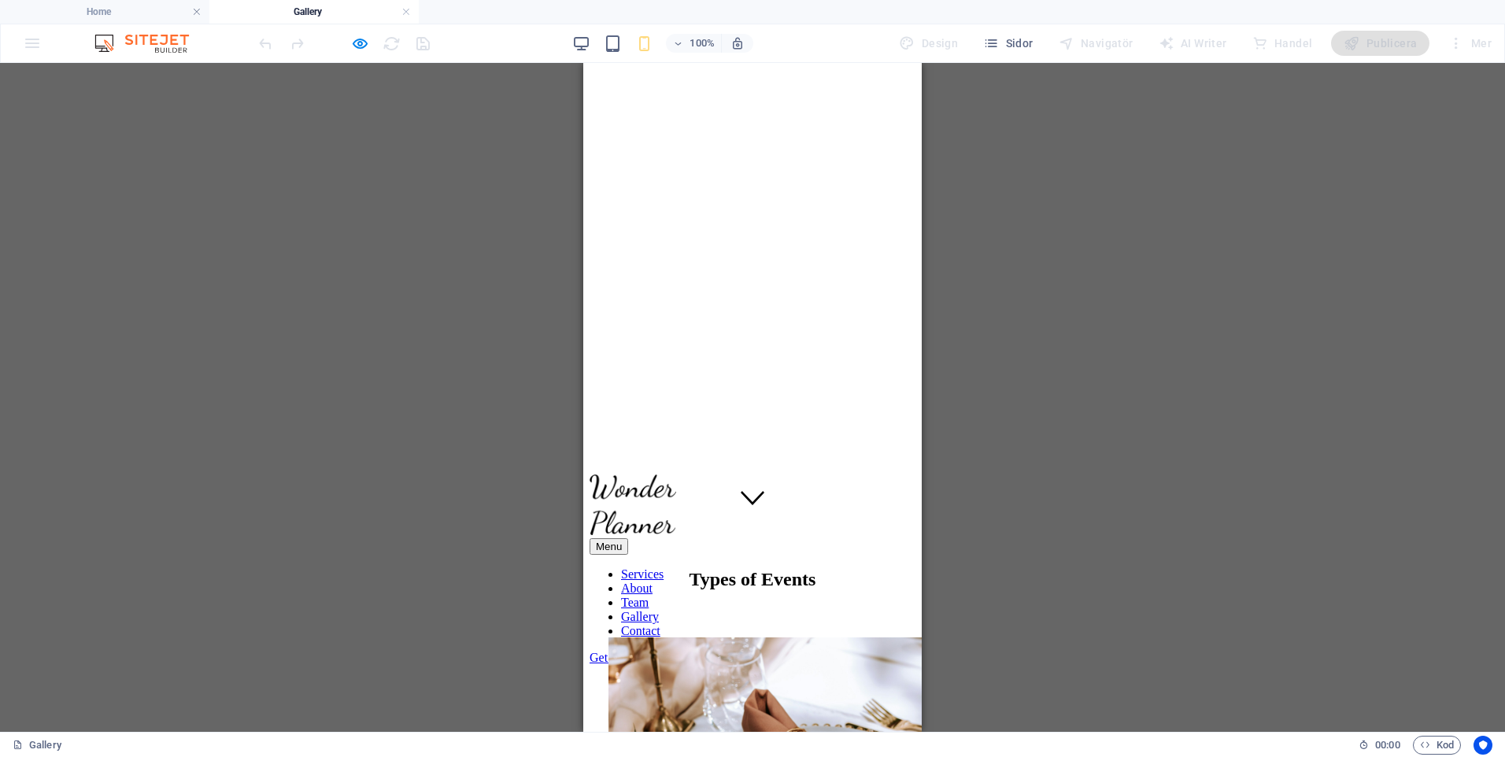
scroll to position [0, 0]
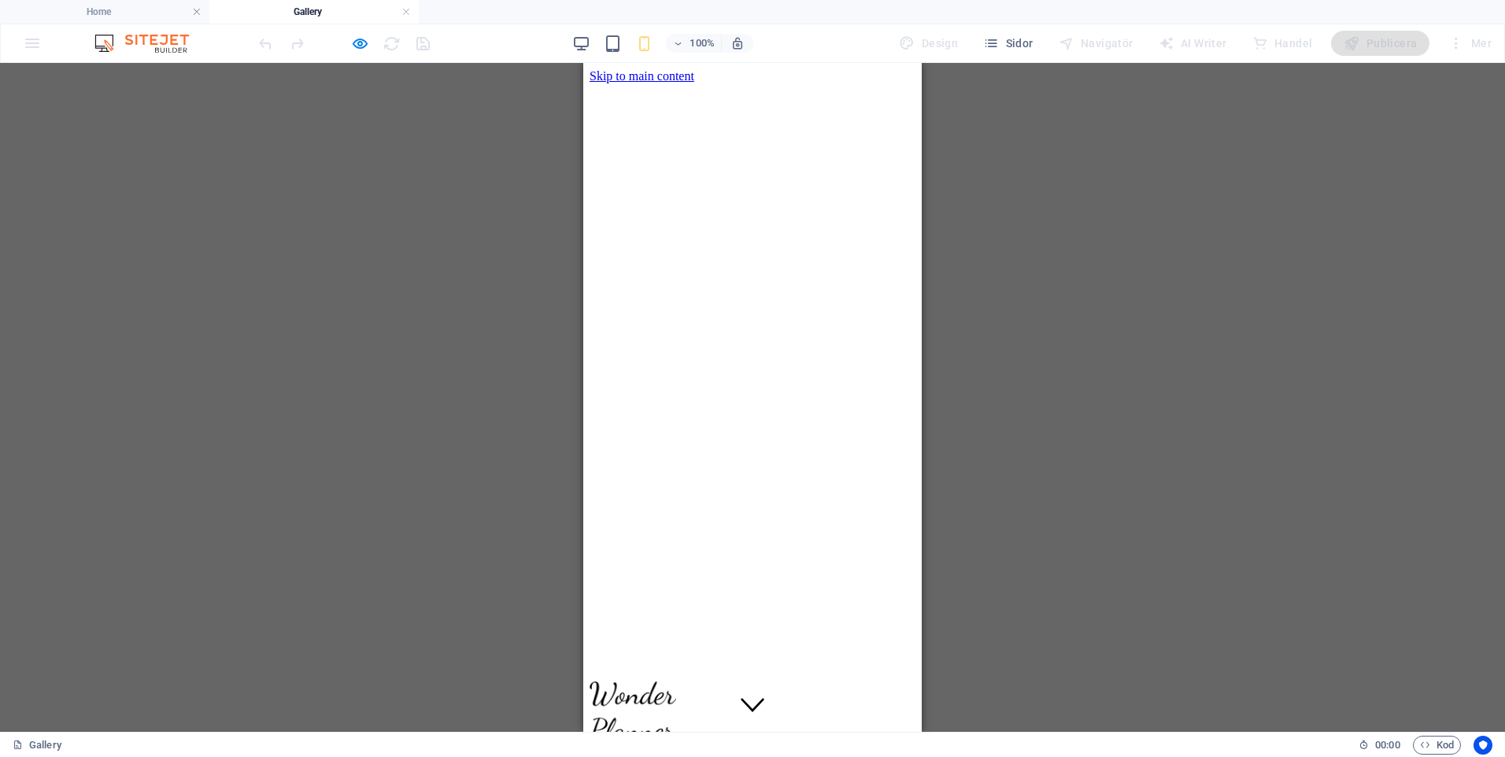
drag, startPoint x: 914, startPoint y: 327, endPoint x: 1514, endPoint y: 121, distance: 635.0
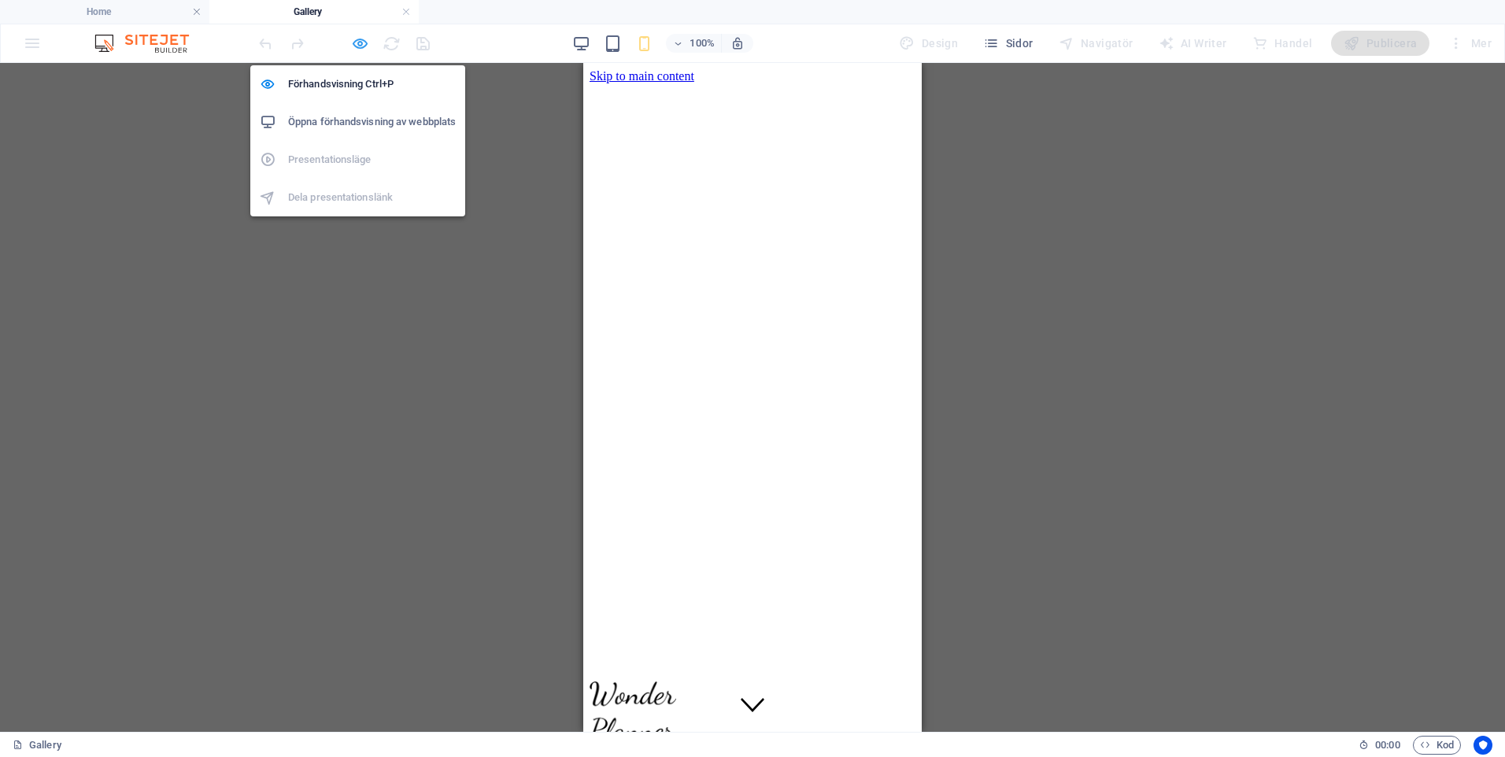
click at [358, 45] on icon "button" at bounding box center [360, 44] width 18 height 18
select select "px"
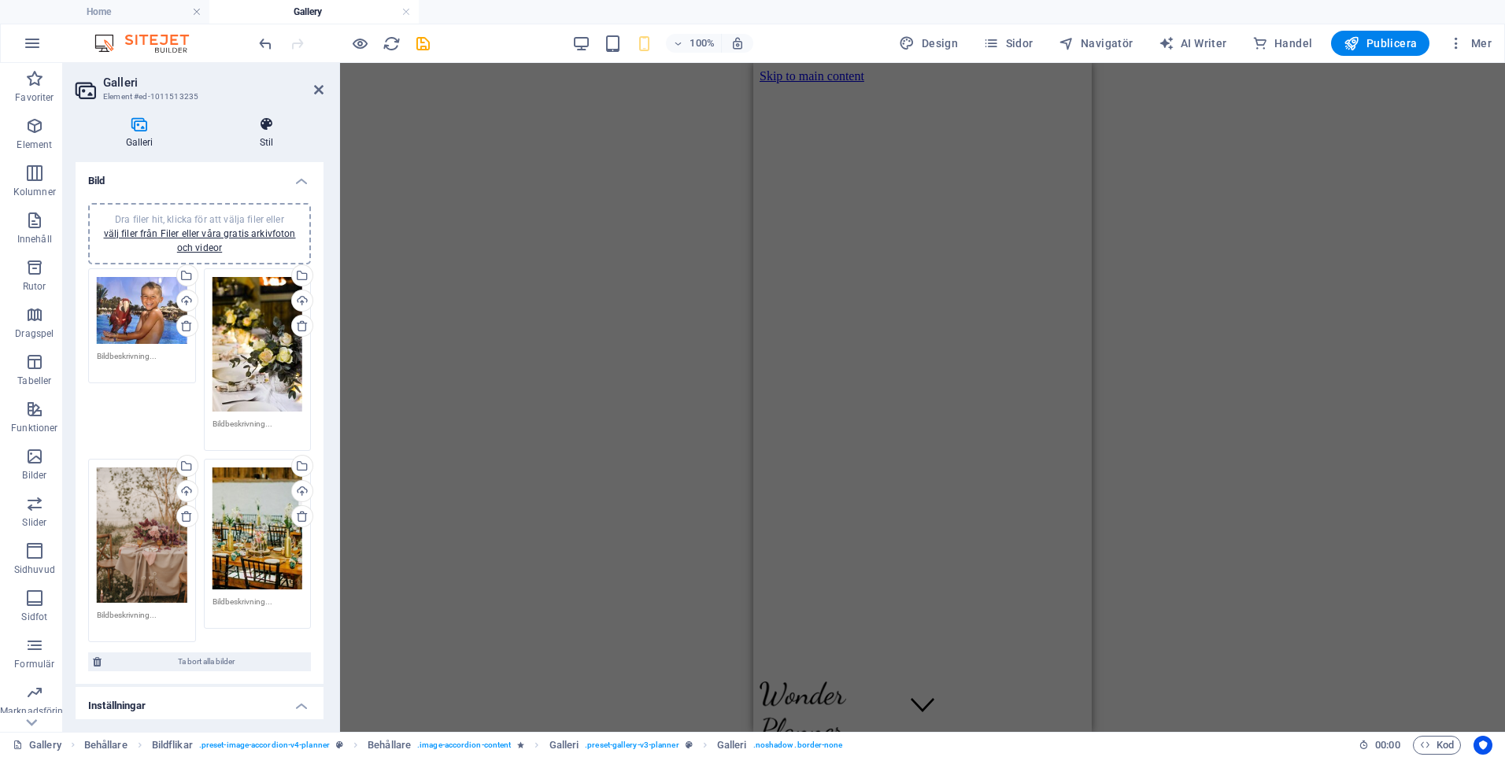
click at [264, 122] on icon at bounding box center [266, 124] width 114 height 16
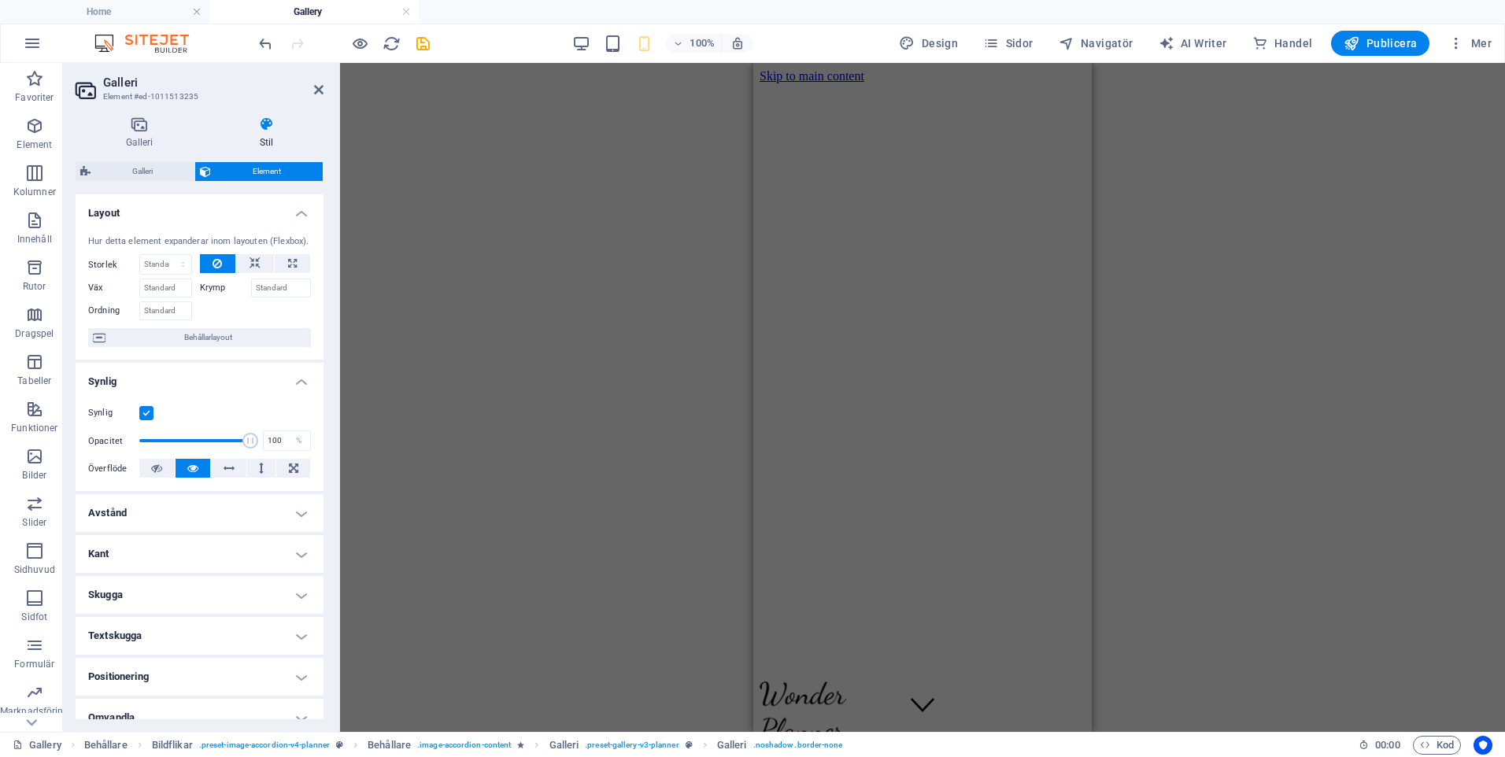
click at [297, 553] on h4 "Kant" at bounding box center [200, 554] width 248 height 38
click at [297, 553] on h4 "Kant" at bounding box center [200, 549] width 248 height 28
click at [298, 598] on h4 "Skugga" at bounding box center [200, 595] width 248 height 38
click at [298, 598] on h4 "Skugga" at bounding box center [200, 590] width 248 height 28
click at [306, 553] on h4 "Kant" at bounding box center [200, 554] width 248 height 38
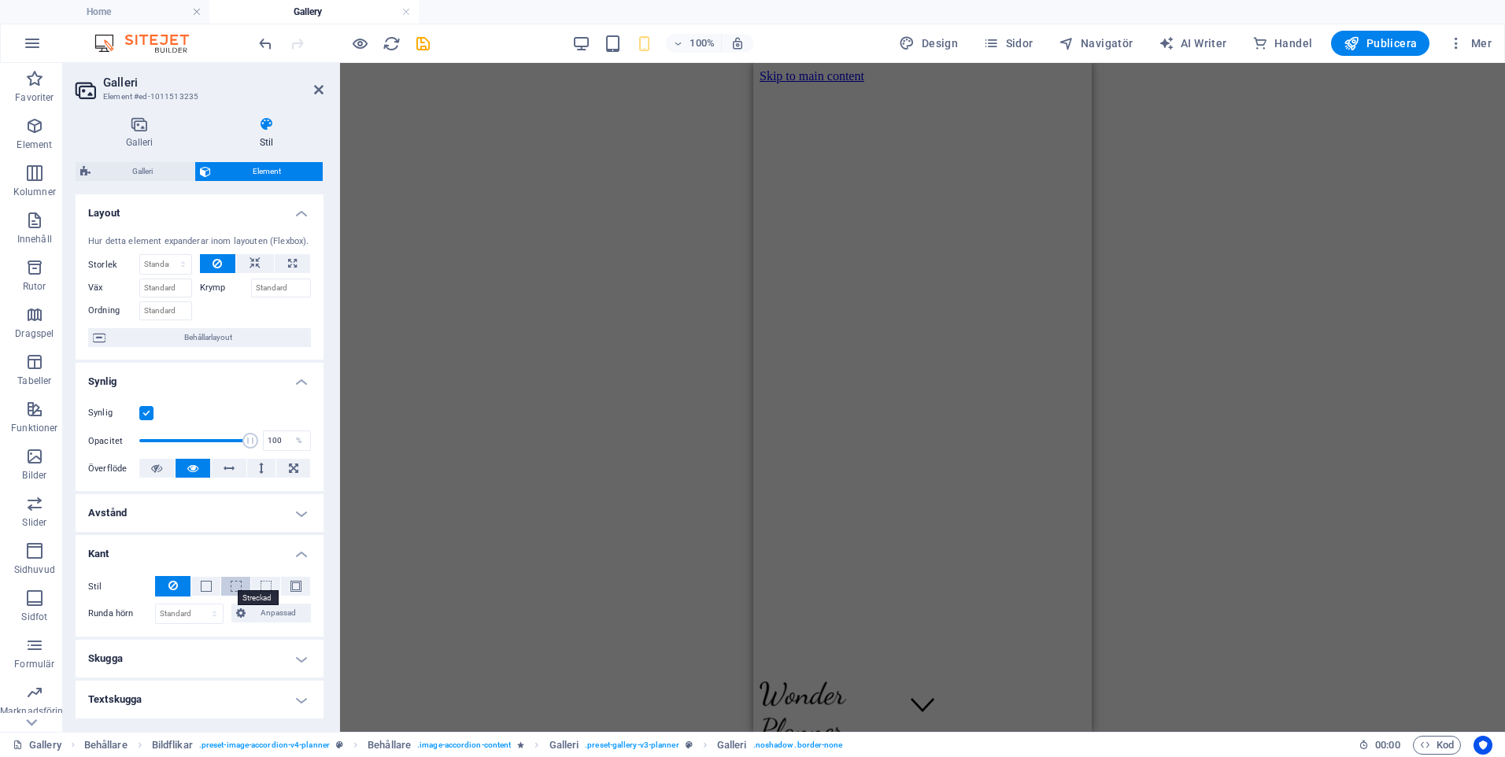
click at [236, 587] on span at bounding box center [236, 586] width 11 height 11
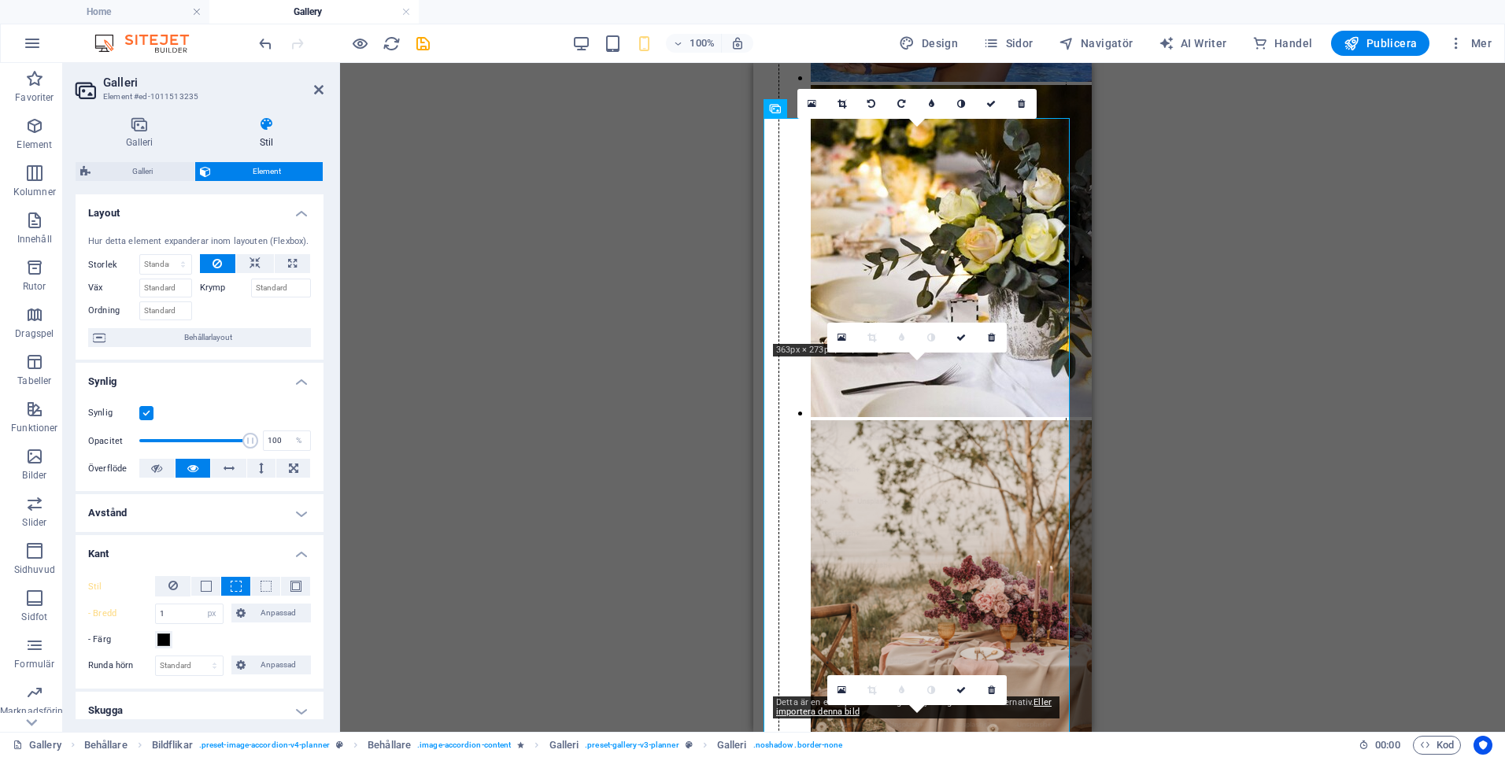
scroll to position [1445, 0]
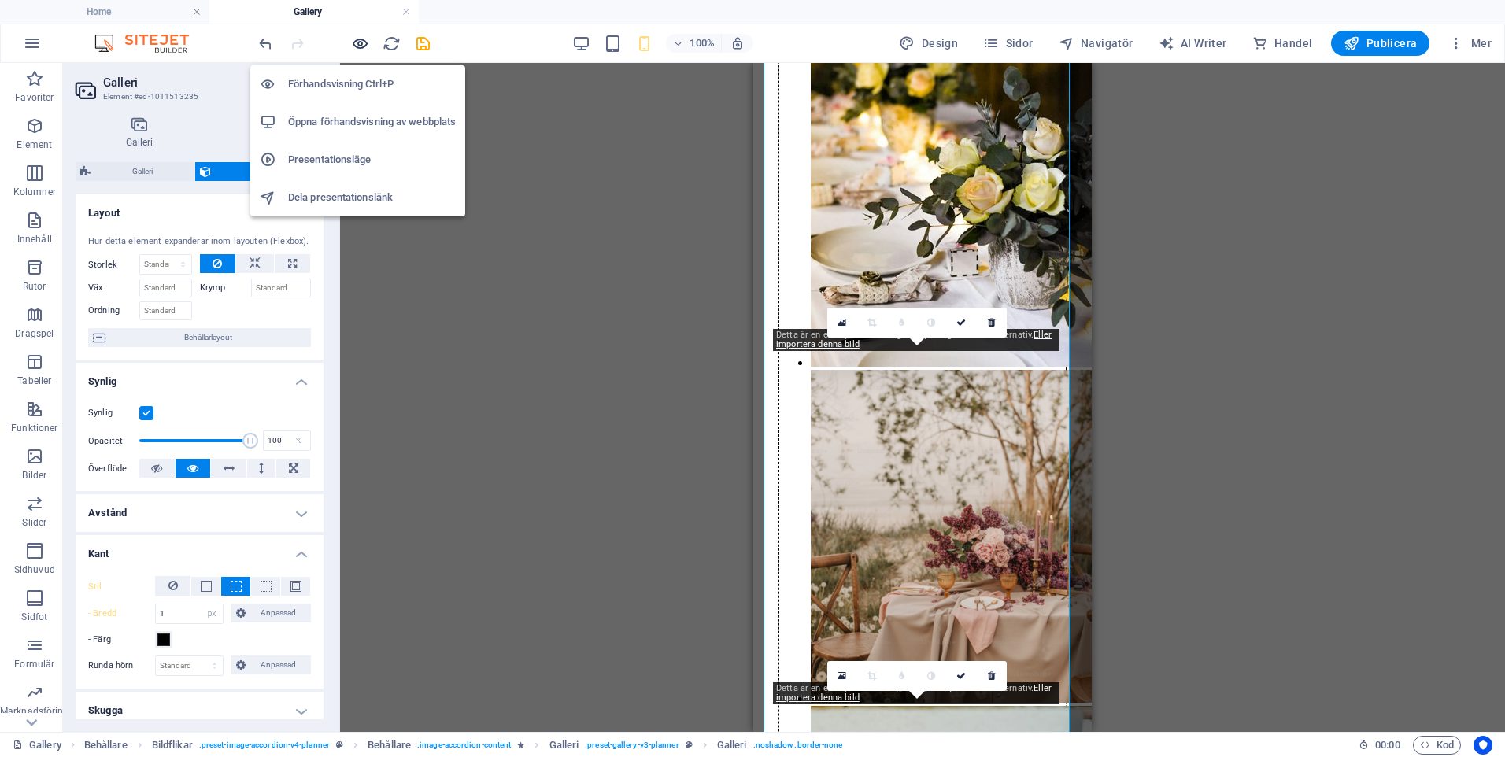
click at [355, 40] on icon "button" at bounding box center [360, 44] width 18 height 18
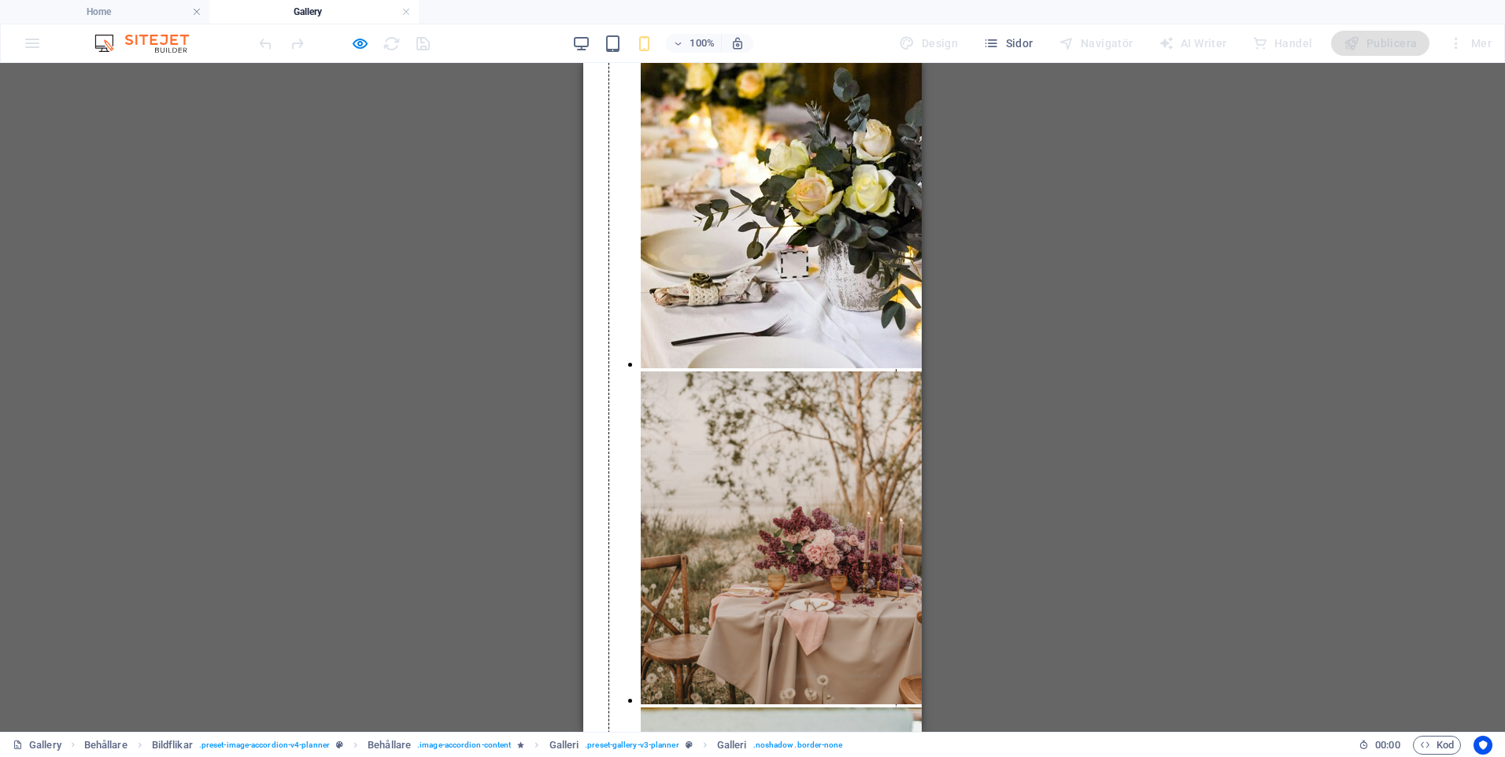
click at [722, 426] on img "Content 1" at bounding box center [783, 537] width 284 height 333
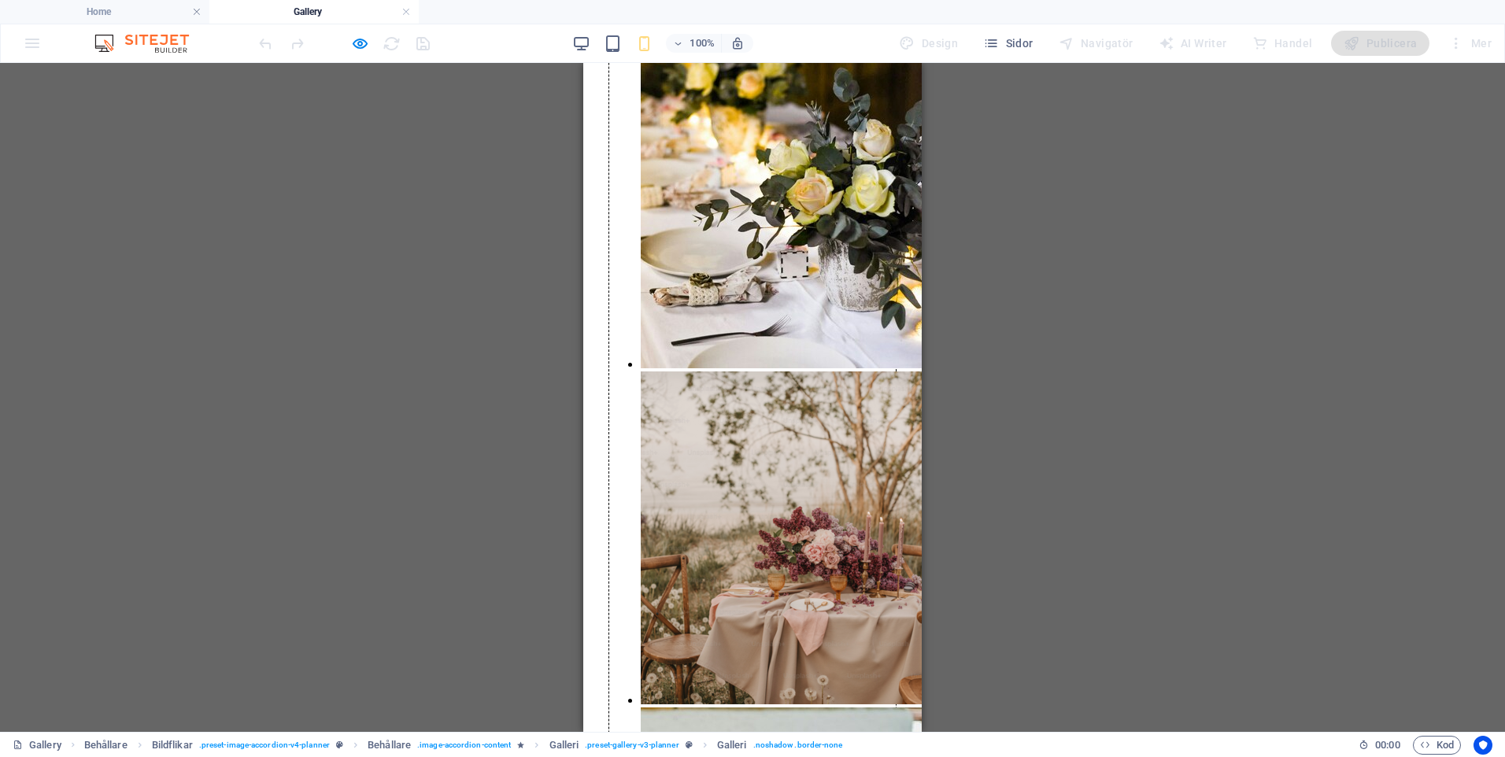
scroll to position [2073, 0]
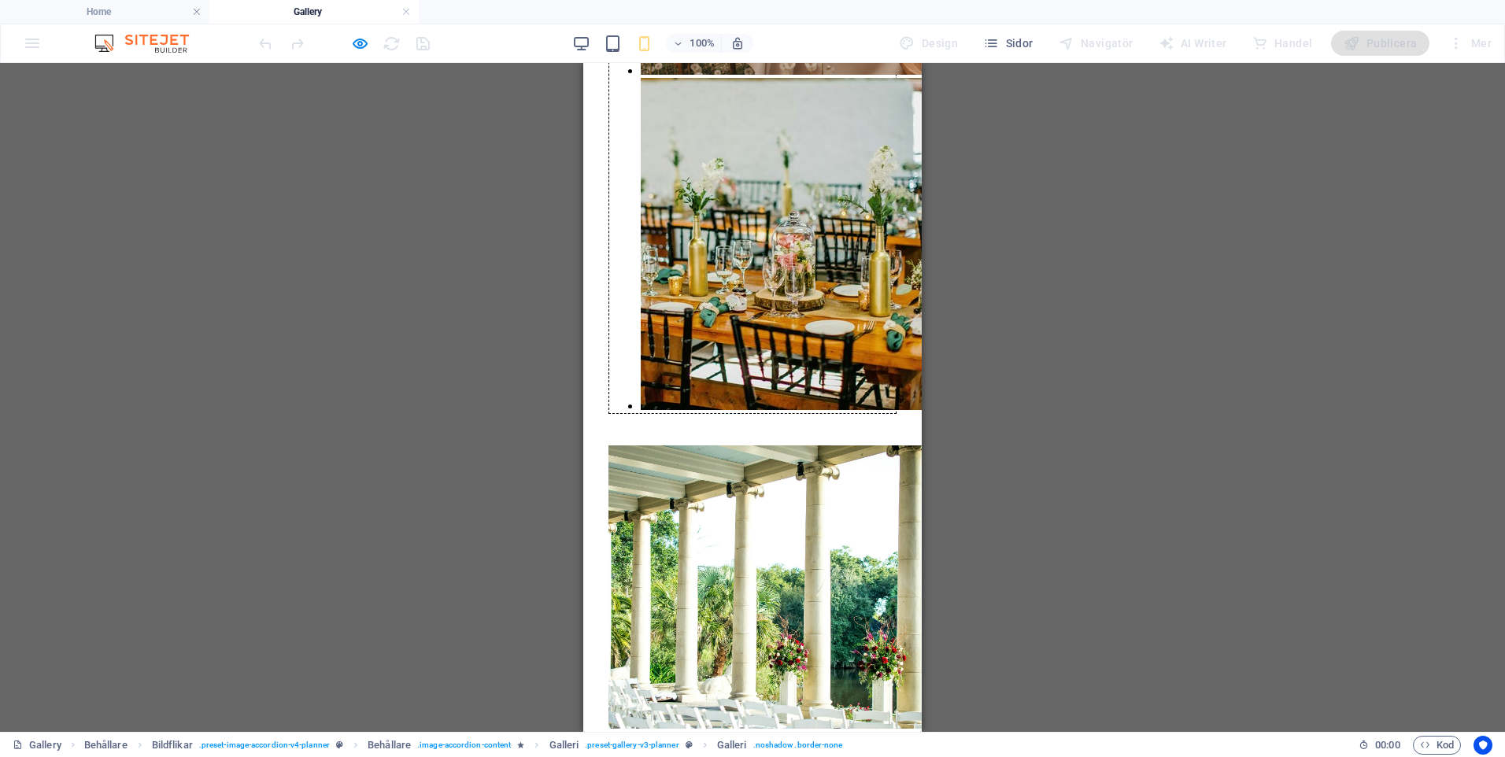
click at [746, 346] on img "Content 1" at bounding box center [783, 244] width 284 height 332
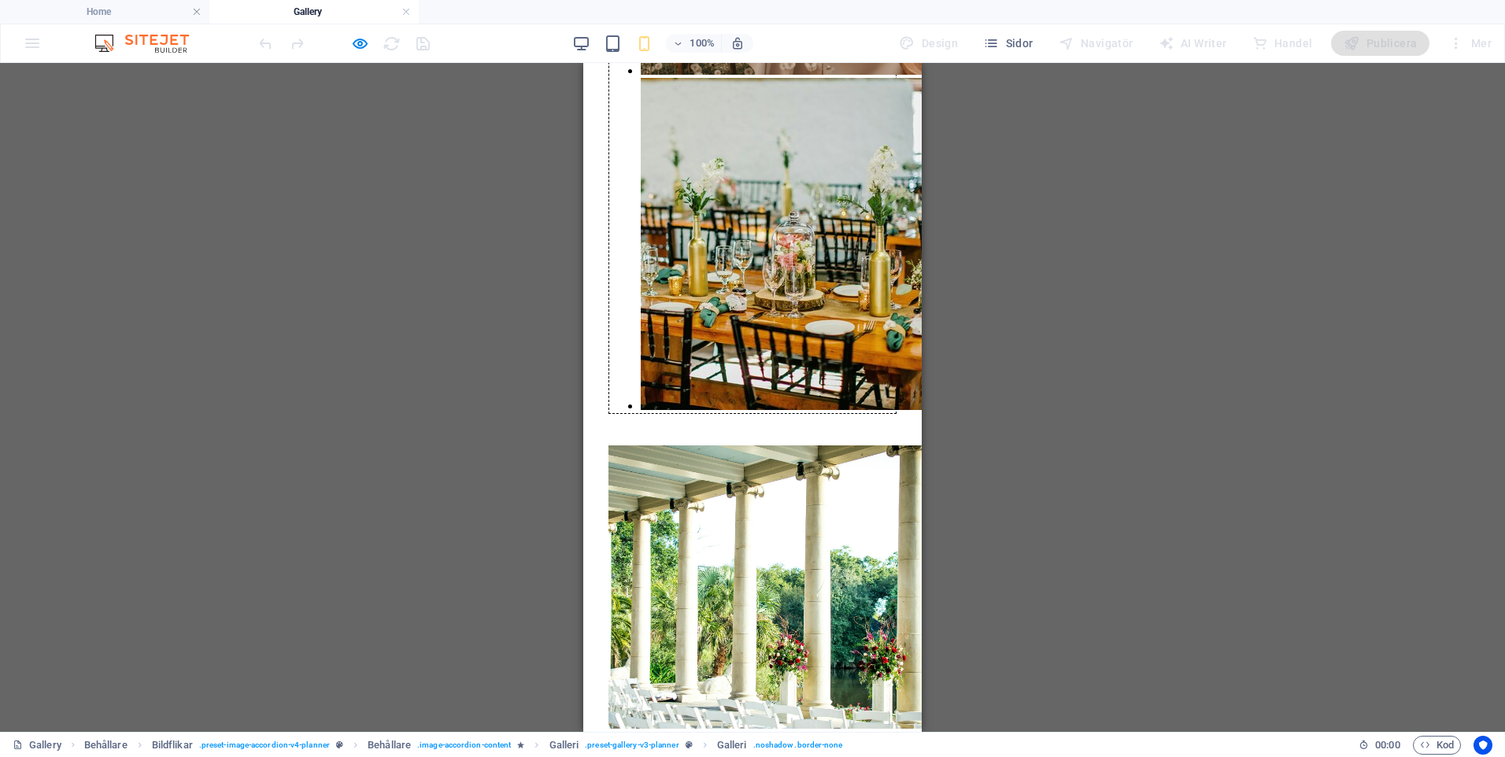
scroll to position [1488, 0]
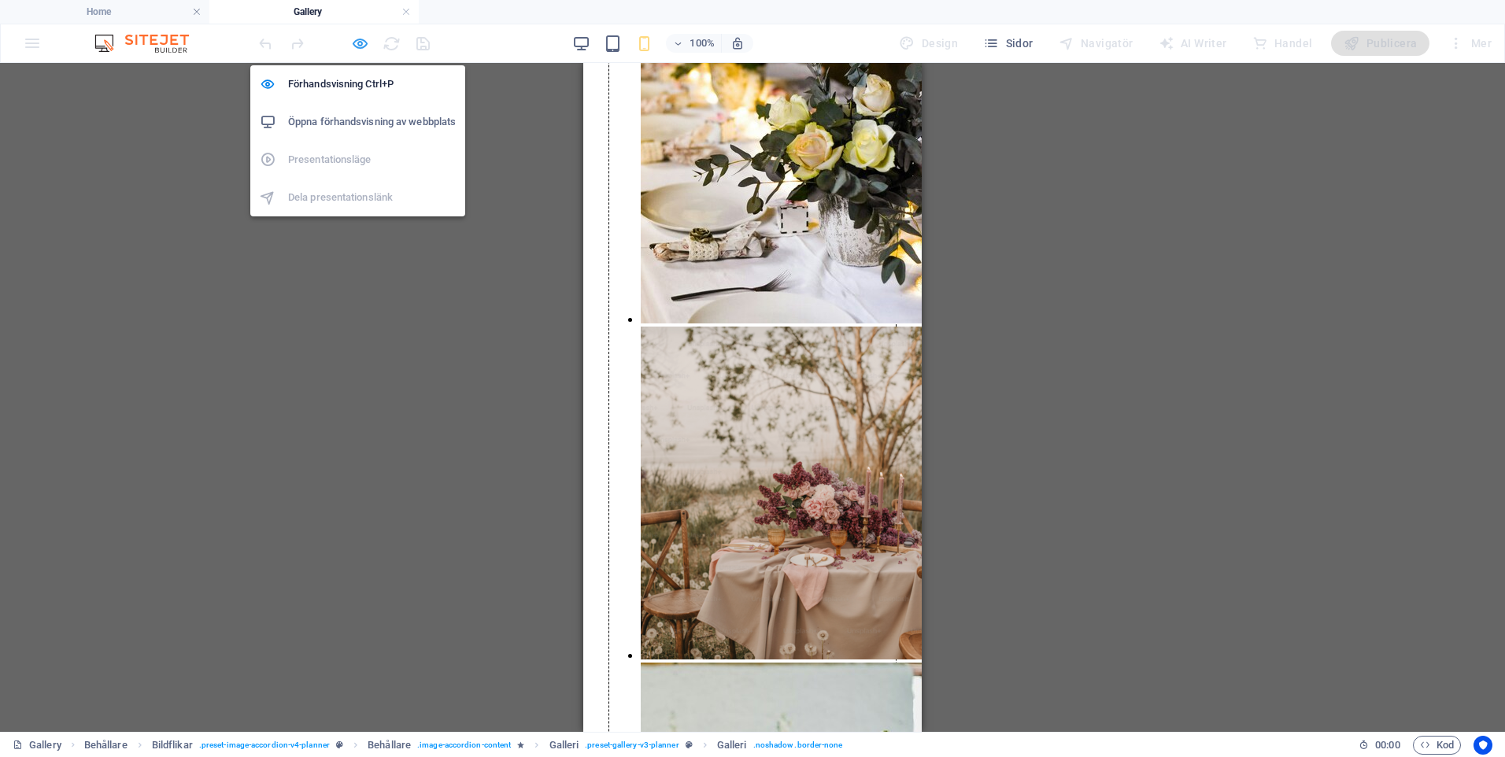
click at [353, 43] on icon "button" at bounding box center [360, 44] width 18 height 18
select select "px"
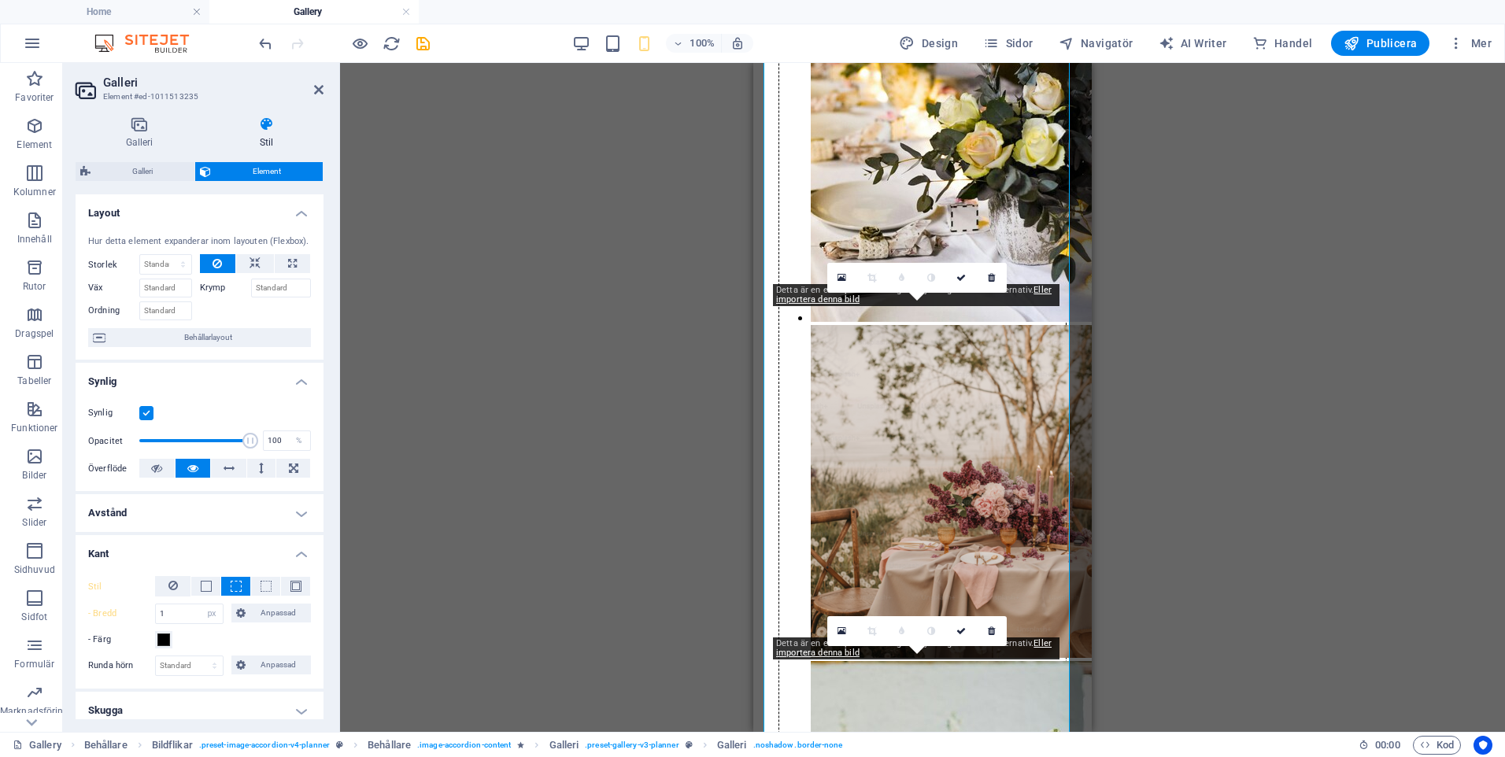
click at [264, 132] on h4 "Stil" at bounding box center [266, 132] width 114 height 33
click at [270, 130] on icon at bounding box center [266, 124] width 114 height 16
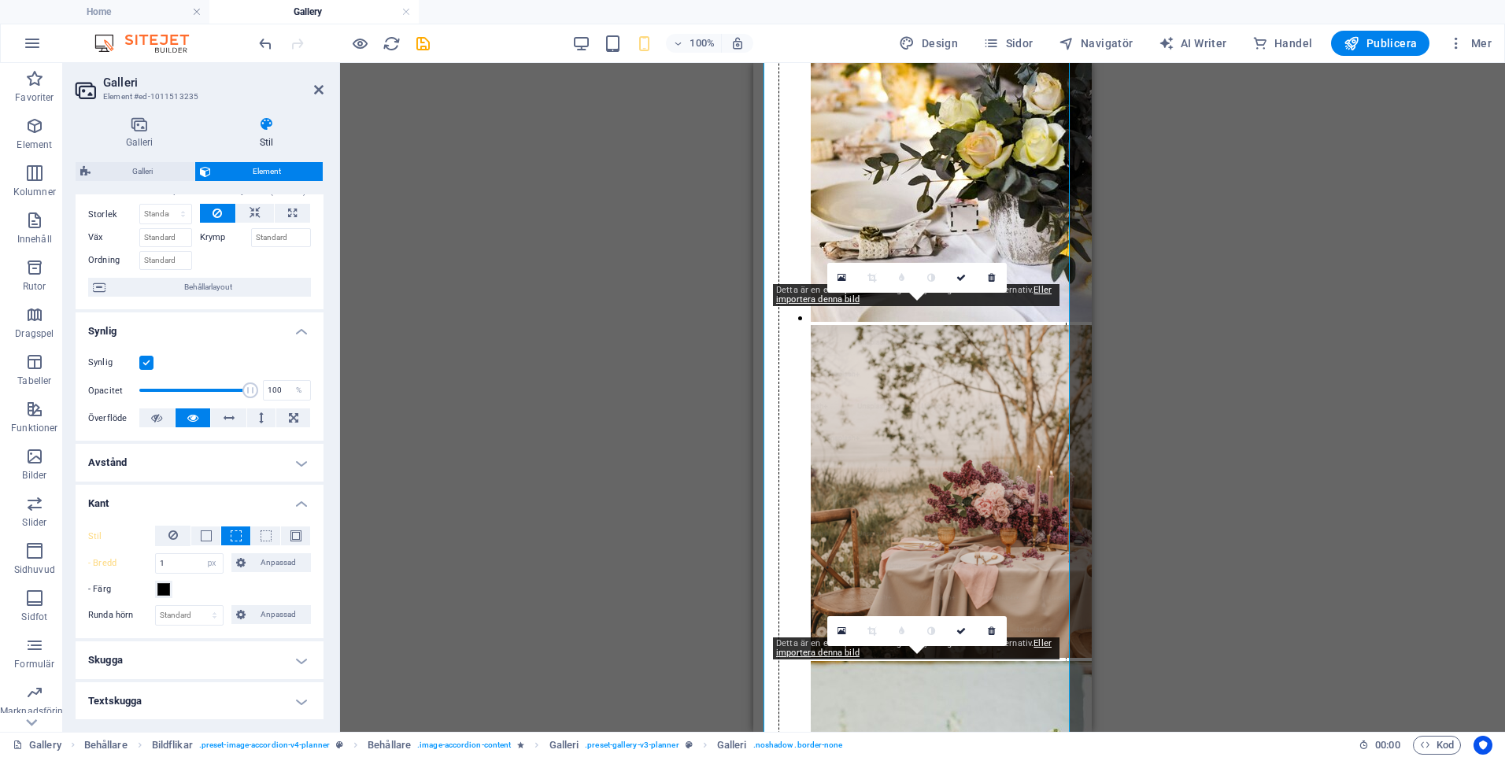
scroll to position [0, 0]
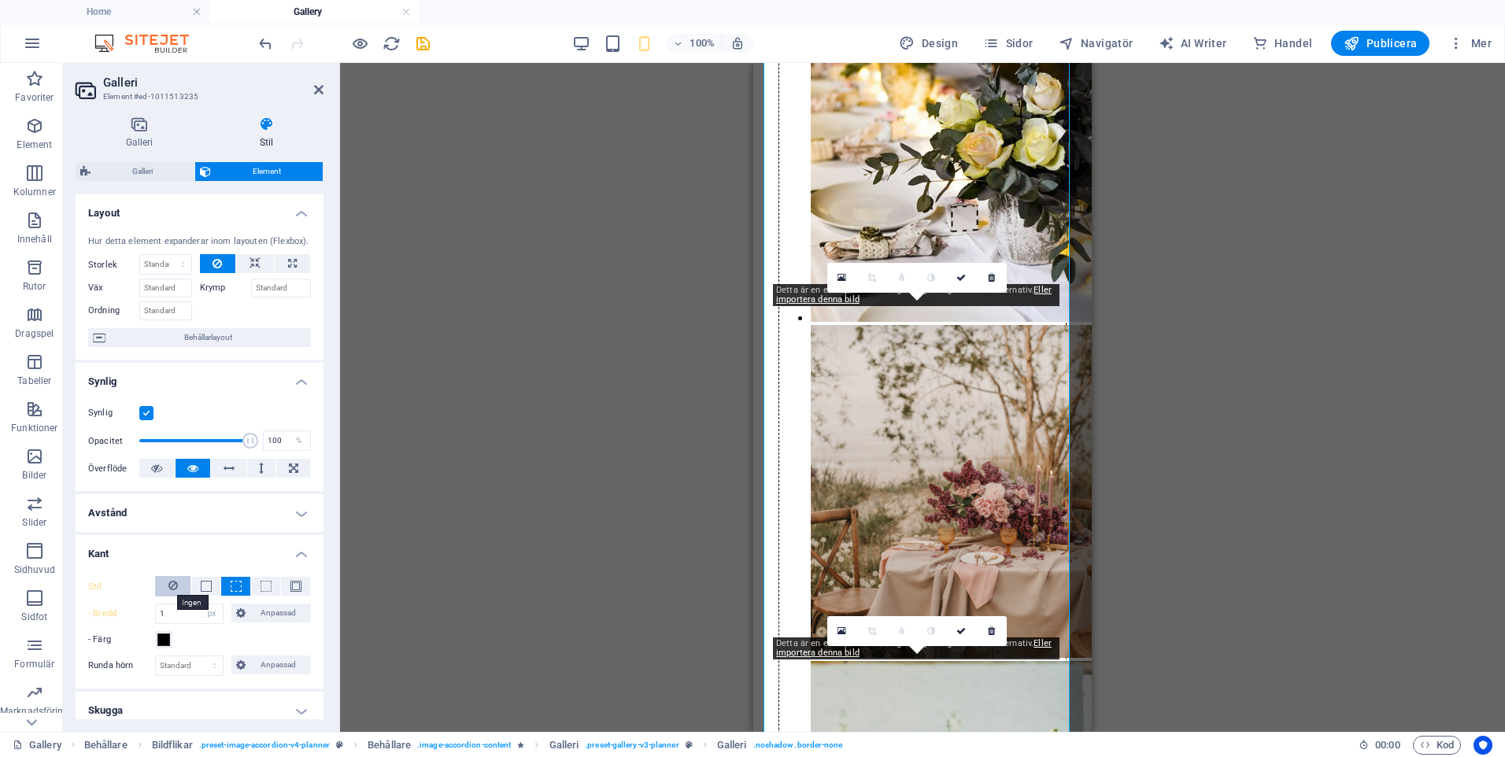
click at [174, 582] on icon at bounding box center [172, 585] width 9 height 19
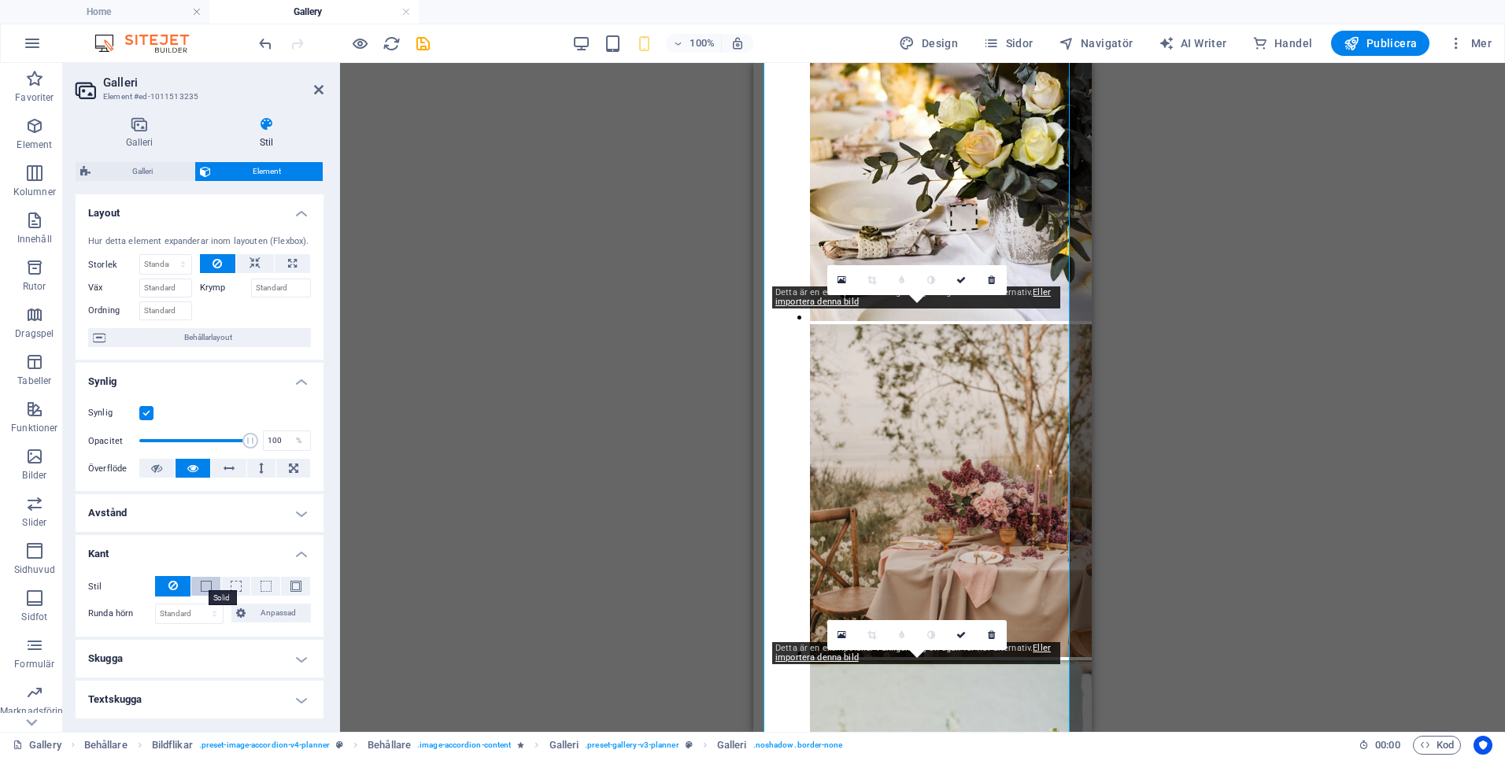
click at [207, 586] on span at bounding box center [206, 586] width 11 height 11
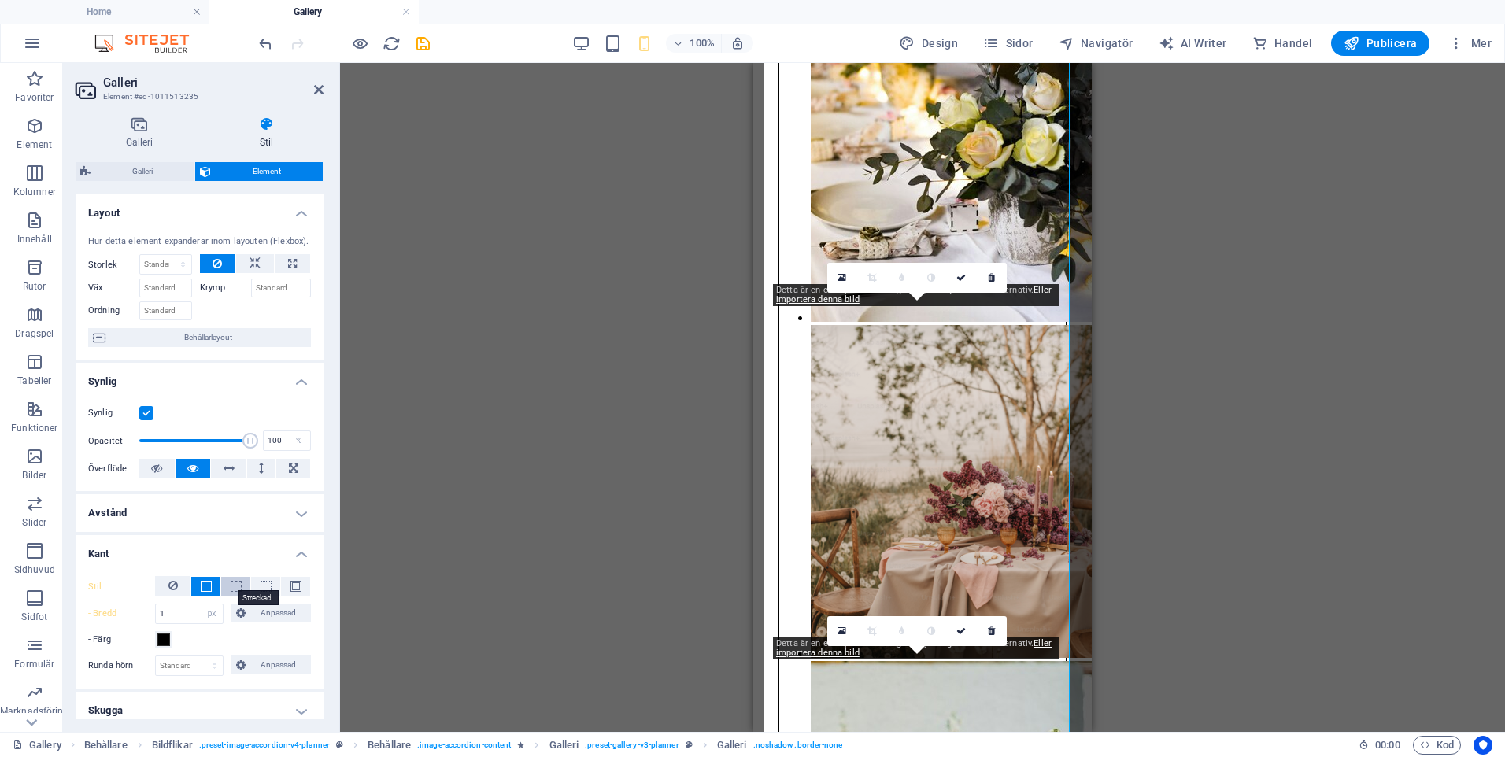
click at [231, 584] on span at bounding box center [236, 586] width 11 height 11
click at [263, 586] on span at bounding box center [266, 586] width 11 height 11
click at [295, 589] on span at bounding box center [295, 586] width 11 height 11
click at [165, 586] on button at bounding box center [172, 586] width 35 height 20
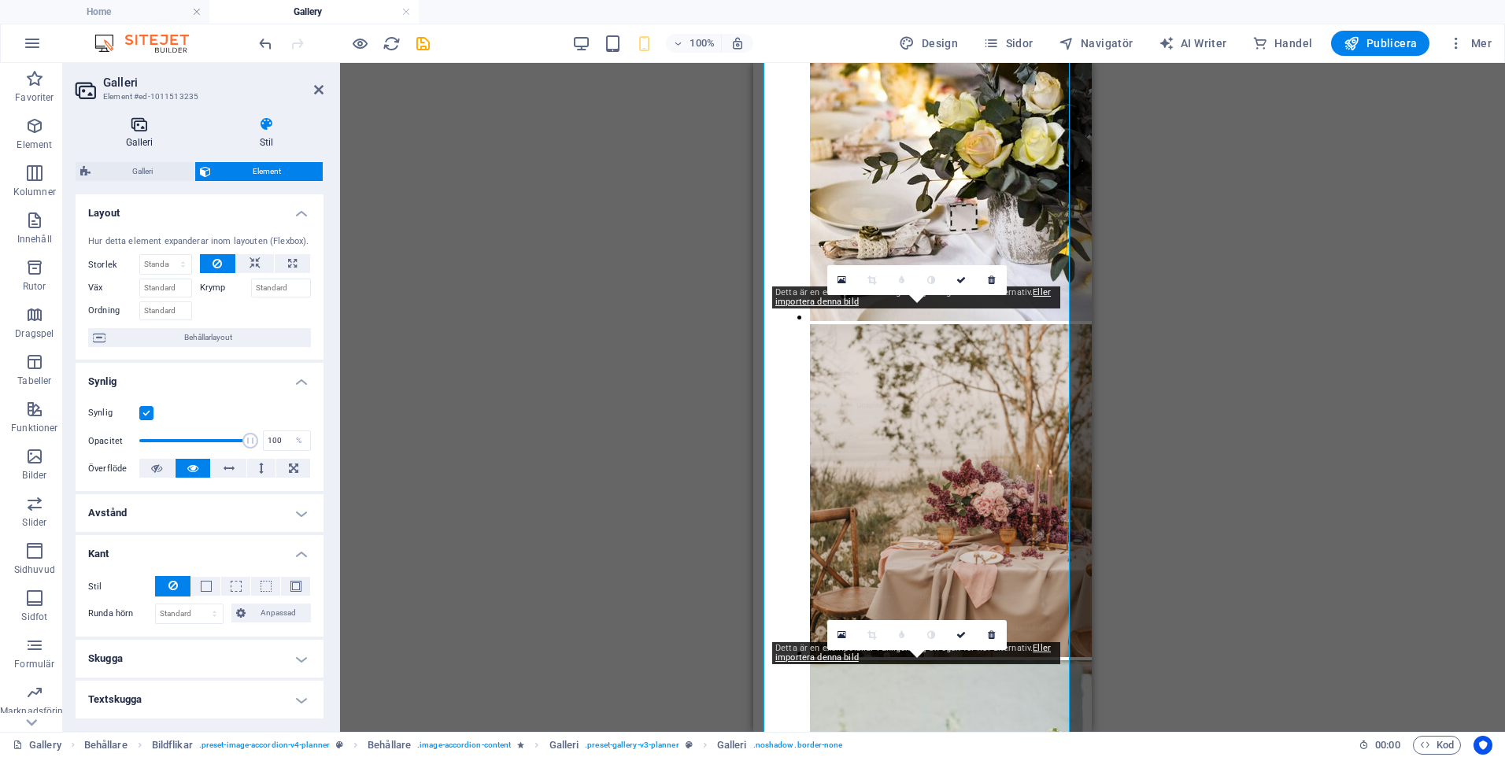
click at [151, 135] on h4 "Galleri" at bounding box center [143, 132] width 134 height 33
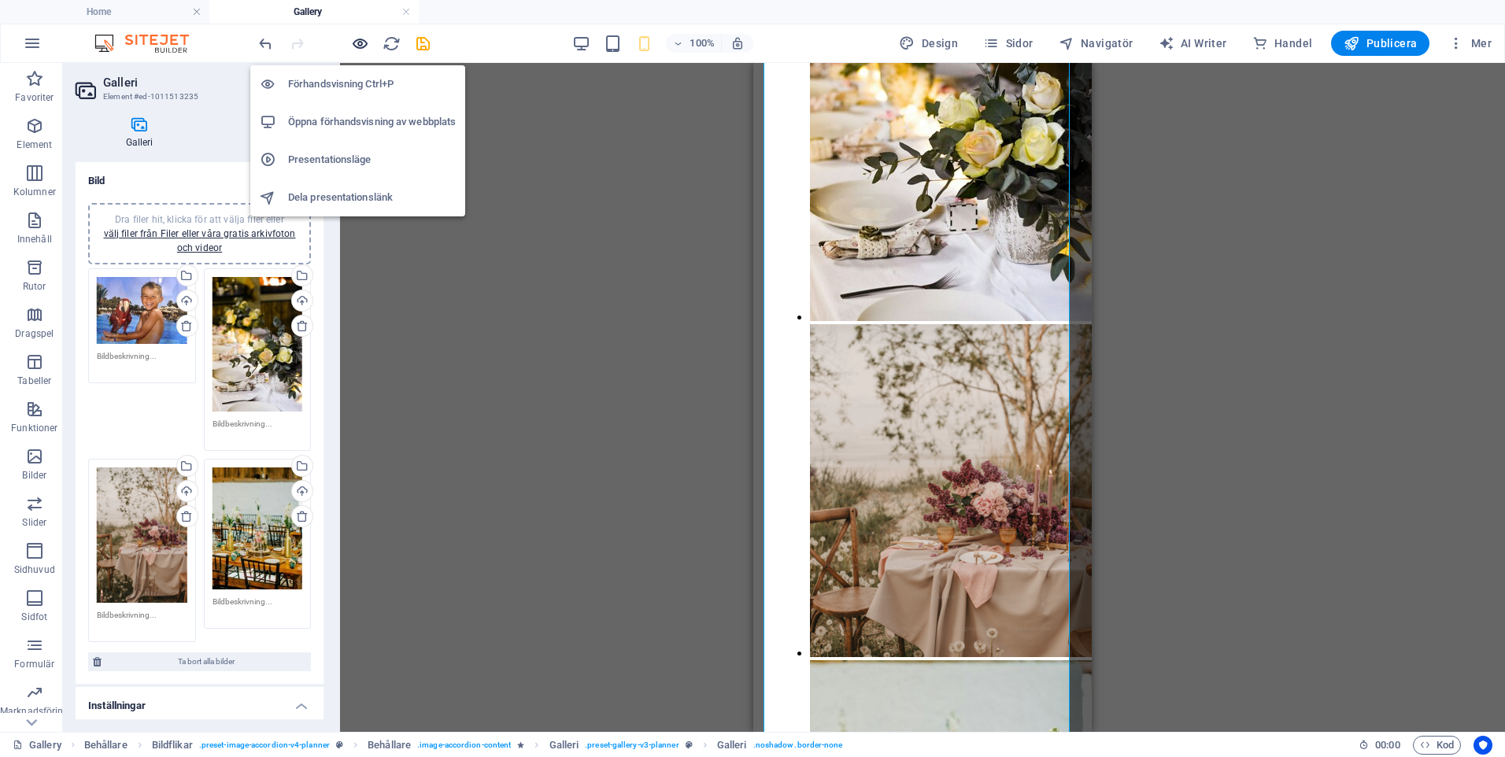
click at [353, 44] on icon "button" at bounding box center [360, 44] width 18 height 18
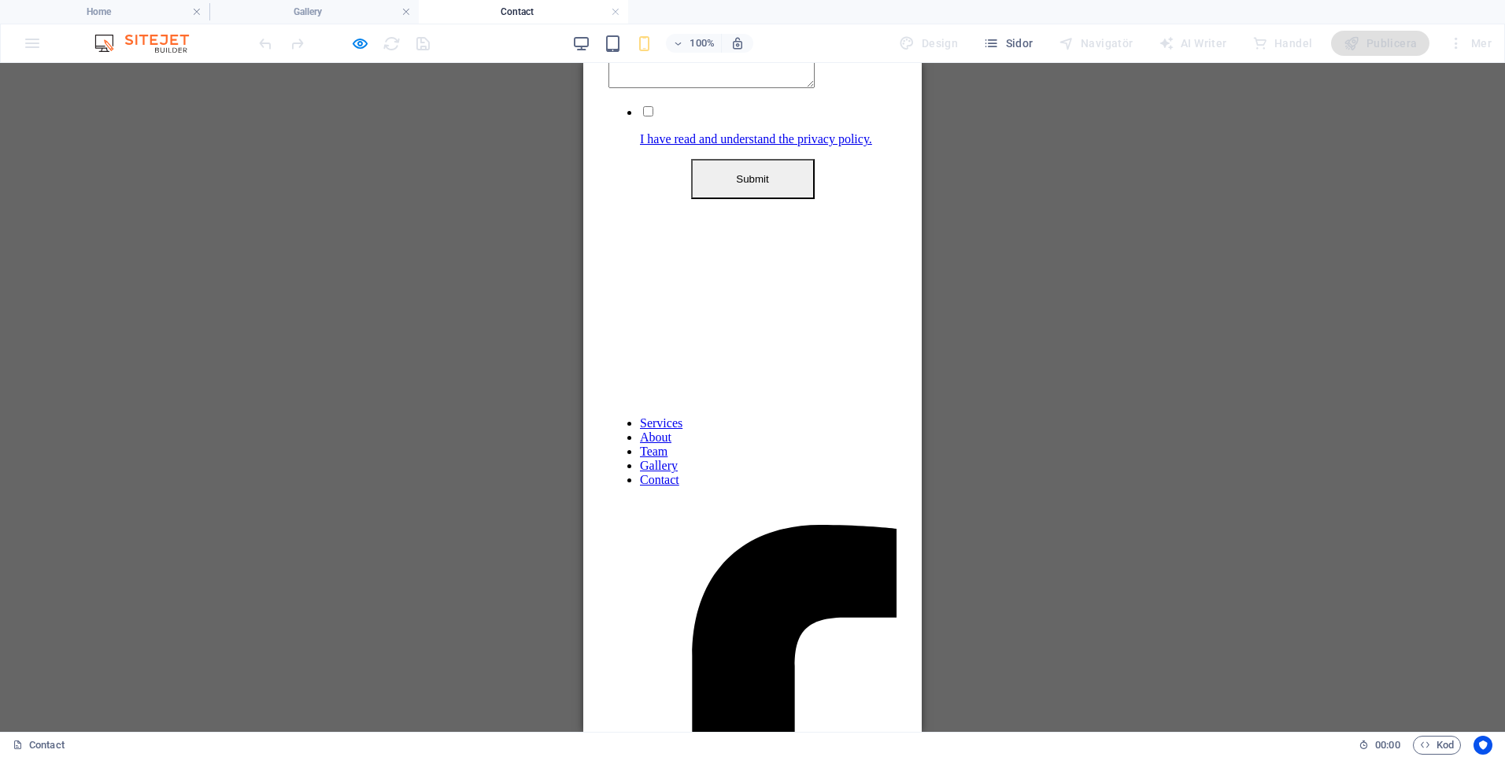
scroll to position [0, 0]
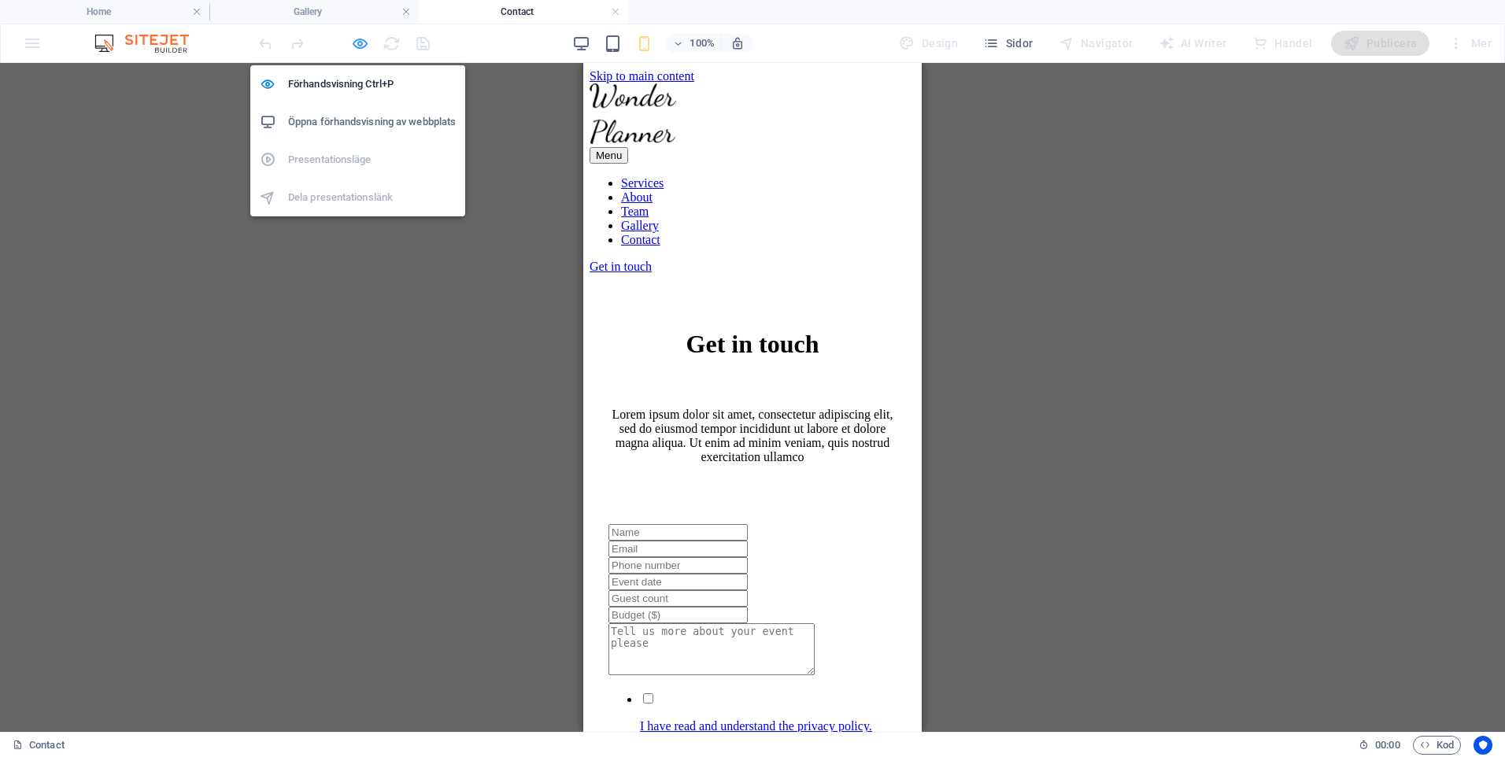
click at [359, 43] on icon "button" at bounding box center [360, 44] width 18 height 18
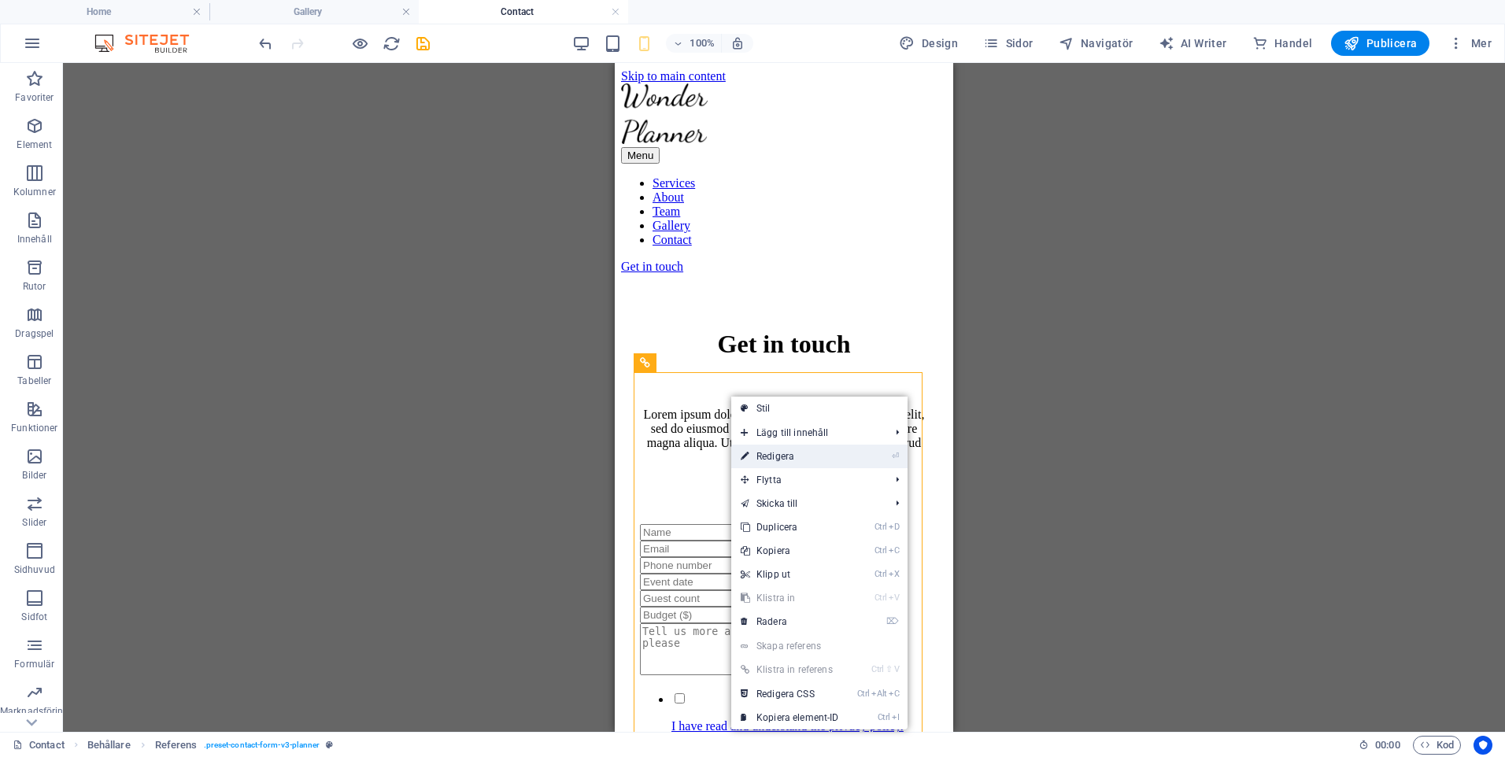
click at [793, 460] on link "⏎ Redigera" at bounding box center [789, 457] width 117 height 24
select select "rem"
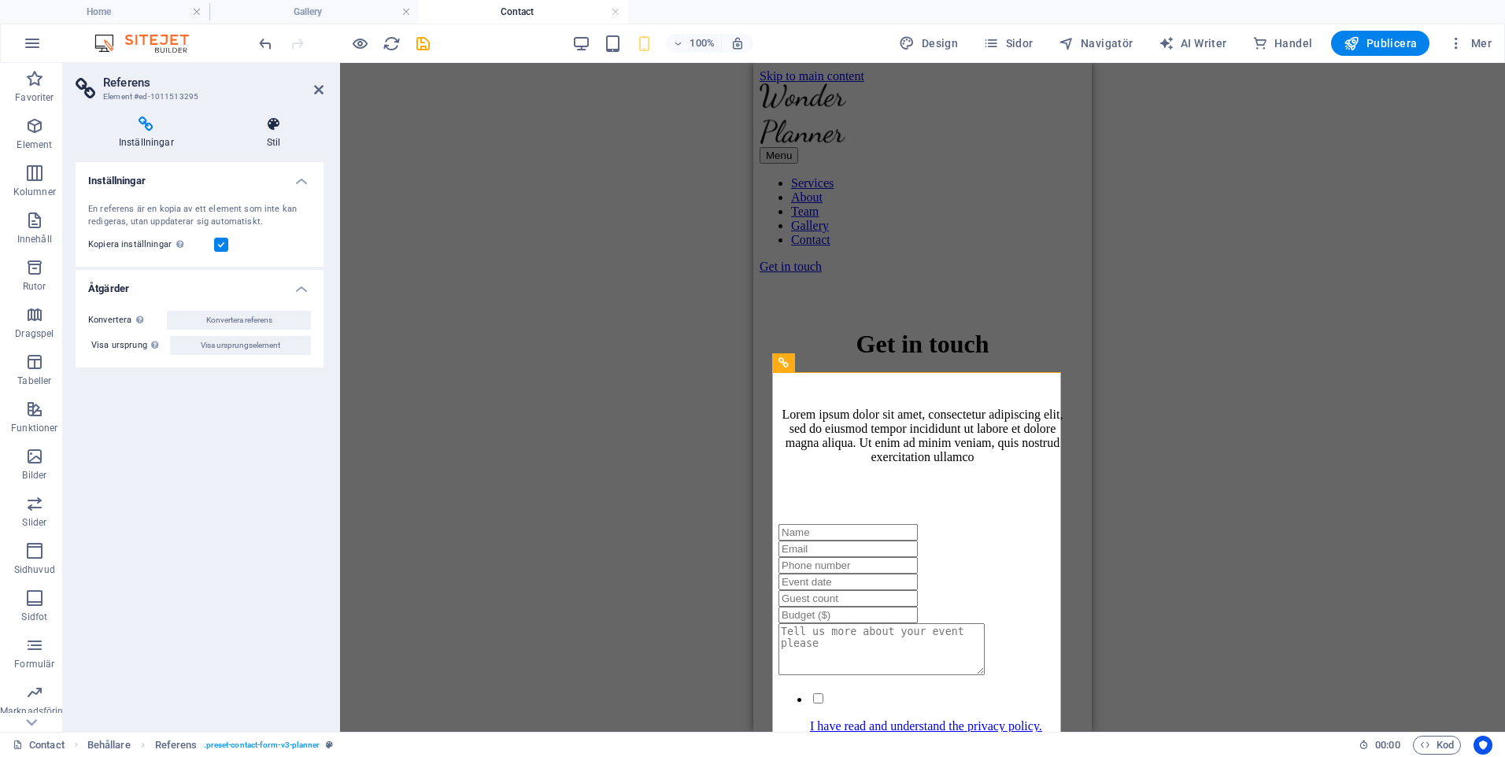
click at [269, 143] on h4 "Stil" at bounding box center [274, 132] width 100 height 33
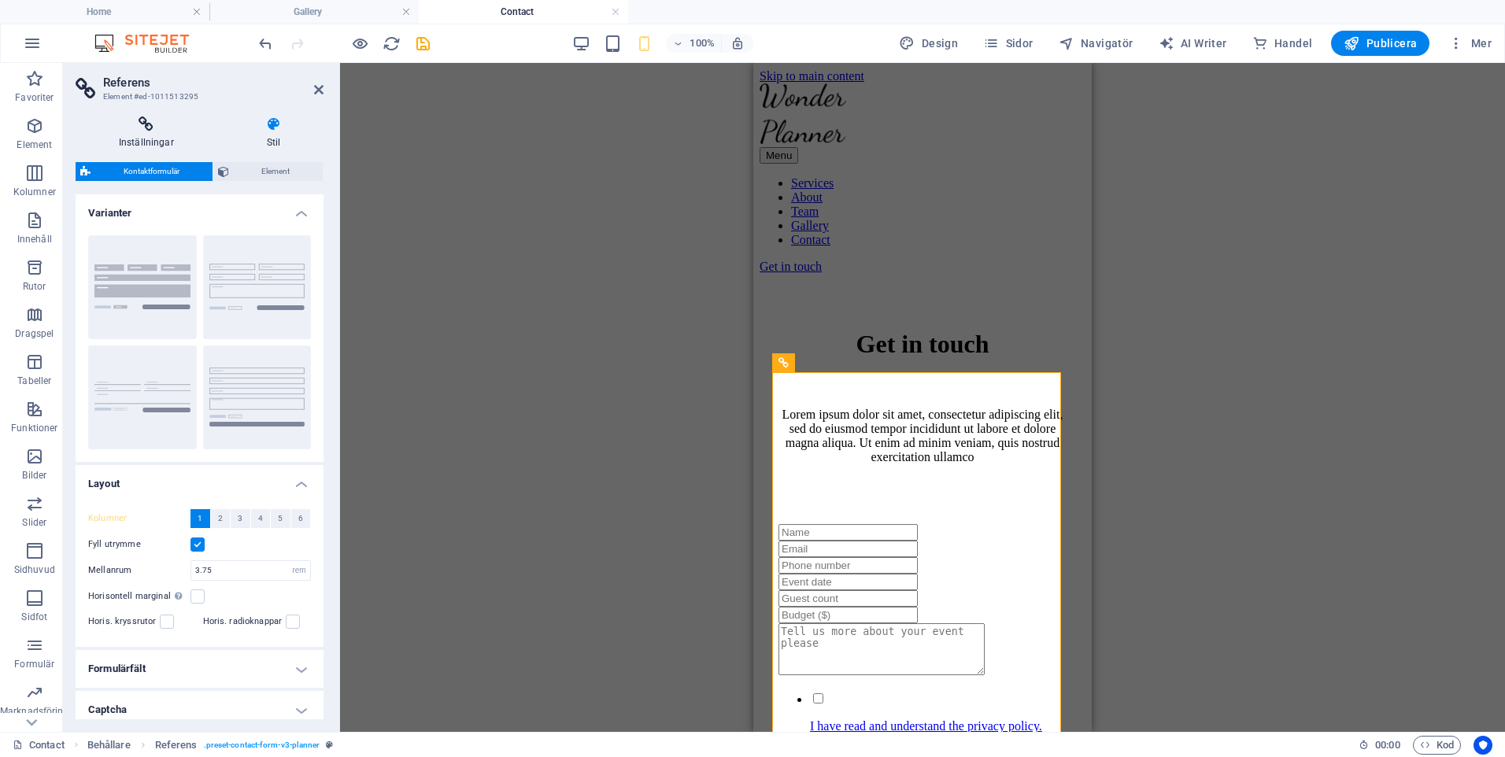
click at [158, 129] on icon at bounding box center [147, 124] width 142 height 16
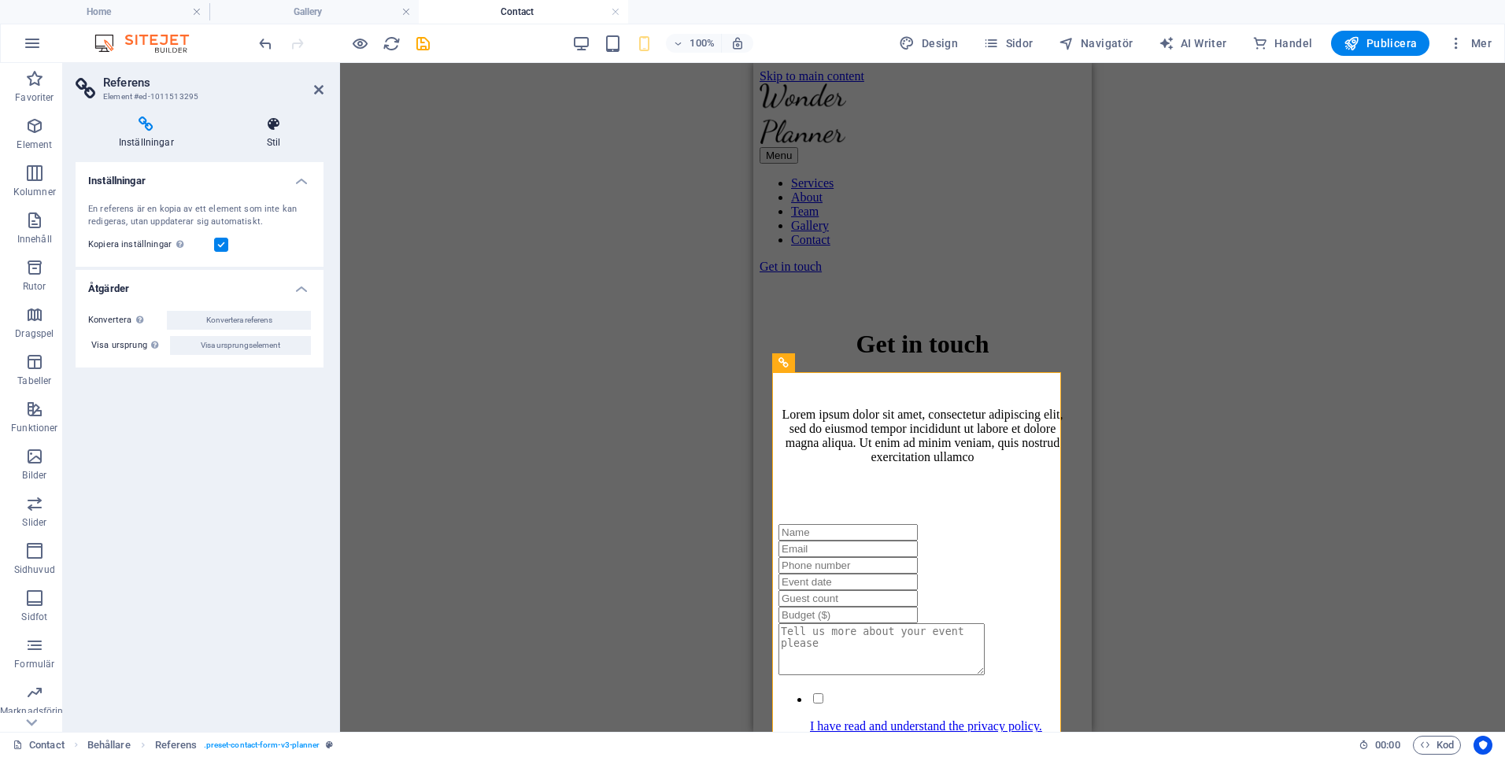
click at [264, 131] on icon at bounding box center [274, 124] width 100 height 16
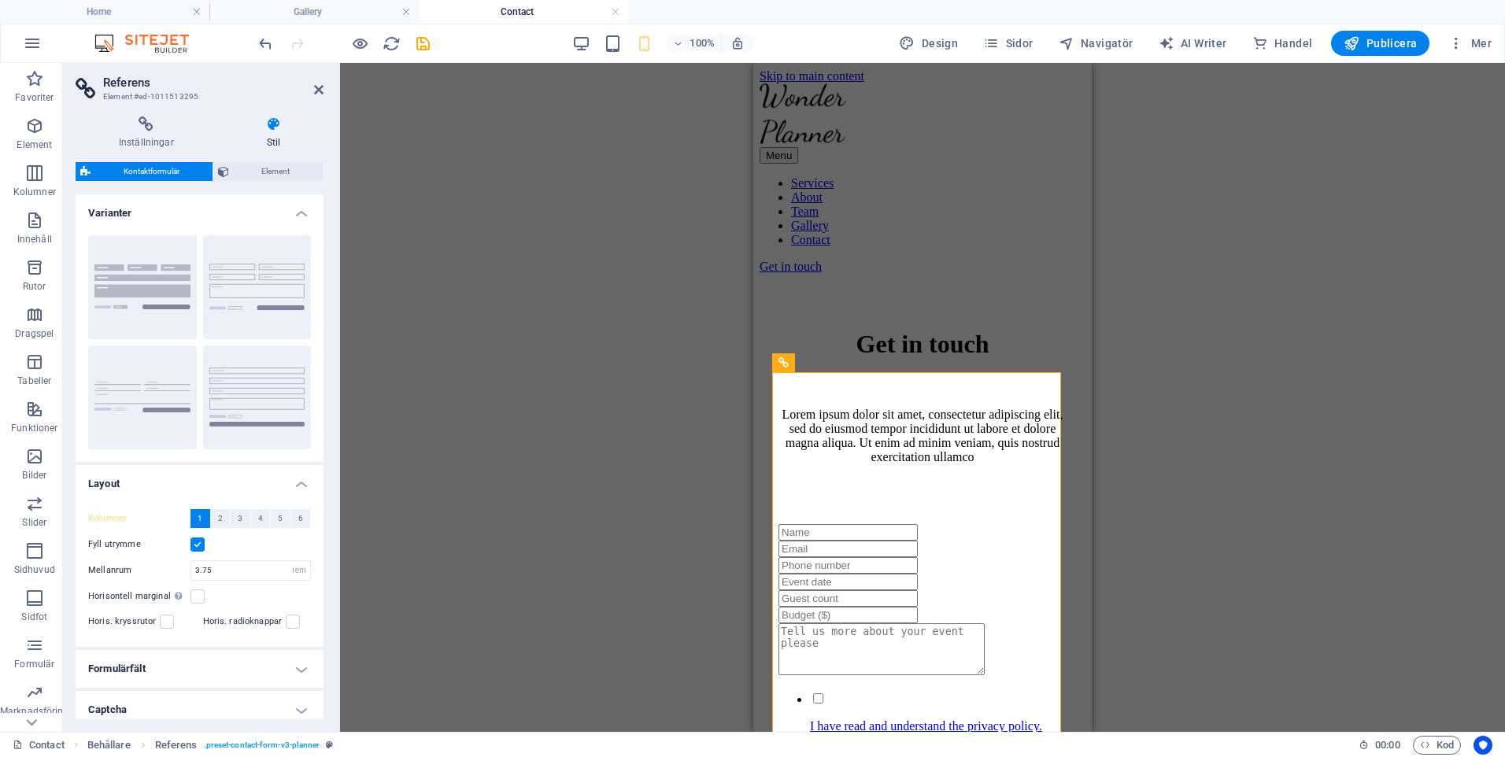
drag, startPoint x: 314, startPoint y: 263, endPoint x: 310, endPoint y: 304, distance: 41.1
click at [310, 304] on div "Bakgrund Standard Klartext Rad" at bounding box center [200, 342] width 248 height 239
click at [286, 115] on div "Inställningar Stil Inställningar En referens är en kopia av ett element som int…" at bounding box center [199, 418] width 273 height 628
click at [276, 169] on span "Element" at bounding box center [276, 171] width 85 height 19
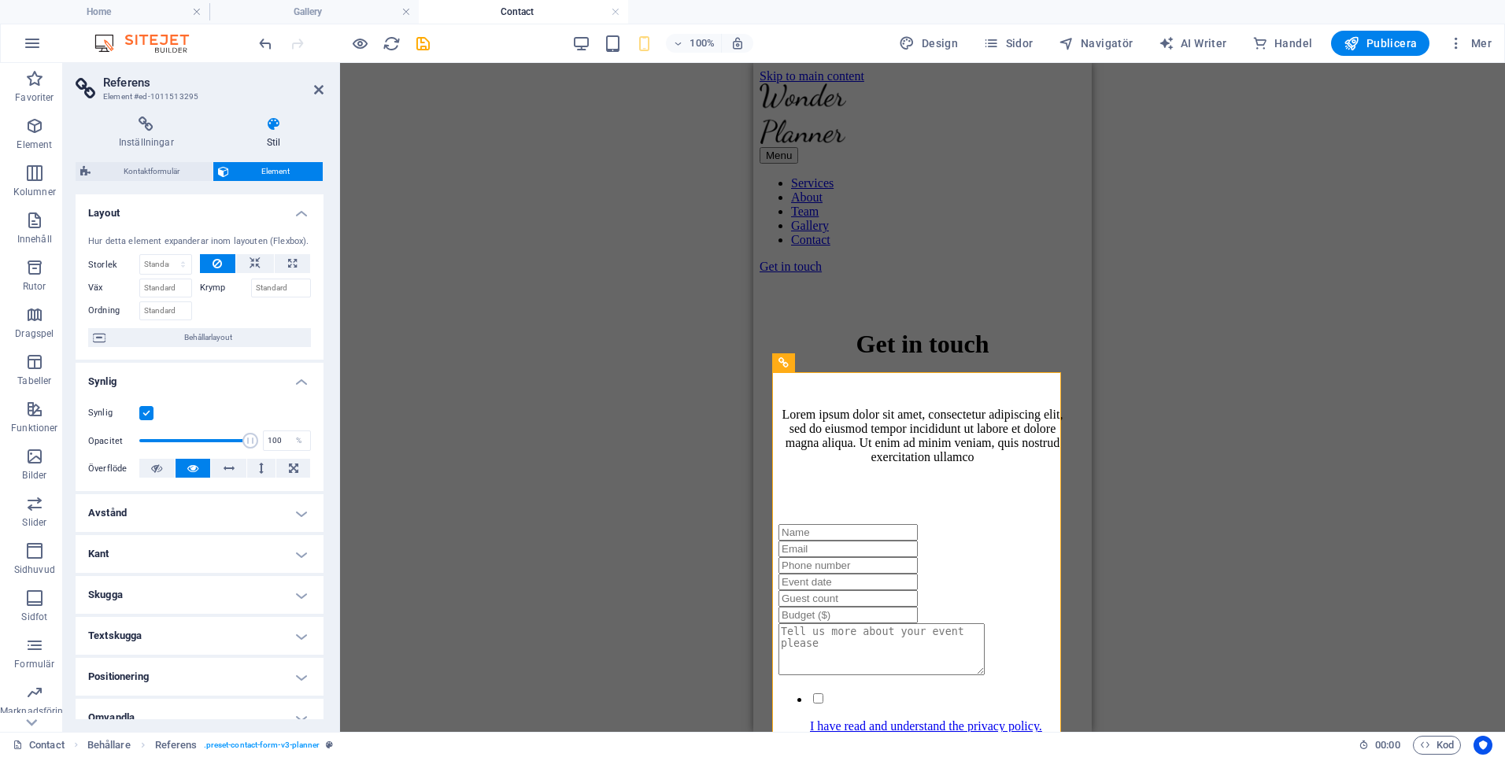
click at [270, 120] on icon at bounding box center [274, 124] width 100 height 16
click at [150, 132] on h4 "Inställningar" at bounding box center [150, 132] width 148 height 33
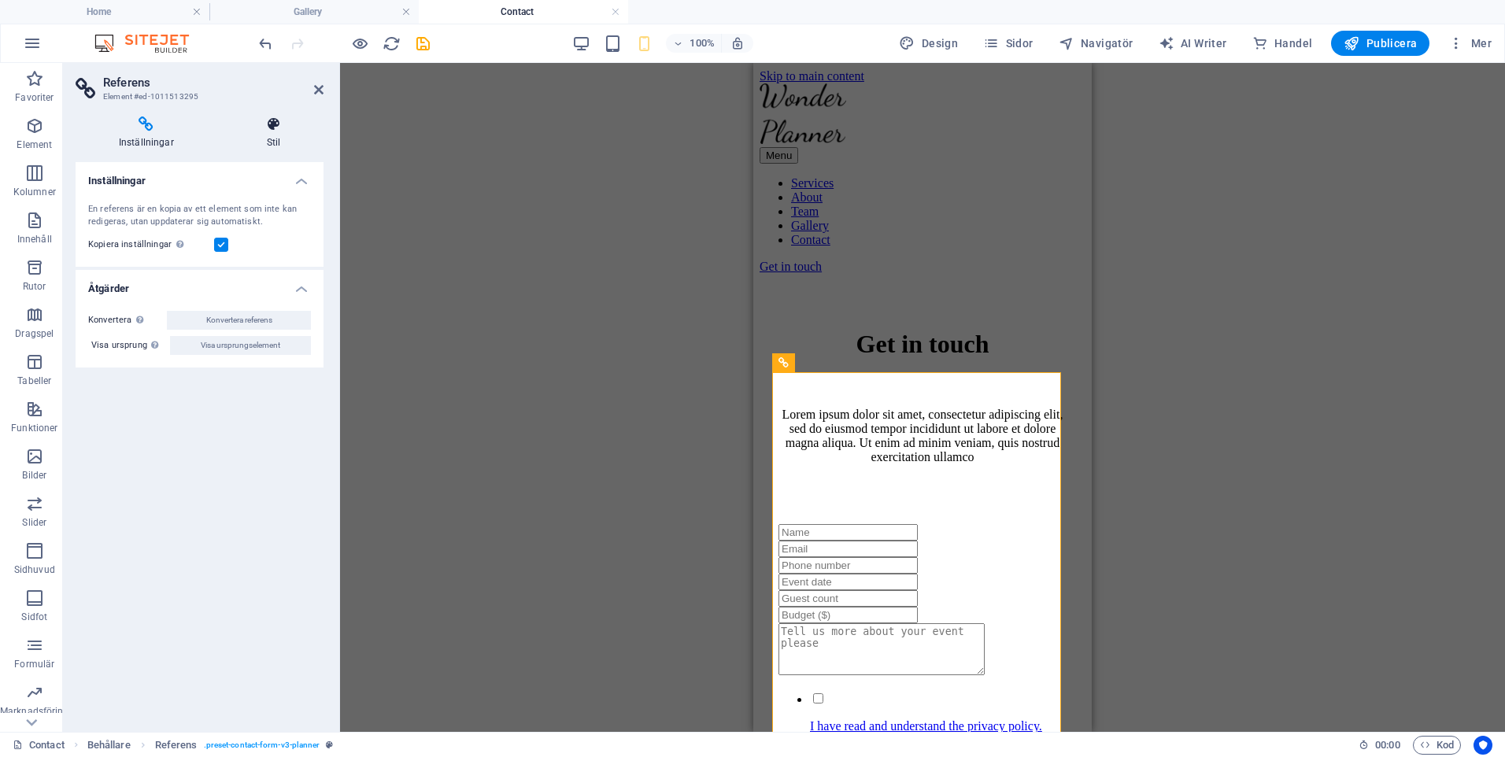
click at [275, 134] on h4 "Stil" at bounding box center [274, 132] width 100 height 33
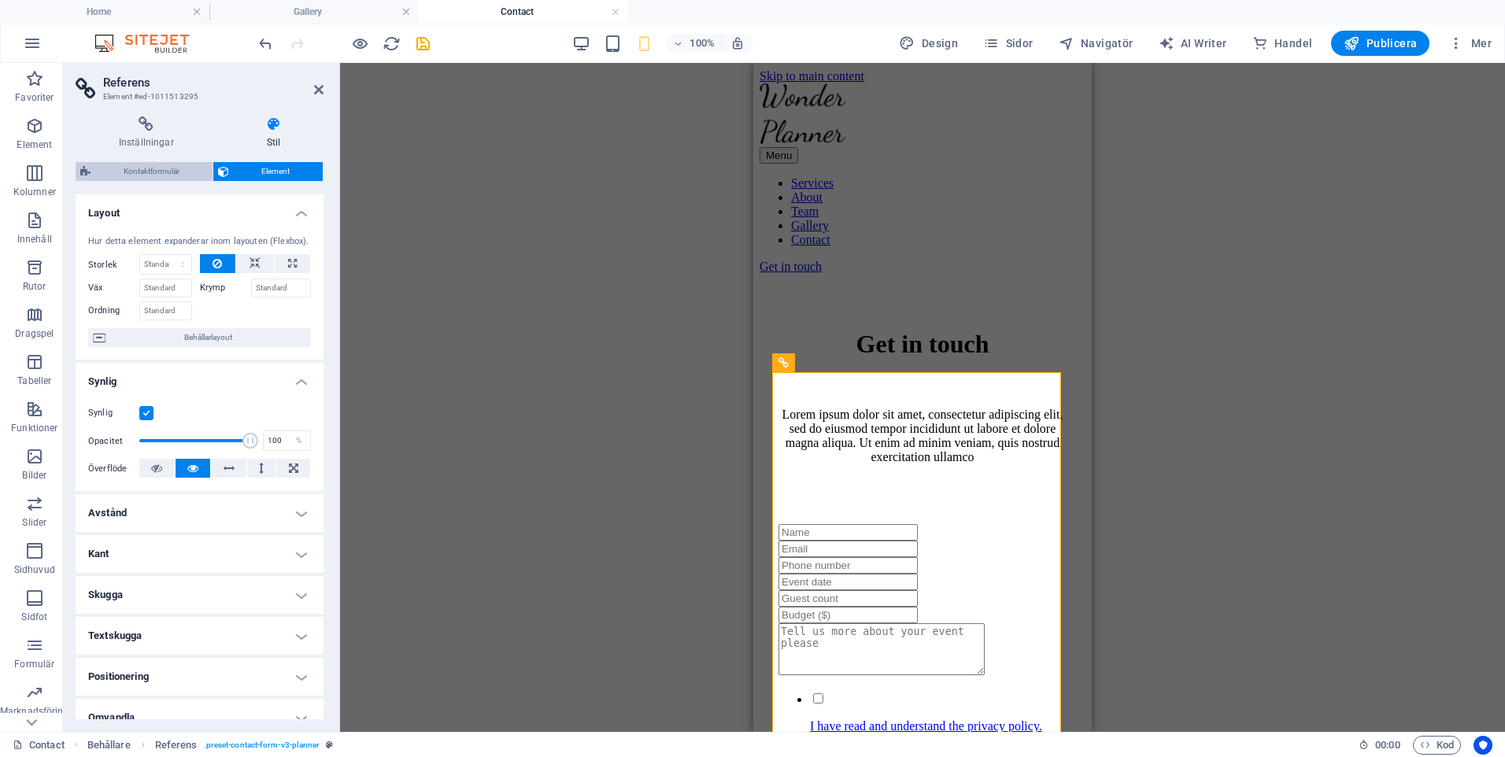
click at [139, 168] on span "Kontaktformulär" at bounding box center [151, 171] width 113 height 19
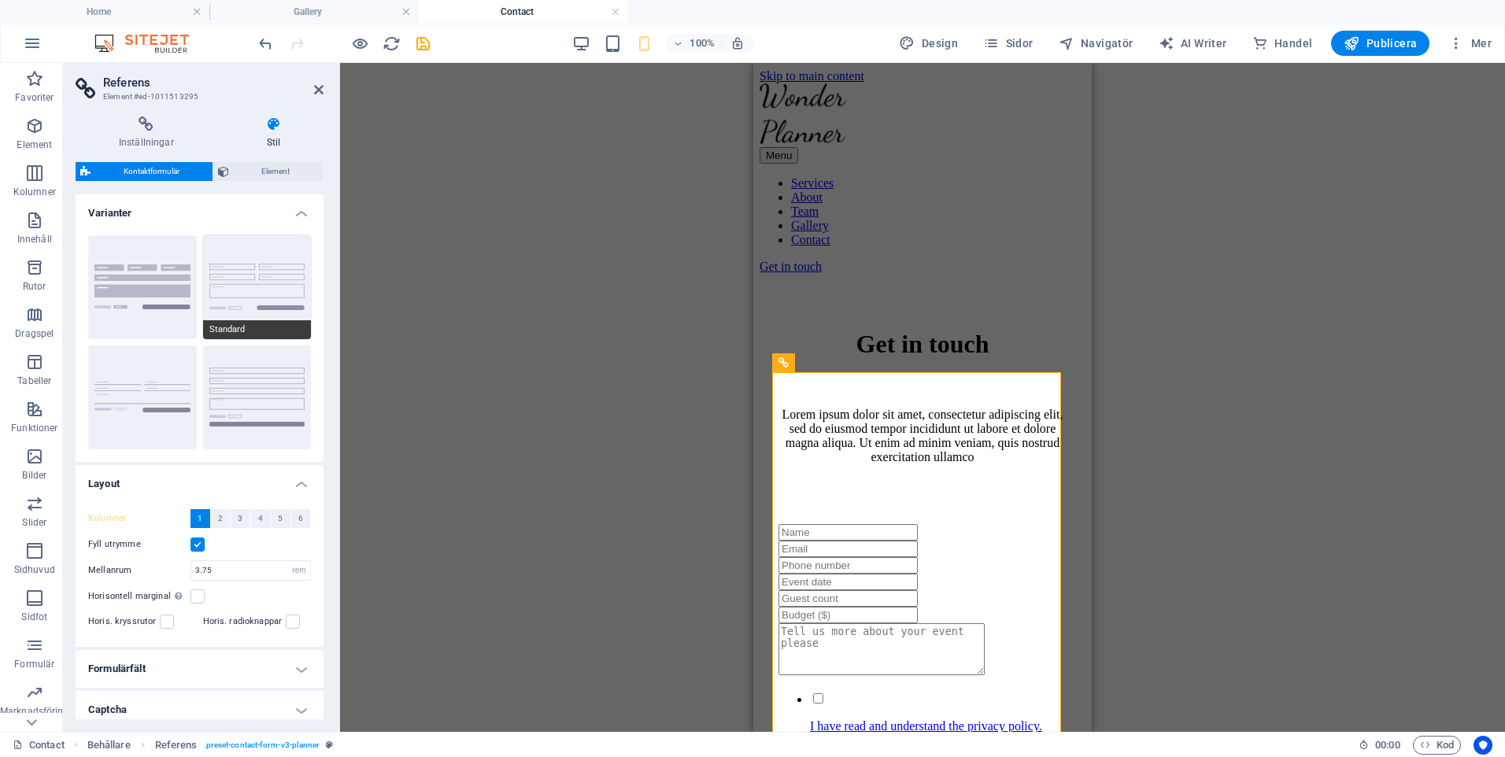
click at [238, 288] on button "Standard" at bounding box center [257, 287] width 109 height 104
type input "1"
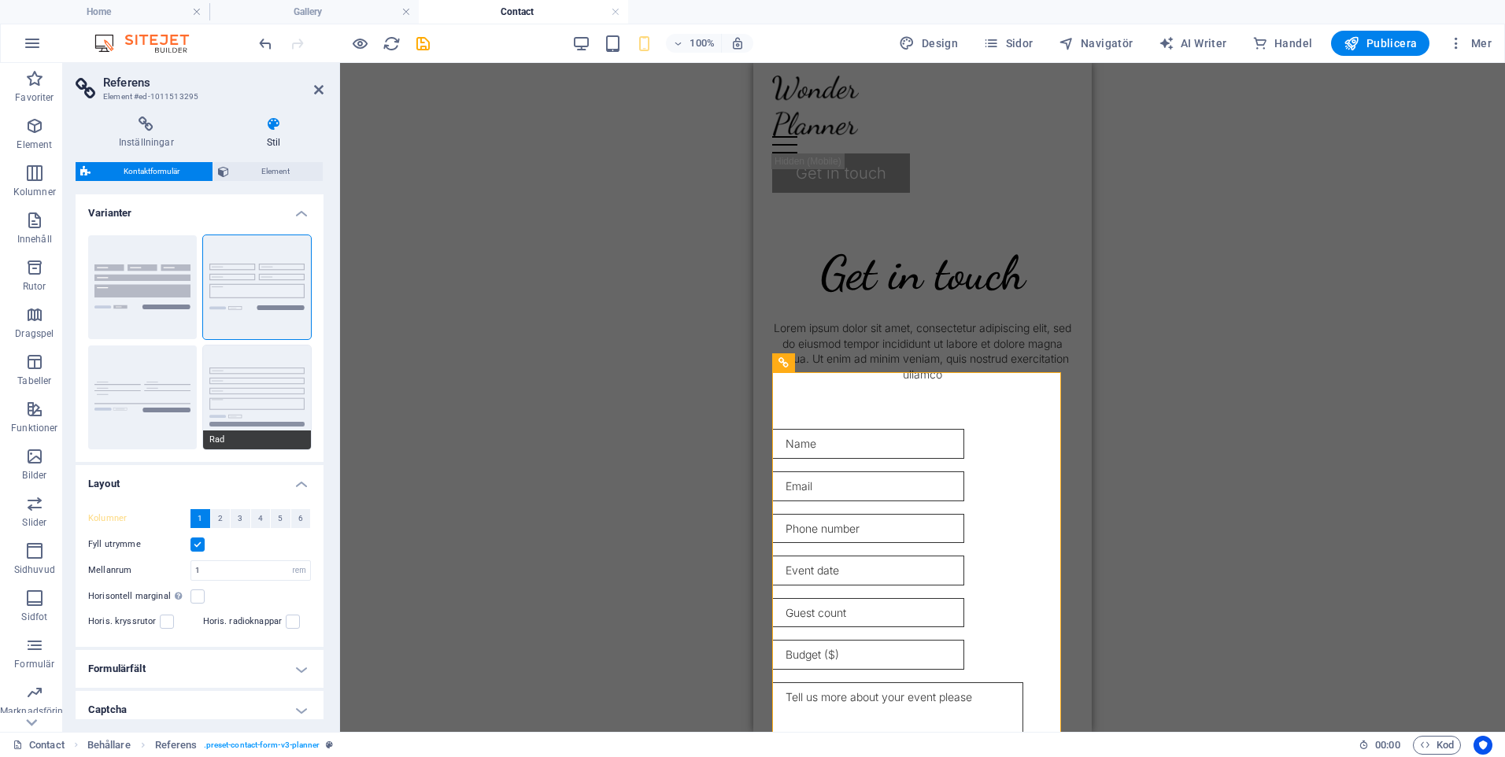
click at [255, 374] on button "Rad" at bounding box center [257, 398] width 109 height 104
click at [149, 291] on button "Bakgrund" at bounding box center [142, 287] width 109 height 104
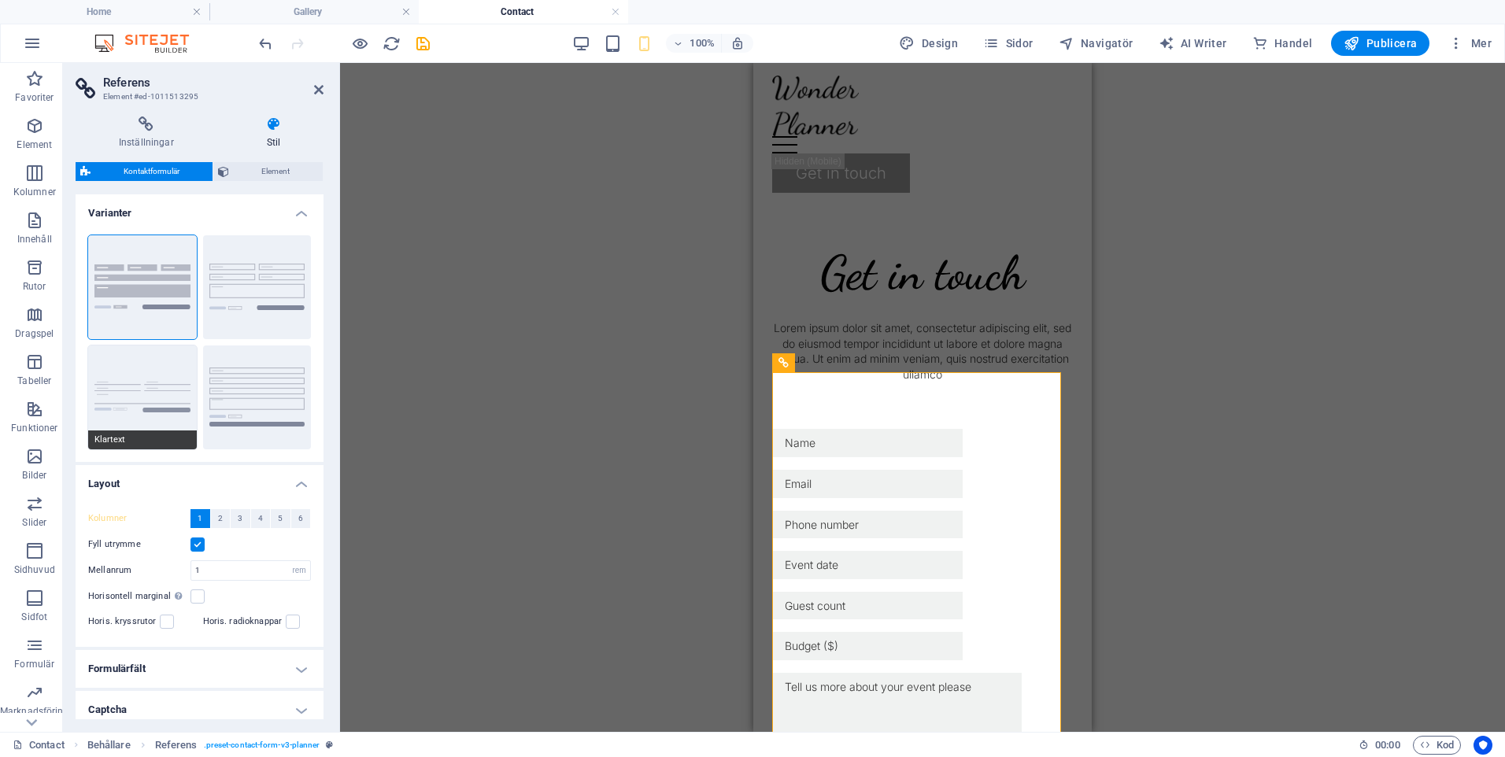
click at [144, 400] on button "Klartext" at bounding box center [142, 398] width 109 height 104
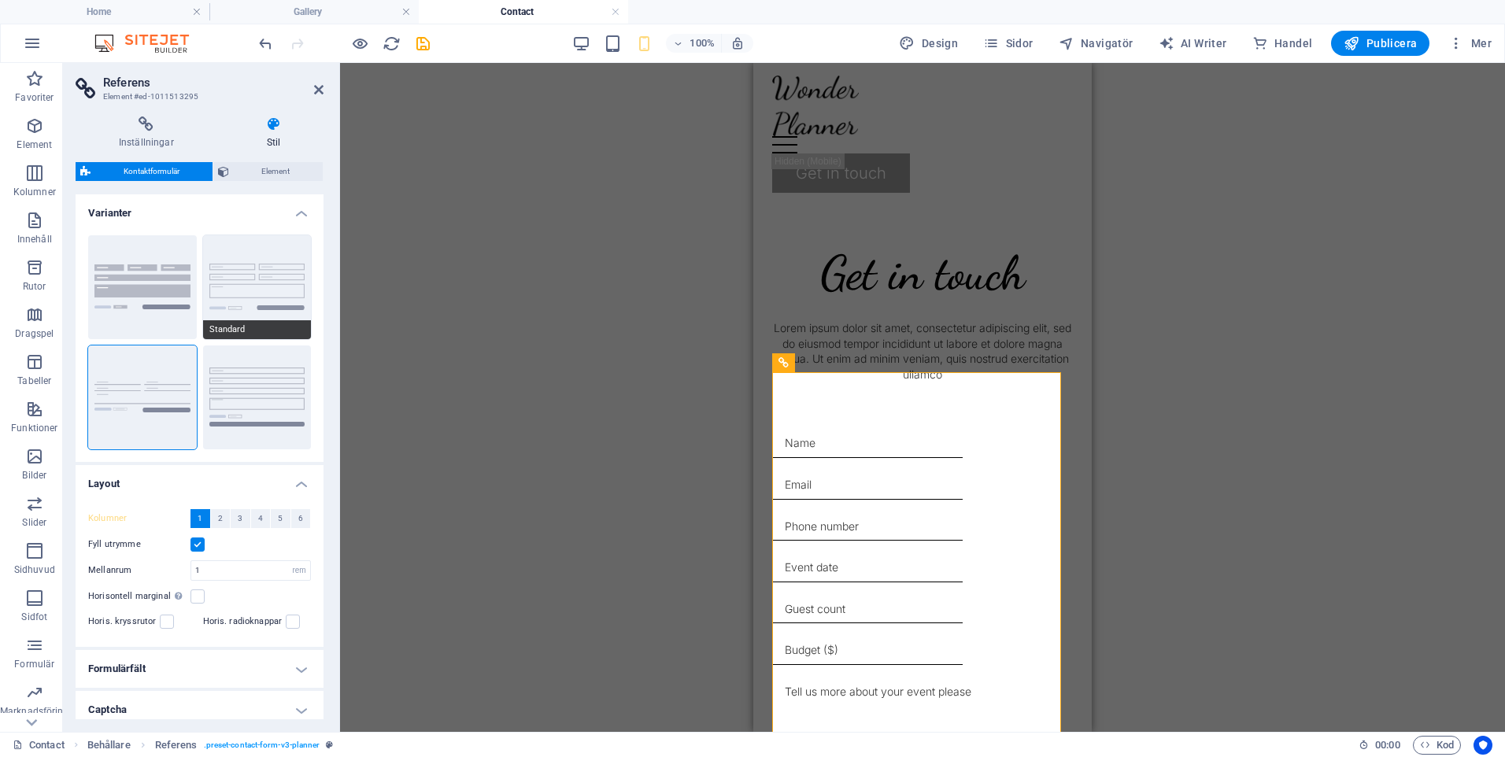
click at [238, 287] on button "Standard" at bounding box center [257, 287] width 109 height 104
type input "1"
select select "px"
type input "1"
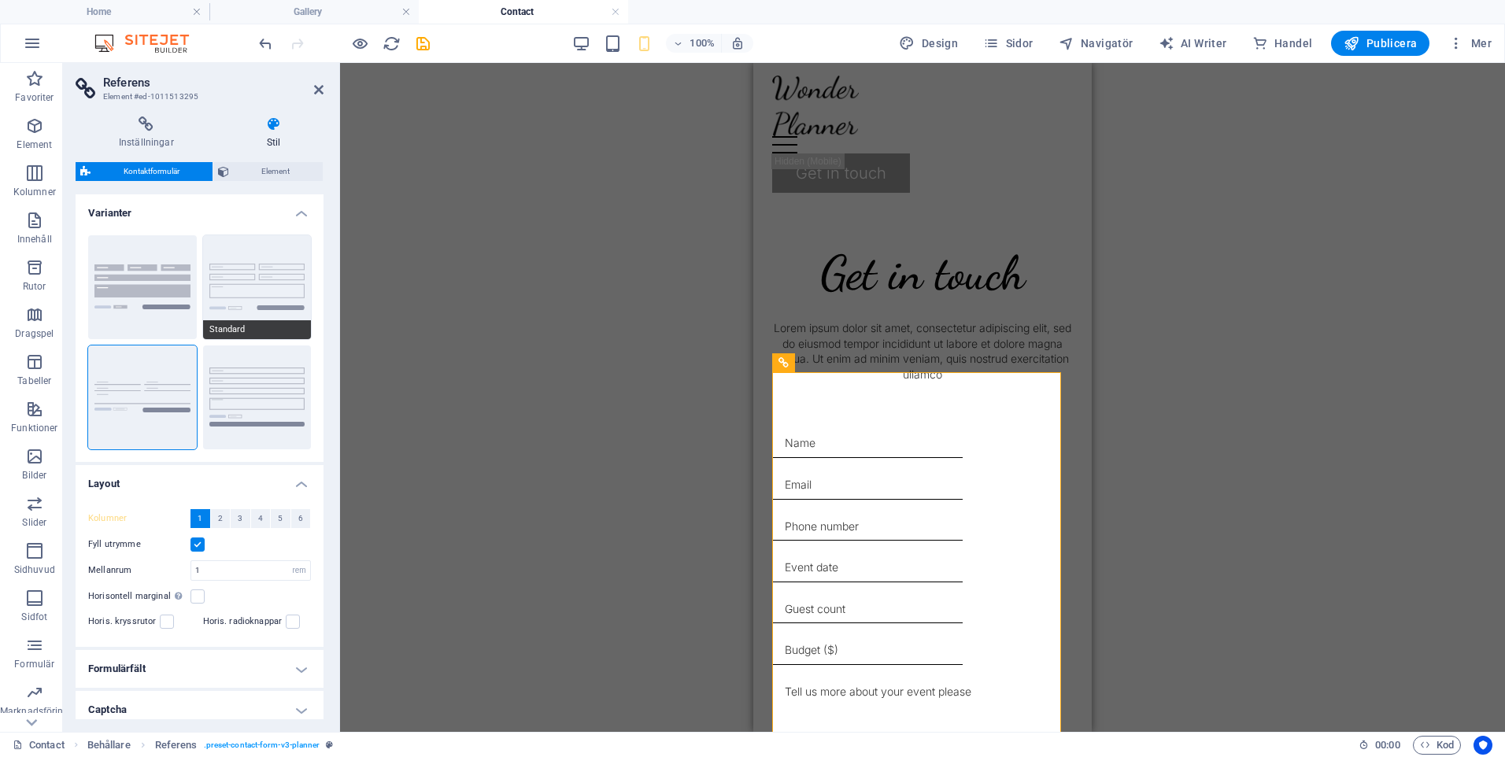
type input "1"
click at [249, 384] on button "Rad" at bounding box center [257, 398] width 109 height 104
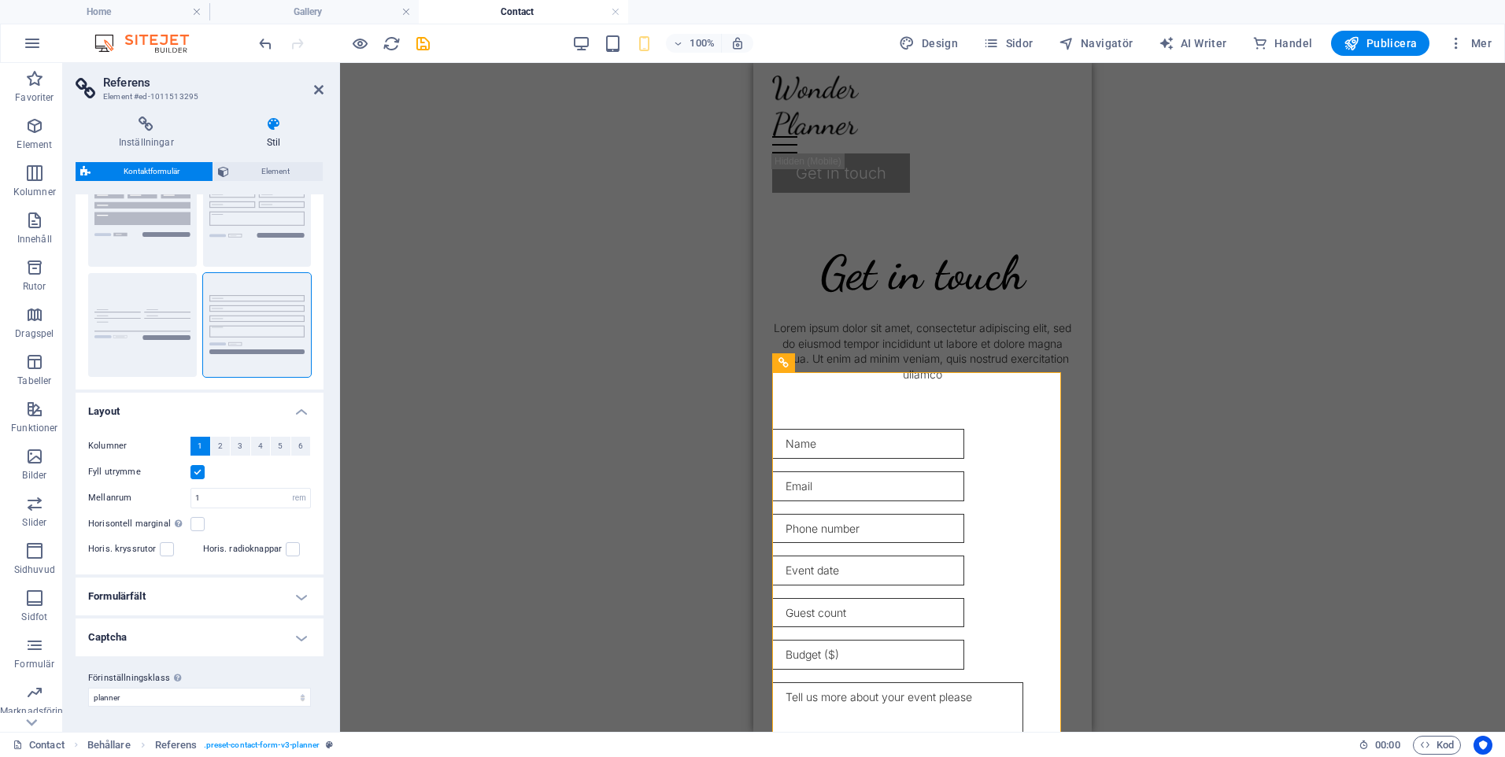
click at [305, 590] on h4 "Formulärfält" at bounding box center [200, 597] width 248 height 38
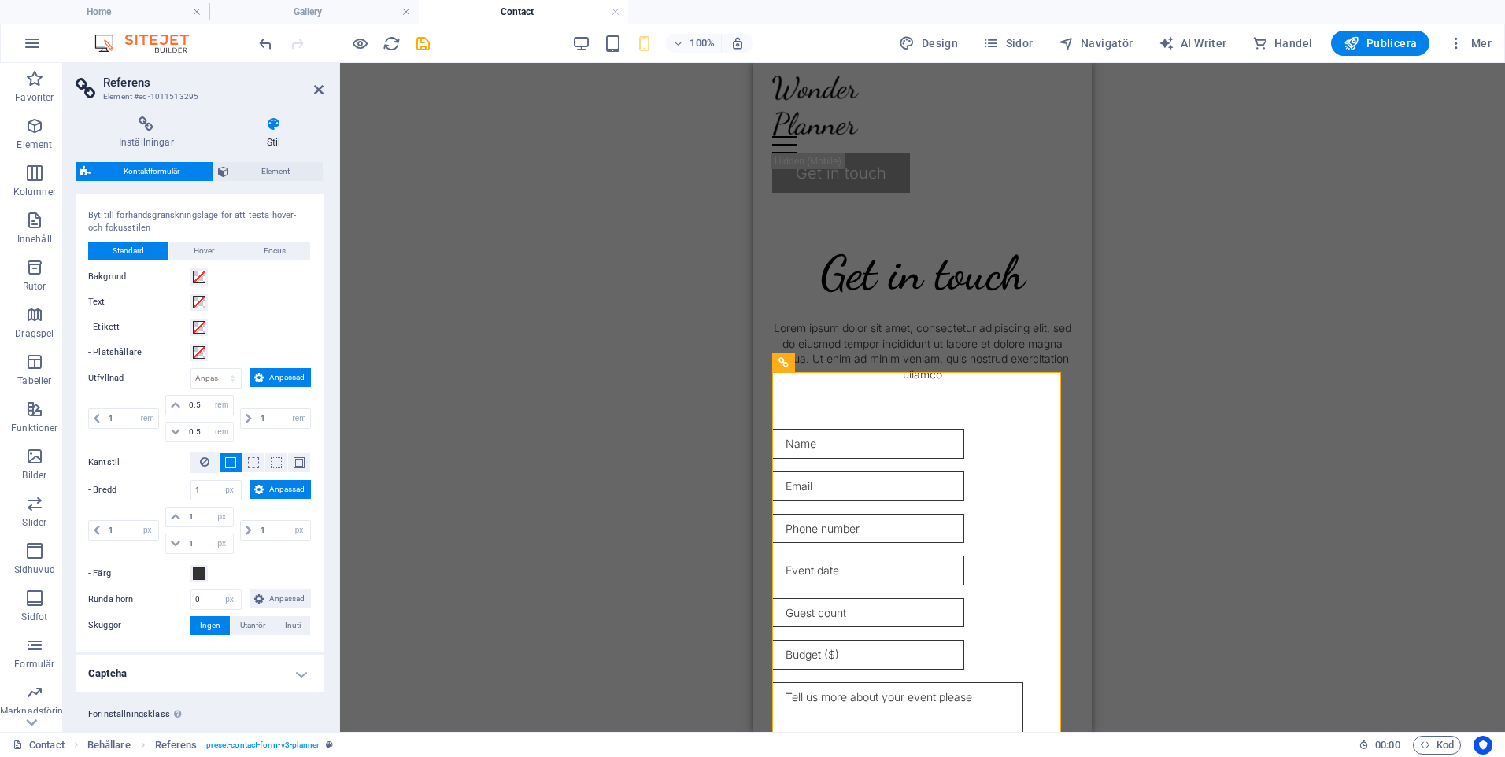
scroll to position [521, 0]
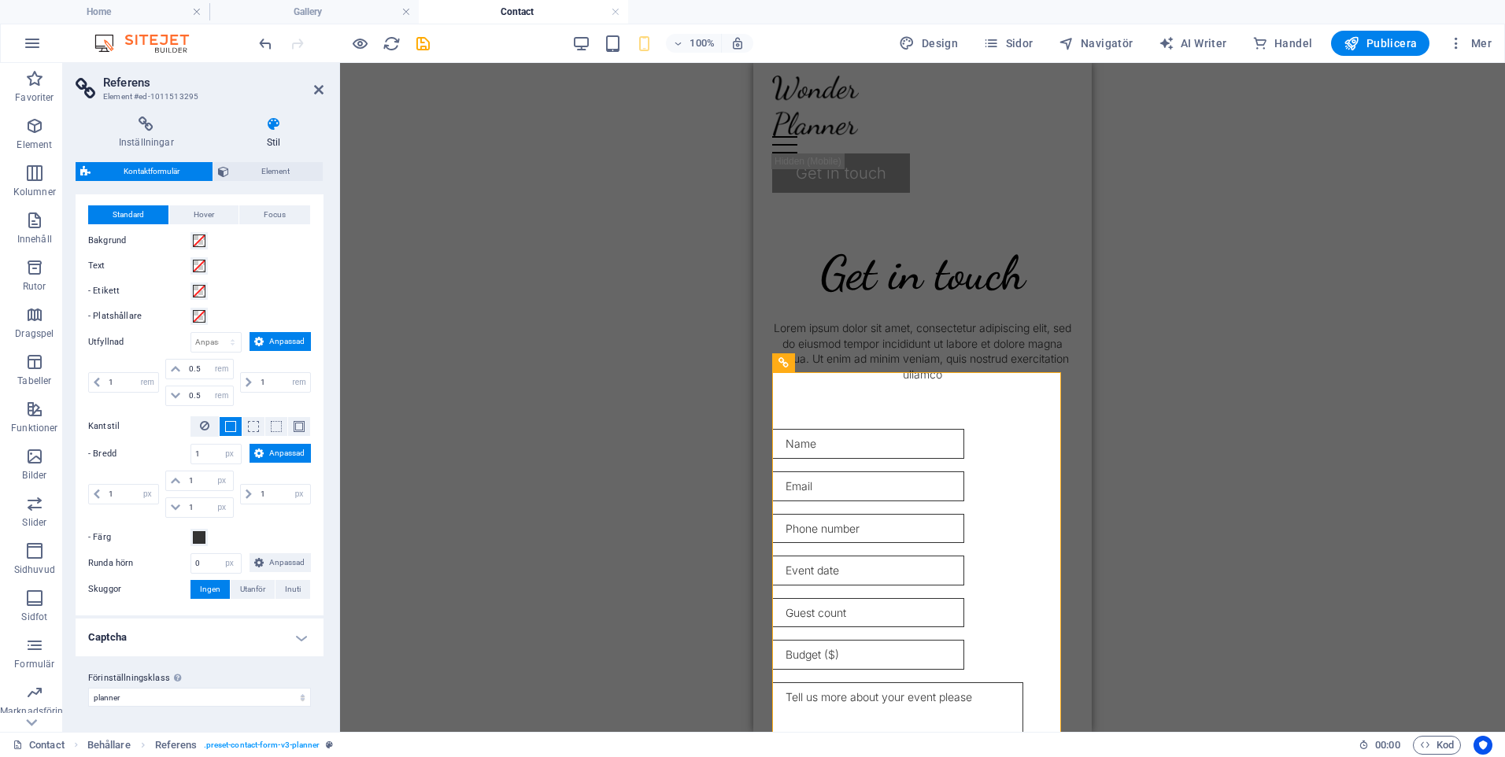
click at [298, 633] on h4 "Captcha" at bounding box center [200, 638] width 248 height 38
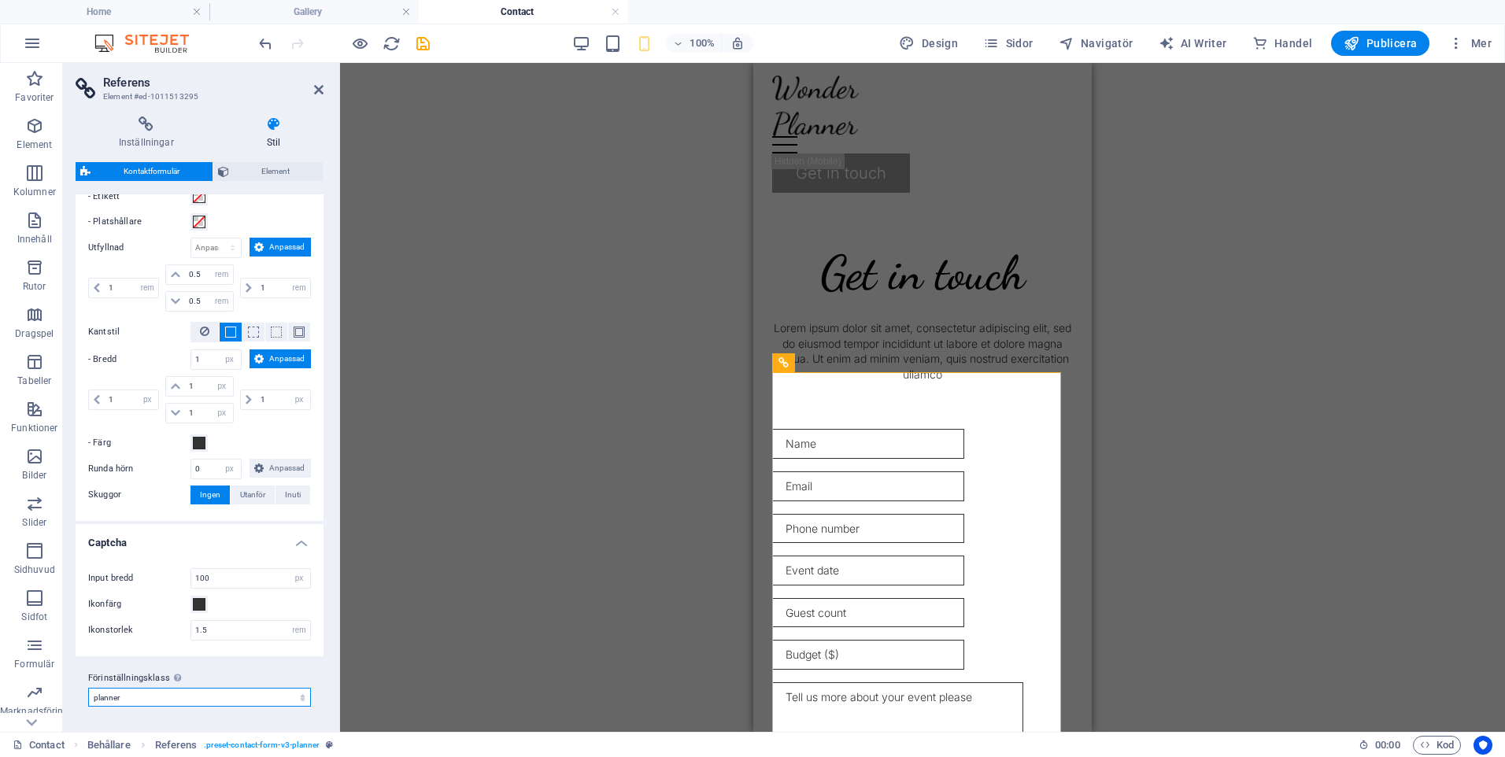
click at [288, 695] on select "planner Lägg till förinställningsklass" at bounding box center [199, 697] width 223 height 19
click at [88, 688] on select "planner Lägg till förinställningsklass" at bounding box center [199, 697] width 223 height 19
select select "preset-contact-form-v3-planner"
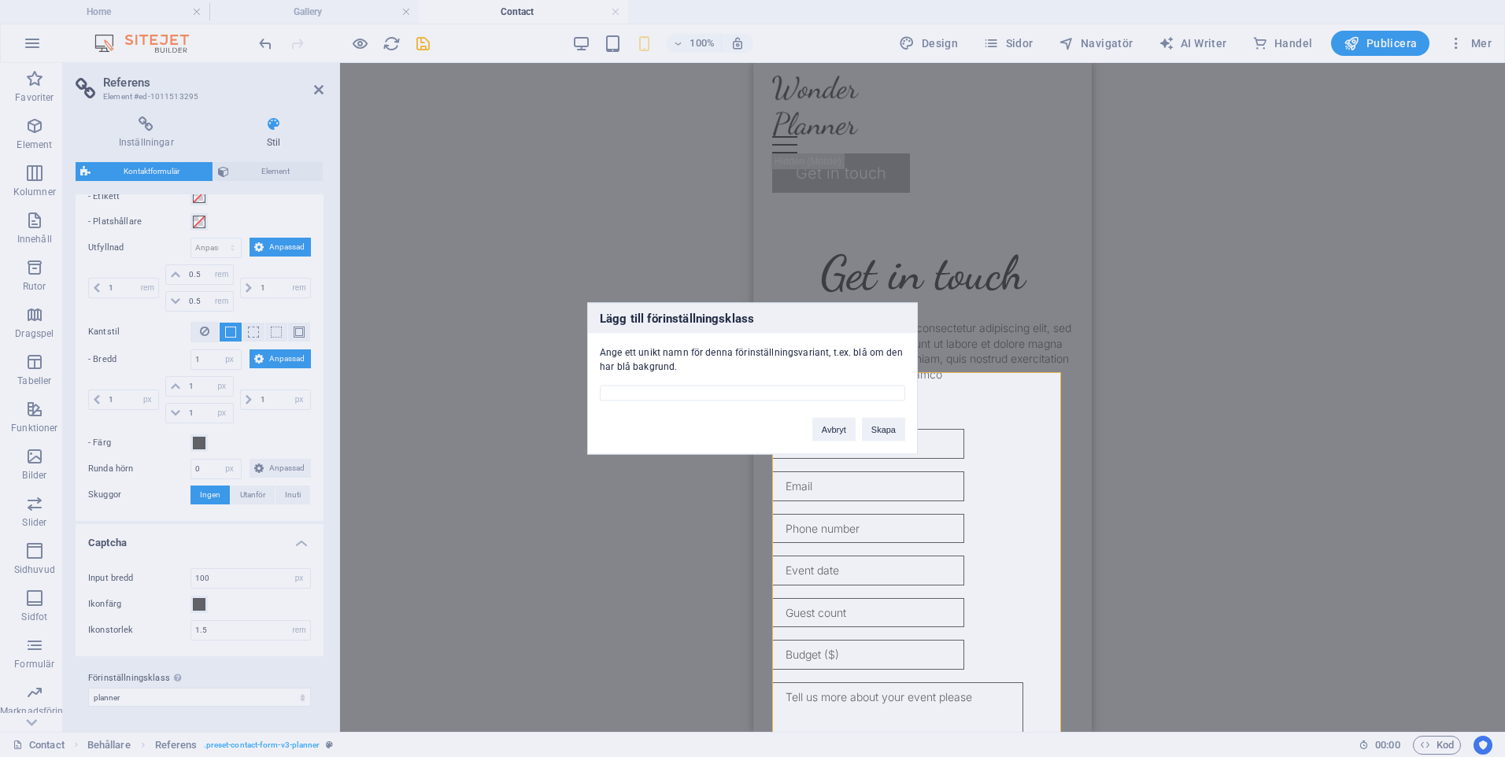
click at [605, 553] on div "Lägg till förinställningsklass Ange ett unikt namn för denna förinställningsvar…" at bounding box center [752, 378] width 1505 height 757
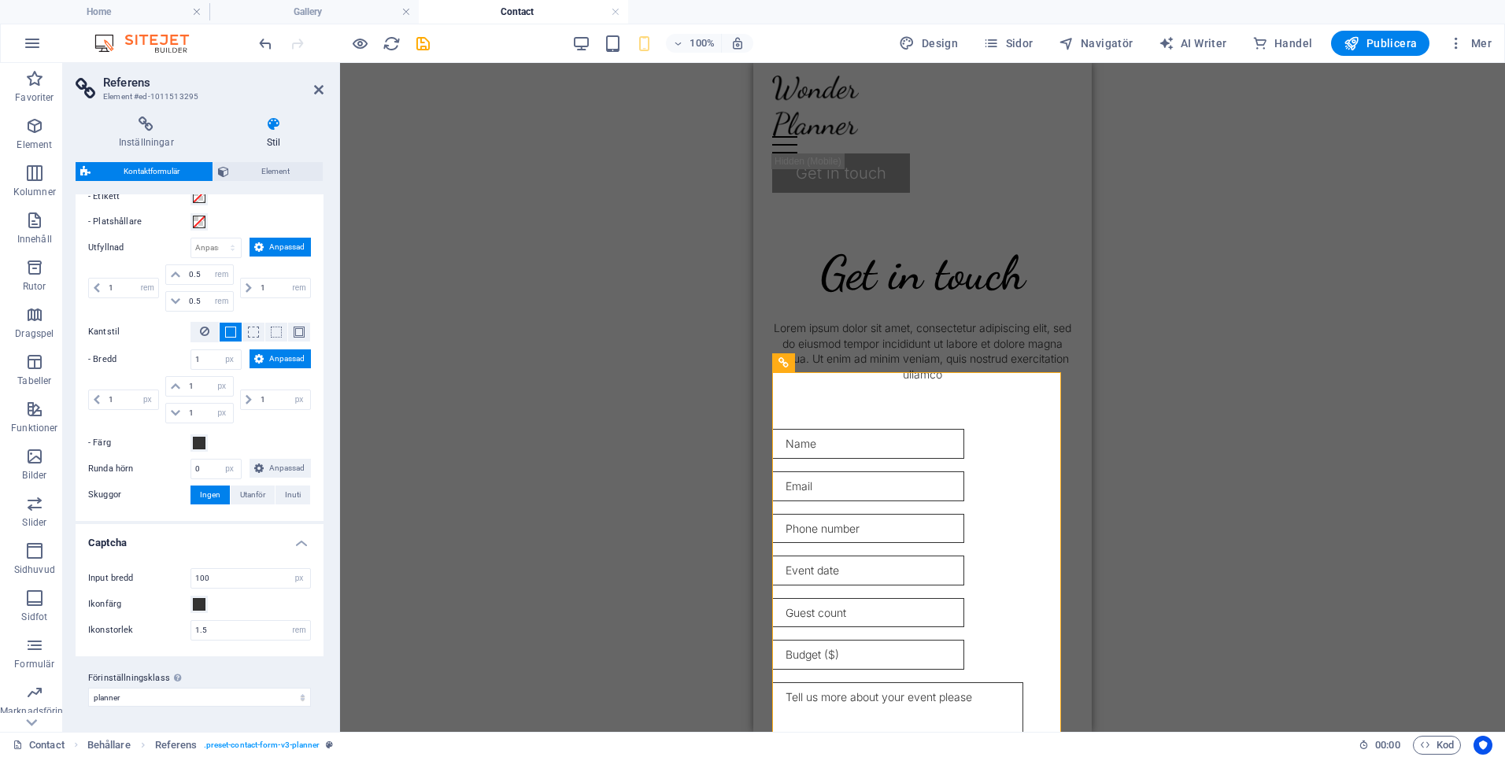
click at [582, 223] on div "Dra hit för att ersätta det befintliga innehållet. Tryck på "Ctrl" om du vill s…" at bounding box center [922, 397] width 1165 height 669
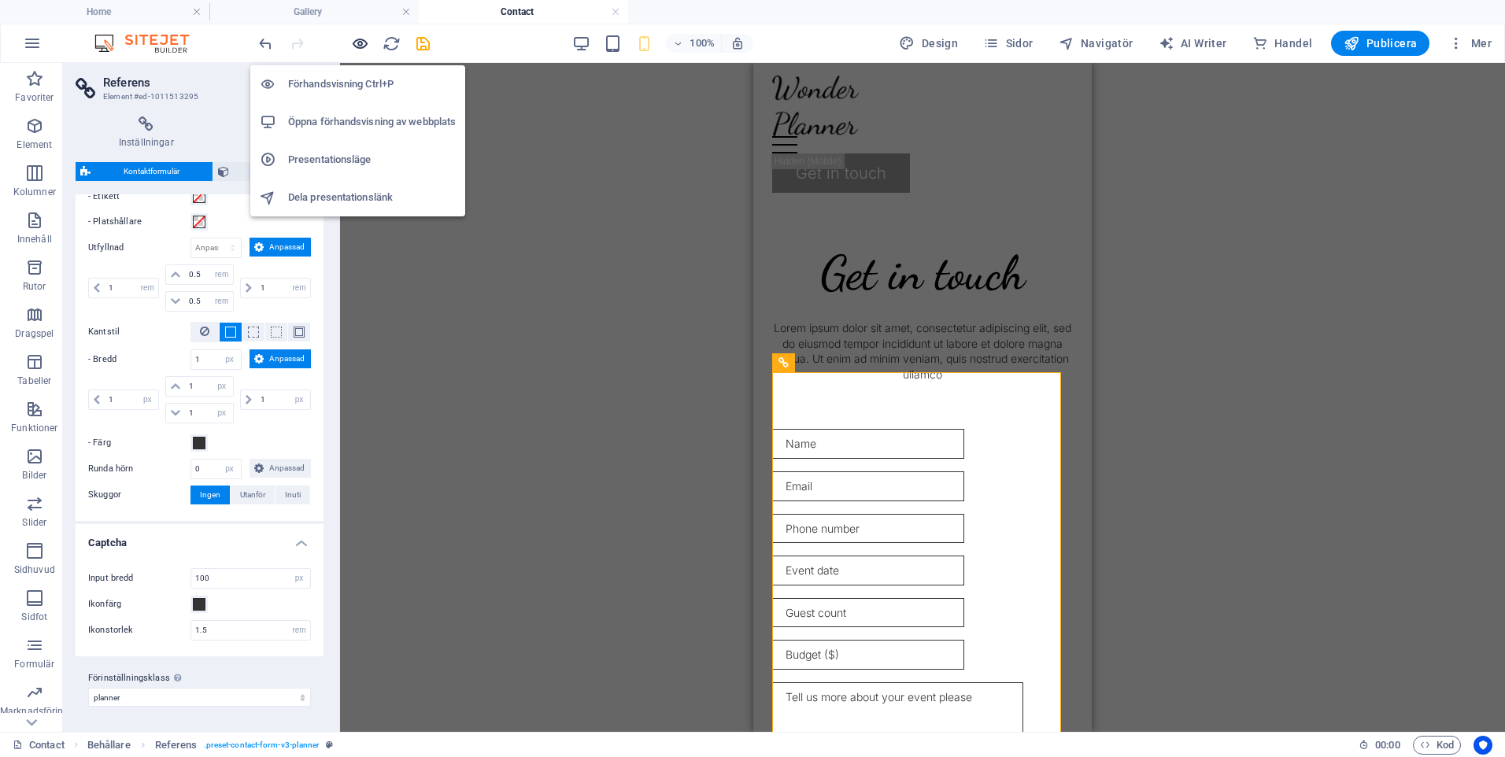
click at [368, 47] on icon "button" at bounding box center [360, 44] width 18 height 18
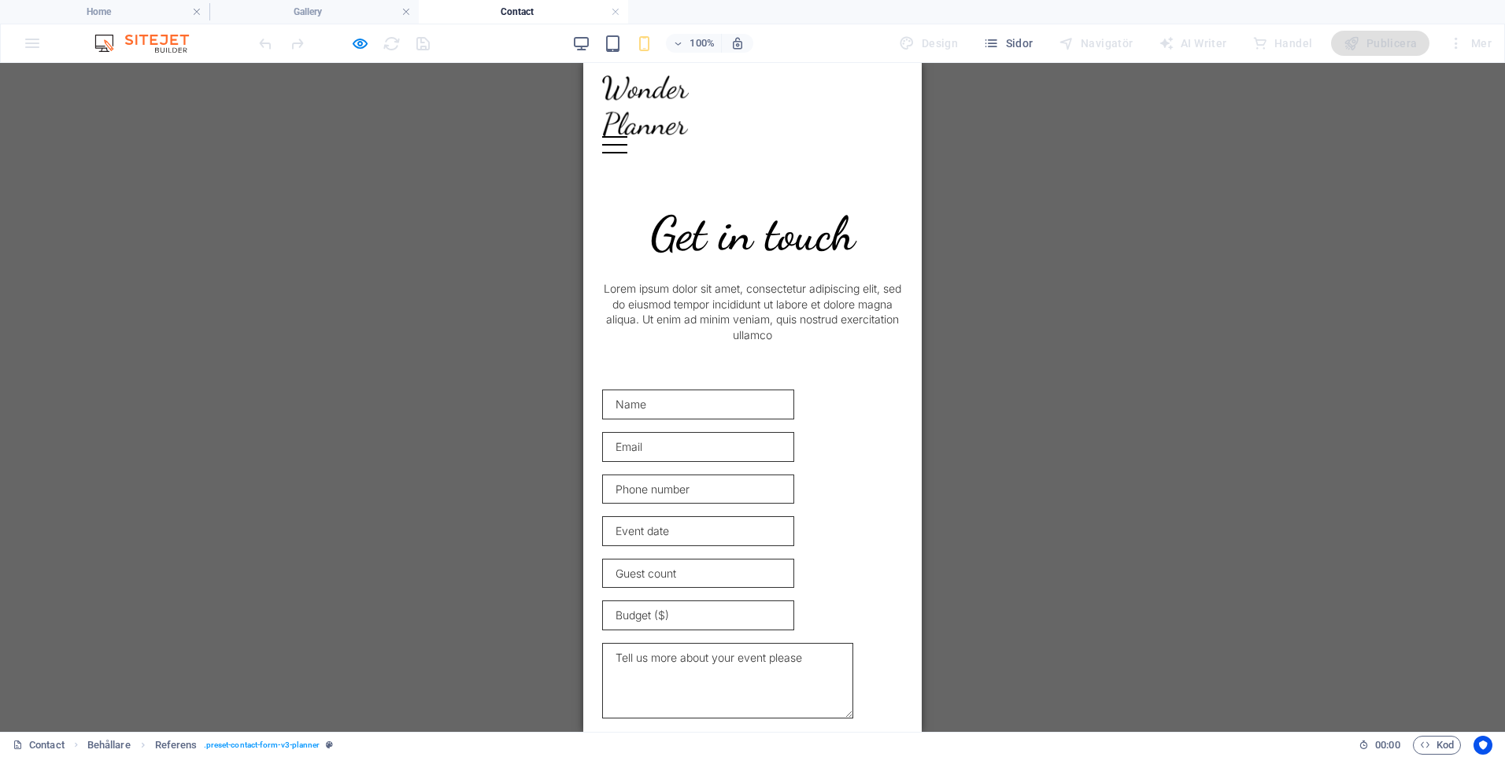
click at [627, 136] on div "Menu" at bounding box center [614, 144] width 25 height 17
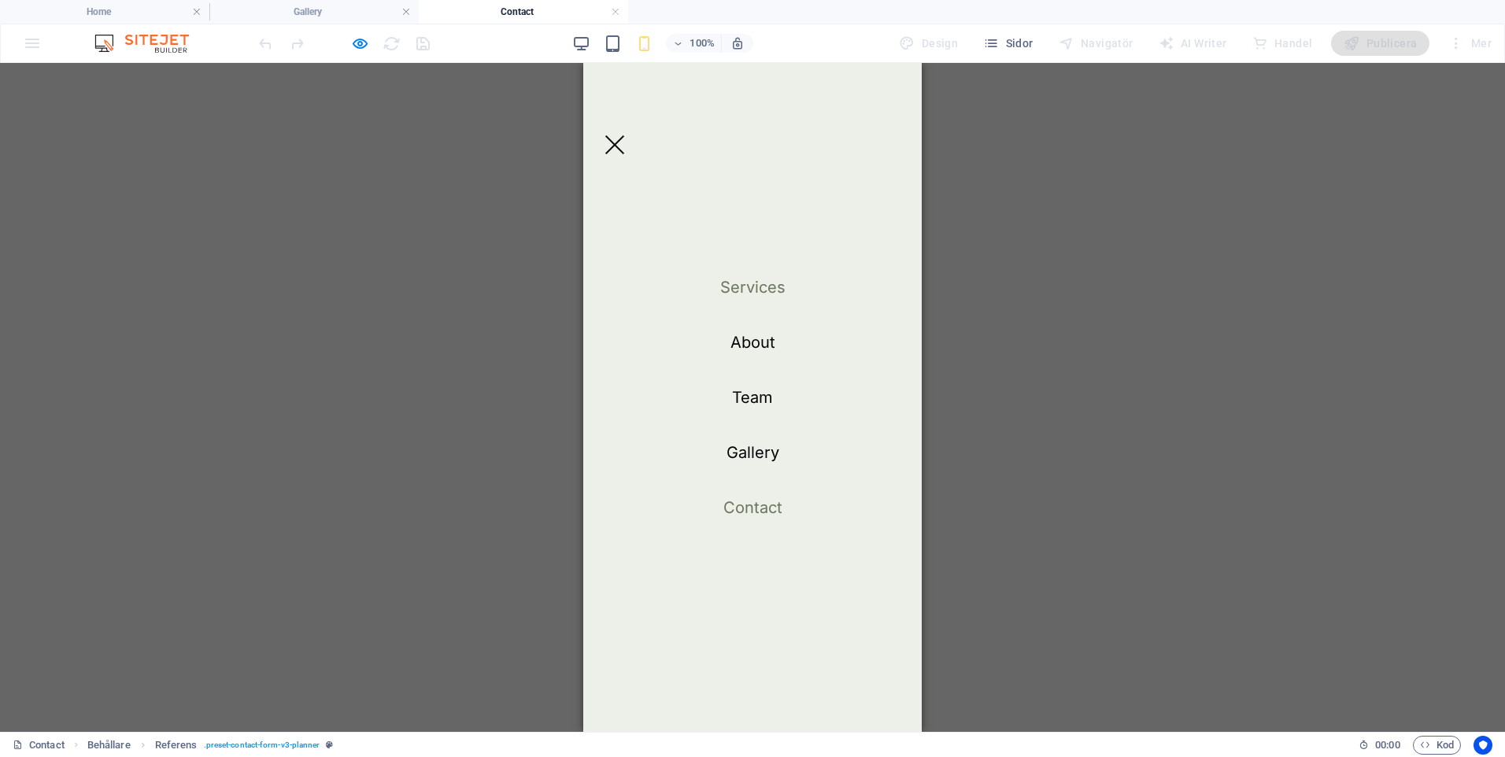
click at [762, 290] on link "Services" at bounding box center [752, 287] width 65 height 16
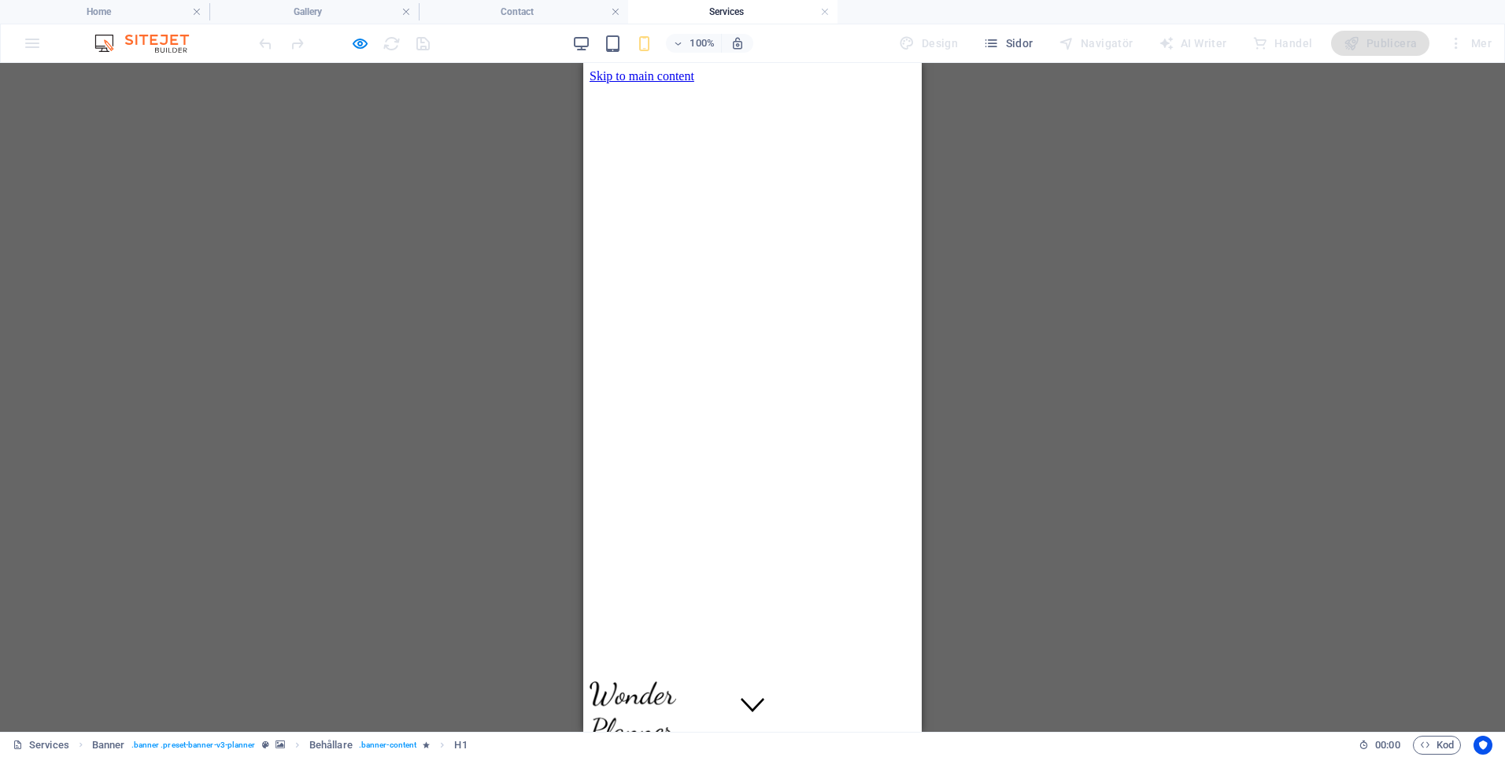
scroll to position [0, 0]
click at [878, 745] on div "Menu" at bounding box center [753, 753] width 326 height 17
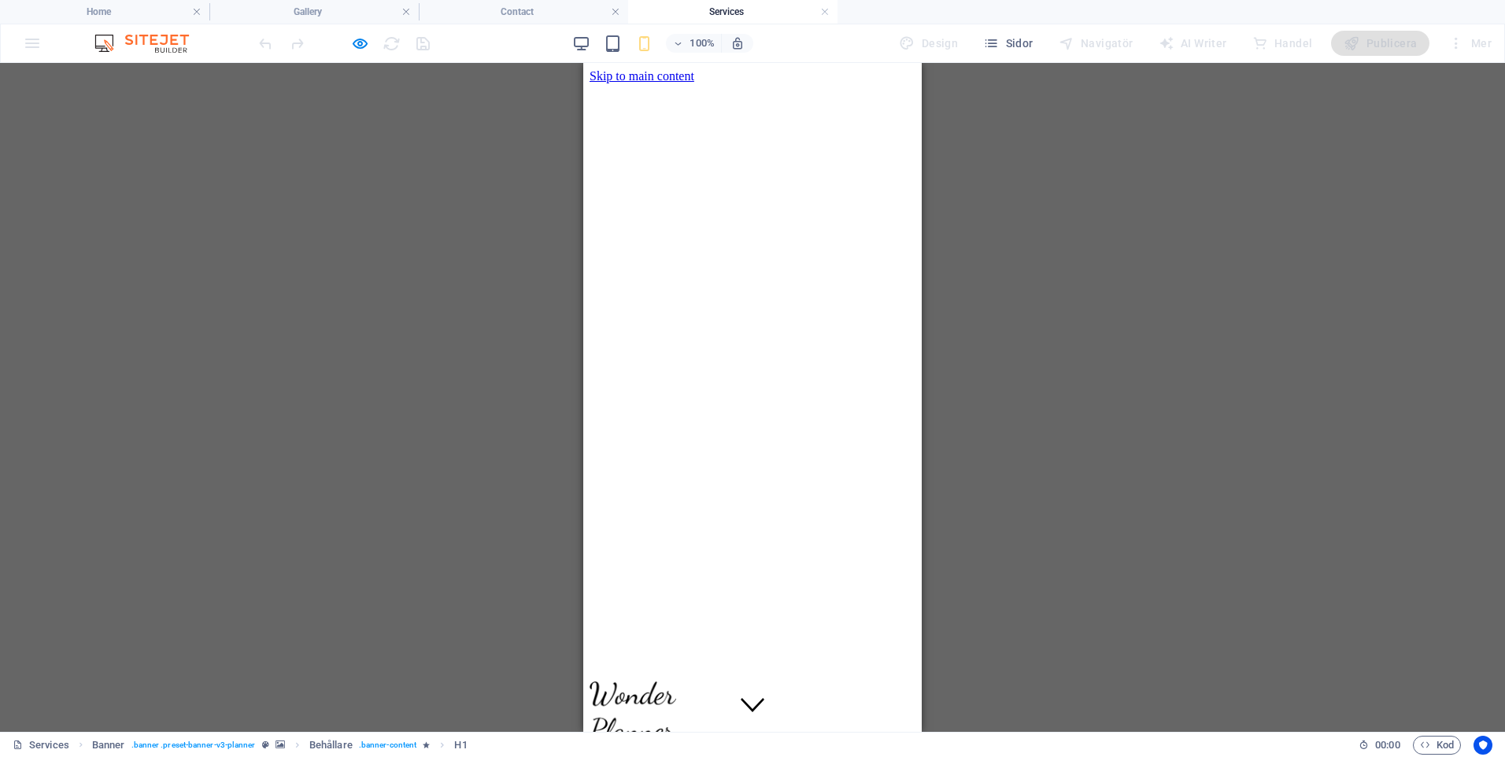
click at [880, 745] on div "Menu" at bounding box center [753, 753] width 326 height 17
click at [878, 745] on div "Menu" at bounding box center [753, 753] width 326 height 17
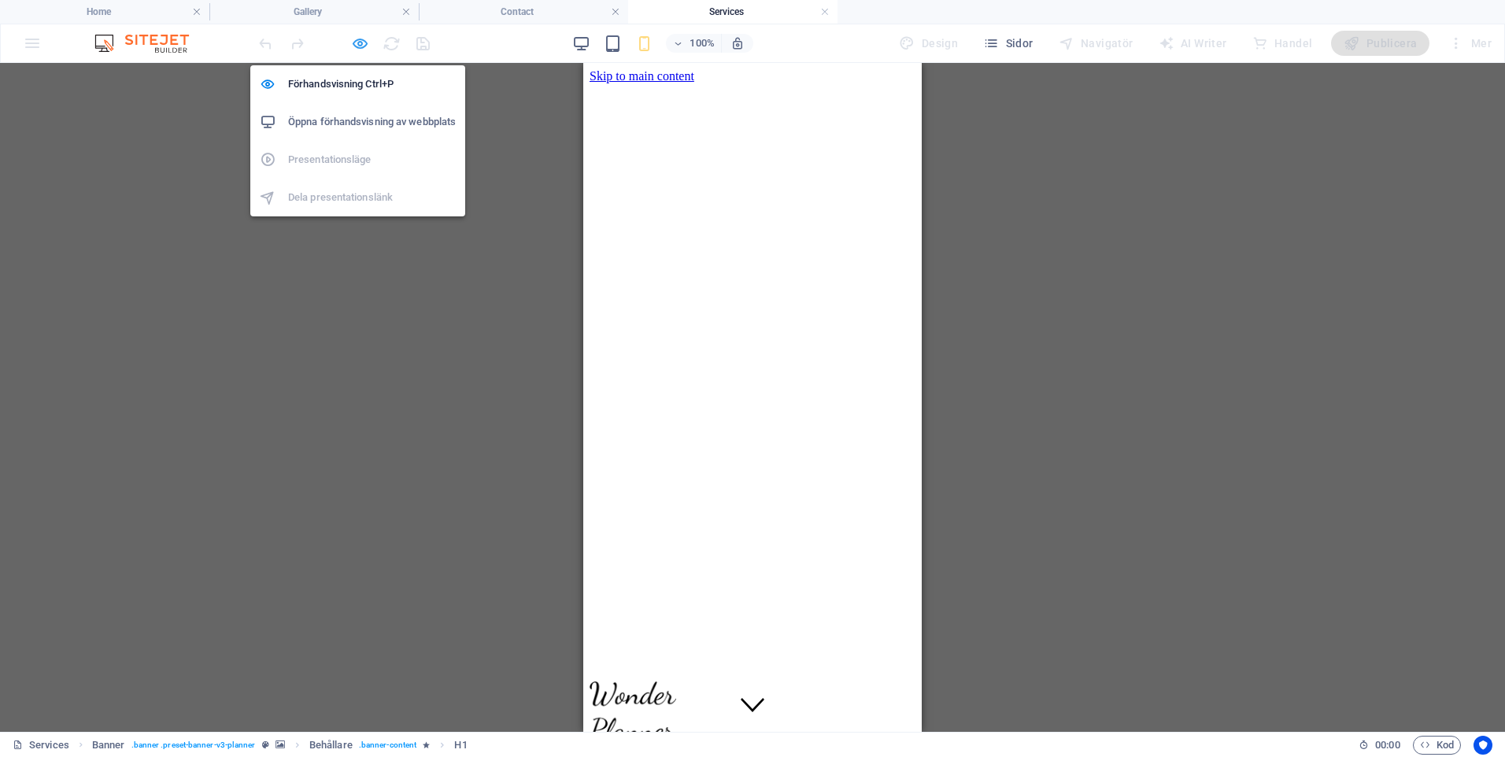
click at [362, 46] on icon "button" at bounding box center [360, 44] width 18 height 18
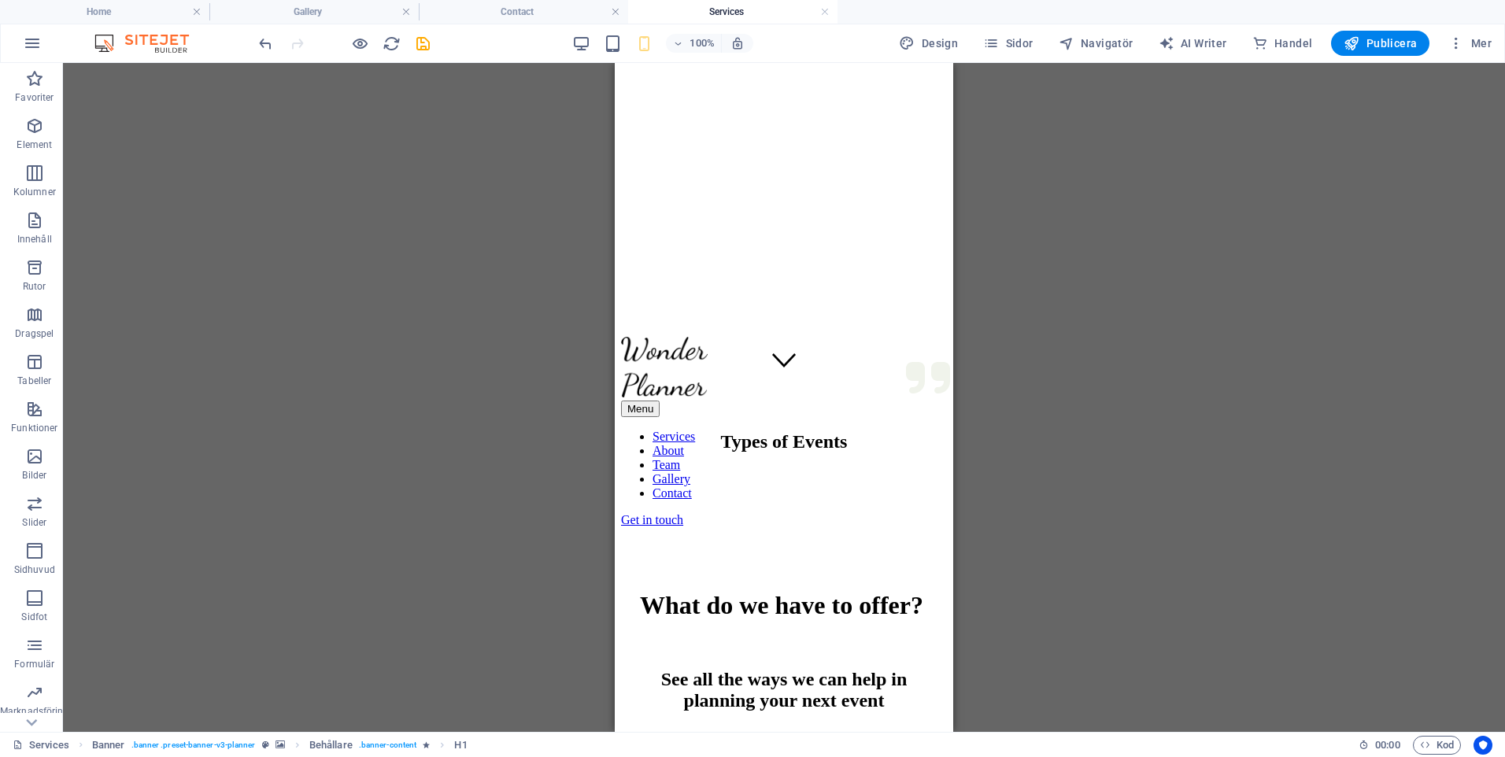
scroll to position [394, 0]
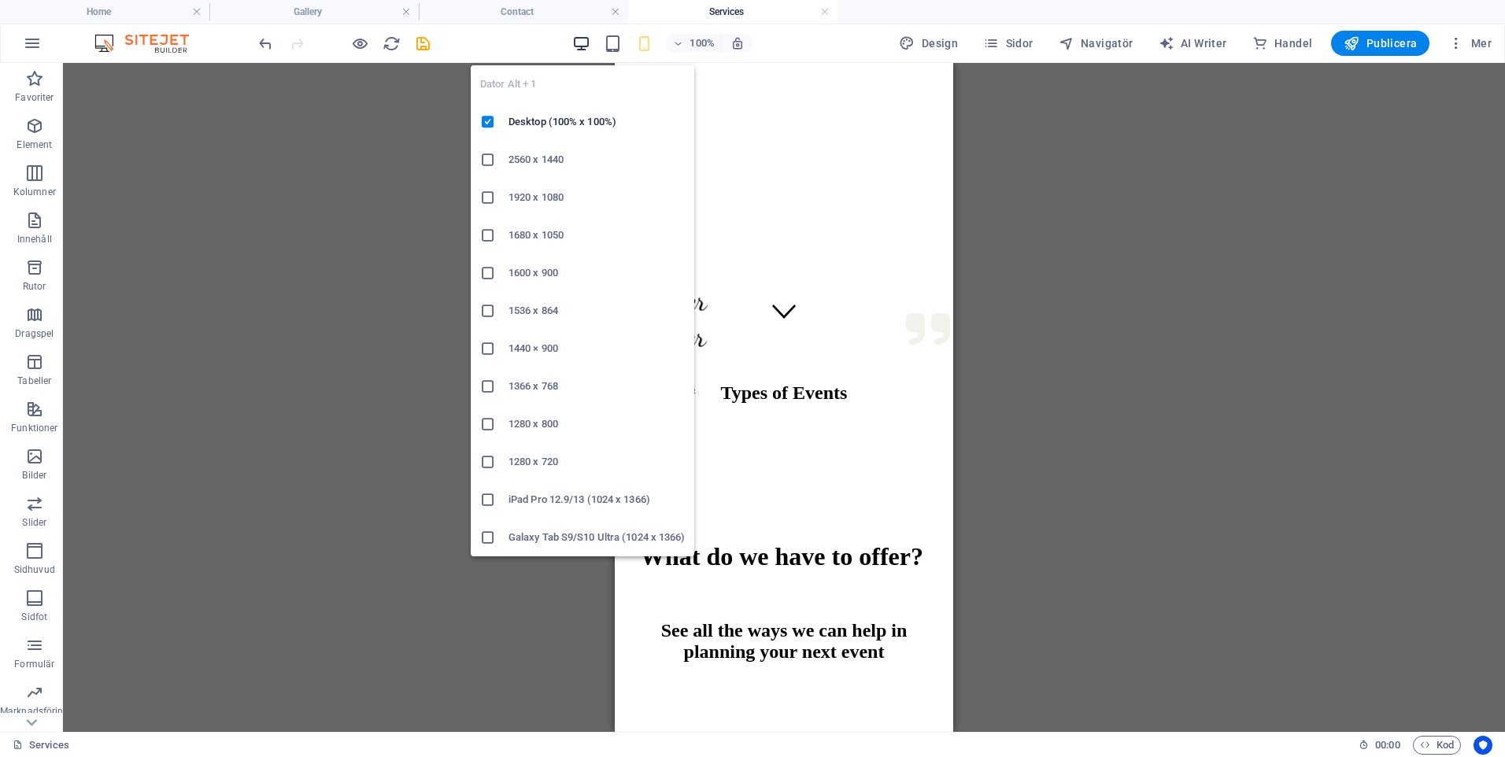
click at [588, 45] on icon "button" at bounding box center [581, 44] width 18 height 18
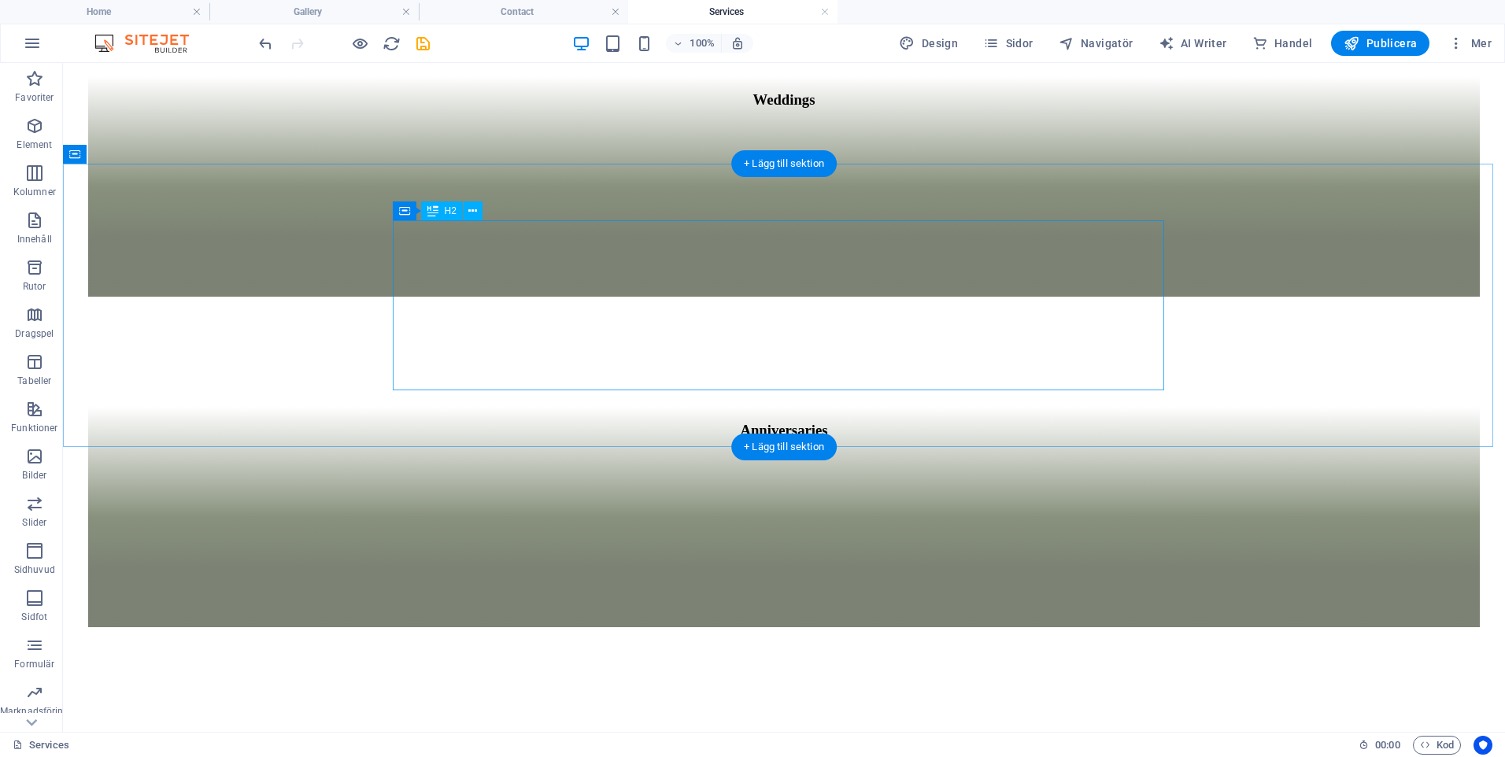
scroll to position [1574, 0]
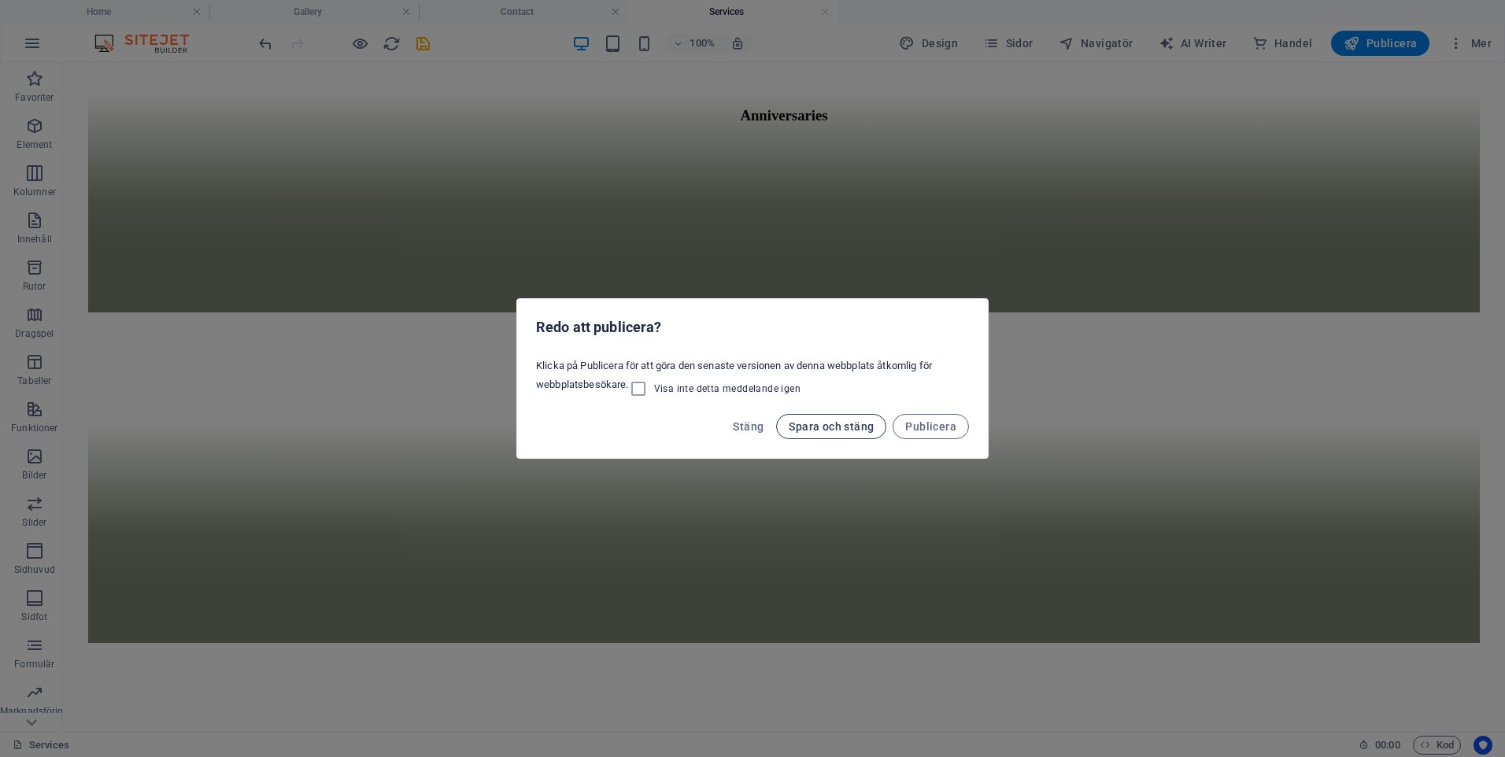
click at [846, 424] on span "Spara och stäng" at bounding box center [831, 426] width 85 height 13
